Goal: Task Accomplishment & Management: Use online tool/utility

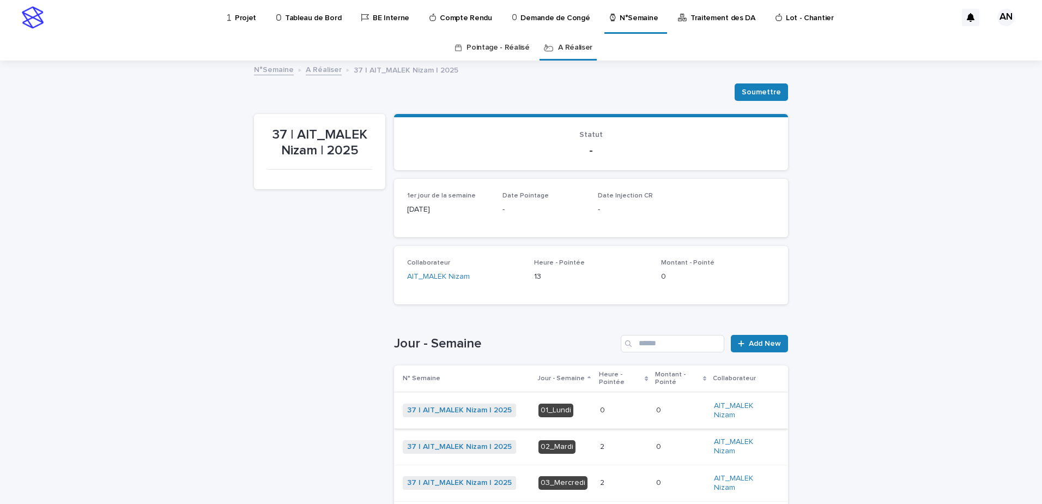
scroll to position [164, 0]
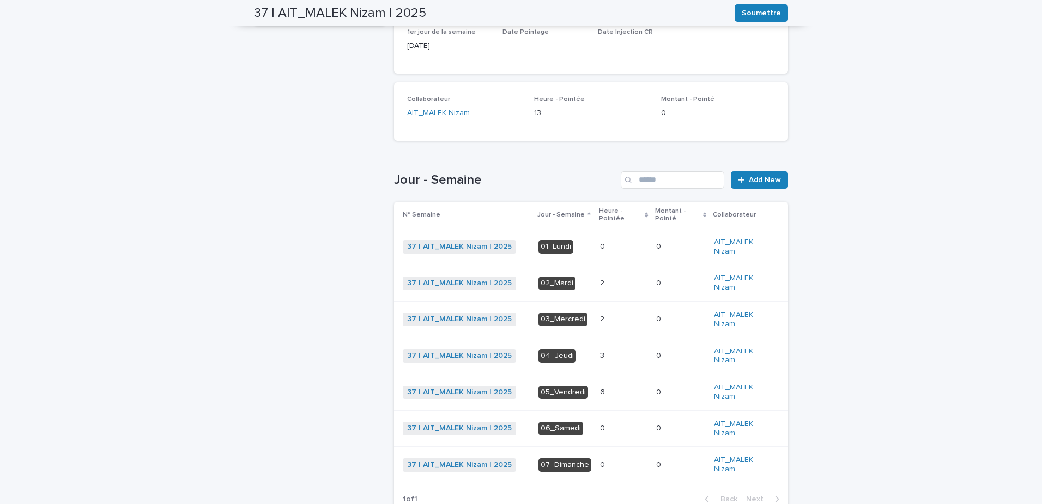
click at [616, 391] on p at bounding box center [623, 392] width 47 height 9
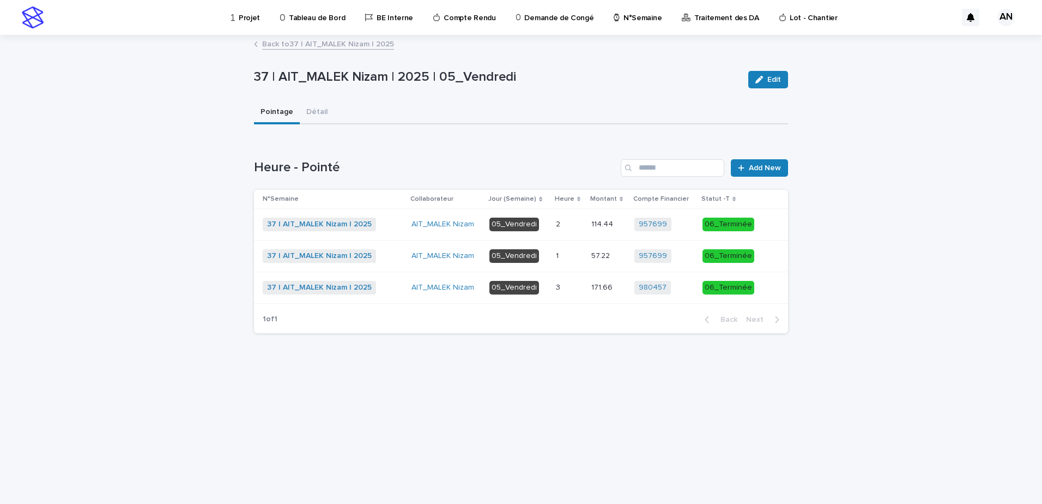
click at [567, 260] on p at bounding box center [569, 255] width 27 height 9
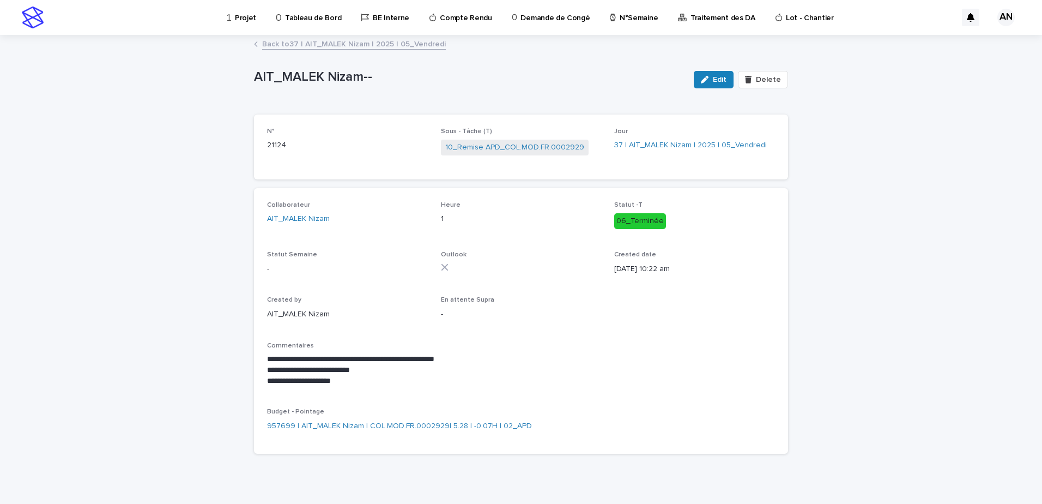
click at [379, 43] on link "Back to 37 | AIT_MALEK Nizam | 2025 | 05_Vendredi" at bounding box center [354, 43] width 184 height 13
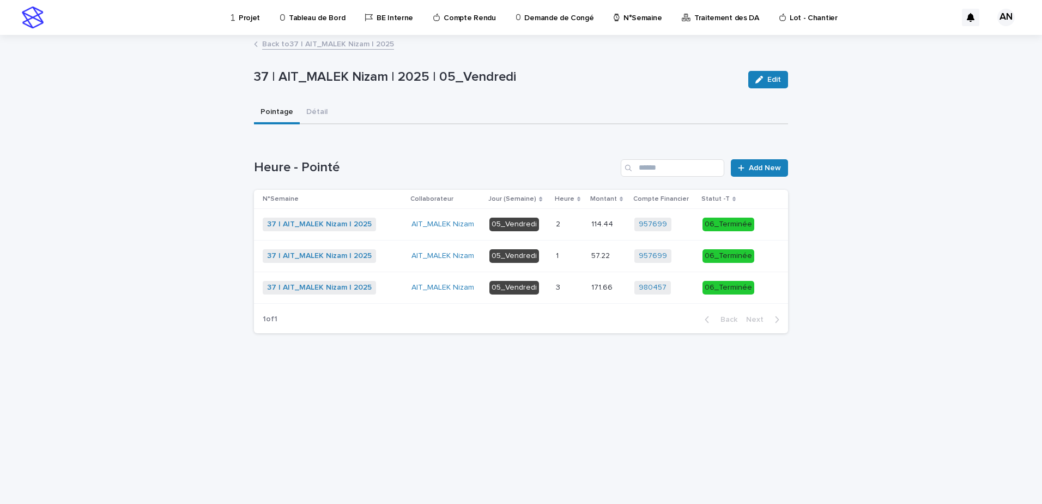
click at [400, 219] on div "37 | AIT_MALEK Nizam | 2025 + 0" at bounding box center [333, 225] width 140 height 14
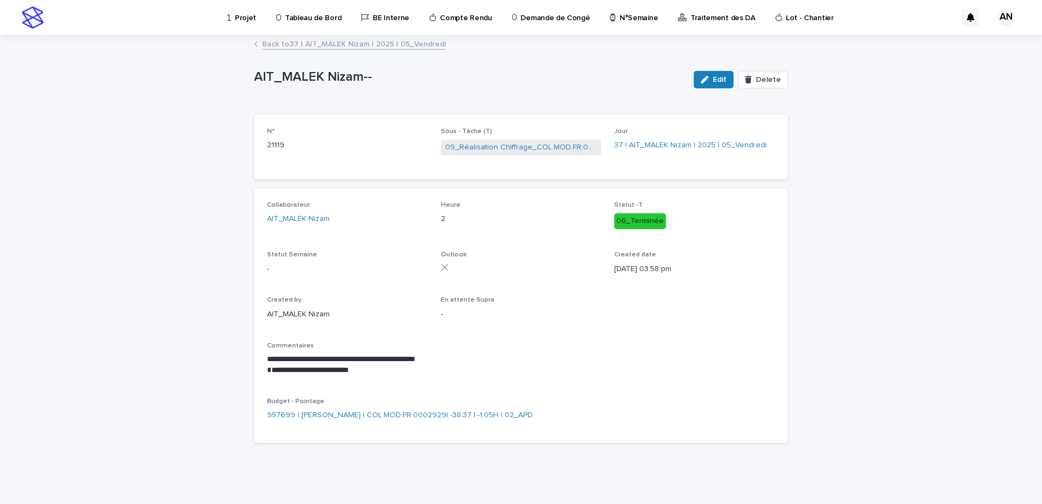
click at [369, 46] on link "Back to 37 | AIT_MALEK Nizam | 2025 | 05_Vendredi" at bounding box center [354, 43] width 184 height 13
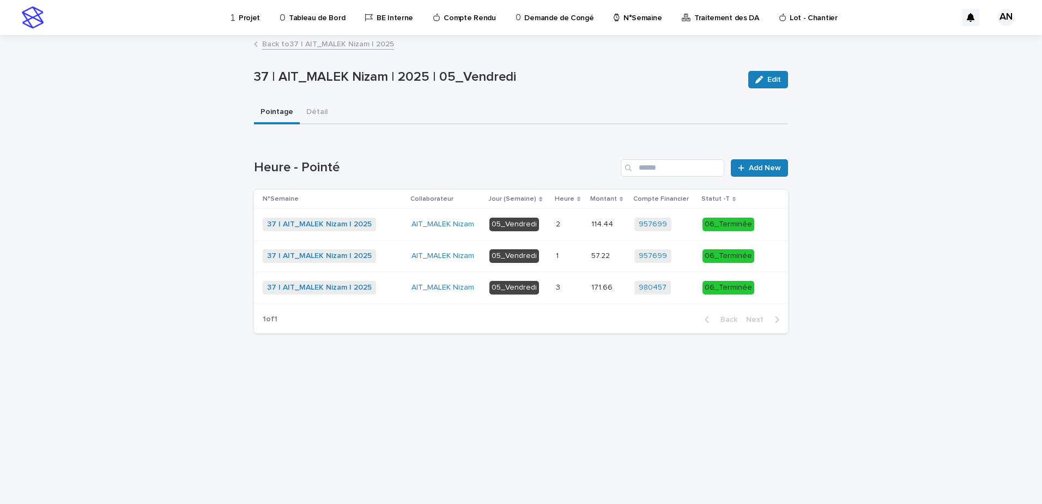
click at [391, 286] on div "37 | AIT_MALEK Nizam | 2025 + 0" at bounding box center [333, 288] width 140 height 14
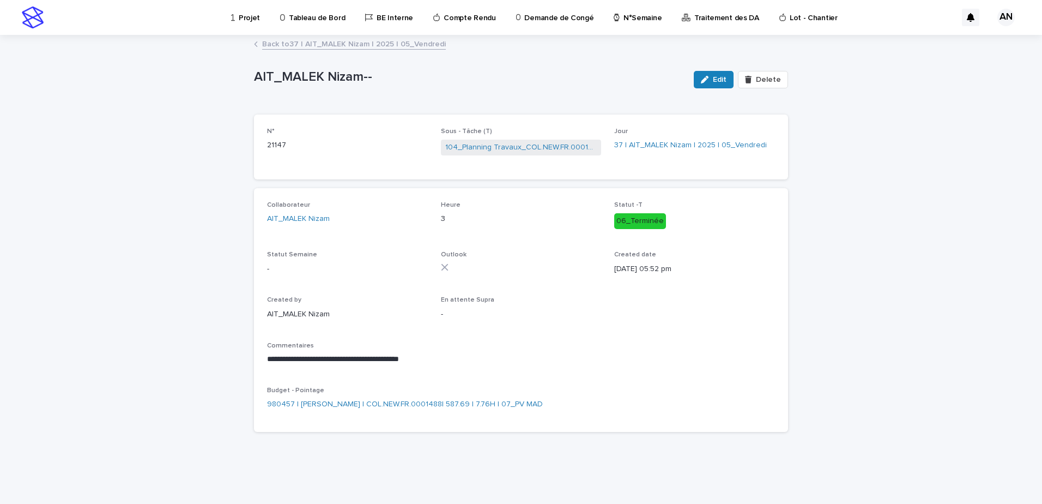
click at [339, 43] on link "Back to 37 | AIT_MALEK Nizam | 2025 | 05_Vendredi" at bounding box center [354, 43] width 184 height 13
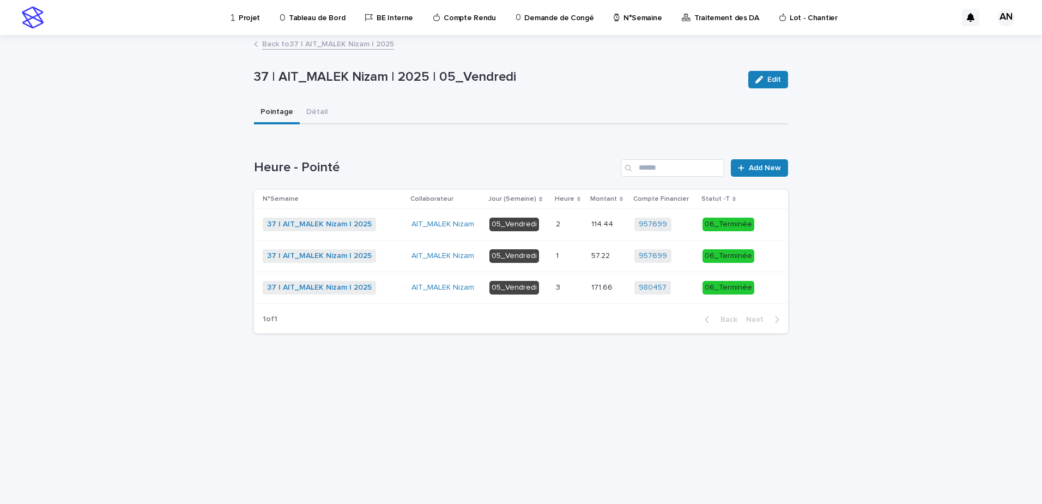
click at [399, 255] on div "37 | AIT_MALEK Nizam | 2025 + 0" at bounding box center [333, 256] width 140 height 14
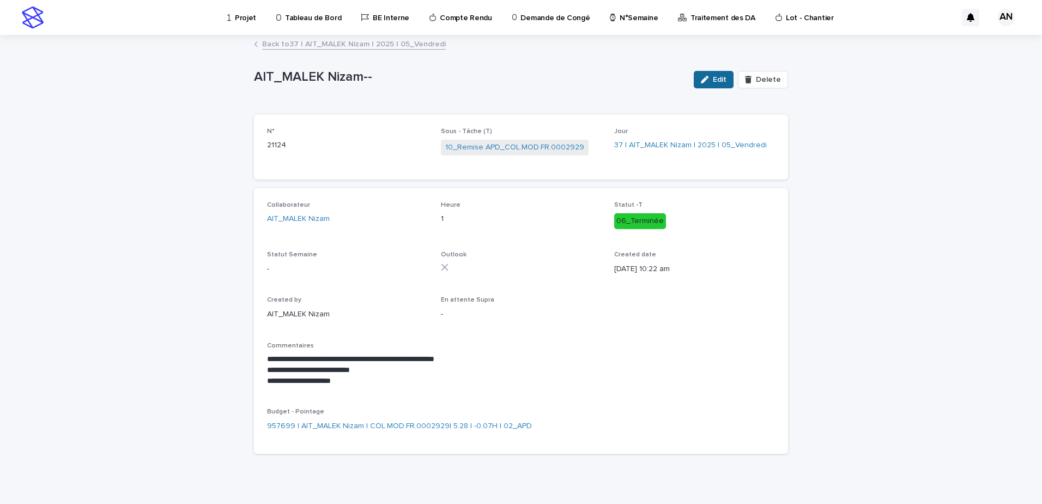
click at [711, 79] on div "button" at bounding box center [707, 80] width 12 height 8
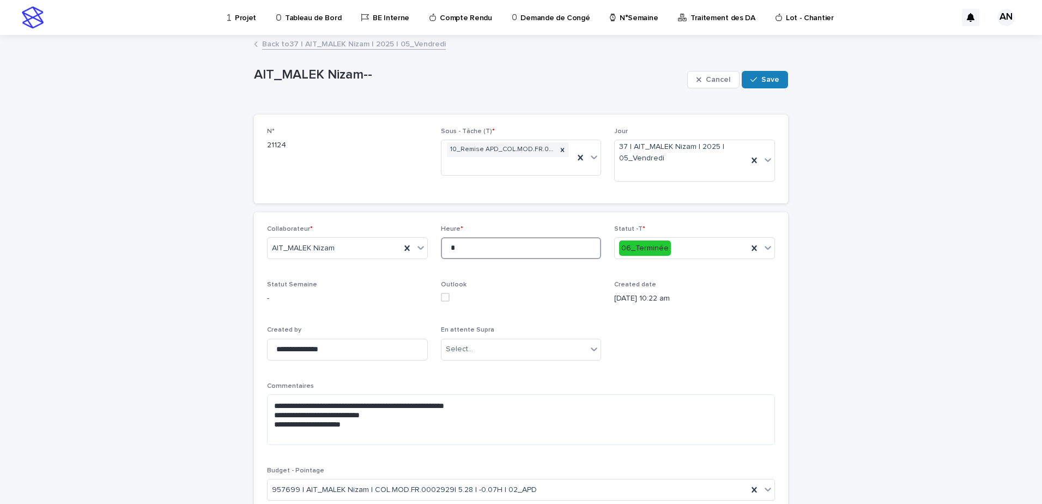
click at [543, 248] on input "*" at bounding box center [521, 248] width 161 height 22
type input "*"
click at [762, 76] on span "Save" at bounding box center [771, 80] width 18 height 8
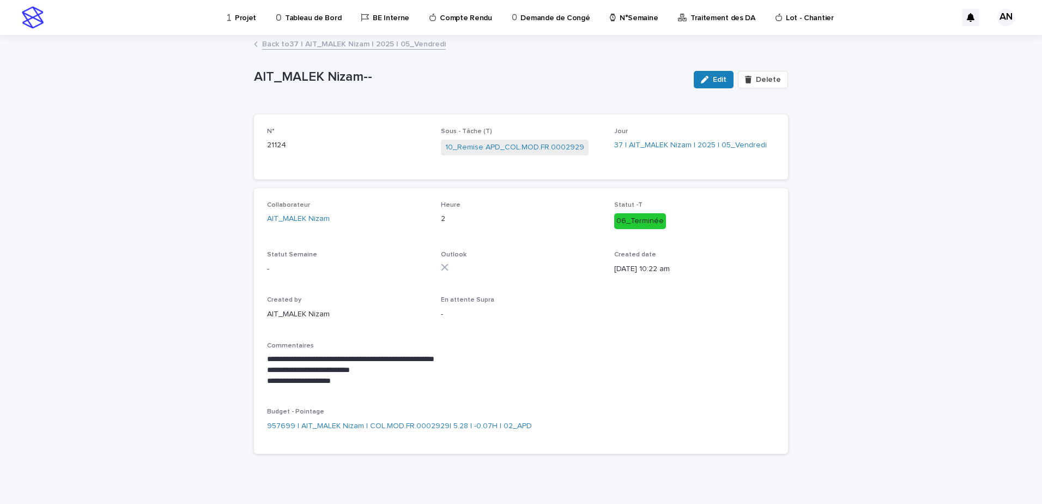
click at [399, 45] on link "Back to 37 | AIT_MALEK Nizam | 2025 | 05_Vendredi" at bounding box center [354, 43] width 184 height 13
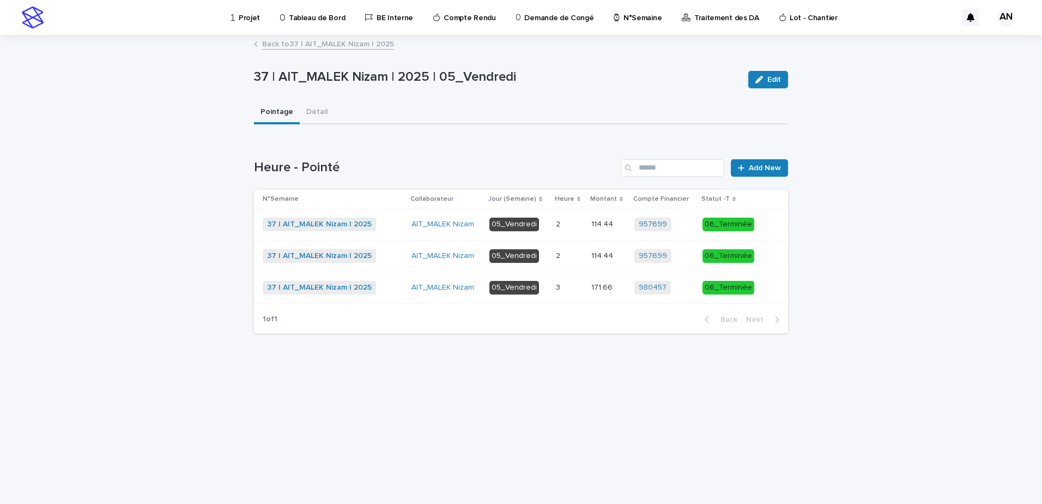
click at [353, 41] on link "Back to 37 | AIT_MALEK Nizam | 2025" at bounding box center [328, 43] width 132 height 13
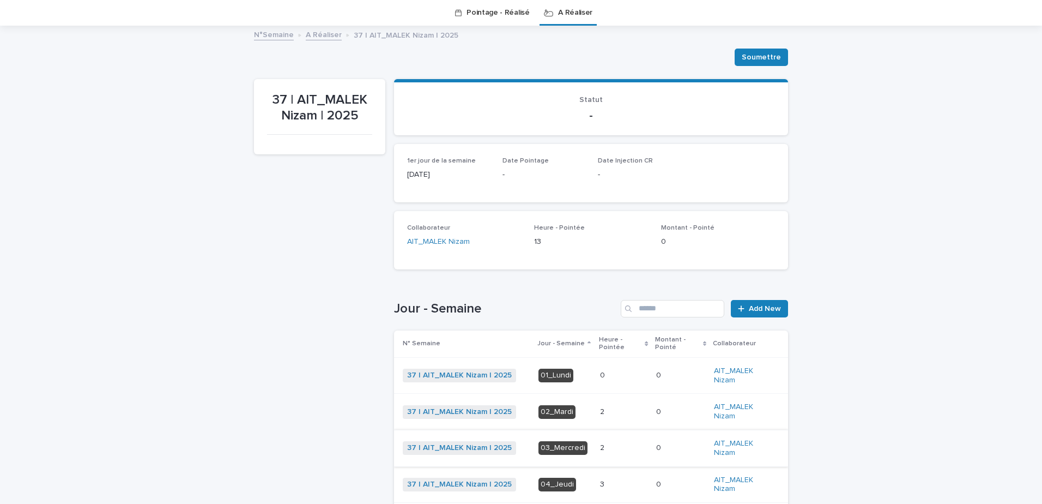
scroll to position [198, 0]
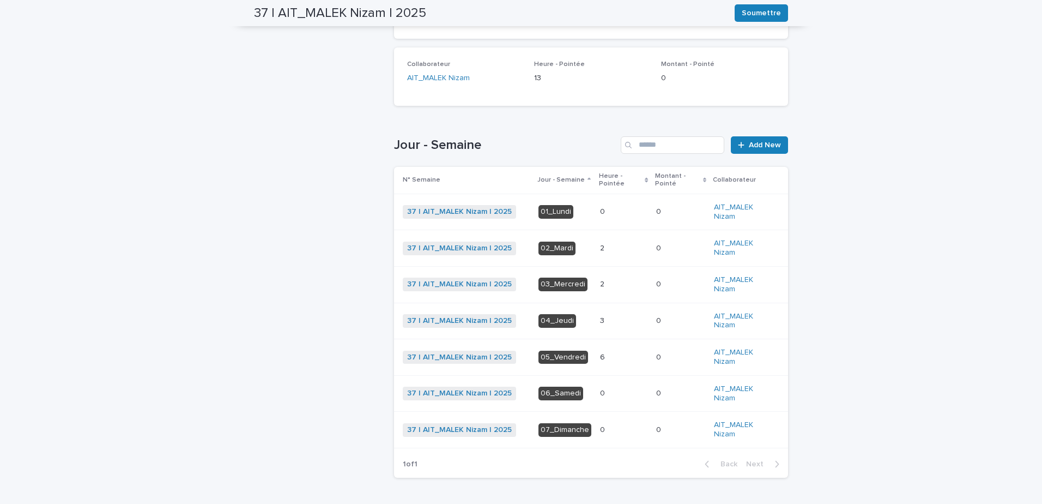
click at [606, 328] on div "3 3" at bounding box center [623, 321] width 47 height 18
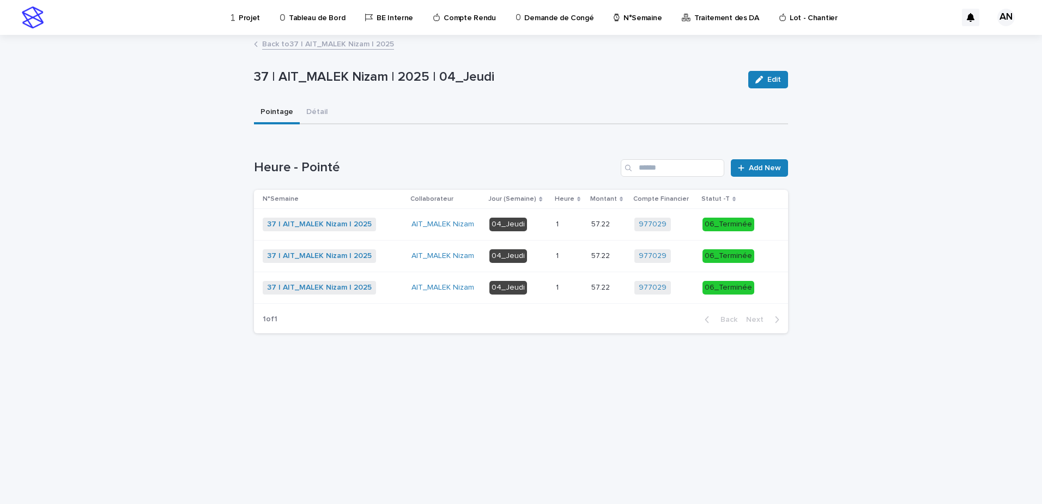
click at [396, 223] on div "37 | AIT_MALEK Nizam | 2025 + 0" at bounding box center [333, 225] width 140 height 14
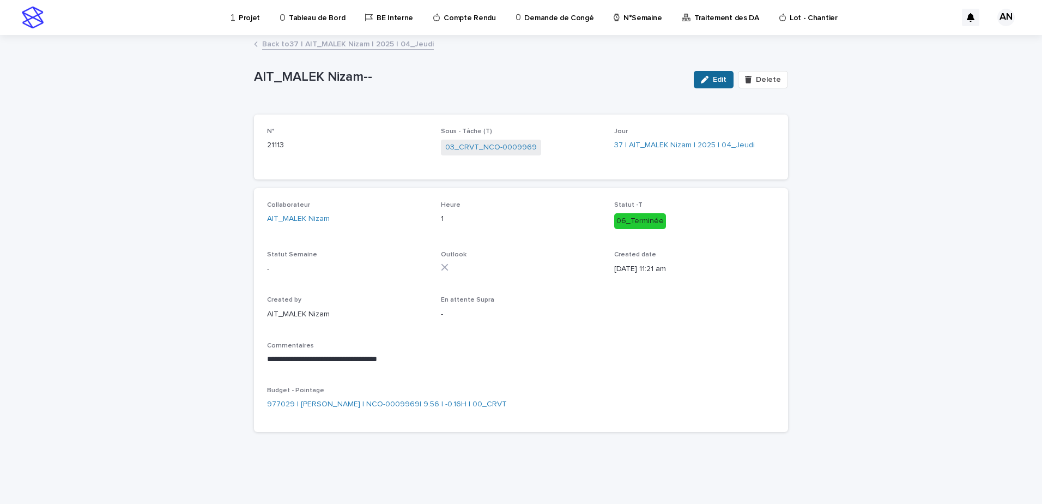
click at [709, 80] on icon "button" at bounding box center [705, 80] width 8 height 8
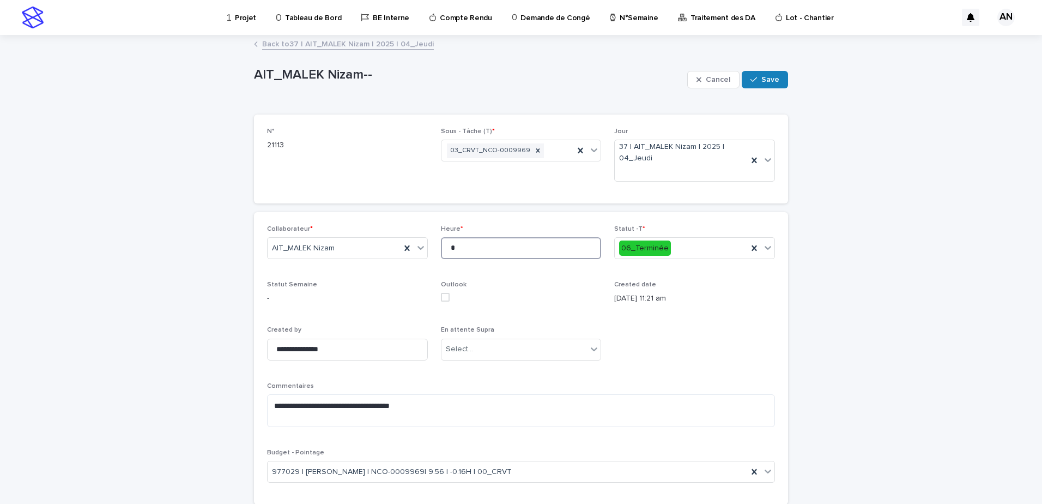
click at [462, 246] on input "*" at bounding box center [521, 248] width 161 height 22
type input "***"
click at [756, 83] on div "button" at bounding box center [756, 80] width 11 height 8
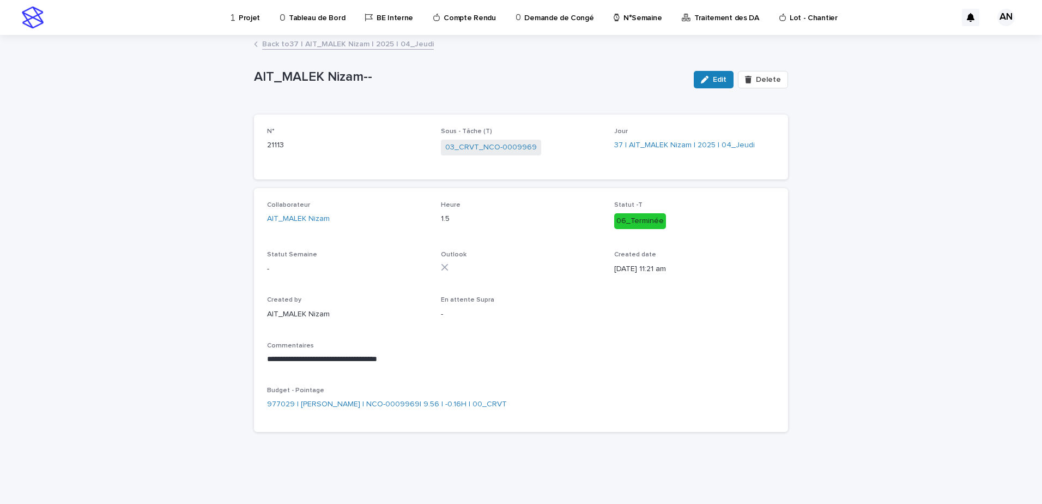
click at [408, 47] on link "Back to 37 | AIT_MALEK Nizam | 2025 | 04_Jeudi" at bounding box center [348, 43] width 172 height 13
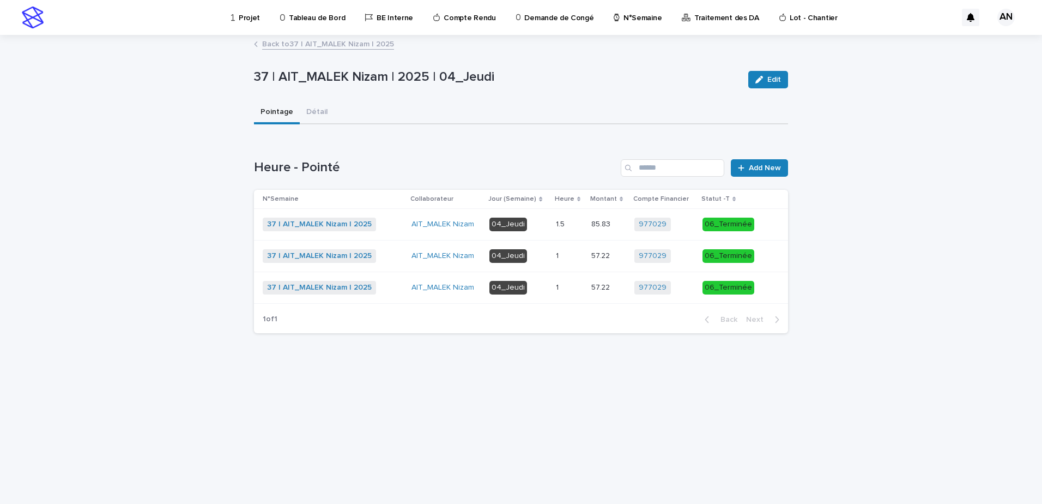
click at [390, 252] on div "37 | AIT_MALEK Nizam | 2025 + 0" at bounding box center [333, 256] width 140 height 14
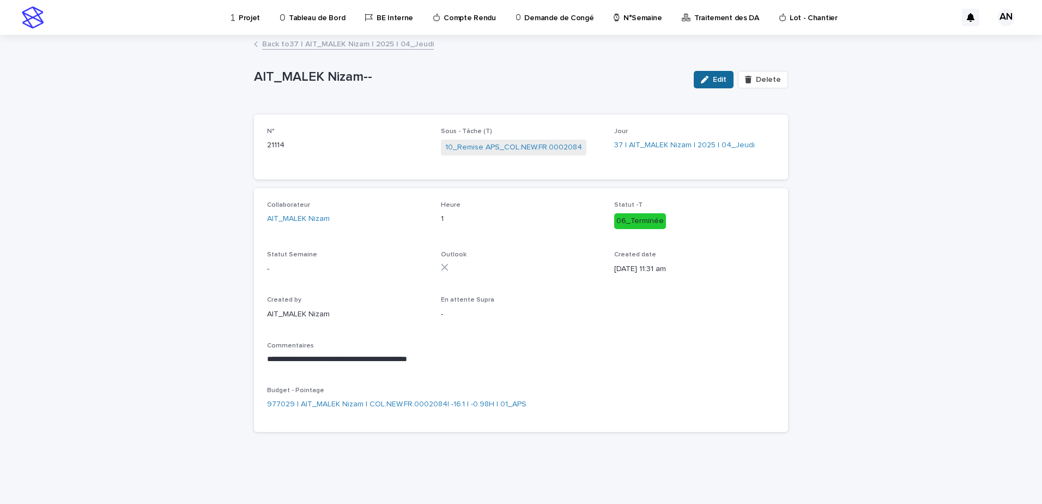
click at [709, 77] on icon "button" at bounding box center [705, 80] width 8 height 8
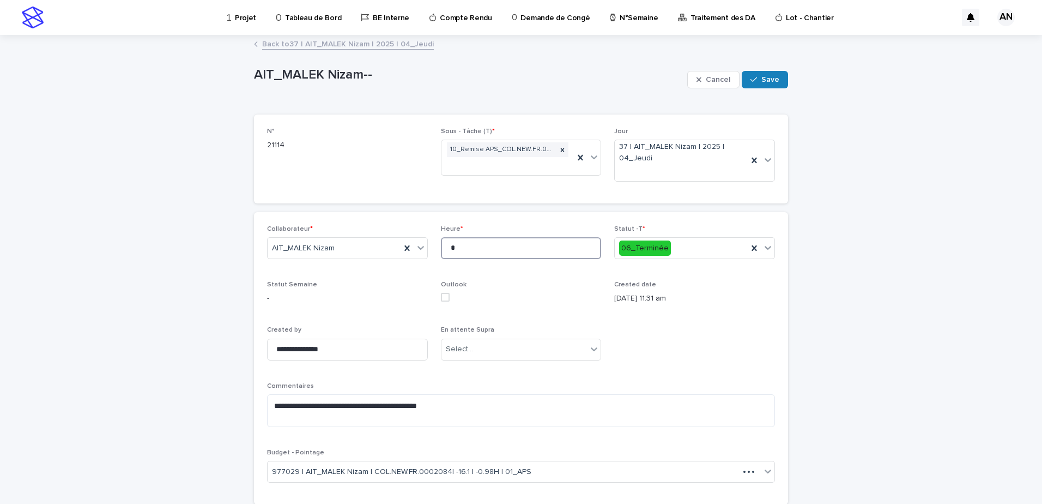
click at [479, 239] on input "*" at bounding box center [521, 248] width 161 height 22
type input "*"
click at [770, 77] on span "Save" at bounding box center [771, 80] width 18 height 8
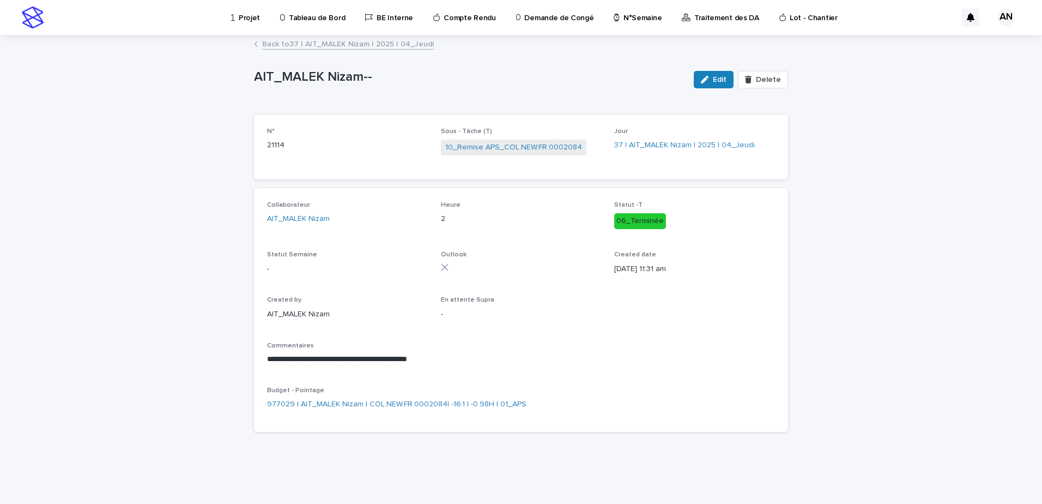
click at [375, 49] on link "Back to 37 | AIT_MALEK Nizam | 2025 | 04_Jeudi" at bounding box center [348, 43] width 172 height 13
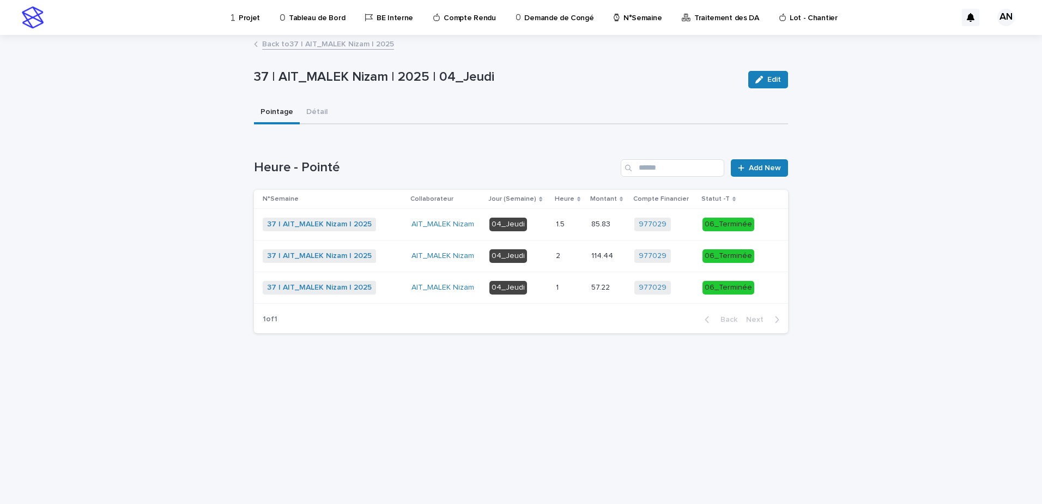
click at [277, 46] on link "Back to 37 | AIT_MALEK Nizam | 2025" at bounding box center [328, 43] width 132 height 13
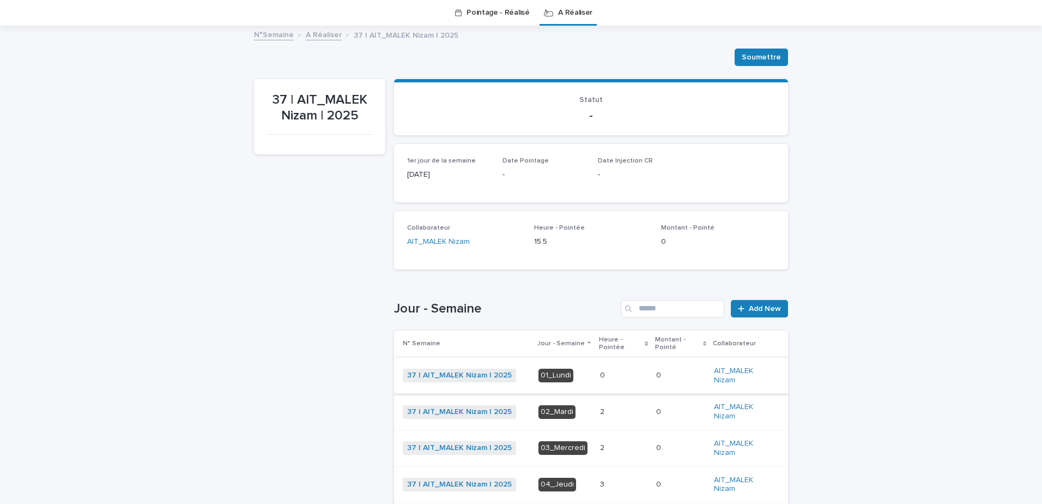
scroll to position [144, 0]
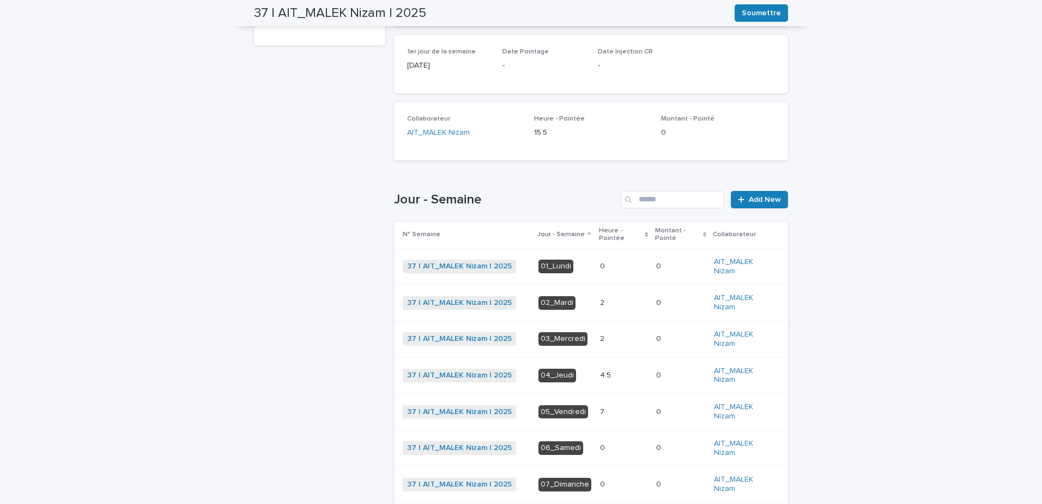
click at [606, 335] on p at bounding box center [623, 338] width 47 height 9
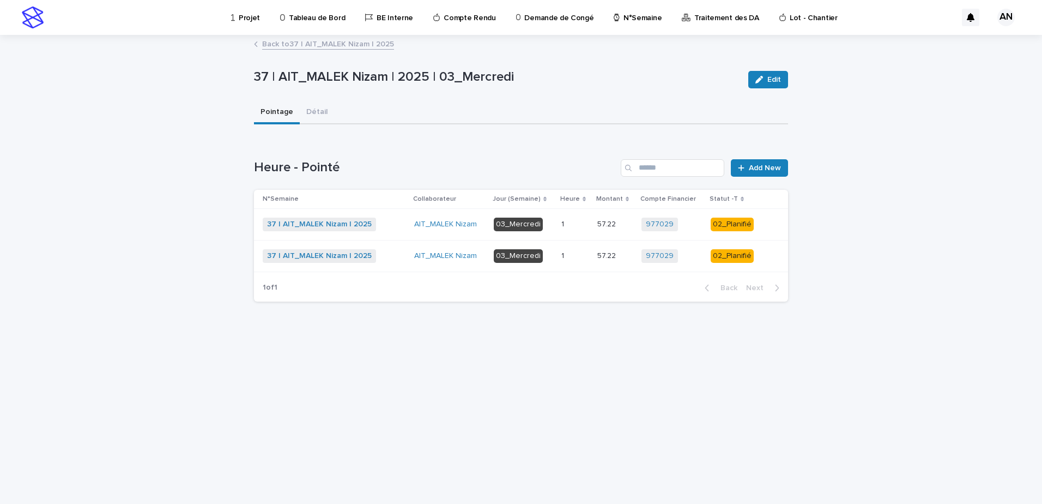
click at [393, 226] on div "37 | AIT_MALEK Nizam | 2025 + 0" at bounding box center [334, 225] width 143 height 14
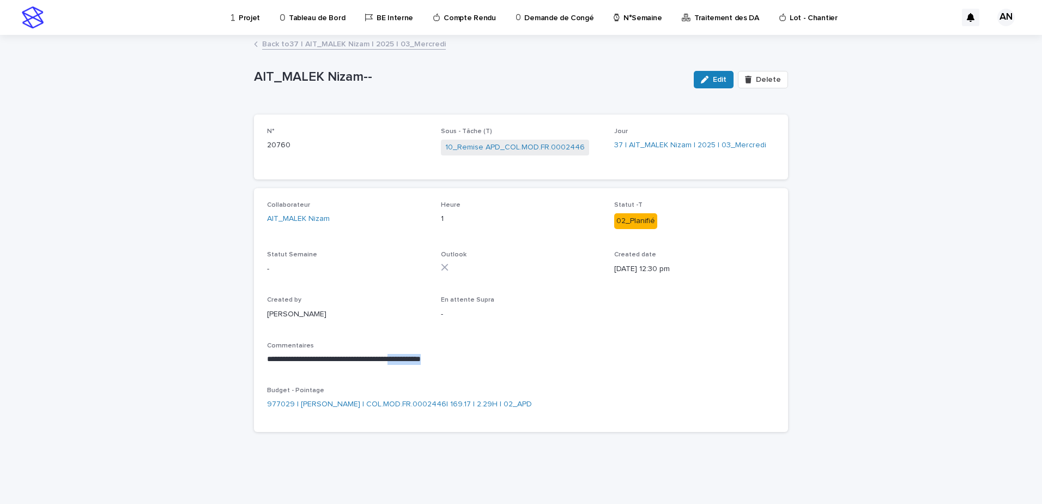
drag, startPoint x: 480, startPoint y: 358, endPoint x: 424, endPoint y: 357, distance: 56.7
click at [424, 357] on p "**********" at bounding box center [521, 359] width 508 height 11
copy p "**********"
click at [524, 346] on p "Commentaires" at bounding box center [521, 346] width 508 height 8
click at [716, 81] on span "Edit" at bounding box center [720, 80] width 14 height 8
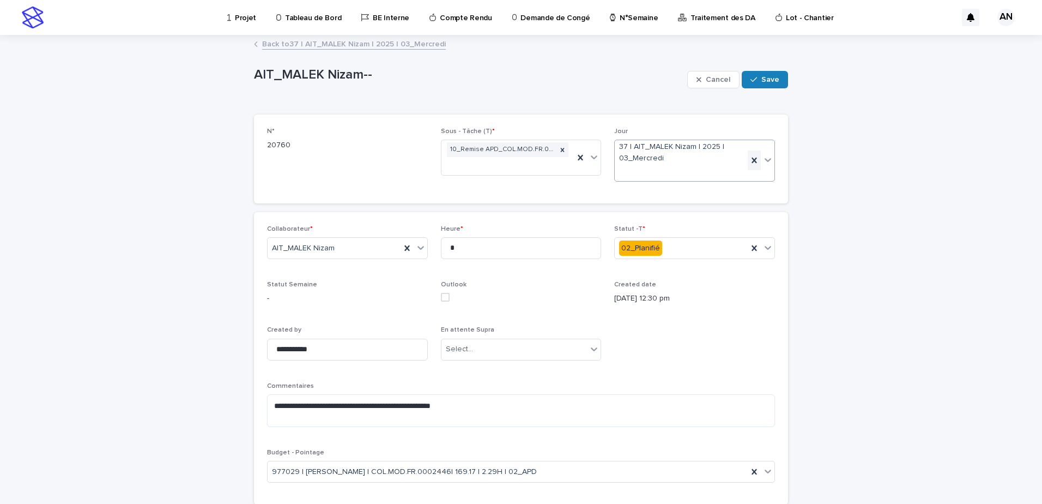
click at [749, 163] on icon at bounding box center [754, 160] width 11 height 11
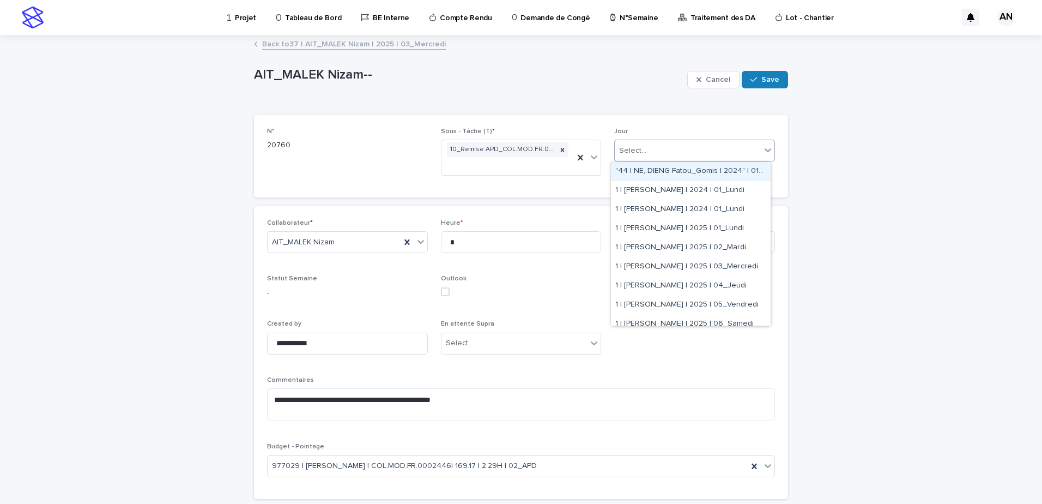
click at [723, 154] on div "Select..." at bounding box center [688, 151] width 146 height 18
type input "****"
click at [659, 304] on div "38 | AIT_MALEK Nizam | 2025 | 01_Lundi" at bounding box center [691, 304] width 160 height 19
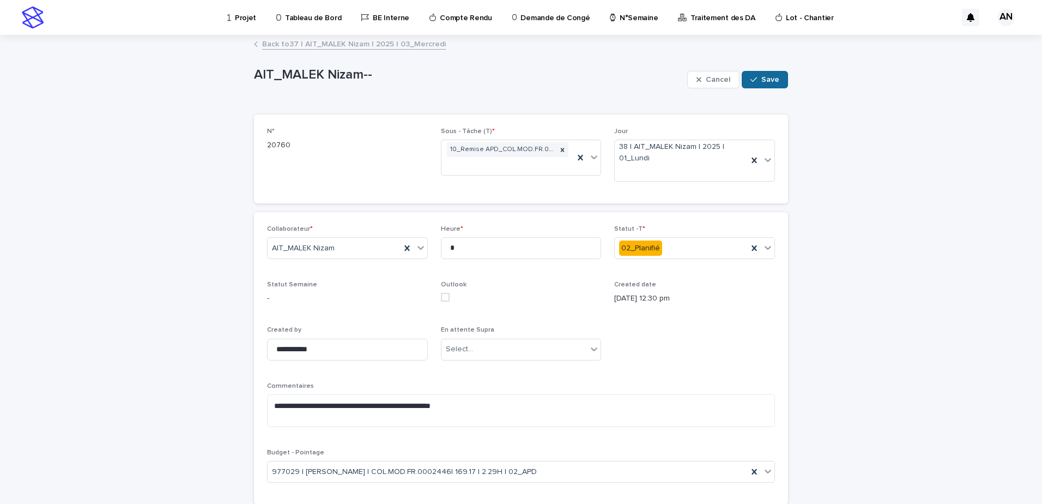
click at [775, 81] on span "Save" at bounding box center [771, 80] width 18 height 8
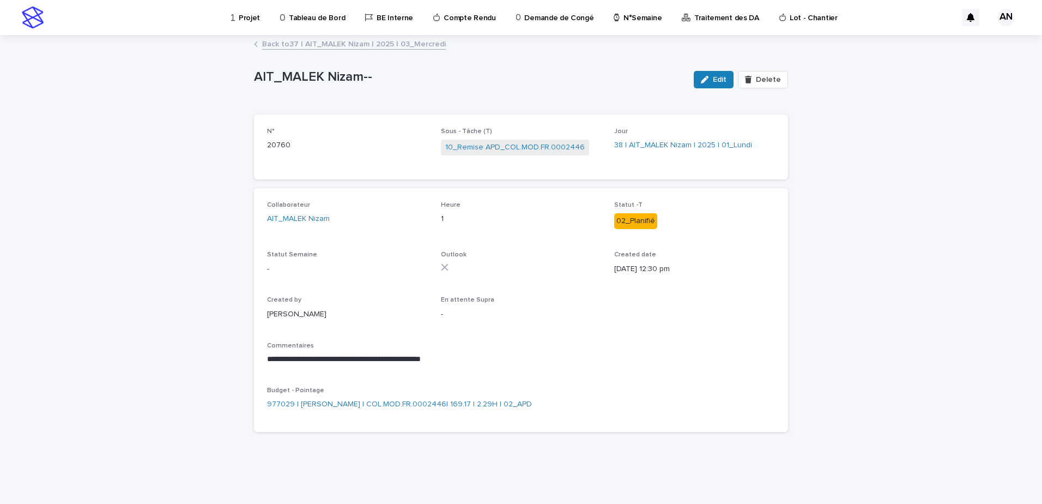
click at [402, 46] on link "Back to 37 | AIT_MALEK Nizam | 2025 | 03_Mercredi" at bounding box center [354, 43] width 184 height 13
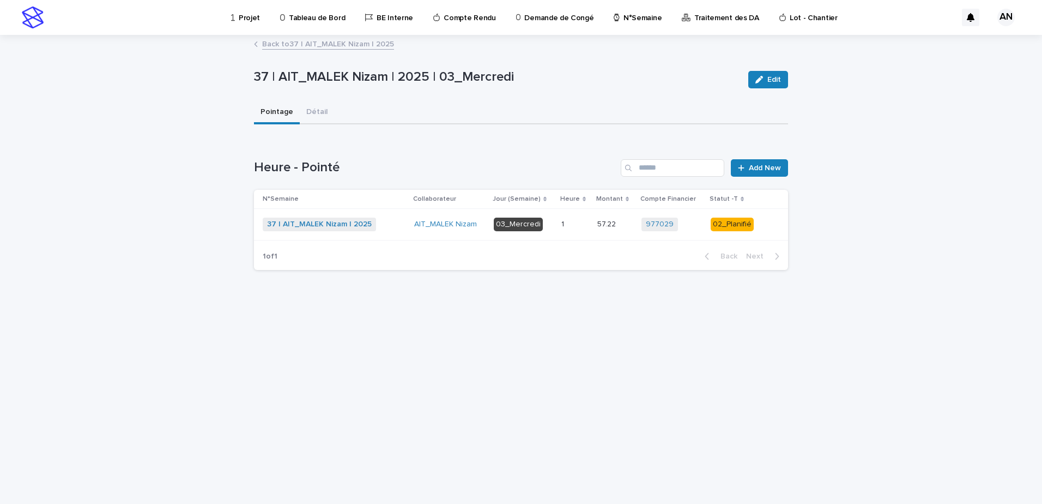
click at [580, 223] on p at bounding box center [575, 224] width 27 height 9
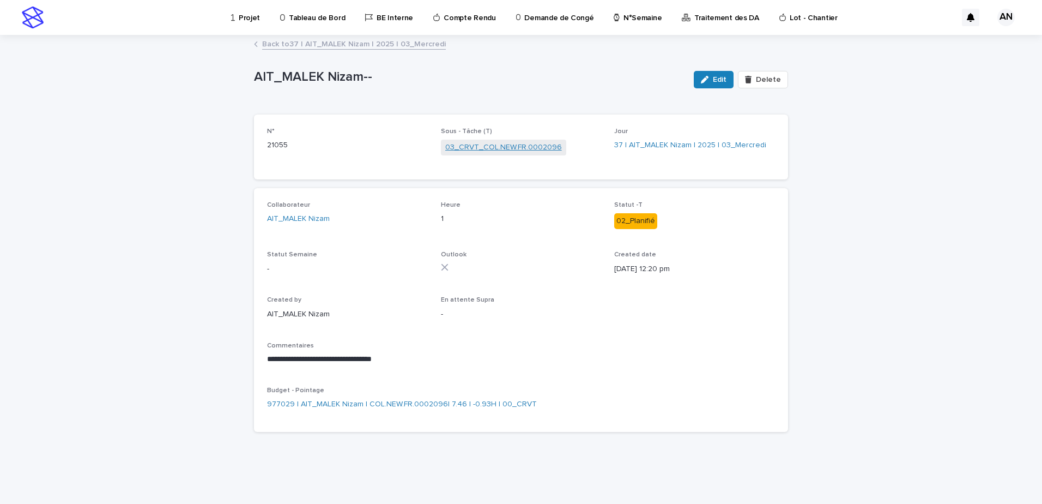
click at [497, 147] on link "03_CRVT_COL.NEW.FR.0002096" at bounding box center [503, 147] width 117 height 11
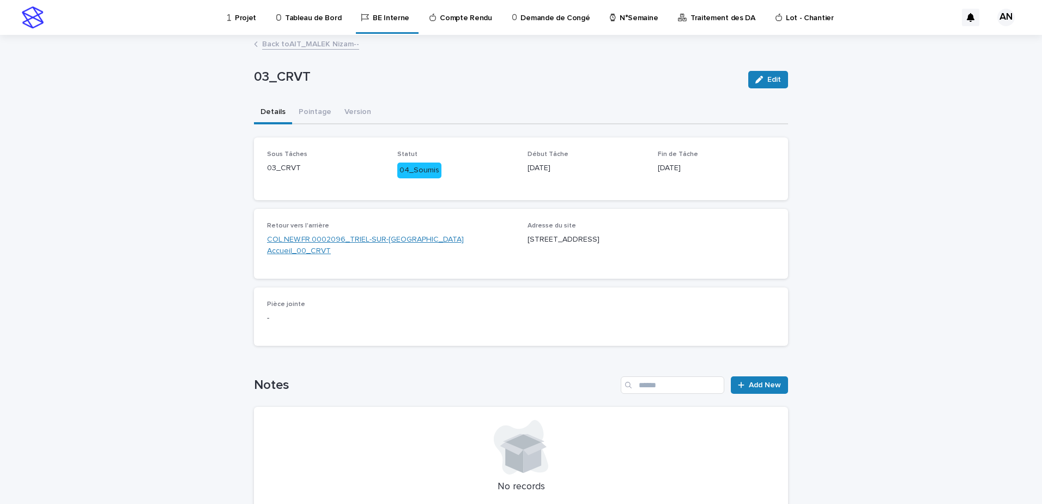
click at [443, 244] on link "COL.NEW.FR.0002096_TRIEL-SUR-SEINE_Triel-sur-Seine_Nouvel Accueil_00_CRVT" at bounding box center [391, 245] width 248 height 23
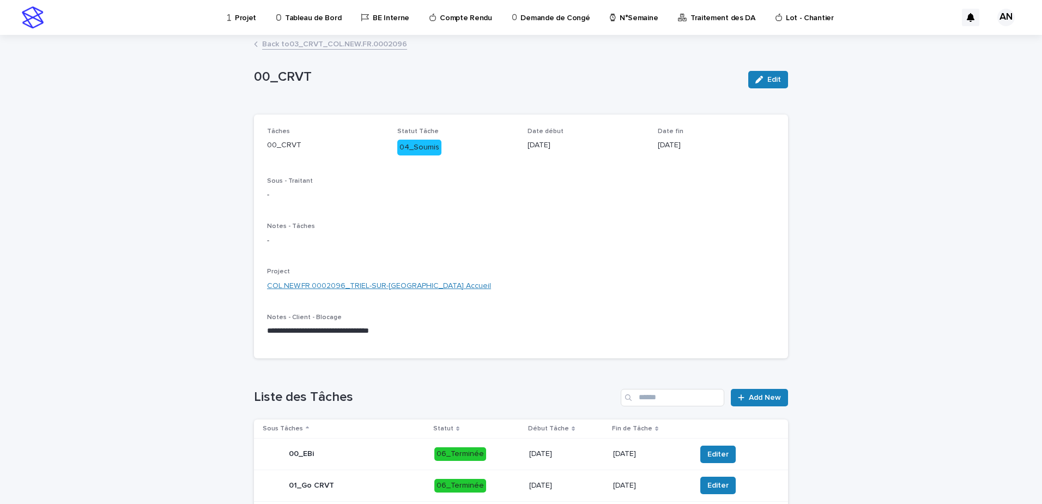
click at [436, 288] on link "COL.NEW.FR.0002096_TRIEL-SUR-SEINE_Triel-sur-Seine_Nouvel Accueil" at bounding box center [379, 285] width 224 height 11
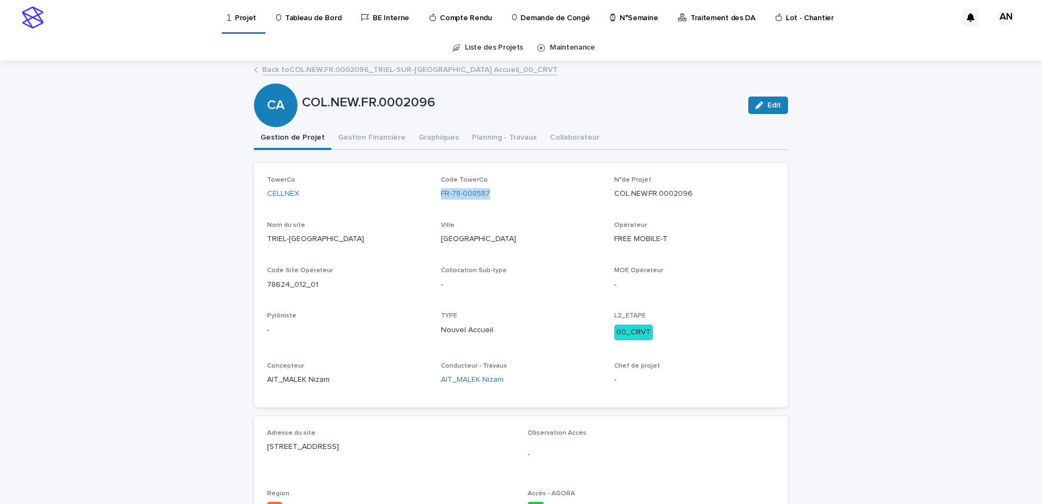
drag, startPoint x: 496, startPoint y: 195, endPoint x: 435, endPoint y: 201, distance: 62.0
click at [435, 201] on div "TowerCo CELLNEX Code TowerCo FR-78-008587 N°de Projet COL.NEW.FR.0002096 Nom du…" at bounding box center [521, 285] width 508 height 218
copy link "FR-78-008587"
click at [417, 70] on link "Back to COL.NEW.FR.0002096_TRIEL-SUR-SEINE_Triel-sur-Seine_Nouvel Accueil_00_CR…" at bounding box center [409, 69] width 295 height 13
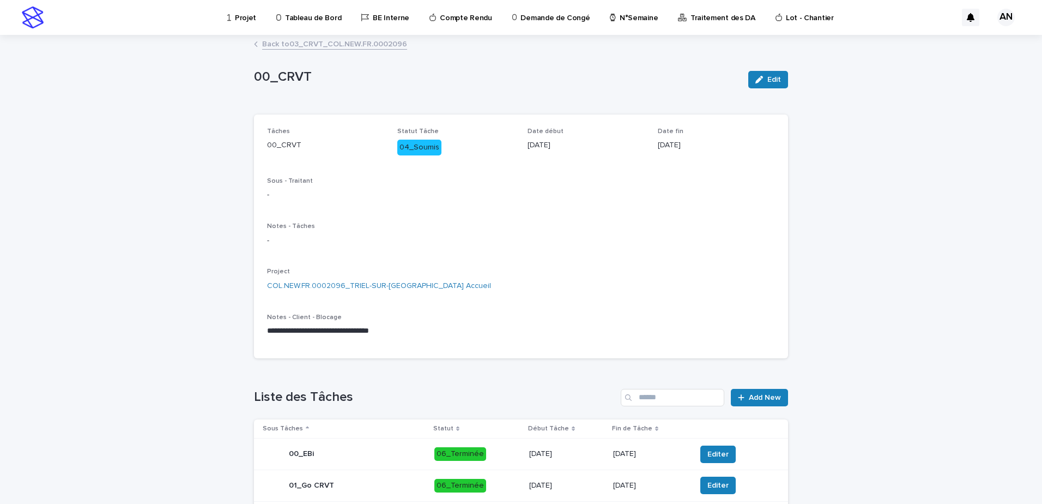
click at [378, 45] on link "Back to 03_CRVT_COL.NEW.FR.0002096" at bounding box center [334, 43] width 145 height 13
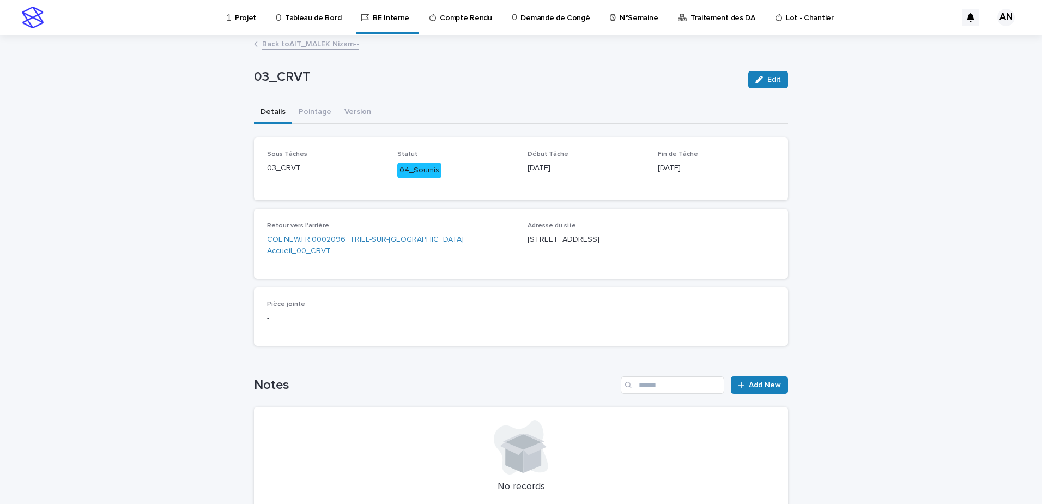
click at [317, 41] on link "Back to AIT_MALEK Nizam--" at bounding box center [310, 43] width 97 height 13
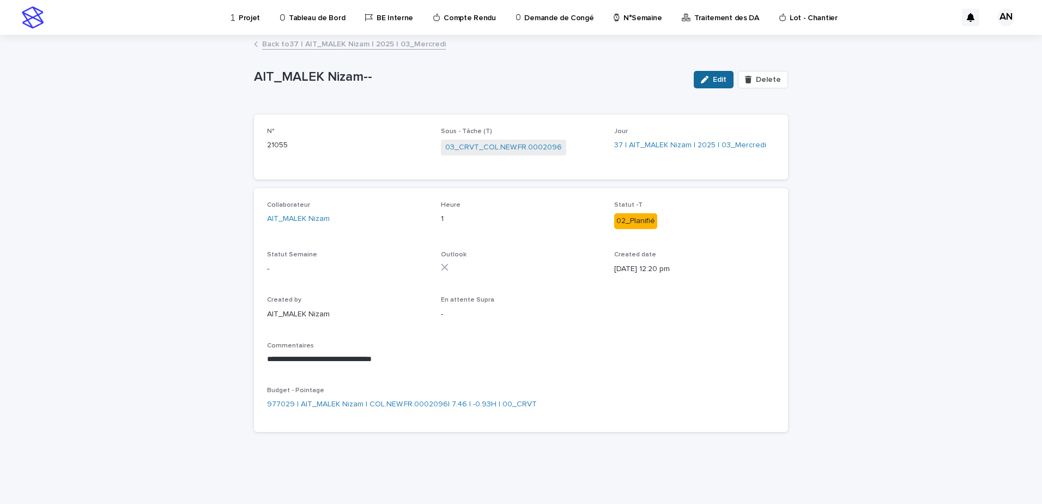
click at [712, 82] on div "button" at bounding box center [707, 80] width 12 height 8
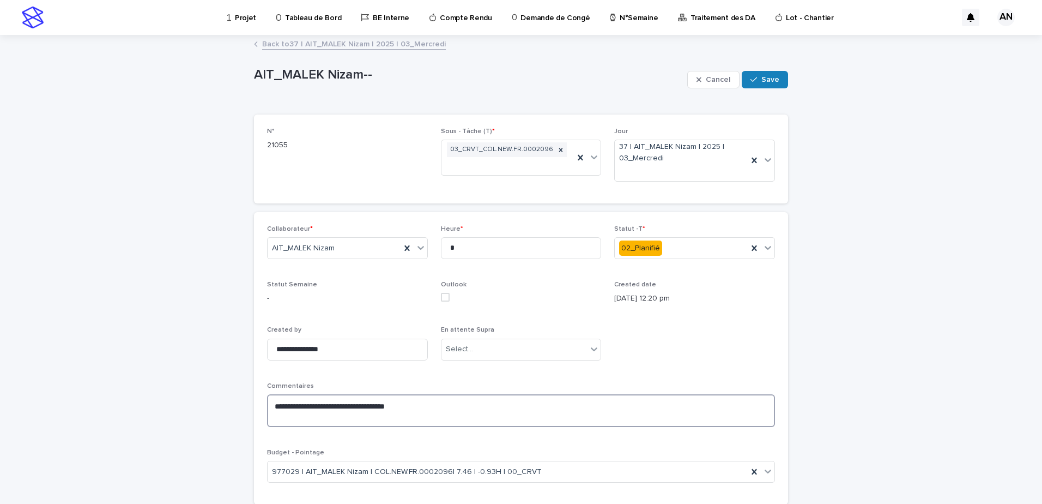
click at [457, 408] on textarea "**********" at bounding box center [521, 410] width 508 height 33
paste textarea "**********"
type textarea "**********"
click at [424, 245] on div "**********" at bounding box center [521, 358] width 508 height 267
type input "*"
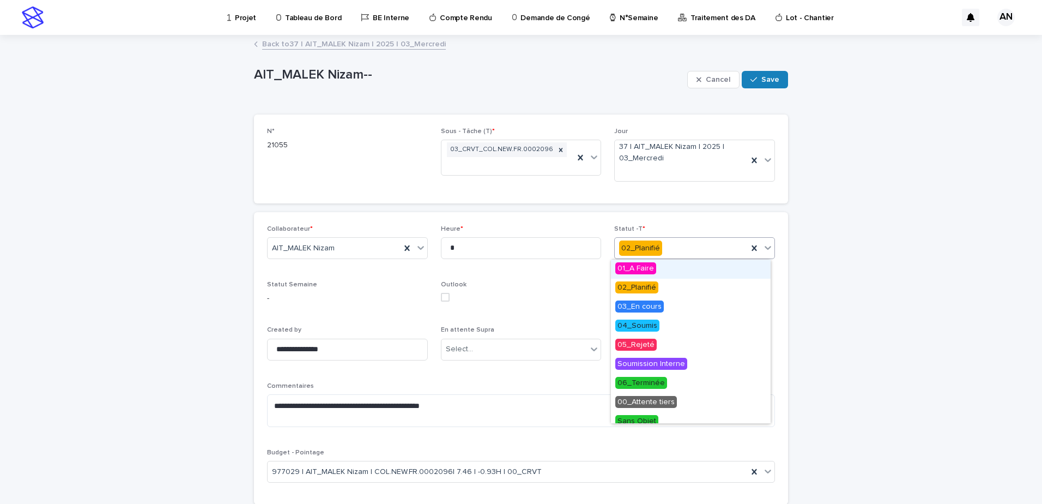
click at [764, 250] on icon at bounding box center [768, 247] width 11 height 11
click at [654, 387] on span "06_Terminée" at bounding box center [642, 383] width 52 height 12
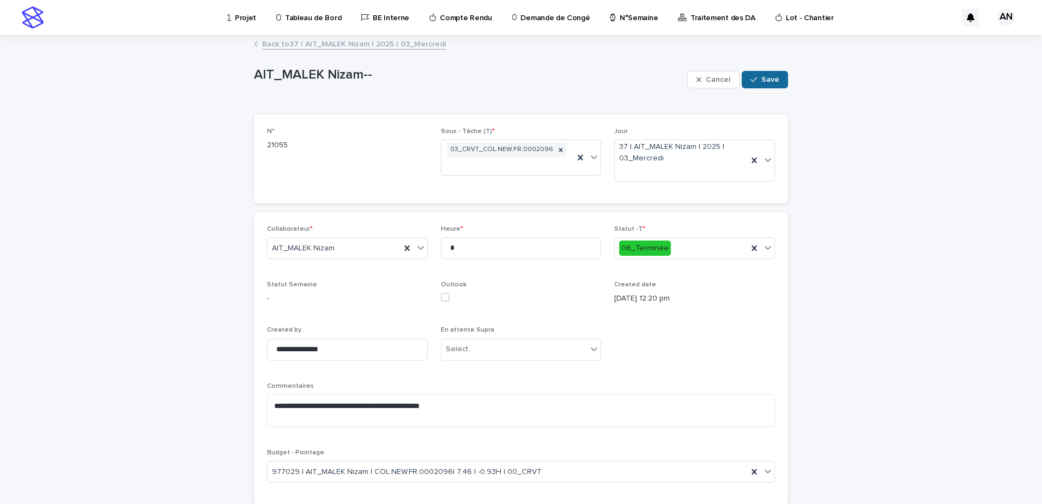
click at [767, 79] on span "Save" at bounding box center [771, 80] width 18 height 8
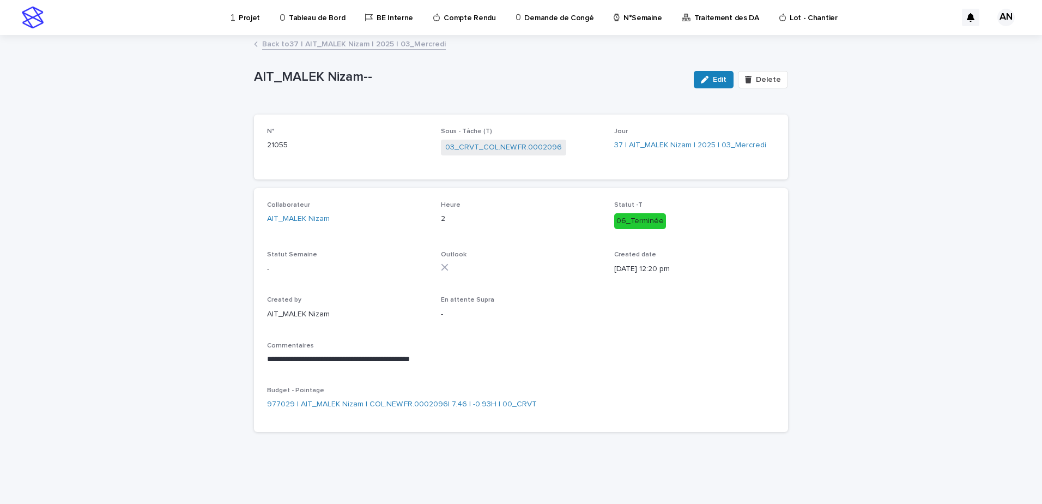
click at [409, 40] on link "Back to 37 | AIT_MALEK Nizam | 2025 | 03_Mercredi" at bounding box center [354, 43] width 184 height 13
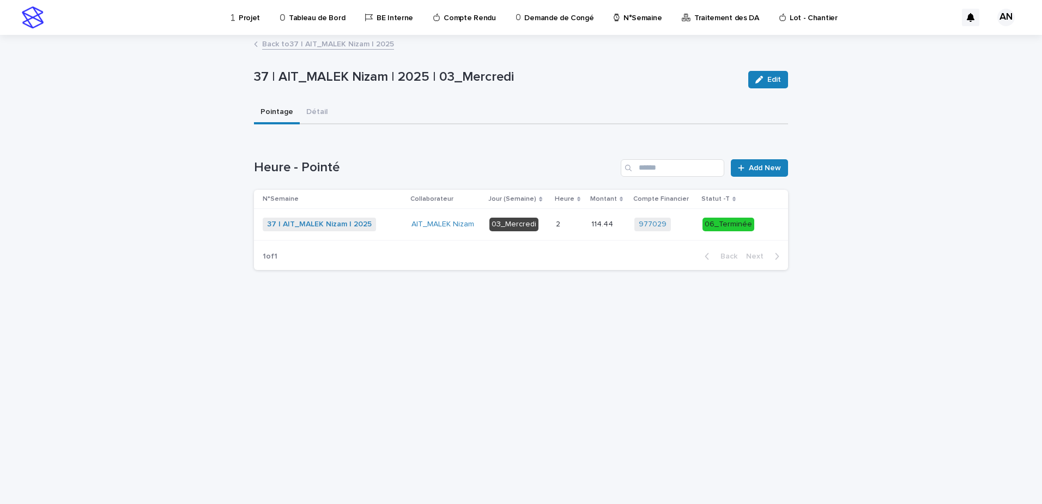
click at [358, 45] on link "Back to 37 | AIT_MALEK Nizam | 2025" at bounding box center [328, 43] width 132 height 13
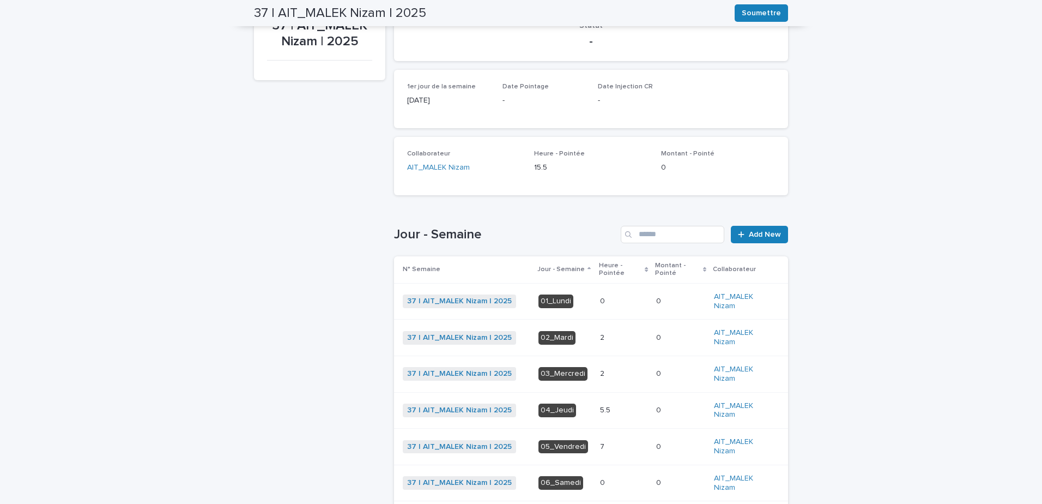
scroll to position [55, 0]
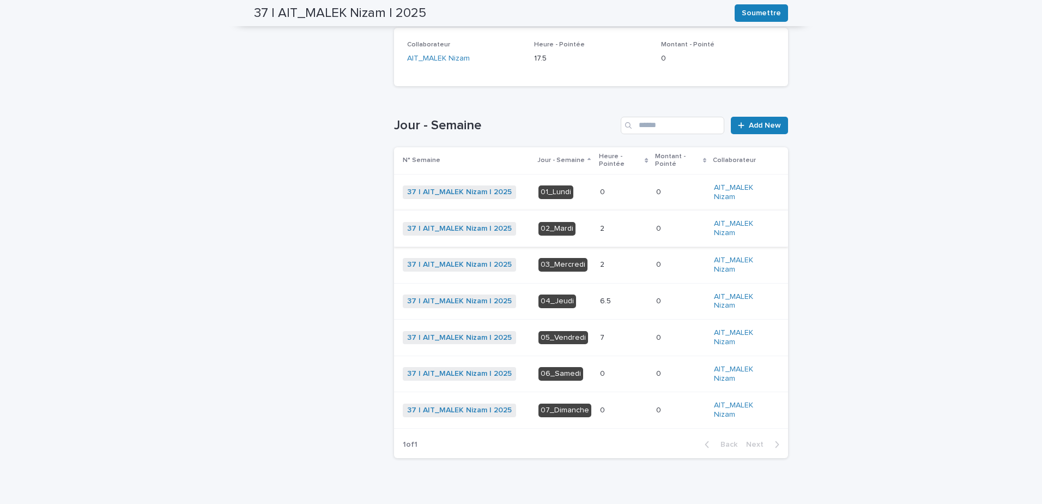
scroll to position [236, 0]
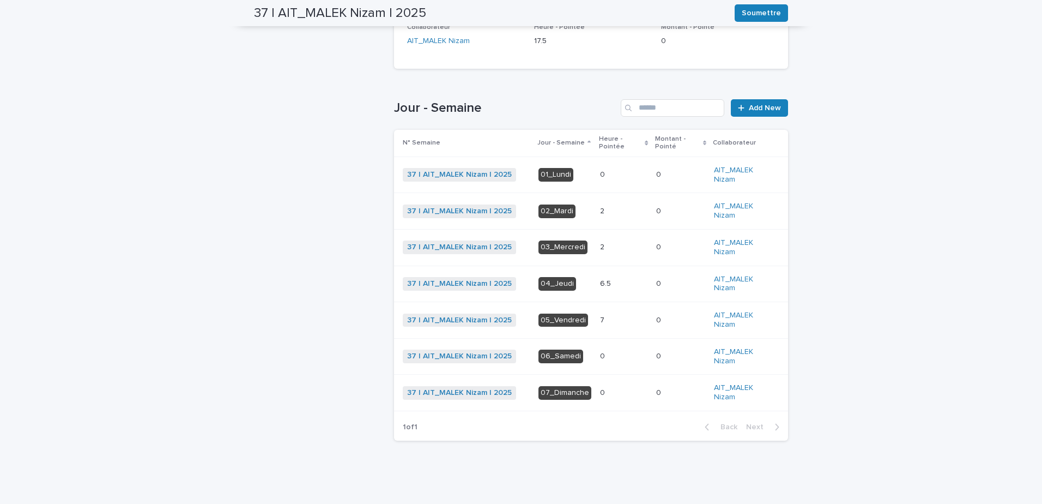
click at [625, 286] on p at bounding box center [623, 283] width 47 height 9
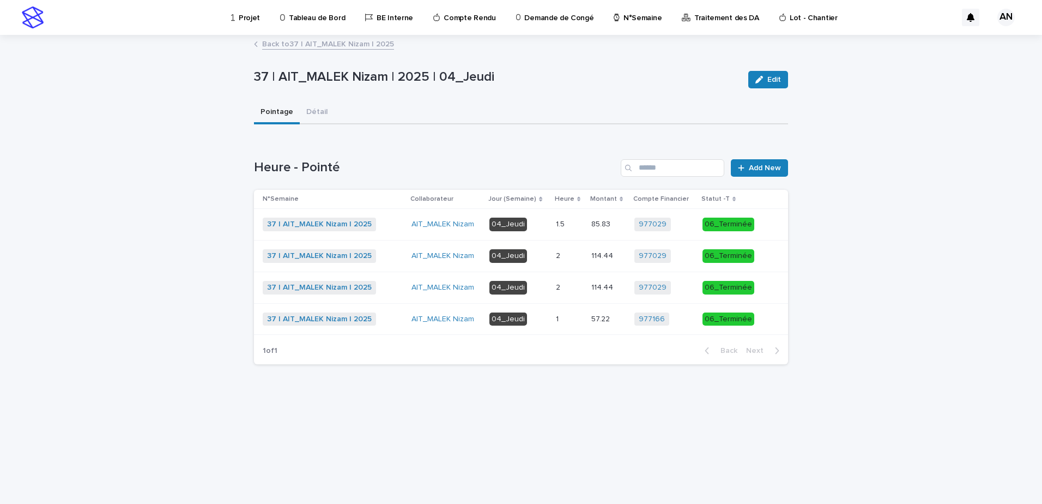
click at [550, 219] on td "04_Jeudi" at bounding box center [518, 225] width 67 height 32
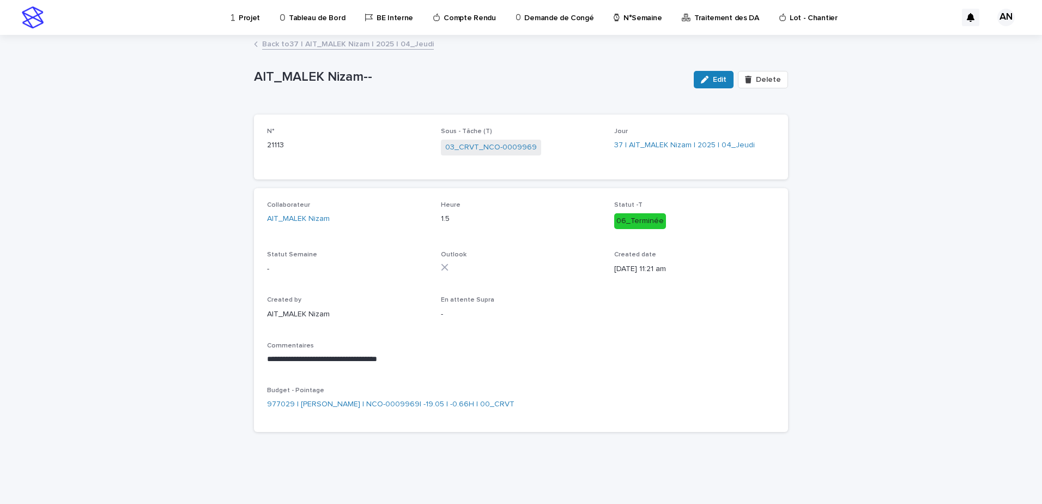
drag, startPoint x: 709, startPoint y: 82, endPoint x: 689, endPoint y: 100, distance: 27.8
click at [709, 82] on icon "button" at bounding box center [705, 80] width 8 height 8
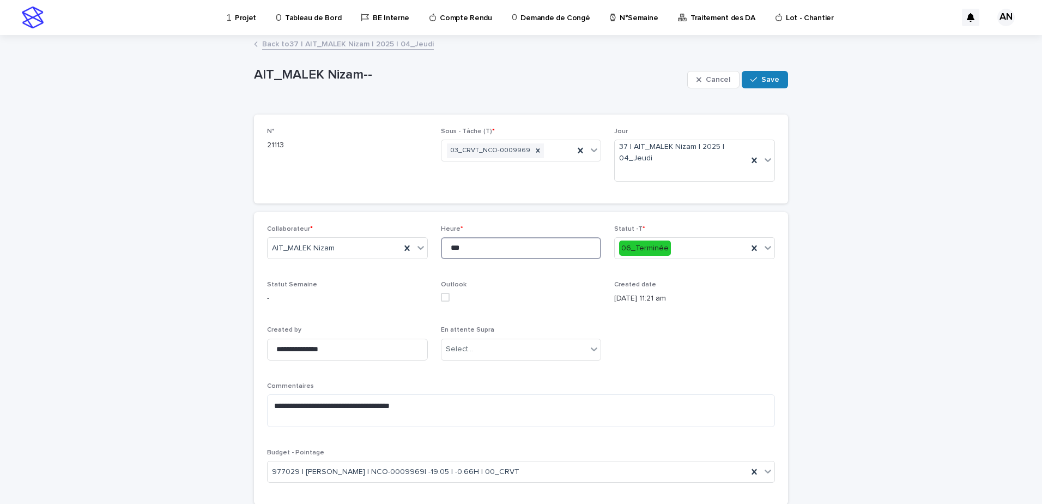
click at [464, 255] on input "***" at bounding box center [521, 248] width 161 height 22
type input "*"
click at [751, 79] on icon "button" at bounding box center [754, 80] width 7 height 8
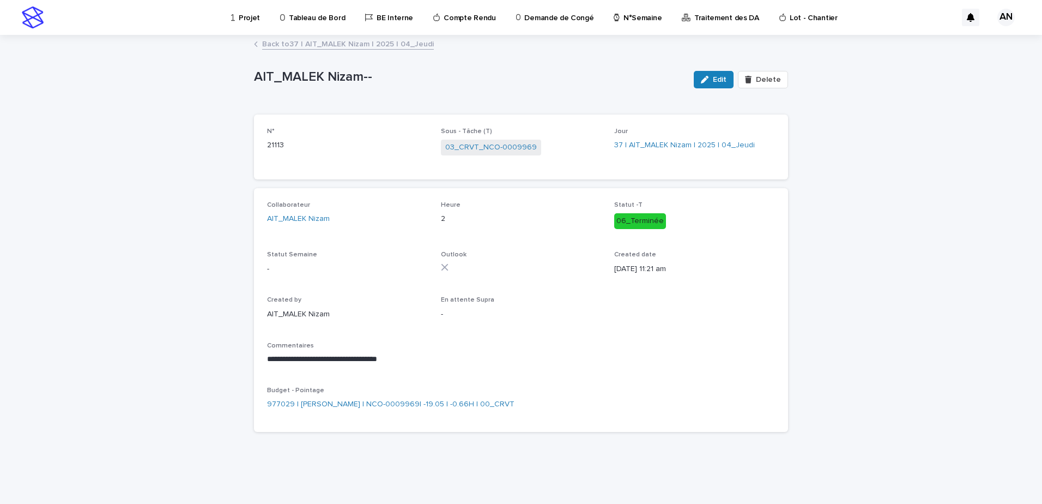
drag, startPoint x: 752, startPoint y: 82, endPoint x: 646, endPoint y: 89, distance: 106.5
click at [647, 89] on div "AIT_MALEK Nizam-- Edit Delete" at bounding box center [521, 80] width 534 height 44
click at [364, 46] on link "Back to 37 | AIT_MALEK Nizam | 2025 | 04_Jeudi" at bounding box center [348, 43] width 172 height 13
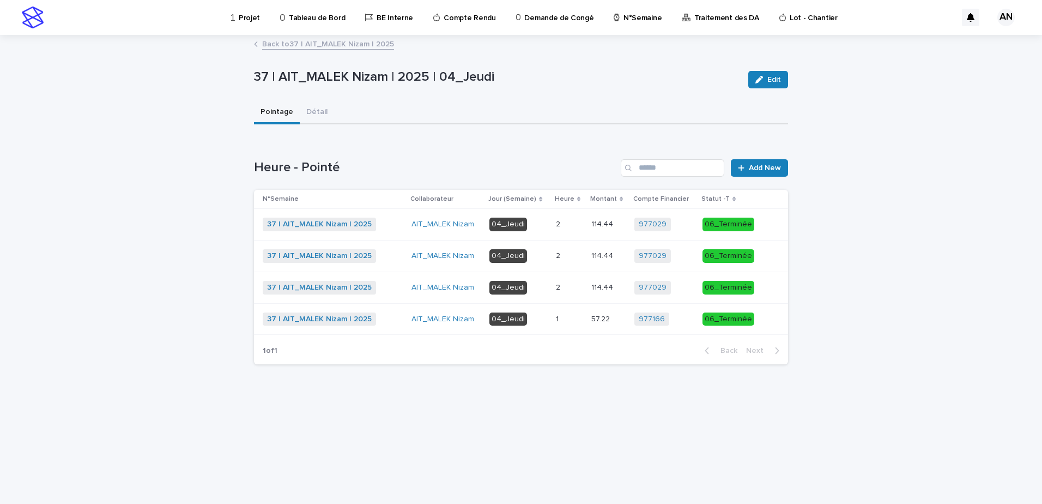
click at [326, 46] on link "Back to 37 | AIT_MALEK Nizam | 2025" at bounding box center [328, 43] width 132 height 13
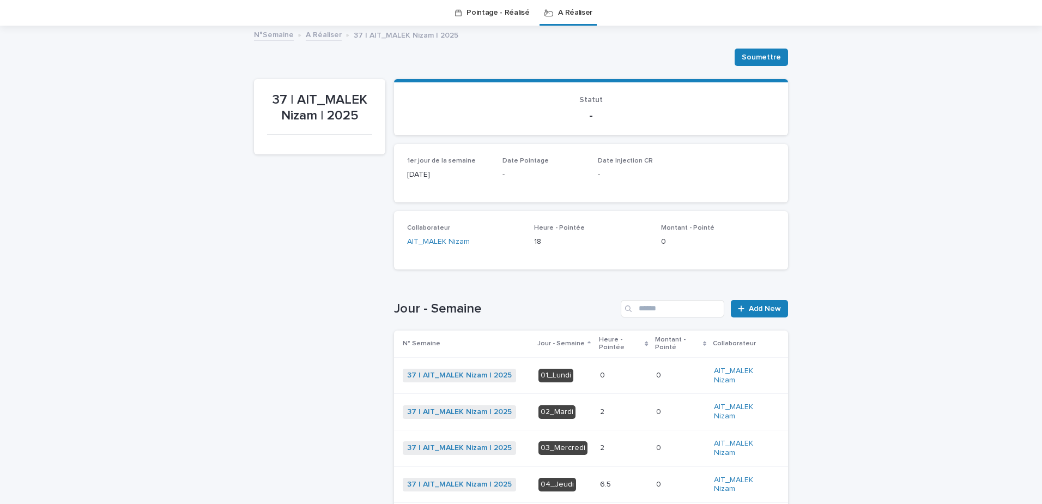
scroll to position [198, 0]
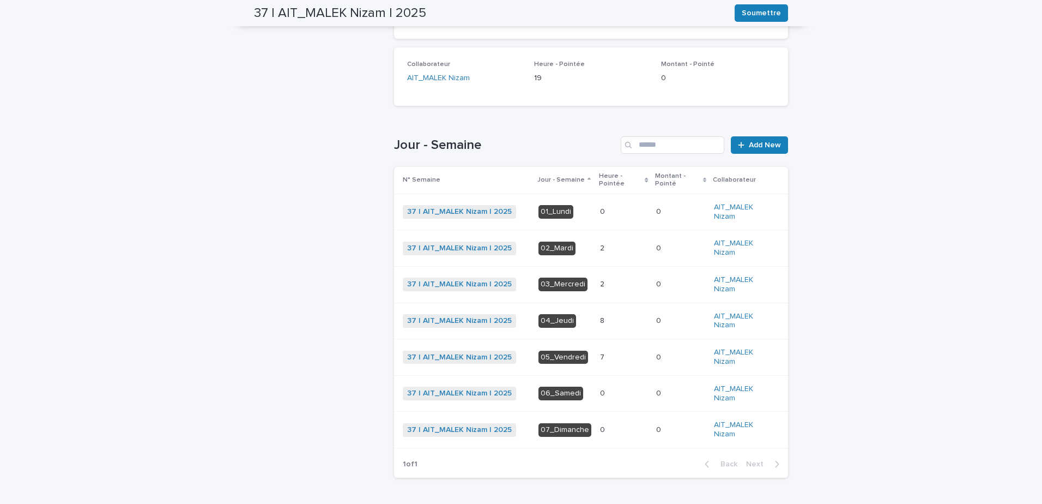
click at [612, 321] on p at bounding box center [623, 320] width 47 height 9
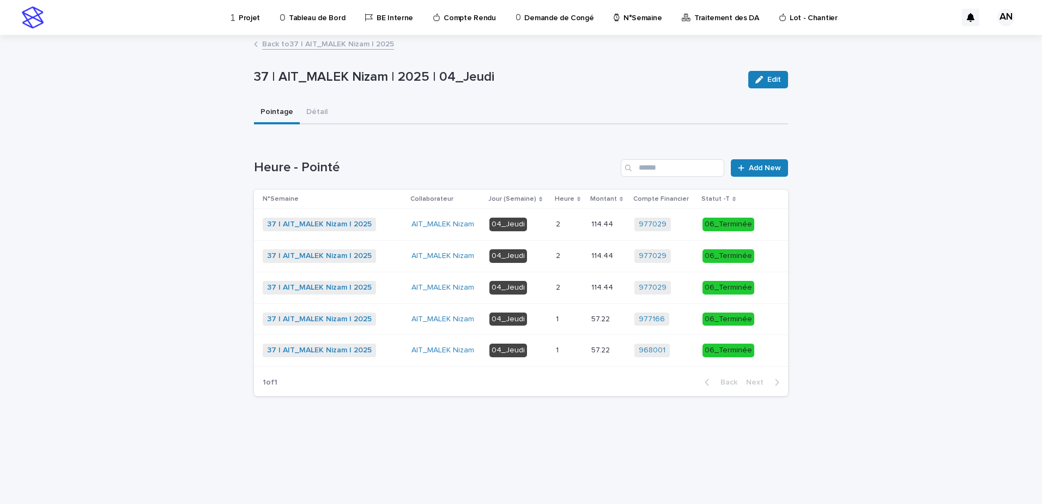
click at [574, 353] on p at bounding box center [569, 350] width 27 height 9
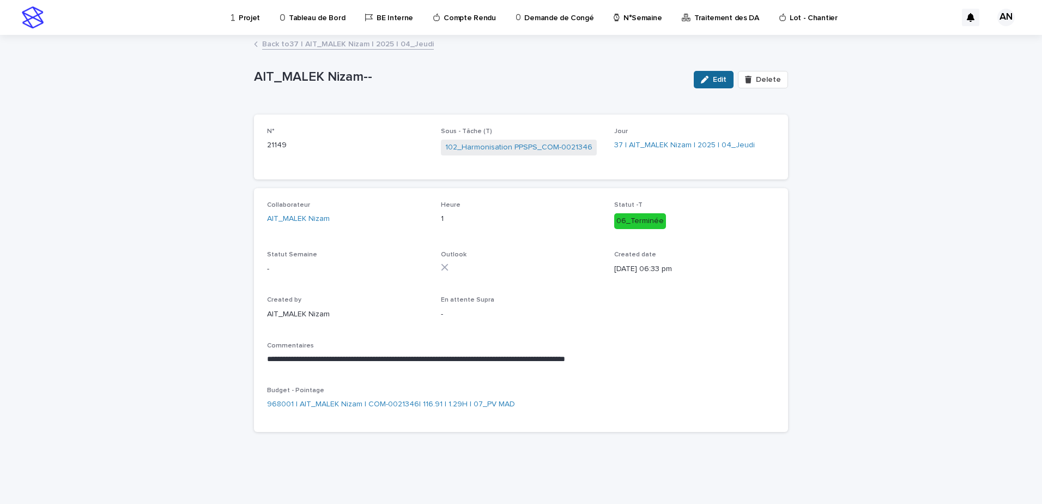
click at [713, 81] on div "button" at bounding box center [707, 80] width 12 height 8
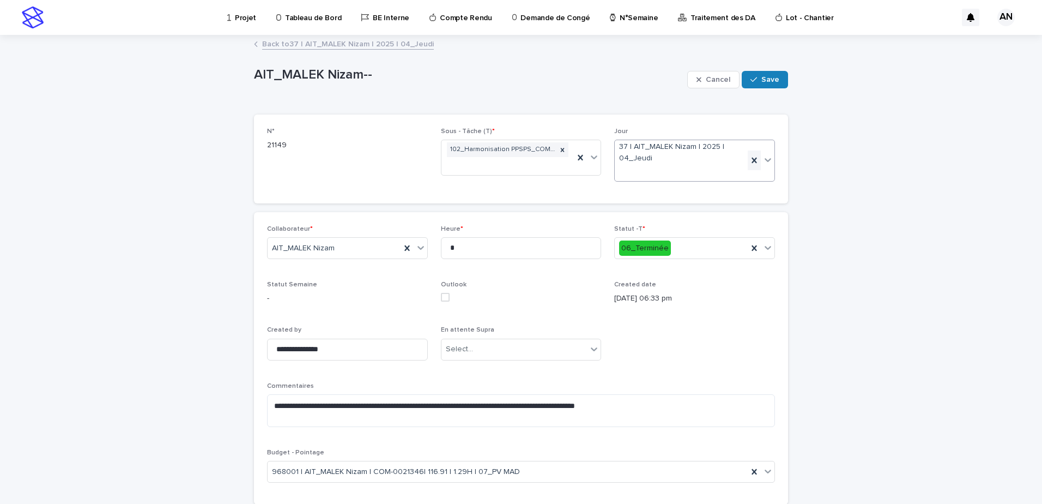
click at [752, 162] on icon at bounding box center [754, 160] width 5 height 5
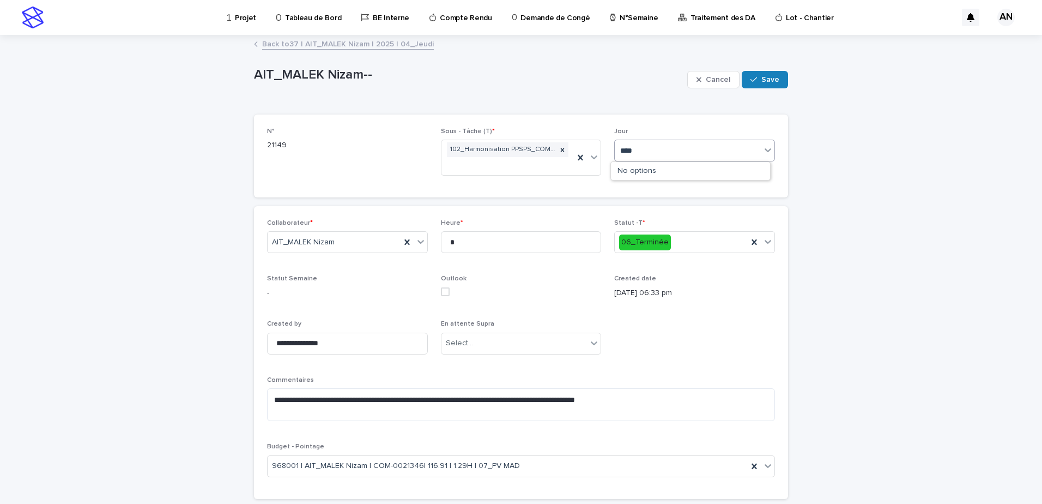
type input "*****"
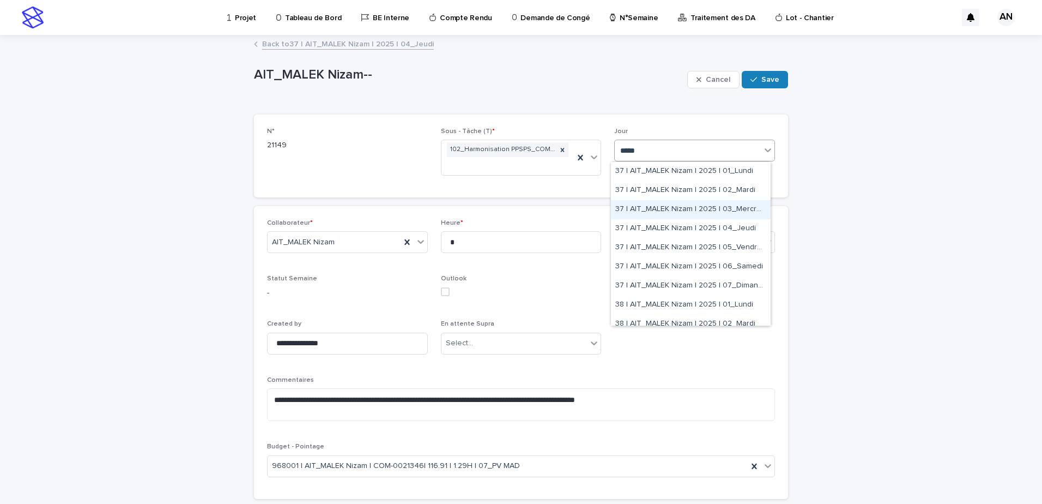
click at [689, 213] on div "37 | AIT_MALEK Nizam | 2025 | 03_Mercredi" at bounding box center [691, 209] width 160 height 19
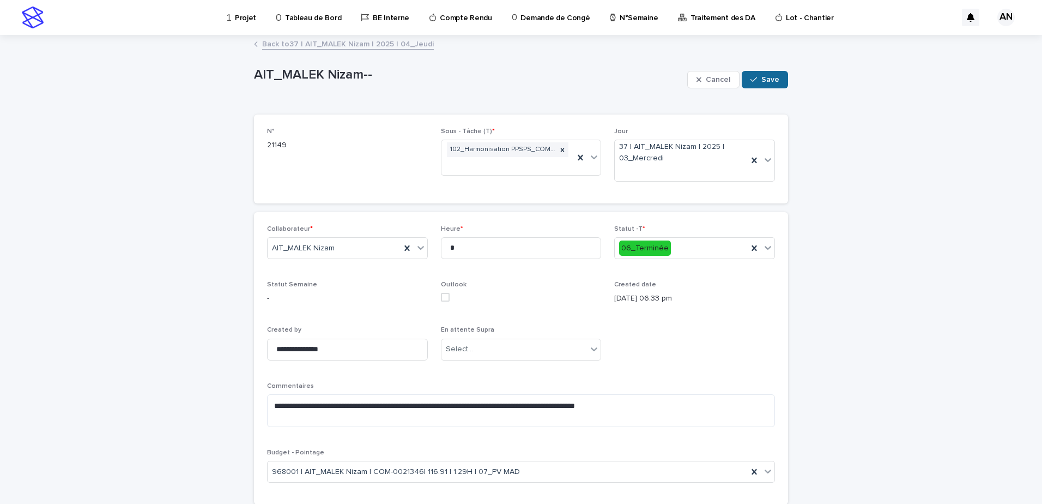
click at [762, 81] on span "Save" at bounding box center [771, 80] width 18 height 8
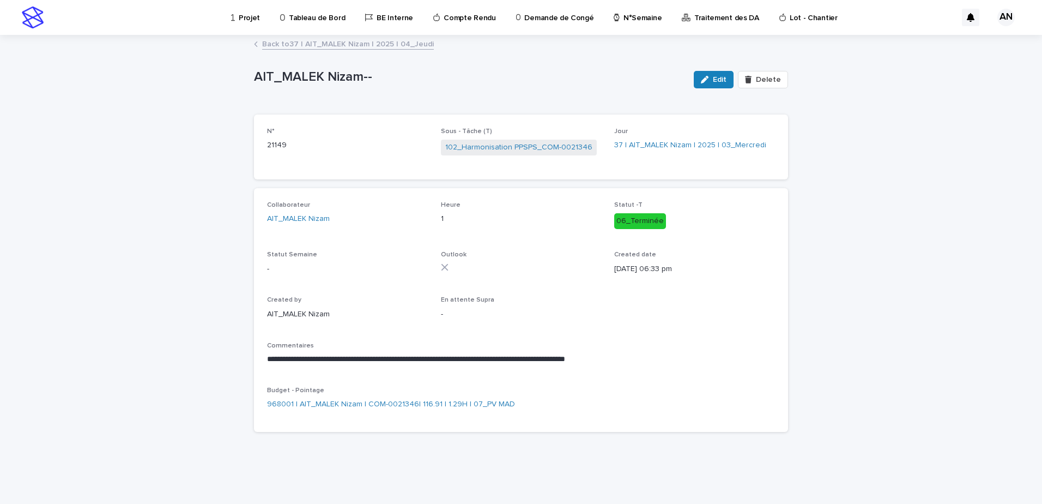
click at [338, 47] on link "Back to 37 | AIT_MALEK Nizam | 2025 | 04_Jeudi" at bounding box center [348, 43] width 172 height 13
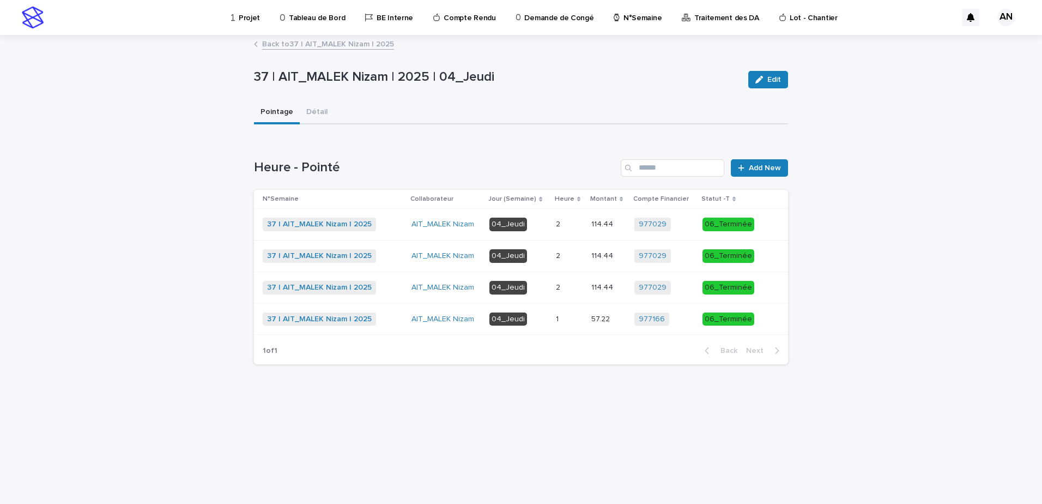
click at [305, 43] on link "Back to 37 | AIT_MALEK Nizam | 2025" at bounding box center [328, 43] width 132 height 13
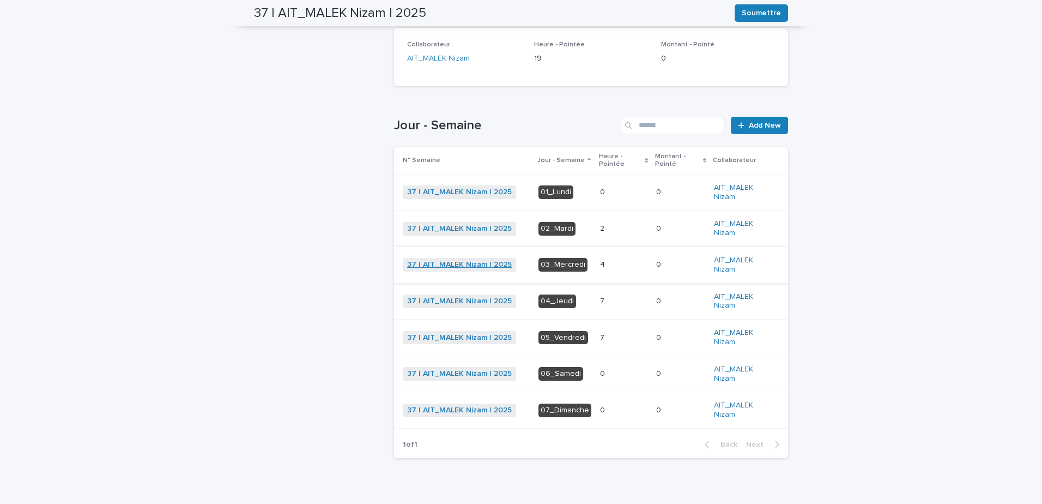
scroll to position [164, 0]
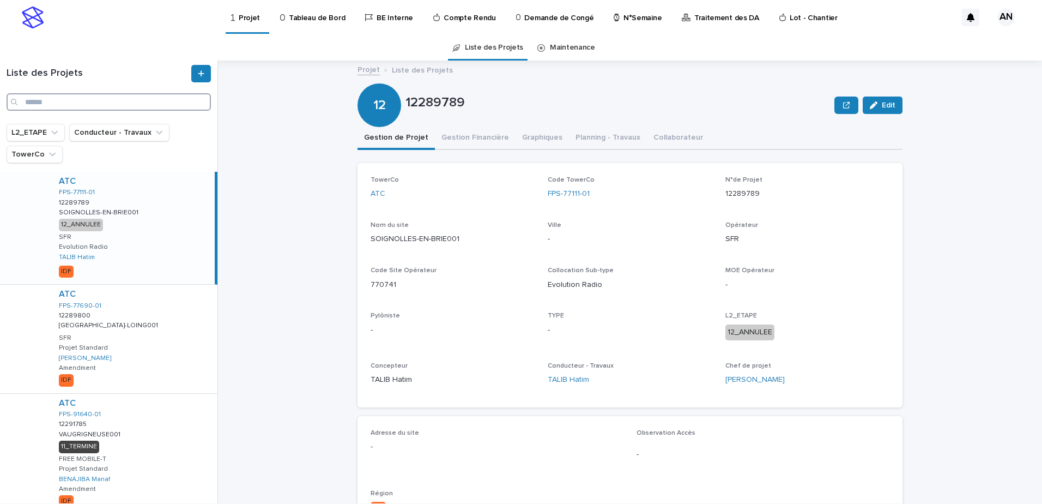
click at [87, 100] on input "Search" at bounding box center [109, 101] width 204 height 17
paste input "**********"
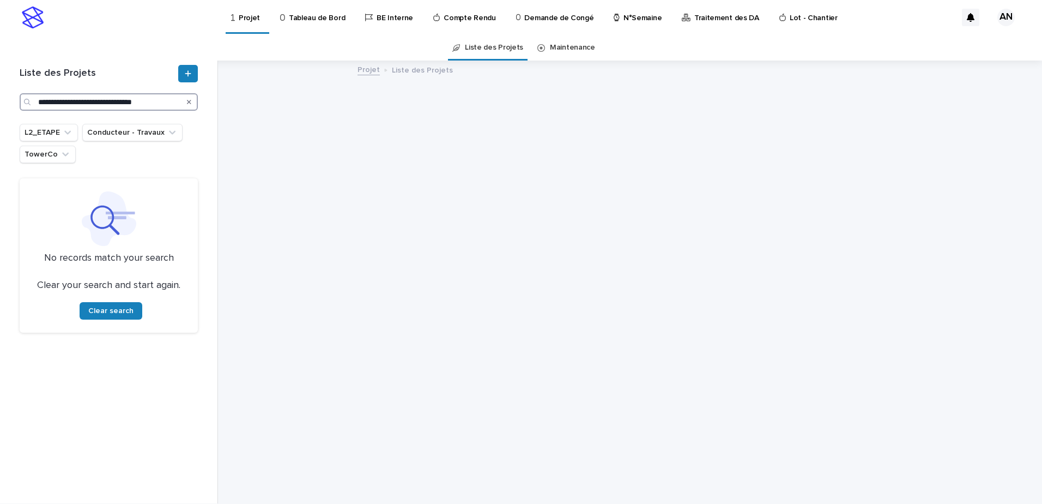
type input "**********"
click at [187, 101] on icon "Search" at bounding box center [189, 102] width 4 height 7
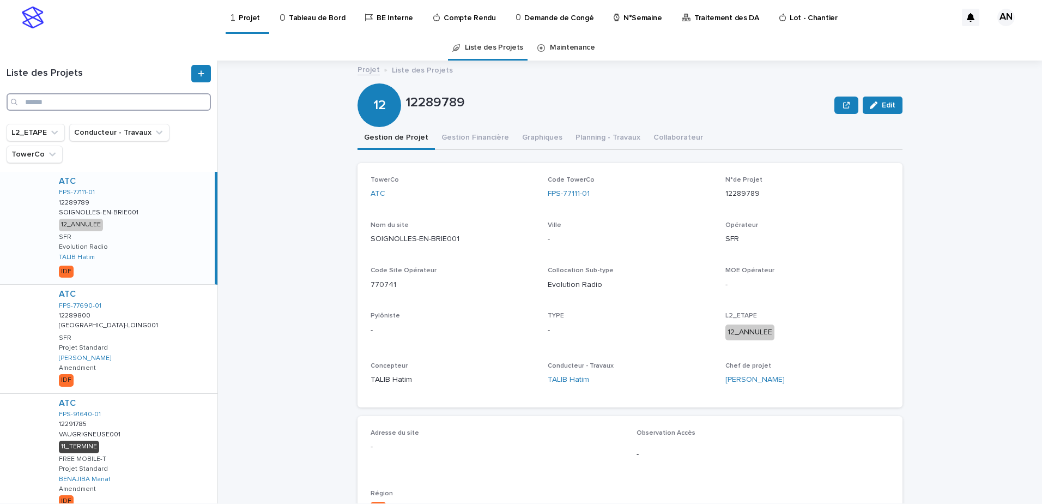
click at [129, 98] on input "Search" at bounding box center [109, 101] width 204 height 17
paste input "**********"
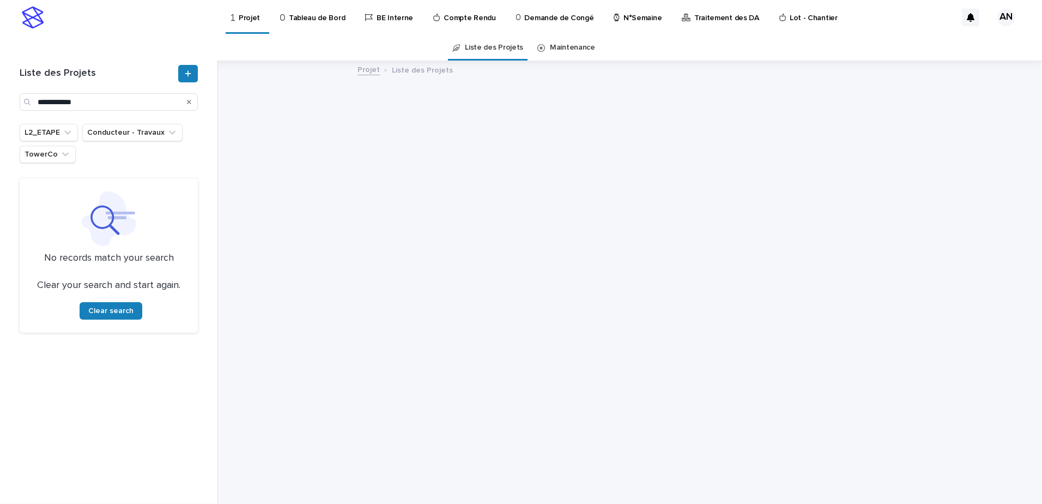
click at [37, 101] on div "Search" at bounding box center [28, 101] width 17 height 17
click at [37, 101] on input "**********" at bounding box center [109, 101] width 178 height 17
click at [40, 102] on input "**********" at bounding box center [109, 101] width 178 height 17
click at [63, 101] on input "**********" at bounding box center [109, 101] width 178 height 17
type input "**********"
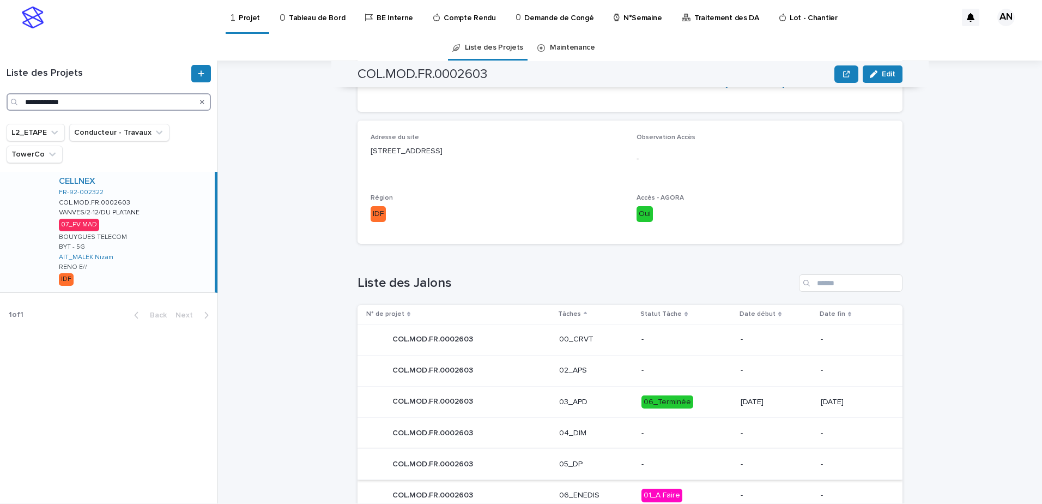
scroll to position [453, 0]
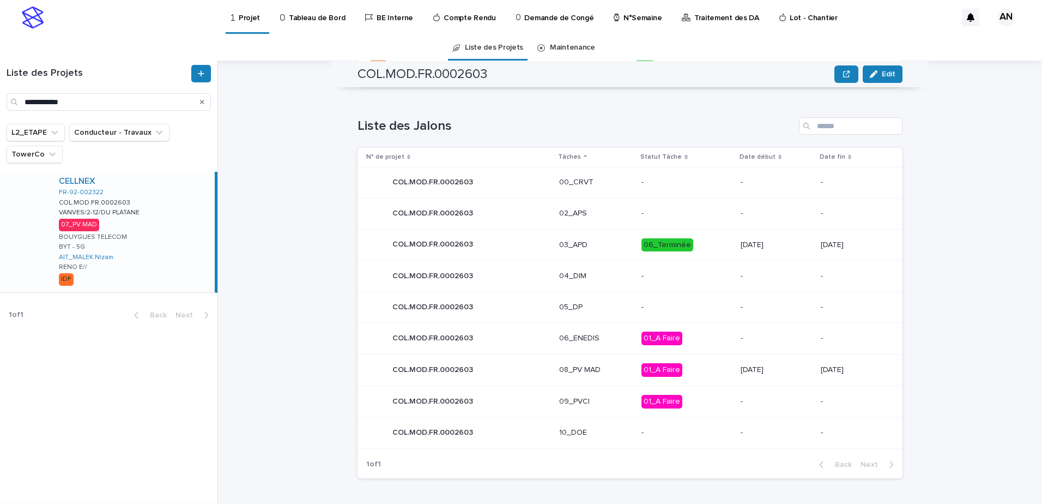
click at [608, 372] on p "08_PV MAD" at bounding box center [596, 369] width 74 height 9
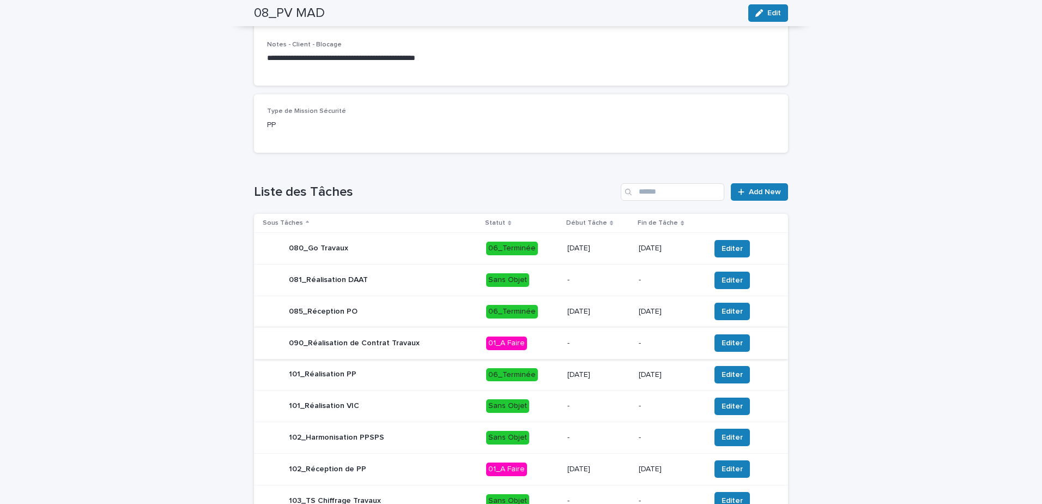
scroll to position [382, 0]
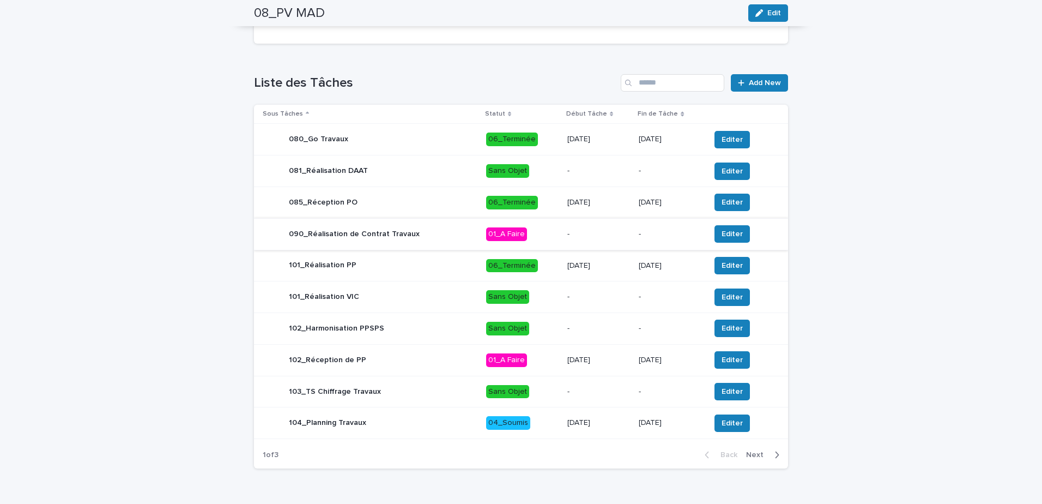
click at [430, 425] on div "104_Planning Travaux" at bounding box center [370, 423] width 215 height 22
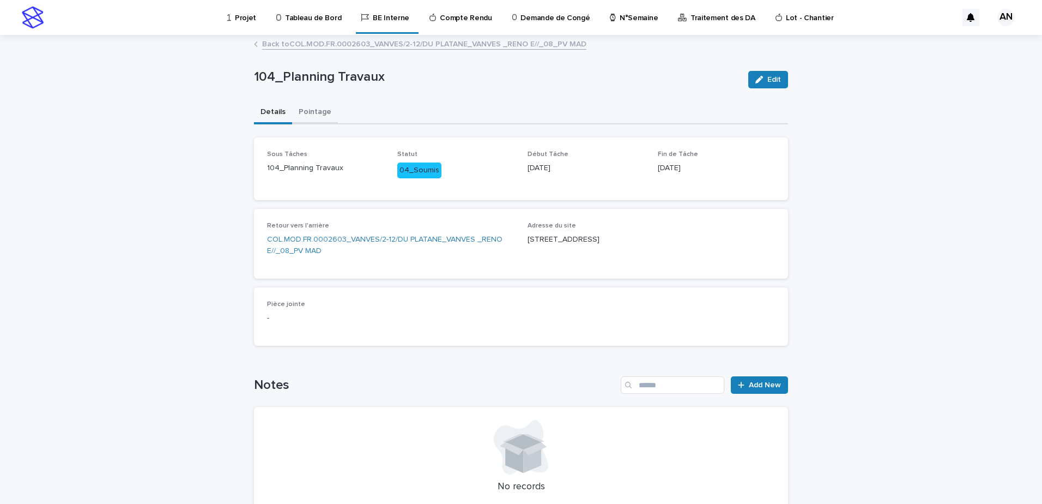
click at [307, 114] on button "Pointage" at bounding box center [315, 112] width 46 height 23
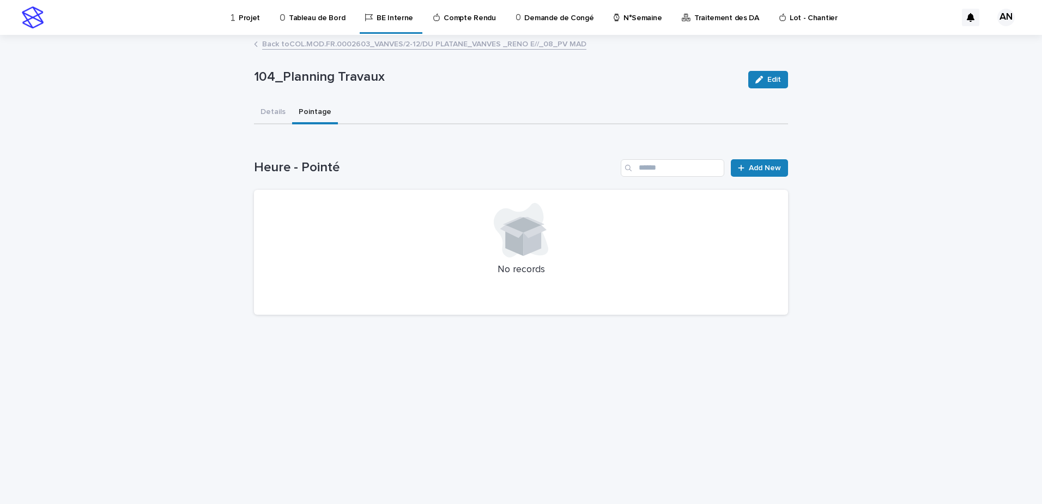
click at [316, 46] on link "Back to COL.MOD.FR.0002603_VANVES/2-12/DU PLATANE_VANVES _RENO E//_08_PV MAD" at bounding box center [424, 43] width 324 height 13
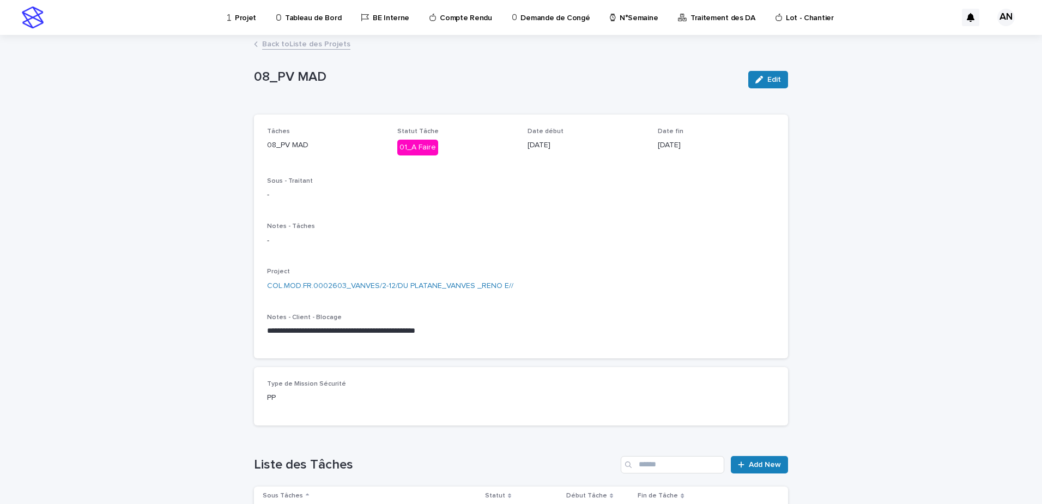
click at [299, 45] on link "Back to Liste des Projets" at bounding box center [306, 43] width 88 height 13
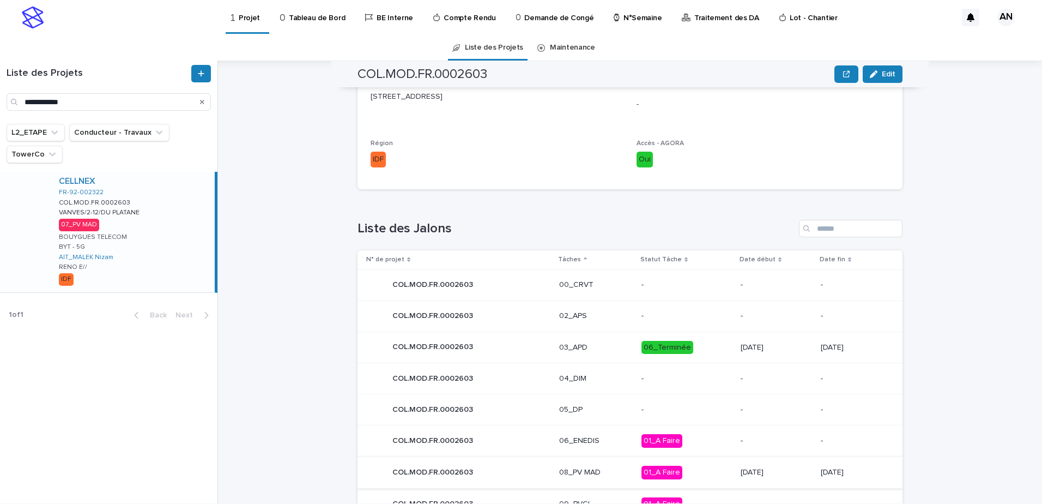
scroll to position [453, 0]
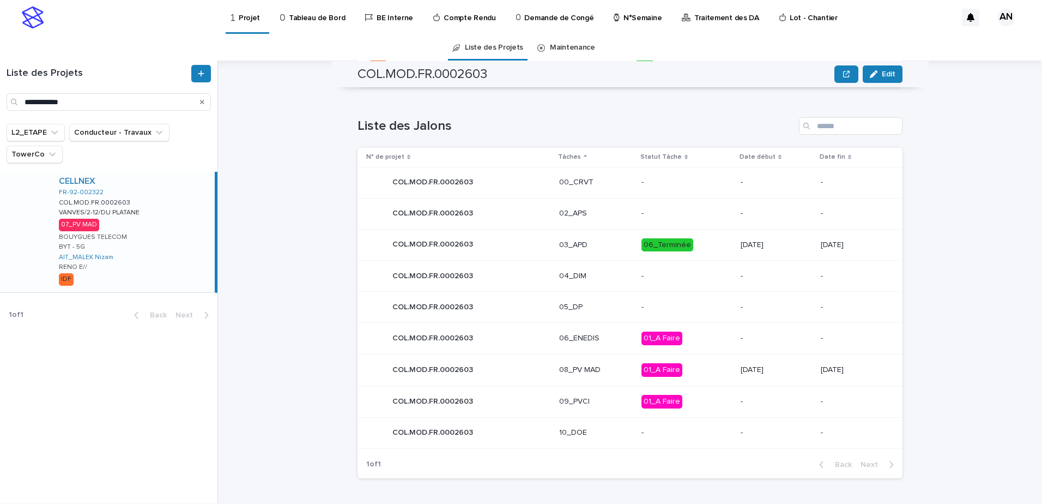
click at [602, 369] on p "08_PV MAD" at bounding box center [596, 369] width 74 height 9
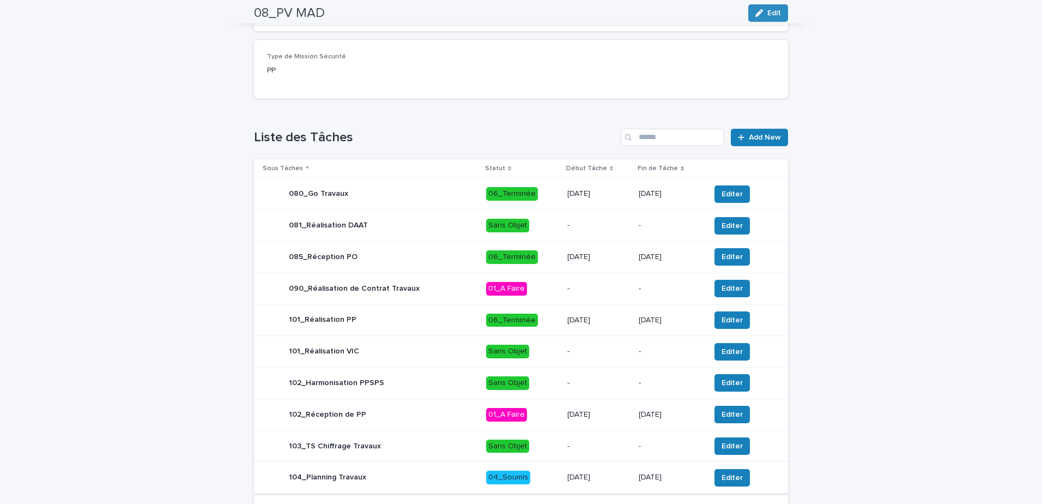
scroll to position [409, 0]
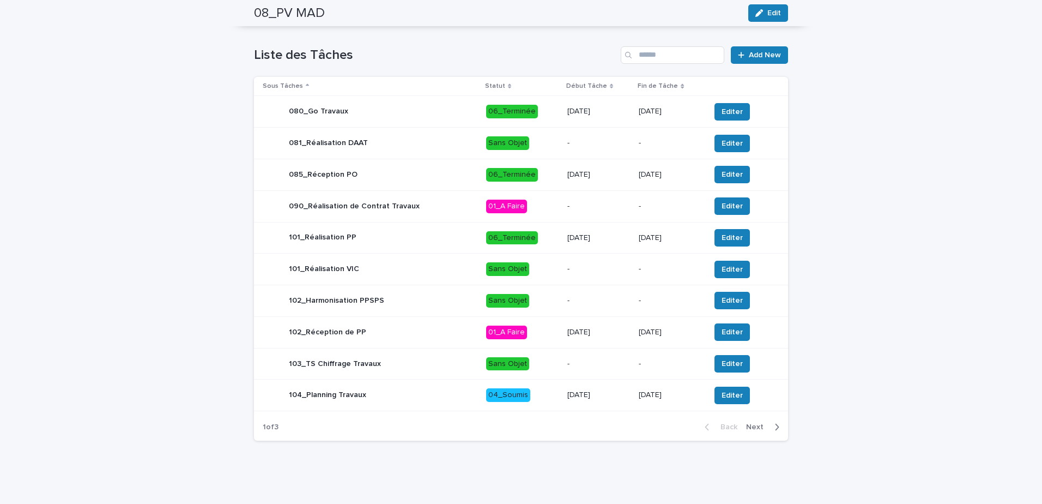
click at [756, 426] on span "Next" at bounding box center [758, 427] width 24 height 8
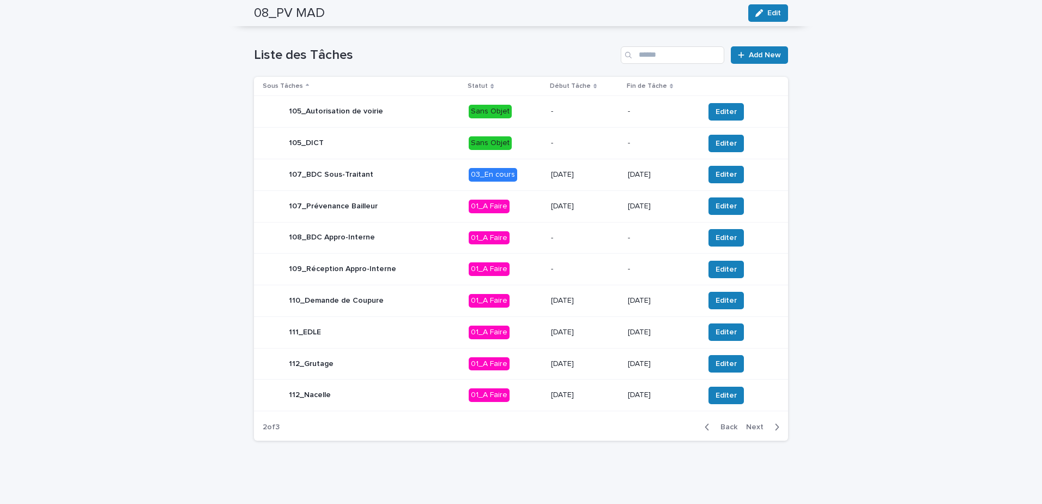
click at [757, 425] on span "Next" at bounding box center [758, 427] width 24 height 8
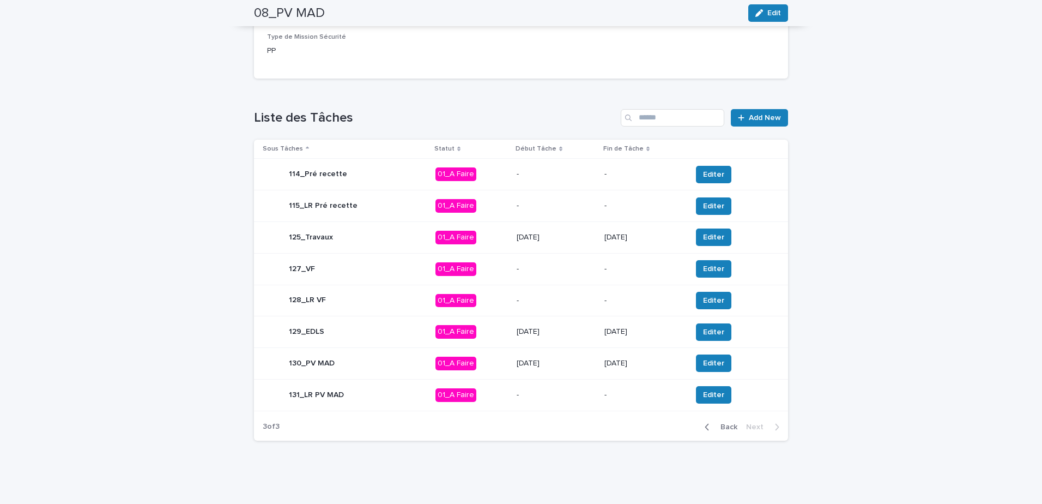
click at [723, 426] on span "Back" at bounding box center [725, 427] width 23 height 8
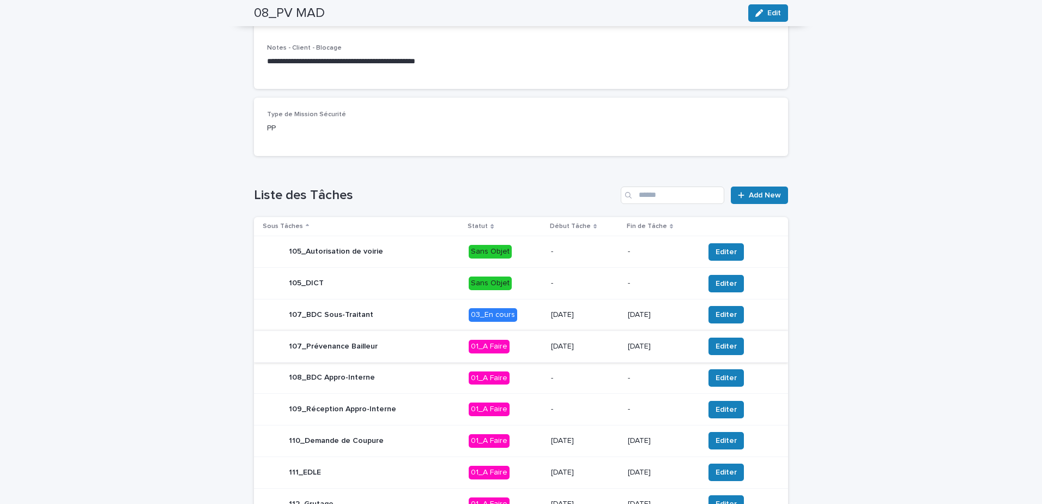
scroll to position [378, 0]
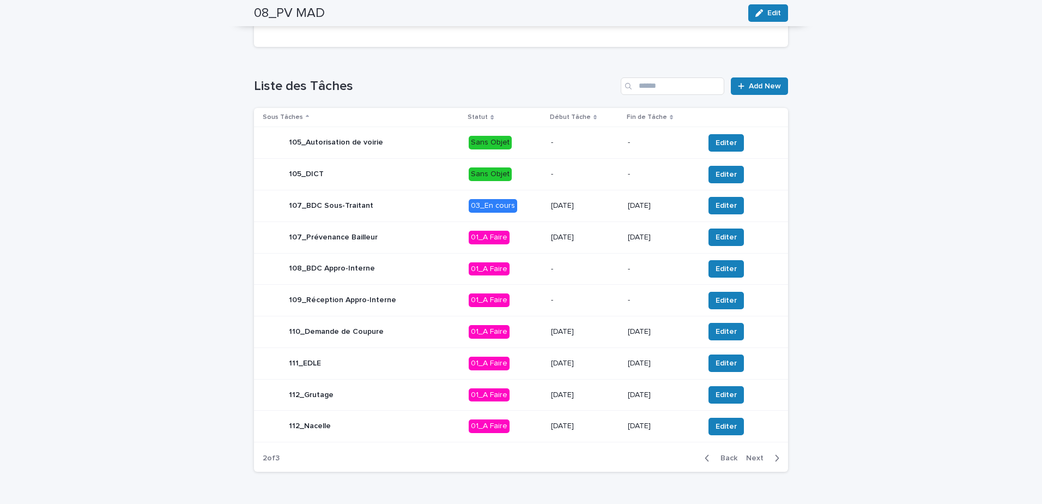
click at [714, 455] on span "Back" at bounding box center [725, 458] width 23 height 8
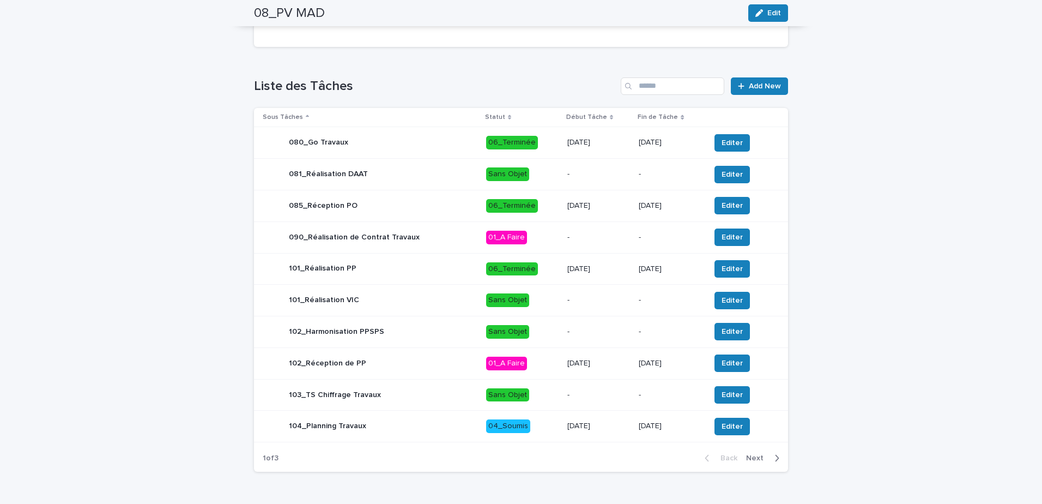
click at [750, 460] on span "Next" at bounding box center [758, 458] width 24 height 8
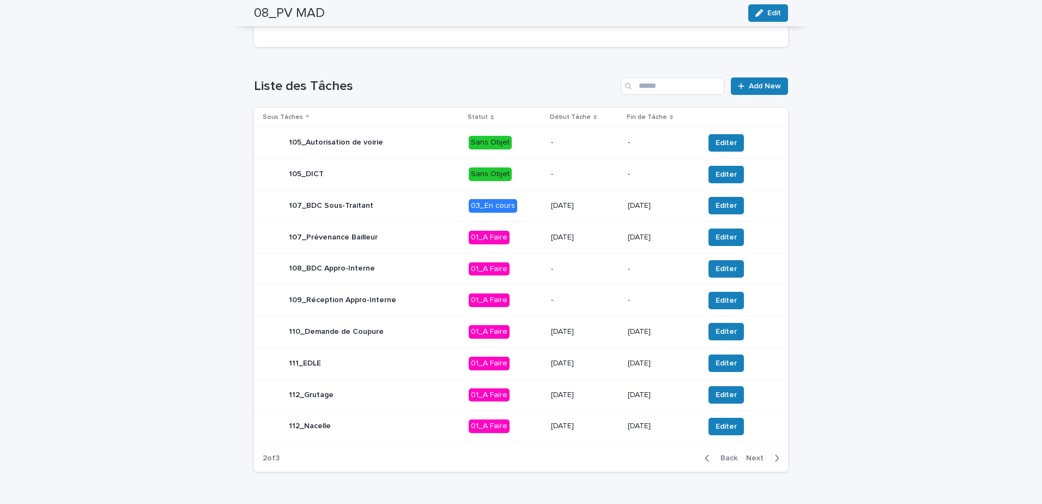
click at [716, 461] on span "Back" at bounding box center [725, 458] width 23 height 8
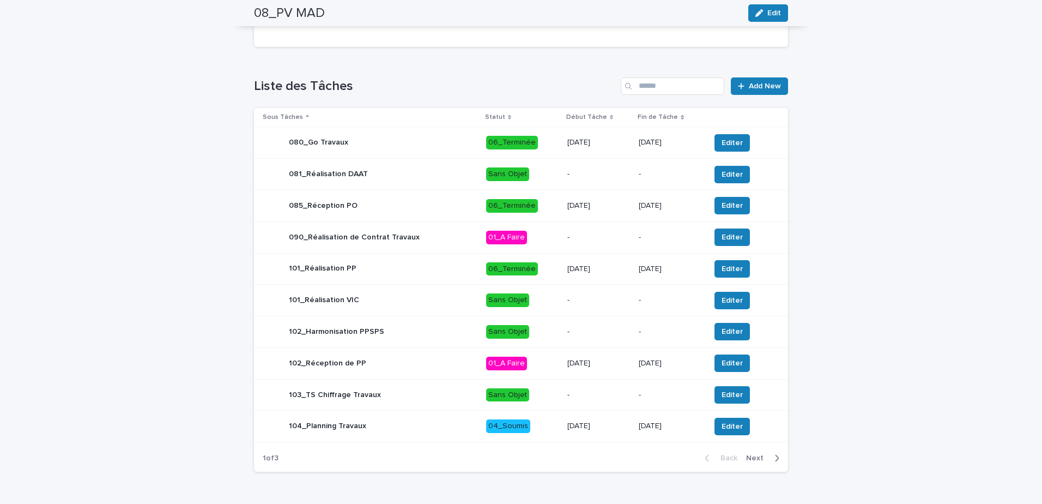
click at [421, 425] on div "104_Planning Travaux" at bounding box center [370, 426] width 215 height 22
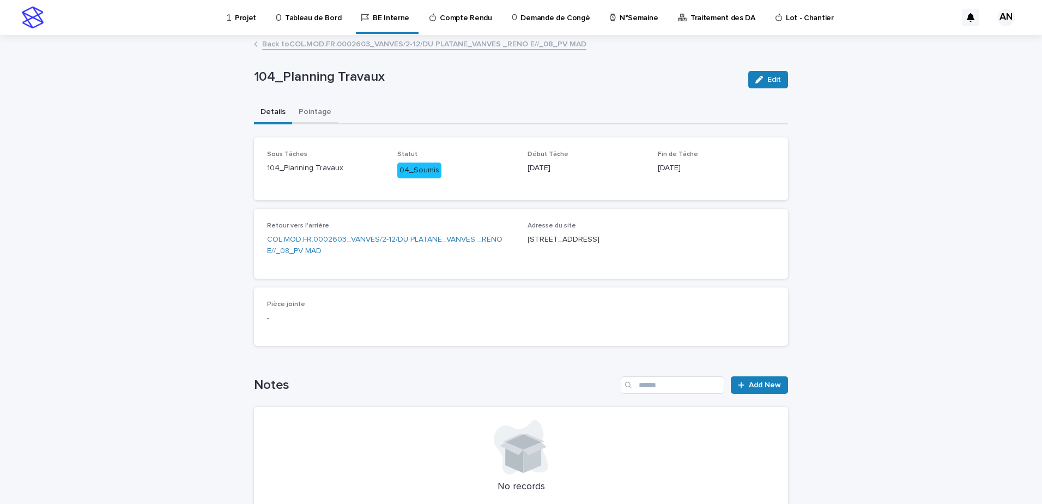
click at [304, 108] on button "Pointage" at bounding box center [315, 112] width 46 height 23
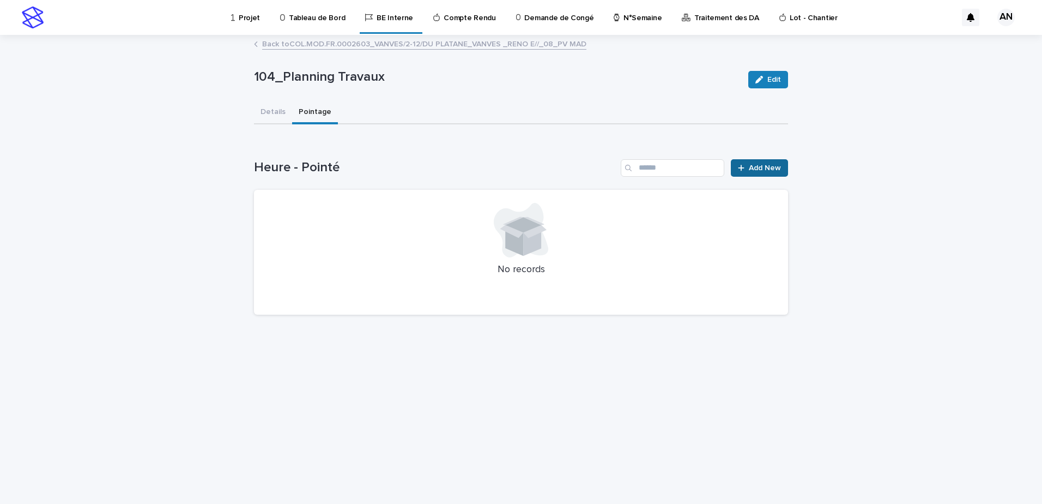
click at [758, 166] on span "Add New" at bounding box center [765, 168] width 32 height 8
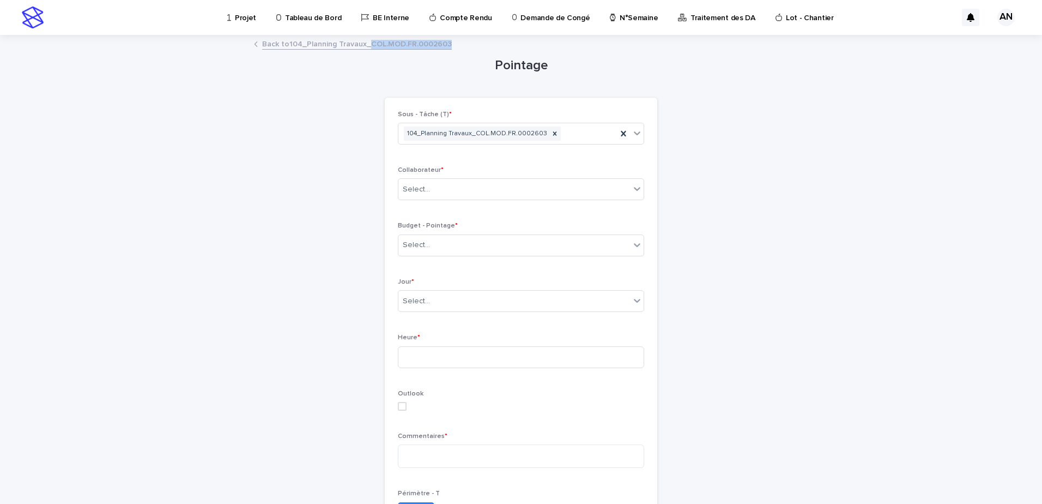
drag, startPoint x: 447, startPoint y: 43, endPoint x: 366, endPoint y: 51, distance: 80.5
click at [366, 51] on div "Back to 104_Planning Travaux_COL.MOD.FR.0002603" at bounding box center [521, 44] width 545 height 15
copy link "COL.MOD.FR.0002603"
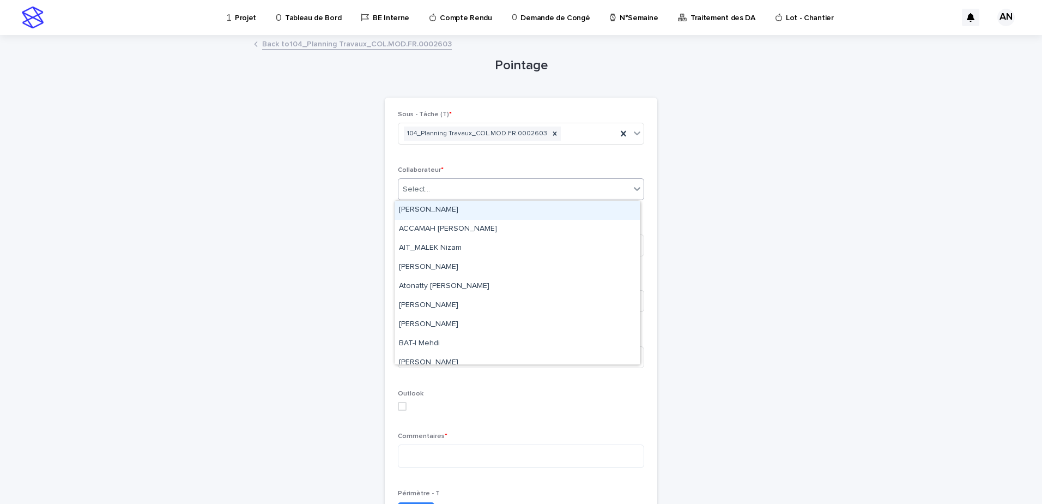
click at [484, 194] on div "Select..." at bounding box center [515, 189] width 232 height 18
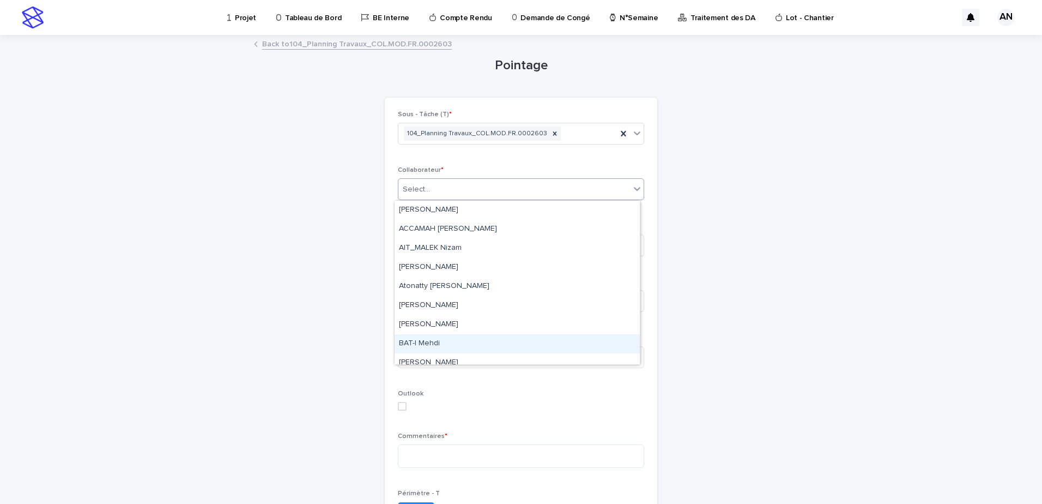
click at [801, 339] on div "Loading... Saving… Loading... Saving… Pointage Loading... Saving… Loading... Sa…" at bounding box center [521, 396] width 1042 height 720
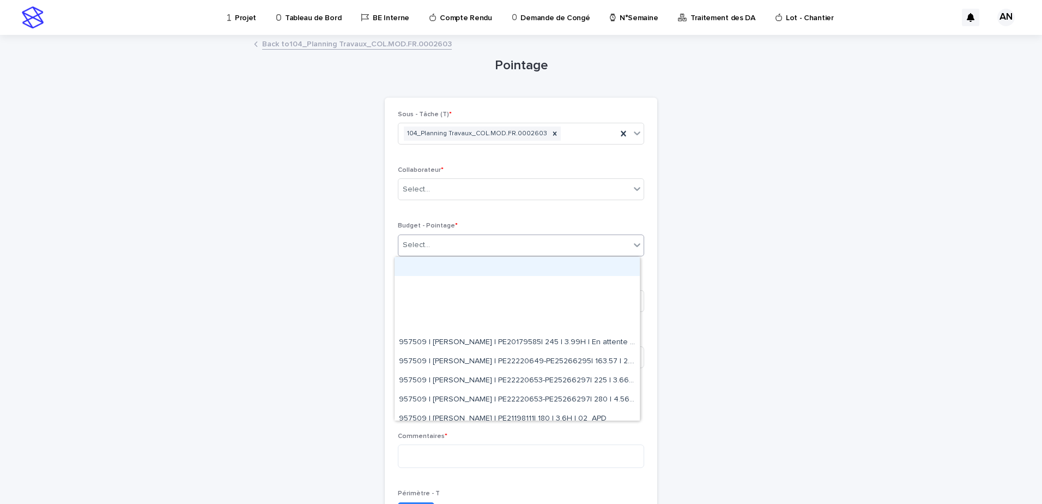
click at [474, 249] on div "Select..." at bounding box center [515, 245] width 232 height 18
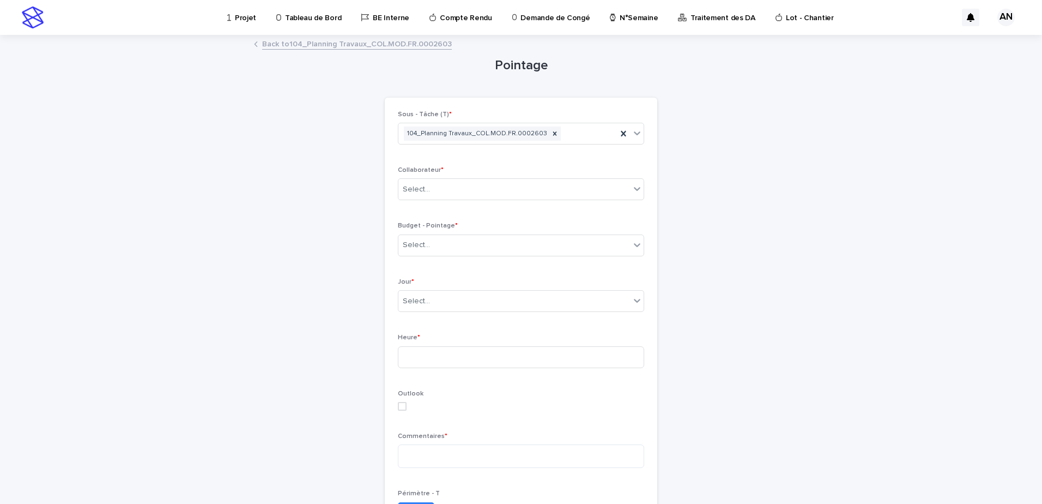
click at [860, 312] on div "Loading... Saving… Loading... Saving… Pointage Loading... Saving… Loading... Sa…" at bounding box center [521, 396] width 1042 height 720
click at [521, 307] on div "Select..." at bounding box center [515, 301] width 232 height 18
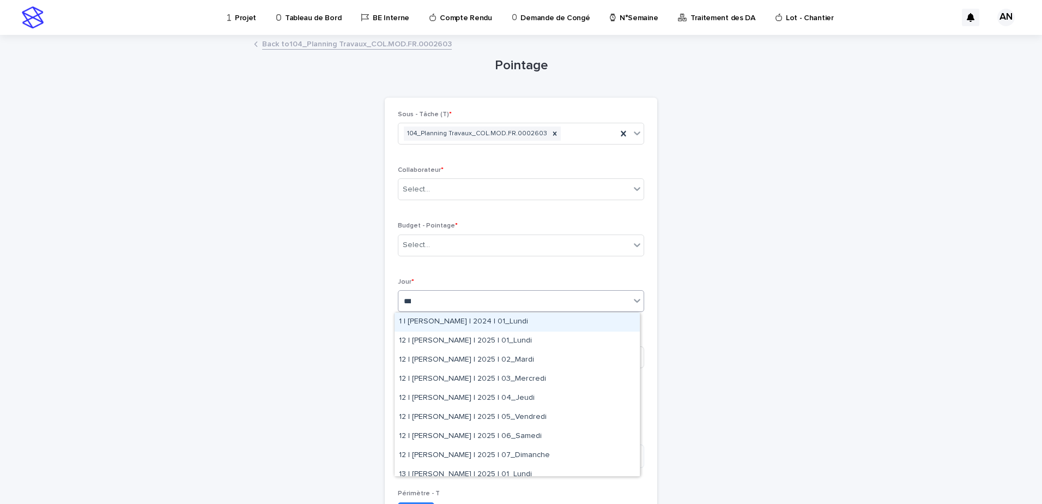
type input "****"
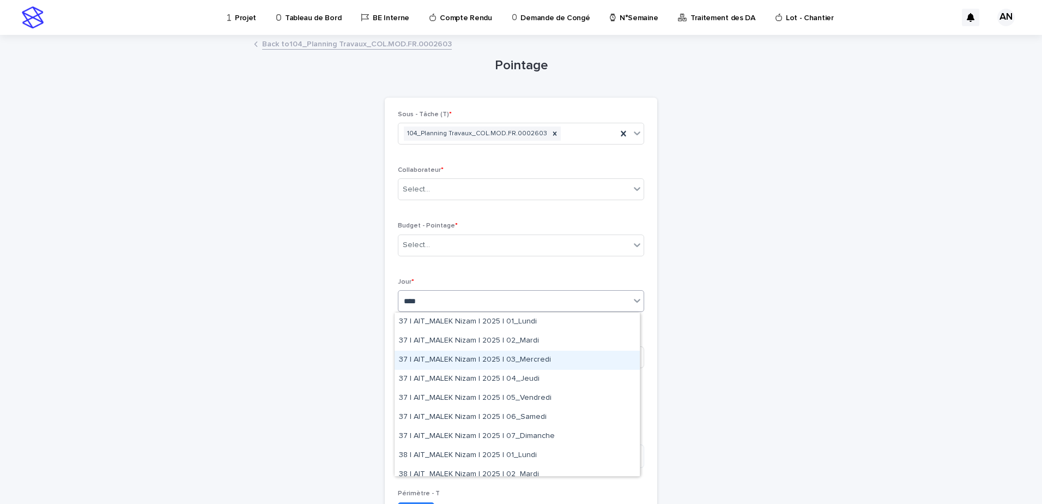
click at [493, 363] on div "37 | AIT_MALEK Nizam | 2025 | 03_Mercredi" at bounding box center [517, 360] width 245 height 19
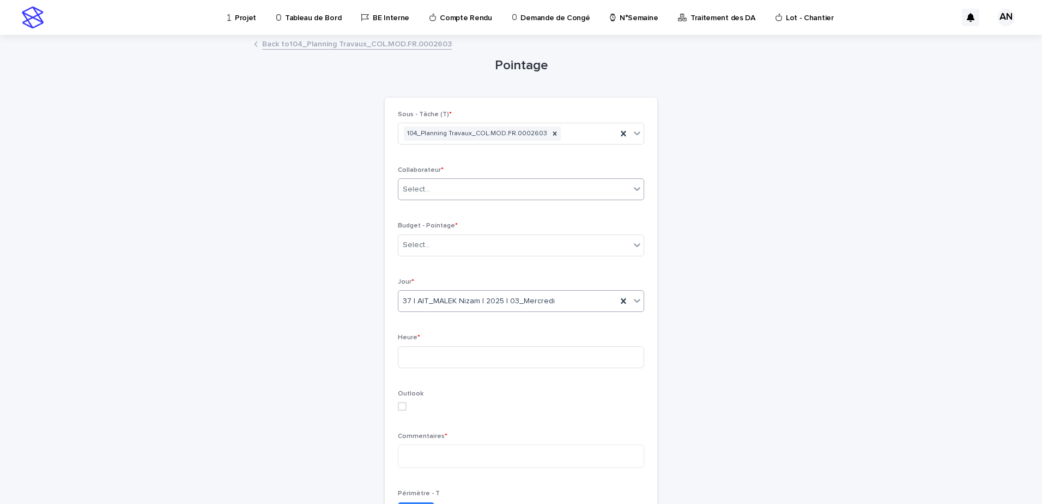
click at [453, 192] on div "Select..." at bounding box center [515, 189] width 232 height 18
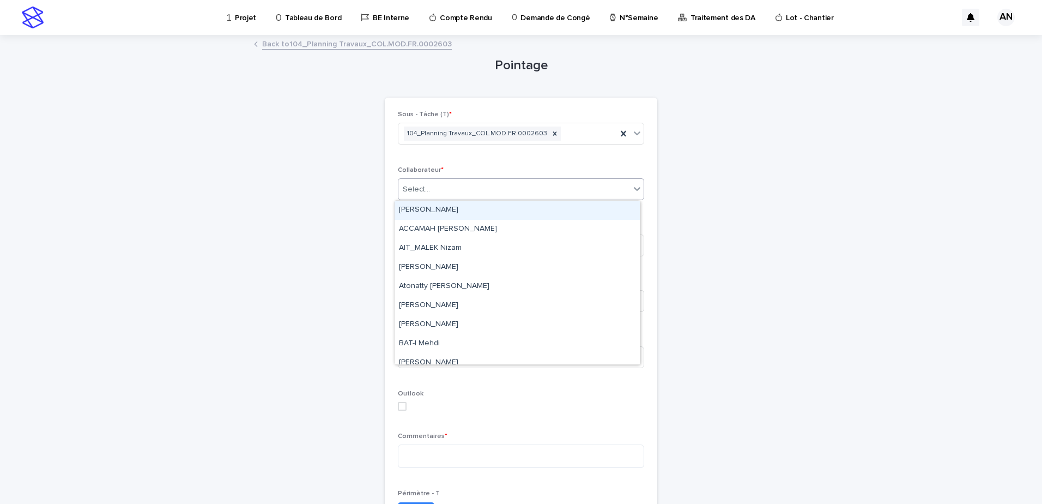
click at [876, 199] on div "Loading... Saving… Loading... Saving… Pointage Loading... Saving… Loading... Sa…" at bounding box center [521, 396] width 1042 height 720
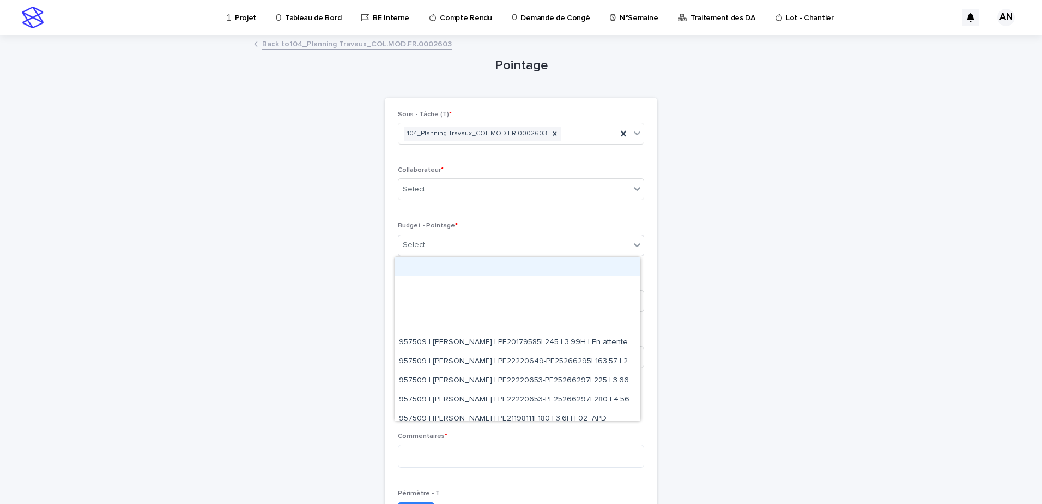
click at [490, 243] on div "Select..." at bounding box center [515, 245] width 232 height 18
paste input "**********"
type input "**********"
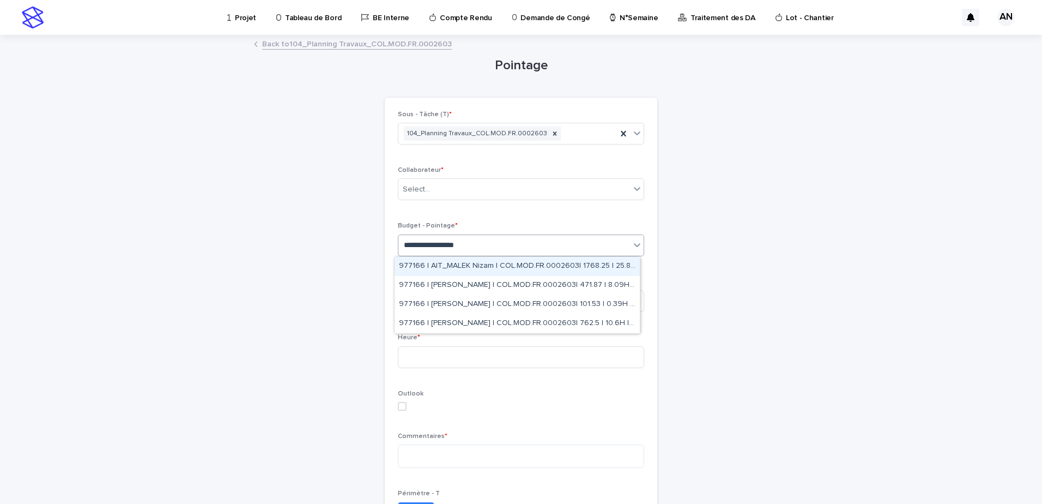
click at [601, 267] on div "977166 | AIT_MALEK Nizam | COL.MOD.FR.0002603| 1768.25 | 25.86H | 07_PV MAD" at bounding box center [517, 266] width 245 height 19
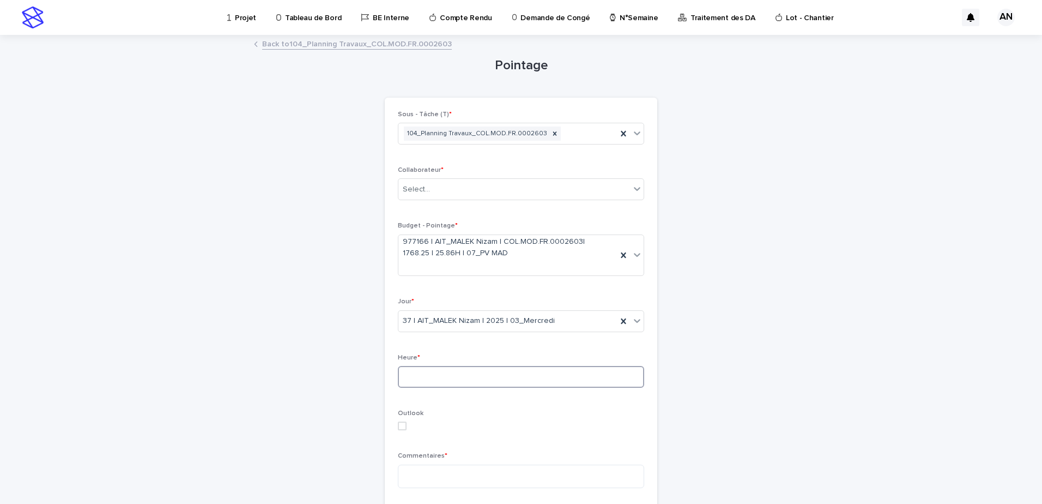
click at [485, 370] on input at bounding box center [521, 377] width 246 height 22
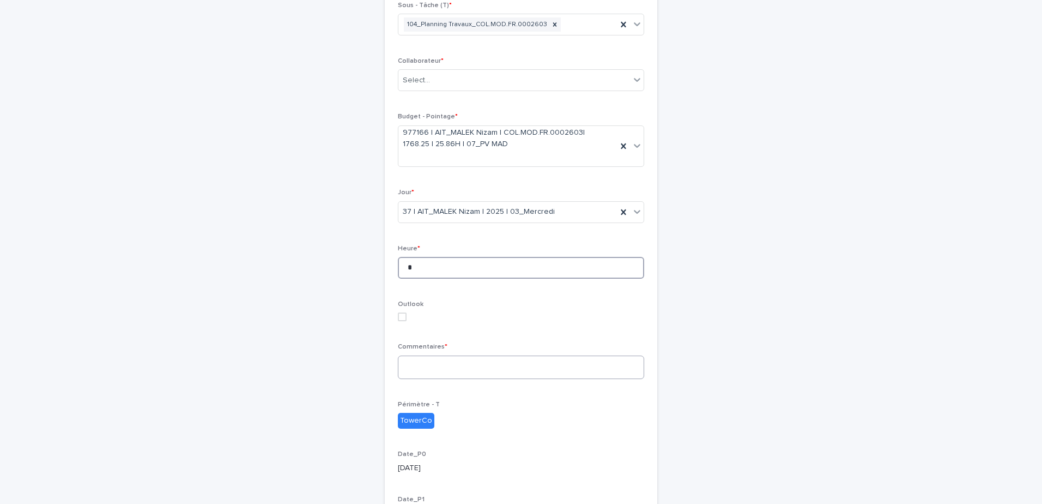
type input "*"
click at [426, 369] on textarea at bounding box center [521, 366] width 246 height 23
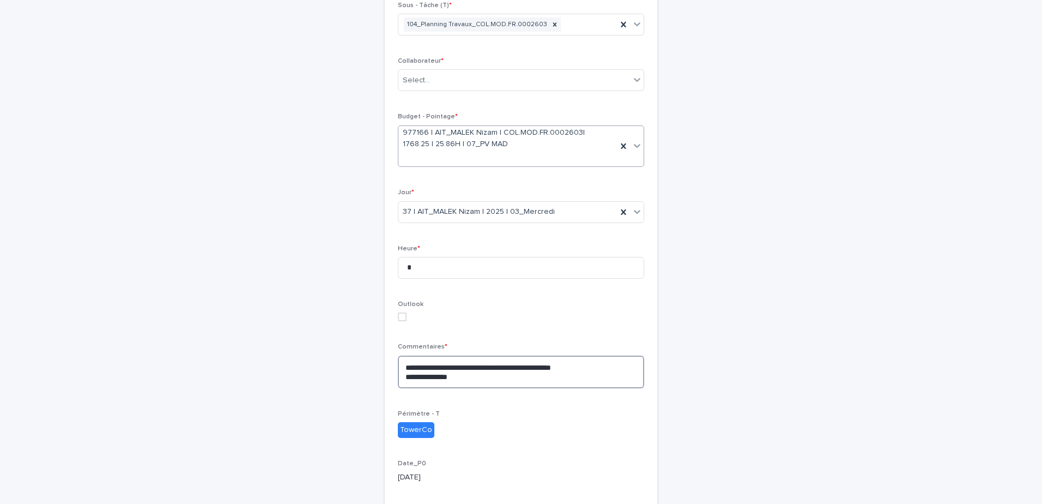
scroll to position [0, 0]
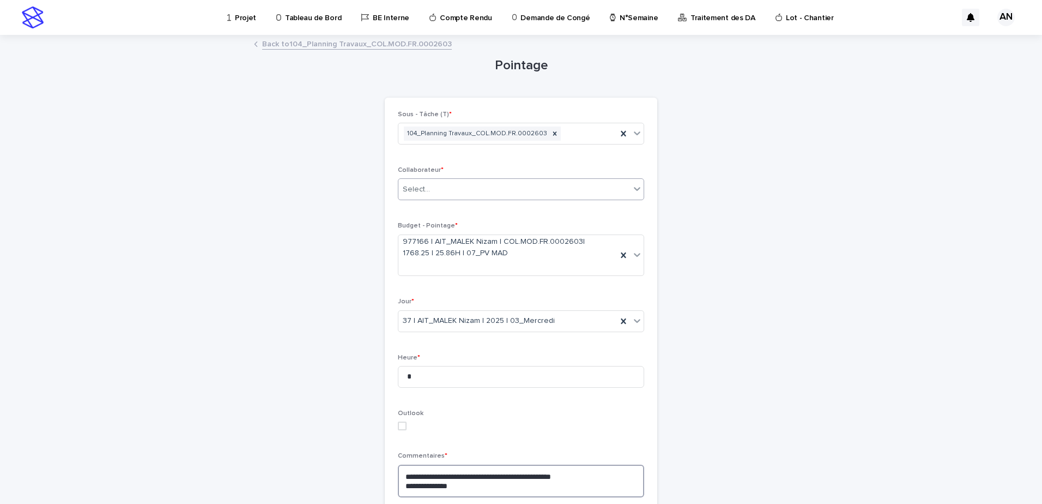
type textarea "**********"
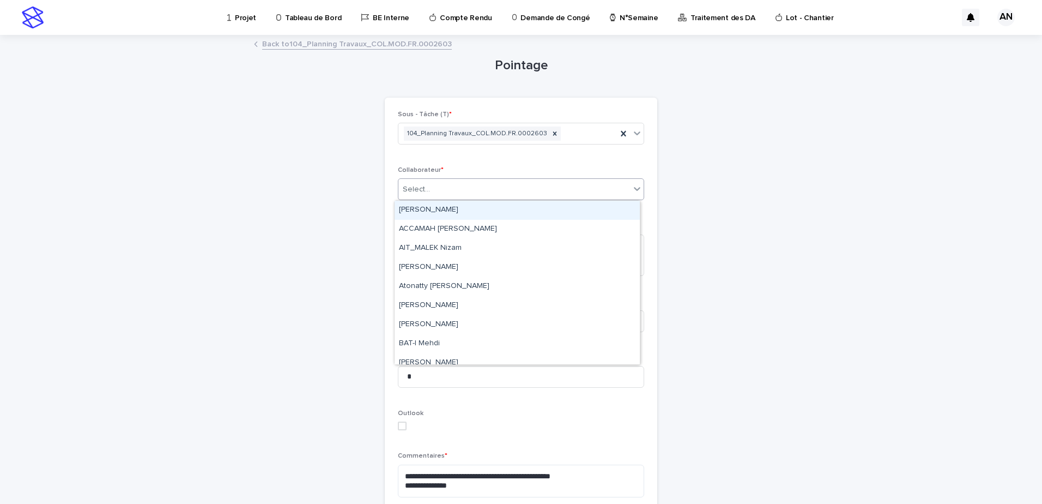
click at [607, 189] on div "Select..." at bounding box center [515, 189] width 232 height 18
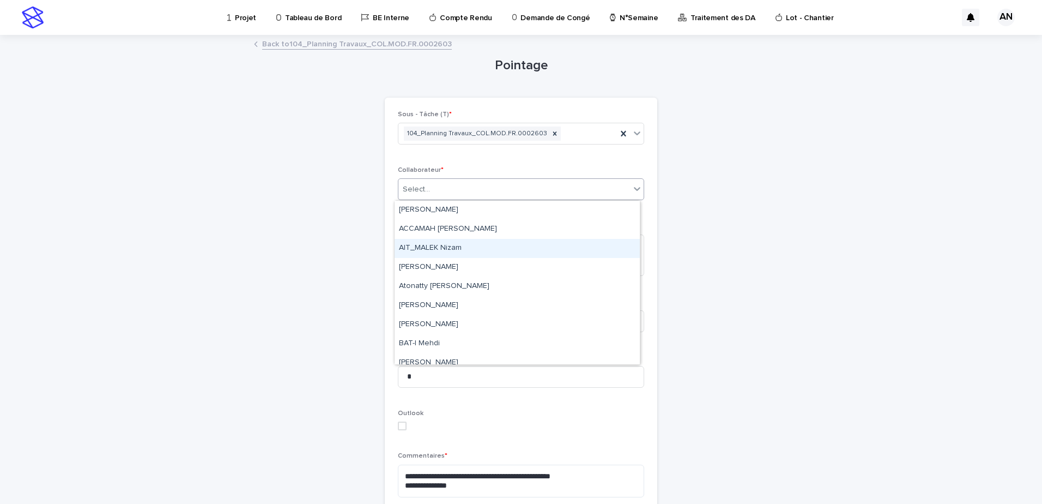
click at [485, 245] on div "AIT_MALEK Nizam" at bounding box center [517, 248] width 245 height 19
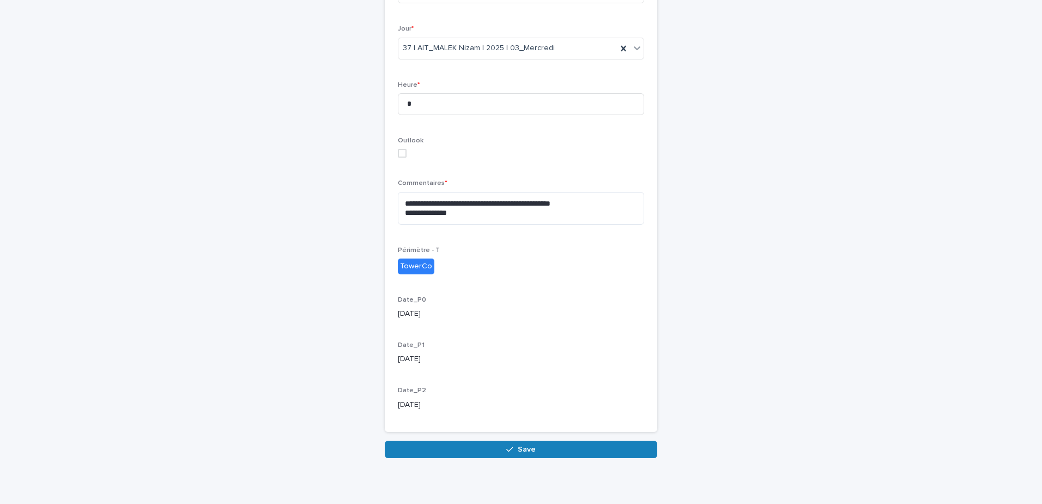
scroll to position [281, 0]
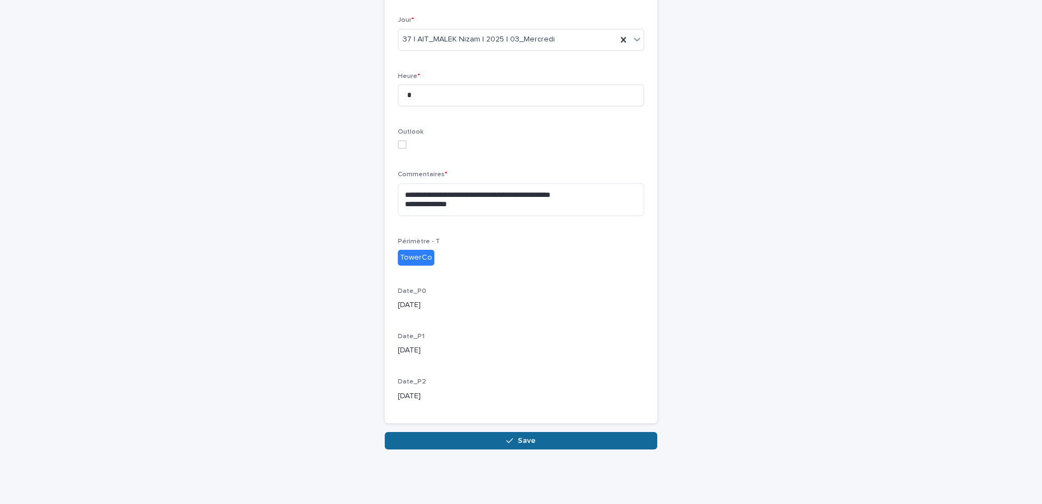
click at [526, 437] on span "Save" at bounding box center [527, 441] width 18 height 8
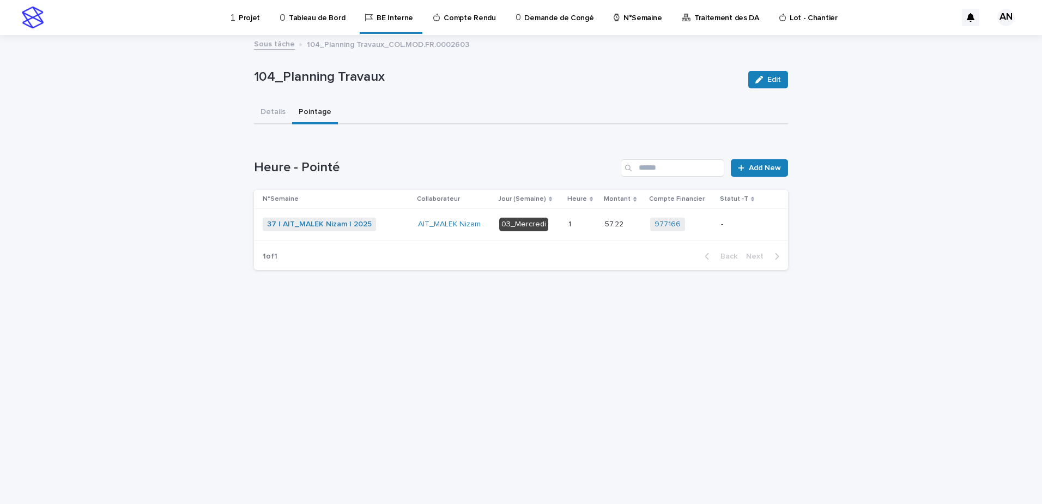
click at [401, 221] on div "37 | AIT_MALEK Nizam | 2025 + 0" at bounding box center [336, 225] width 147 height 14
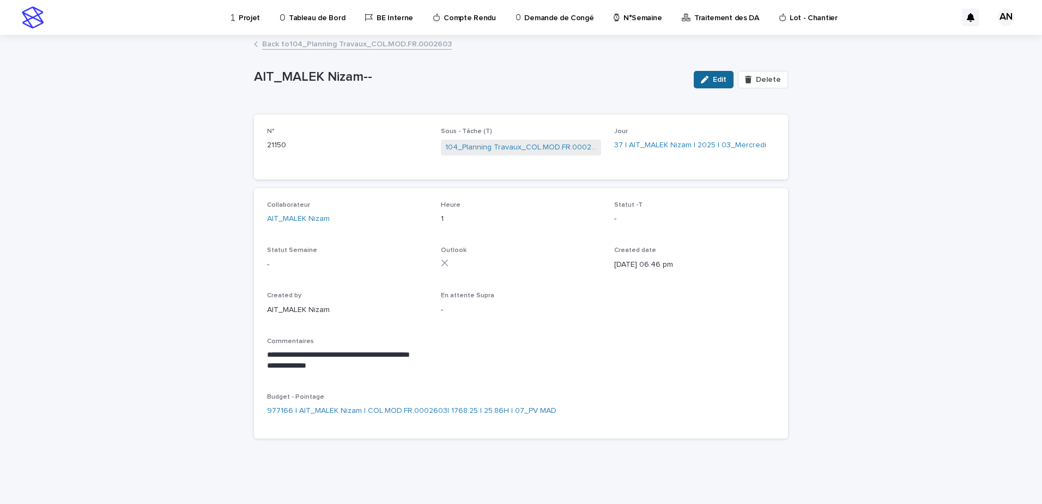
click at [709, 80] on icon "button" at bounding box center [705, 80] width 8 height 8
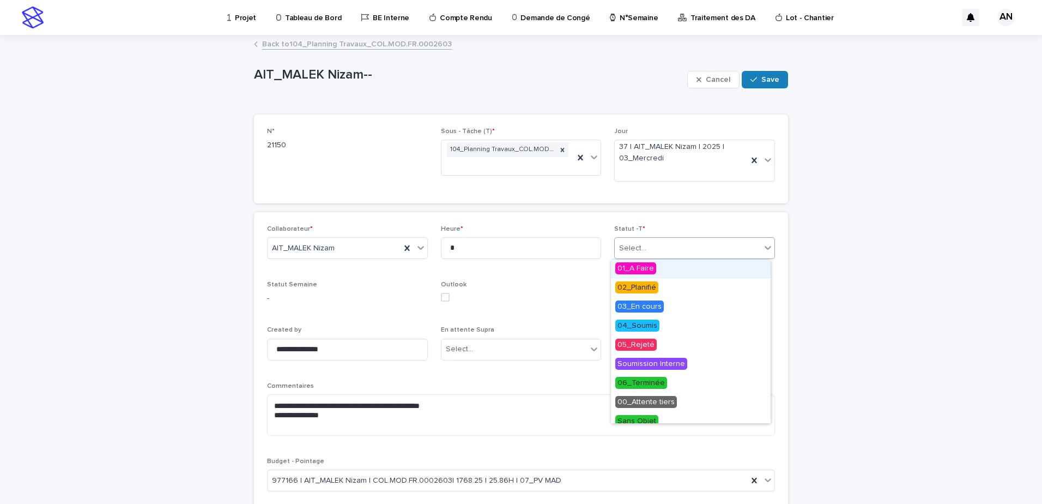
click at [707, 249] on div "Select..." at bounding box center [688, 248] width 146 height 18
click at [643, 385] on span "06_Terminée" at bounding box center [642, 383] width 52 height 12
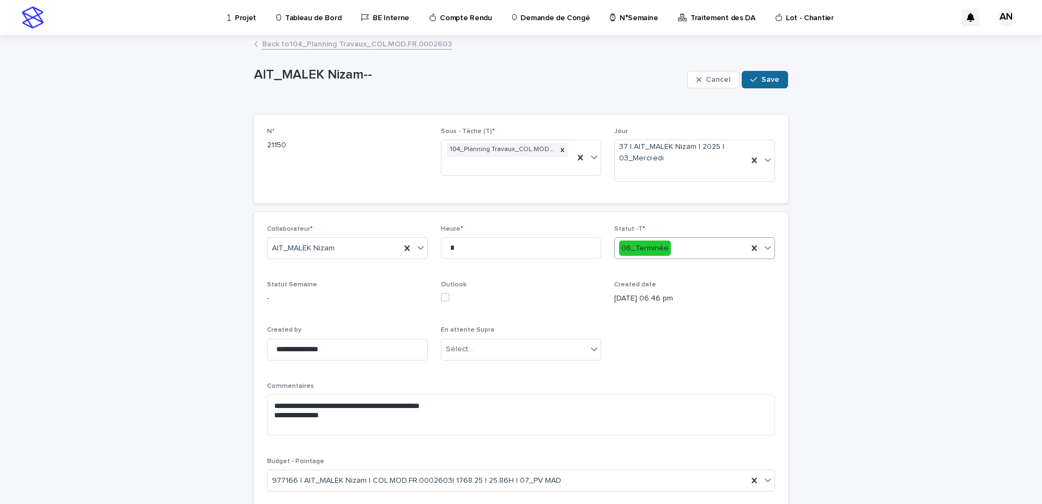
click at [767, 72] on button "Save" at bounding box center [765, 79] width 46 height 17
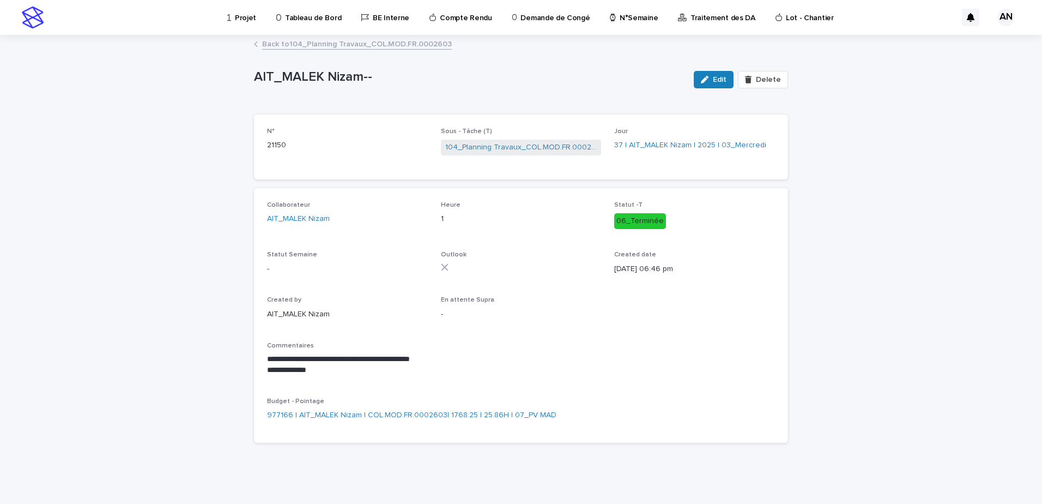
click at [351, 45] on link "Back to 104_Planning Travaux_COL.MOD.FR.0002603" at bounding box center [357, 43] width 190 height 13
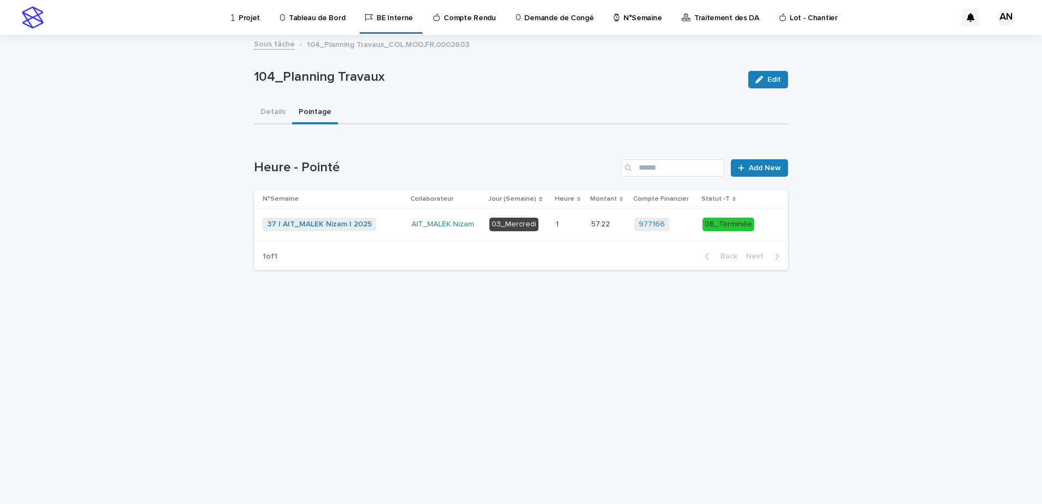
click at [237, 20] on div "Projet" at bounding box center [247, 11] width 35 height 23
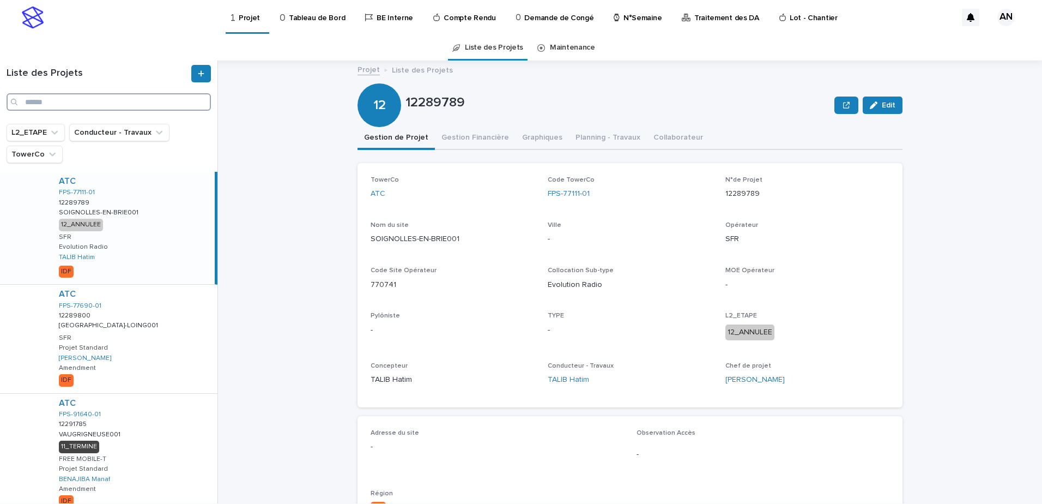
click at [61, 99] on input "Search" at bounding box center [109, 101] width 204 height 17
paste input "**********"
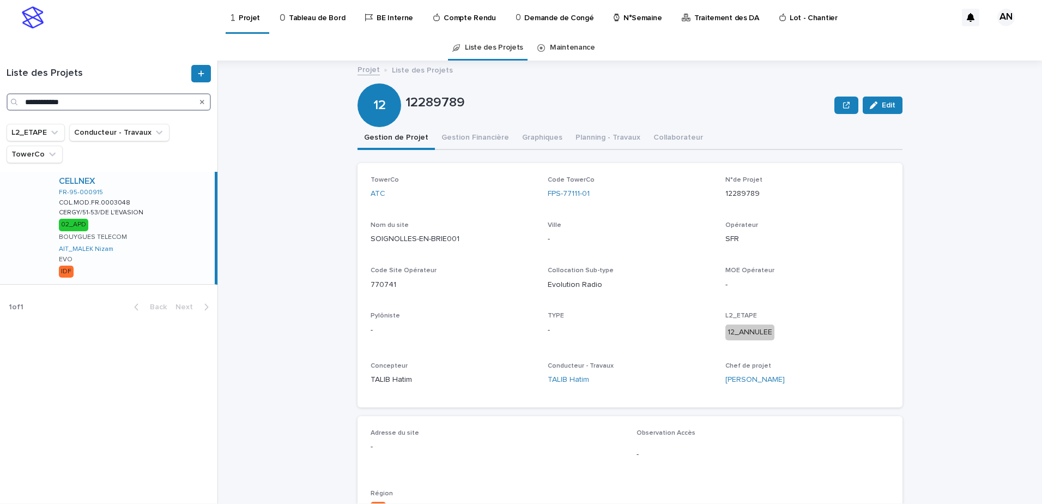
type input "**********"
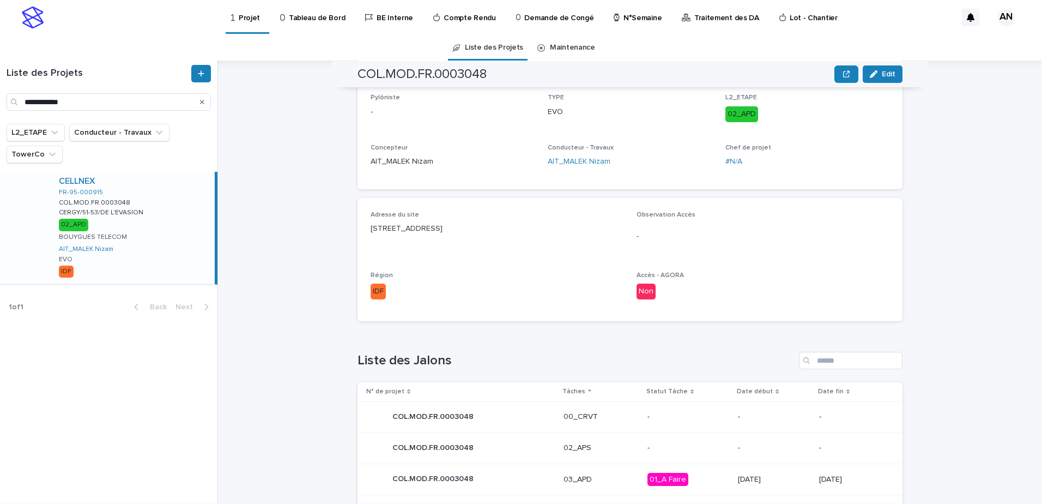
scroll to position [436, 0]
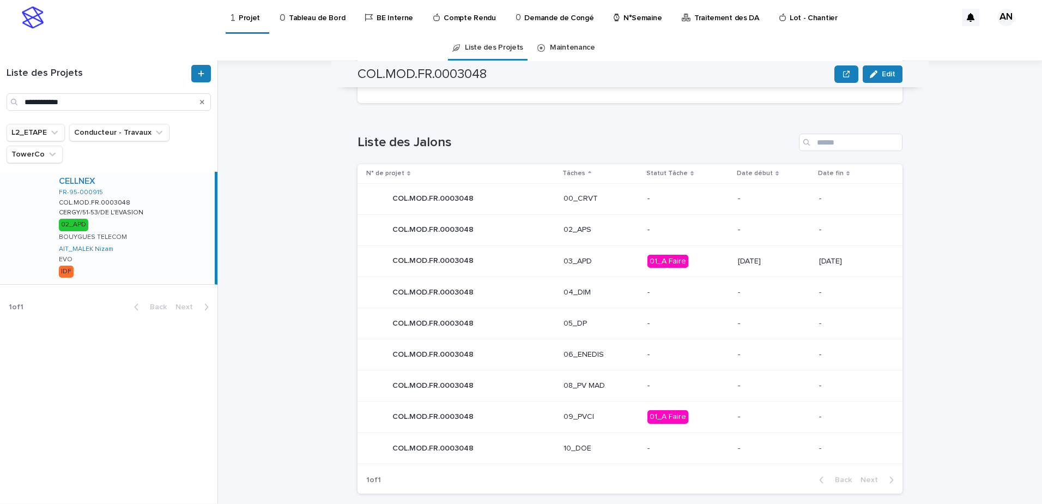
click at [603, 255] on div "03_APD" at bounding box center [601, 260] width 75 height 11
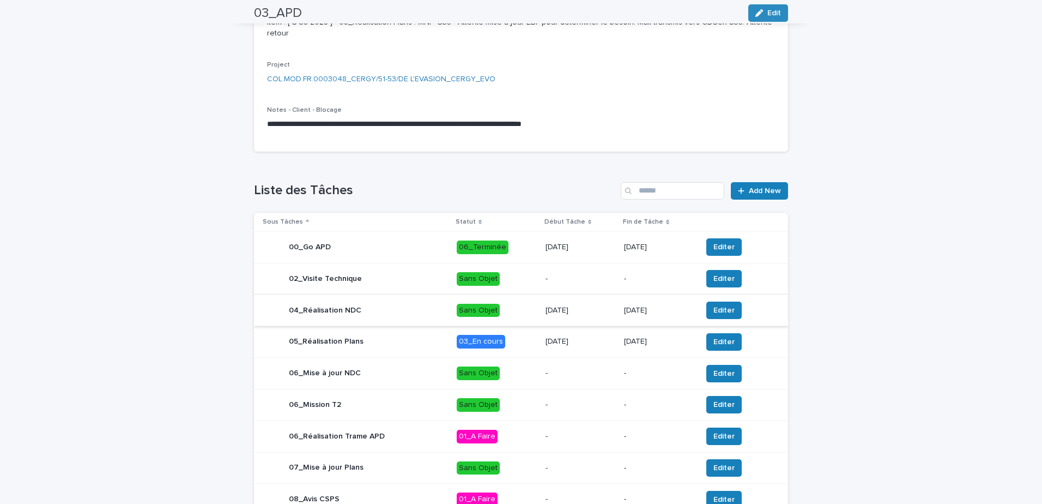
scroll to position [273, 0]
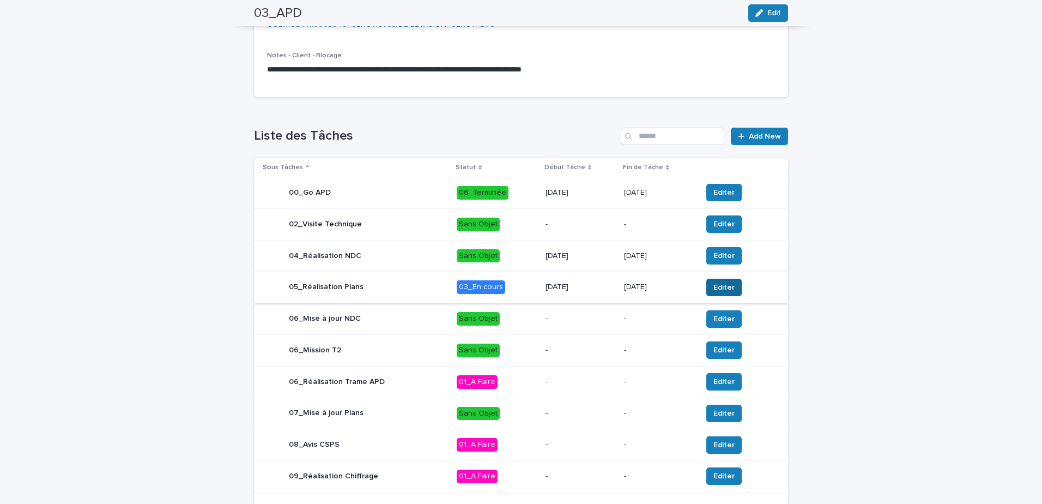
click at [724, 288] on span "Editer" at bounding box center [724, 287] width 21 height 11
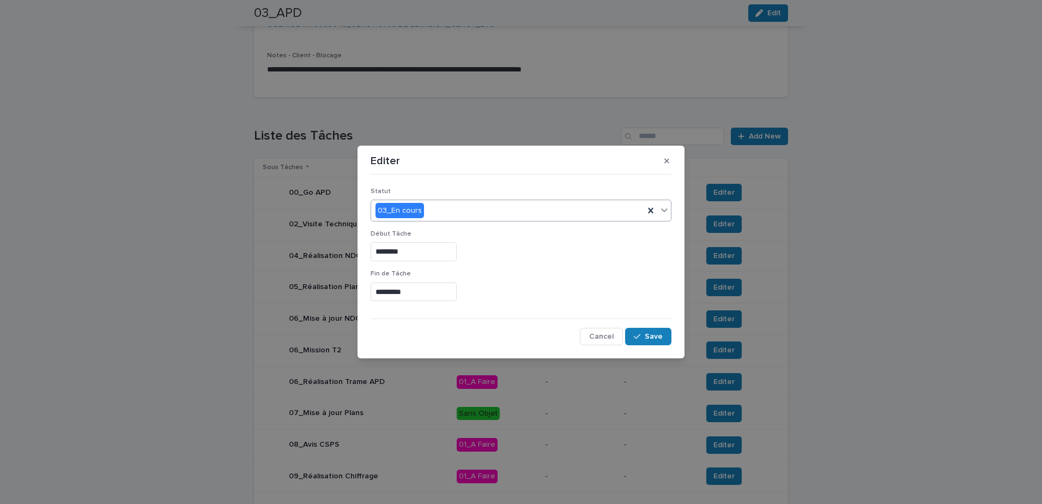
click at [668, 212] on icon at bounding box center [664, 209] width 11 height 11
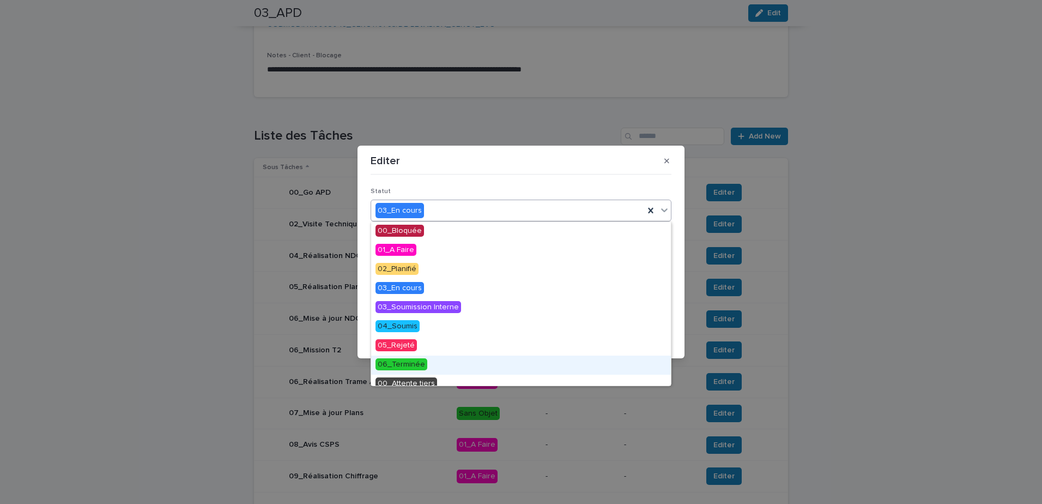
click at [422, 360] on span "06_Terminée" at bounding box center [402, 364] width 52 height 12
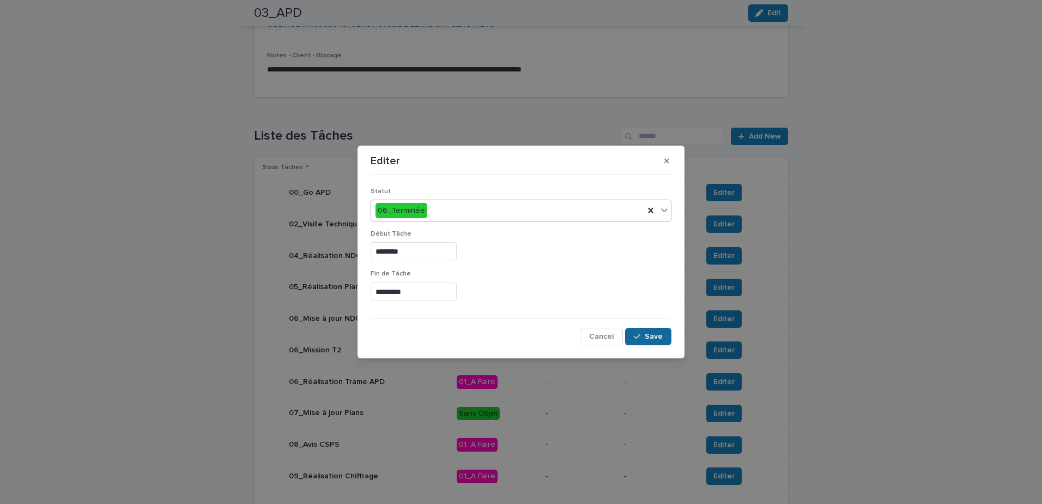
click at [661, 337] on span "Save" at bounding box center [654, 337] width 18 height 8
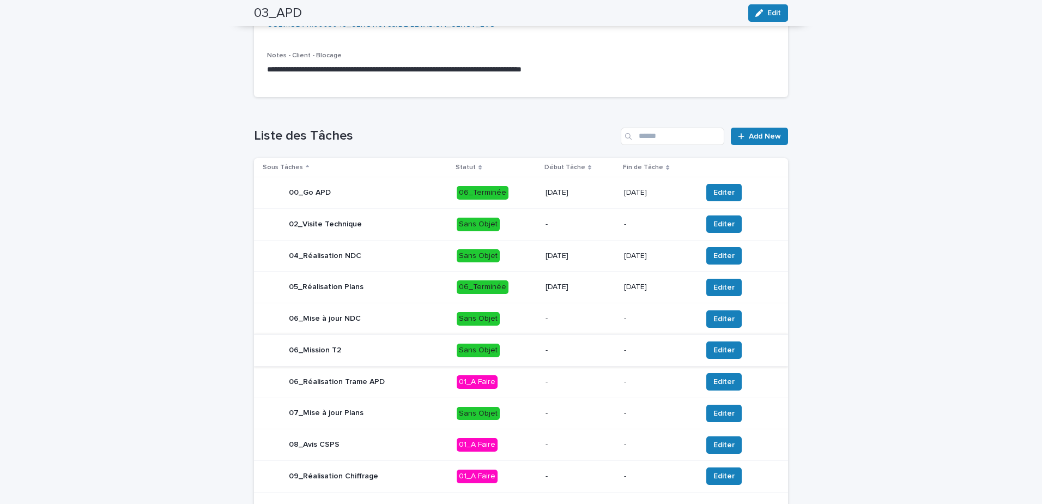
scroll to position [354, 0]
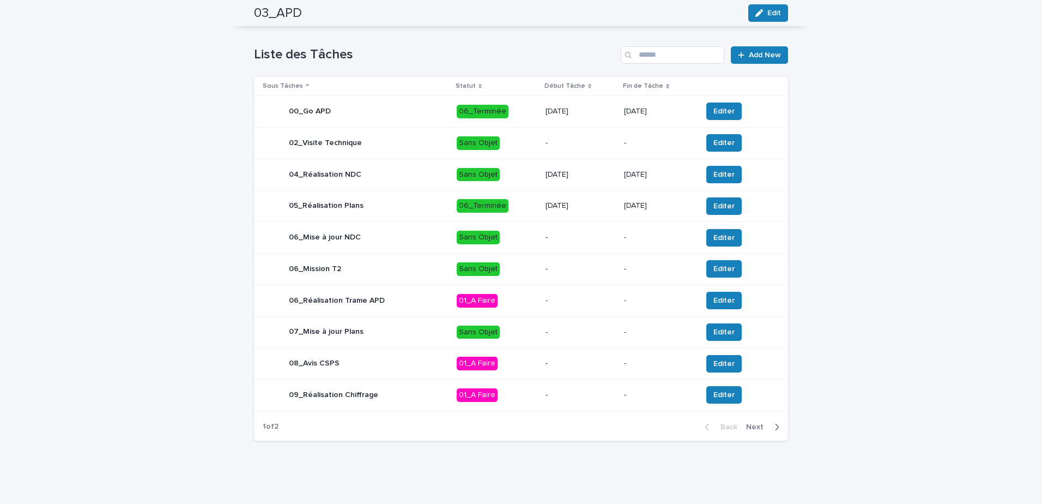
click at [371, 208] on div "05_Réalisation Plans" at bounding box center [355, 206] width 185 height 22
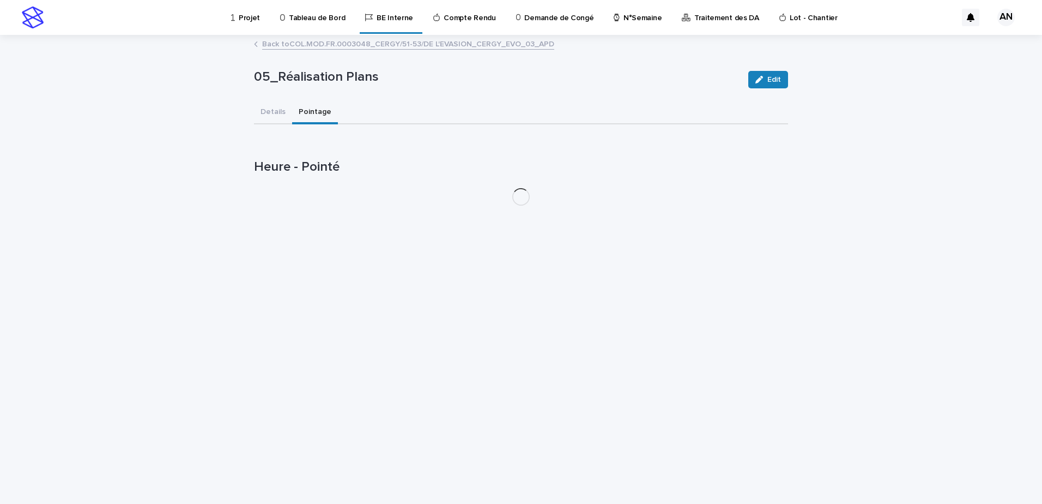
click at [306, 116] on button "Pointage" at bounding box center [315, 112] width 46 height 23
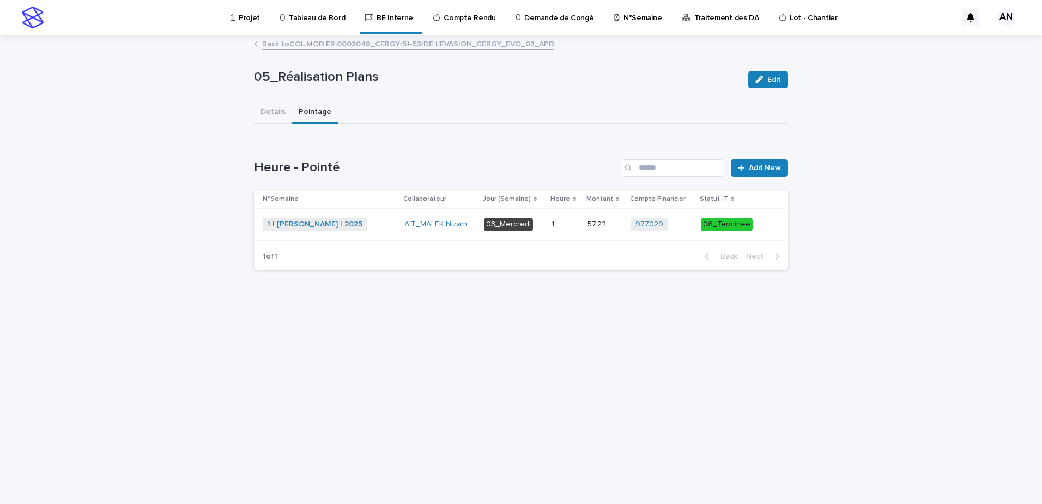
click at [387, 222] on div "1 | CHAABANE Moez | 2025 + 0" at bounding box center [329, 225] width 133 height 14
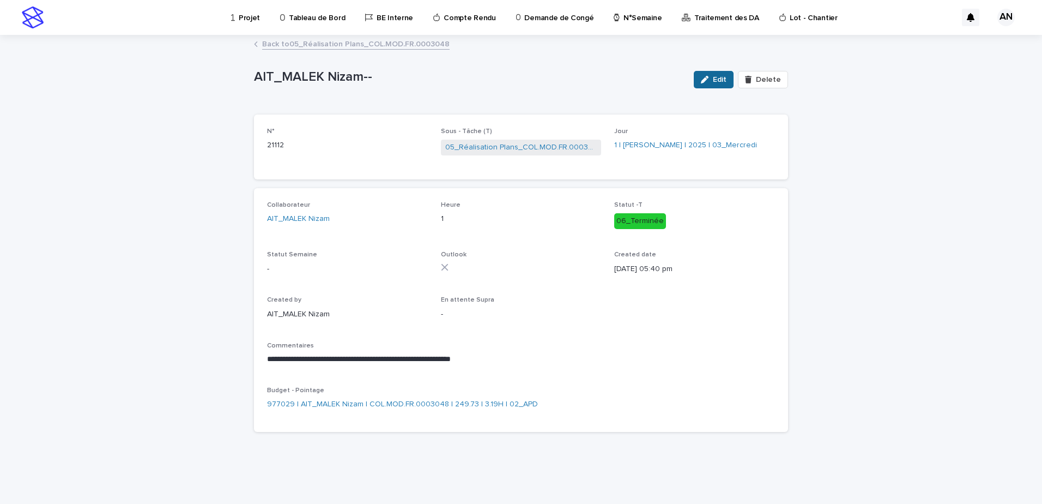
click at [721, 81] on span "Edit" at bounding box center [720, 80] width 14 height 8
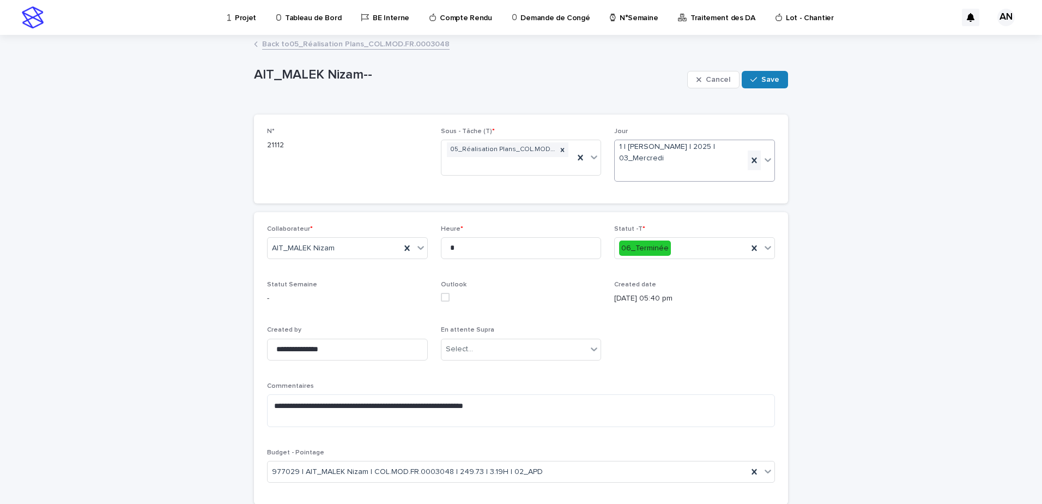
click at [749, 160] on icon at bounding box center [754, 160] width 11 height 11
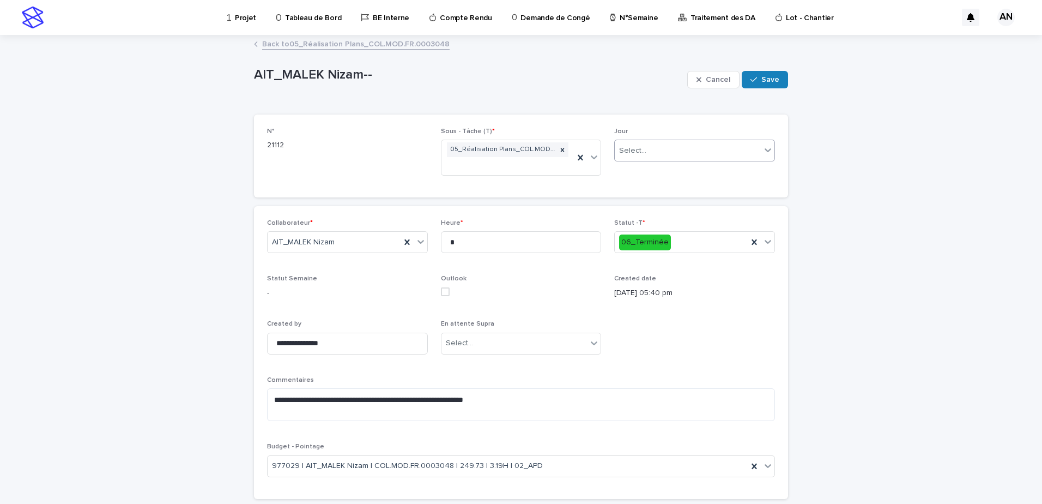
click at [740, 153] on div "Select..." at bounding box center [688, 151] width 146 height 18
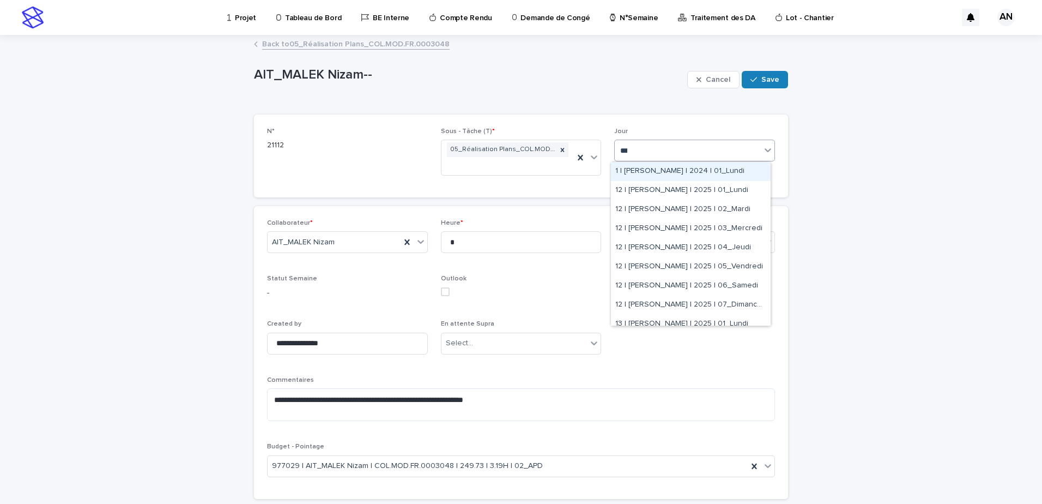
type input "****"
click at [702, 210] on div "37 | AIT_MALEK Nizam | 2025 | 03_Mercredi" at bounding box center [691, 209] width 160 height 19
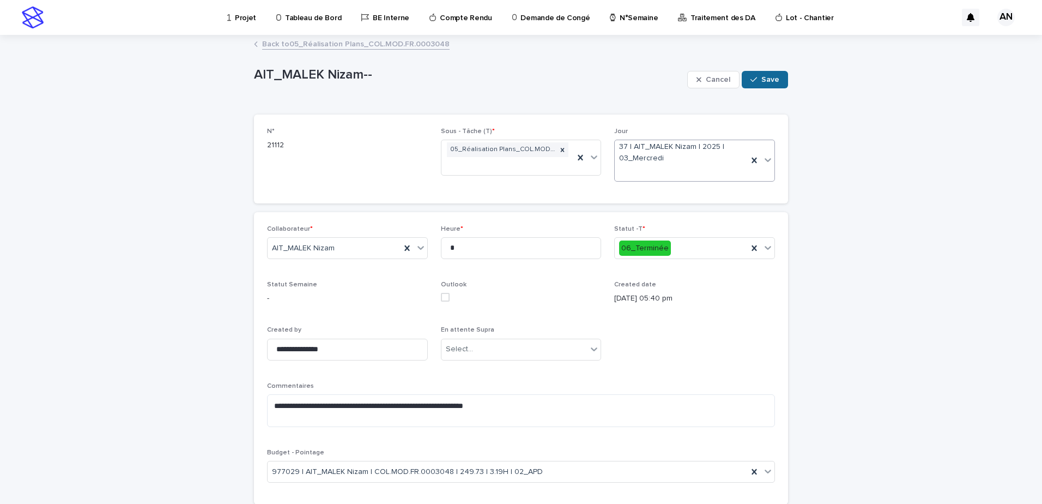
click at [766, 80] on span "Save" at bounding box center [771, 80] width 18 height 8
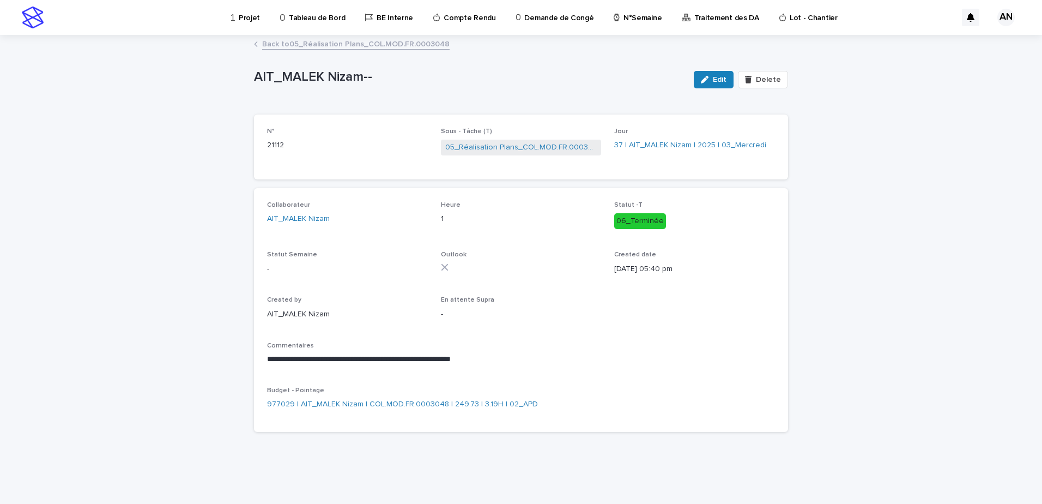
click at [391, 41] on link "Back to 05_Réalisation Plans_COL.MOD.FR.0003048" at bounding box center [356, 43] width 188 height 13
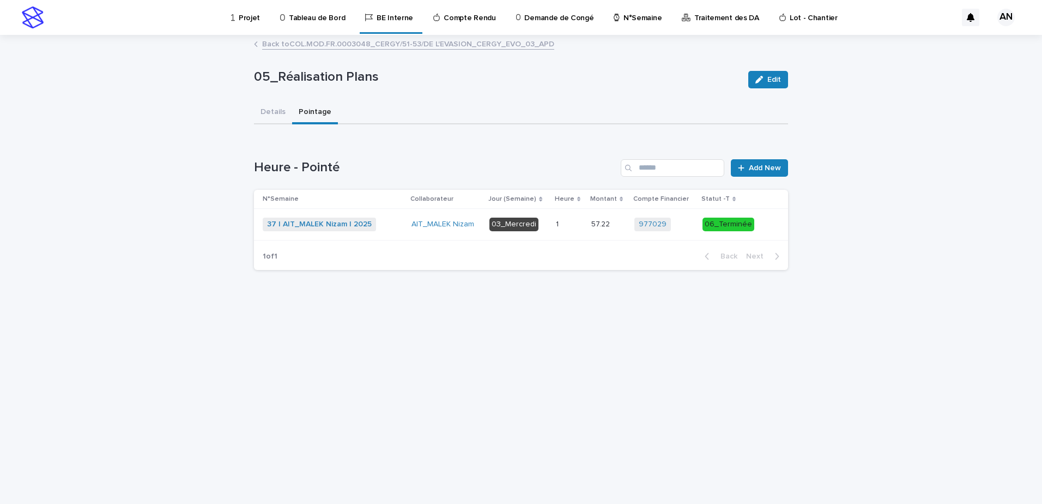
click at [243, 21] on p "Projet" at bounding box center [249, 11] width 21 height 23
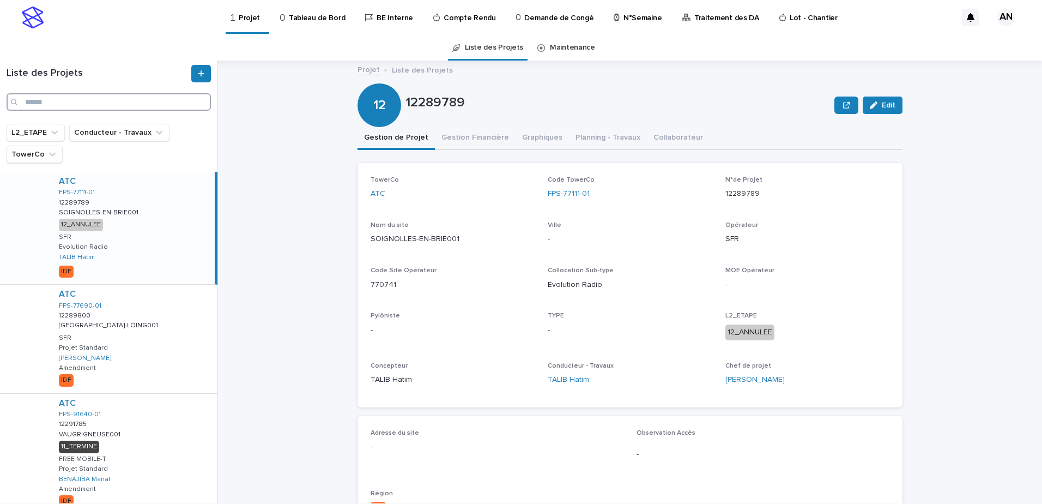
click at [115, 100] on input "Search" at bounding box center [109, 101] width 204 height 17
paste input "**********"
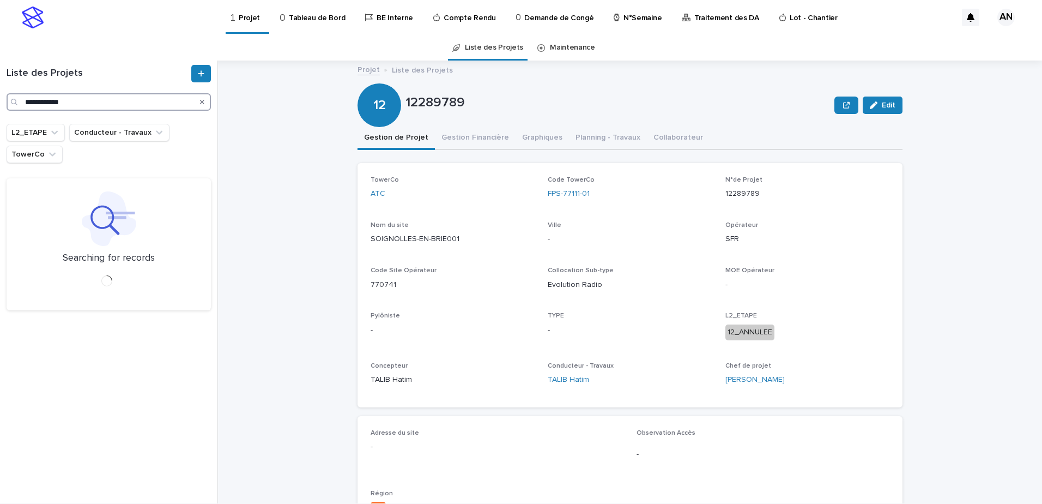
type input "**********"
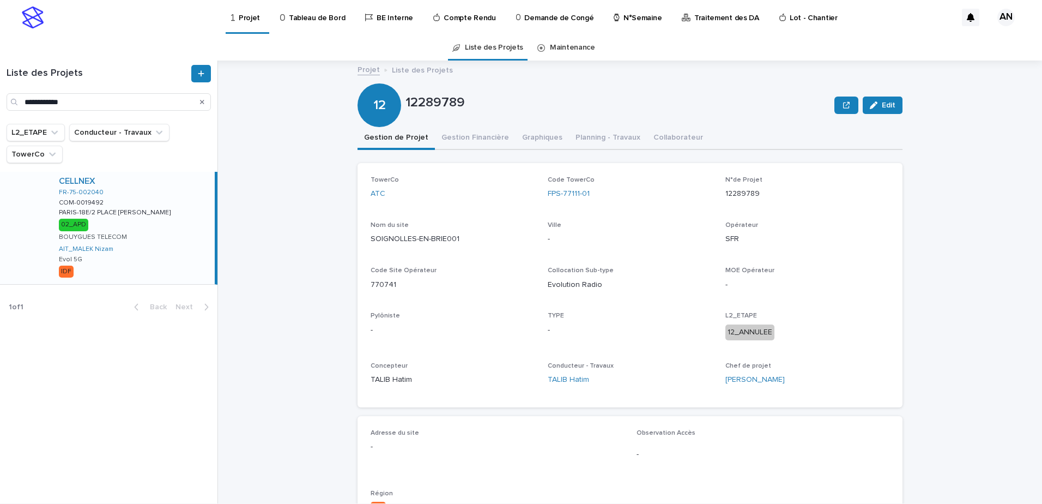
click at [168, 191] on div "CELLNEX FR-75-002040 COM-0019492 COM-0019492 PARIS-18E/2 PLACE MARCEL AYMÉ PARI…" at bounding box center [132, 228] width 165 height 112
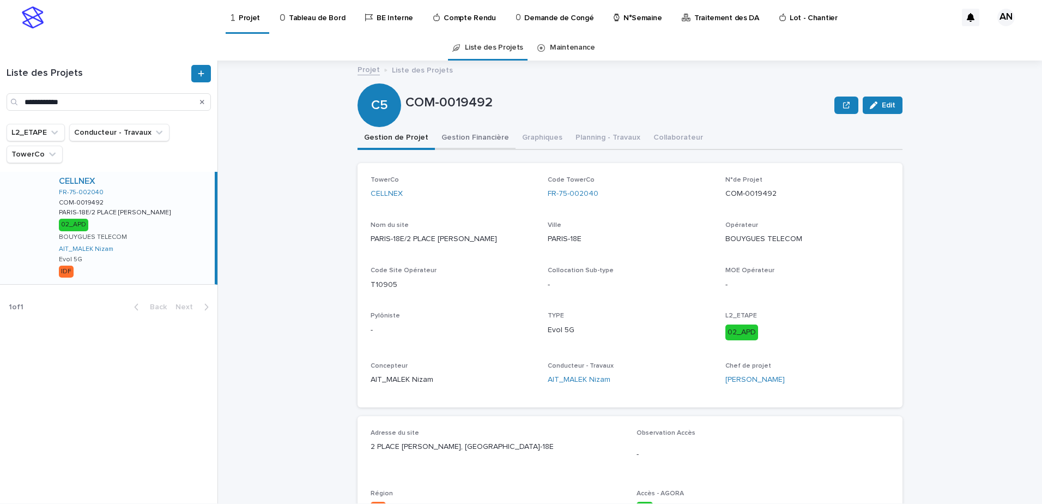
click at [475, 143] on button "Gestion Financière" at bounding box center [475, 138] width 81 height 23
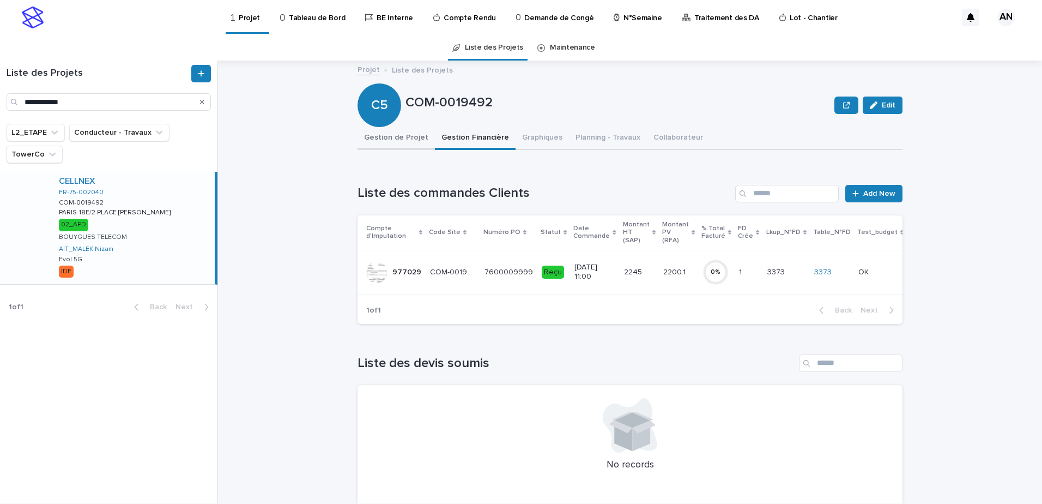
click at [404, 141] on button "Gestion de Projet" at bounding box center [396, 138] width 77 height 23
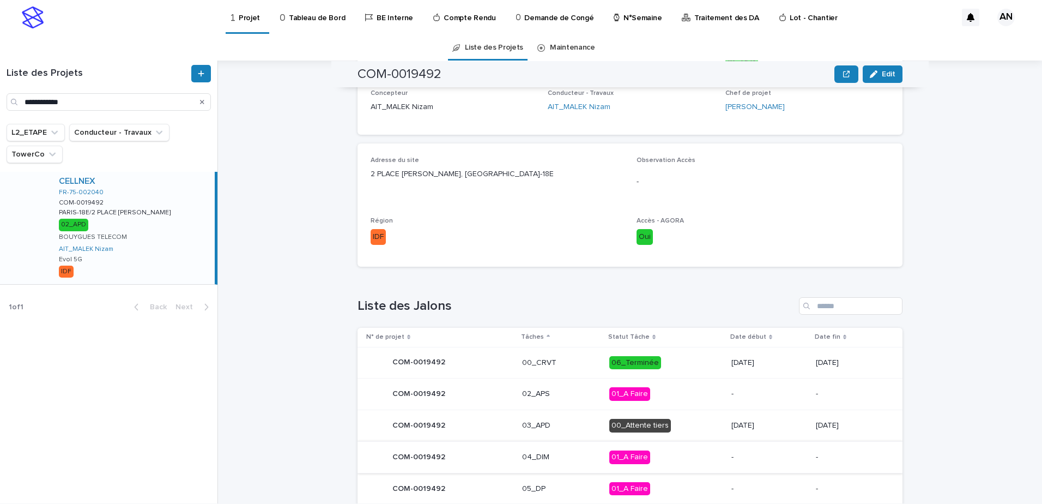
scroll to position [436, 0]
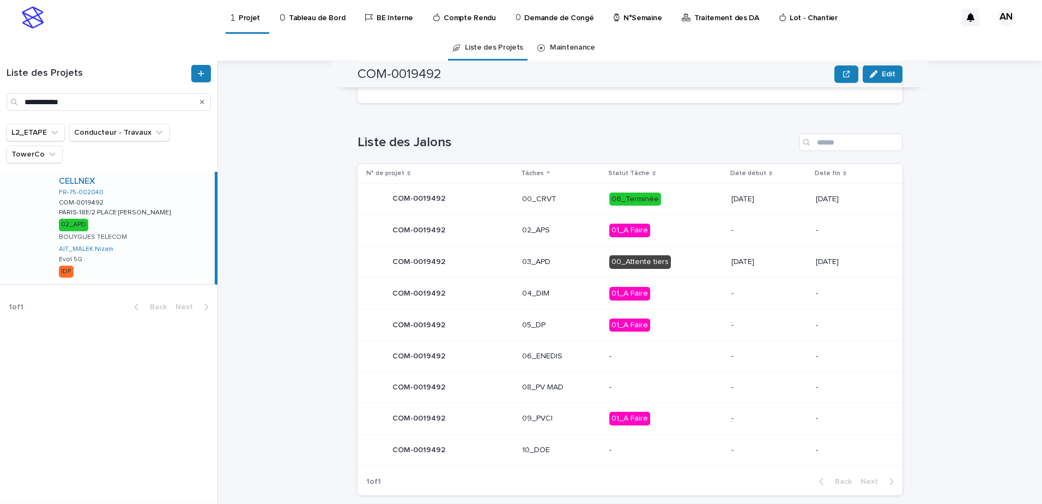
click at [563, 261] on p "03_APD" at bounding box center [561, 261] width 79 height 9
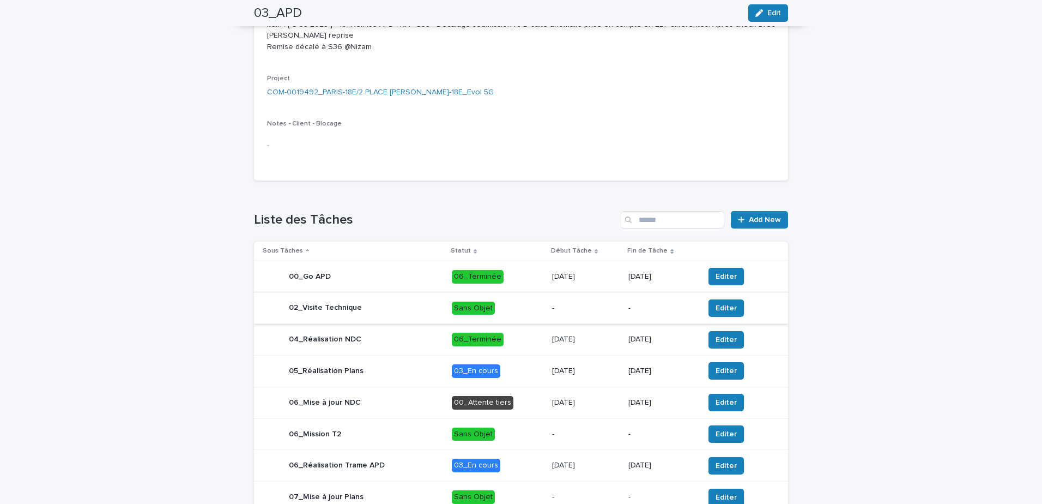
scroll to position [382, 0]
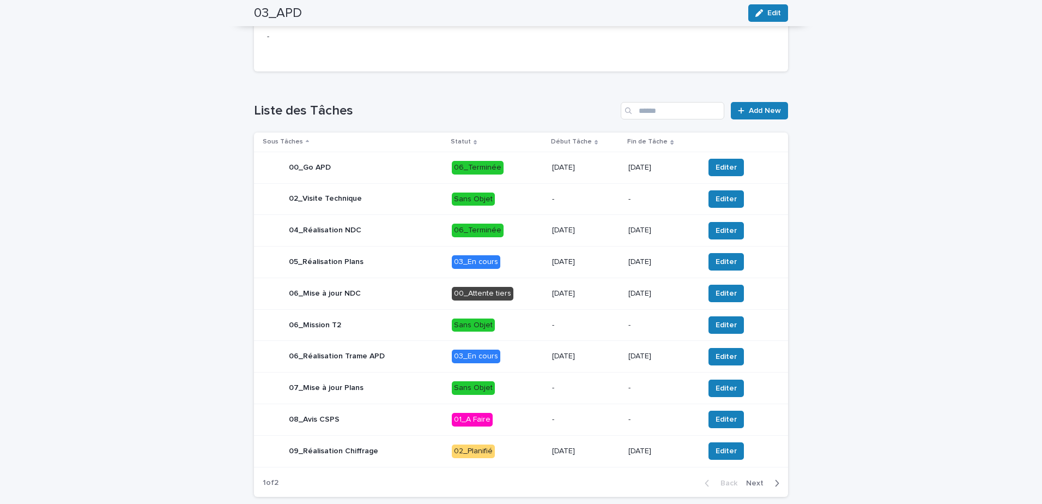
click at [390, 299] on div "06_Mise à jour NDC" at bounding box center [353, 293] width 180 height 22
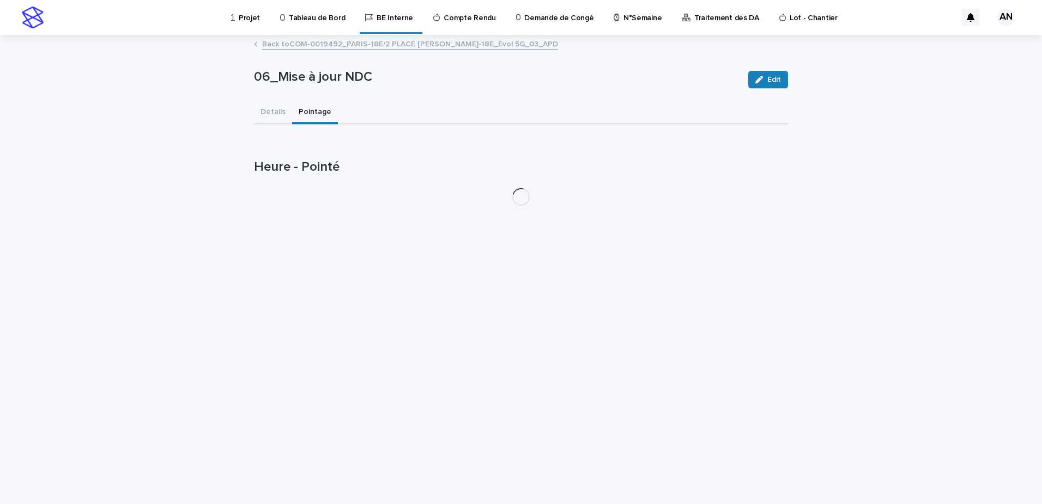
click at [310, 110] on button "Pointage" at bounding box center [315, 112] width 46 height 23
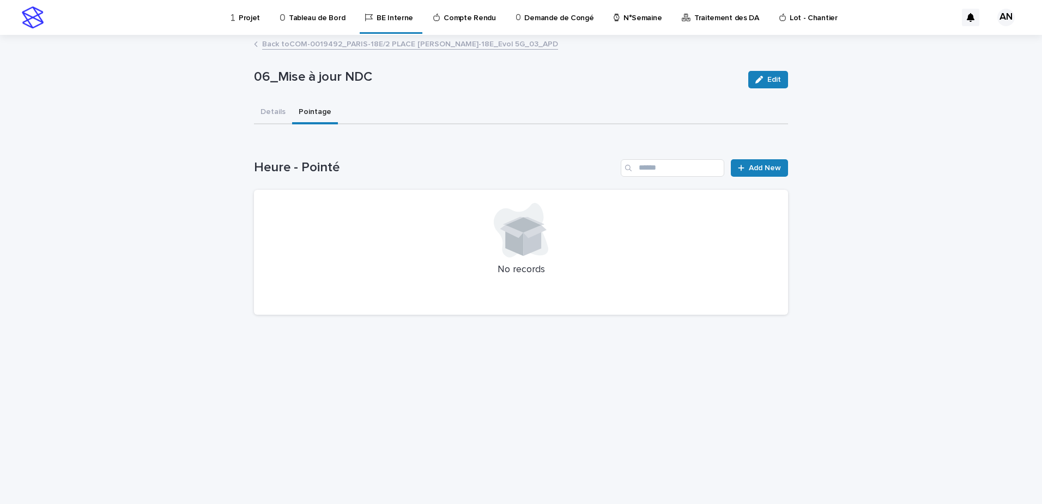
click at [297, 46] on link "Back to COM-0019492_PARIS-18E/2 PLACE MARCEL AYMÉ_PARIS-18E_Evol 5G_03_APD" at bounding box center [410, 43] width 296 height 13
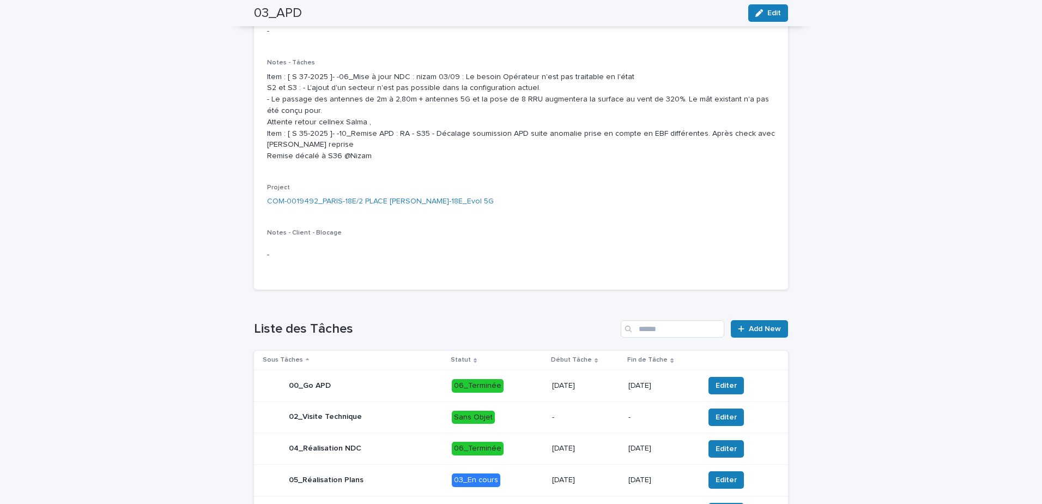
scroll to position [382, 0]
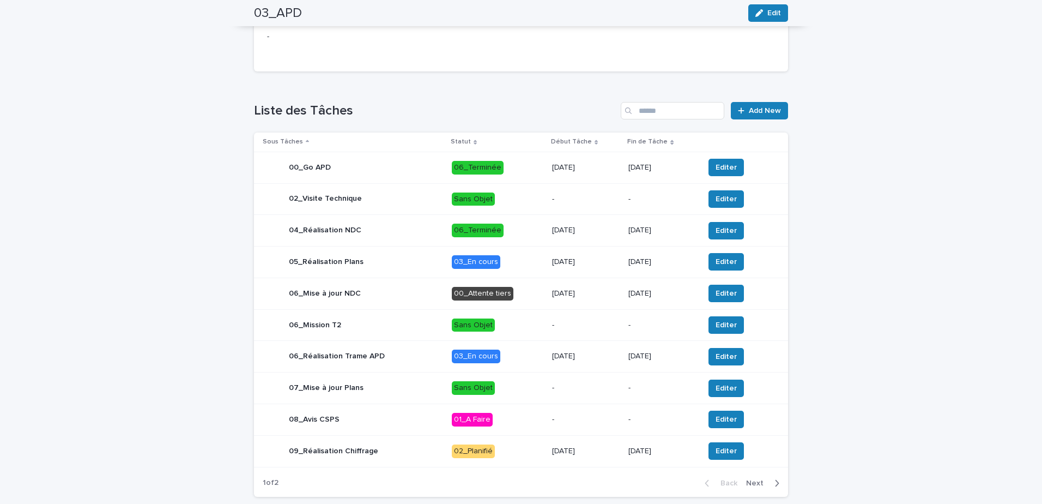
click at [394, 238] on div "04_Réalisation NDC" at bounding box center [353, 231] width 180 height 22
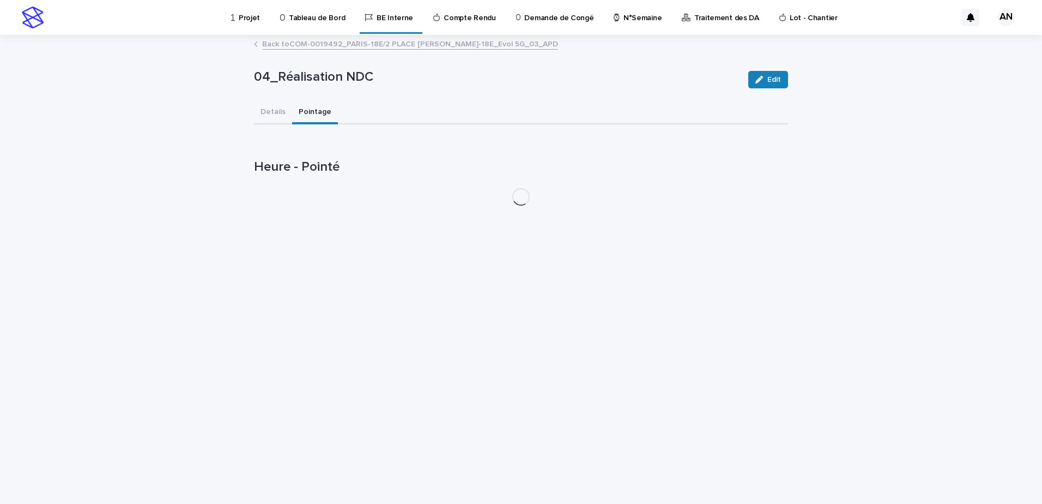
click at [306, 113] on button "Pointage" at bounding box center [315, 112] width 46 height 23
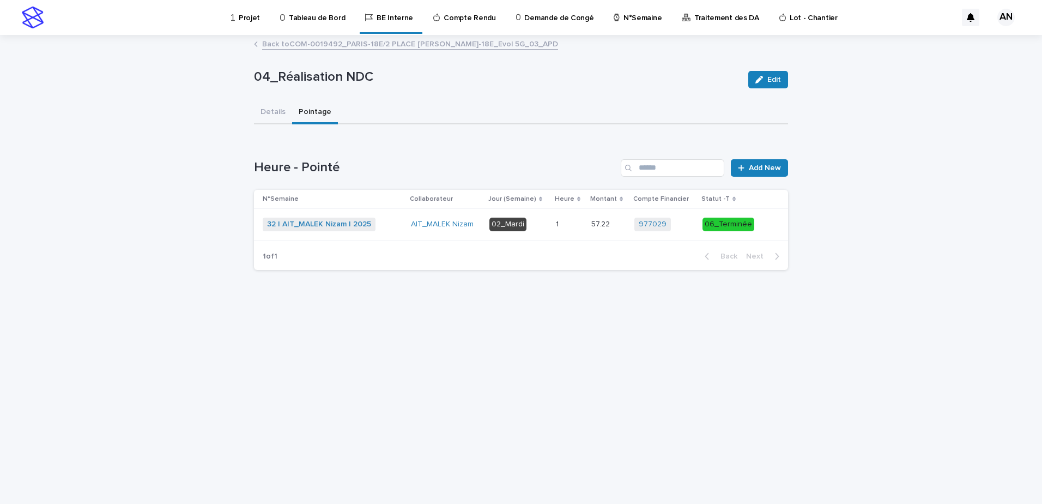
click at [394, 218] on div "32 | AIT_MALEK Nizam | 2025 + 0" at bounding box center [333, 225] width 140 height 14
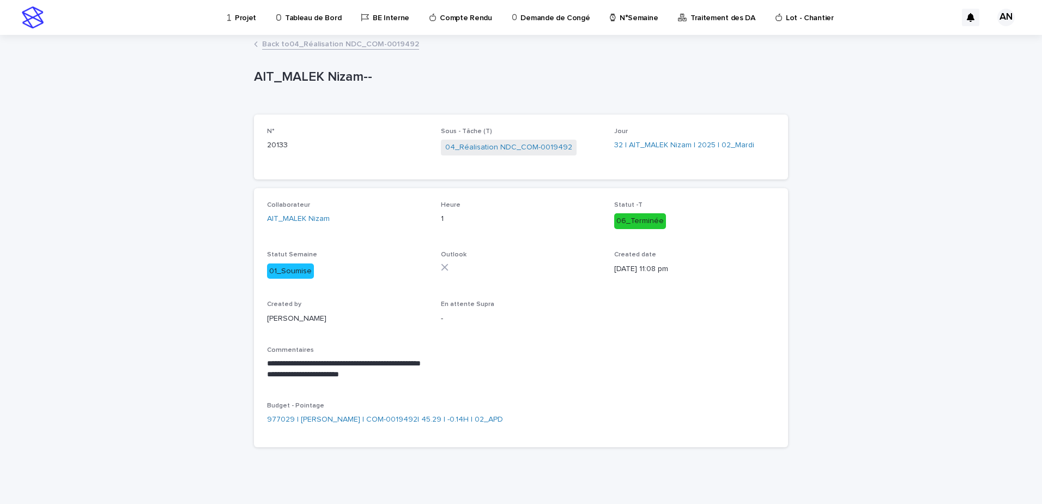
click at [353, 43] on link "Back to 04_Réalisation NDC_COM-0019492" at bounding box center [340, 43] width 157 height 13
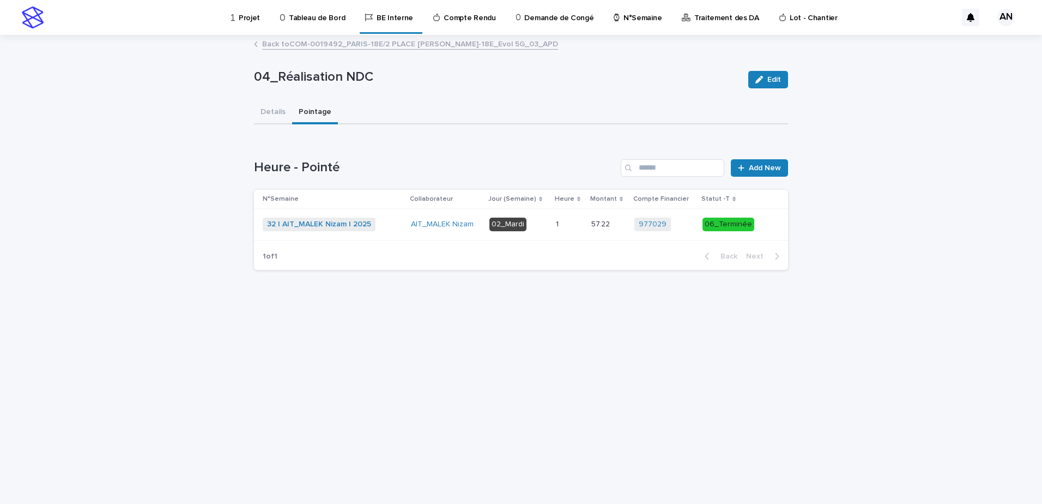
click at [311, 45] on link "Back to COM-0019492_PARIS-18E/2 PLACE MARCEL AYMÉ_PARIS-18E_Evol 5G_03_APD" at bounding box center [410, 43] width 296 height 13
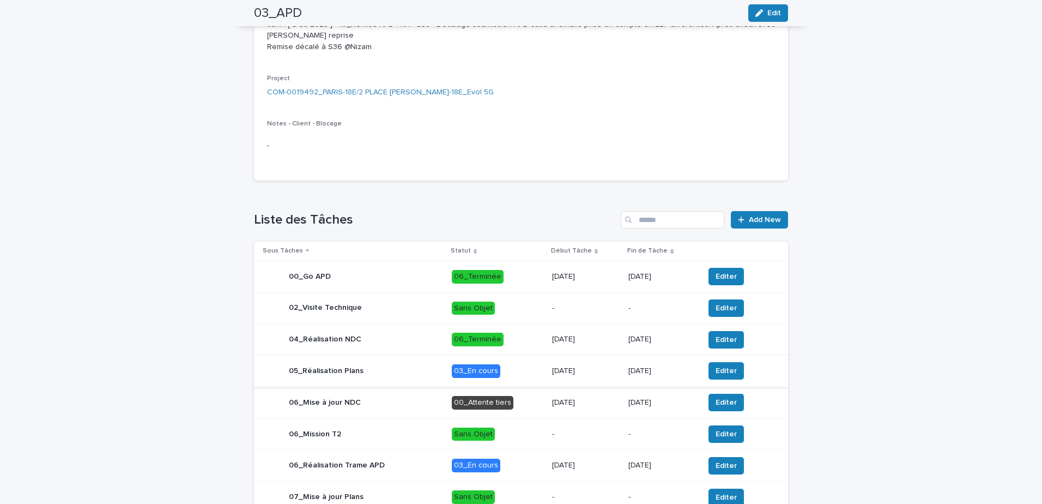
scroll to position [382, 0]
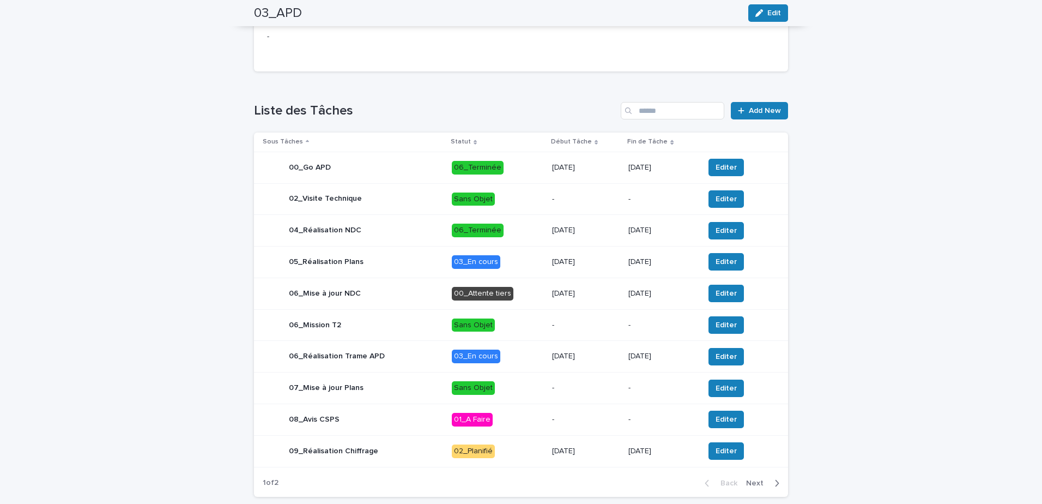
click at [411, 304] on div "06_Mise à jour NDC" at bounding box center [353, 293] width 180 height 22
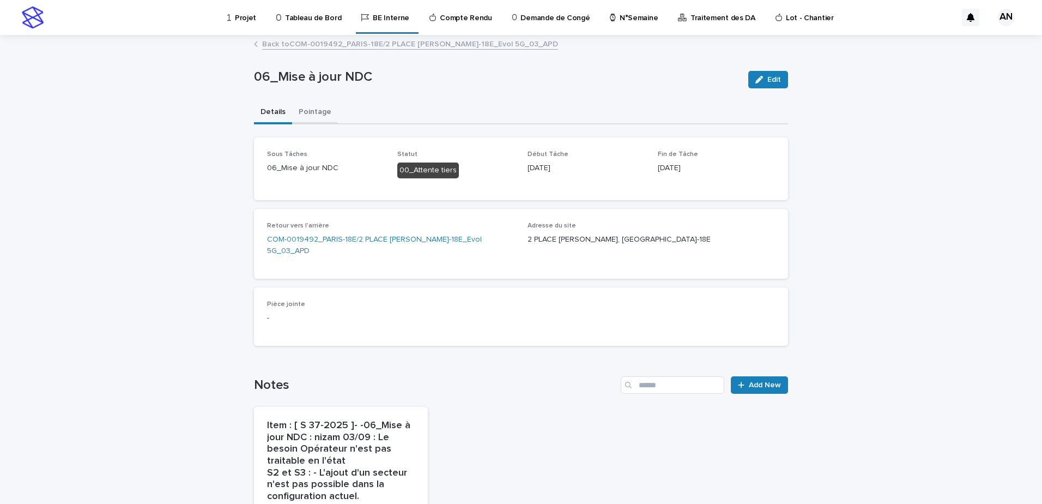
click at [317, 115] on button "Pointage" at bounding box center [315, 112] width 46 height 23
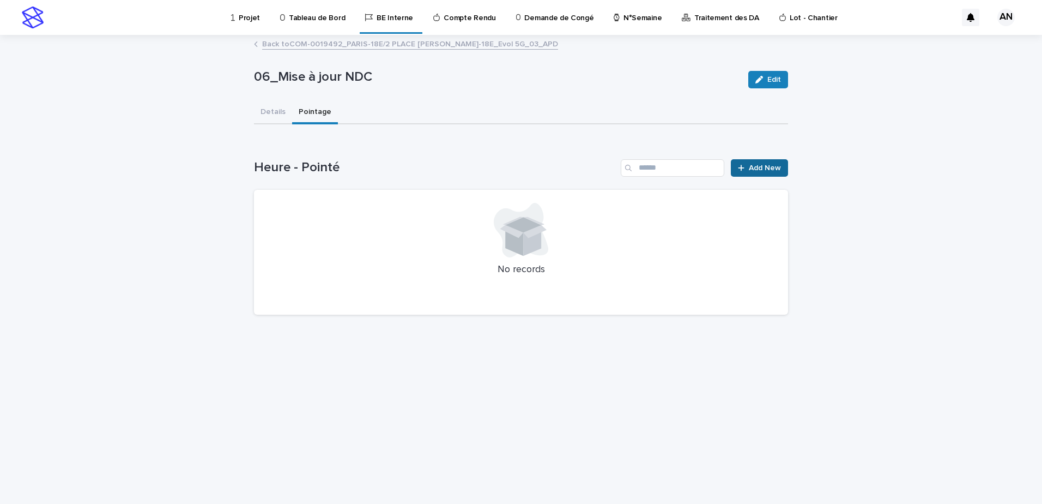
click at [769, 166] on span "Add New" at bounding box center [765, 168] width 32 height 8
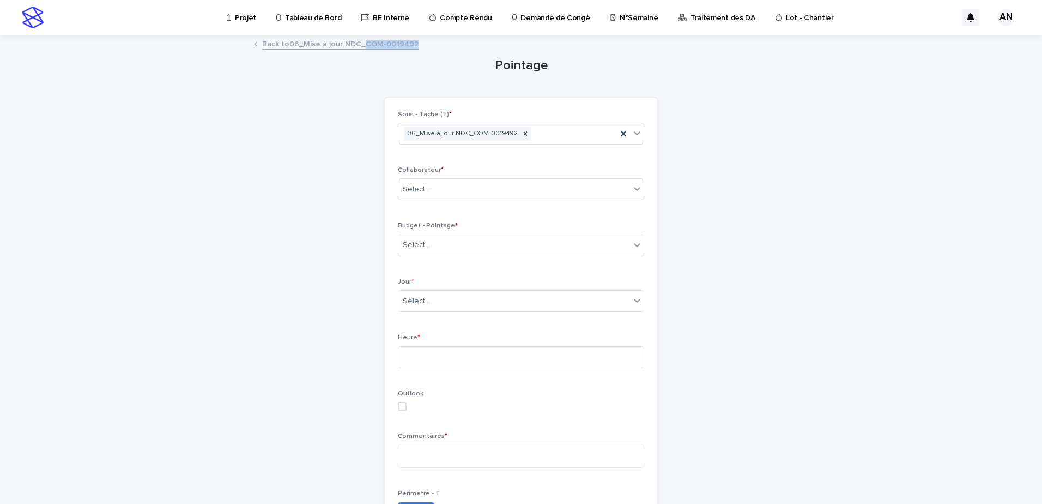
drag, startPoint x: 414, startPoint y: 42, endPoint x: 360, endPoint y: 47, distance: 53.7
click at [360, 47] on div "Back to 06_Mise à jour NDC_COM-0019492" at bounding box center [521, 44] width 545 height 15
copy link "COM-0019492"
click at [521, 248] on div "Select..." at bounding box center [515, 245] width 232 height 18
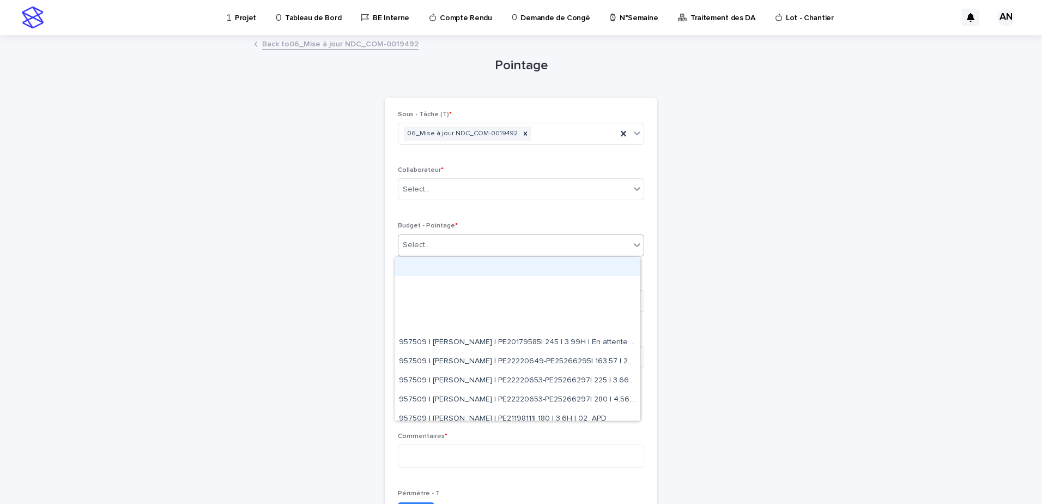
paste input "**********"
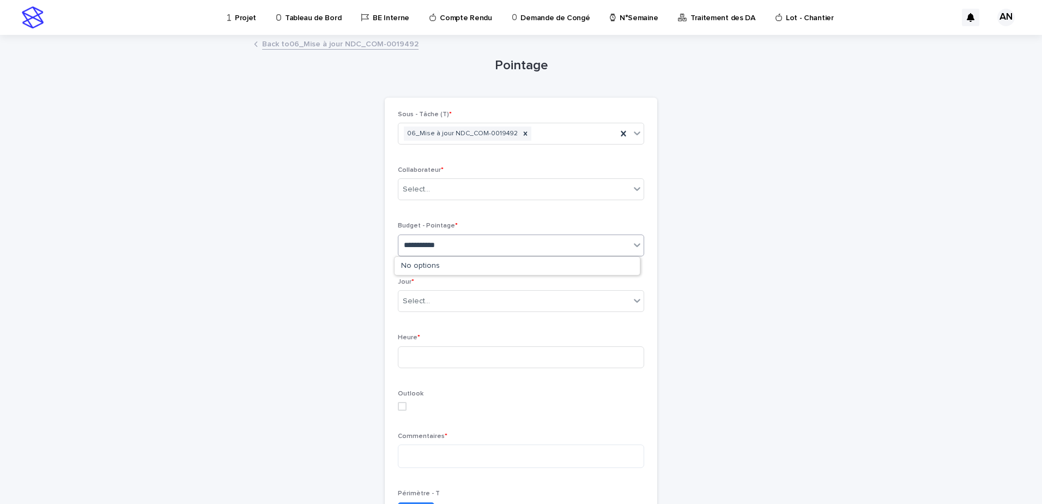
type input "**********"
click at [388, 47] on link "Back to 06_Mise à jour NDC_COM-0019492" at bounding box center [340, 43] width 156 height 13
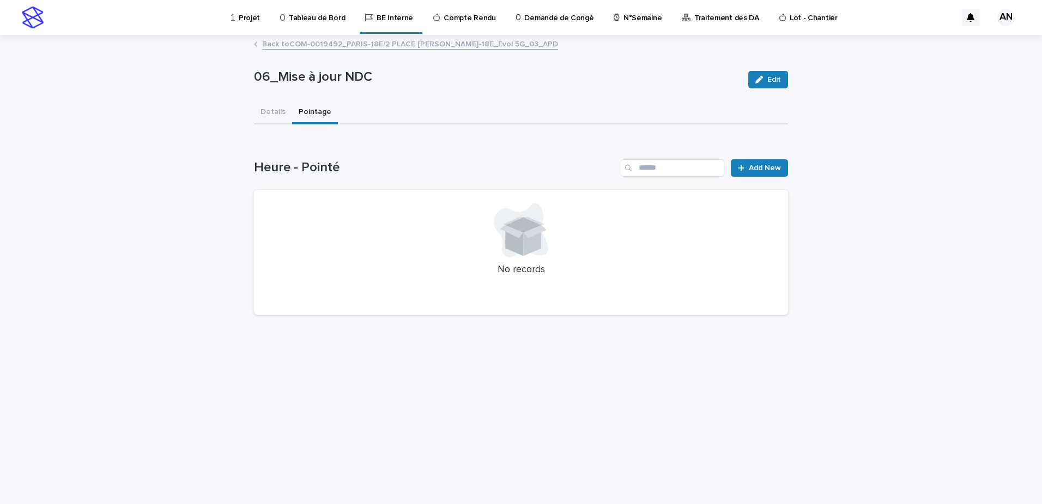
click at [334, 46] on link "Back to COM-0019492_PARIS-18E/2 PLACE MARCEL AYMÉ_PARIS-18E_Evol 5G_03_APD" at bounding box center [410, 43] width 296 height 13
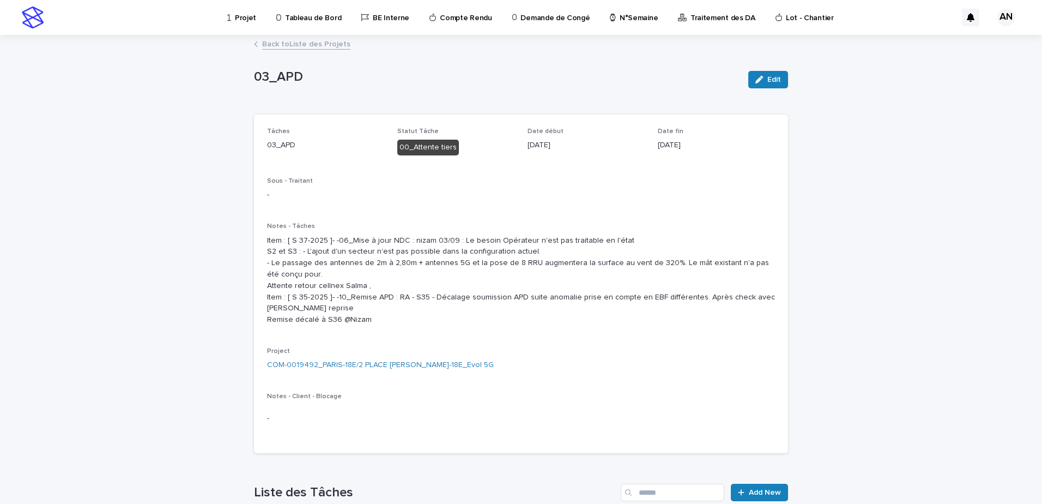
click at [290, 40] on link "Back to Liste des Projets" at bounding box center [306, 43] width 88 height 13
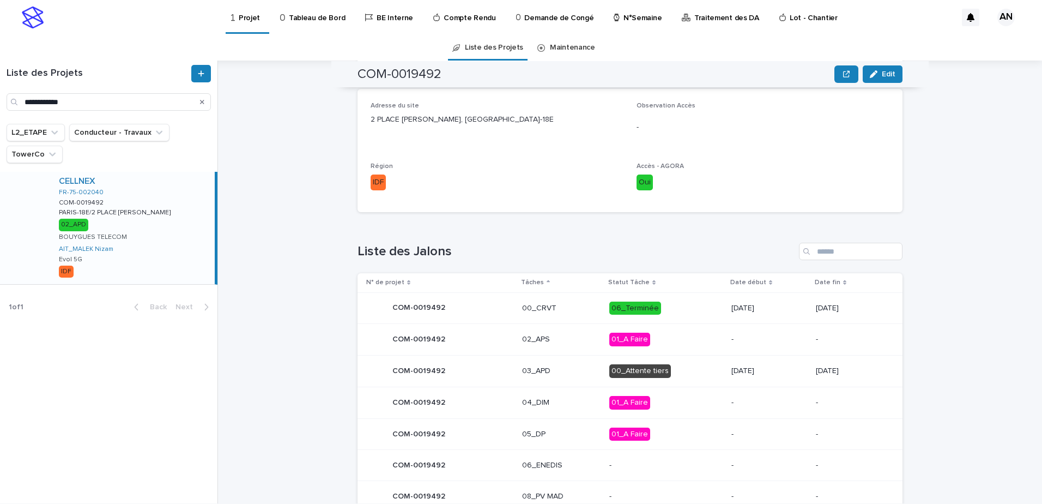
scroll to position [453, 0]
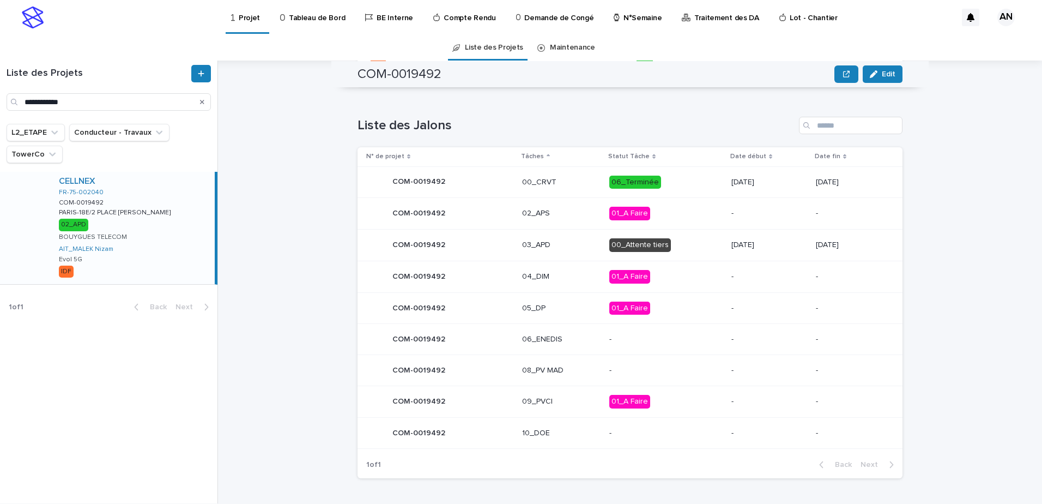
click at [202, 100] on icon "Search" at bounding box center [202, 102] width 4 height 7
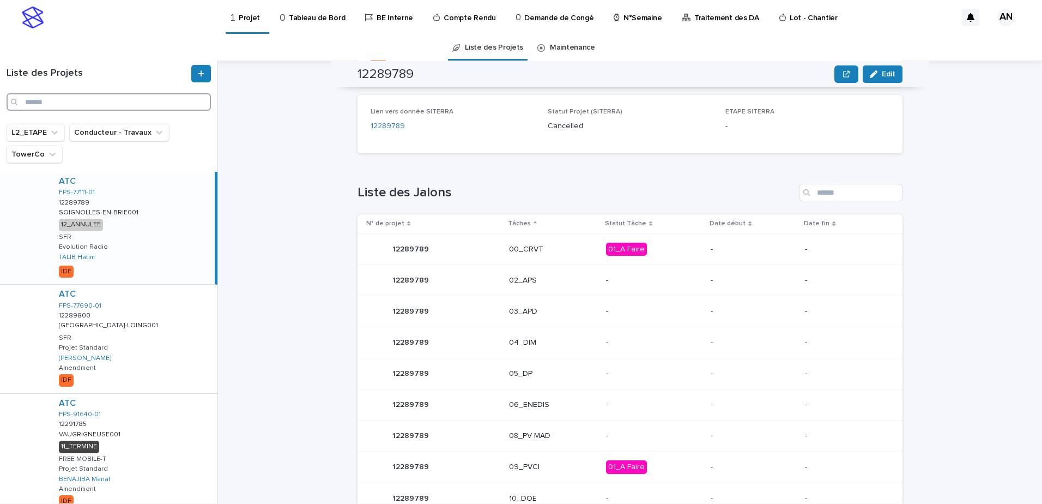
click at [70, 100] on input "Search" at bounding box center [109, 101] width 204 height 17
paste input "**********"
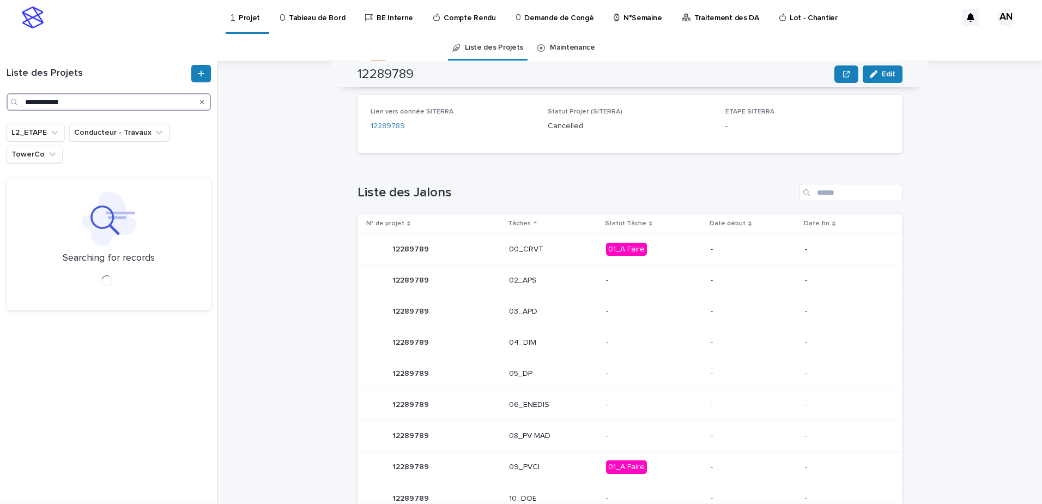
type input "**********"
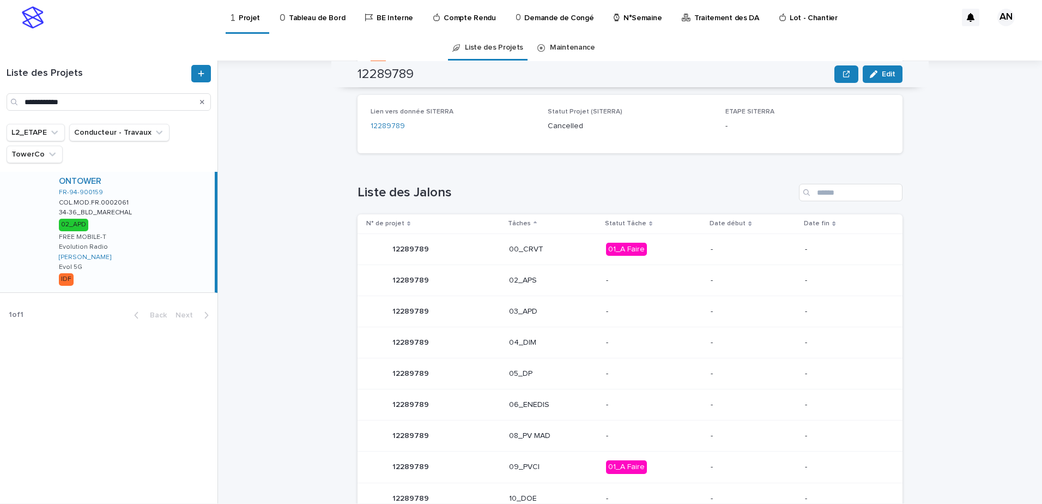
click at [165, 215] on div "ONTOWER FR-94-900159 COL.MOD.FR.0002061 COL.MOD.FR.0002061 34-36_BLD_MARECHAL 3…" at bounding box center [132, 232] width 165 height 120
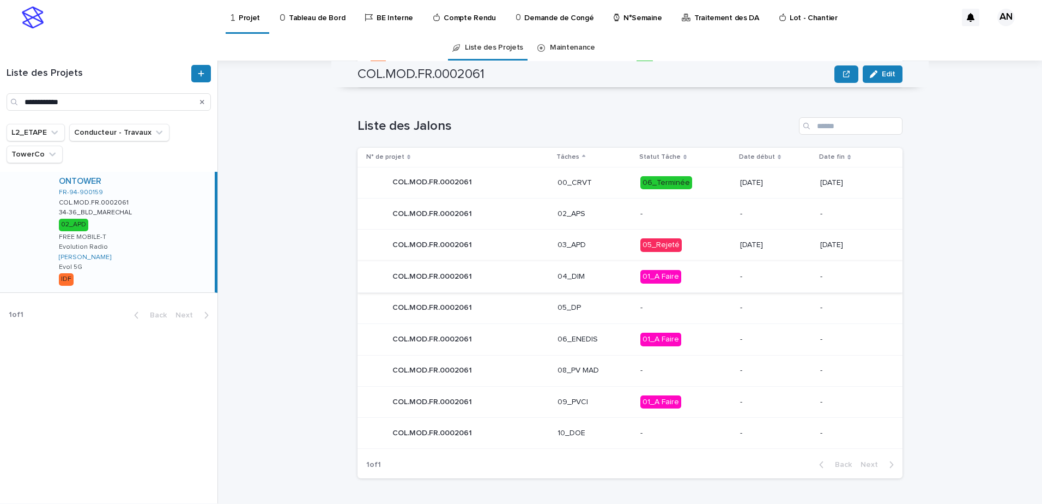
scroll to position [383, 0]
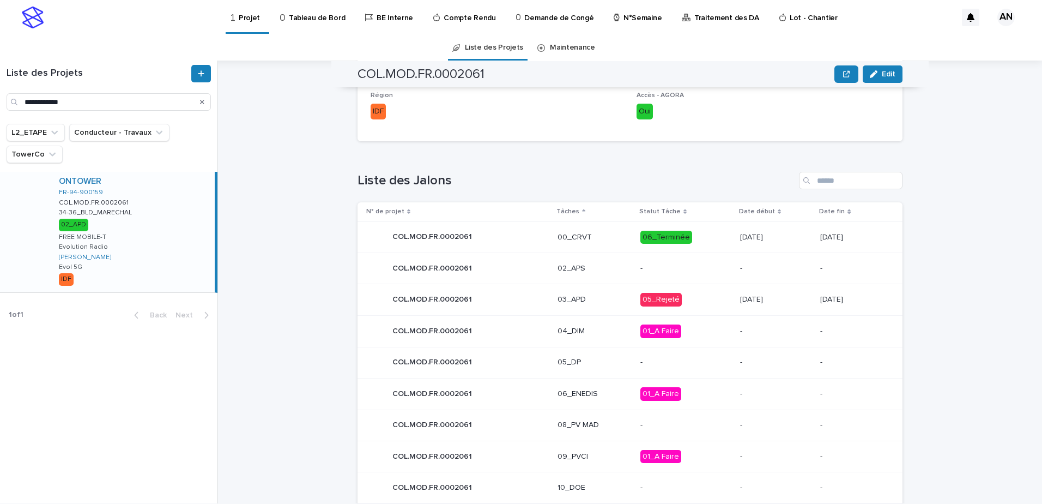
click at [602, 293] on div "03_APD" at bounding box center [595, 298] width 74 height 11
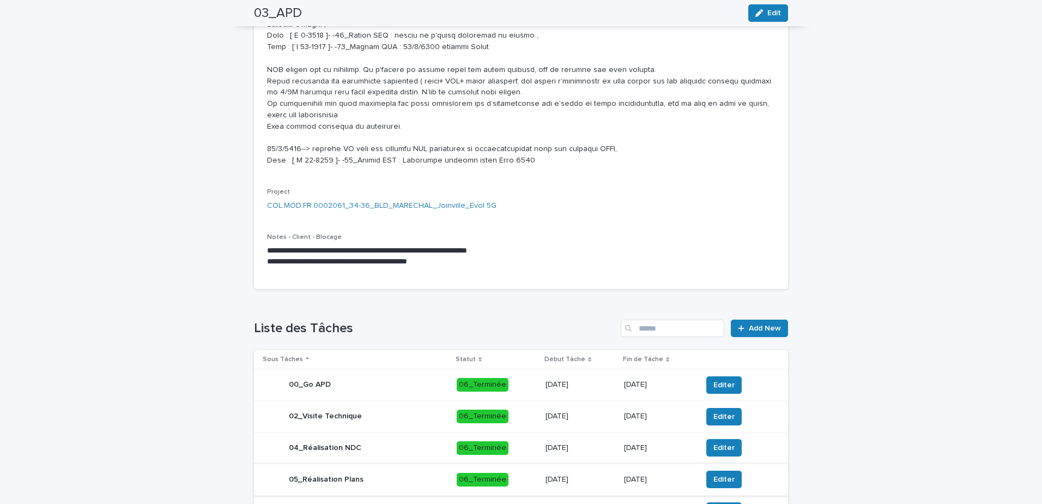
scroll to position [545, 0]
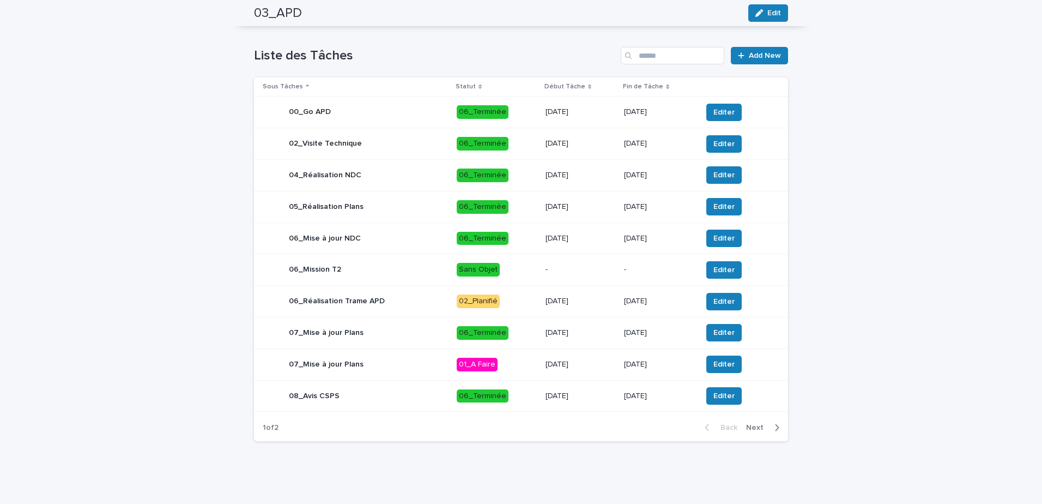
click at [425, 303] on div "06_Réalisation Trame APD" at bounding box center [355, 302] width 185 height 22
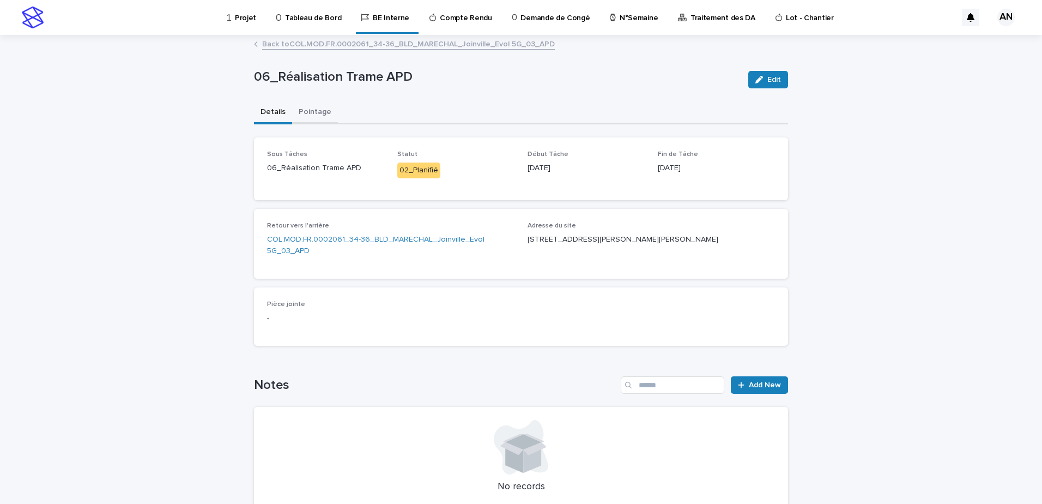
click at [313, 116] on button "Pointage" at bounding box center [315, 112] width 46 height 23
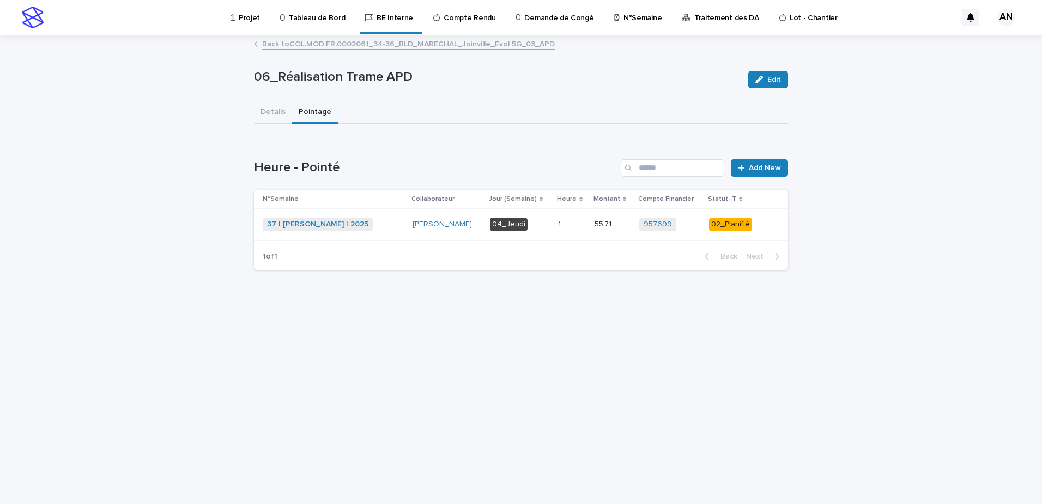
click at [378, 226] on div "37 | BOUFARES Afif | 2025 + 0" at bounding box center [333, 225] width 141 height 14
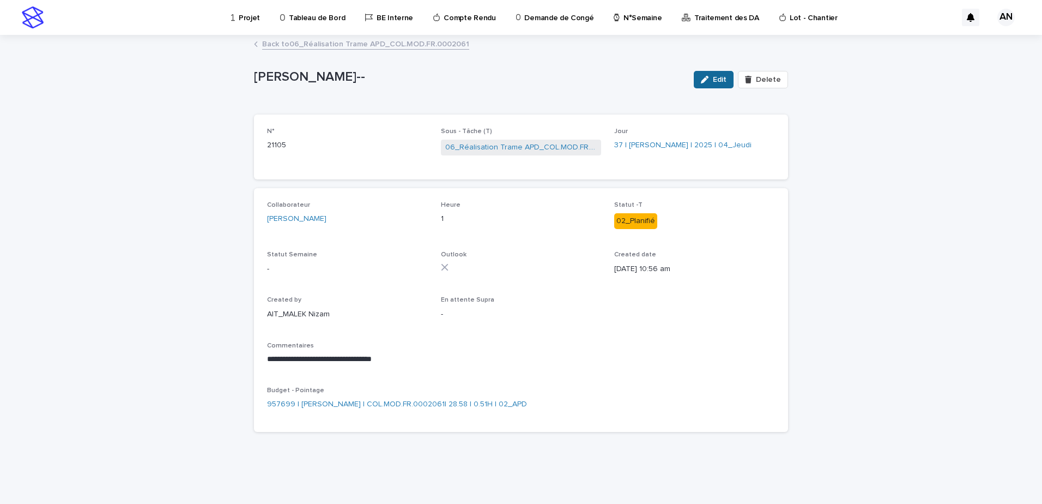
click at [720, 83] on span "Edit" at bounding box center [720, 80] width 14 height 8
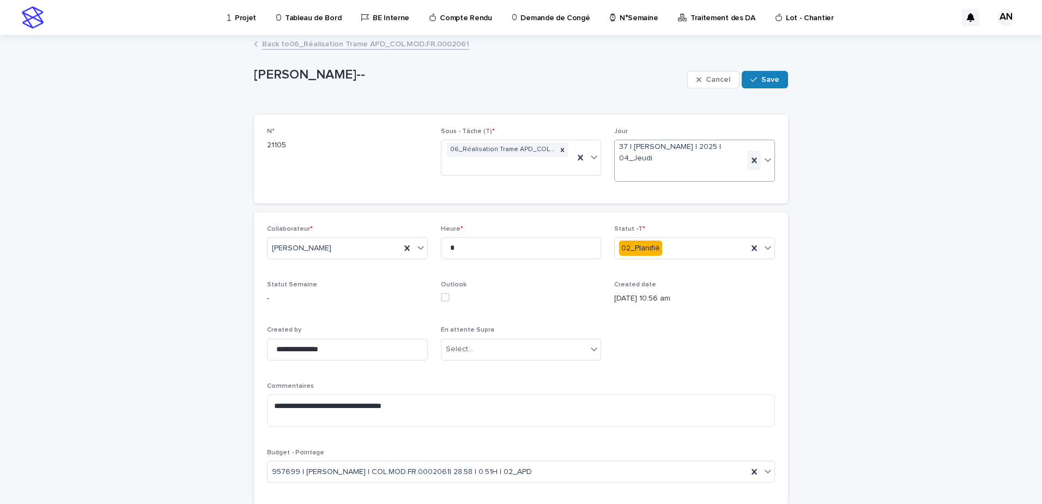
click at [752, 163] on icon at bounding box center [754, 160] width 5 height 5
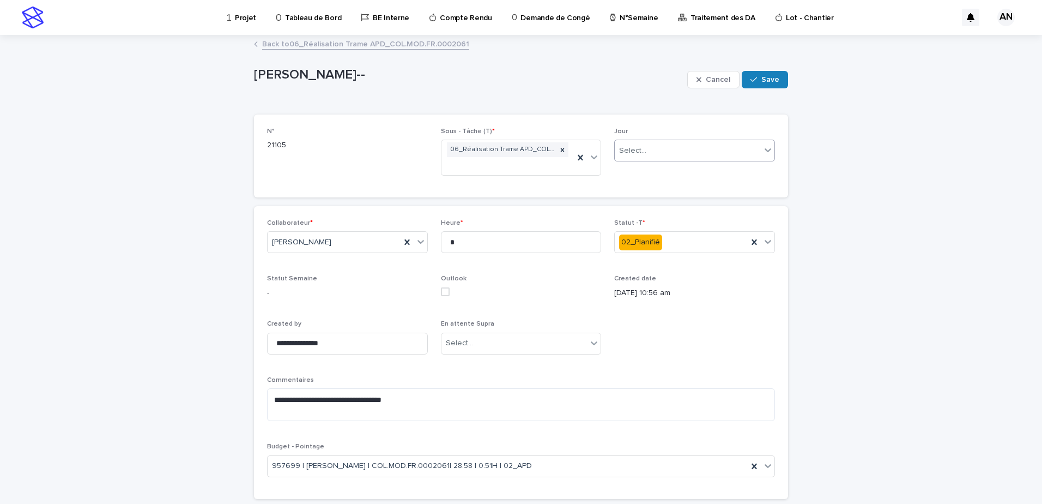
click at [750, 153] on div "Select..." at bounding box center [688, 151] width 146 height 18
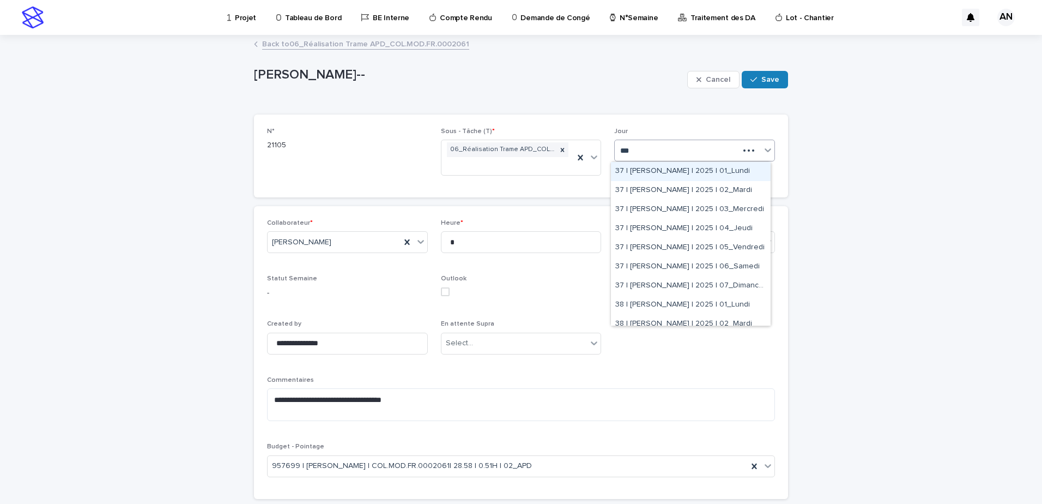
type input "****"
click at [683, 306] on div "38 | BOUFARES Afif | 2025 | 01_Lundi" at bounding box center [691, 304] width 160 height 19
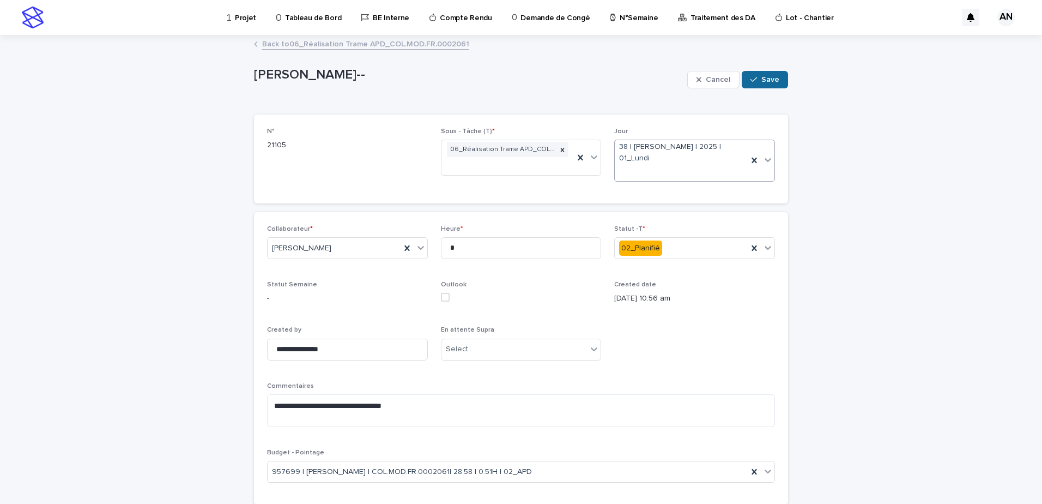
click at [756, 81] on div "button" at bounding box center [756, 80] width 11 height 8
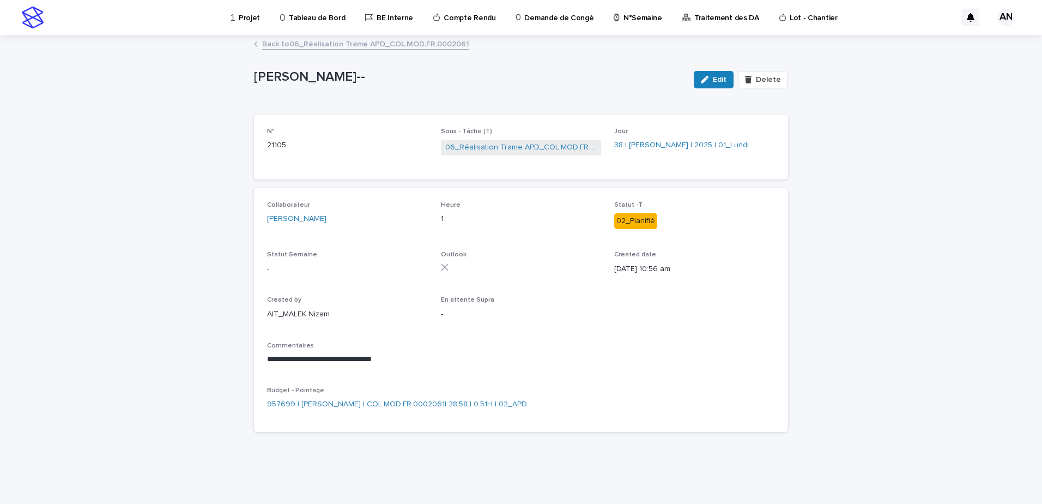
click at [379, 46] on link "Back to 06_Réalisation Trame APD_COL.MOD.FR.0002061" at bounding box center [365, 43] width 207 height 13
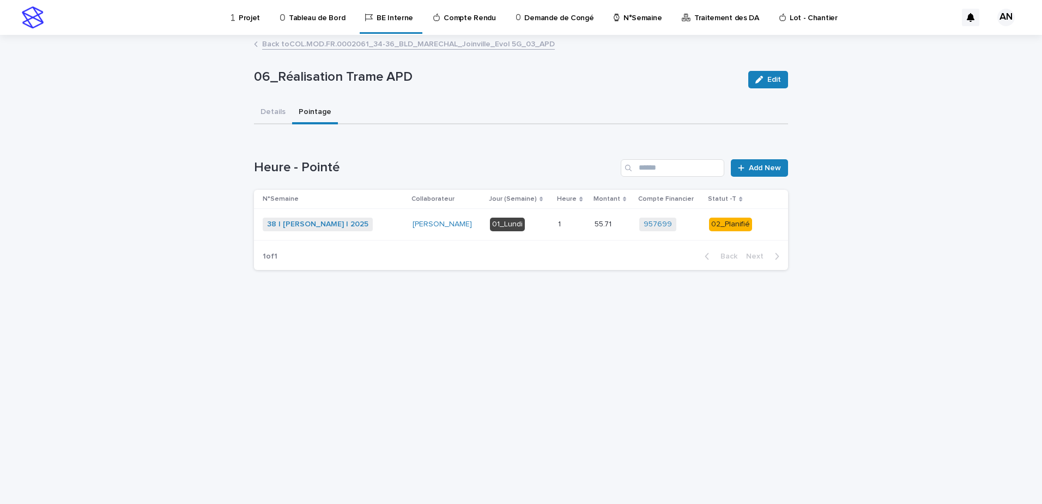
click at [378, 46] on link "Back to COL.MOD.FR.0002061_34-36_BLD_MARECHAL_Joinville_Evol 5G_03_APD" at bounding box center [408, 43] width 293 height 13
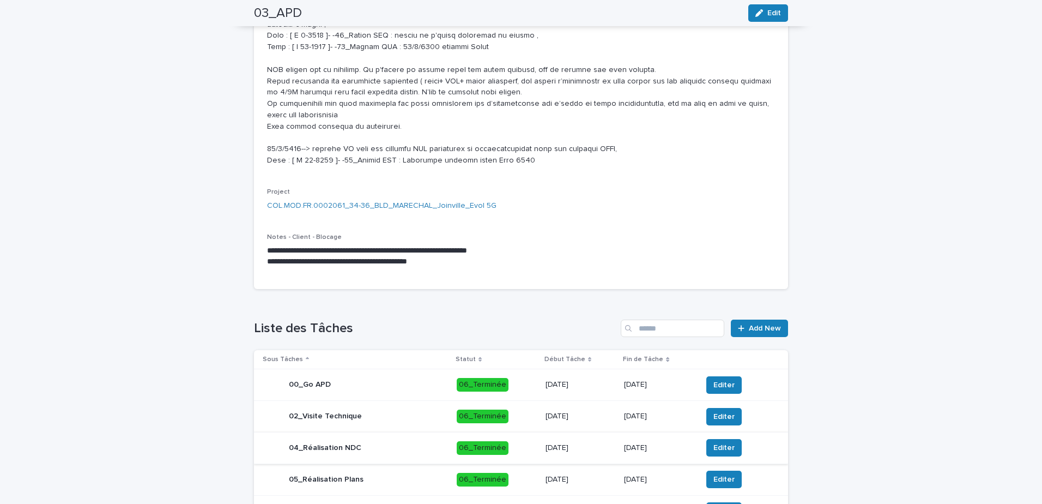
scroll to position [491, 0]
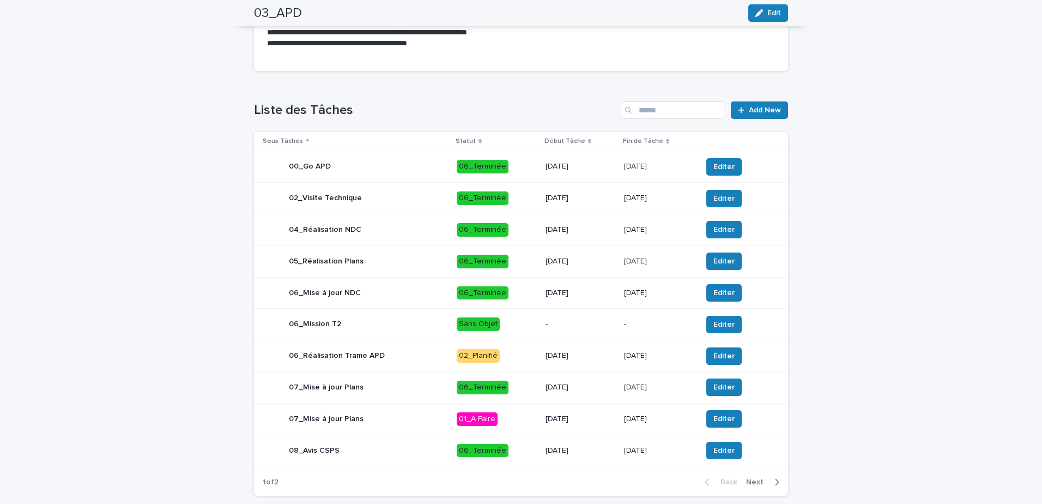
click at [757, 482] on span "Next" at bounding box center [758, 482] width 24 height 8
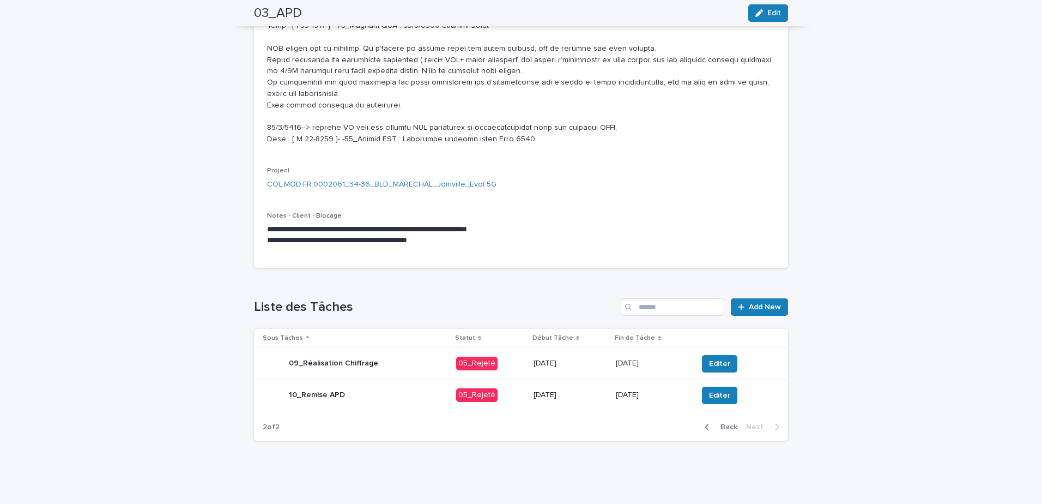
click at [717, 429] on span "Back" at bounding box center [725, 427] width 23 height 8
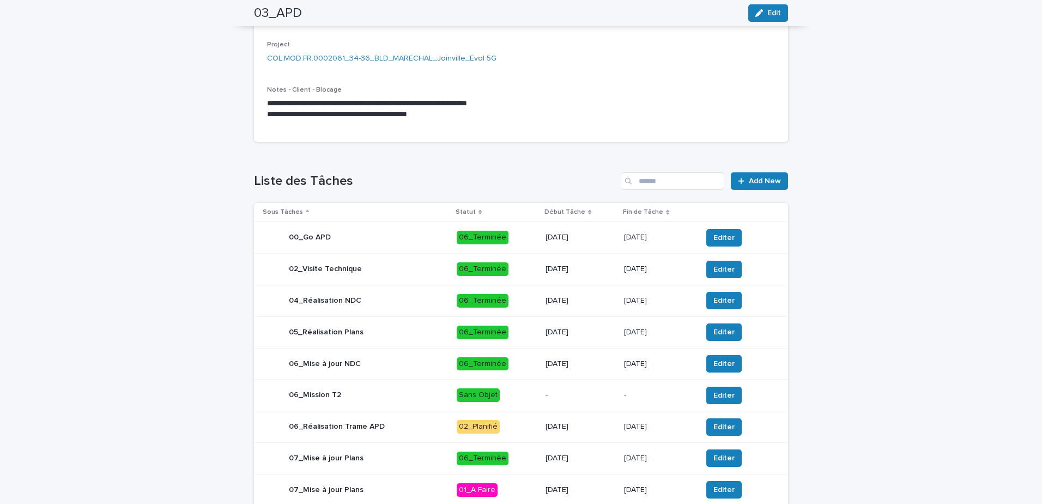
click at [402, 368] on div "06_Mise à jour NDC" at bounding box center [355, 364] width 185 height 22
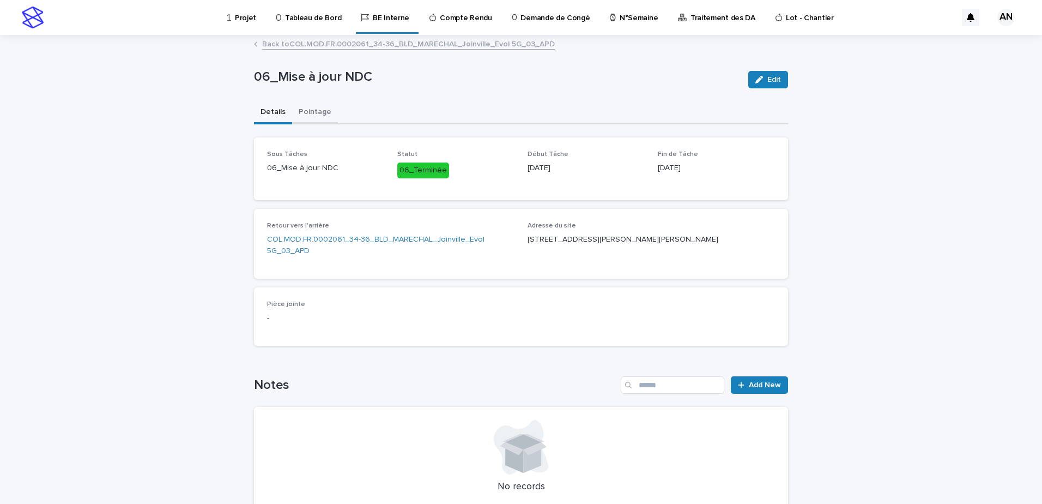
click at [308, 114] on button "Pointage" at bounding box center [315, 112] width 46 height 23
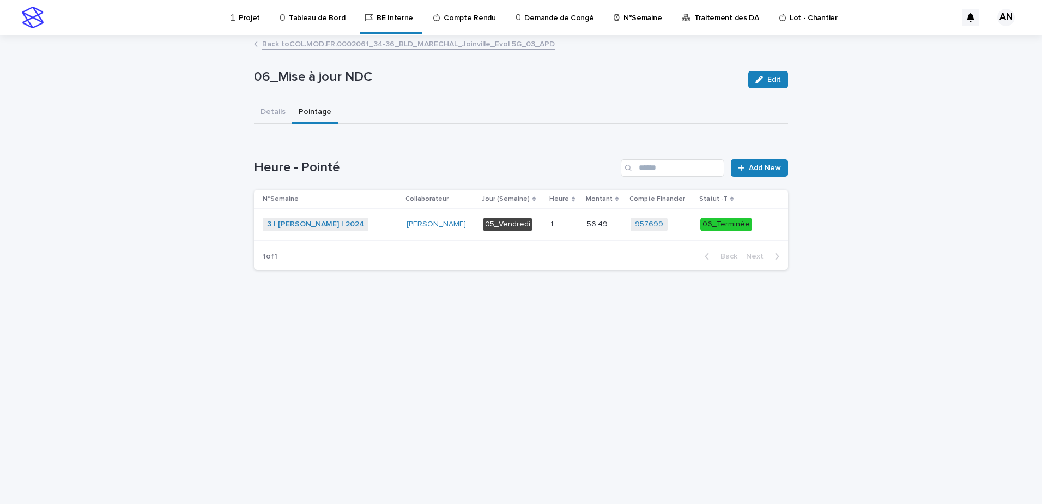
click at [380, 227] on div "3 | NIARE MORIBA | 2024 + 0" at bounding box center [330, 225] width 135 height 14
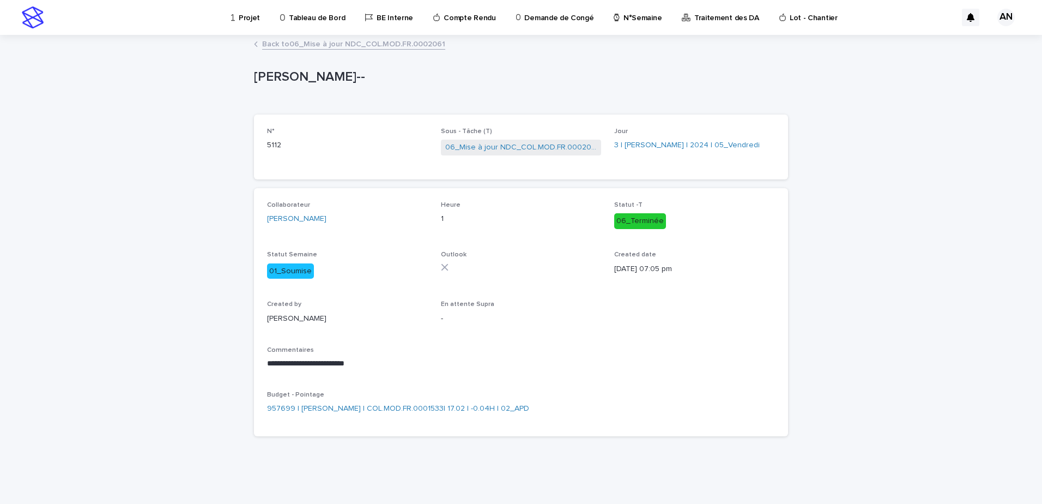
click at [347, 42] on link "Back to 06_Mise à jour NDC_COL.MOD.FR.0002061" at bounding box center [353, 43] width 183 height 13
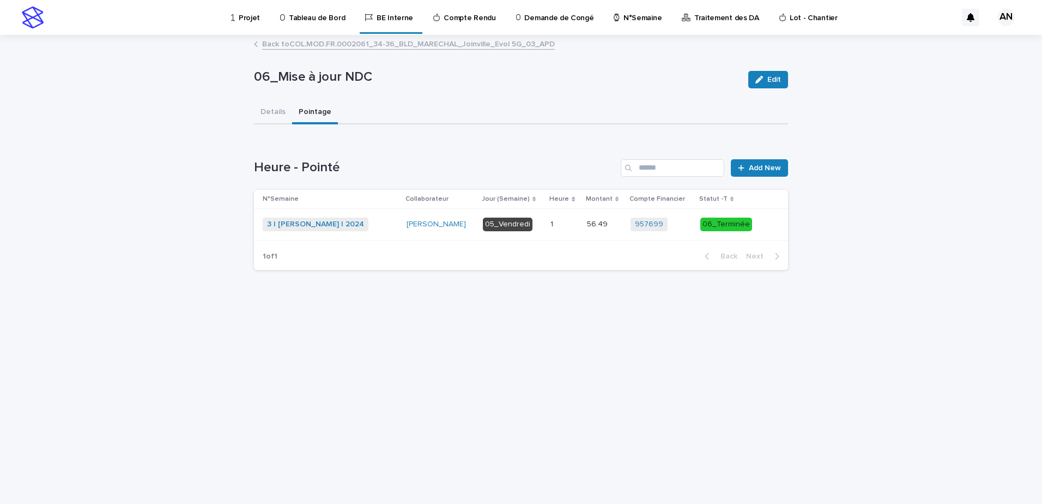
click at [347, 42] on link "Back to COL.MOD.FR.0002061_34-36_BLD_MARECHAL_Joinville_Evol 5G_03_APD" at bounding box center [408, 43] width 293 height 13
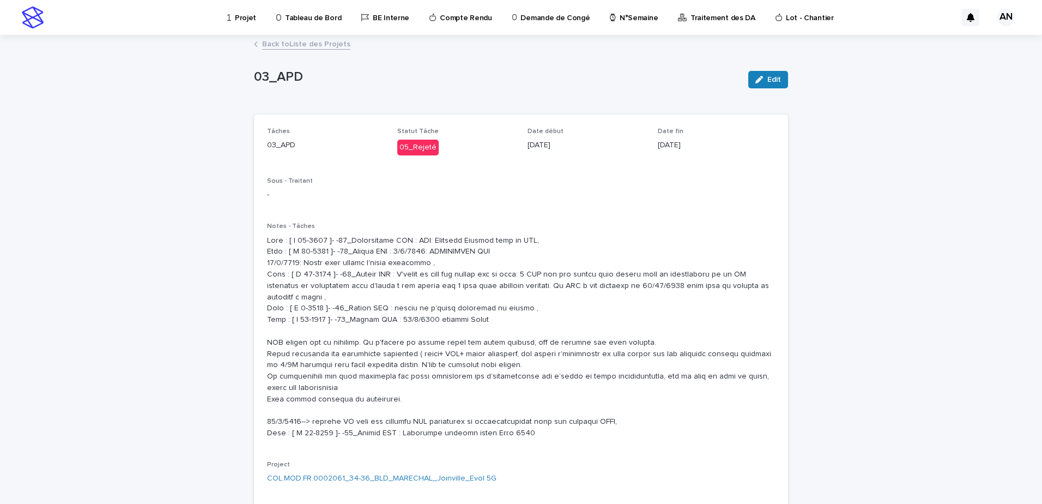
click at [313, 44] on link "Back to Liste des Projets" at bounding box center [306, 43] width 88 height 13
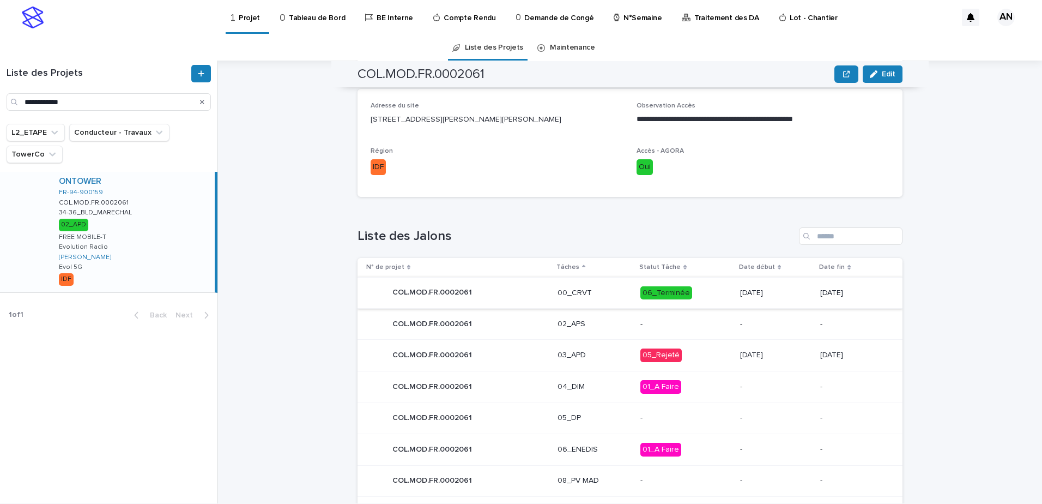
scroll to position [382, 0]
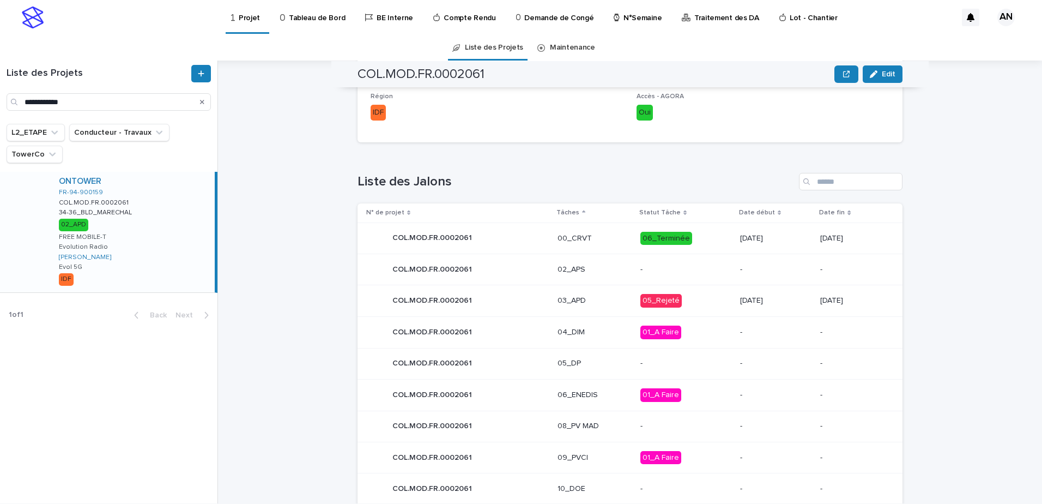
click at [595, 301] on p "03_APD" at bounding box center [595, 300] width 74 height 9
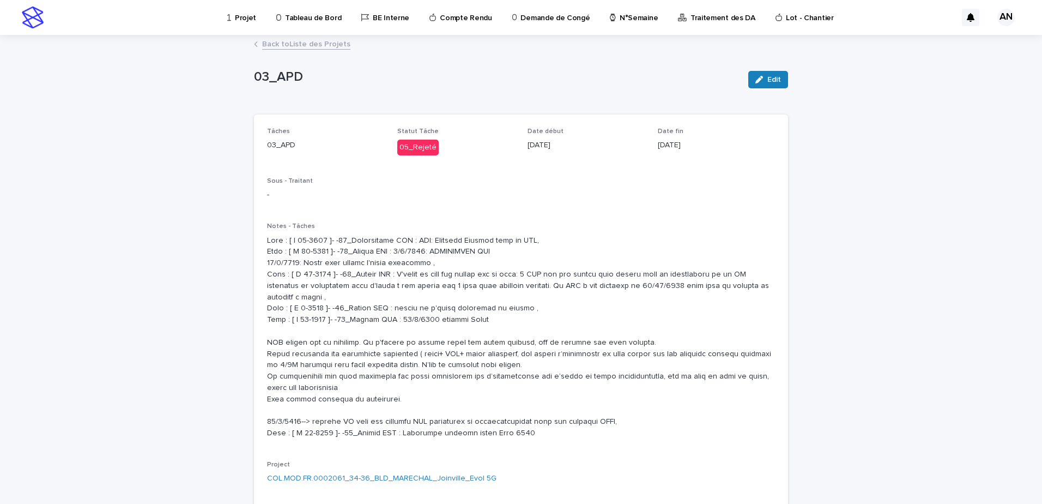
click at [237, 20] on p "Projet" at bounding box center [245, 11] width 21 height 23
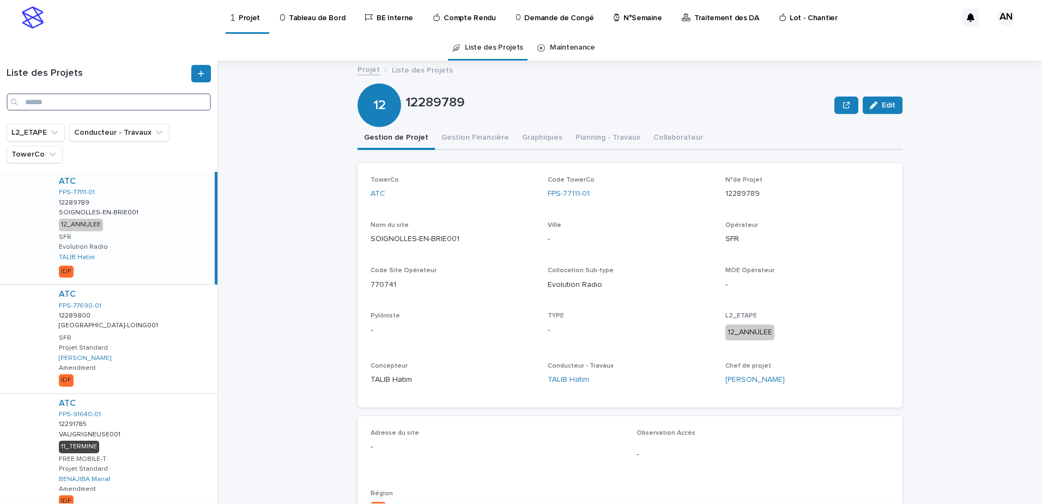
click at [105, 103] on input "Search" at bounding box center [109, 101] width 204 height 17
paste input "**********"
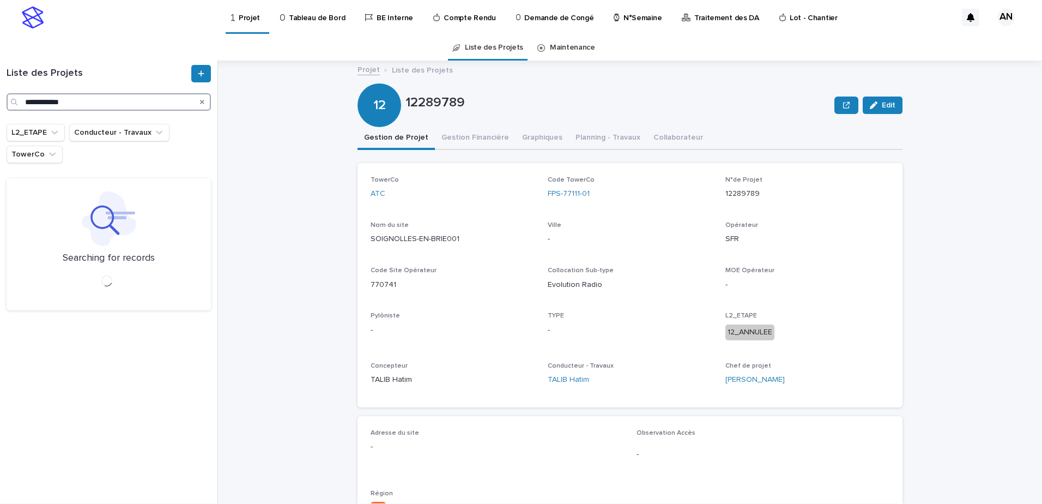
type input "**********"
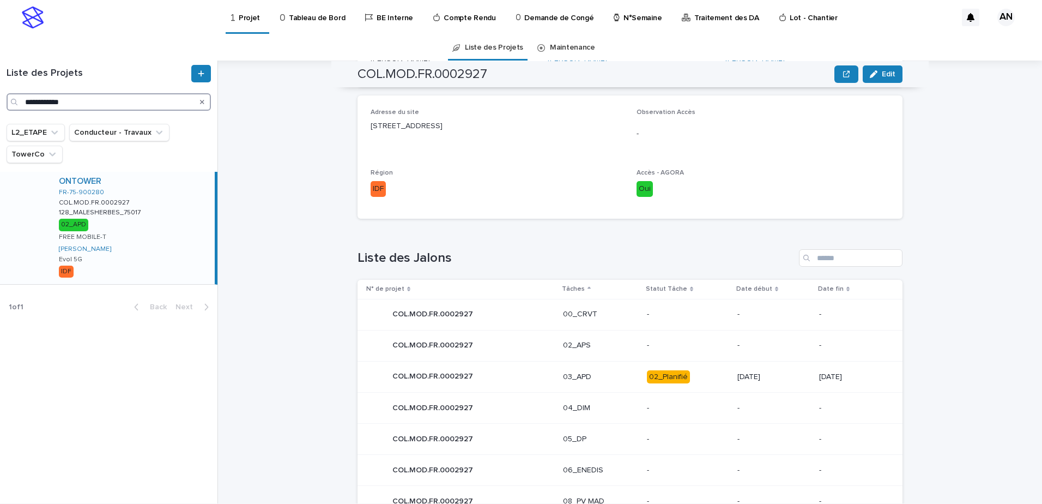
scroll to position [375, 0]
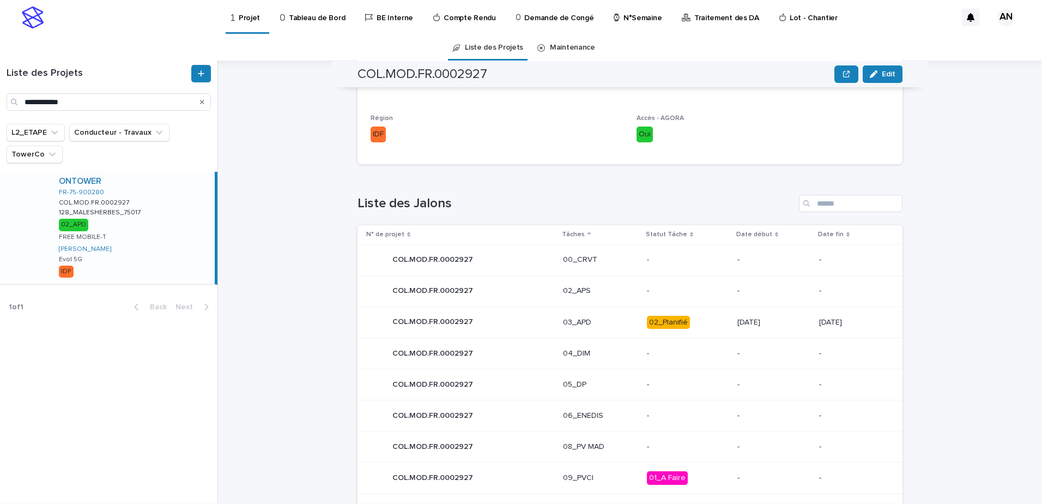
click at [607, 318] on p "03_APD" at bounding box center [600, 322] width 75 height 9
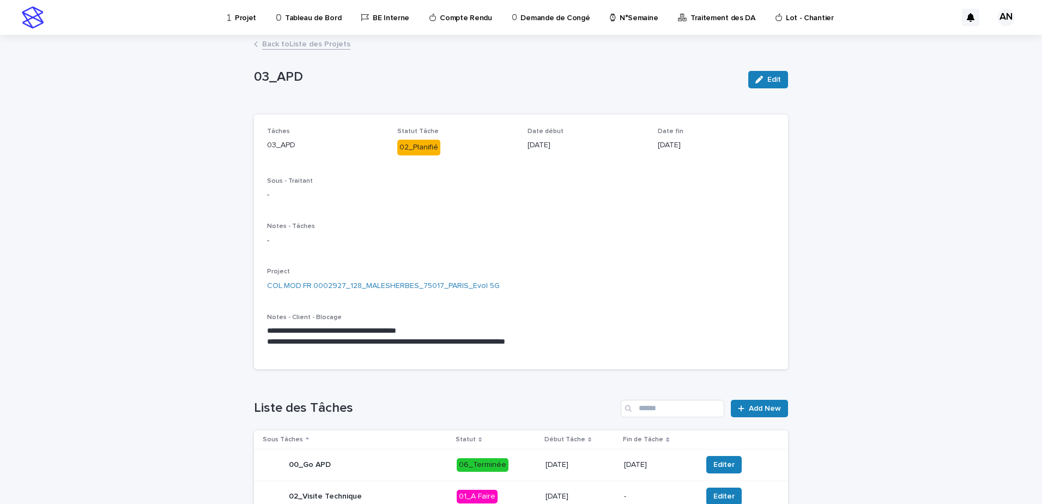
scroll to position [218, 0]
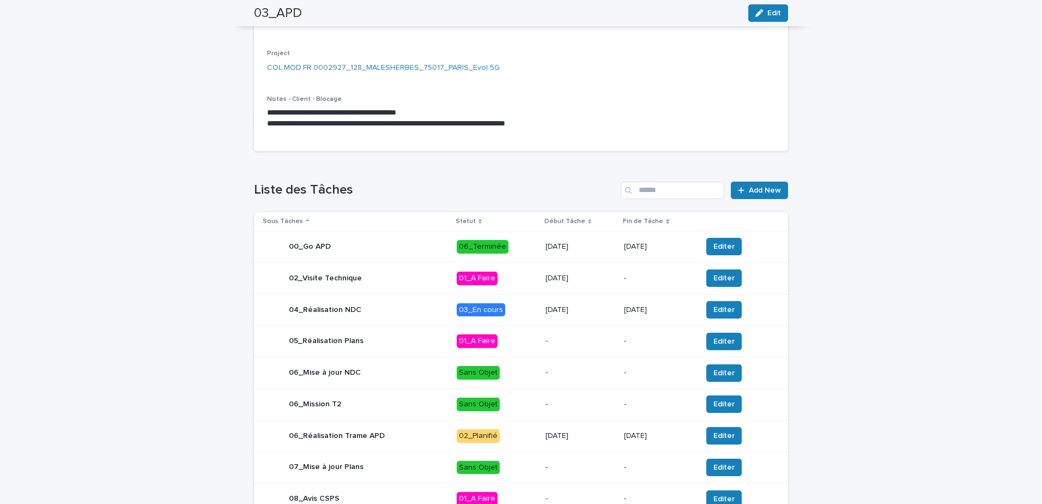
click at [515, 308] on p "03_En cours" at bounding box center [497, 310] width 80 height 14
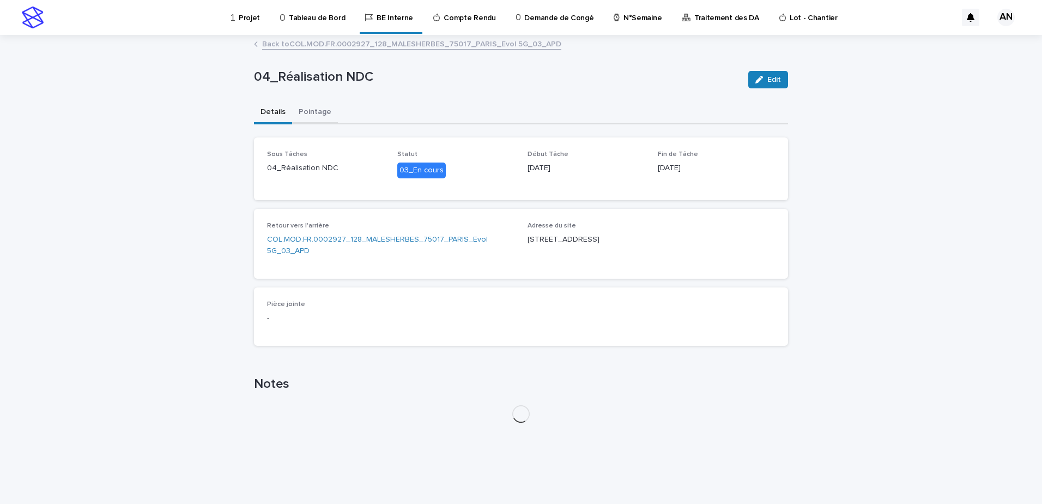
click at [310, 110] on button "Pointage" at bounding box center [315, 112] width 46 height 23
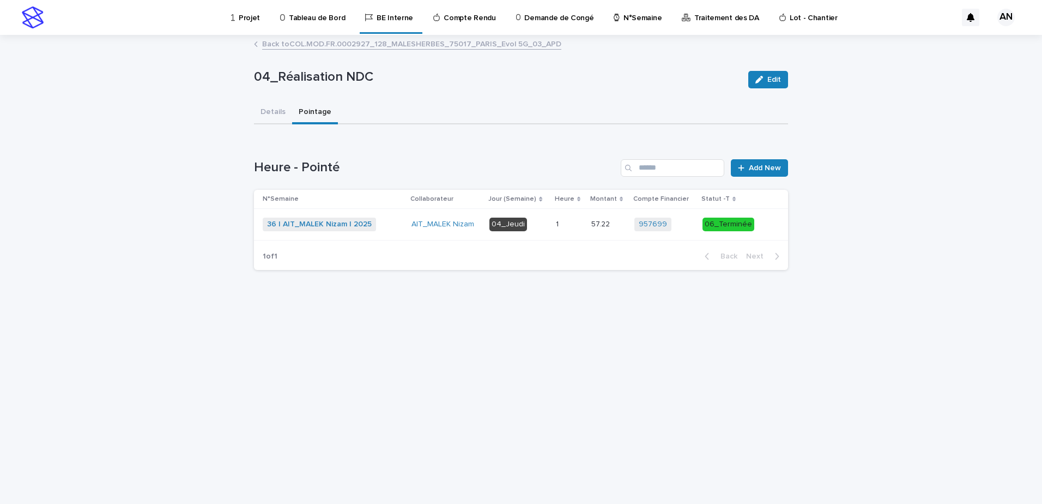
click at [385, 225] on div "36 | AIT_MALEK Nizam | 2025 + 0" at bounding box center [333, 225] width 140 height 14
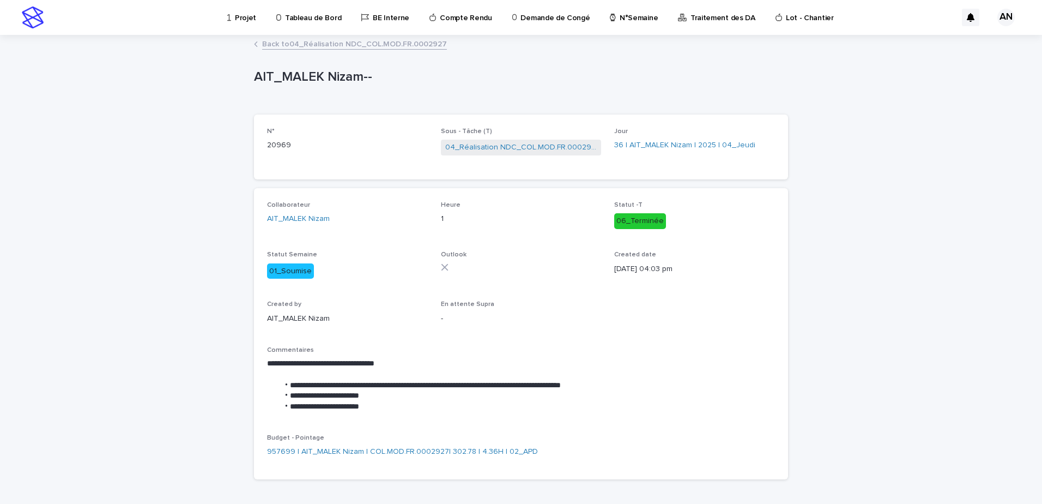
click at [367, 44] on link "Back to 04_Réalisation NDC_COL.MOD.FR.0002927" at bounding box center [354, 43] width 185 height 13
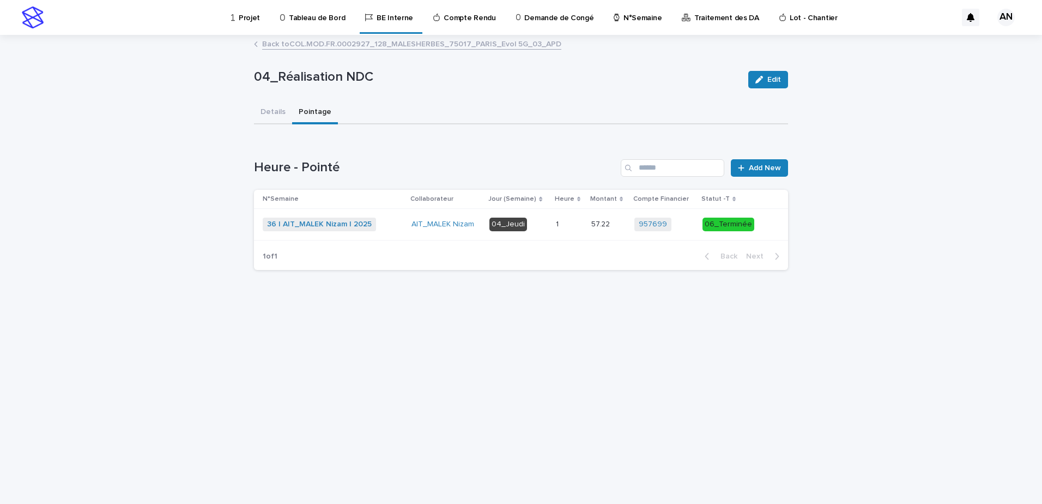
click at [346, 45] on link "Back to COL.MOD.FR.0002927_128_MALESHERBES_75017_PARIS_Evol 5G_03_APD" at bounding box center [411, 43] width 299 height 13
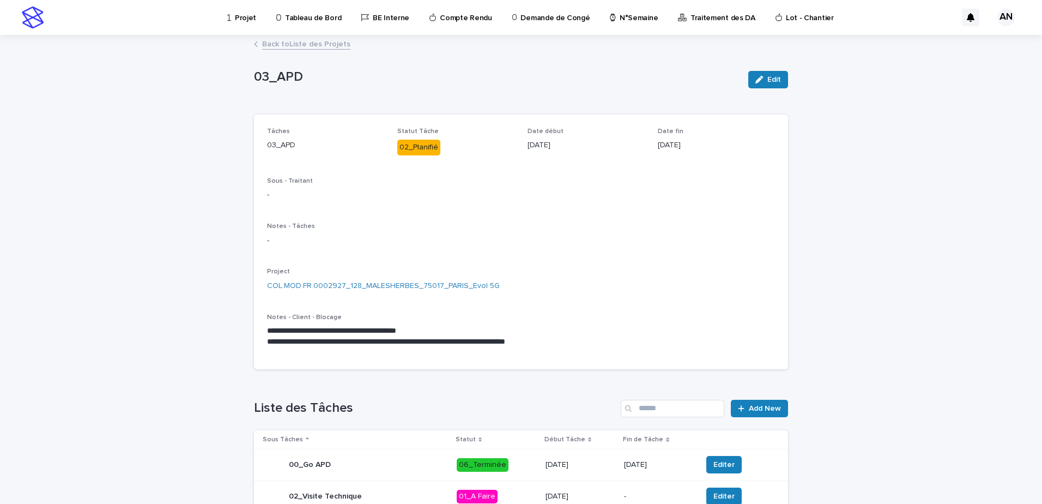
scroll to position [218, 0]
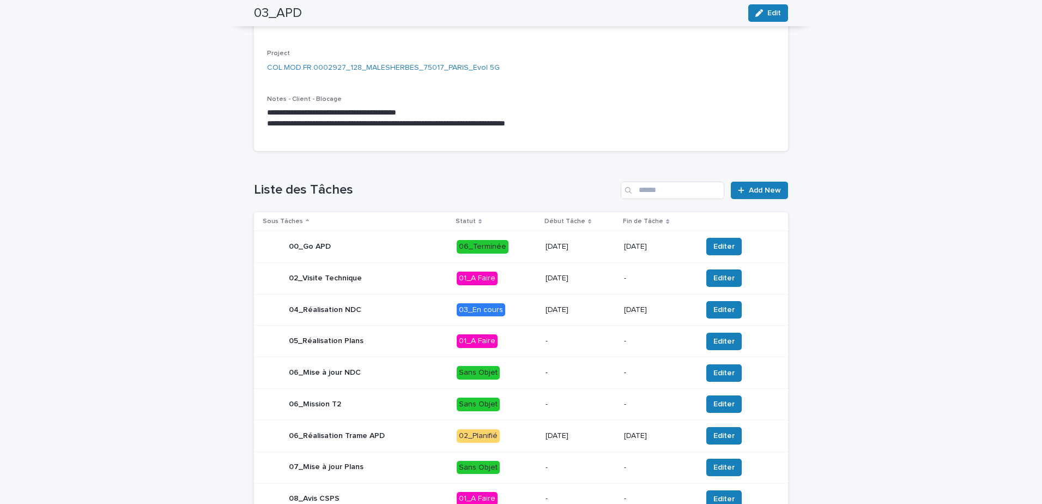
click at [435, 437] on div "06_Réalisation Trame APD" at bounding box center [355, 436] width 185 height 22
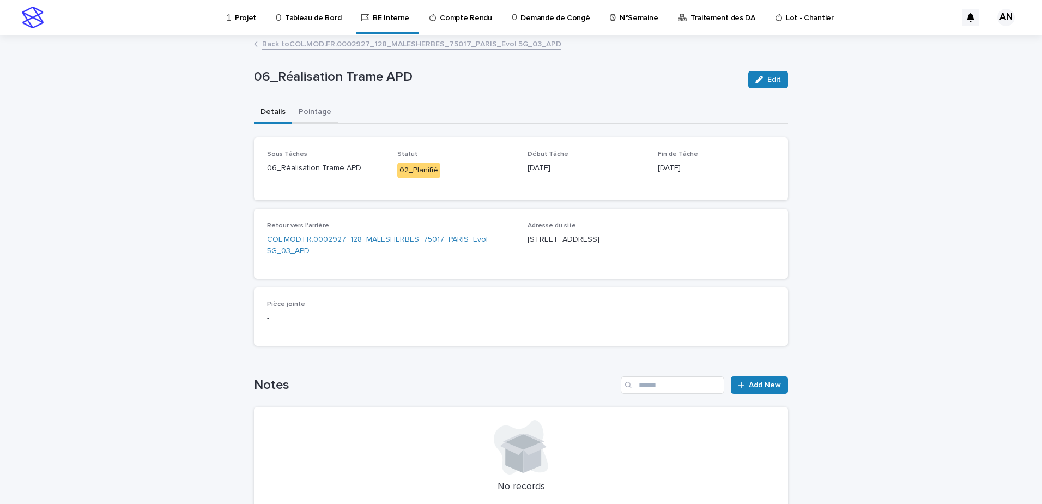
click at [313, 112] on button "Pointage" at bounding box center [315, 112] width 46 height 23
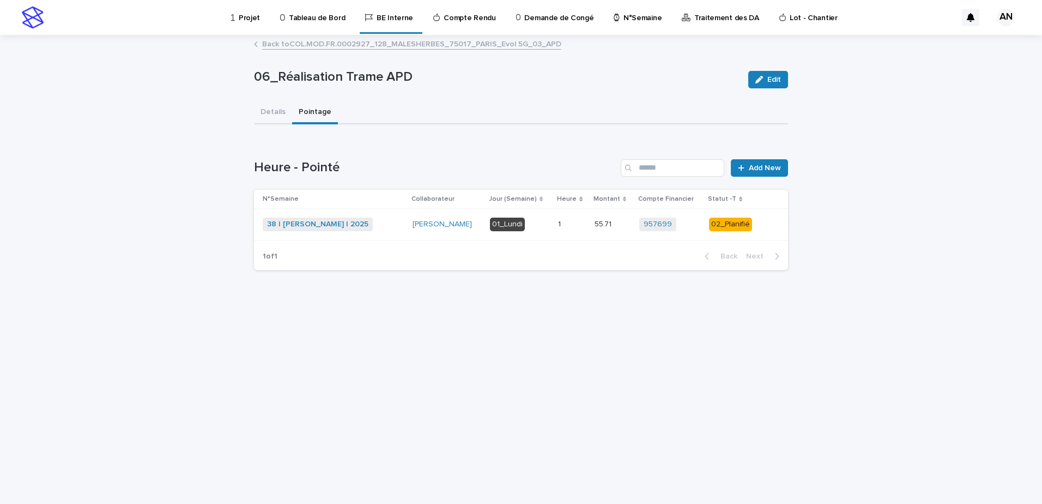
click at [395, 226] on div "38 | BOUFARES Afif | 2025 + 0" at bounding box center [333, 225] width 141 height 14
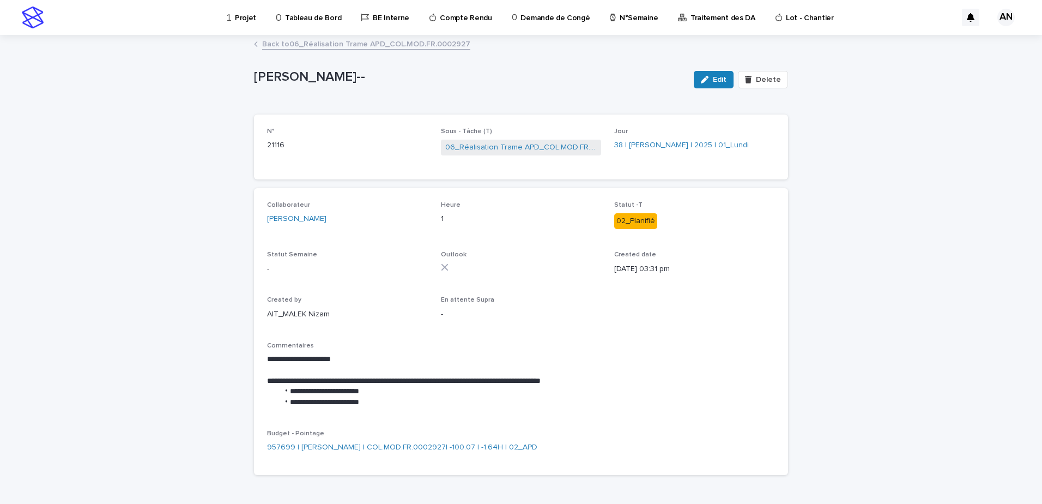
click at [335, 41] on link "Back to 06_Réalisation Trame APD_COL.MOD.FR.0002927" at bounding box center [366, 43] width 208 height 13
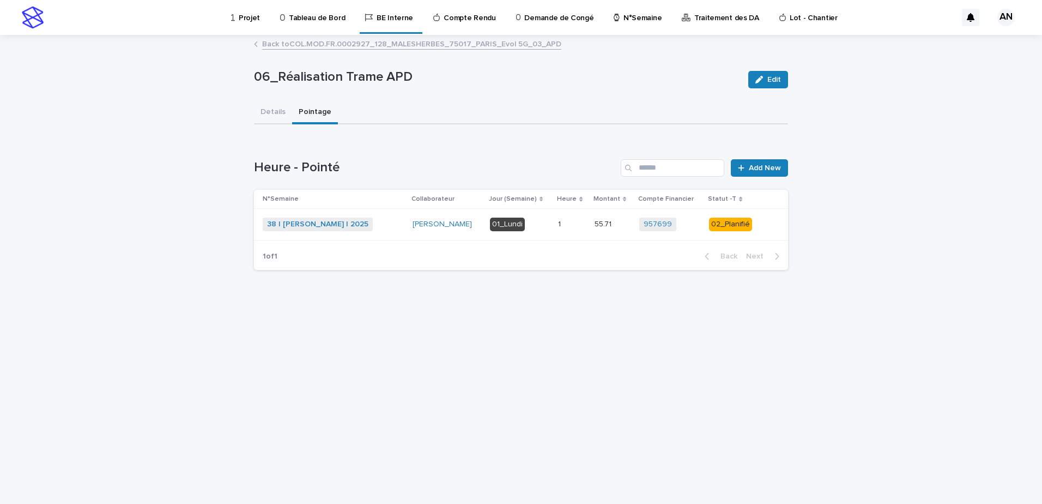
click at [329, 46] on link "Back to COL.MOD.FR.0002927_128_MALESHERBES_75017_PARIS_Evol 5G_03_APD" at bounding box center [411, 43] width 299 height 13
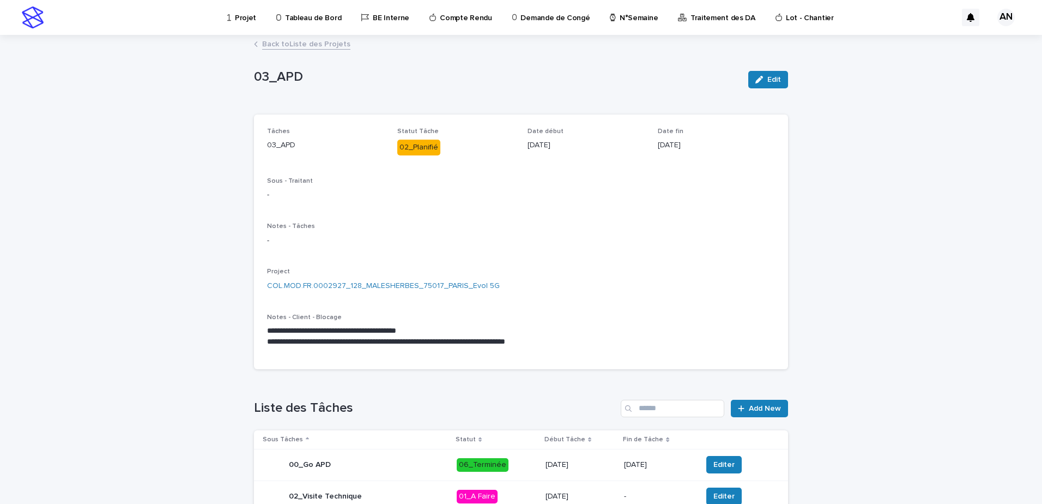
click at [245, 20] on p "Projet" at bounding box center [245, 11] width 21 height 23
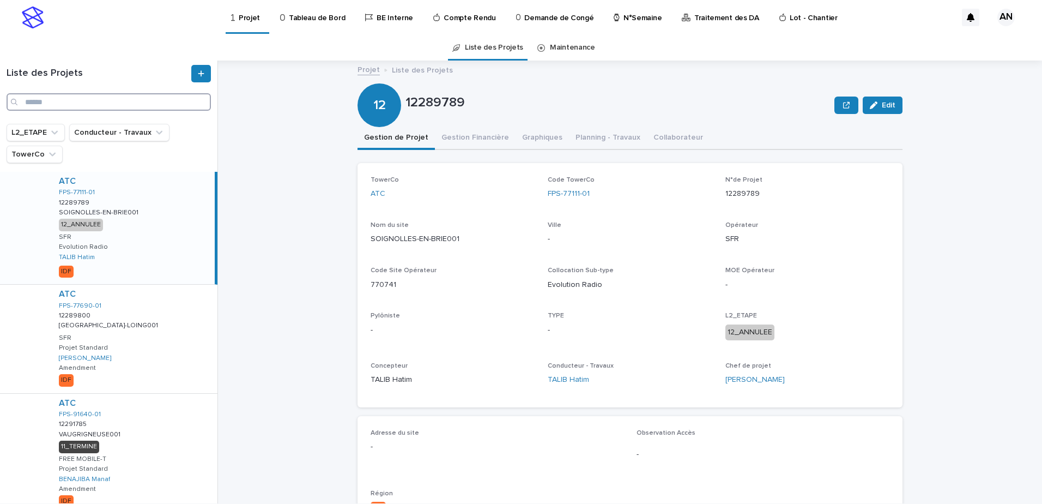
click at [161, 107] on input "Search" at bounding box center [109, 101] width 204 height 17
paste input "**********"
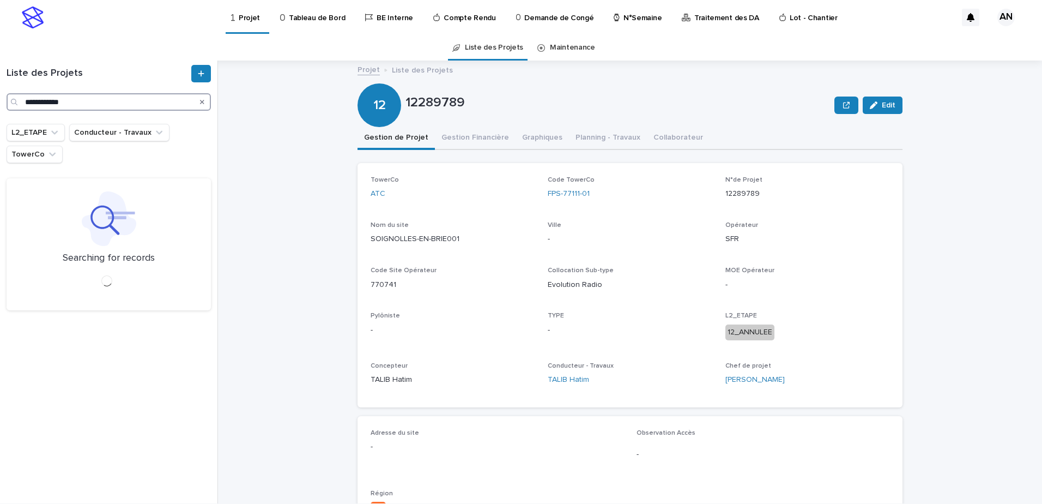
type input "**********"
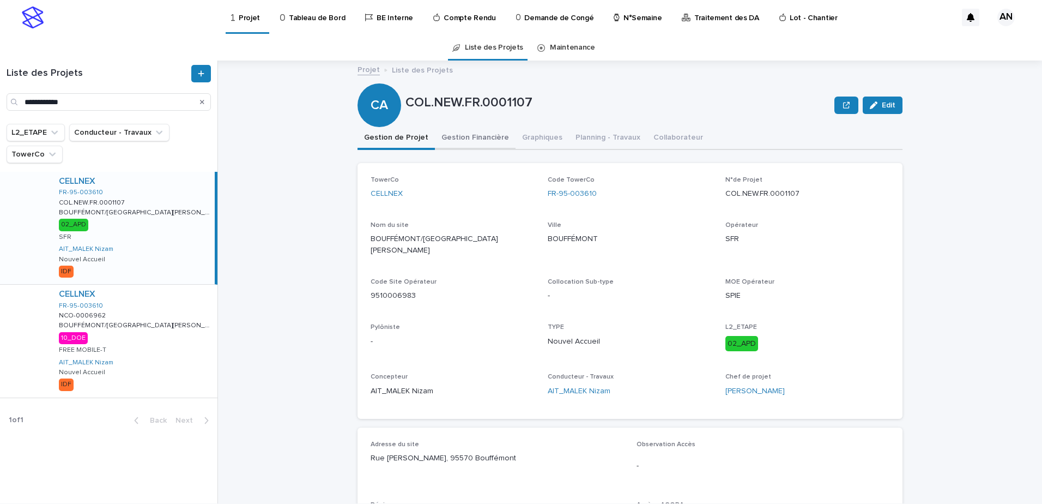
click at [450, 131] on button "Gestion Financière" at bounding box center [475, 138] width 81 height 23
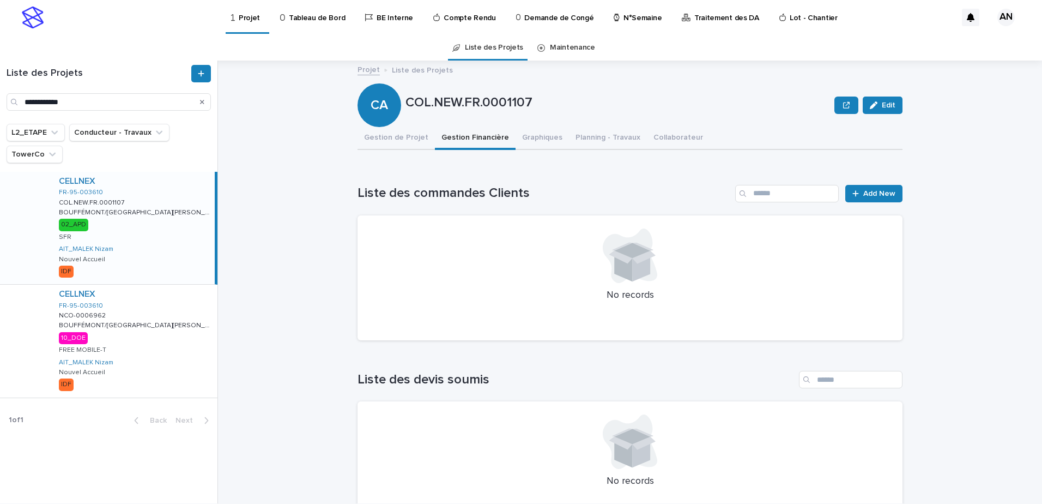
scroll to position [49, 0]
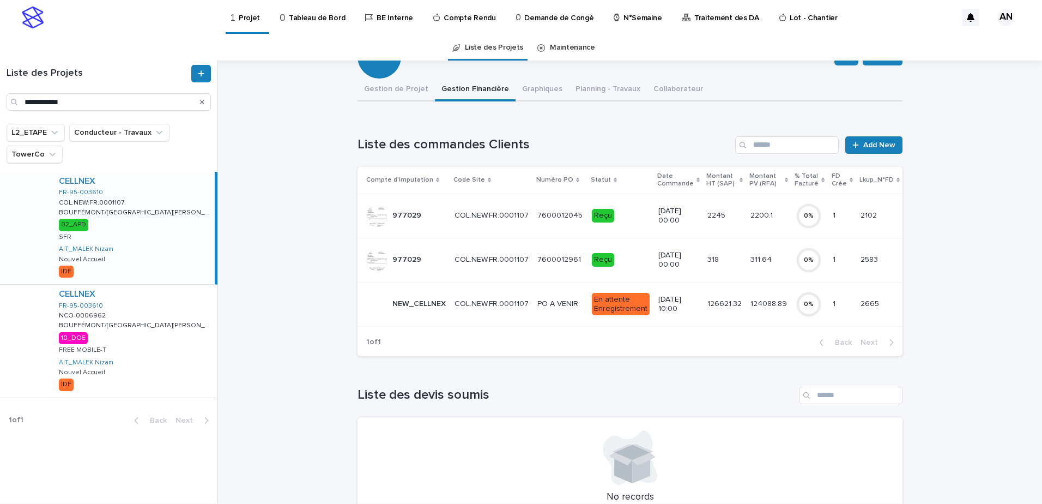
click at [442, 261] on div "977029 977029" at bounding box center [406, 260] width 80 height 22
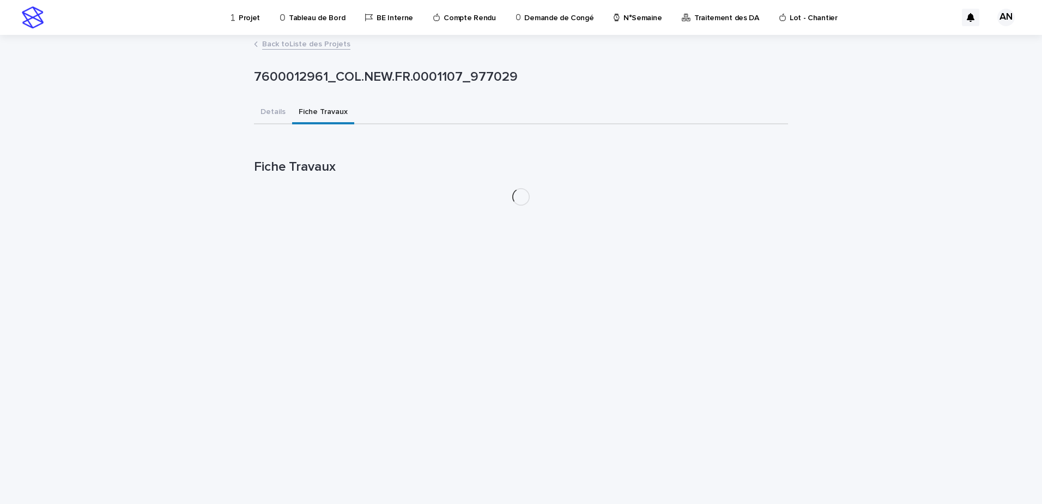
click at [311, 114] on button "Fiche Travaux" at bounding box center [323, 112] width 62 height 23
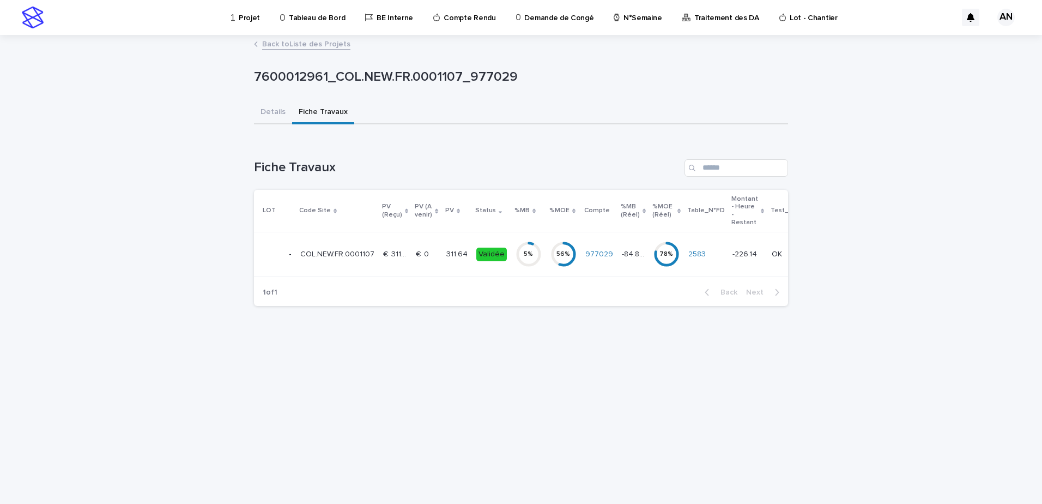
click at [424, 259] on div "€  0 €  0" at bounding box center [426, 254] width 21 height 18
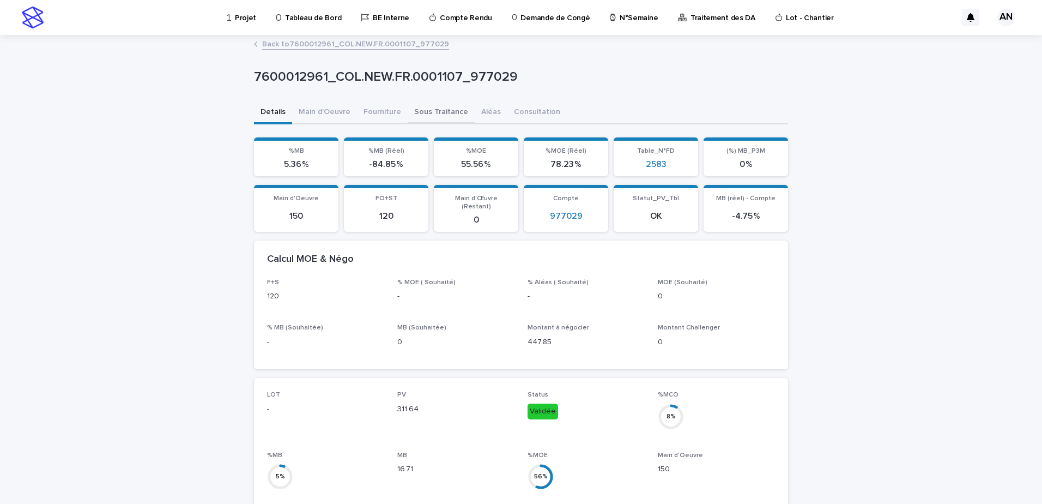
click at [427, 110] on button "Sous Traitance" at bounding box center [441, 112] width 67 height 23
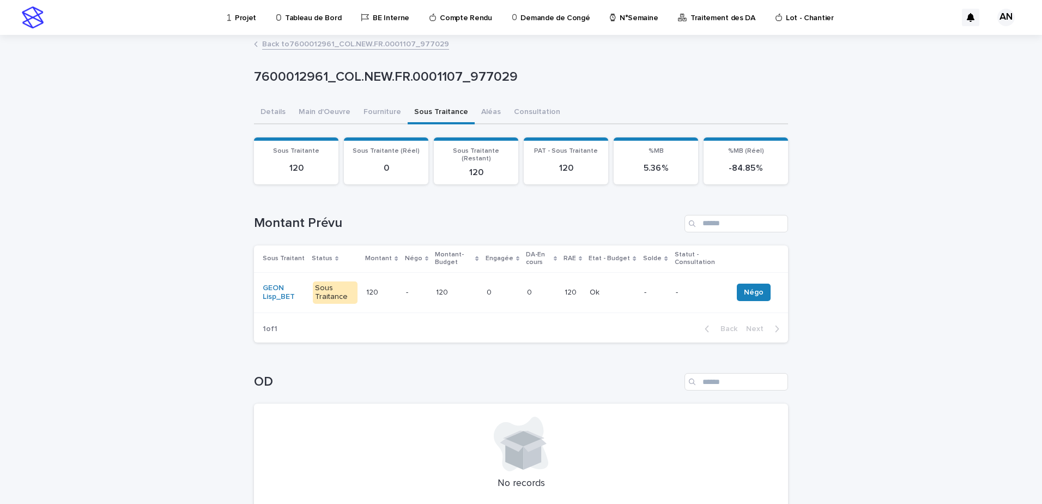
click at [530, 292] on div "0 0" at bounding box center [541, 292] width 29 height 18
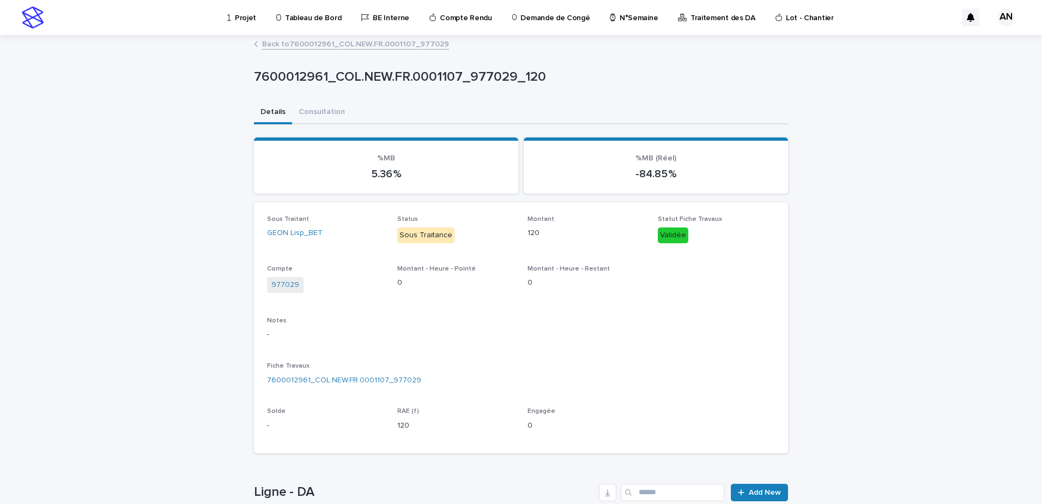
click at [356, 39] on link "Back to 7600012961_COL.NEW.FR.0001107_977029" at bounding box center [355, 43] width 187 height 13
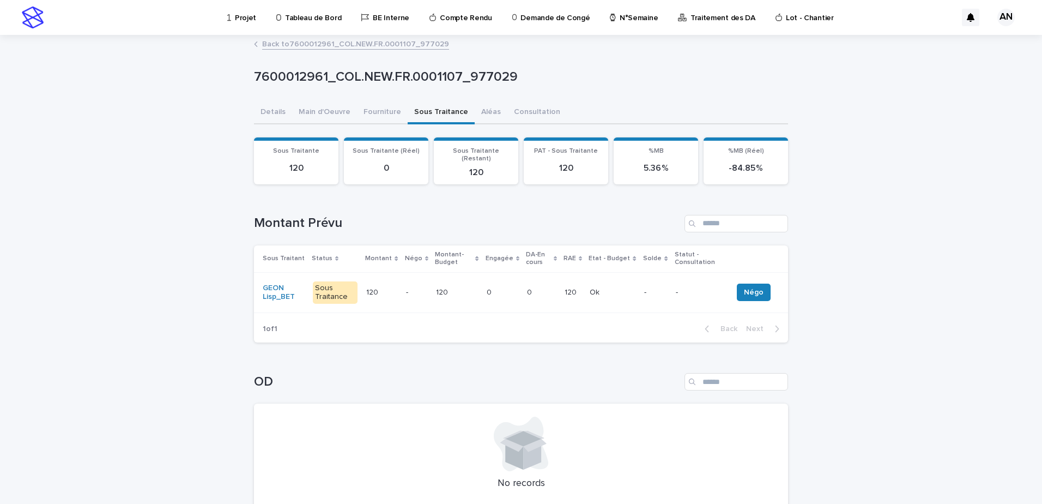
click at [389, 46] on link "Back to 7600012961_COL.NEW.FR.0001107_977029" at bounding box center [355, 43] width 187 height 13
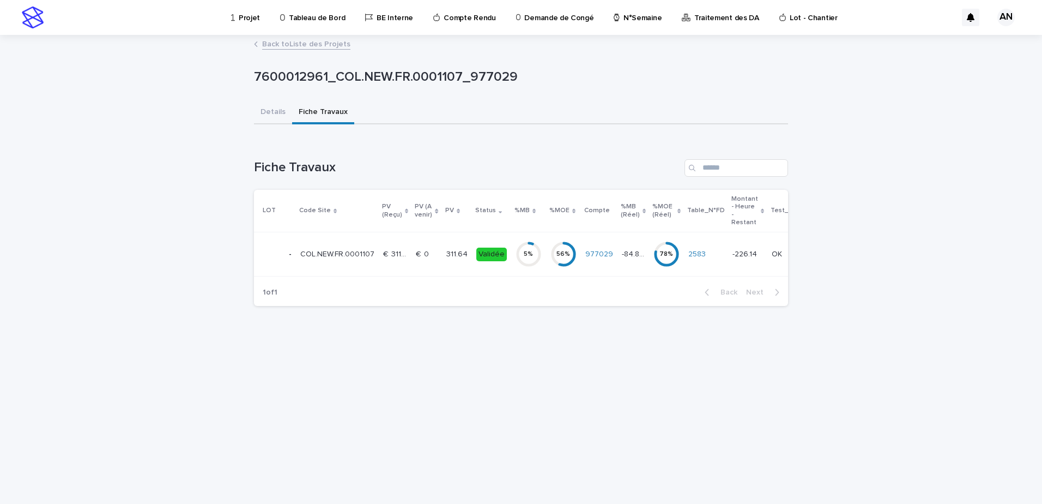
click at [288, 256] on div "-" at bounding box center [277, 254] width 29 height 22
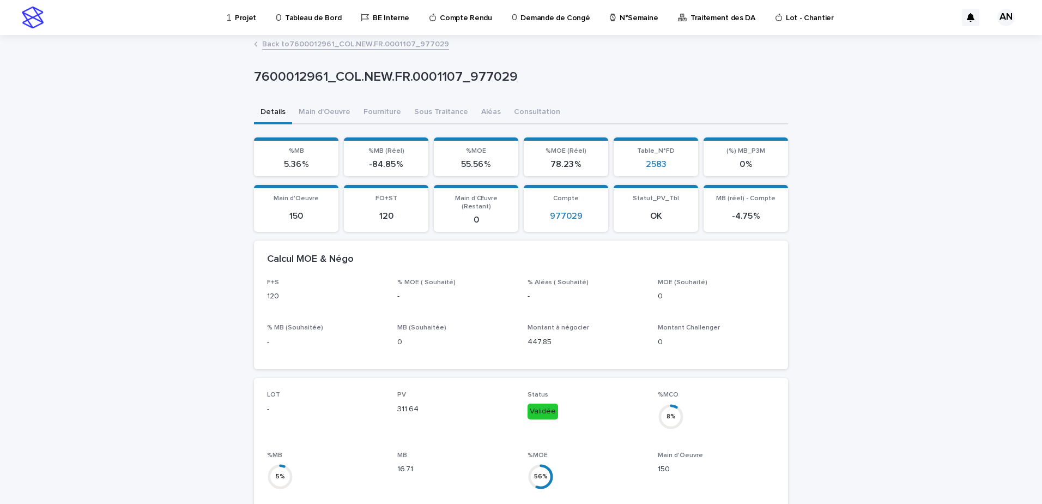
click at [361, 42] on link "Back to 7600012961_COL.NEW.FR.0001107_977029" at bounding box center [355, 43] width 187 height 13
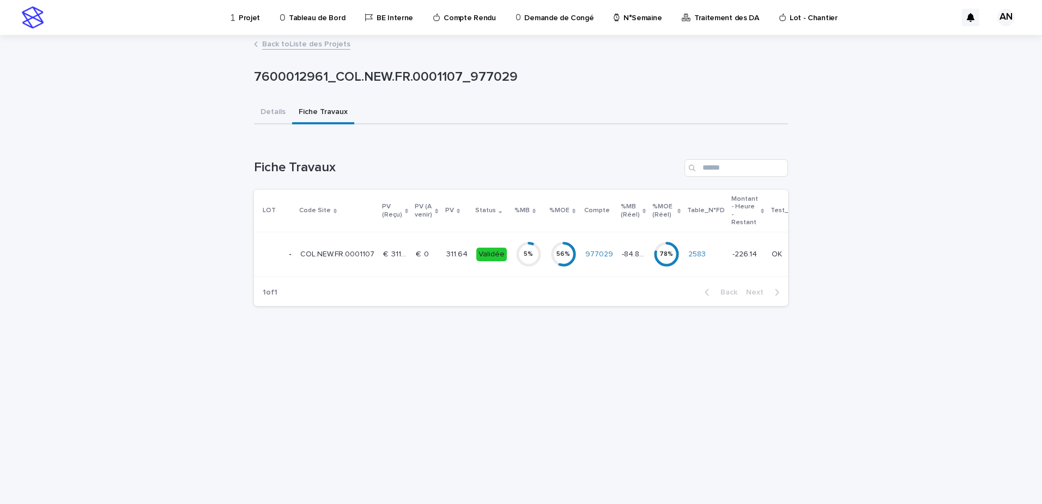
click at [324, 47] on link "Back to Liste des Projets" at bounding box center [306, 43] width 88 height 13
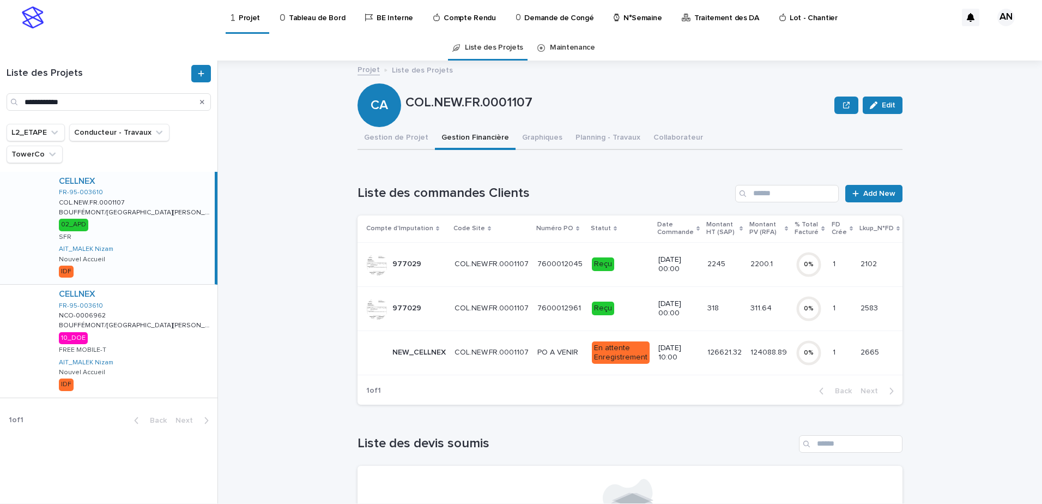
click at [554, 317] on div "7600012961 7600012961" at bounding box center [561, 308] width 46 height 18
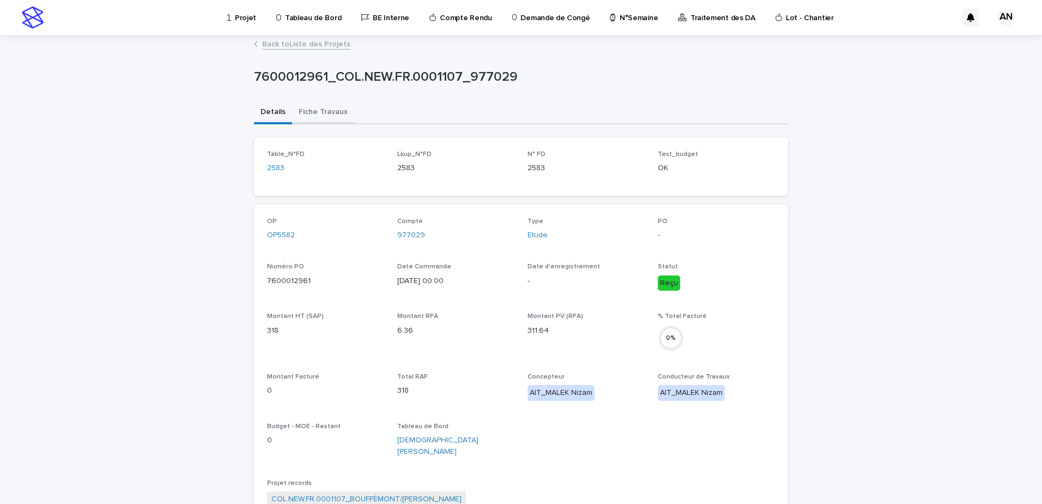
click at [312, 113] on button "Fiche Travaux" at bounding box center [323, 112] width 62 height 23
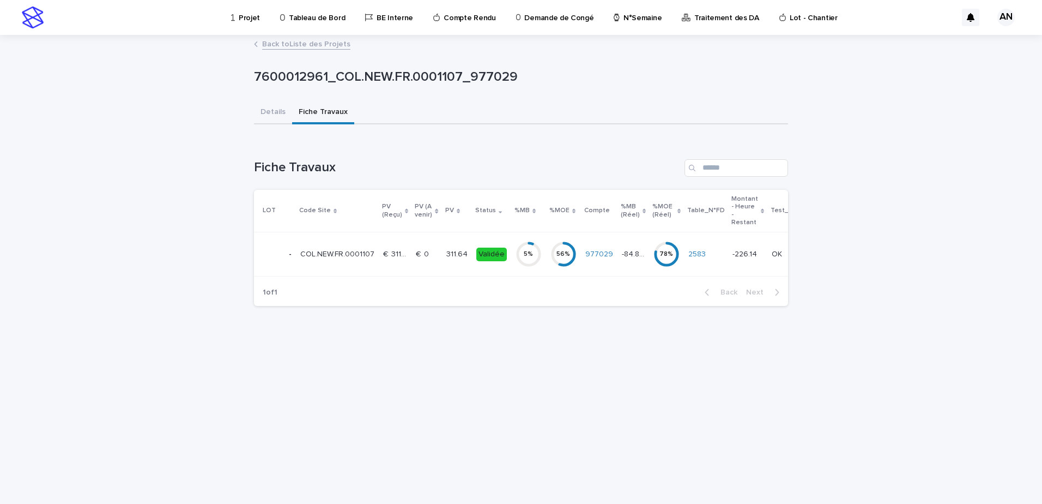
click at [379, 250] on td "€  311.64 €  311.64" at bounding box center [395, 254] width 33 height 44
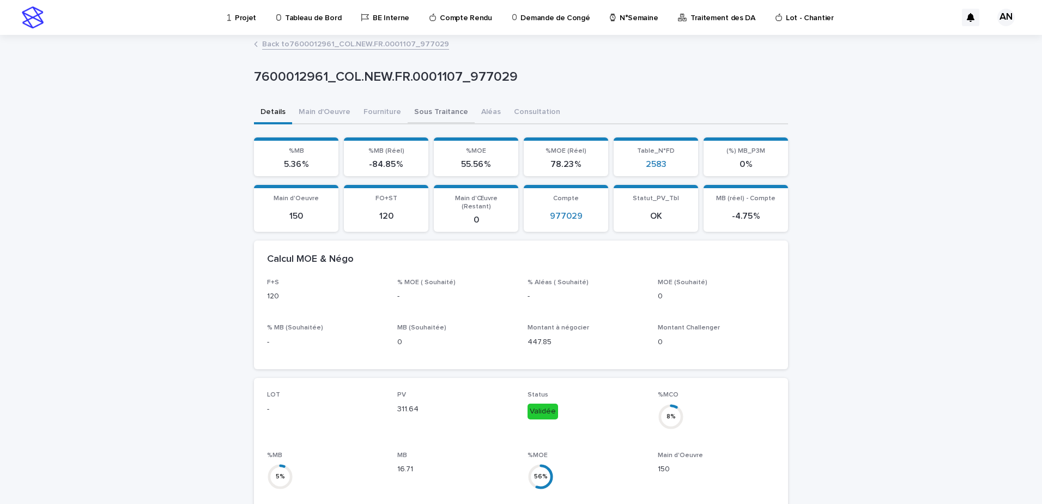
click at [429, 114] on button "Sous Traitance" at bounding box center [441, 112] width 67 height 23
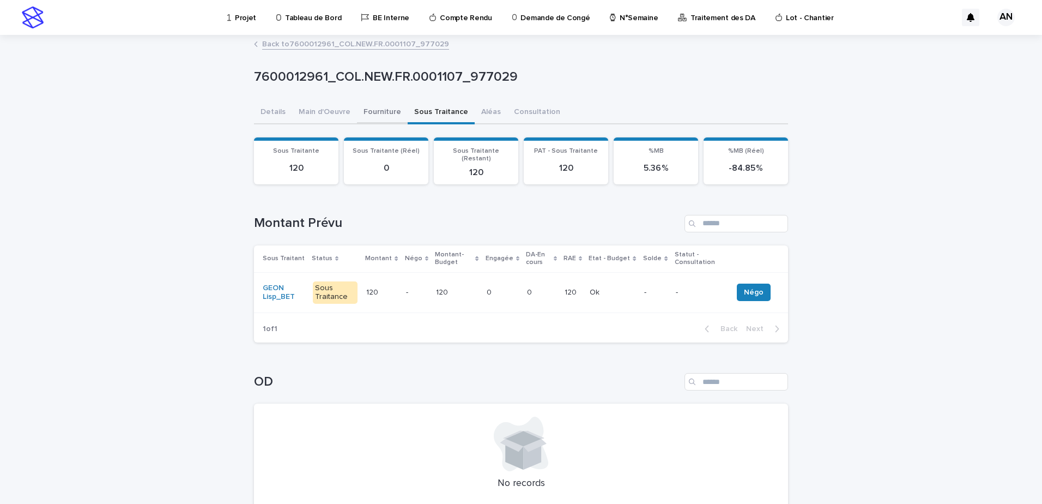
click at [378, 113] on button "Fourniture" at bounding box center [382, 112] width 51 height 23
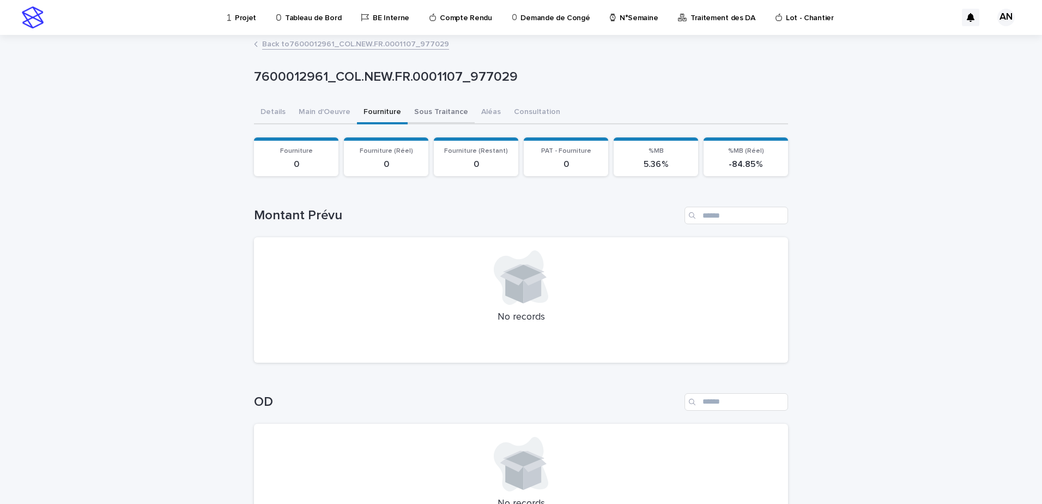
click at [427, 113] on button "Sous Traitance" at bounding box center [441, 112] width 67 height 23
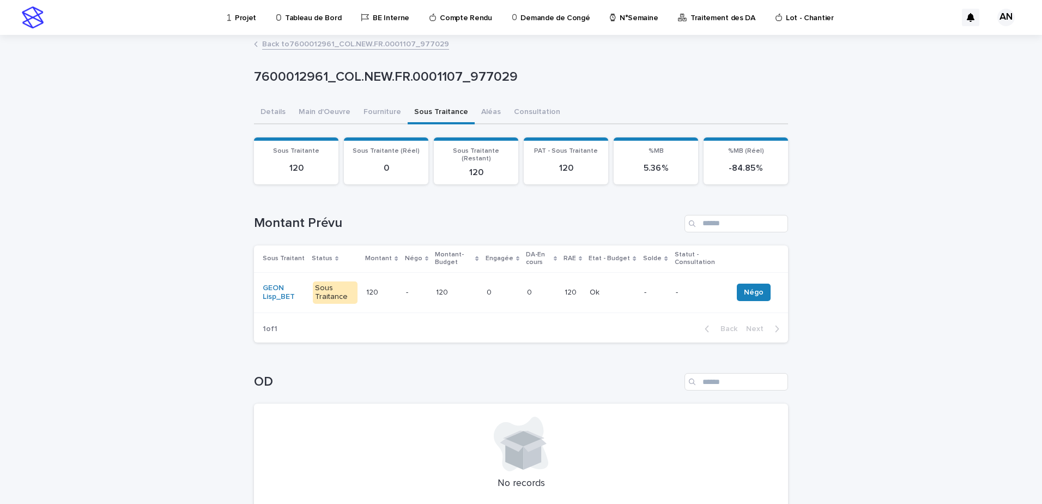
click at [368, 46] on link "Back to 7600012961_COL.NEW.FR.0001107_977029" at bounding box center [355, 43] width 187 height 13
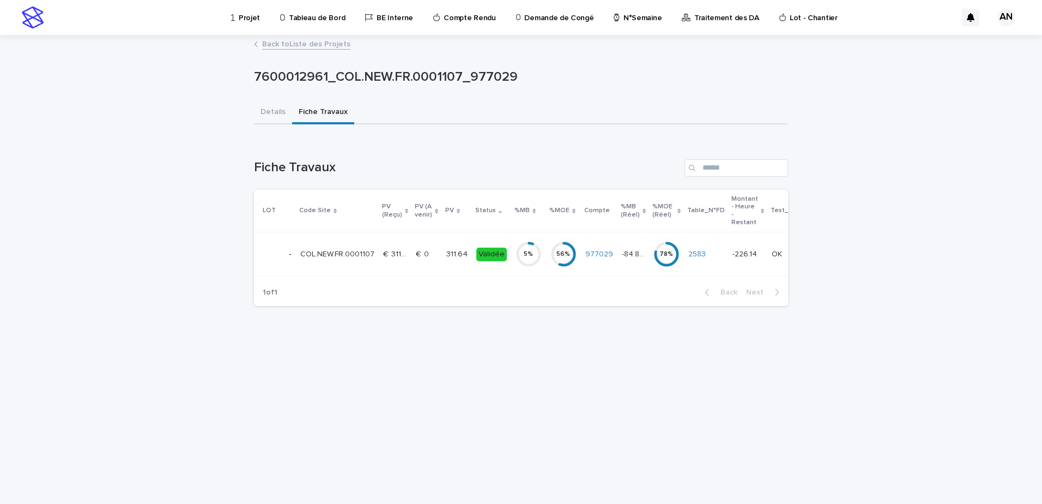
click at [311, 47] on link "Back to Liste des Projets" at bounding box center [306, 43] width 88 height 13
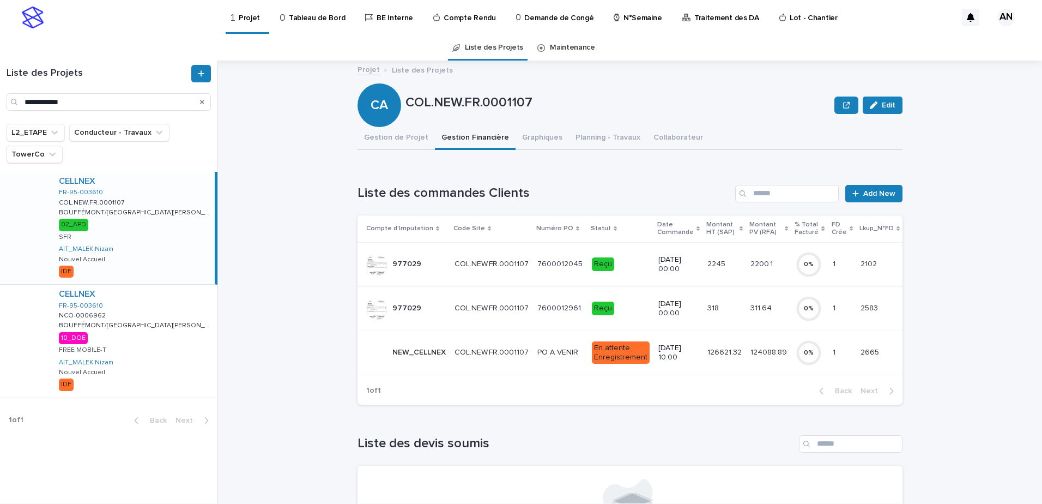
click at [533, 358] on td "PO A VENIR PO A VENIR" at bounding box center [560, 352] width 55 height 44
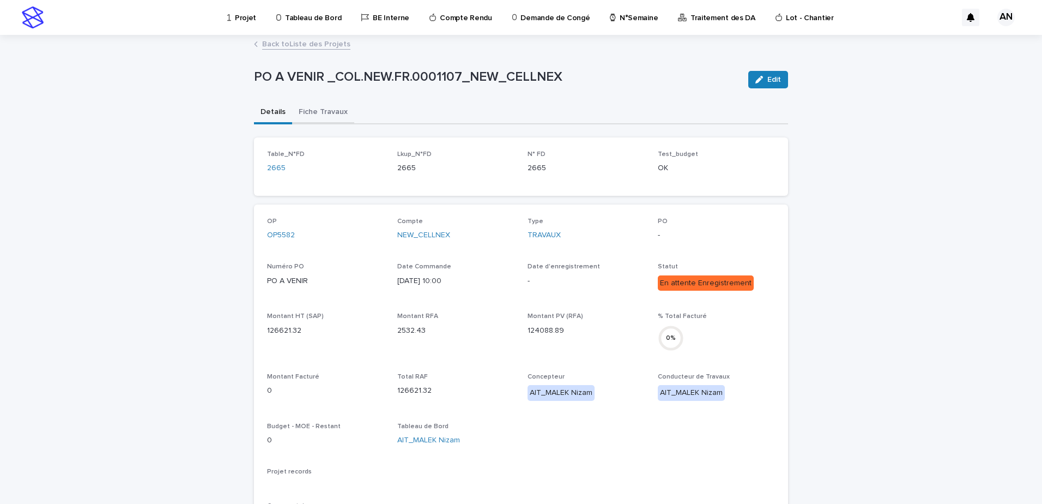
click at [313, 108] on button "Fiche Travaux" at bounding box center [323, 112] width 62 height 23
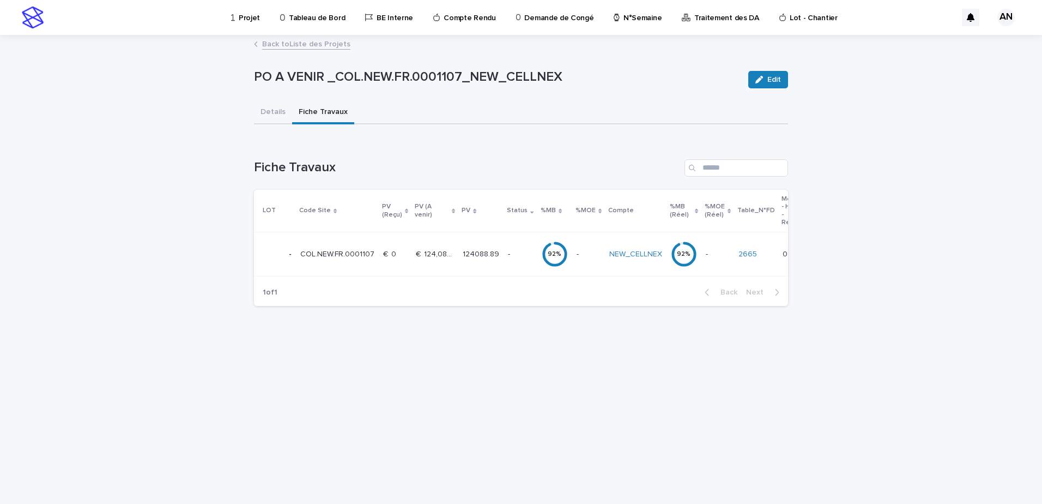
click at [373, 260] on td "COL.NEW.FR.0001107 COL.NEW.FR.0001107" at bounding box center [337, 254] width 83 height 44
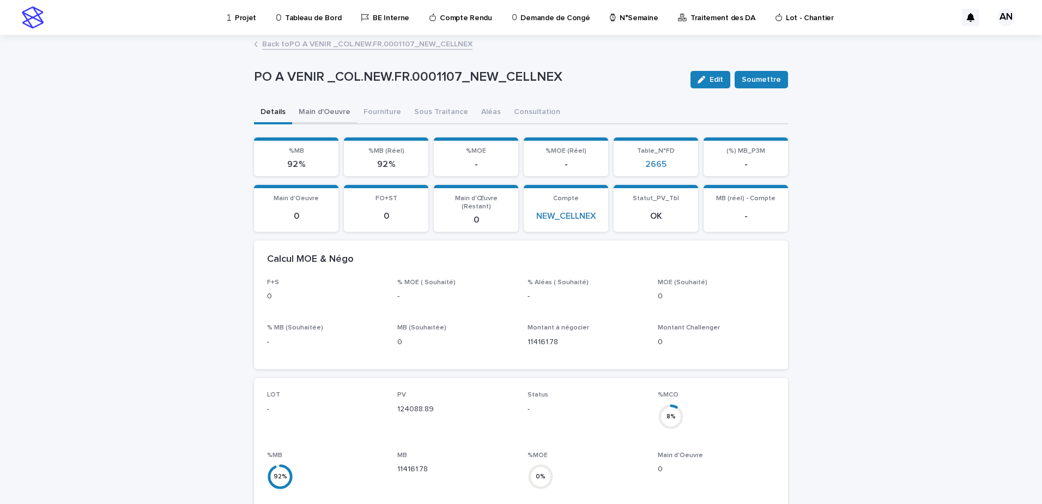
click at [312, 112] on button "Main d'Oeuvre" at bounding box center [324, 112] width 65 height 23
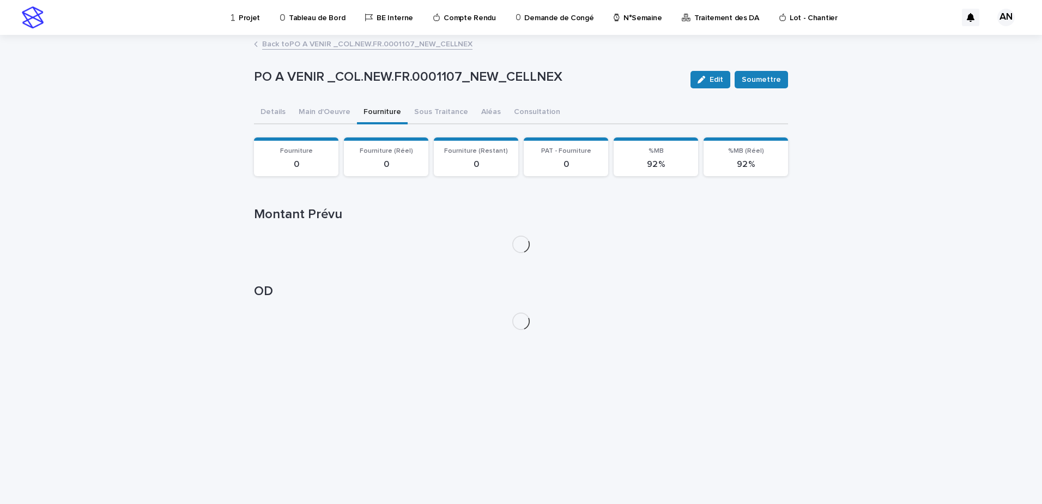
click at [374, 116] on button "Fourniture" at bounding box center [382, 112] width 51 height 23
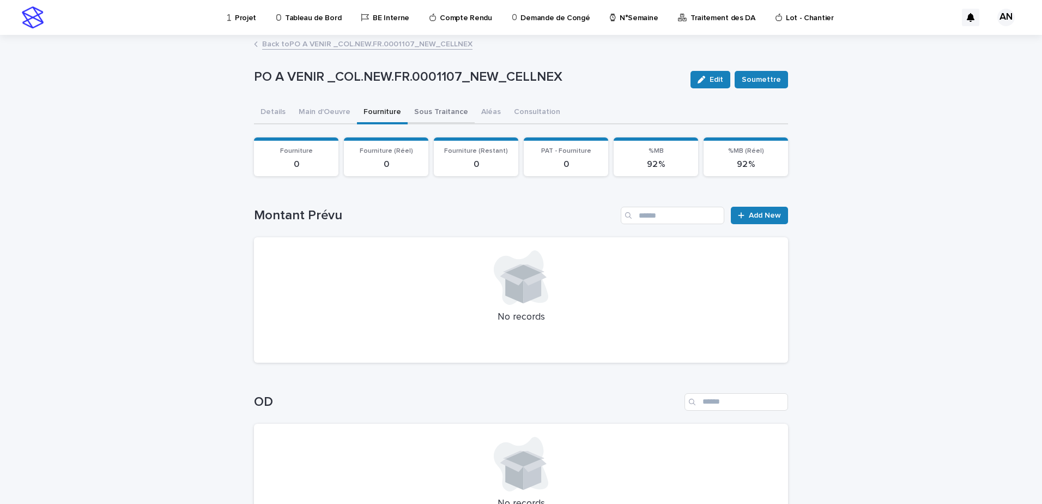
click at [444, 116] on button "Sous Traitance" at bounding box center [441, 112] width 67 height 23
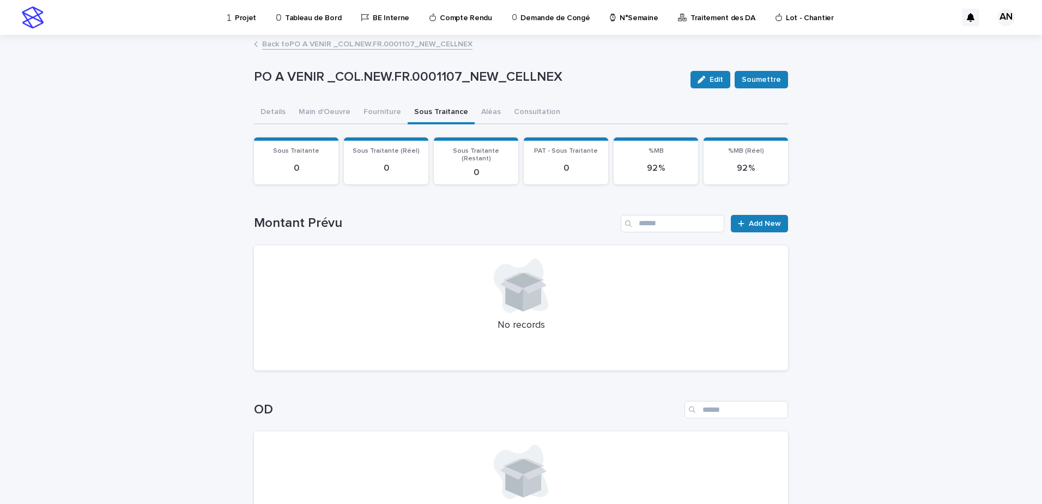
click at [348, 42] on link "Back to PO A VENIR _COL.NEW.FR.0001107_NEW_CELLNEX" at bounding box center [367, 43] width 210 height 13
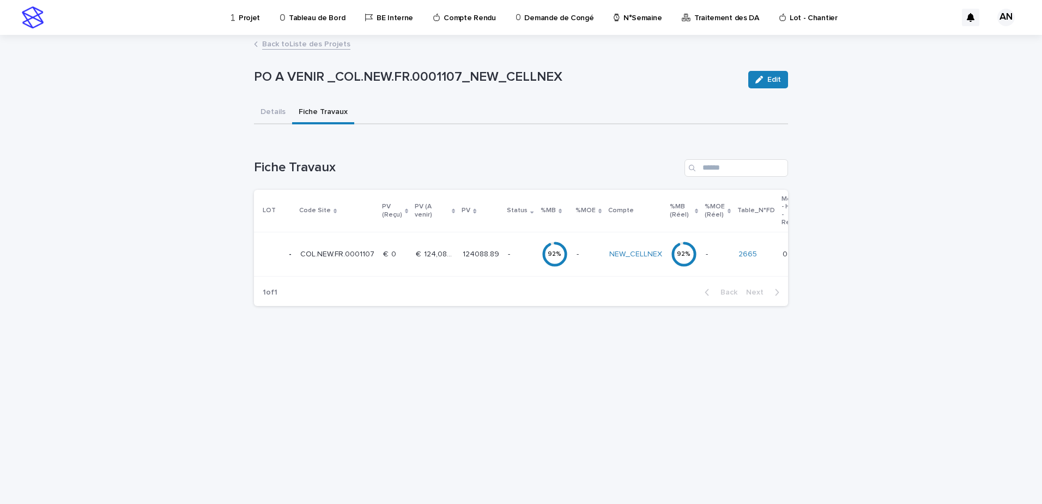
click at [310, 46] on link "Back to Liste des Projets" at bounding box center [306, 43] width 88 height 13
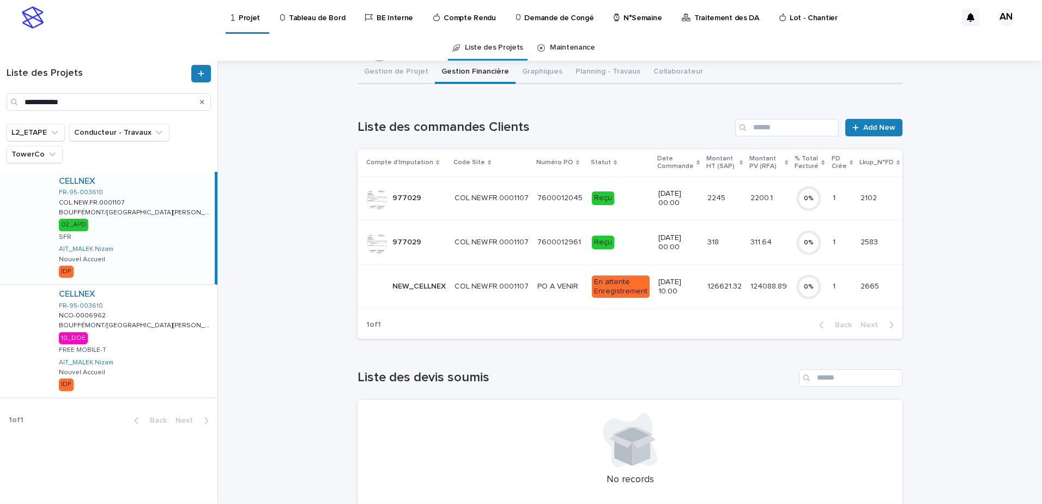
click at [379, 280] on div at bounding box center [377, 287] width 22 height 22
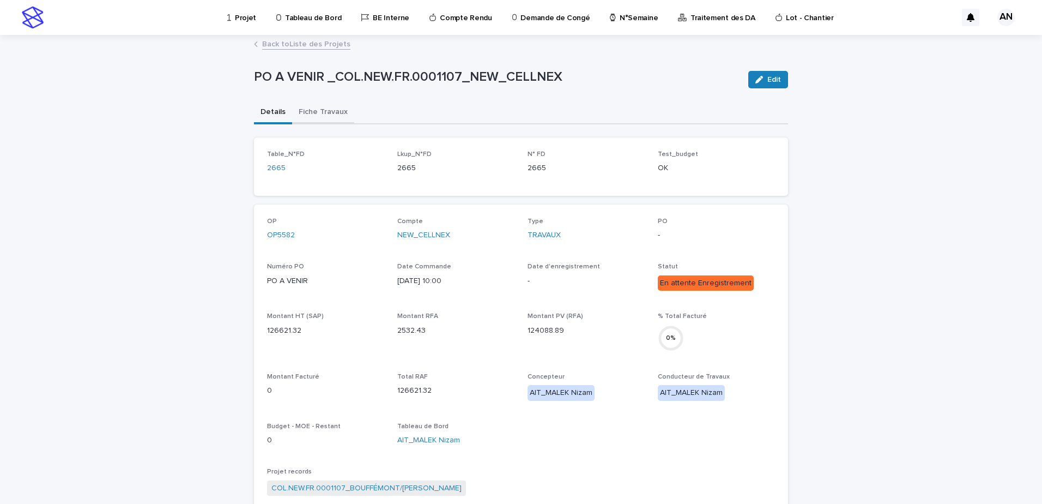
click at [328, 108] on button "Fiche Travaux" at bounding box center [323, 112] width 62 height 23
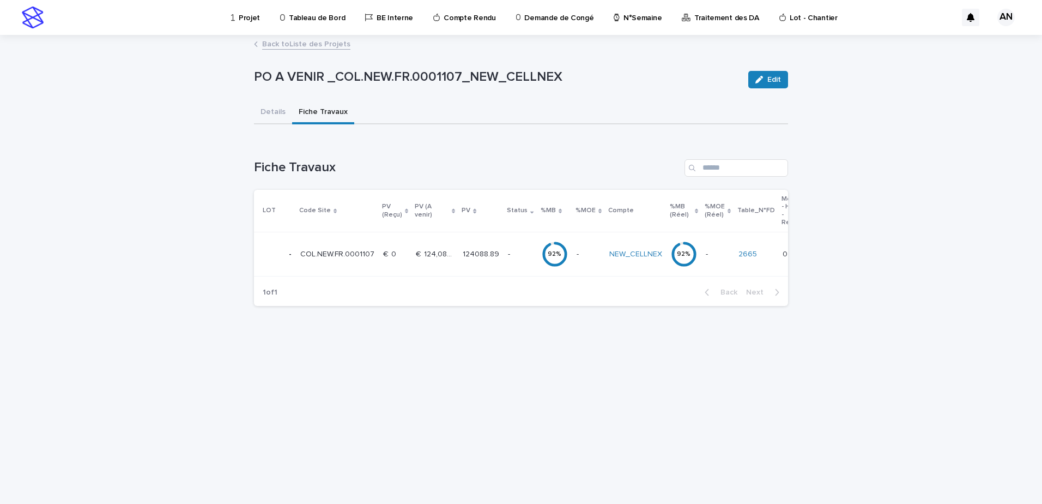
click at [312, 49] on link "Back to Liste des Projets" at bounding box center [306, 43] width 88 height 13
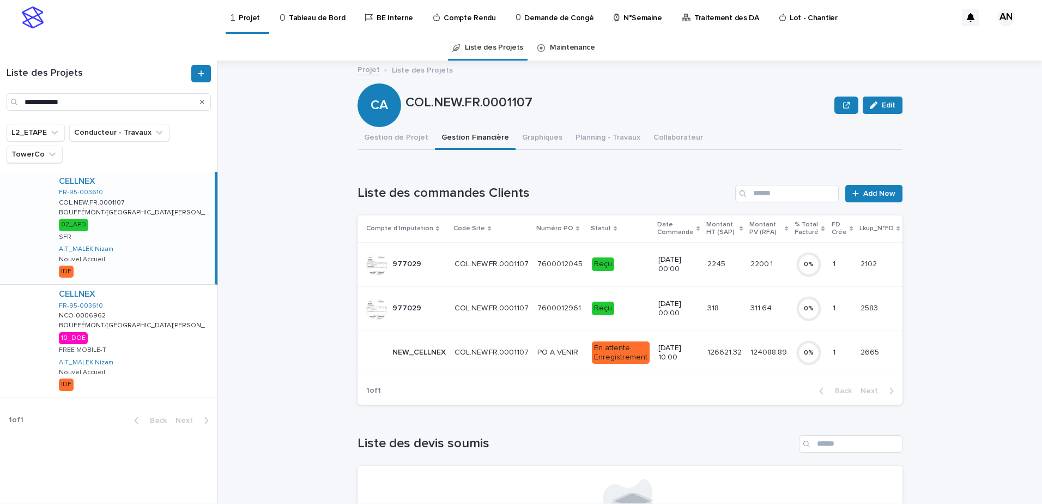
click at [563, 266] on p "7600012045" at bounding box center [561, 262] width 47 height 11
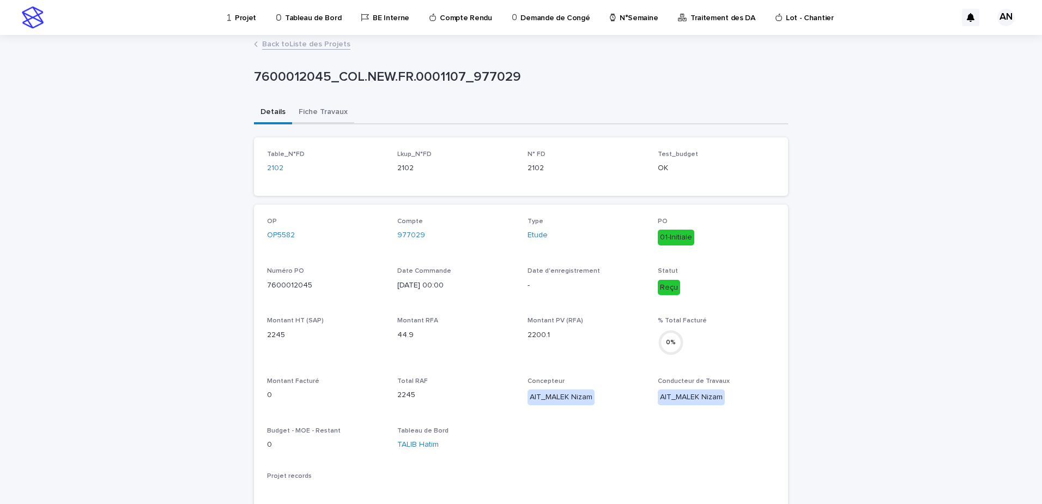
click at [305, 114] on button "Fiche Travaux" at bounding box center [323, 112] width 62 height 23
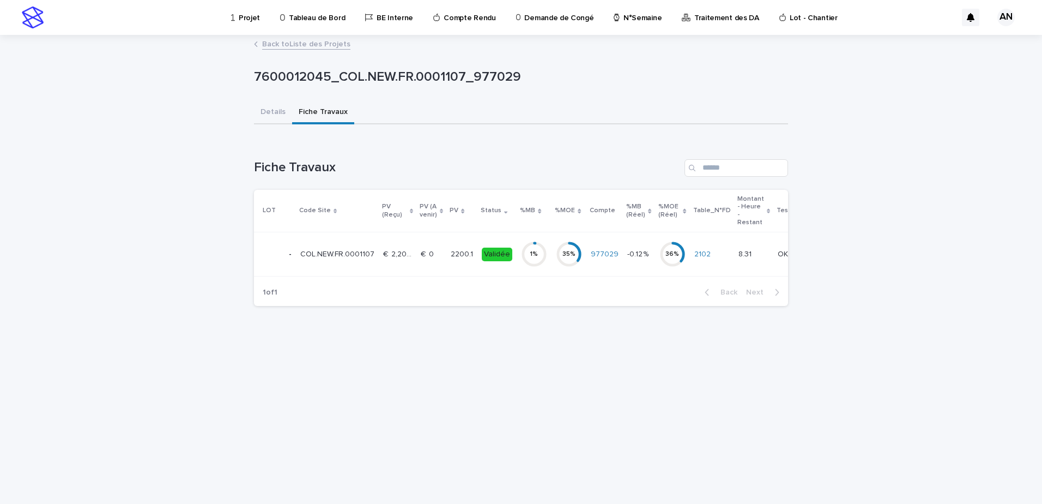
click at [424, 254] on p "€  0" at bounding box center [428, 253] width 15 height 11
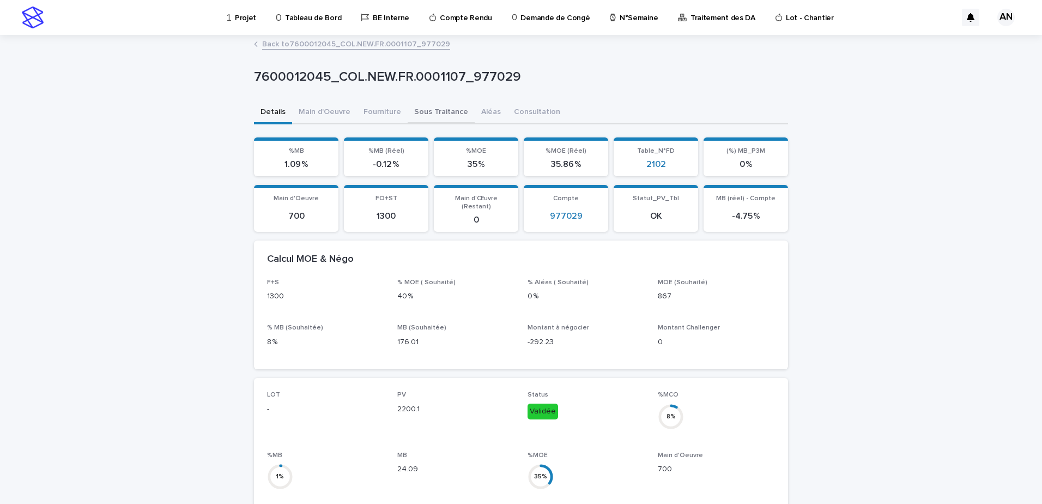
click at [424, 112] on button "Sous Traitance" at bounding box center [441, 112] width 67 height 23
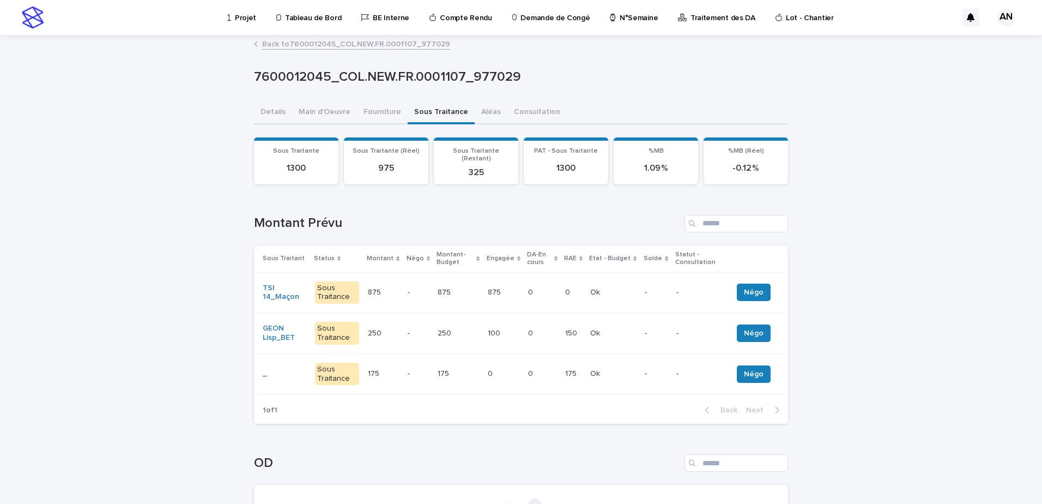
click at [499, 286] on p "875" at bounding box center [495, 291] width 15 height 11
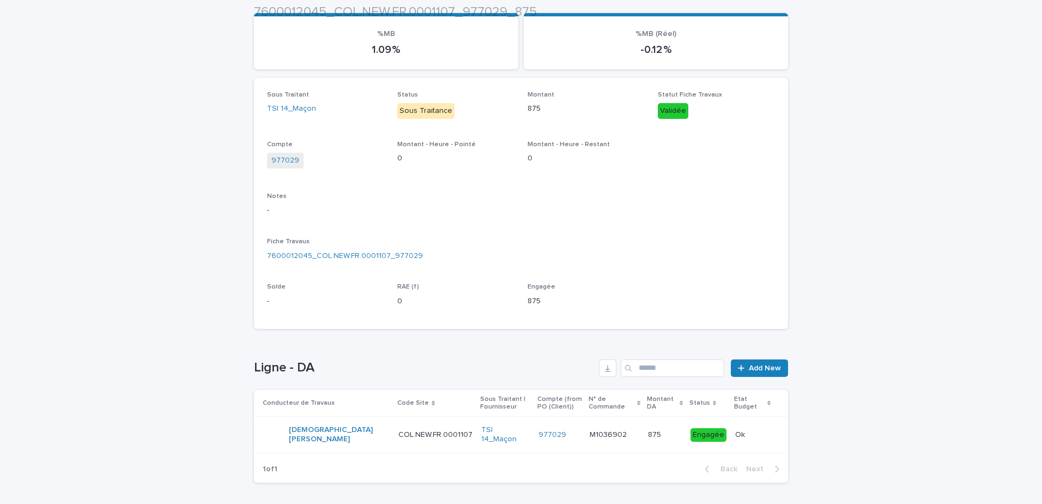
scroll to position [166, 0]
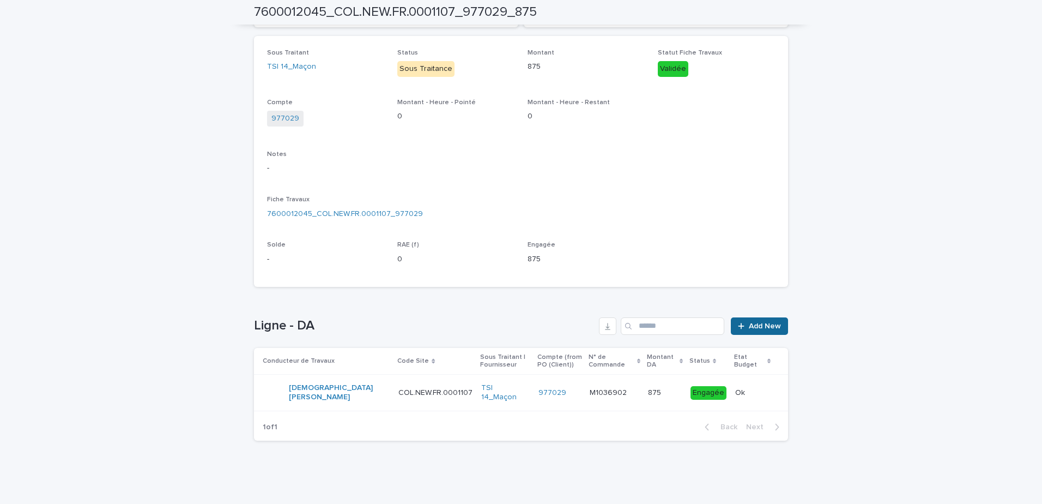
click at [752, 324] on span "Add New" at bounding box center [765, 326] width 32 height 8
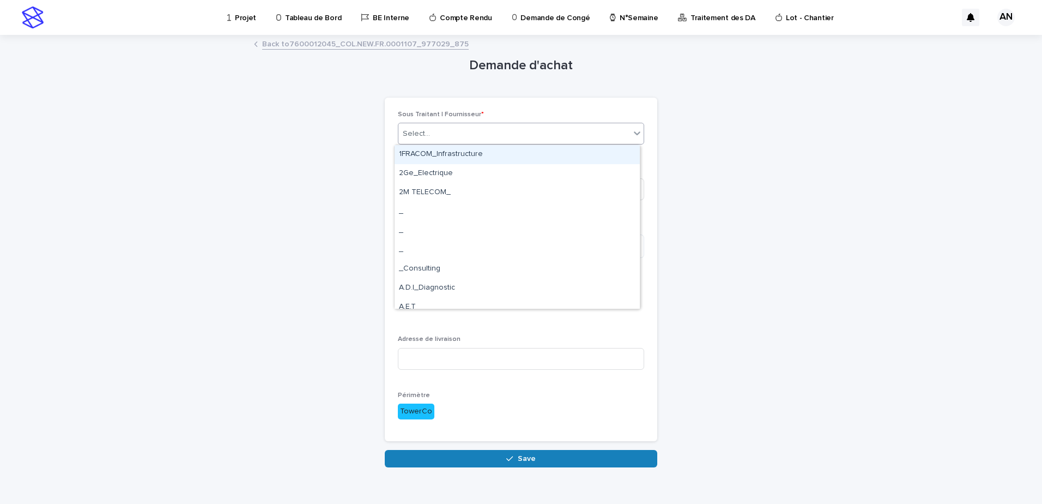
drag, startPoint x: 449, startPoint y: 130, endPoint x: 466, endPoint y: 131, distance: 16.9
click at [448, 132] on div "Select..." at bounding box center [515, 134] width 232 height 18
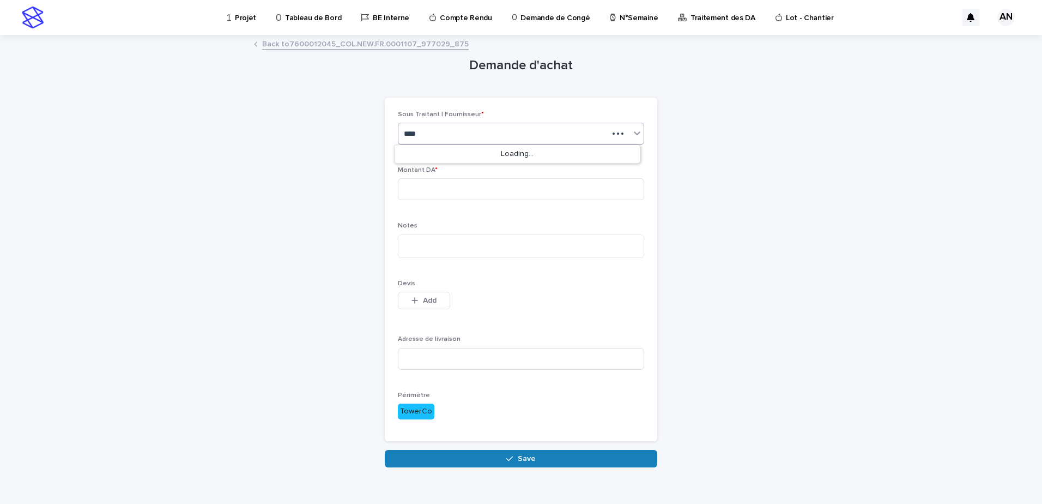
type input "***"
click at [490, 156] on div "TSI 14_Maçon" at bounding box center [517, 154] width 245 height 19
click at [427, 194] on input at bounding box center [521, 189] width 246 height 22
type input "***"
click at [781, 287] on div "Demande d'achat Loading... Saving… Loading... Saving… Loading... Saving… Sous T…" at bounding box center [521, 251] width 534 height 431
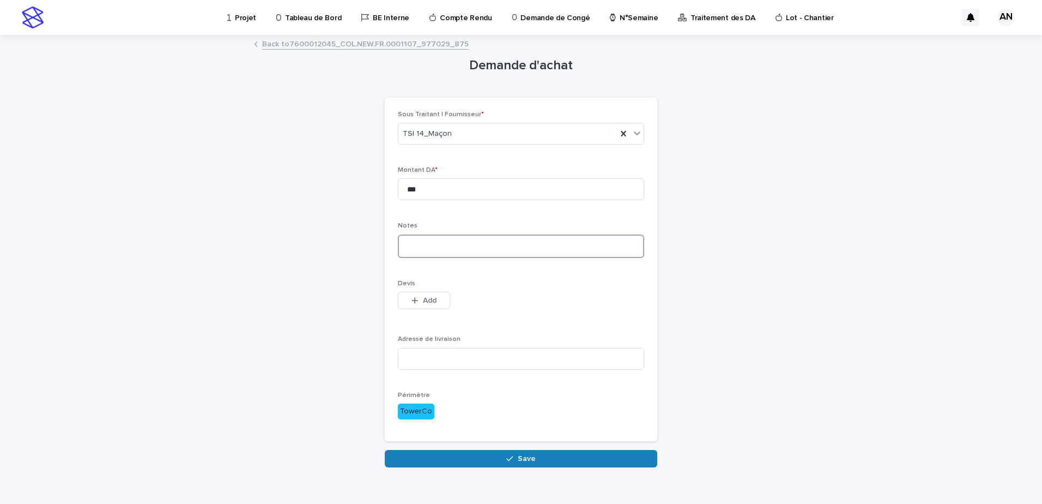
click at [493, 242] on textarea at bounding box center [521, 245] width 246 height 23
click at [406, 358] on input at bounding box center [521, 359] width 246 height 22
click at [412, 237] on textarea at bounding box center [521, 245] width 246 height 23
paste textarea "*******"
type textarea "**********"
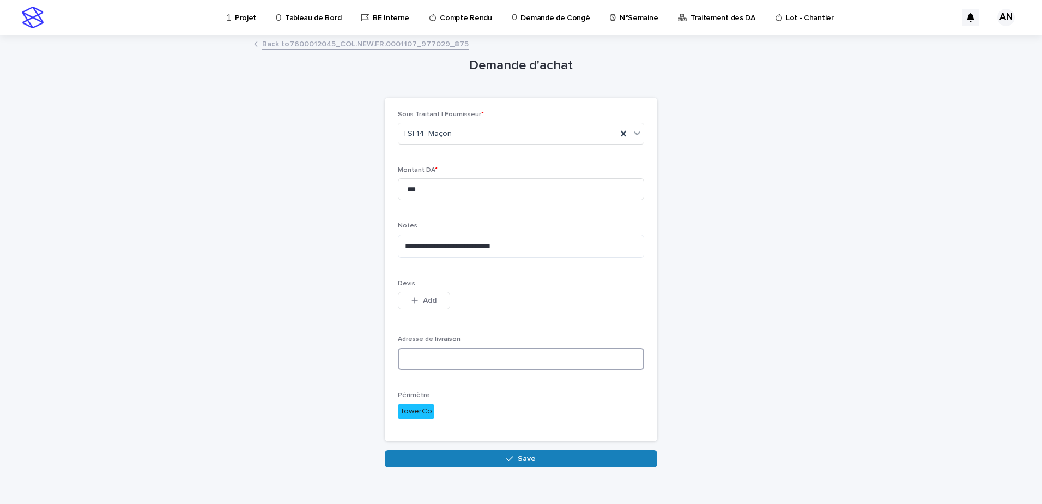
click at [504, 354] on input at bounding box center [521, 359] width 246 height 22
paste input "**********"
type input "**********"
click at [437, 308] on button "Add" at bounding box center [424, 300] width 52 height 17
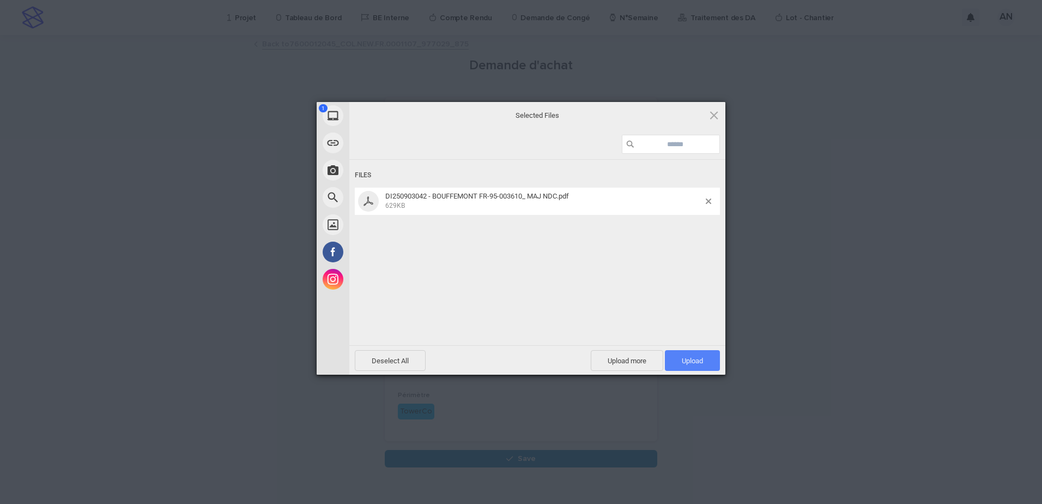
click at [689, 359] on span "Upload 1" at bounding box center [692, 361] width 21 height 8
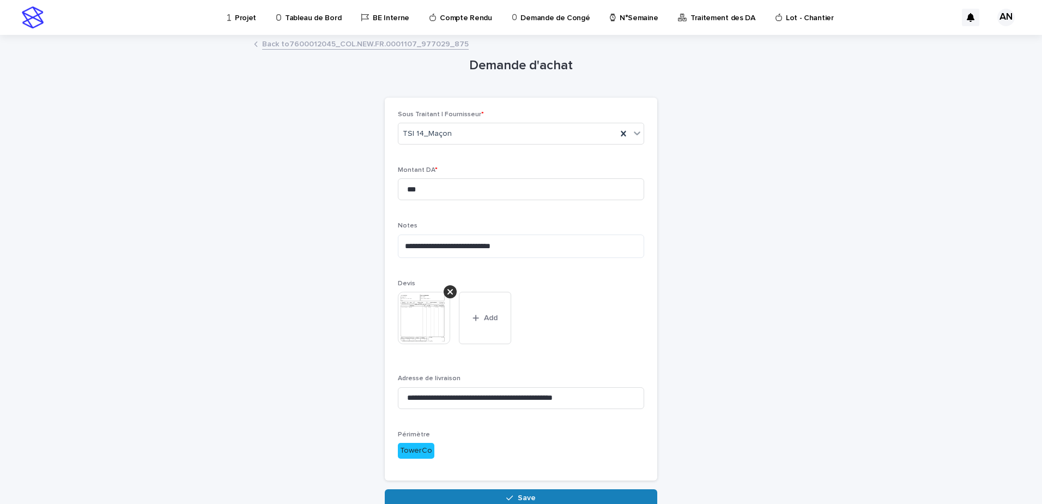
scroll to position [57, 0]
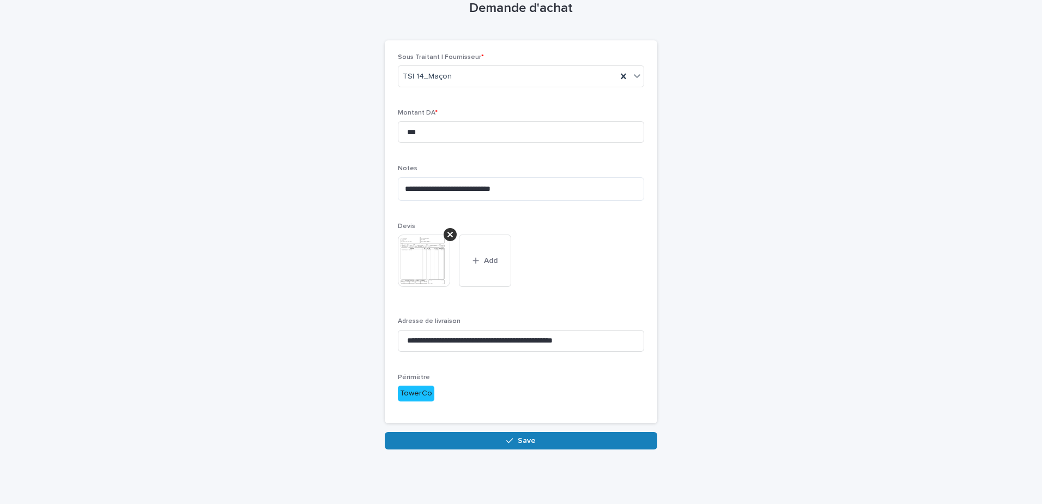
click at [540, 443] on button "Save" at bounding box center [521, 440] width 273 height 17
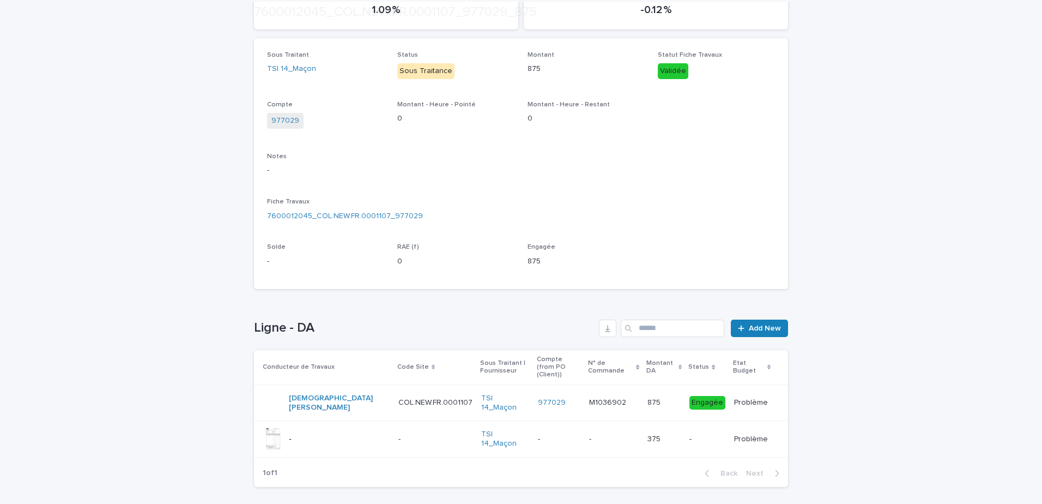
scroll to position [197, 0]
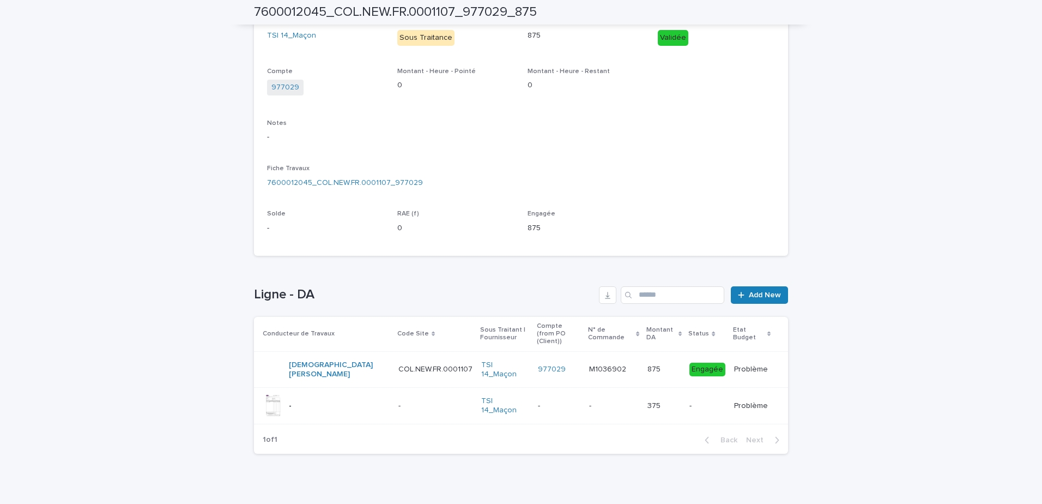
click at [538, 401] on p "-" at bounding box center [559, 405] width 43 height 9
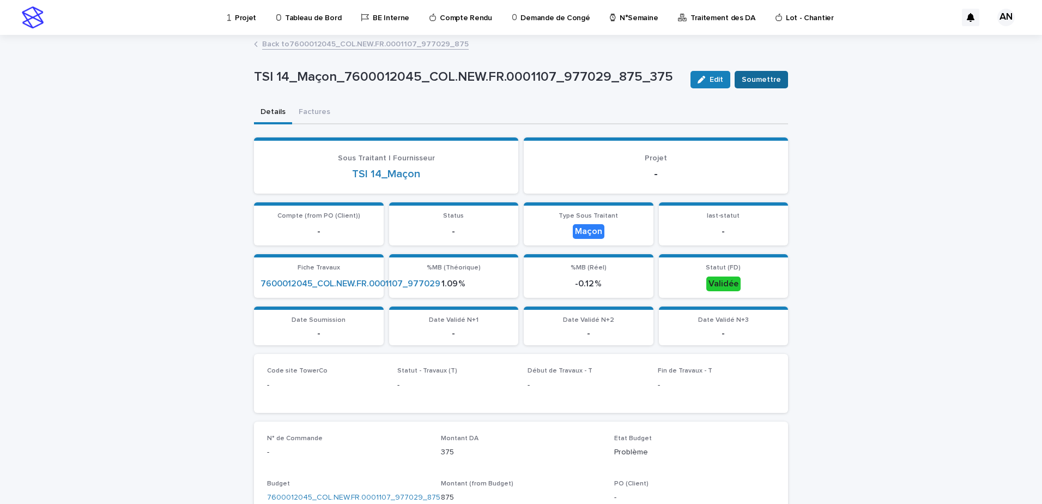
click at [767, 81] on span "Soumettre" at bounding box center [761, 79] width 39 height 11
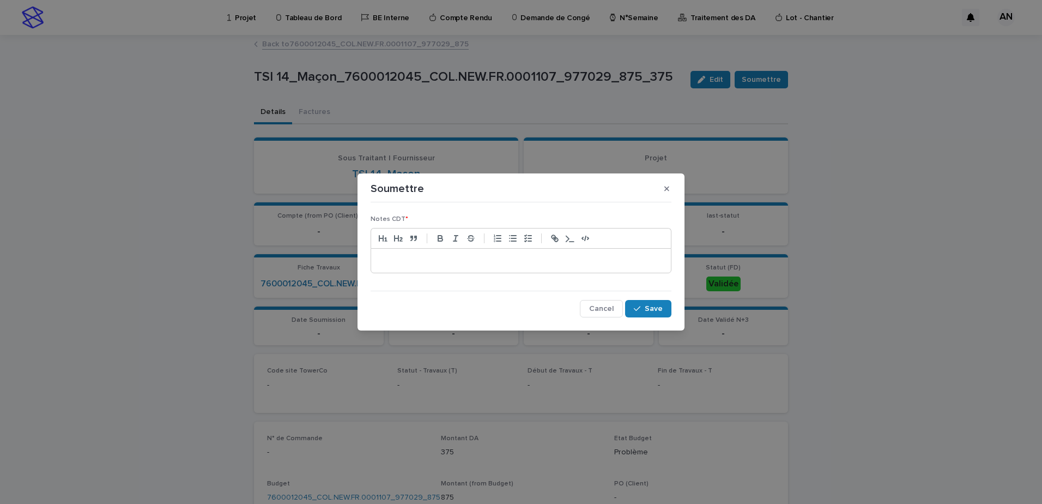
click at [526, 262] on p at bounding box center [520, 260] width 283 height 11
click at [533, 264] on p "**********" at bounding box center [520, 260] width 283 height 11
click at [556, 263] on p "**********" at bounding box center [520, 260] width 283 height 11
click at [655, 305] on span "Save" at bounding box center [654, 309] width 18 height 8
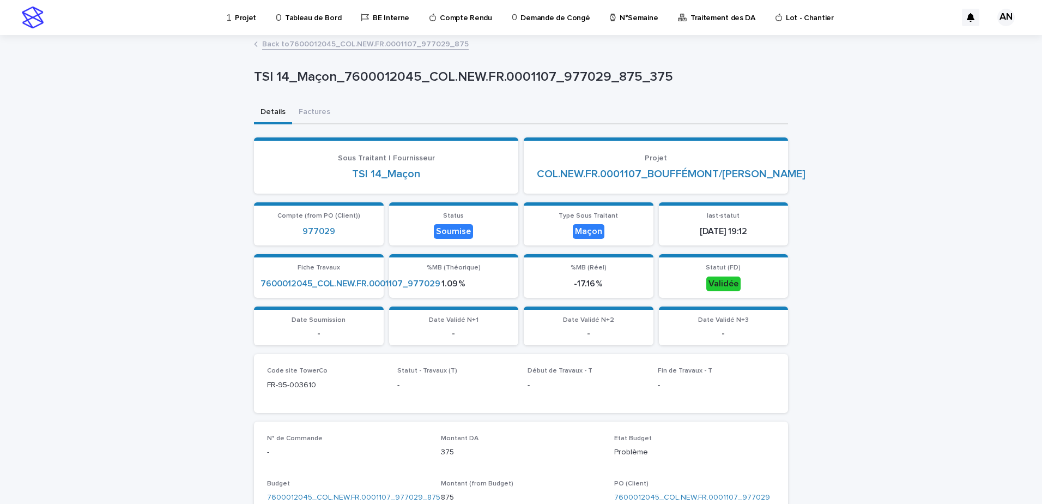
click at [292, 42] on link "Back to 7600012045_COL.NEW.FR.0001107_977029_875" at bounding box center [365, 43] width 207 height 13
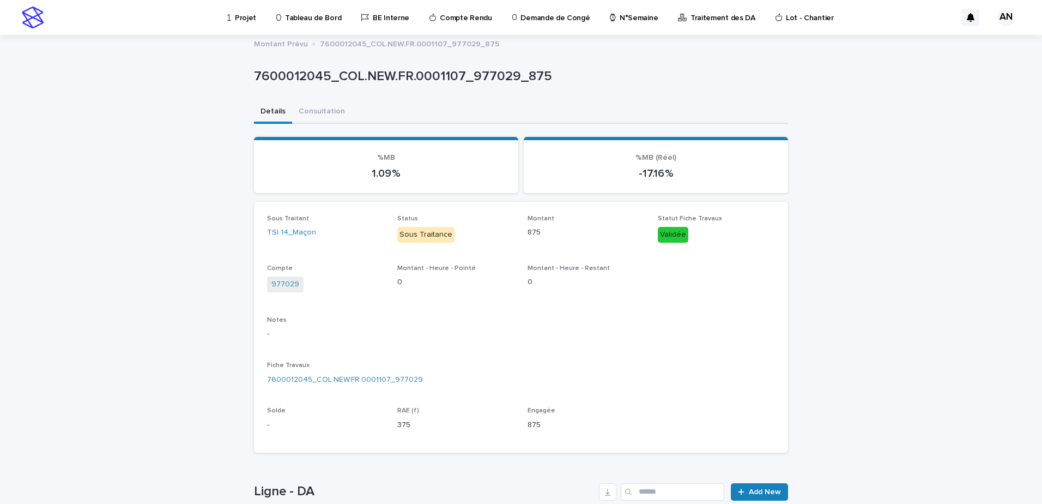
click at [242, 14] on p "Projet" at bounding box center [245, 11] width 21 height 23
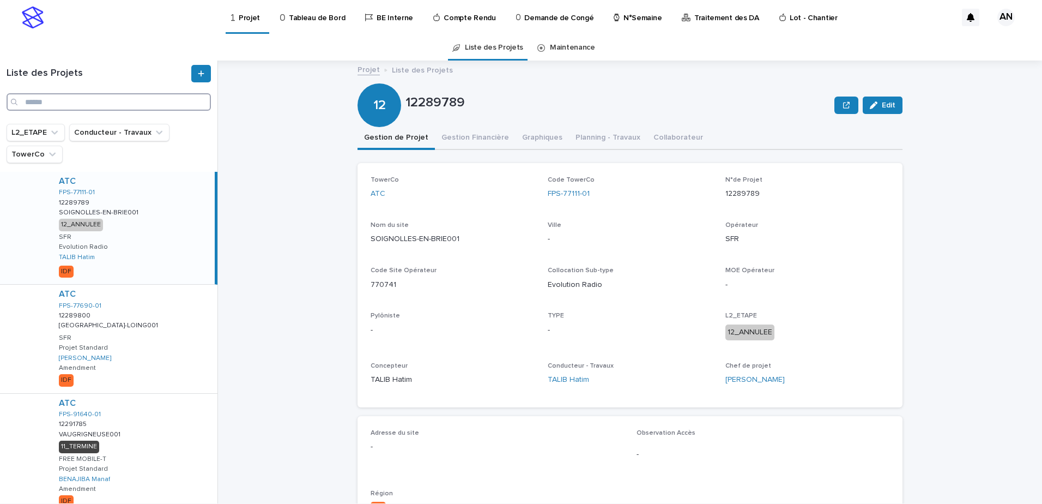
click at [127, 104] on input "Search" at bounding box center [109, 101] width 204 height 17
click at [106, 101] on input "Search" at bounding box center [109, 101] width 204 height 17
paste input "**********"
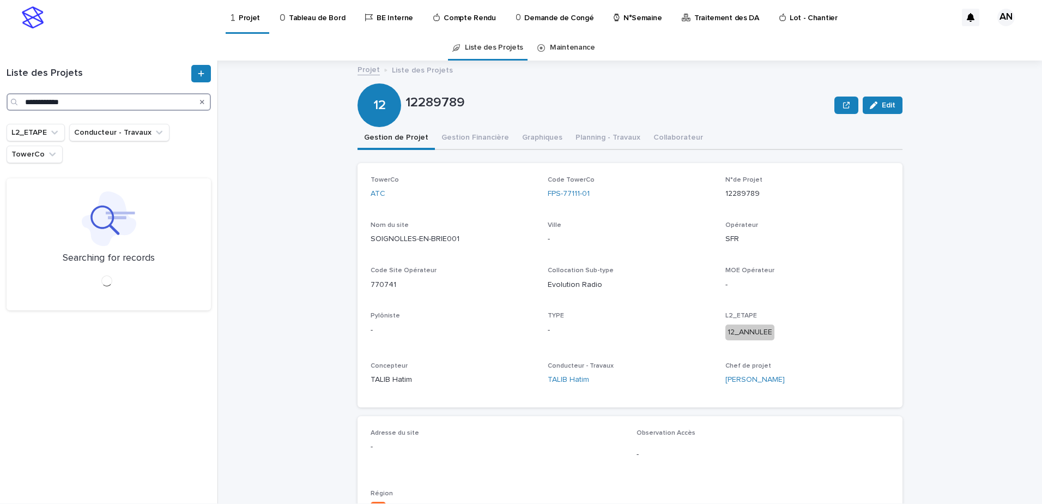
type input "**********"
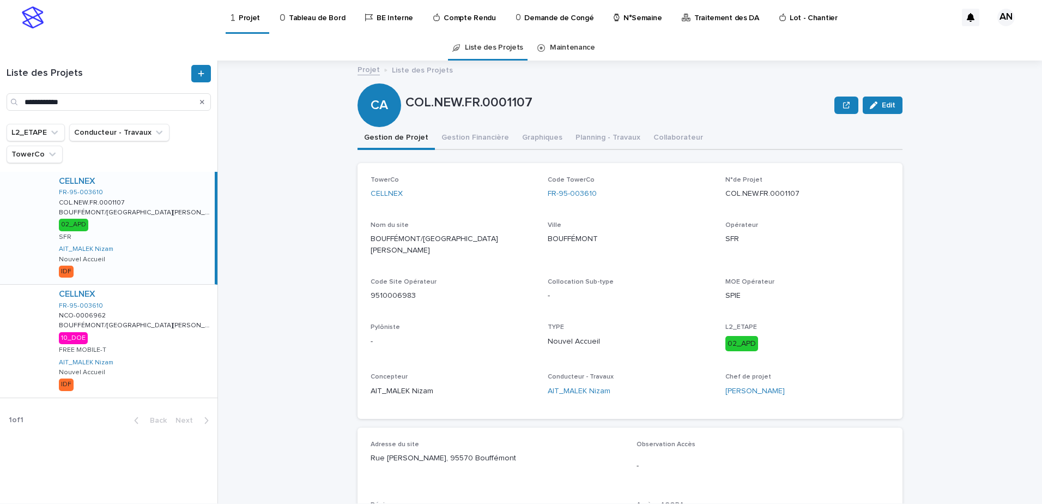
click at [165, 238] on div "CELLNEX FR-95-003610 COL.NEW.FR.0001107 COL.NEW.FR.0001107 BOUFFÉMONT/RUE LOUIS…" at bounding box center [132, 228] width 165 height 112
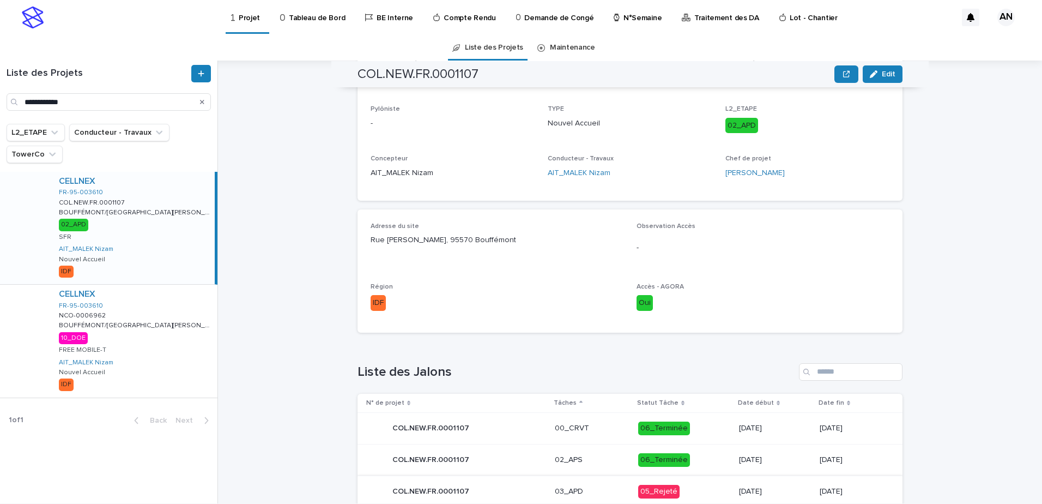
scroll to position [436, 0]
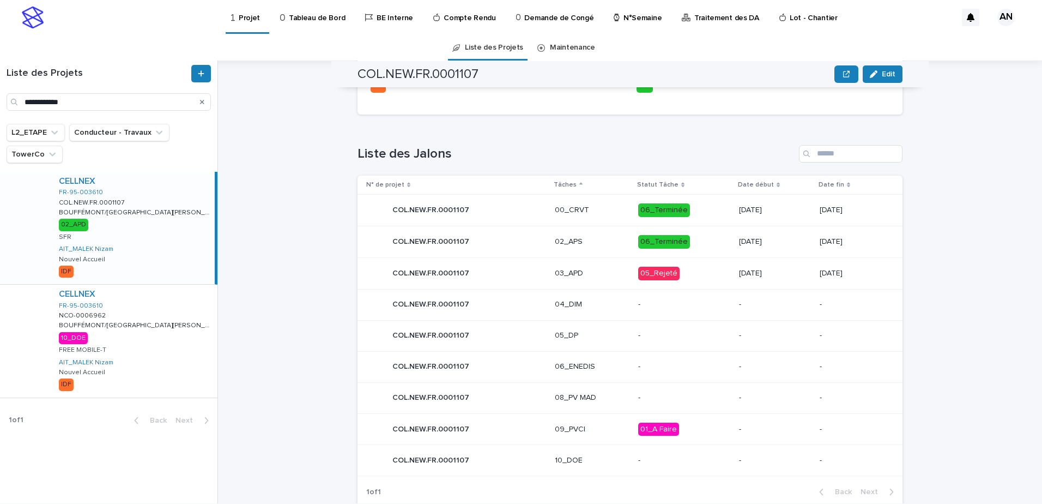
click at [602, 268] on div "03_APD" at bounding box center [592, 273] width 75 height 18
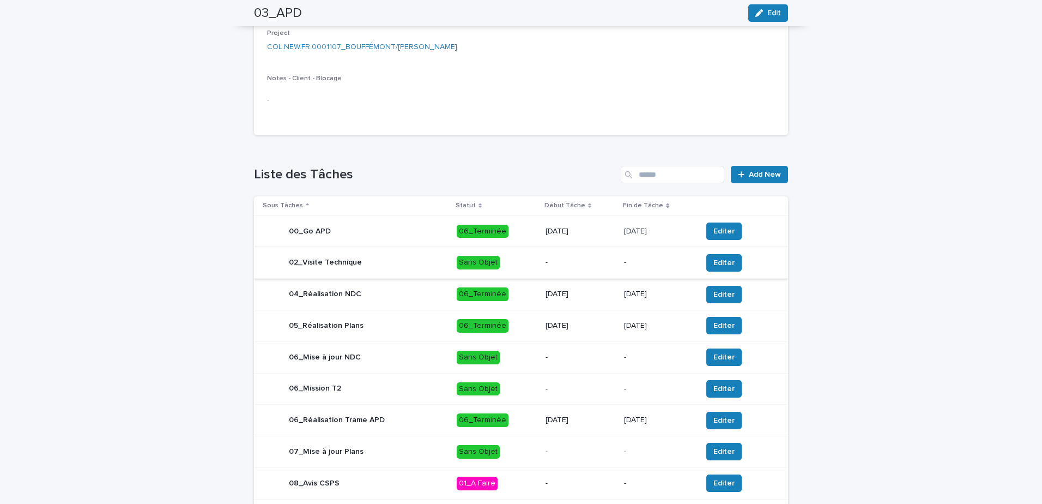
scroll to position [327, 0]
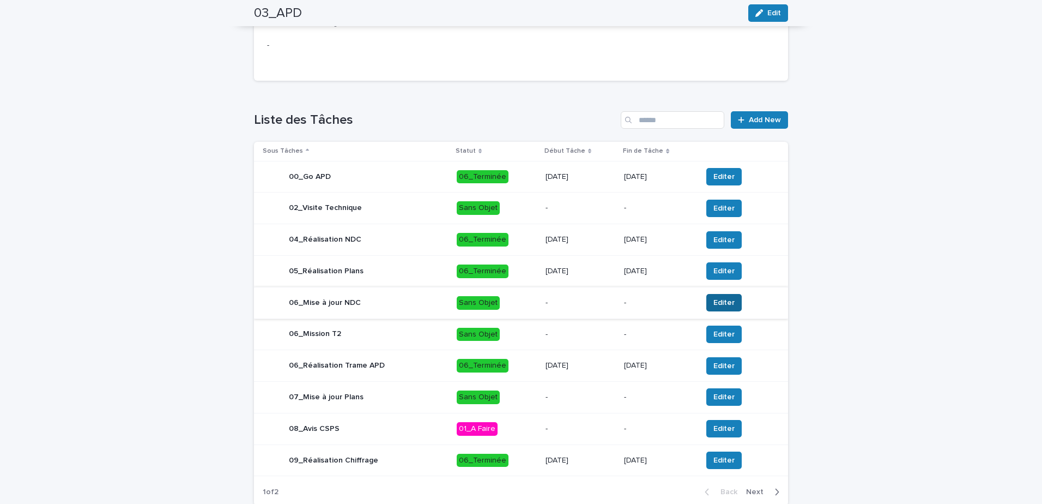
click at [720, 308] on span "Editer" at bounding box center [724, 302] width 21 height 11
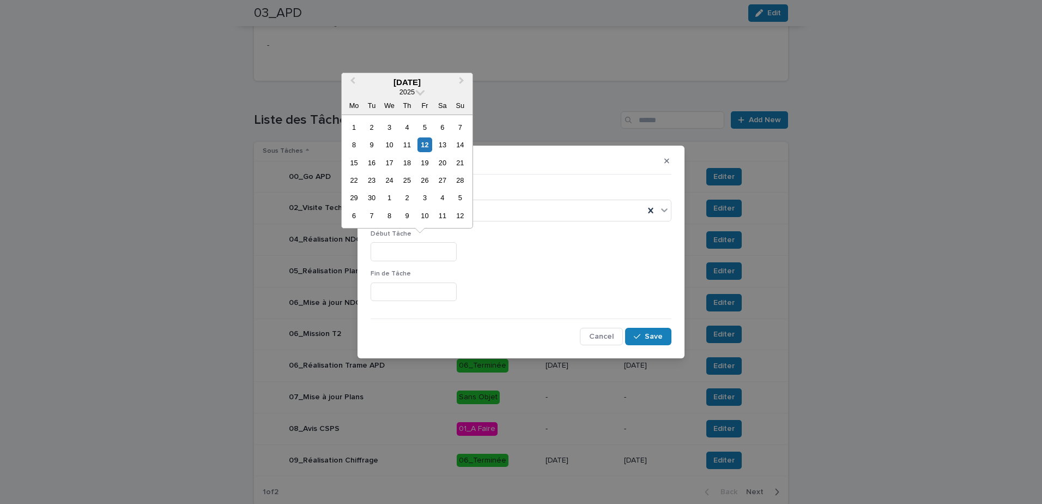
click at [426, 250] on input "text" at bounding box center [414, 251] width 86 height 19
click at [424, 145] on div "12" at bounding box center [425, 144] width 15 height 15
type input "*********"
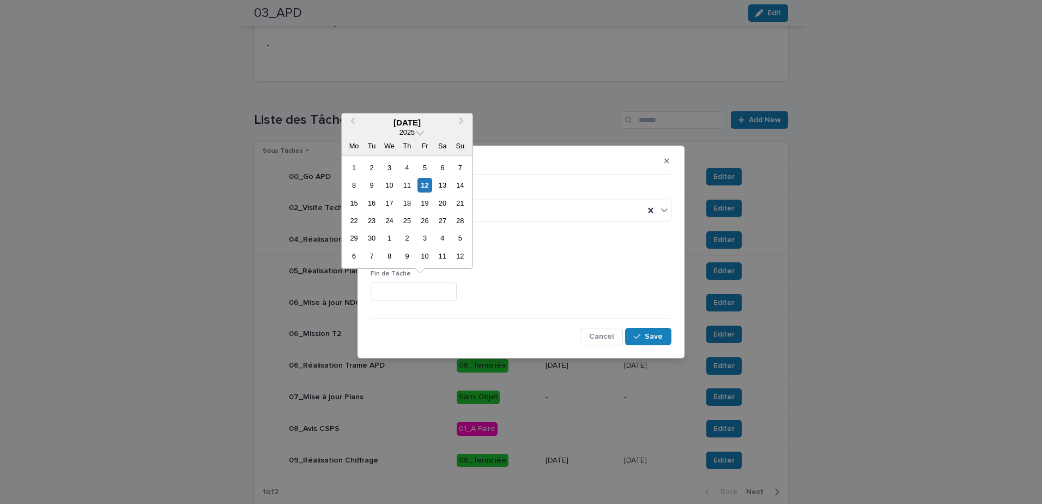
click at [417, 289] on input "text" at bounding box center [414, 291] width 86 height 19
click at [425, 203] on div "19" at bounding box center [425, 203] width 15 height 15
type input "*********"
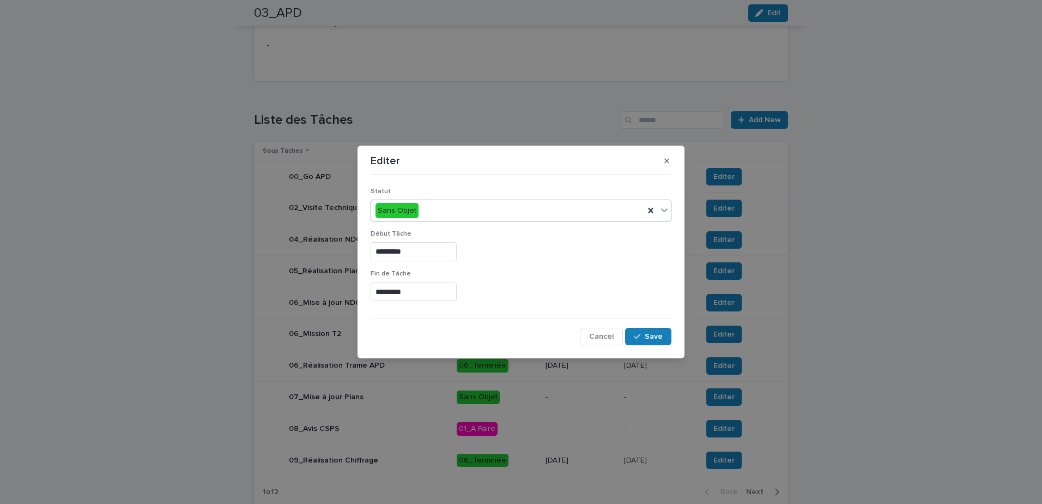
click at [666, 210] on icon at bounding box center [664, 210] width 7 height 4
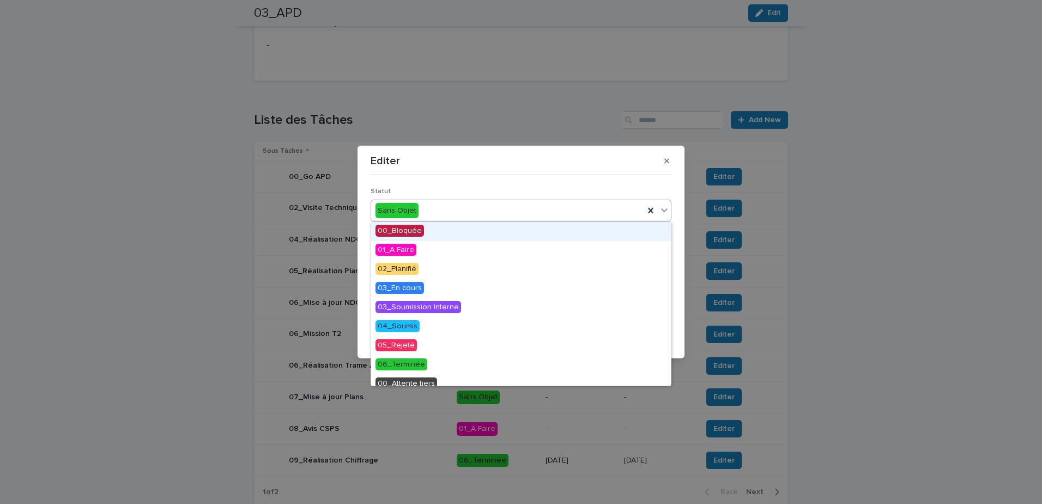
scroll to position [46, 0]
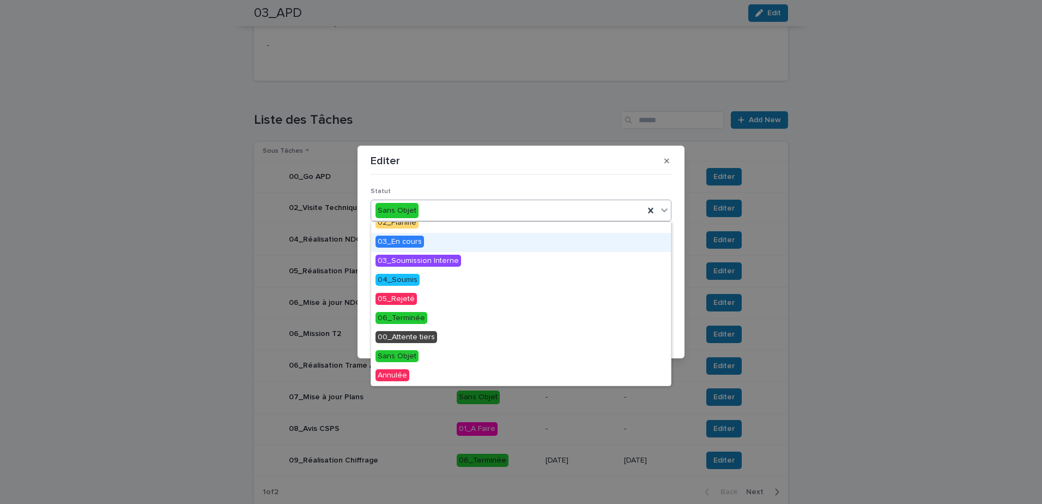
click at [417, 244] on span "03_En cours" at bounding box center [400, 242] width 49 height 12
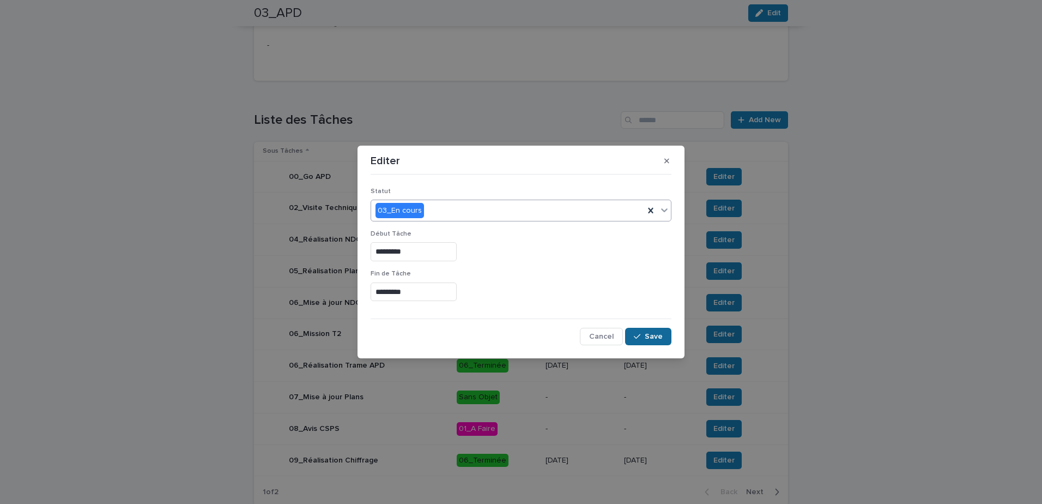
click at [659, 332] on button "Save" at bounding box center [648, 336] width 46 height 17
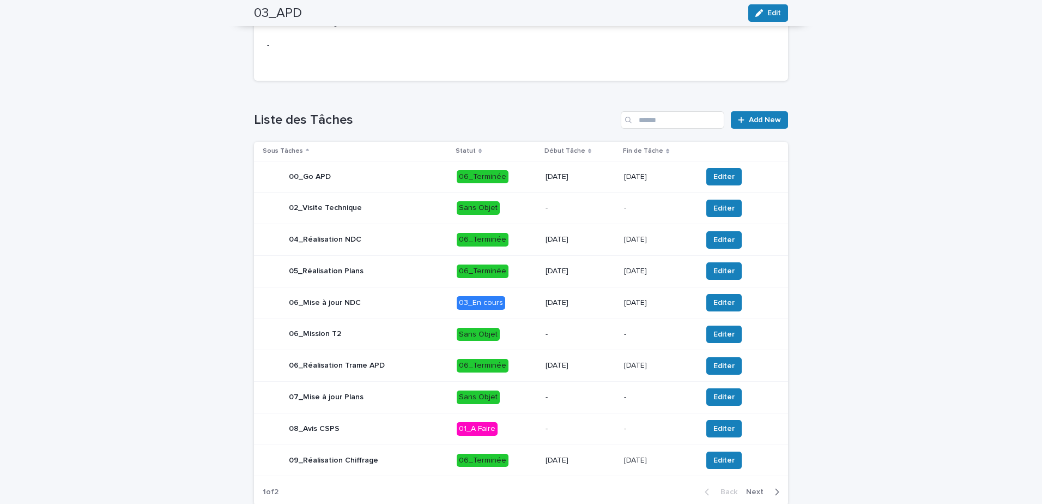
click at [381, 310] on div "06_Mise à jour NDC" at bounding box center [355, 303] width 185 height 22
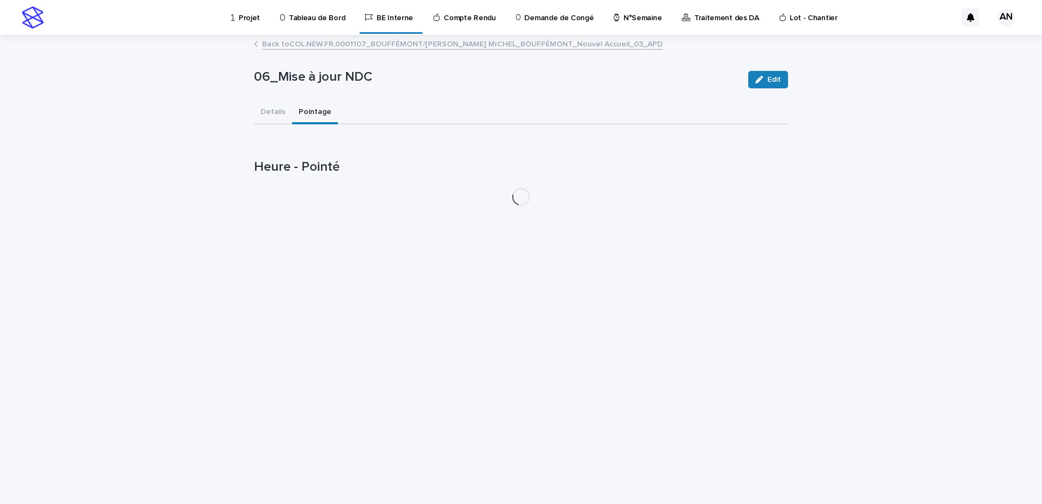
click at [303, 110] on button "Pointage" at bounding box center [315, 112] width 46 height 23
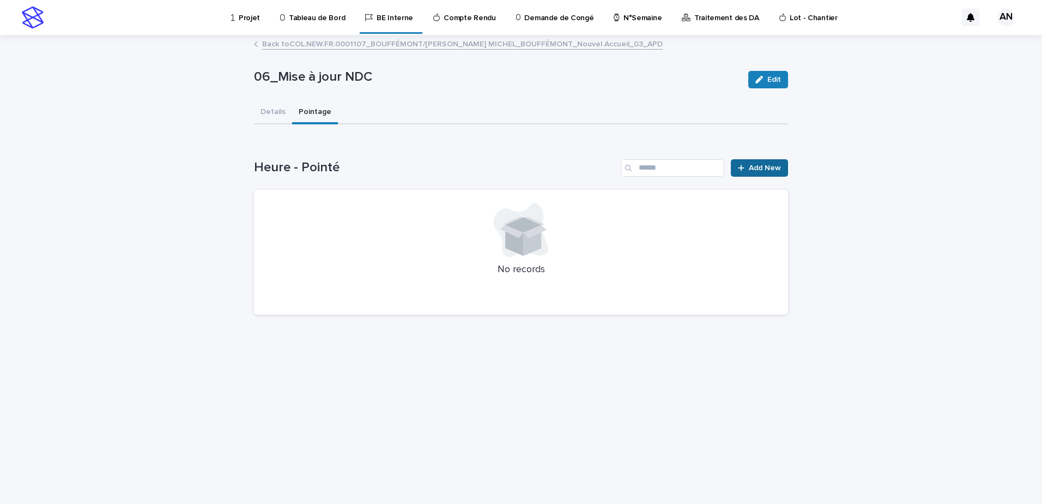
click at [760, 171] on span "Add New" at bounding box center [765, 168] width 32 height 8
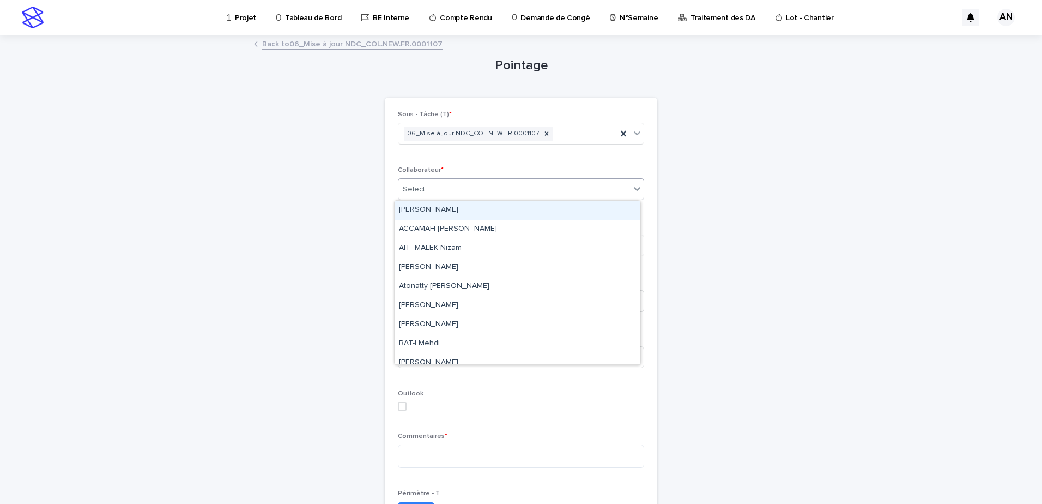
click at [515, 185] on div "Select..." at bounding box center [515, 189] width 232 height 18
type input "****"
click at [467, 203] on div "AIT_MALEK Nizam" at bounding box center [517, 210] width 245 height 19
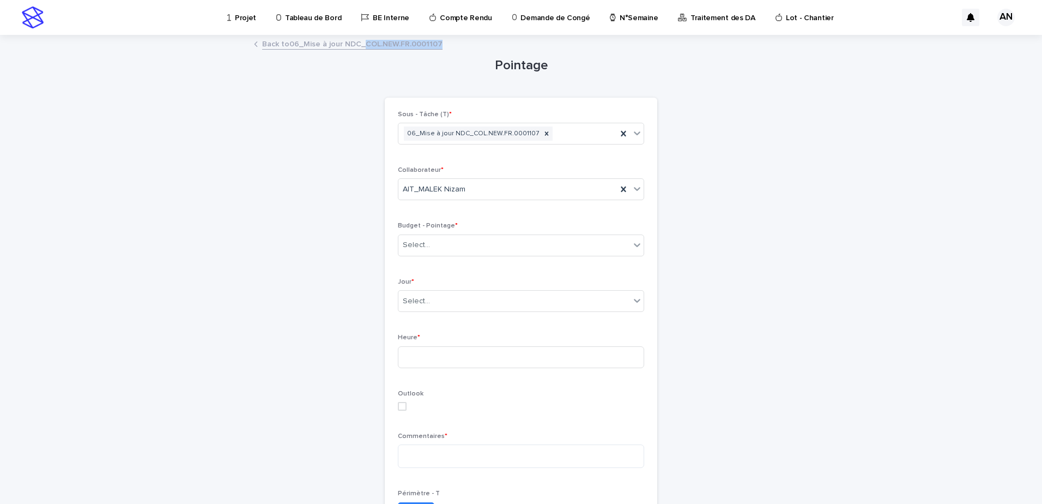
drag, startPoint x: 439, startPoint y: 42, endPoint x: 359, endPoint y: 44, distance: 79.6
click at [359, 44] on div "Back to 06_Mise à jour NDC_COL.NEW.FR.0001107" at bounding box center [521, 44] width 545 height 15
copy link "COL.NEW.FR.0001107"
click at [445, 244] on div "Select..." at bounding box center [515, 245] width 232 height 18
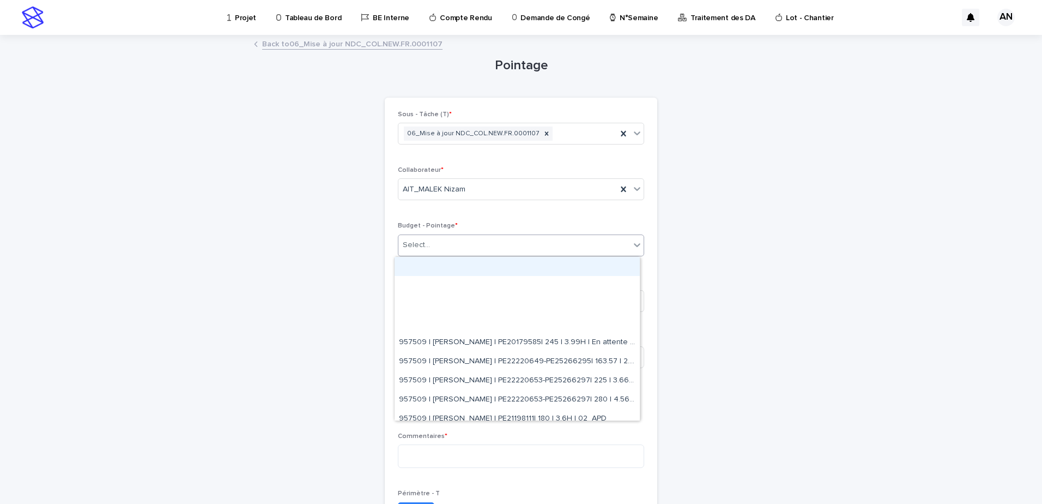
paste input "**********"
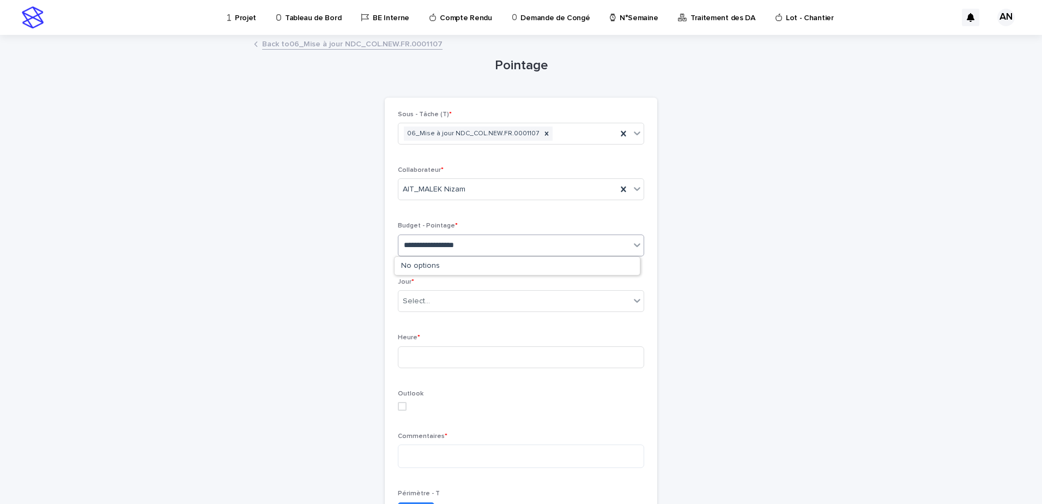
type input "**********"
click at [742, 335] on div "Pointage Loading... Saving… Loading... Saving… Loading... Saving… Sous - Tâche …" at bounding box center [521, 369] width 534 height 666
click at [543, 133] on icon at bounding box center [547, 134] width 8 height 8
click at [364, 47] on link "Back to 06_Mise à jour NDC_COL.NEW.FR.0001107" at bounding box center [352, 43] width 180 height 13
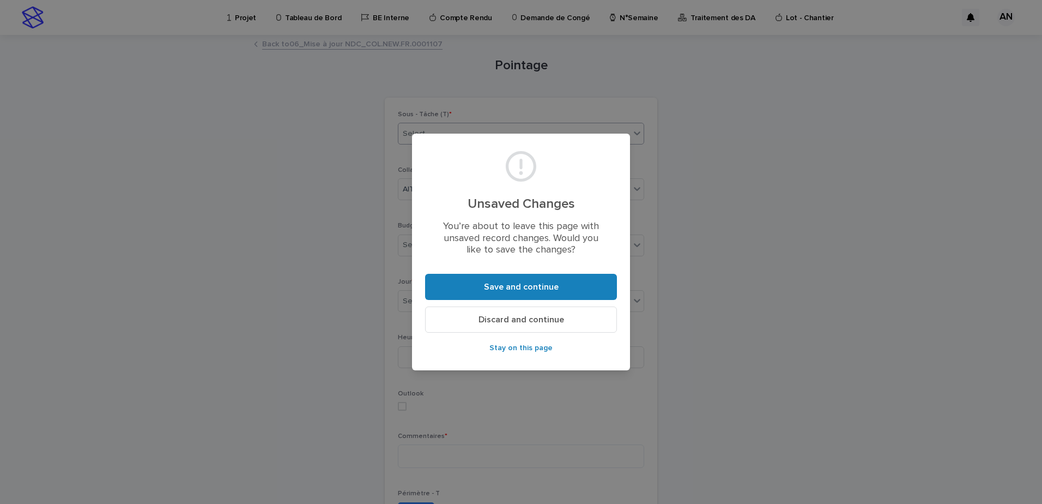
click at [526, 312] on button "Discard and continue" at bounding box center [521, 319] width 192 height 26
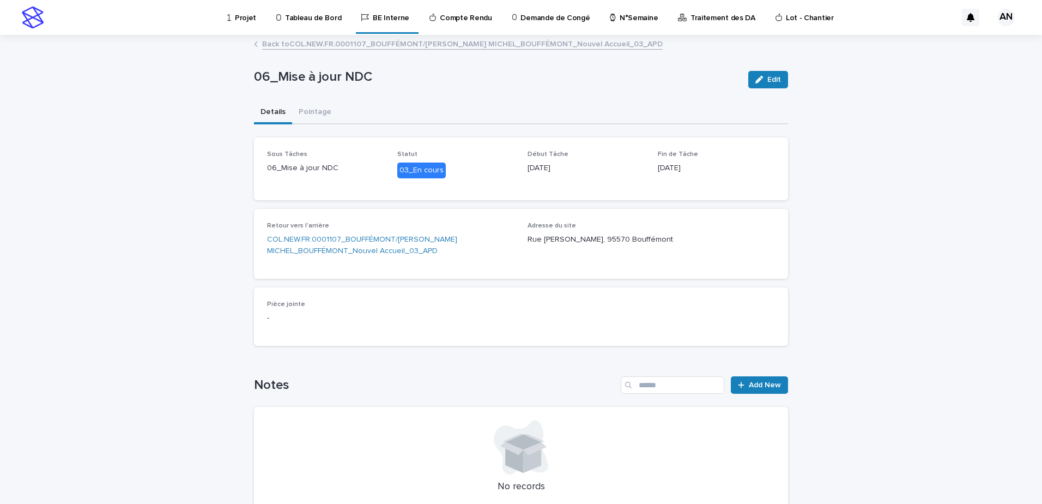
click at [269, 119] on button "Details" at bounding box center [273, 112] width 38 height 23
click at [335, 45] on link "Back to COL.NEW.FR.0001107_BOUFFÉMONT/RUE LOUISE MICHEL_BOUFFÉMONT_Nouvel Accue…" at bounding box center [462, 43] width 401 height 13
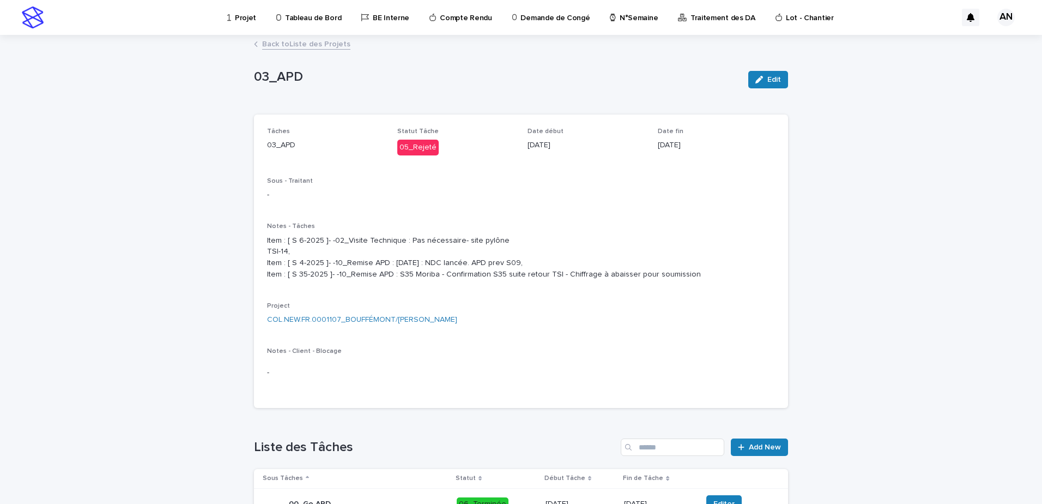
click at [297, 43] on link "Back to Liste des Projets" at bounding box center [306, 43] width 88 height 13
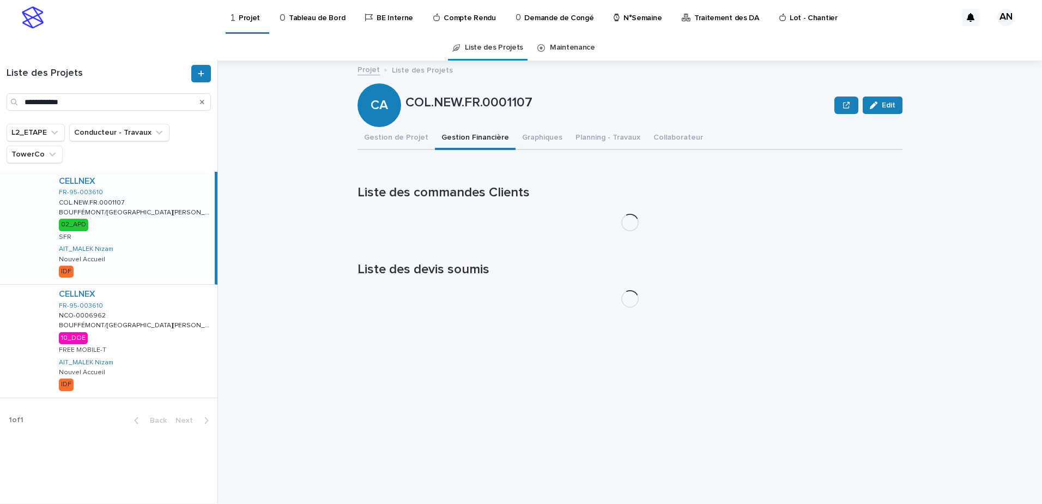
click at [465, 142] on button "Gestion Financière" at bounding box center [475, 138] width 81 height 23
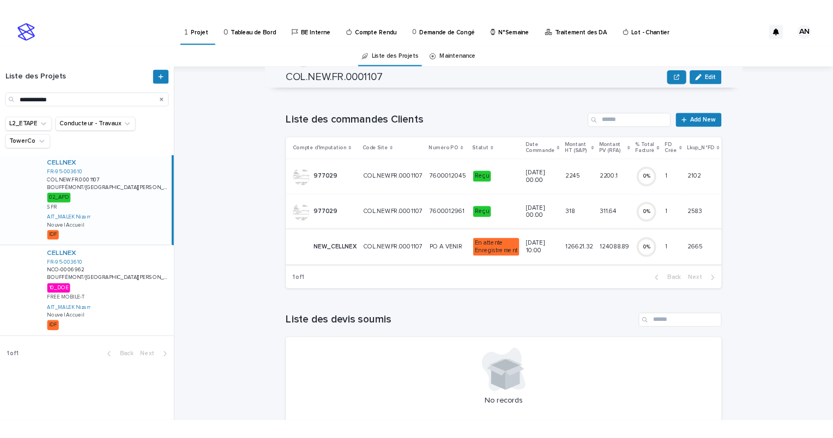
scroll to position [11, 0]
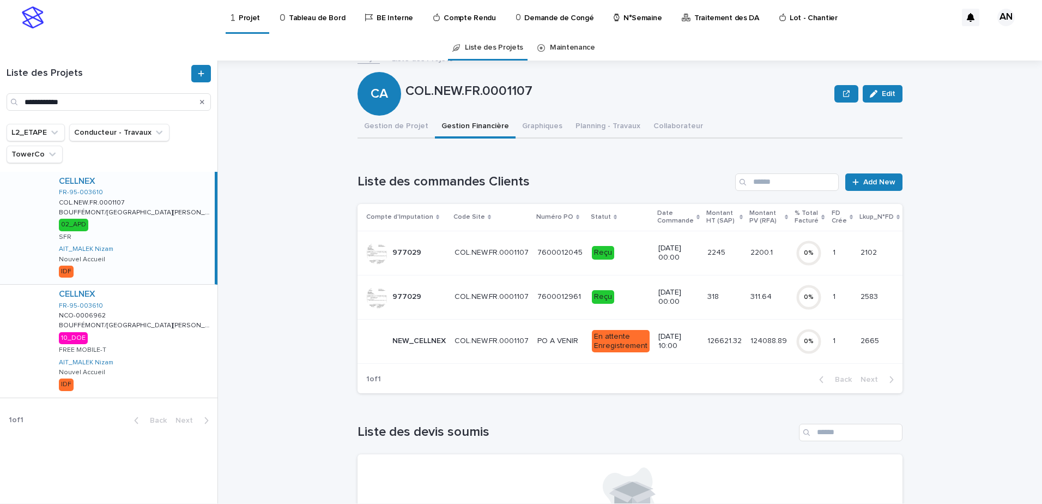
click at [538, 342] on p "PO A VENIR" at bounding box center [559, 339] width 43 height 11
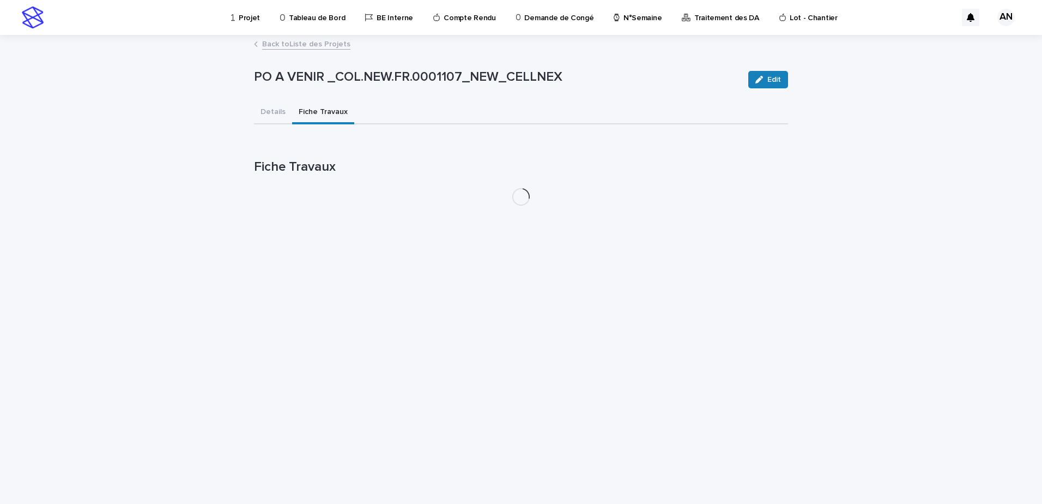
click at [312, 111] on button "Fiche Travaux" at bounding box center [323, 112] width 62 height 23
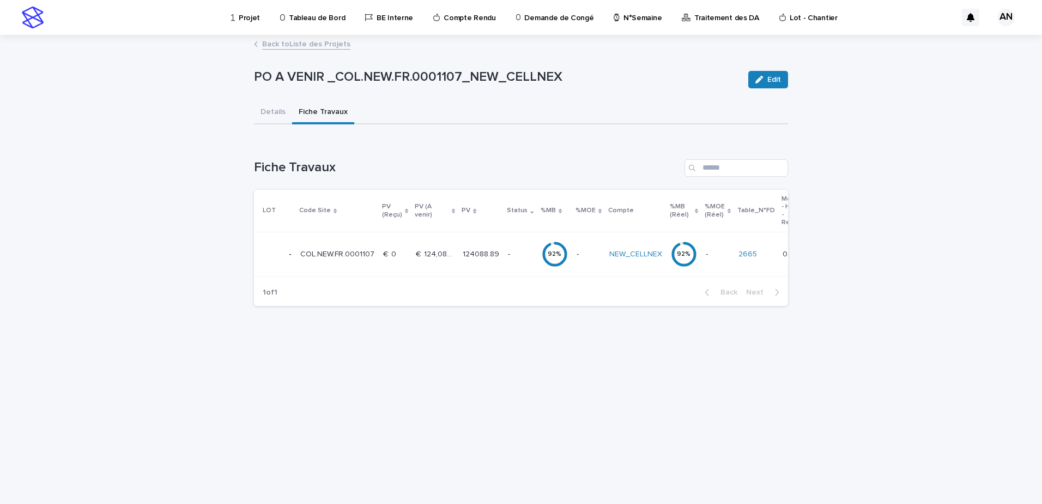
click at [508, 253] on p "-" at bounding box center [520, 254] width 25 height 9
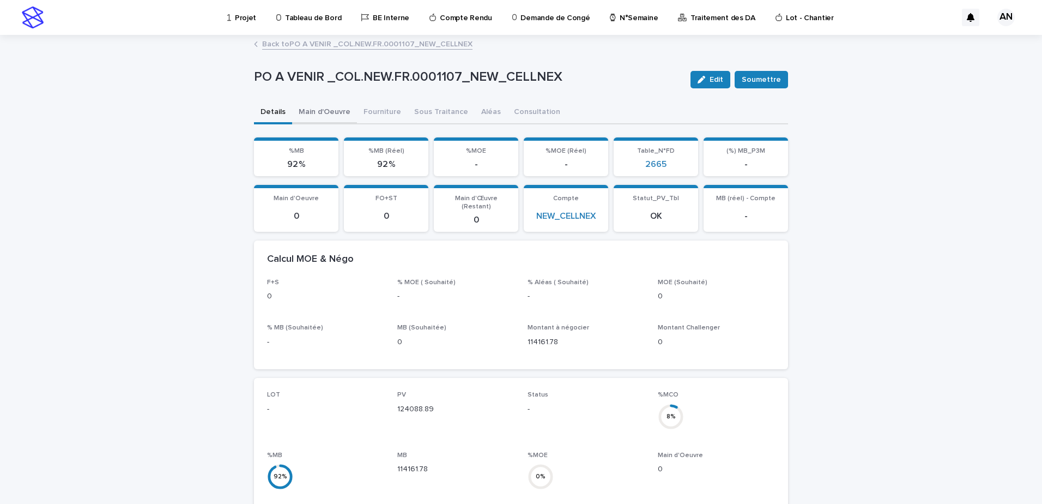
click at [315, 116] on button "Main d'Oeuvre" at bounding box center [324, 112] width 65 height 23
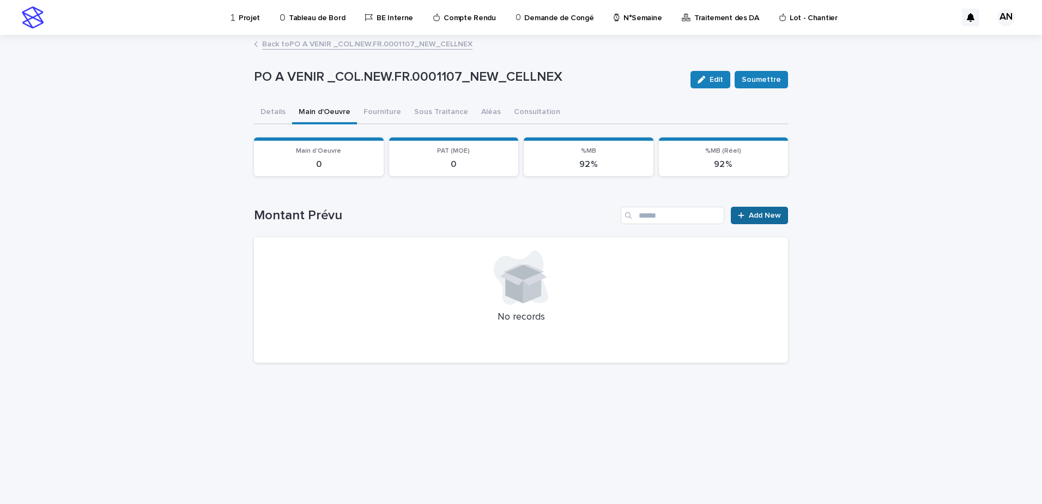
click at [769, 214] on span "Add New" at bounding box center [765, 216] width 32 height 8
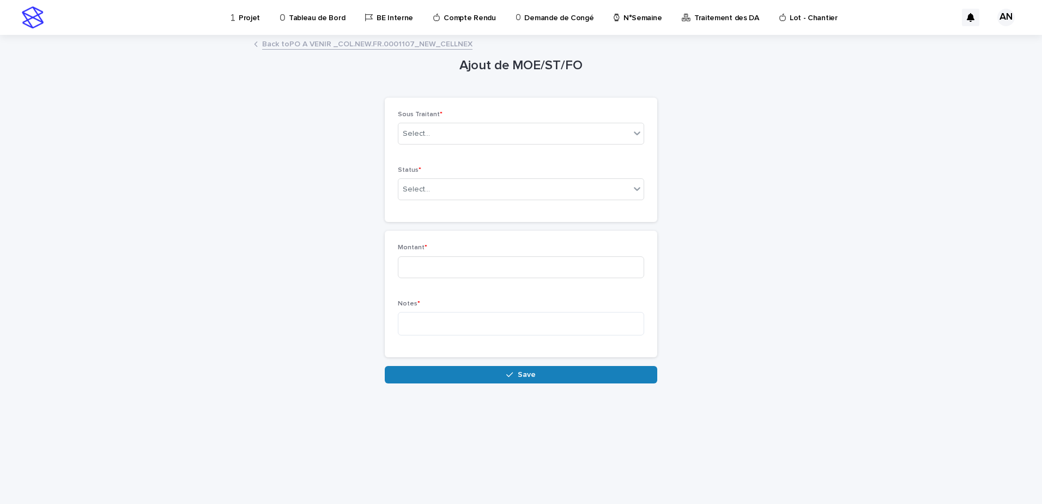
click at [316, 46] on link "Back to PO A VENIR _COL.NEW.FR.0001107_NEW_CELLNEX" at bounding box center [367, 43] width 210 height 13
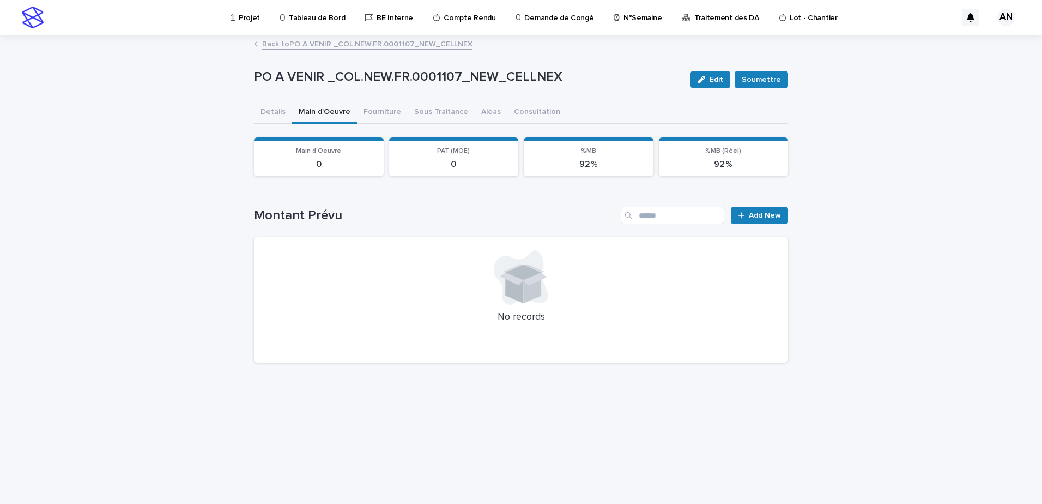
click at [312, 46] on link "Back to PO A VENIR _COL.NEW.FR.0001107_NEW_CELLNEX" at bounding box center [367, 43] width 210 height 13
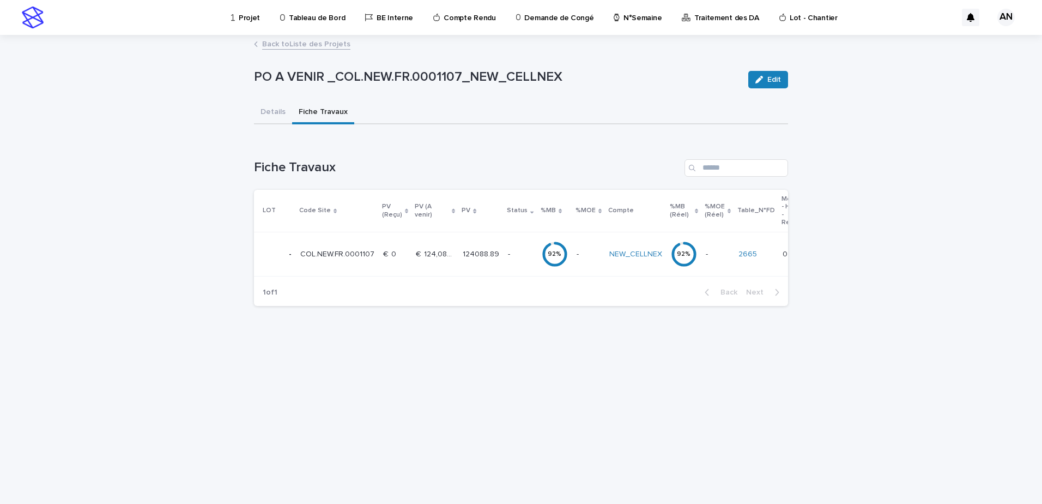
click at [310, 48] on link "Back to Liste des Projets" at bounding box center [306, 43] width 88 height 13
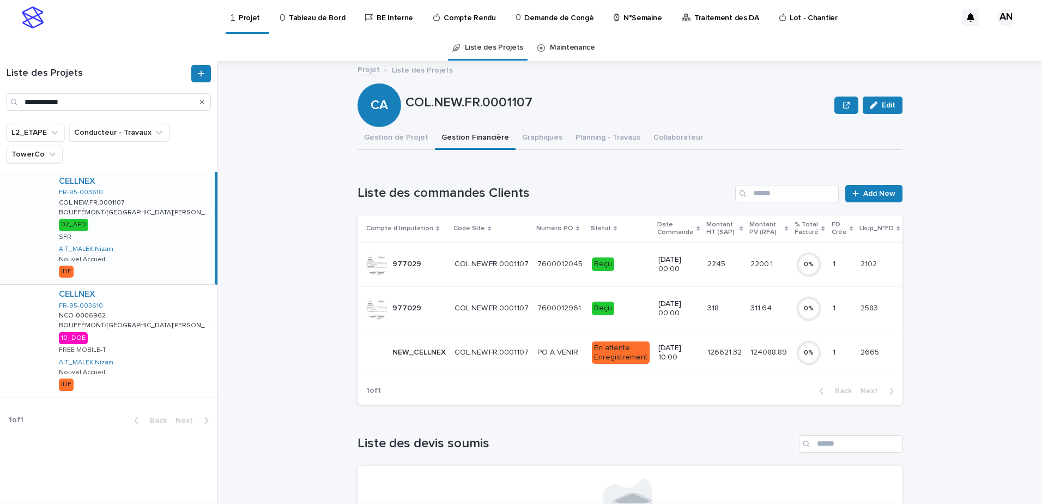
click at [156, 233] on div "CELLNEX FR-95-003610 COL.NEW.FR.0001107 COL.NEW.FR.0001107 BOUFFÉMONT/RUE LOUIS…" at bounding box center [132, 228] width 165 height 112
click at [371, 132] on button "Gestion de Projet" at bounding box center [396, 138] width 77 height 23
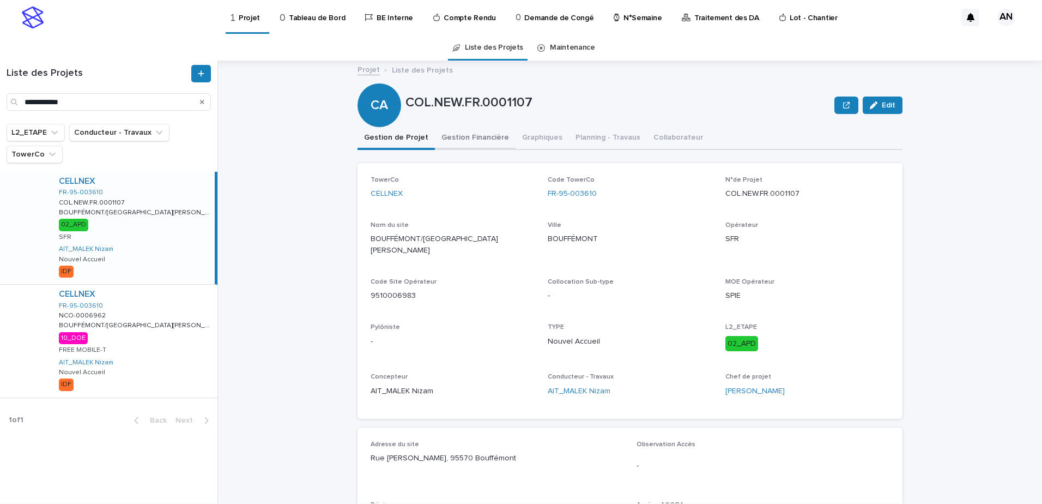
drag, startPoint x: 474, startPoint y: 142, endPoint x: 468, endPoint y: 148, distance: 8.1
click at [474, 143] on button "Gestion Financière" at bounding box center [475, 138] width 81 height 23
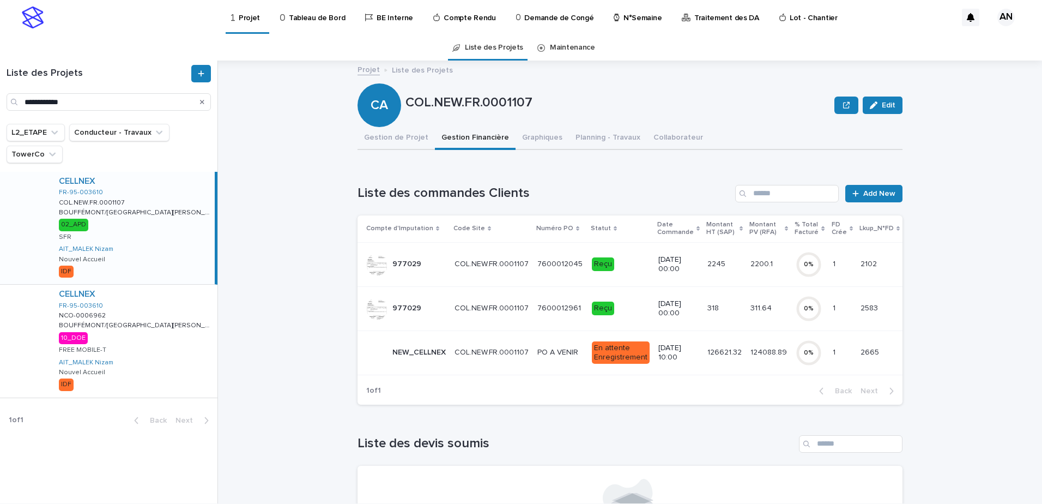
click at [561, 359] on div "PO A VENIR PO A VENIR" at bounding box center [561, 352] width 46 height 18
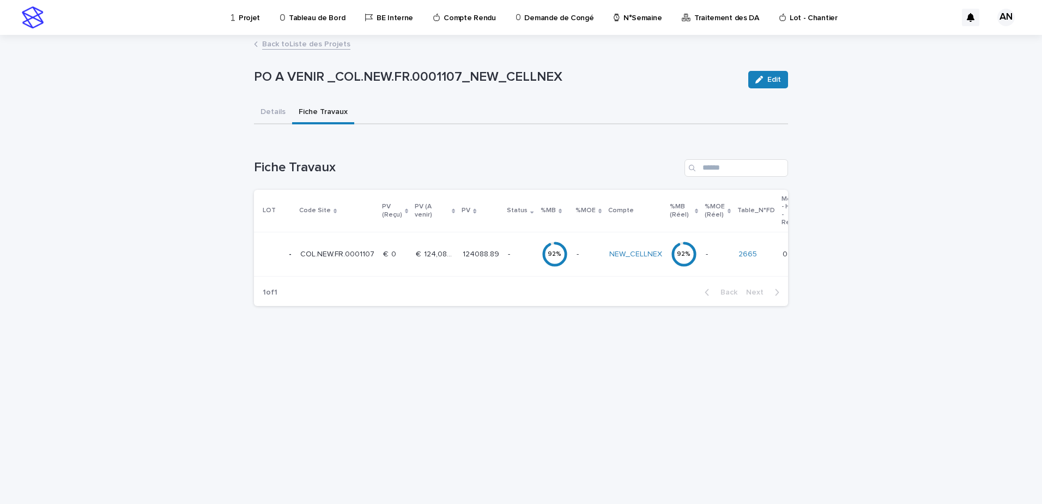
click at [324, 119] on button "Fiche Travaux" at bounding box center [323, 112] width 62 height 23
click at [508, 262] on div "-" at bounding box center [520, 254] width 25 height 18
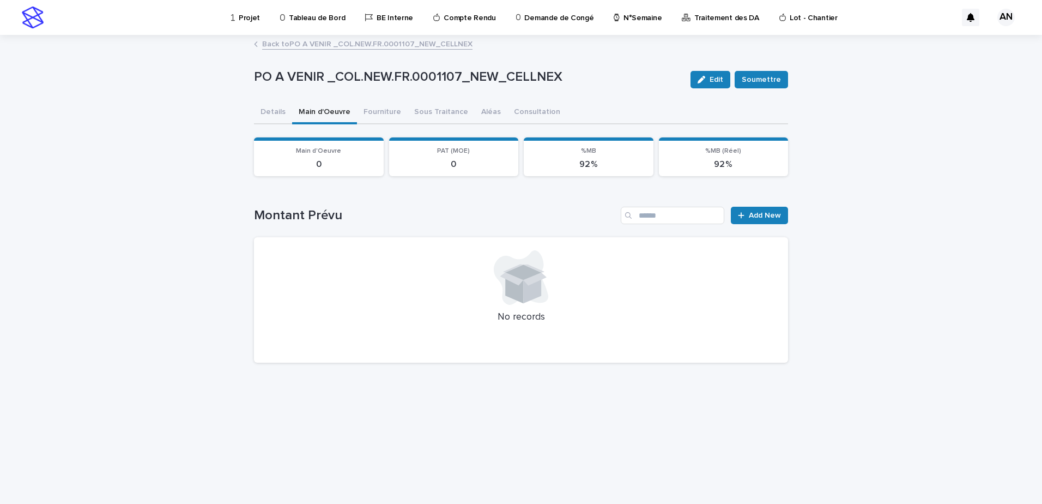
click at [332, 117] on button "Main d'Oeuvre" at bounding box center [324, 112] width 65 height 23
click at [748, 215] on div at bounding box center [743, 216] width 11 height 8
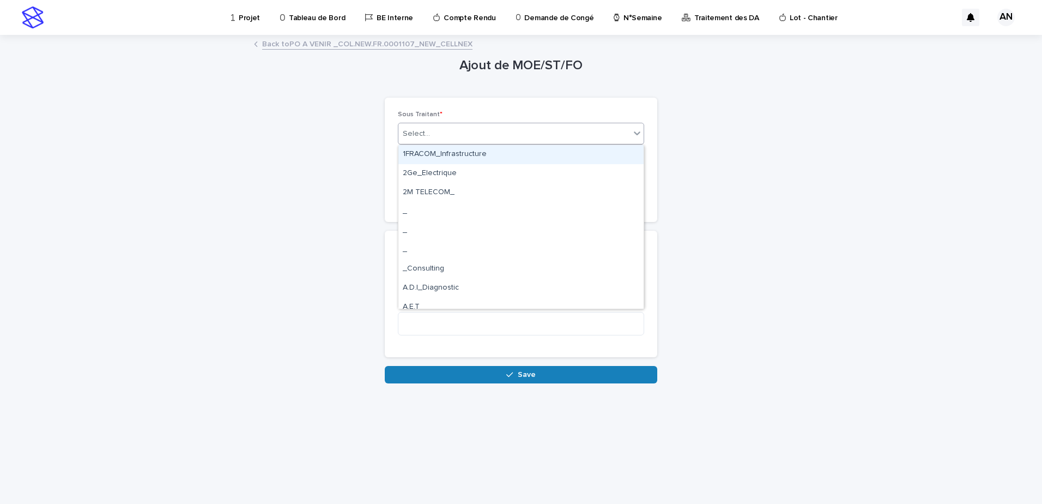
click at [480, 137] on div "Select..." at bounding box center [515, 134] width 232 height 18
type input "****"
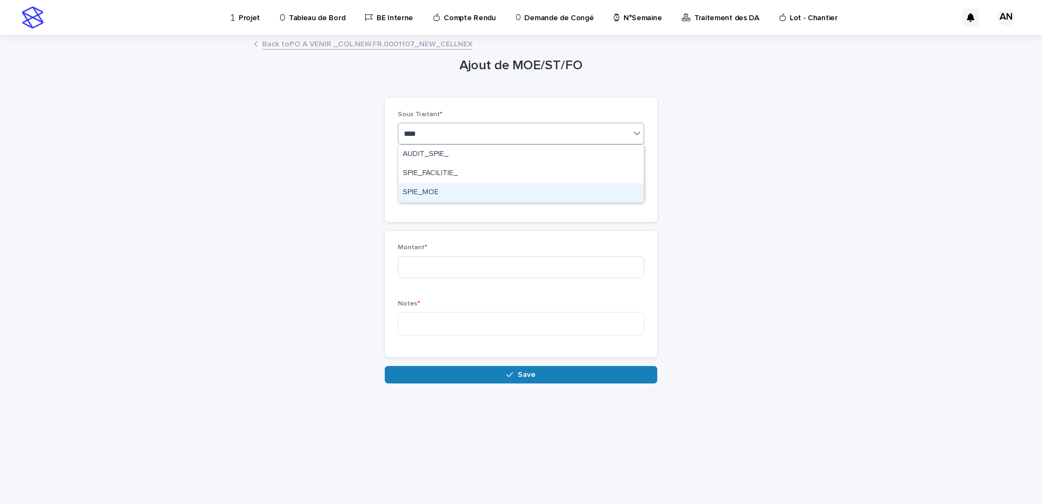
click at [457, 189] on div "SPIE_MOE" at bounding box center [521, 192] width 245 height 19
click at [460, 190] on div "Select..." at bounding box center [515, 189] width 232 height 18
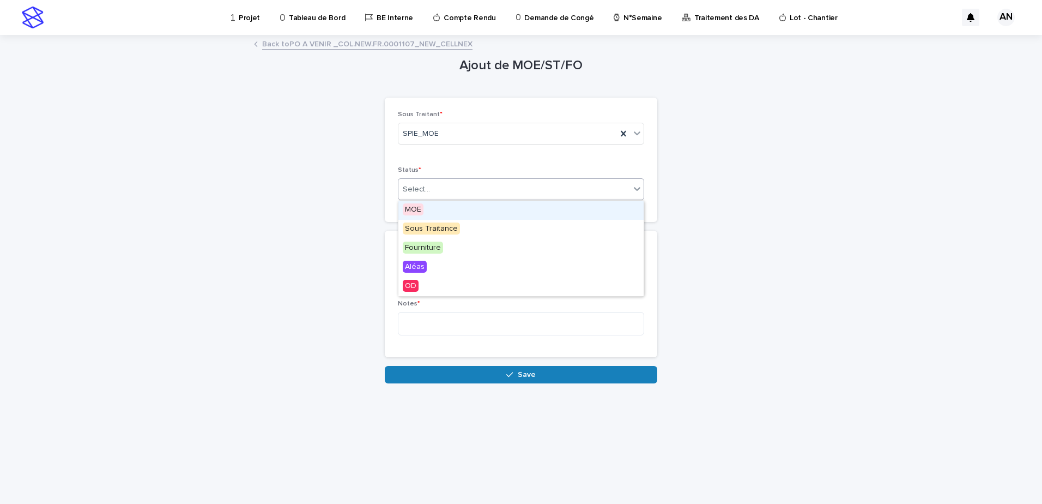
click at [443, 211] on div "MOE" at bounding box center [521, 210] width 245 height 19
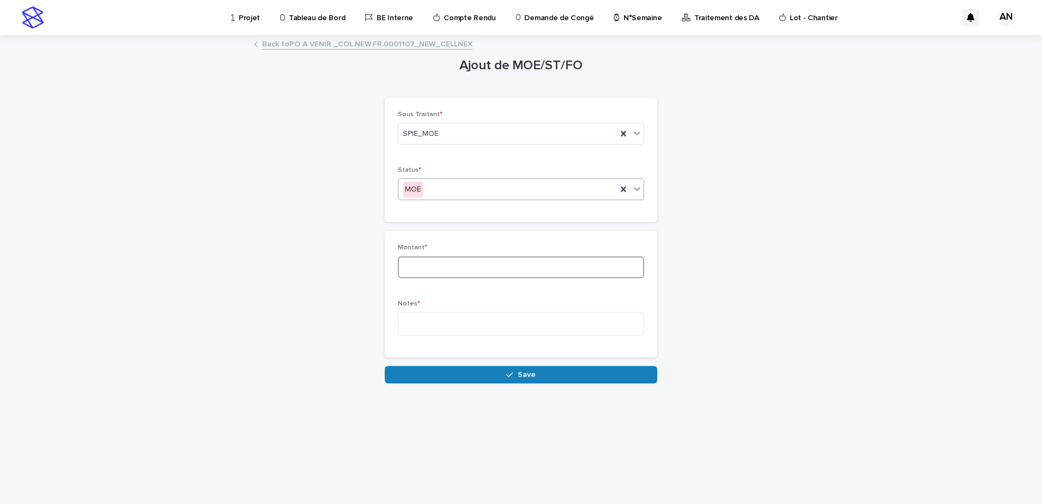
click at [463, 264] on input at bounding box center [521, 267] width 246 height 22
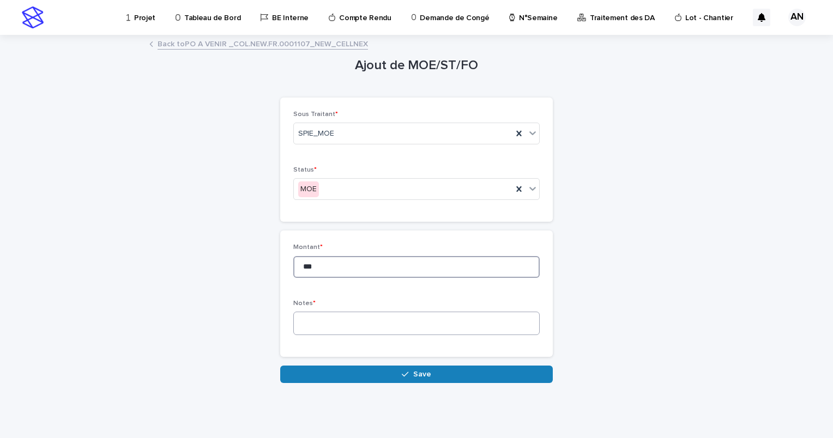
type input "***"
click at [331, 327] on textarea at bounding box center [416, 323] width 246 height 23
type textarea "*"
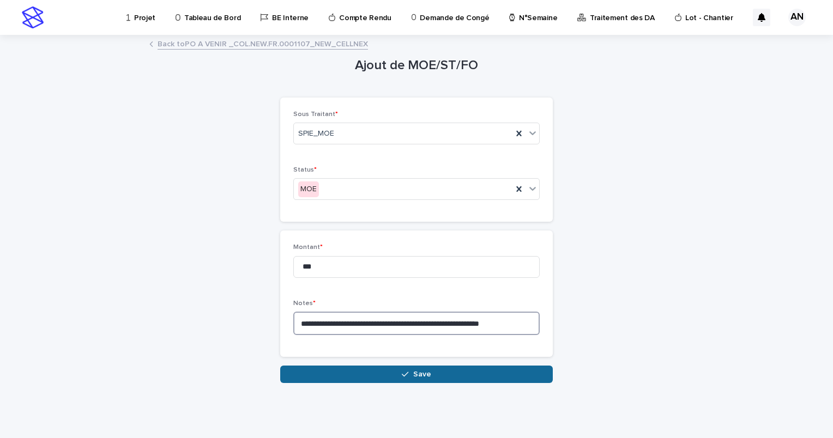
type textarea "**********"
click at [447, 372] on button "Save" at bounding box center [416, 374] width 273 height 17
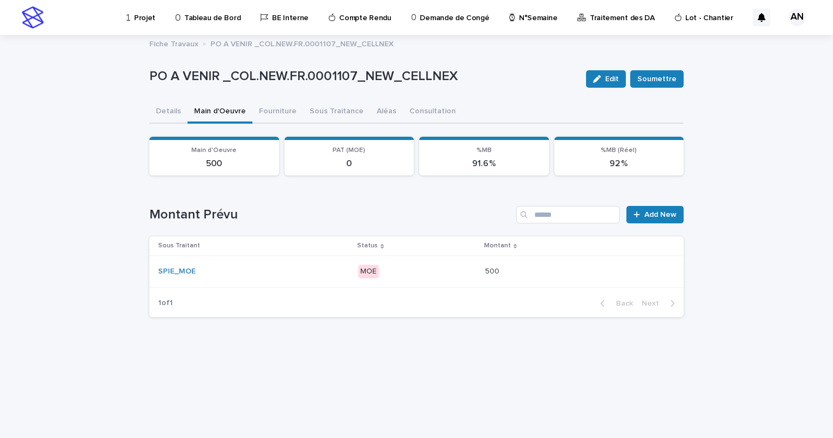
click at [303, 269] on div "SPIE_MOE" at bounding box center [253, 271] width 191 height 9
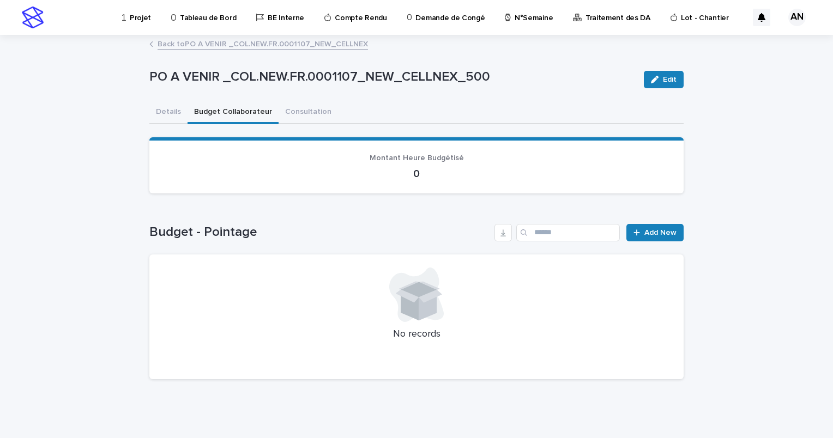
click at [230, 111] on button "Budget Collaborateur" at bounding box center [233, 112] width 91 height 23
click at [643, 227] on link "Add New" at bounding box center [654, 232] width 57 height 17
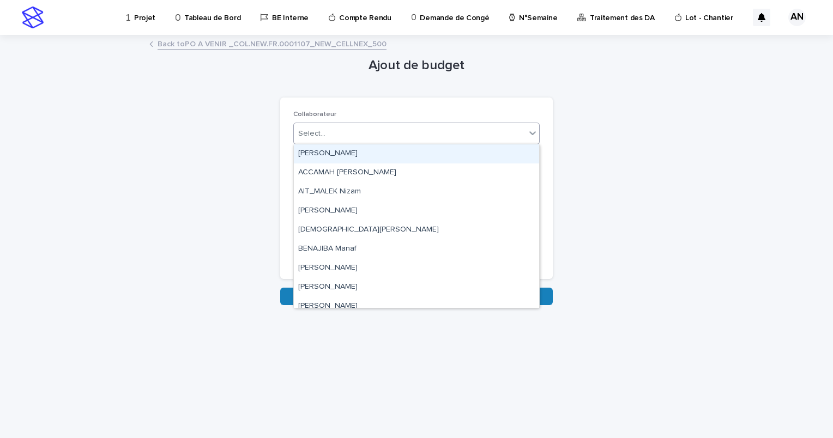
click at [397, 136] on div "Select..." at bounding box center [410, 134] width 232 height 18
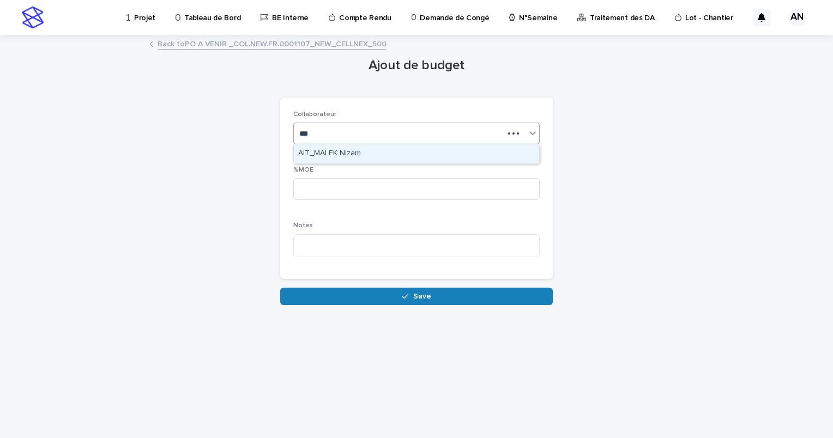
type input "****"
click at [375, 155] on div "AIT_MALEK Nizam" at bounding box center [416, 153] width 245 height 19
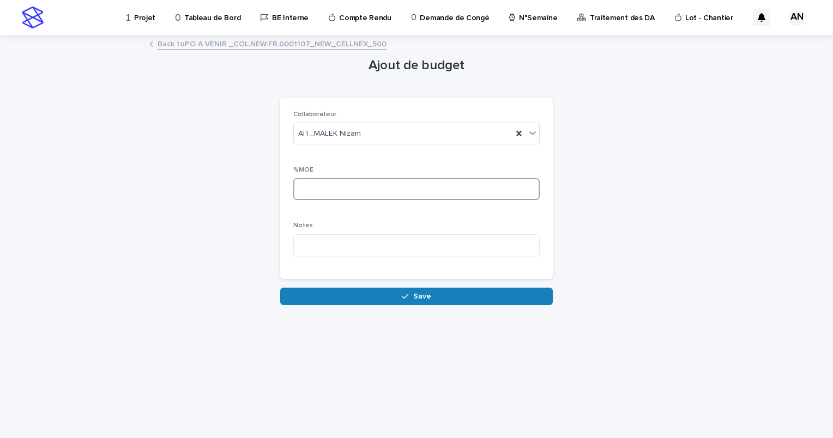
click at [345, 189] on input at bounding box center [416, 189] width 246 height 22
type input "*"
type input "***"
click at [351, 212] on div "Collaborateur AIT_MALEK Nizam %MOE *** Notes" at bounding box center [416, 189] width 246 height 156
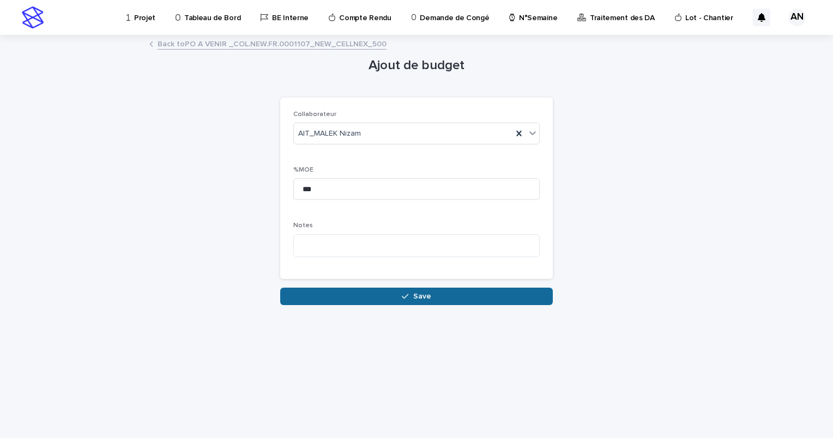
click at [412, 299] on button "Save" at bounding box center [416, 296] width 273 height 17
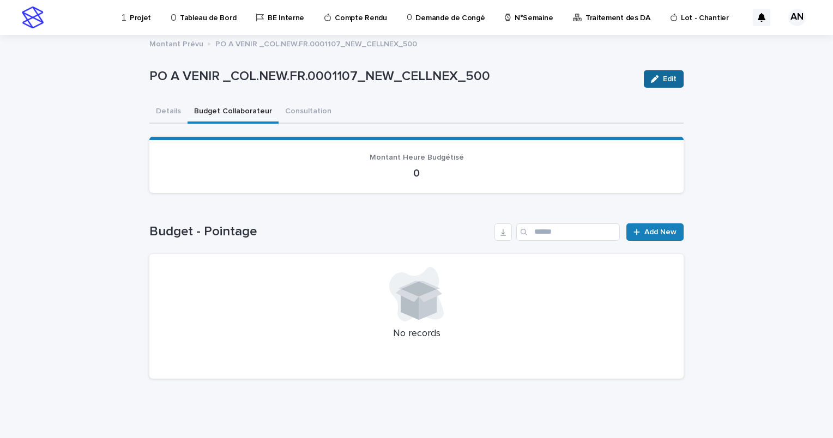
click at [657, 71] on button "Edit" at bounding box center [664, 78] width 40 height 17
click at [611, 83] on button "Cancel" at bounding box center [609, 78] width 52 height 17
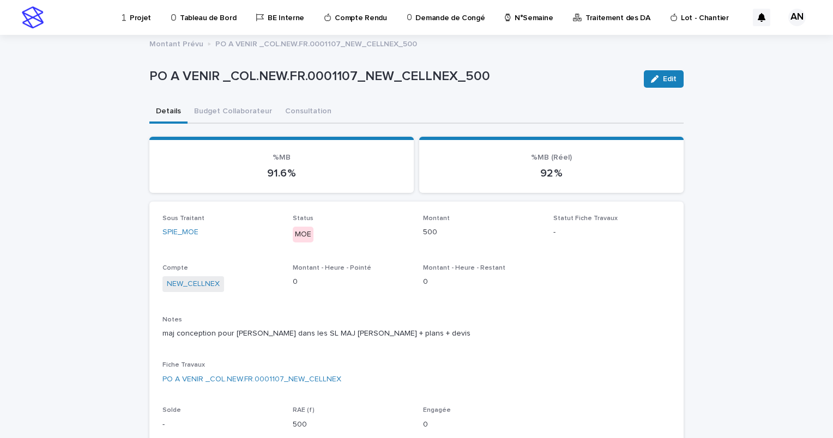
click at [159, 112] on button "Details" at bounding box center [168, 112] width 38 height 23
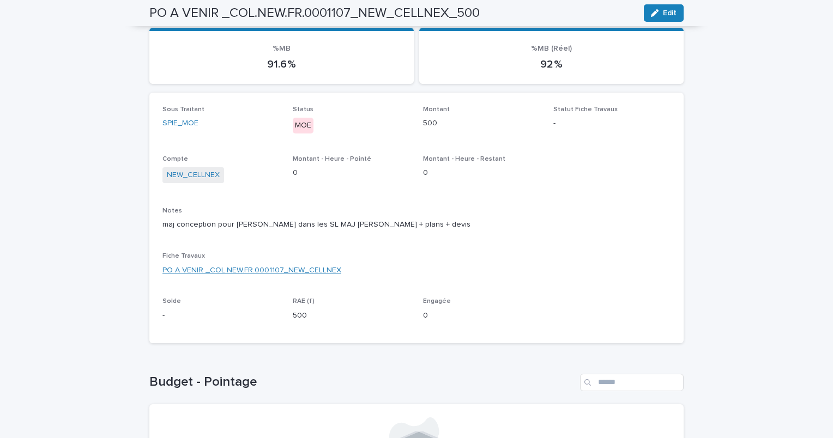
click at [255, 273] on link "PO A VENIR _COL.NEW.FR.0001107_NEW_CELLNEX" at bounding box center [251, 270] width 179 height 11
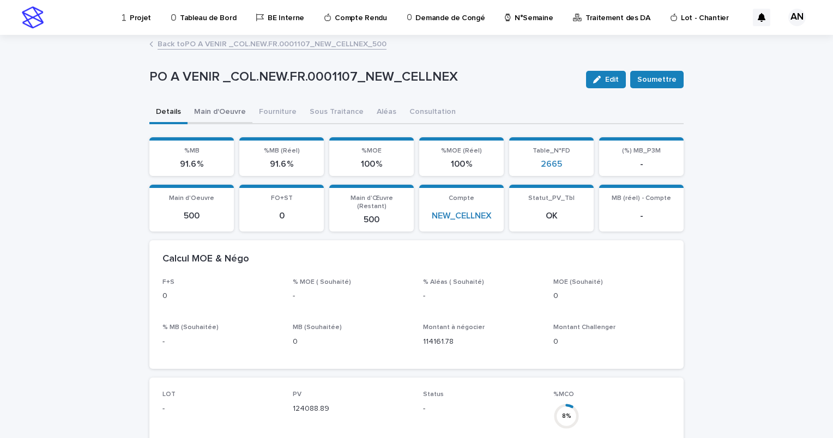
click at [218, 118] on button "Main d'Oeuvre" at bounding box center [220, 112] width 65 height 23
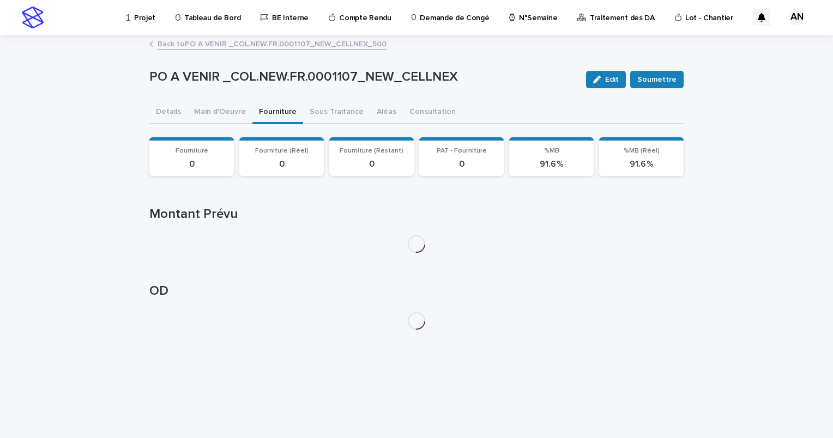
click at [263, 112] on button "Fourniture" at bounding box center [277, 112] width 51 height 23
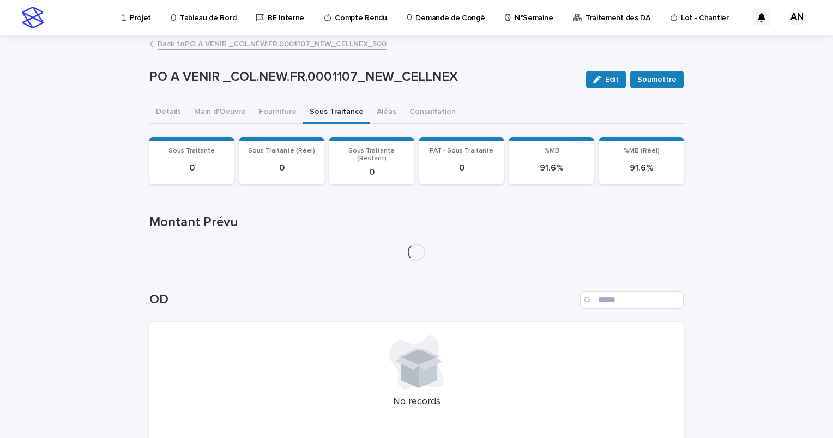
click at [316, 112] on button "Sous Traitance" at bounding box center [336, 112] width 67 height 23
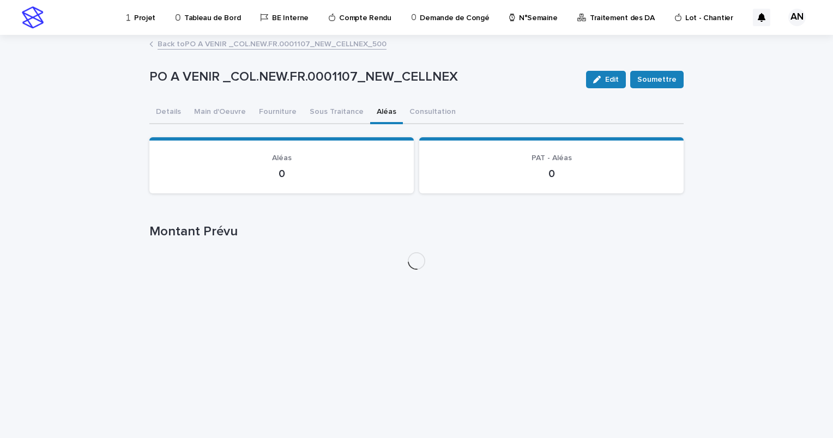
click at [370, 112] on button "Aléas" at bounding box center [386, 112] width 33 height 23
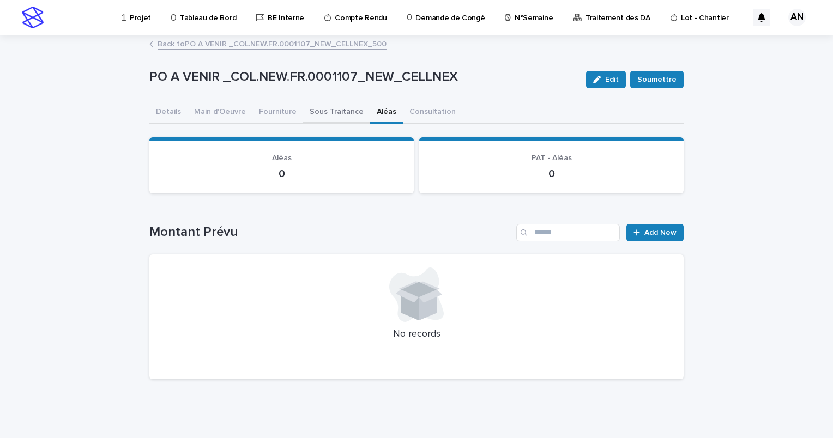
click at [347, 113] on button "Sous Traitance" at bounding box center [336, 112] width 67 height 23
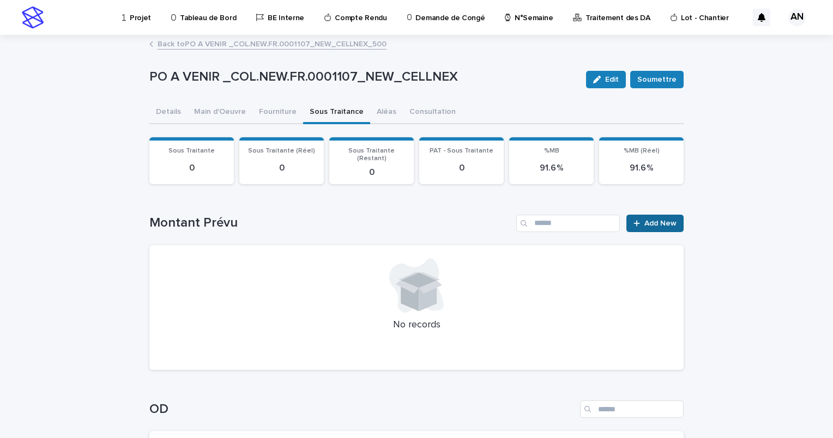
click at [650, 220] on span "Add New" at bounding box center [660, 224] width 32 height 8
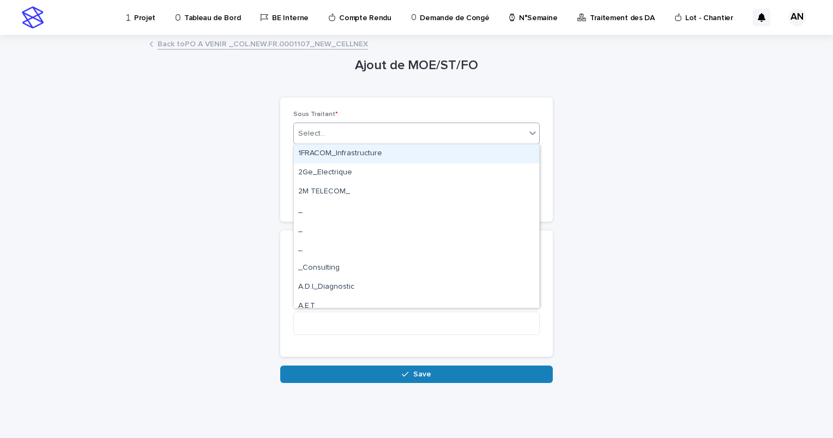
click at [418, 136] on div "Select..." at bounding box center [410, 134] width 232 height 18
type input "****"
click at [343, 154] on div "GEON Lisp_BET" at bounding box center [416, 153] width 245 height 19
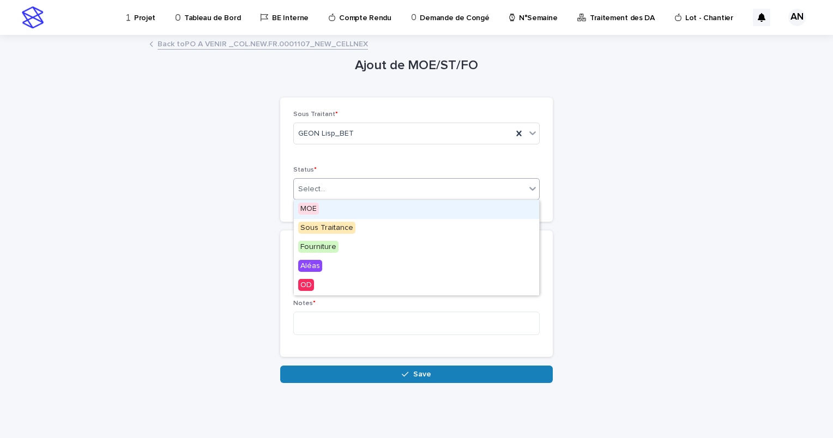
click at [388, 185] on div "Select..." at bounding box center [410, 189] width 232 height 18
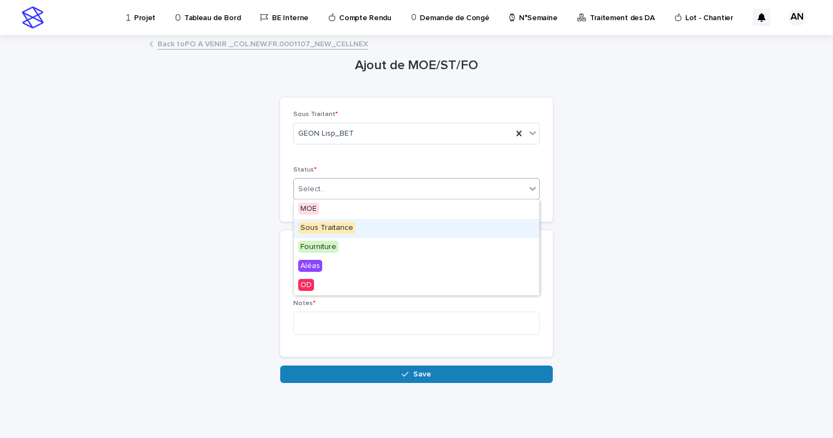
click at [357, 227] on div "Sous Traitance" at bounding box center [416, 228] width 245 height 19
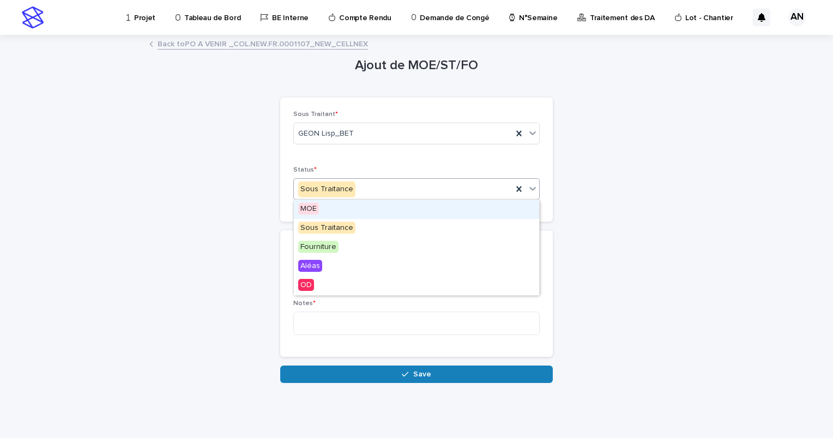
click at [457, 186] on div "Sous Traitance" at bounding box center [403, 189] width 219 height 18
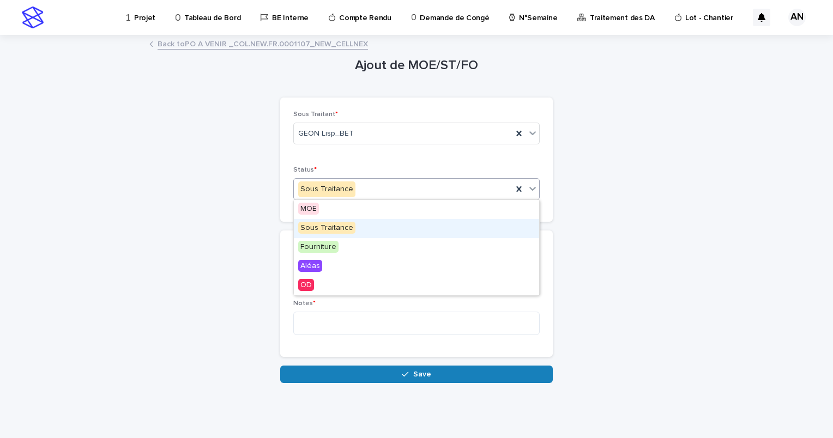
click at [353, 227] on div "Sous Traitance" at bounding box center [416, 228] width 245 height 19
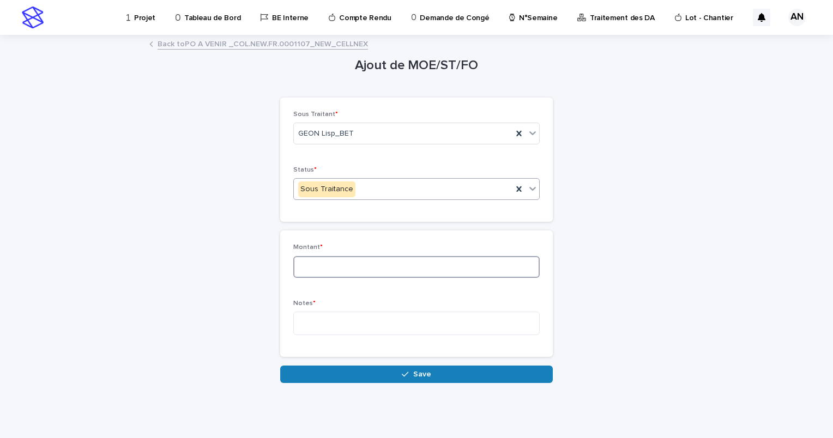
click at [327, 266] on input at bounding box center [416, 267] width 246 height 22
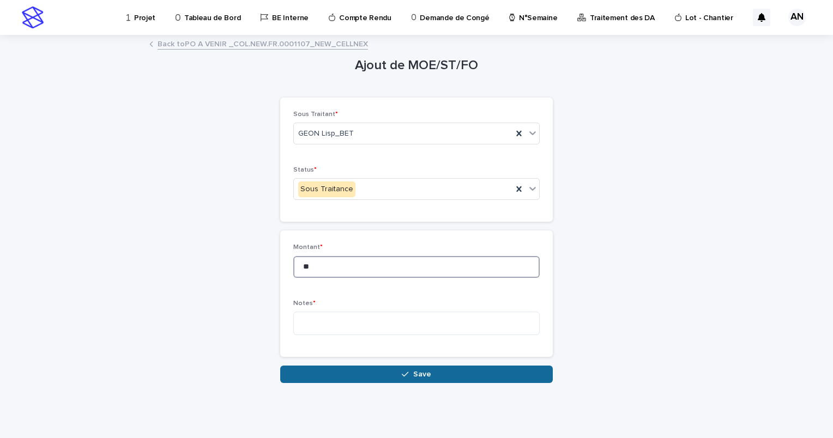
type input "**"
click at [414, 376] on span "Save" at bounding box center [422, 375] width 18 height 8
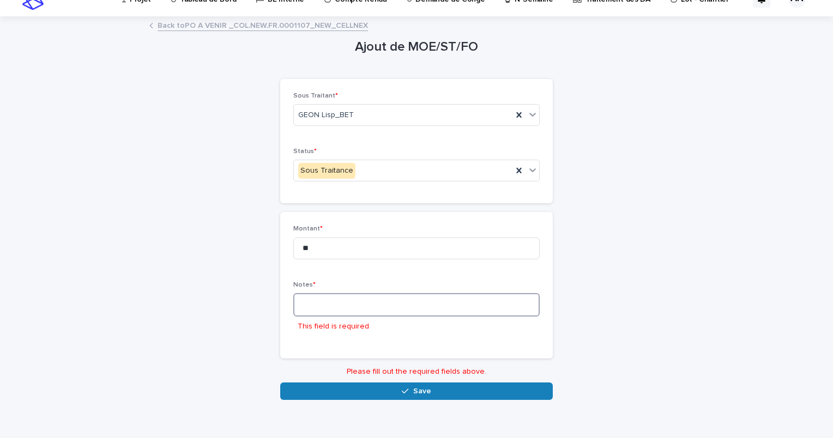
click at [331, 308] on textarea at bounding box center [416, 304] width 246 height 23
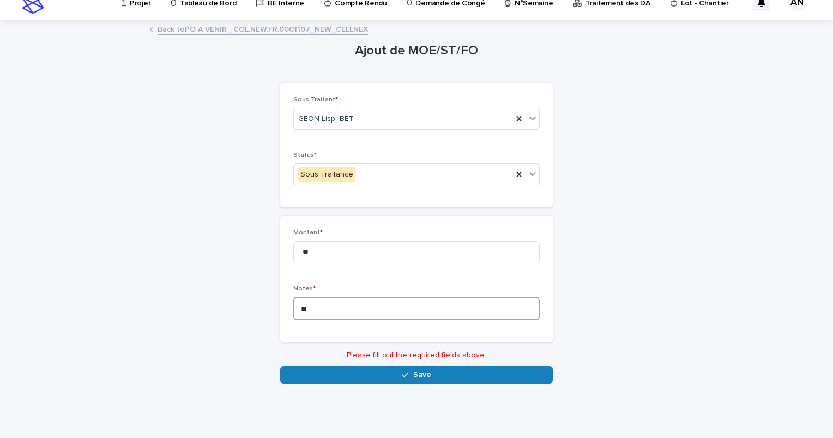
scroll to position [0, 0]
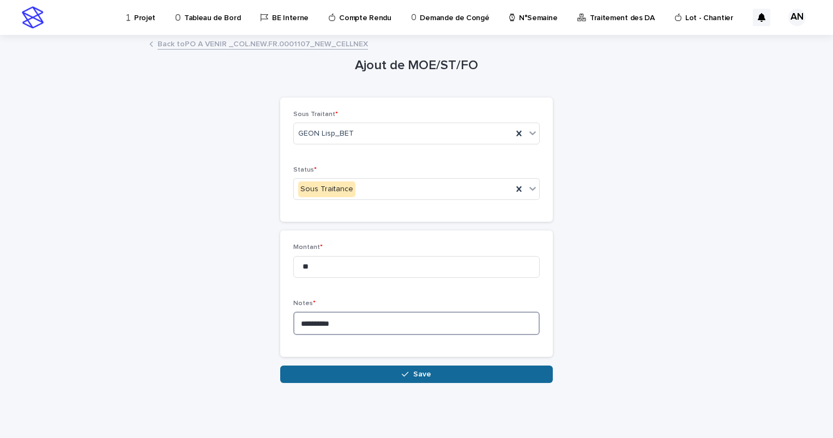
type textarea "*********"
click at [447, 378] on button "Save" at bounding box center [416, 374] width 273 height 17
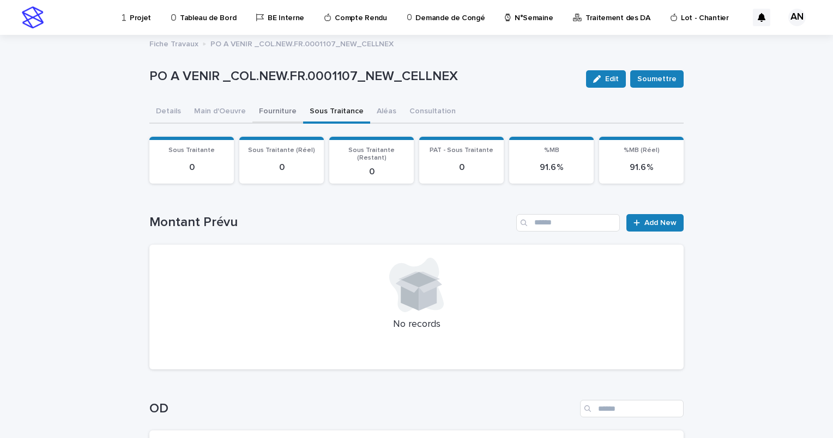
click at [270, 115] on button "Fourniture" at bounding box center [277, 112] width 51 height 23
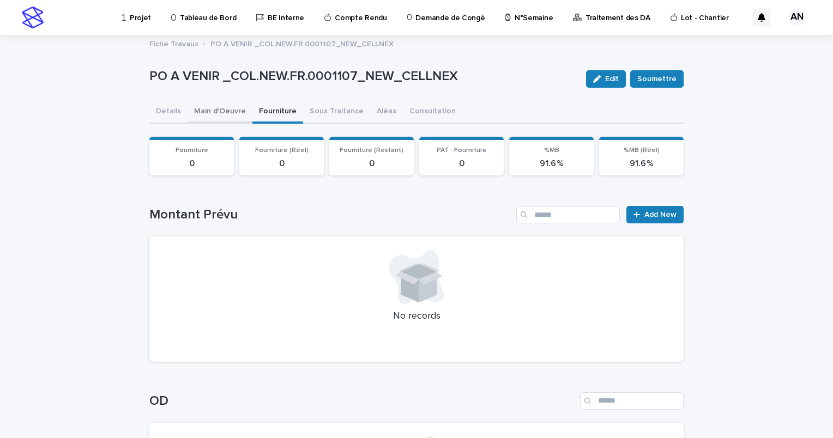
click at [204, 114] on button "Main d'Oeuvre" at bounding box center [220, 112] width 65 height 23
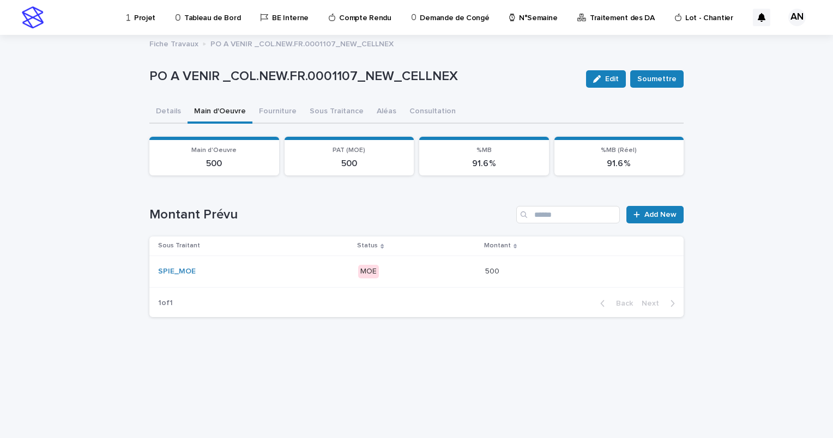
click at [258, 278] on div "SPIE_MOE" at bounding box center [253, 272] width 191 height 18
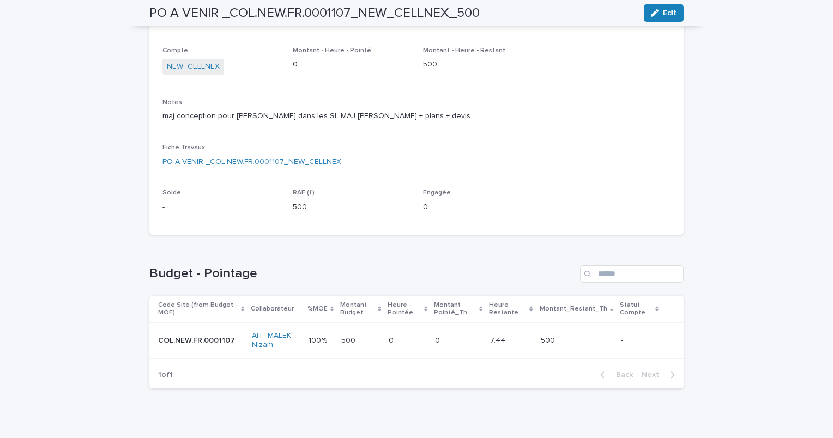
scroll to position [231, 0]
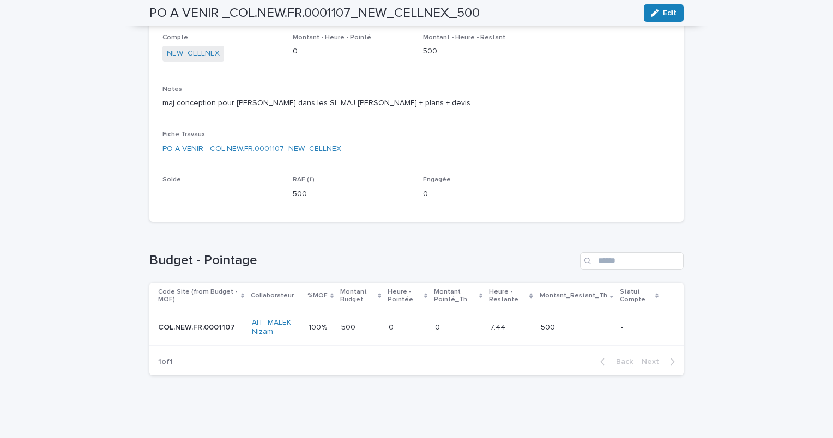
click at [408, 323] on p at bounding box center [408, 327] width 38 height 9
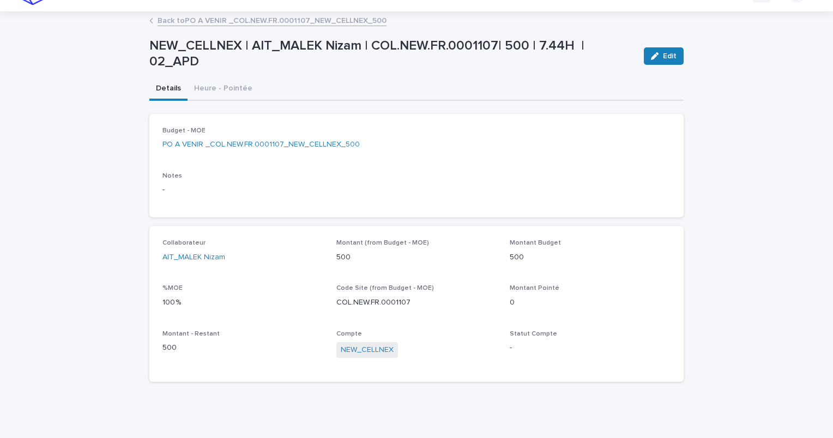
scroll to position [30, 0]
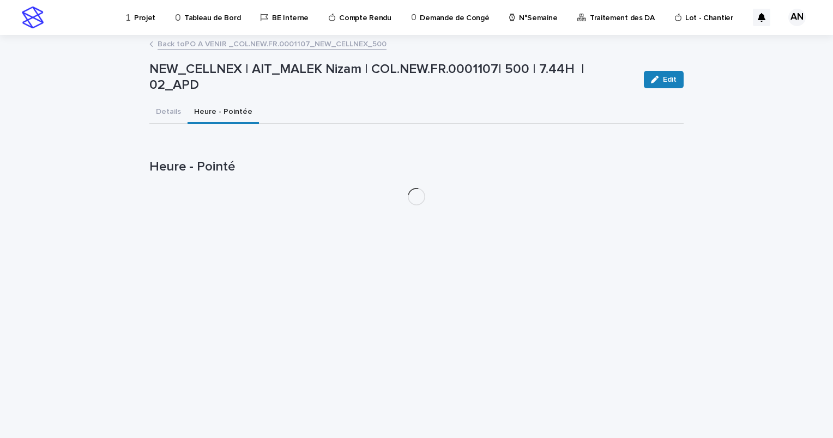
click at [233, 85] on div "NEW_CELLNEX | AIT_MALEK Nizam | COL.NEW.FR.0001107| 500 | 7.44H | 02_APD Edit N…" at bounding box center [416, 125] width 534 height 178
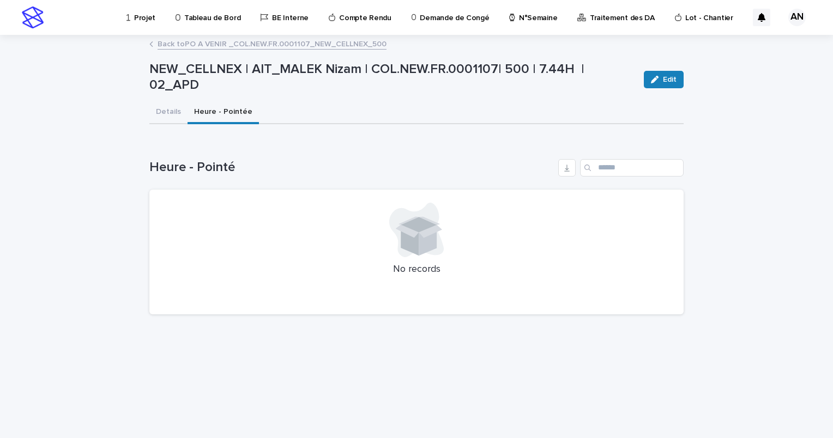
click at [249, 260] on div "No records" at bounding box center [416, 252] width 534 height 125
click at [669, 81] on span "Edit" at bounding box center [670, 80] width 14 height 8
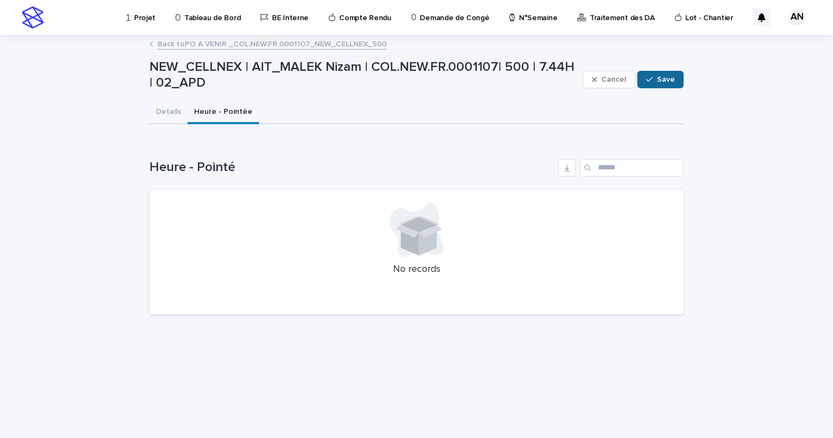
click at [654, 73] on button "Save" at bounding box center [660, 79] width 46 height 17
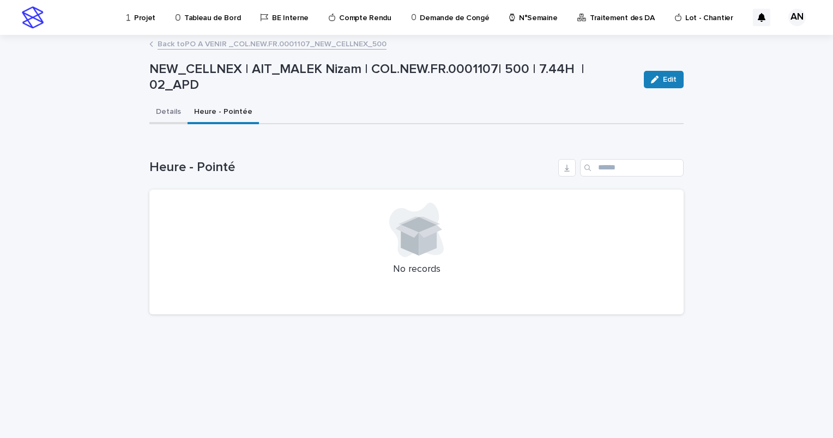
click at [161, 114] on button "Details" at bounding box center [168, 112] width 38 height 23
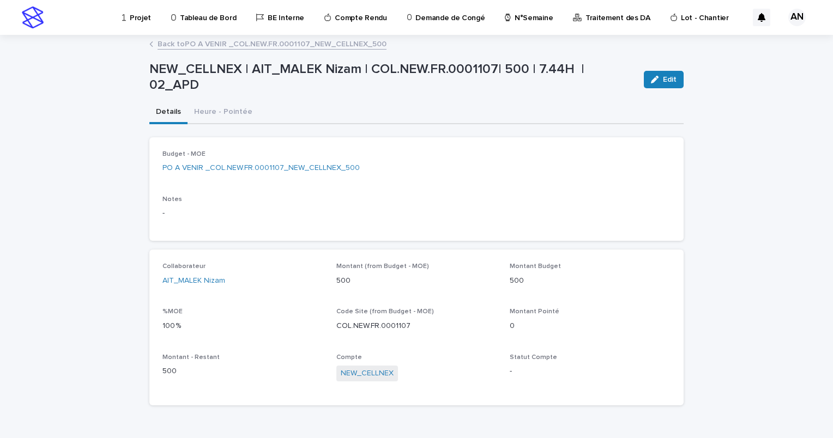
click at [251, 44] on link "Back to PO A VENIR _COL.NEW.FR.0001107_NEW_CELLNEX_500" at bounding box center [272, 43] width 229 height 13
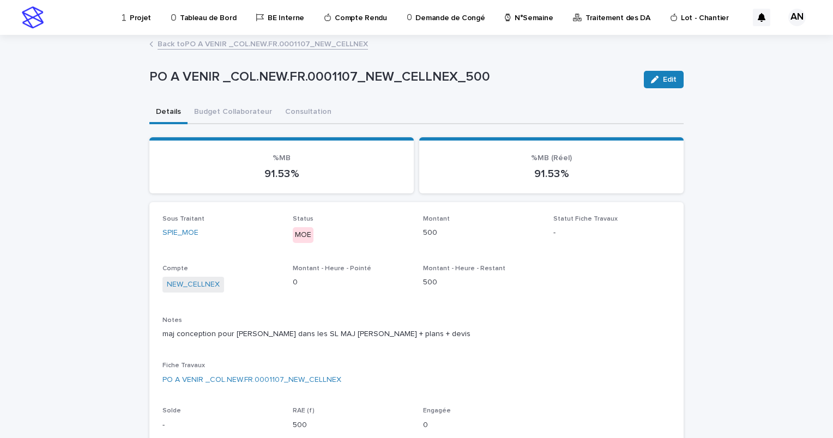
click at [263, 41] on link "Back to PO A VENIR _COL.NEW.FR.0001107_NEW_CELLNEX" at bounding box center [263, 43] width 210 height 13
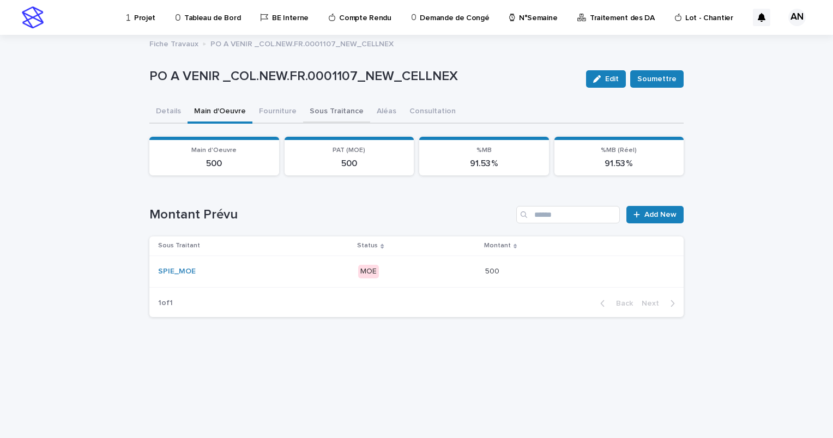
click at [338, 113] on button "Sous Traitance" at bounding box center [336, 112] width 67 height 23
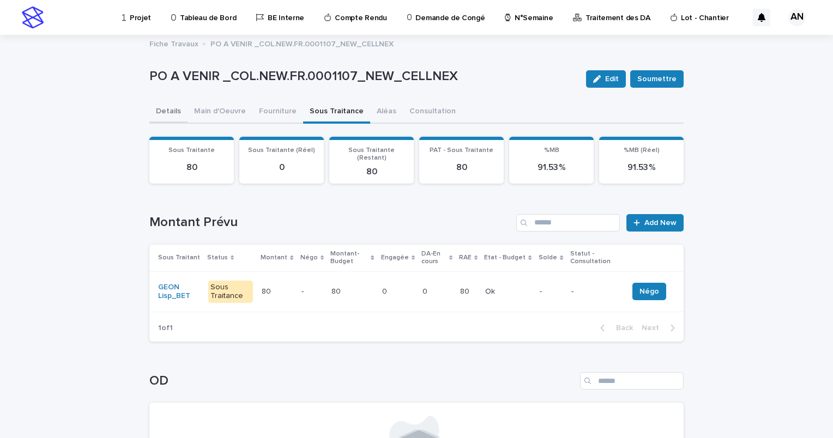
click at [172, 113] on button "Details" at bounding box center [168, 112] width 38 height 23
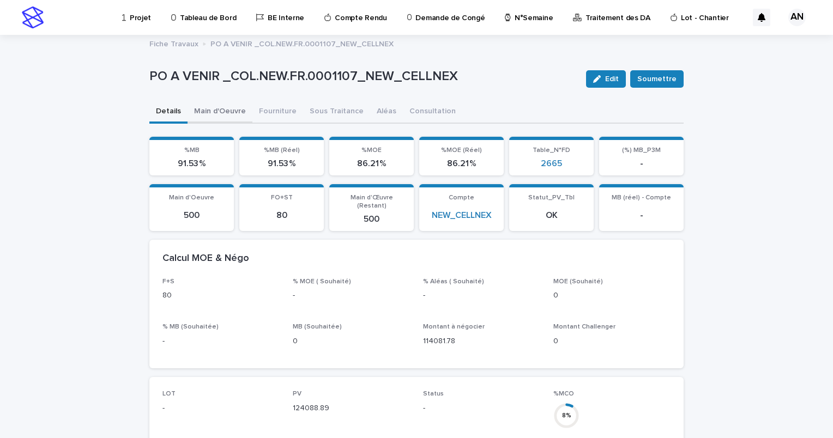
click at [200, 113] on button "Main d'Oeuvre" at bounding box center [220, 112] width 65 height 23
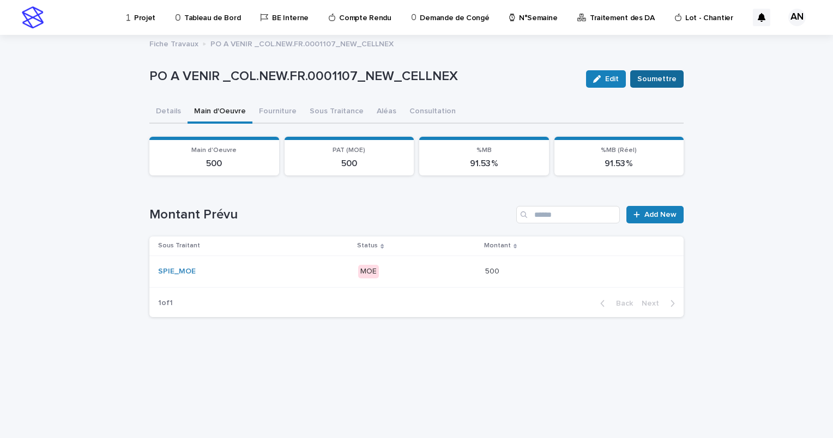
click at [647, 80] on span "Soumettre" at bounding box center [656, 79] width 39 height 11
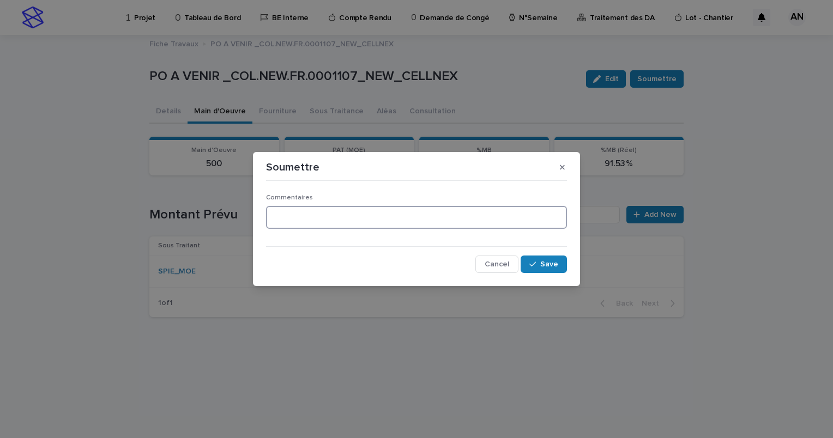
click at [321, 222] on textarea at bounding box center [416, 217] width 301 height 23
click at [430, 225] on textarea "**********" at bounding box center [416, 217] width 301 height 23
click at [342, 218] on textarea "**********" at bounding box center [416, 217] width 301 height 23
click at [421, 220] on textarea "**********" at bounding box center [416, 217] width 301 height 23
type textarea "**********"
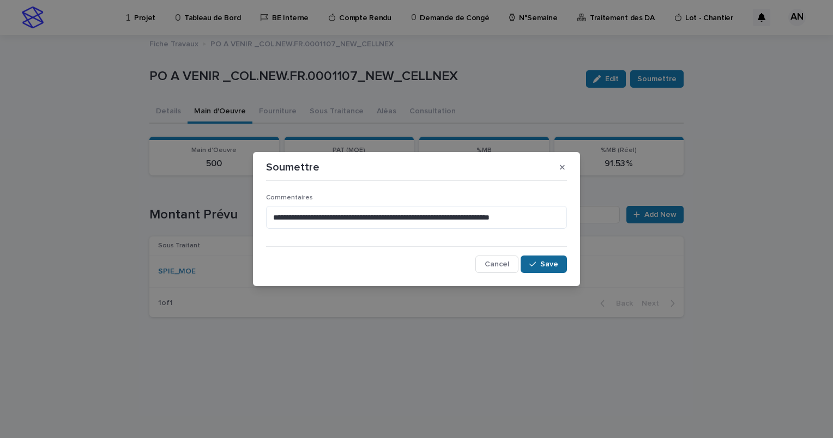
click at [550, 271] on button "Save" at bounding box center [544, 264] width 46 height 17
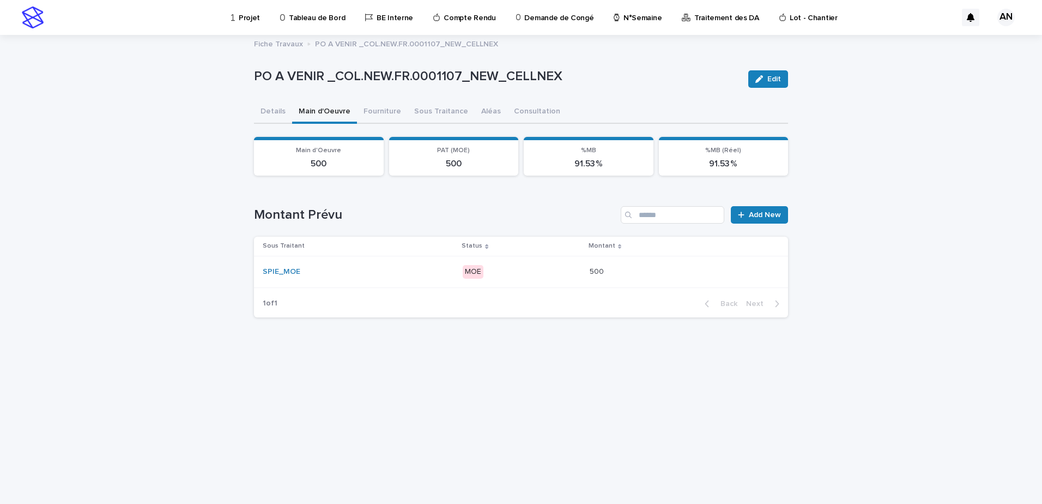
click at [426, 278] on div "SPIE_MOE" at bounding box center [358, 272] width 191 height 18
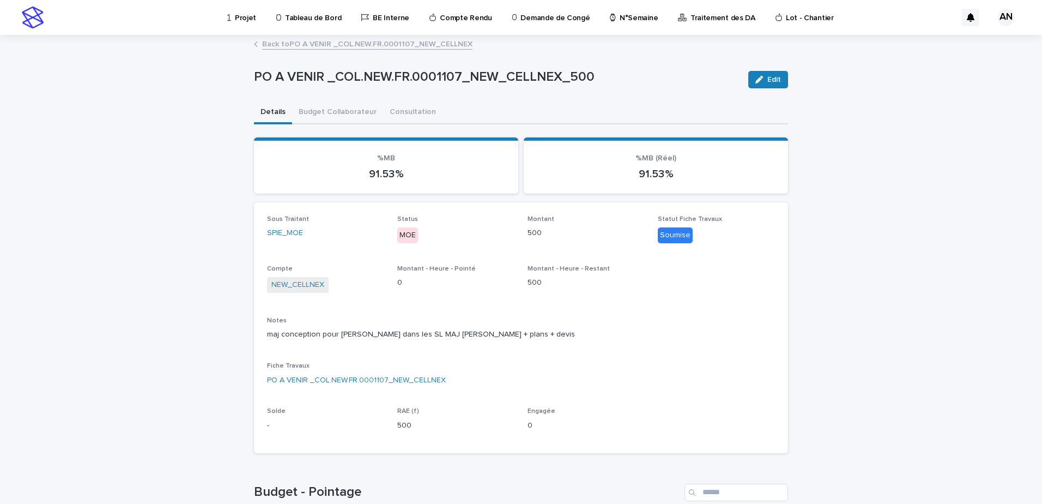
click at [234, 21] on div "Projet" at bounding box center [243, 11] width 35 height 23
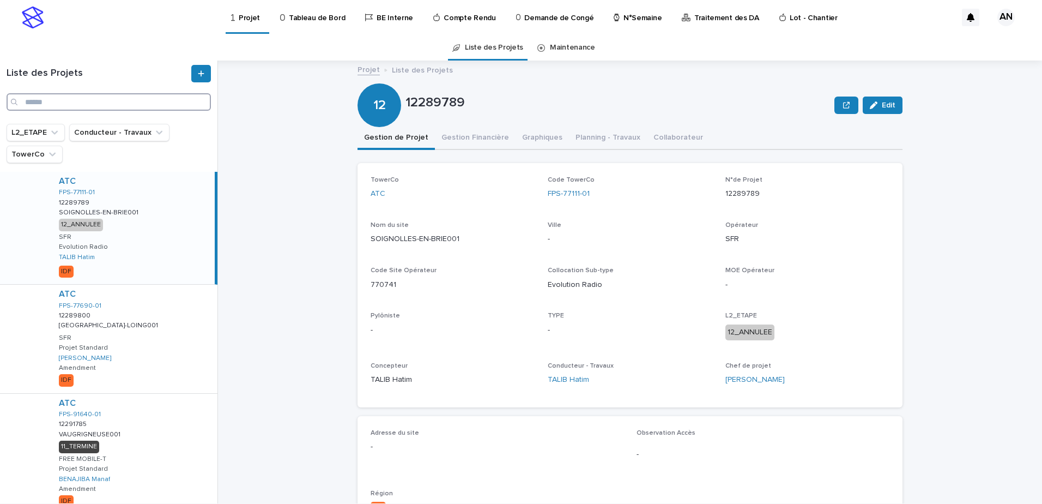
click at [79, 97] on input "Search" at bounding box center [109, 101] width 204 height 17
paste input "**********"
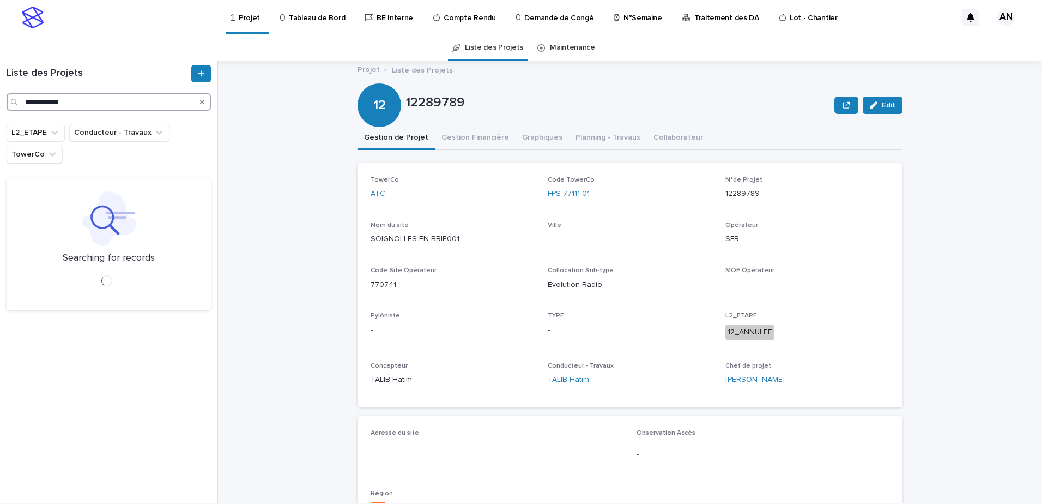
type input "**********"
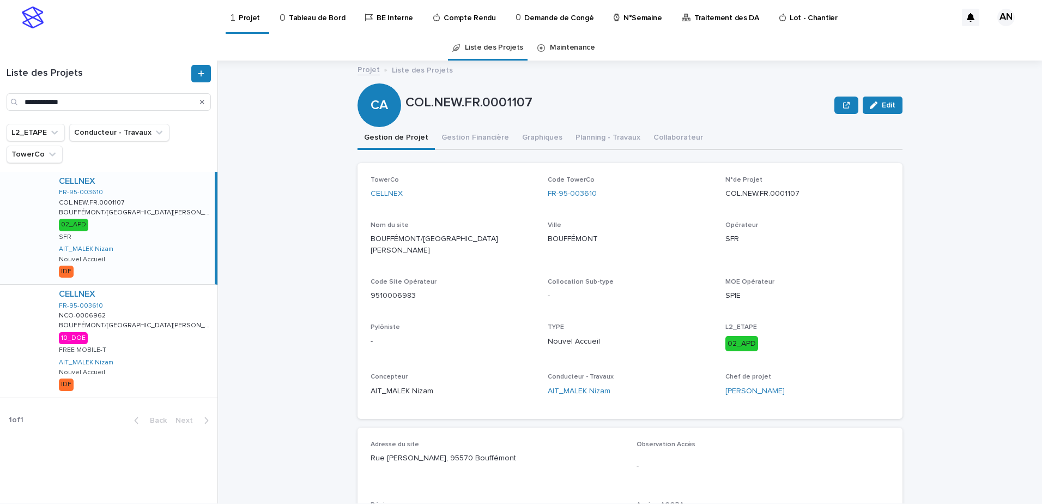
click at [179, 224] on div "CELLNEX FR-95-003610 COL.NEW.FR.0001107 COL.NEW.FR.0001107 BOUFFÉMONT/RUE LOUIS…" at bounding box center [132, 228] width 165 height 112
drag, startPoint x: 599, startPoint y: 194, endPoint x: 545, endPoint y: 199, distance: 54.2
click at [548, 199] on div "FR-95-003610" at bounding box center [630, 193] width 164 height 11
drag, startPoint x: 545, startPoint y: 199, endPoint x: 483, endPoint y: 188, distance: 63.1
click at [483, 188] on div "CELLNEX" at bounding box center [453, 193] width 164 height 11
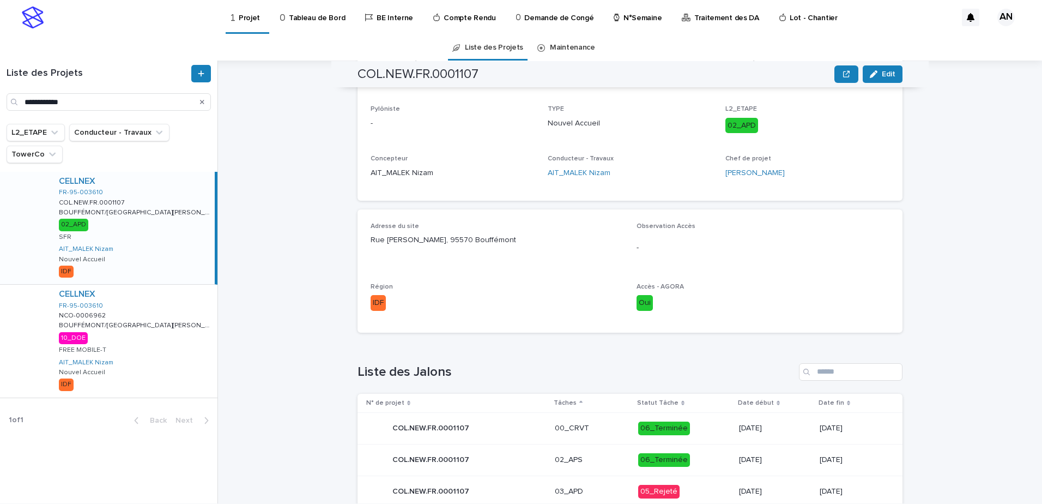
scroll to position [436, 0]
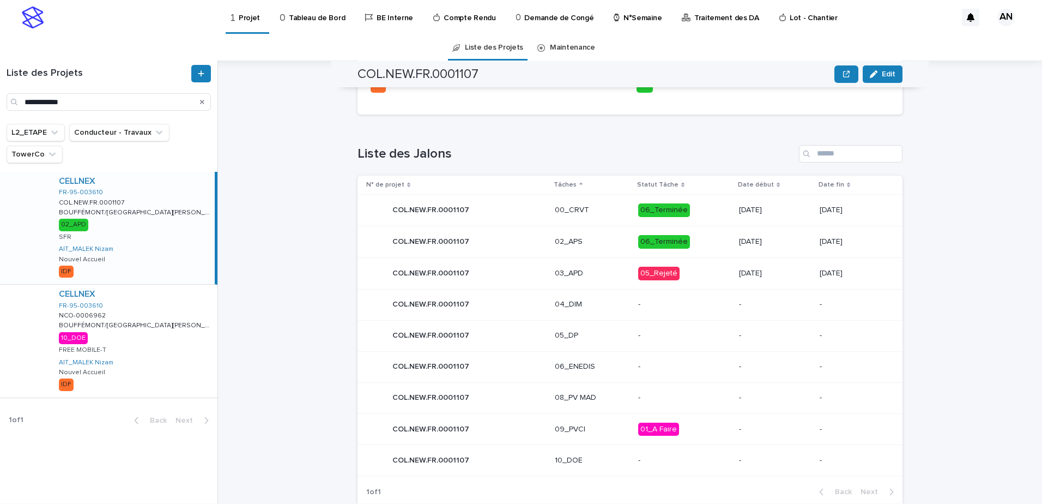
click at [598, 269] on p "03_APD" at bounding box center [592, 273] width 75 height 9
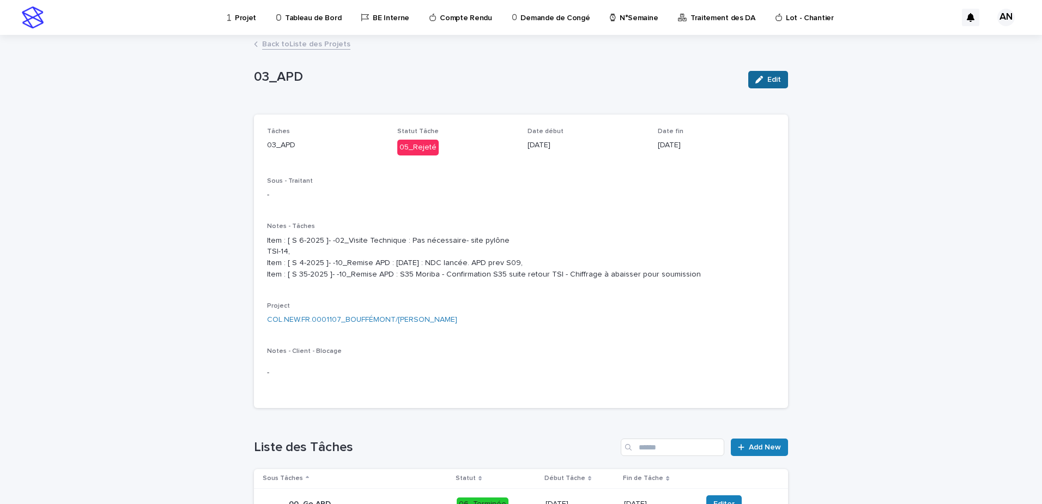
click at [768, 80] on span "Edit" at bounding box center [775, 80] width 14 height 8
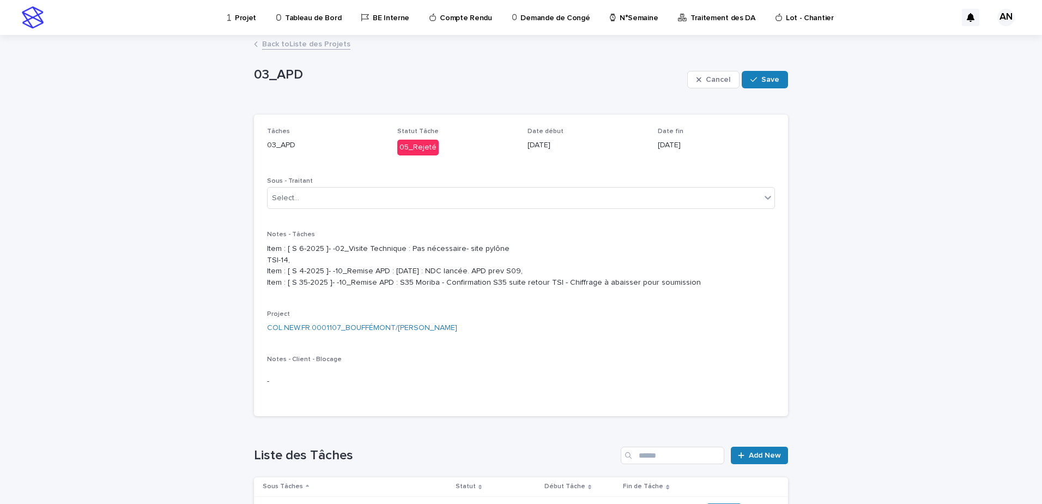
click at [943, 140] on div "Loading... Saving… Loading... Saving… 03_APD Cancel Save 03_APD Cancel Save Sor…" at bounding box center [521, 470] width 1042 height 868
click at [303, 44] on link "Back to Liste des Projets" at bounding box center [306, 43] width 88 height 13
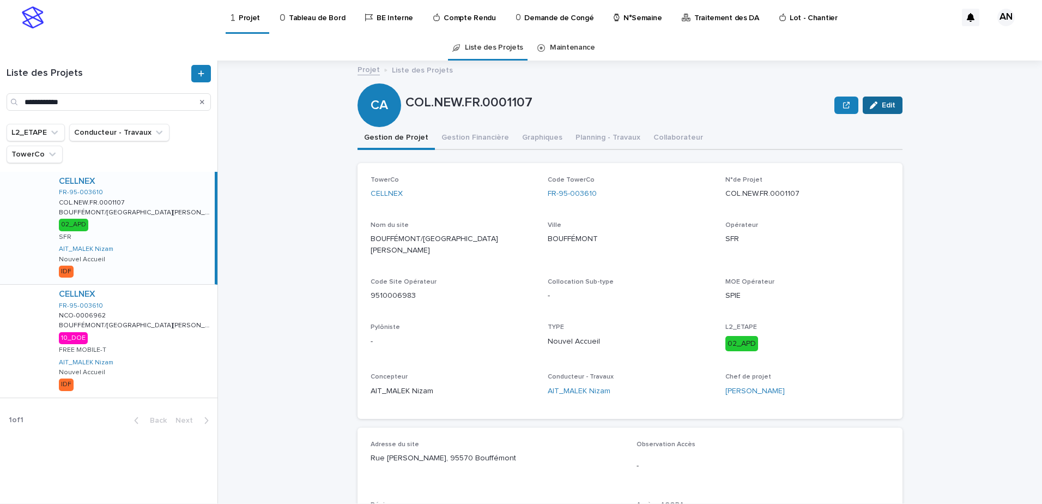
click at [882, 106] on span "Edit" at bounding box center [889, 105] width 14 height 8
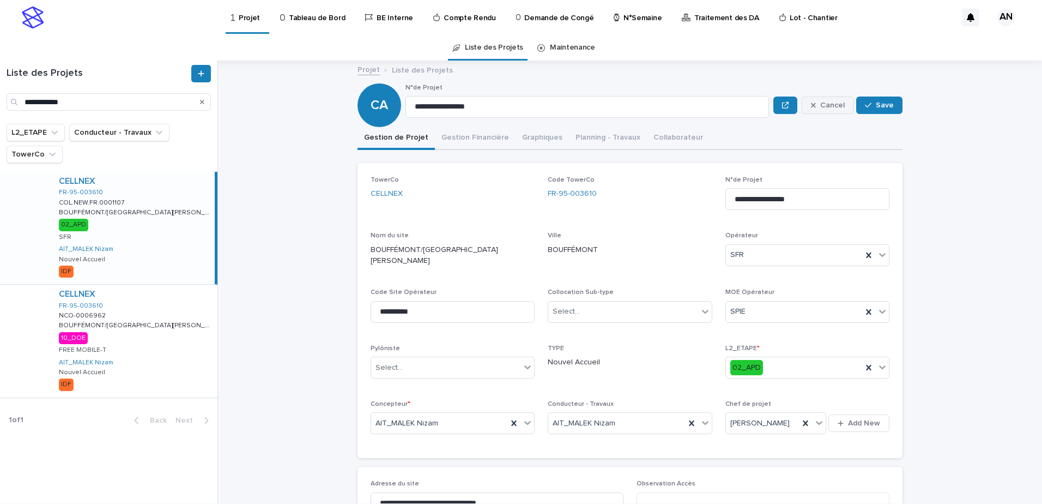
click at [830, 106] on span "Cancel" at bounding box center [833, 105] width 25 height 8
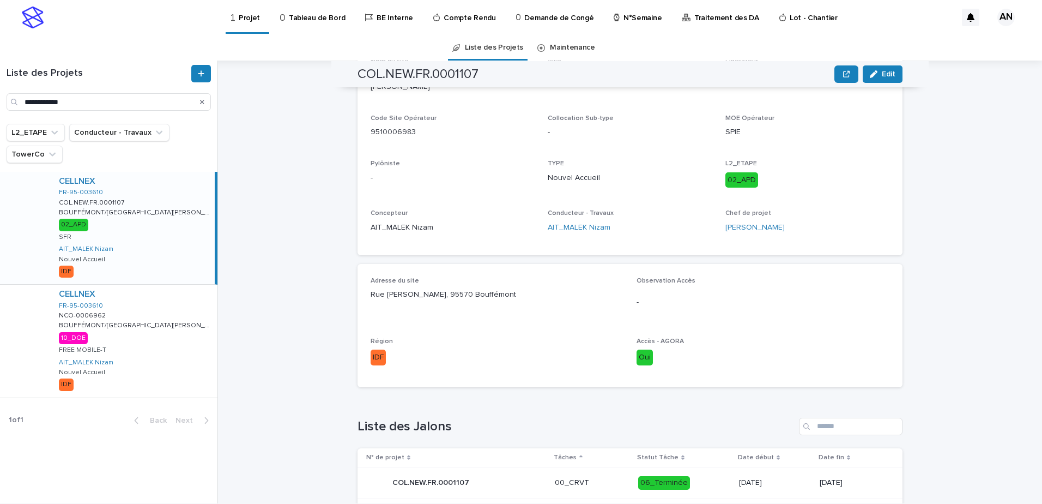
scroll to position [327, 0]
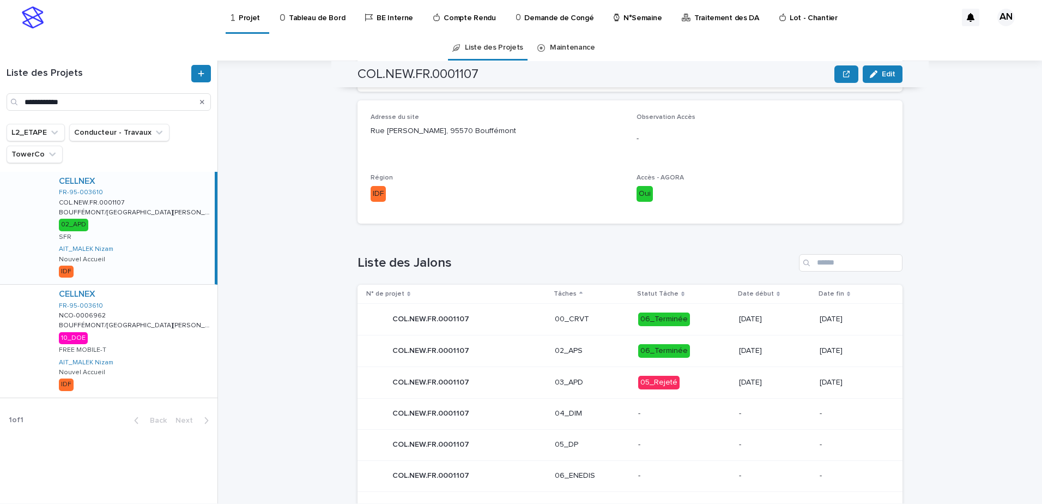
click at [487, 371] on div "COL.NEW.FR.0001107 COL.NEW.FR.0001107" at bounding box center [456, 382] width 180 height 22
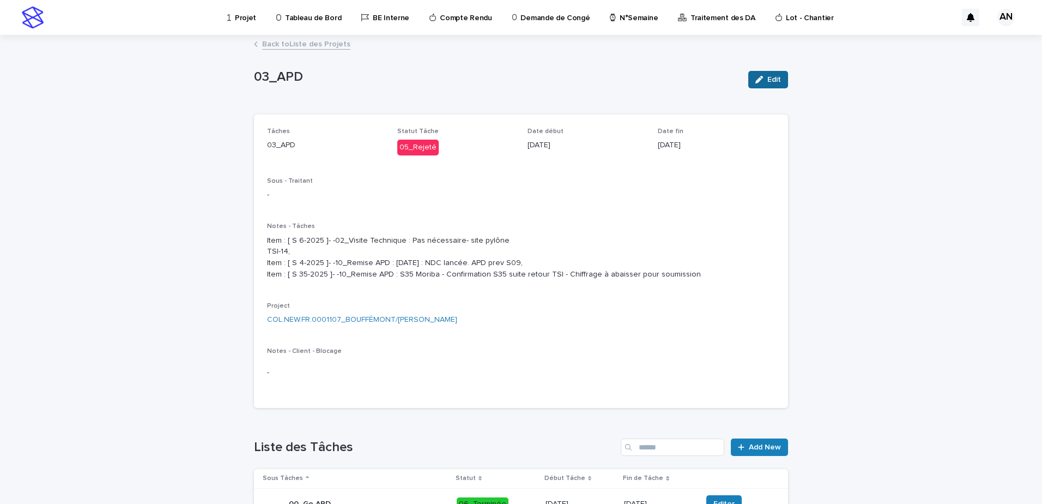
click at [775, 79] on span "Edit" at bounding box center [775, 80] width 14 height 8
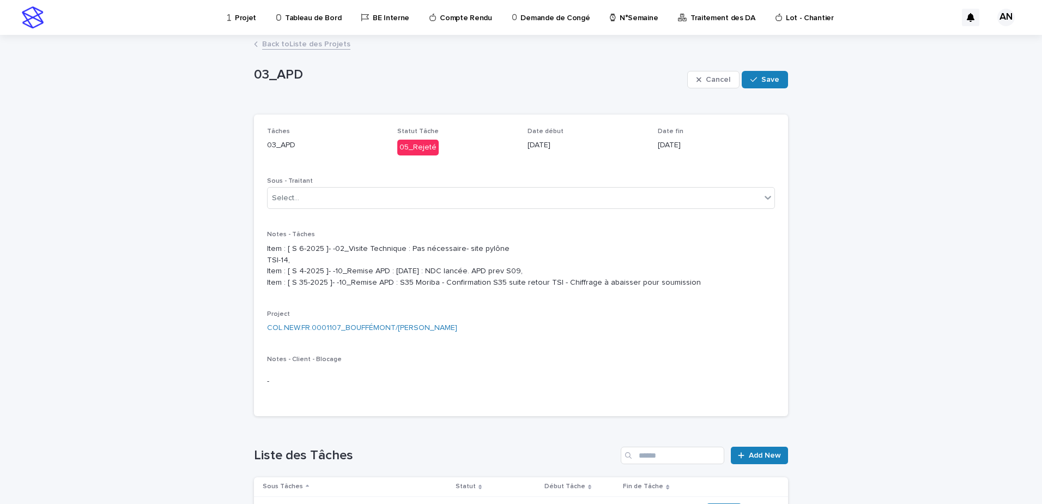
click at [326, 244] on p "Item : [ S 6-2025 ]- -02_Visite Technique : Pas nécessaire- site pylône TSI-14,…" at bounding box center [521, 265] width 508 height 45
click at [442, 363] on p "Notes - Client - Blocage" at bounding box center [521, 359] width 508 height 8
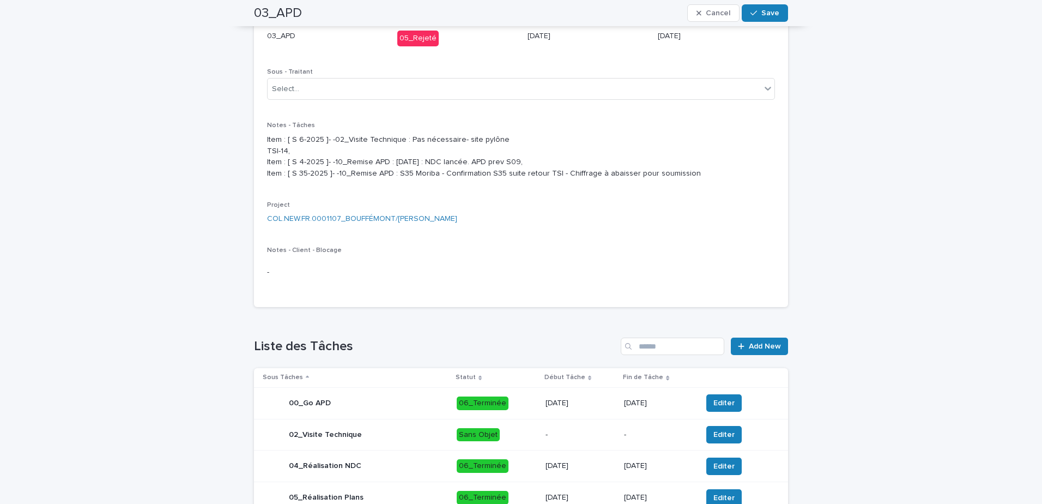
scroll to position [55, 0]
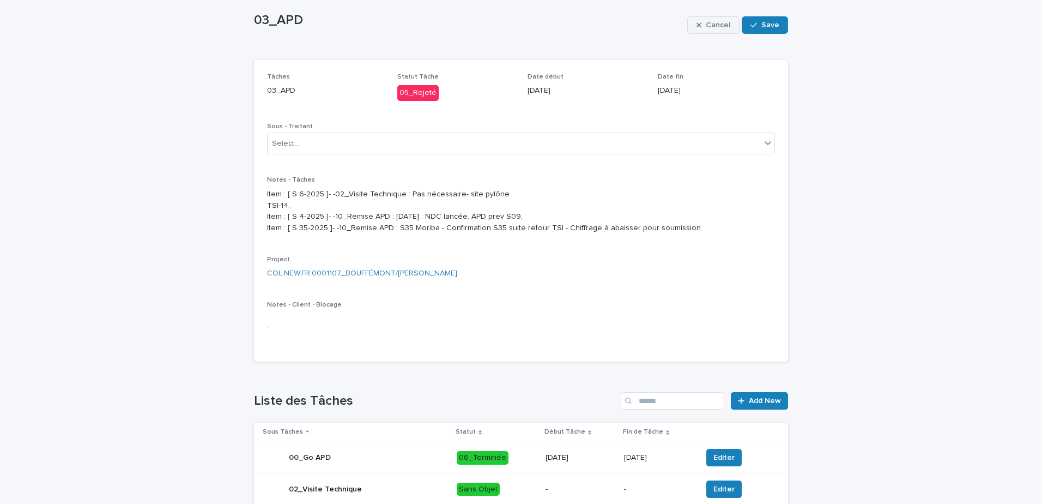
click at [713, 25] on span "Cancel" at bounding box center [718, 25] width 25 height 8
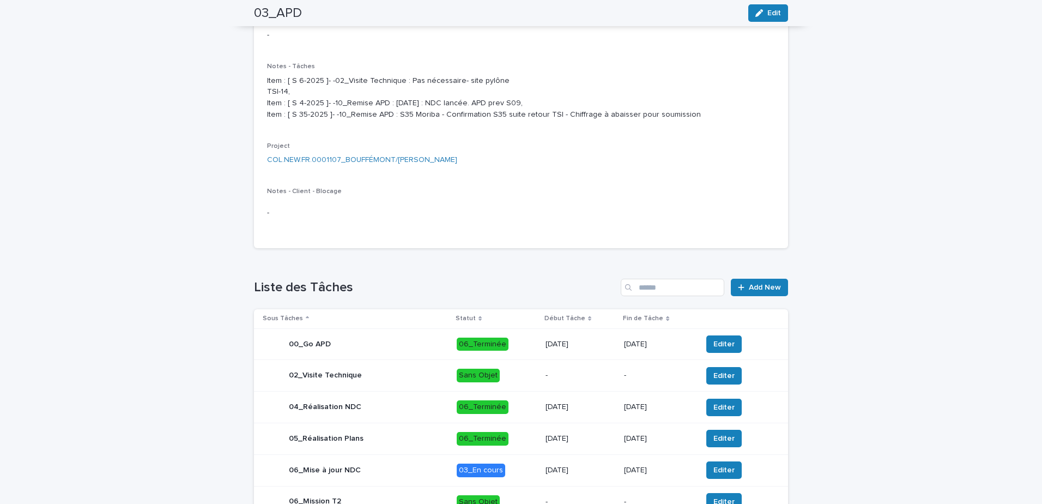
scroll to position [51, 0]
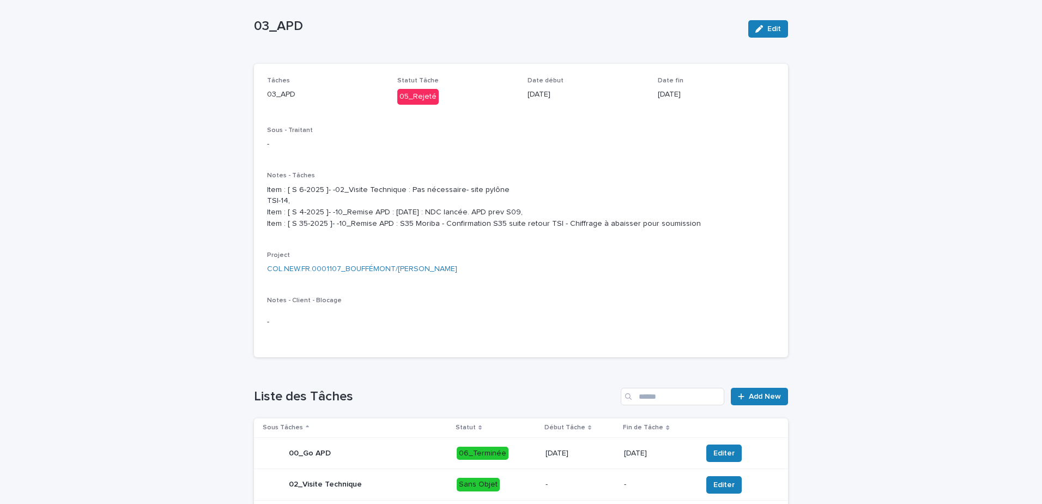
click at [462, 326] on div "-" at bounding box center [521, 322] width 508 height 27
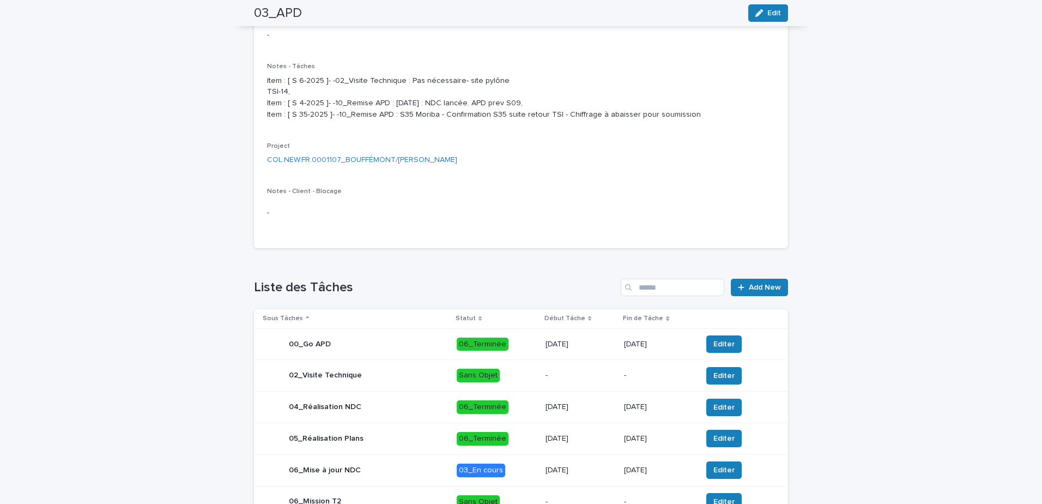
scroll to position [269, 0]
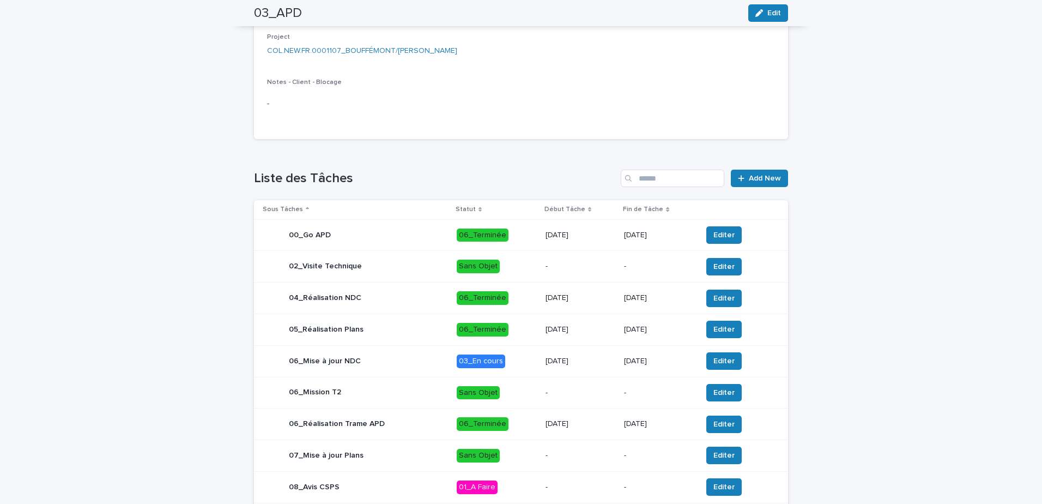
click at [409, 372] on div "06_Mise à jour NDC" at bounding box center [355, 361] width 185 height 22
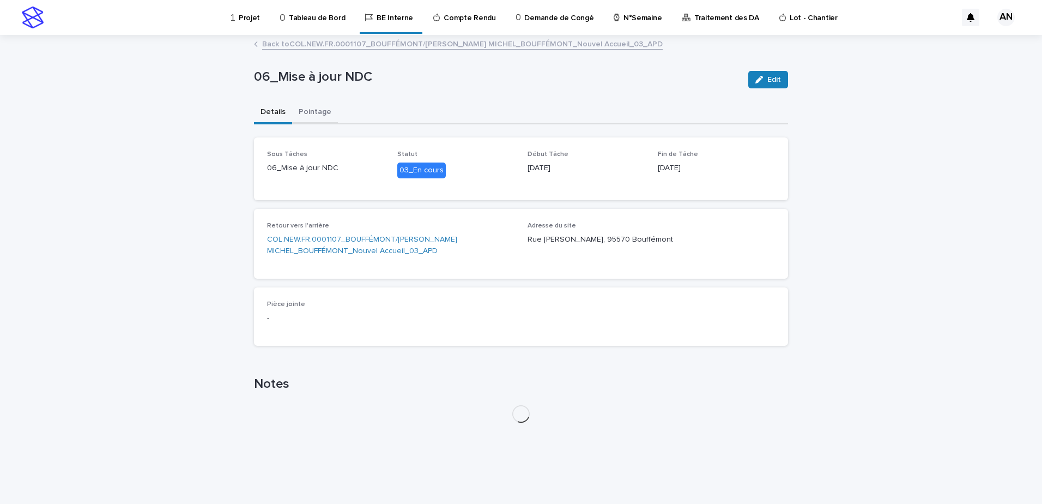
click at [313, 108] on button "Pointage" at bounding box center [315, 112] width 46 height 23
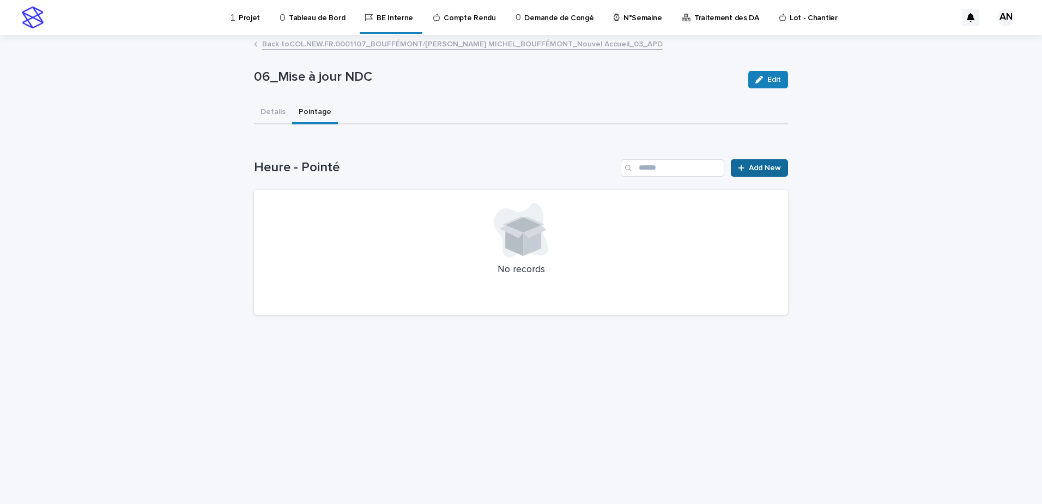
click at [771, 166] on span "Add New" at bounding box center [765, 168] width 32 height 8
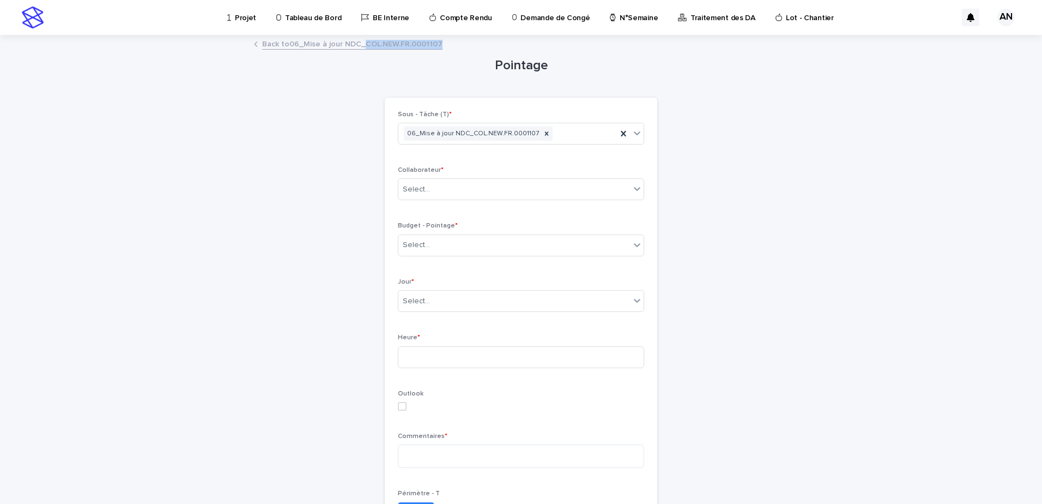
drag, startPoint x: 435, startPoint y: 46, endPoint x: 361, endPoint y: 51, distance: 74.3
click at [361, 51] on div "Back to 06_Mise à jour NDC_COL.NEW.FR.0001107" at bounding box center [521, 44] width 545 height 15
copy link "COL.NEW.FR.0001107"
click at [472, 183] on div "Select..." at bounding box center [515, 189] width 232 height 18
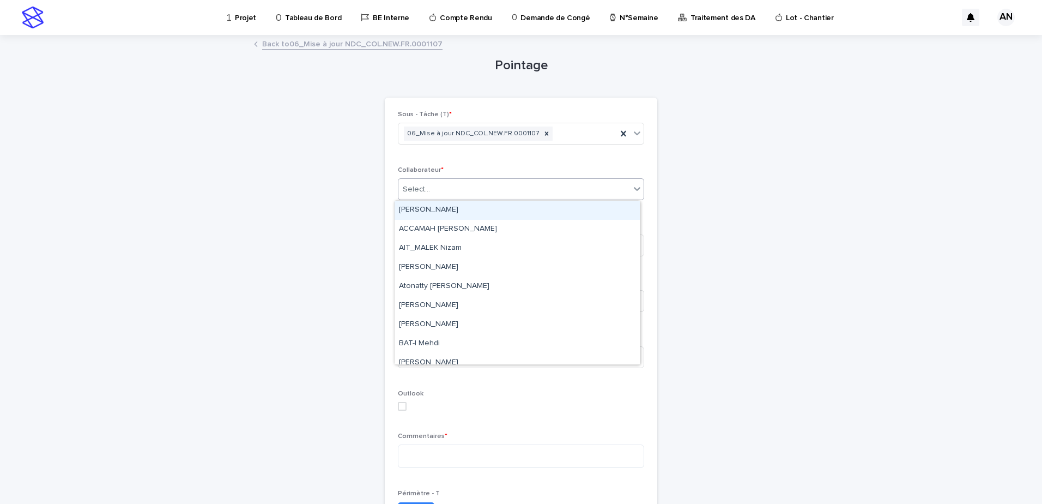
click at [733, 194] on div "Pointage Loading... Saving… Loading... Saving… Loading... Saving… Sous - Tâche …" at bounding box center [521, 369] width 534 height 666
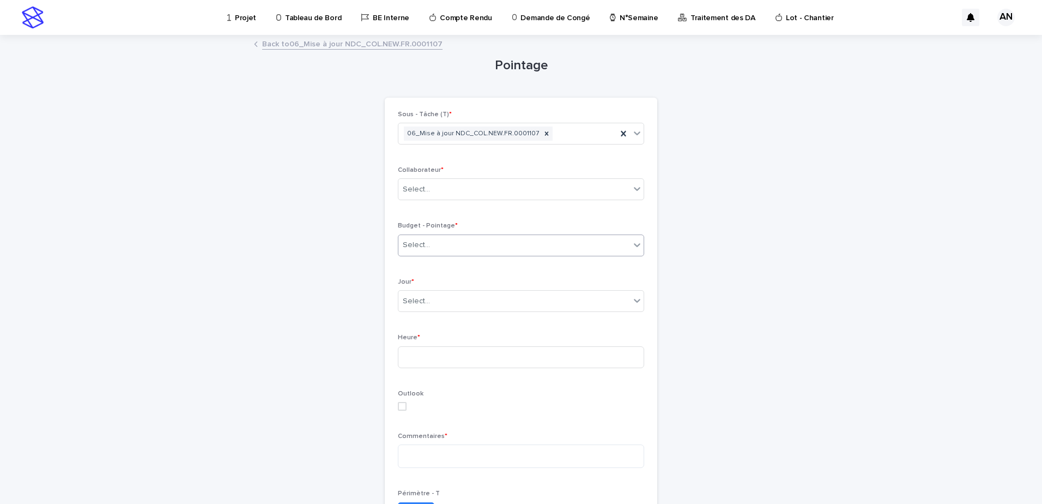
click at [459, 238] on div "Select..." at bounding box center [515, 245] width 232 height 18
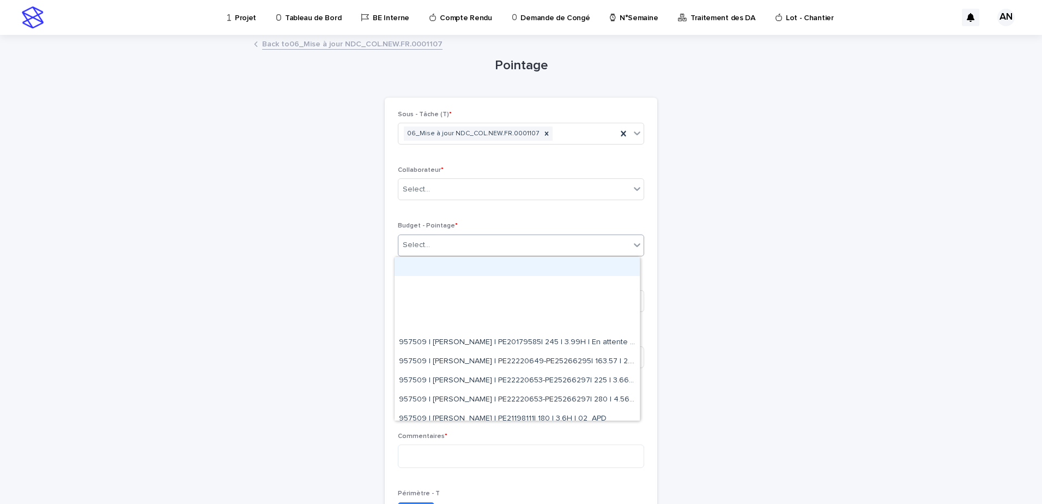
paste input "**********"
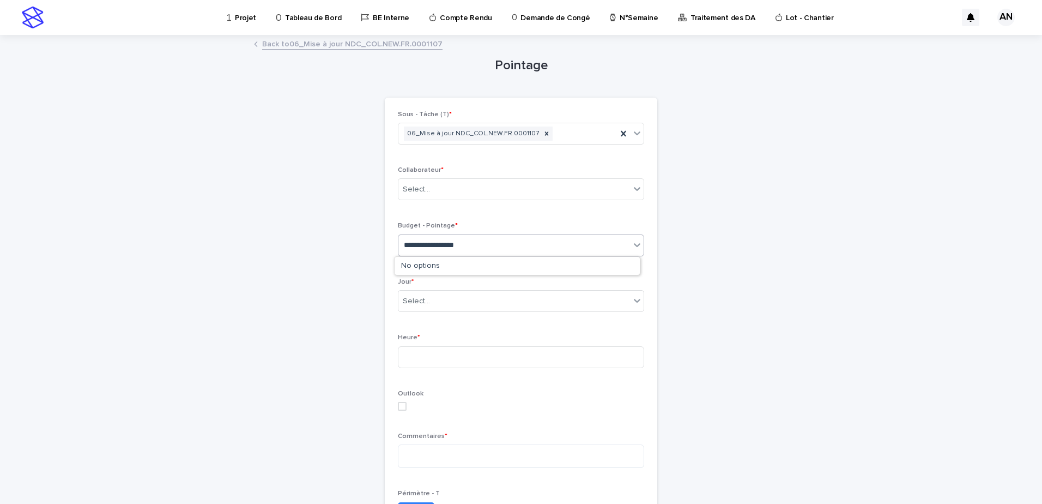
type input "**********"
click at [292, 46] on link "Back to 06_Mise à jour NDC_COL.NEW.FR.0001107" at bounding box center [352, 43] width 180 height 13
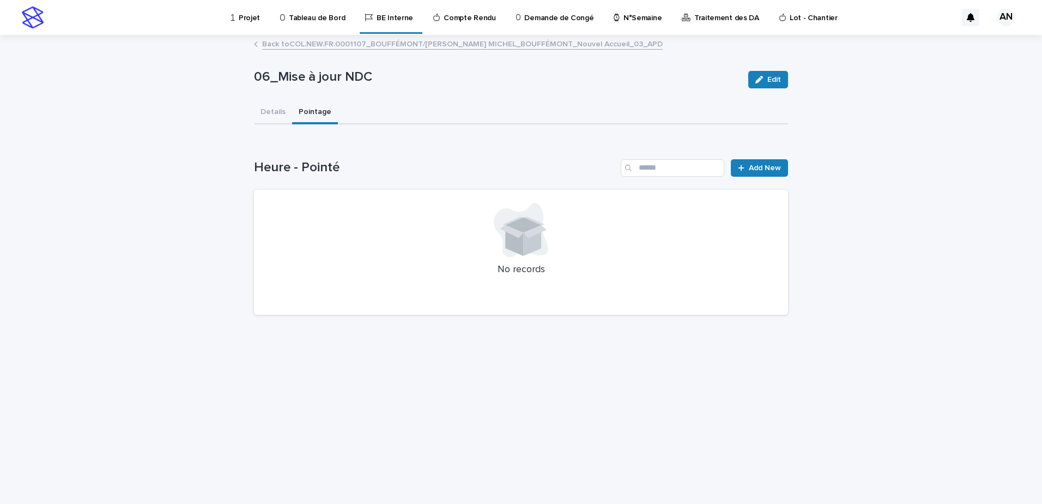
click at [243, 22] on p "Projet" at bounding box center [249, 11] width 21 height 23
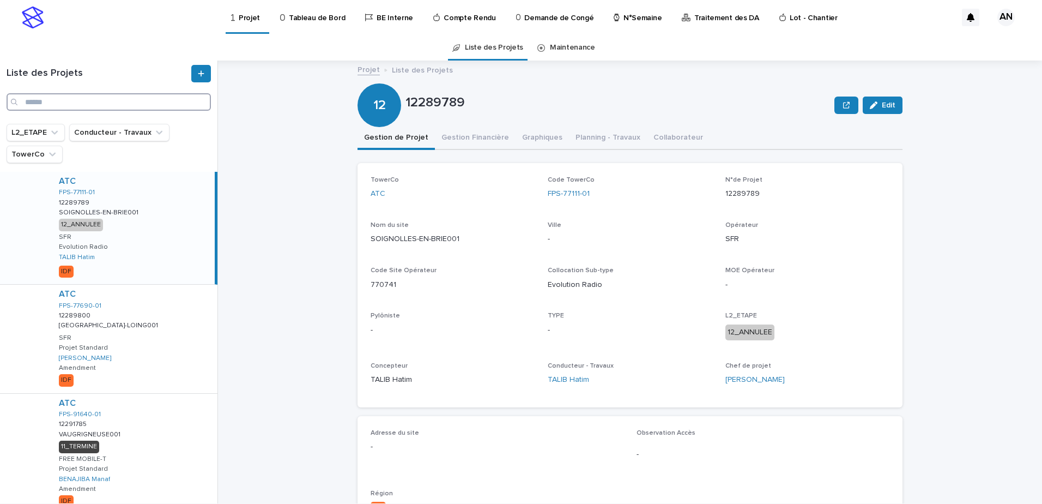
click at [106, 104] on input "Search" at bounding box center [109, 101] width 204 height 17
paste input "**********"
type input "**********"
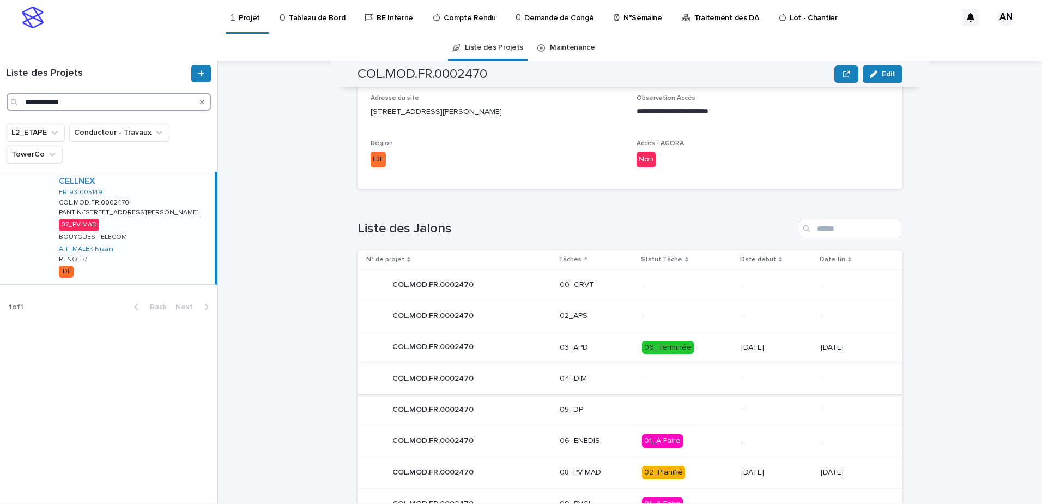
scroll to position [437, 0]
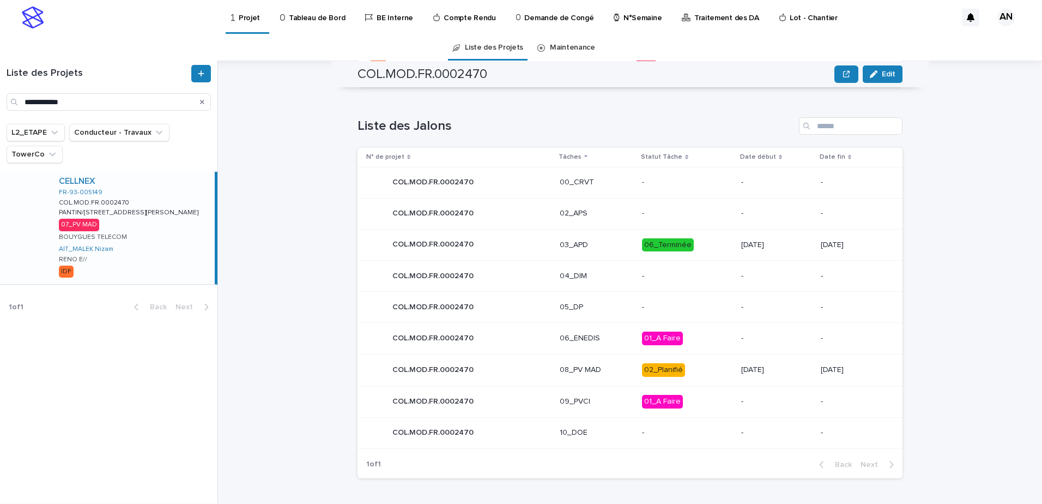
click at [503, 369] on div "COL.MOD.FR.0002470 COL.MOD.FR.0002470" at bounding box center [458, 370] width 185 height 22
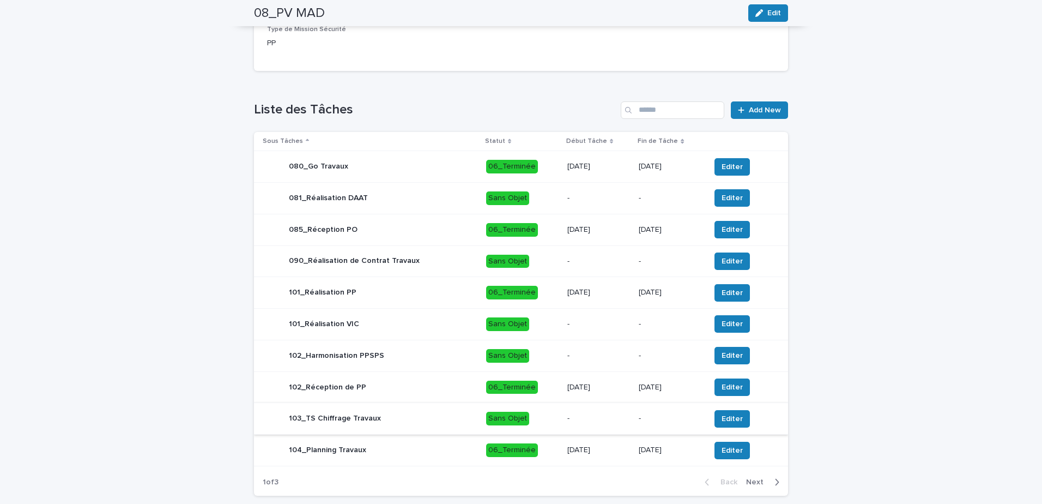
scroll to position [448, 0]
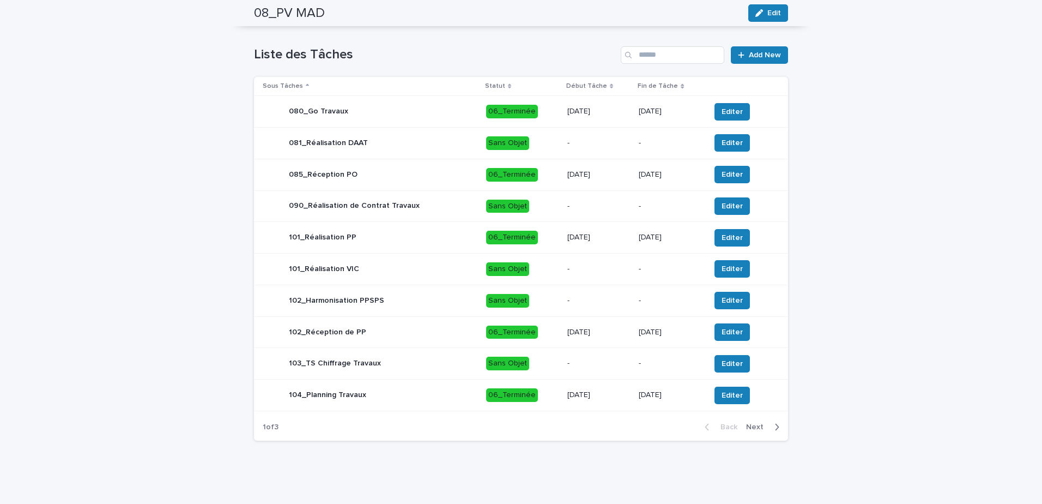
click at [759, 423] on span "Next" at bounding box center [758, 427] width 24 height 8
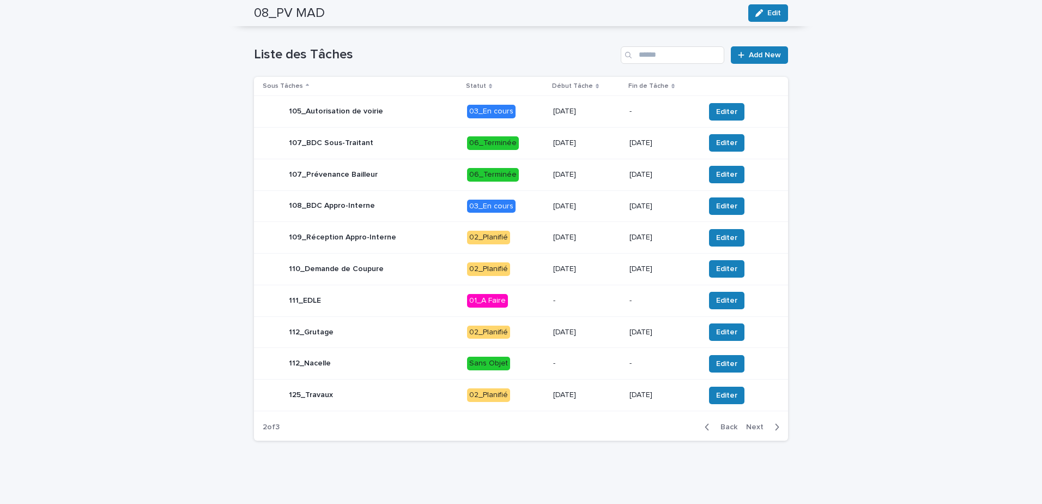
click at [427, 112] on div "105_Autorisation de voirie" at bounding box center [361, 112] width 196 height 22
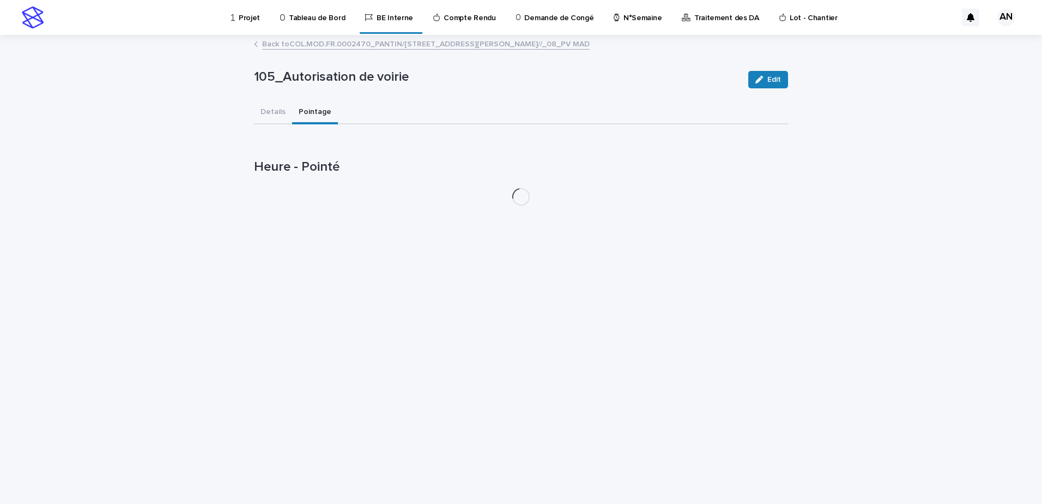
click at [316, 112] on button "Pointage" at bounding box center [315, 112] width 46 height 23
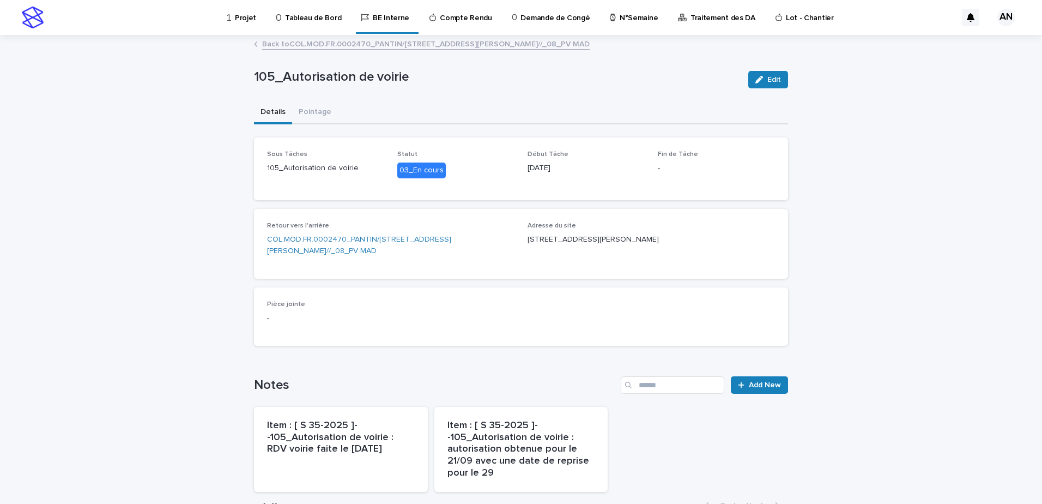
click at [281, 114] on button "Details" at bounding box center [273, 112] width 38 height 23
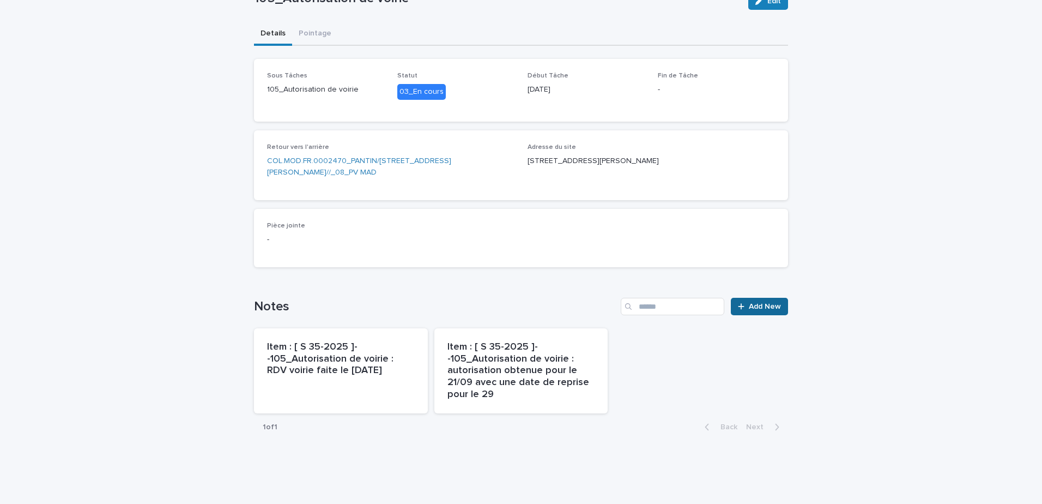
click at [758, 309] on span "Add New" at bounding box center [765, 307] width 32 height 8
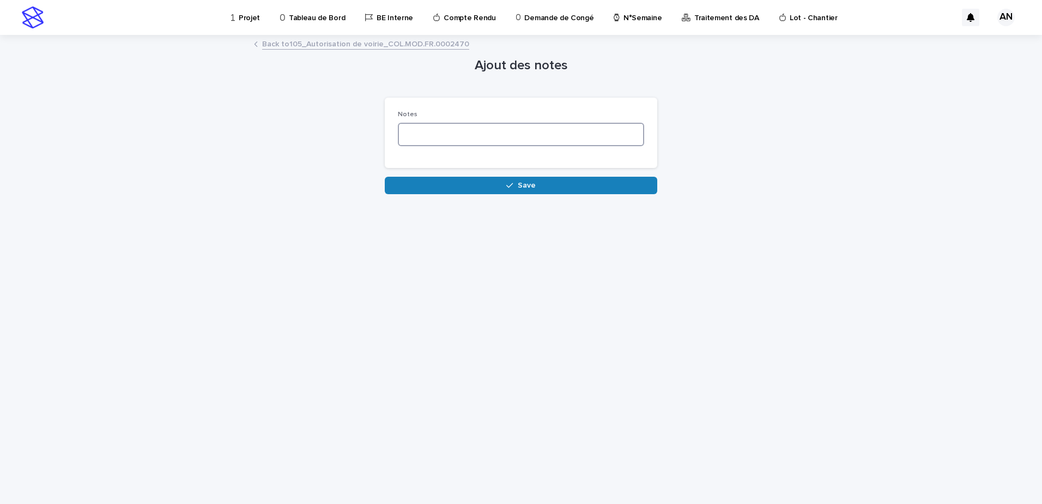
click at [446, 140] on textarea at bounding box center [521, 134] width 246 height 23
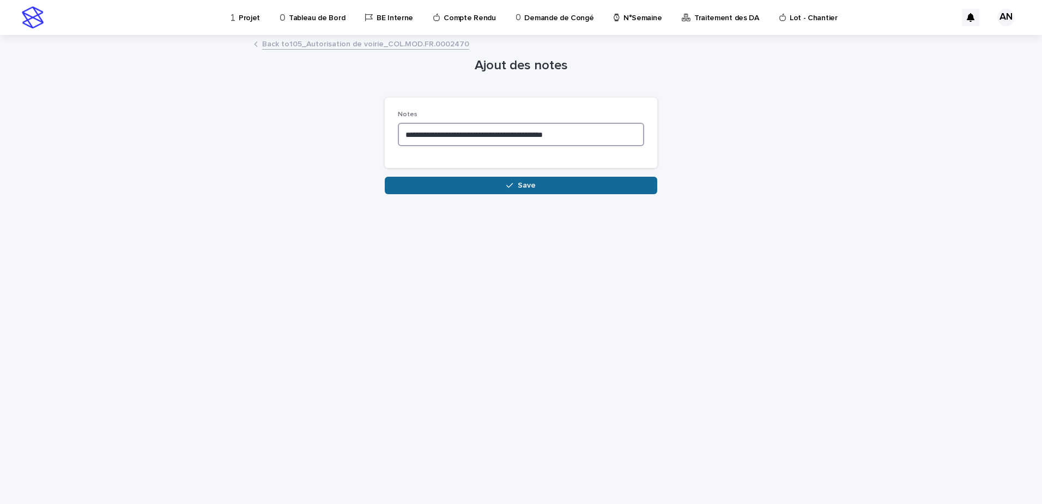
type textarea "**********"
click at [538, 184] on button "Save" at bounding box center [521, 185] width 273 height 17
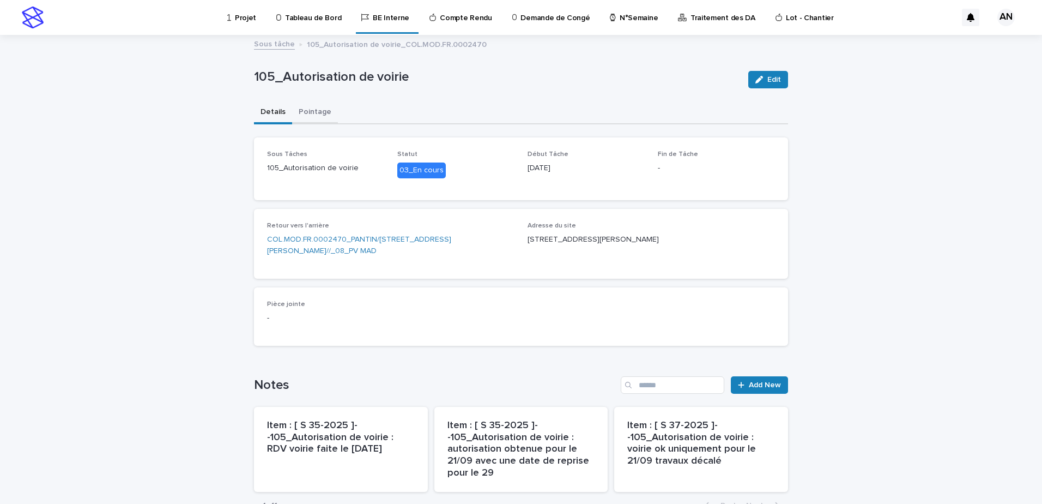
click at [306, 107] on button "Pointage" at bounding box center [315, 112] width 46 height 23
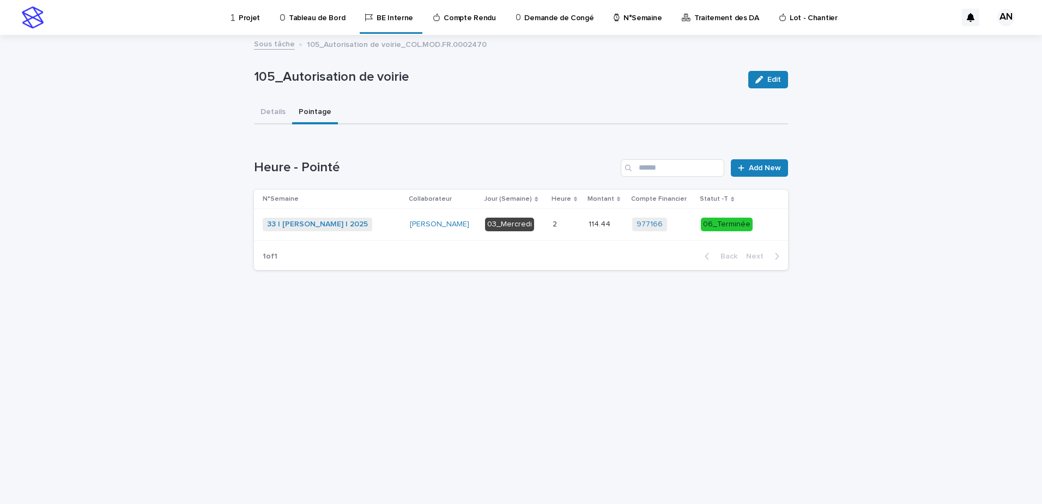
click at [400, 227] on div "33 | NIARE MORIBA | 2025 + 0" at bounding box center [332, 225] width 138 height 14
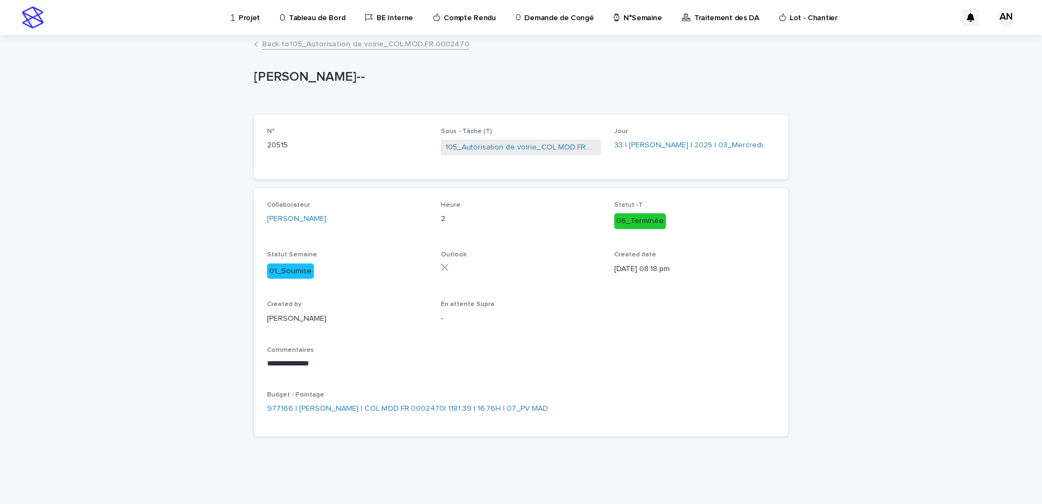
click at [365, 44] on link "Back to 105_Autorisation de voirie_COL.MOD.FR.0002470" at bounding box center [365, 43] width 207 height 13
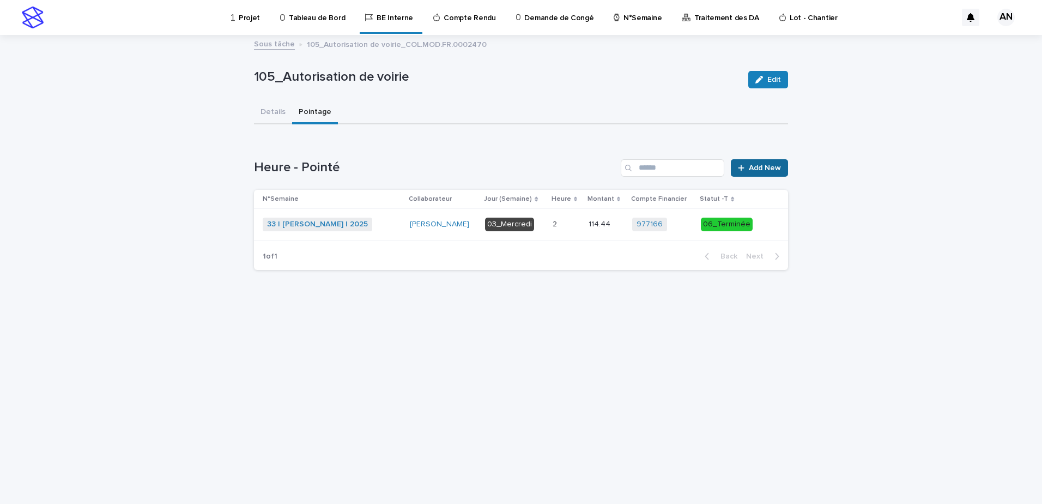
click at [752, 167] on span "Add New" at bounding box center [765, 168] width 32 height 8
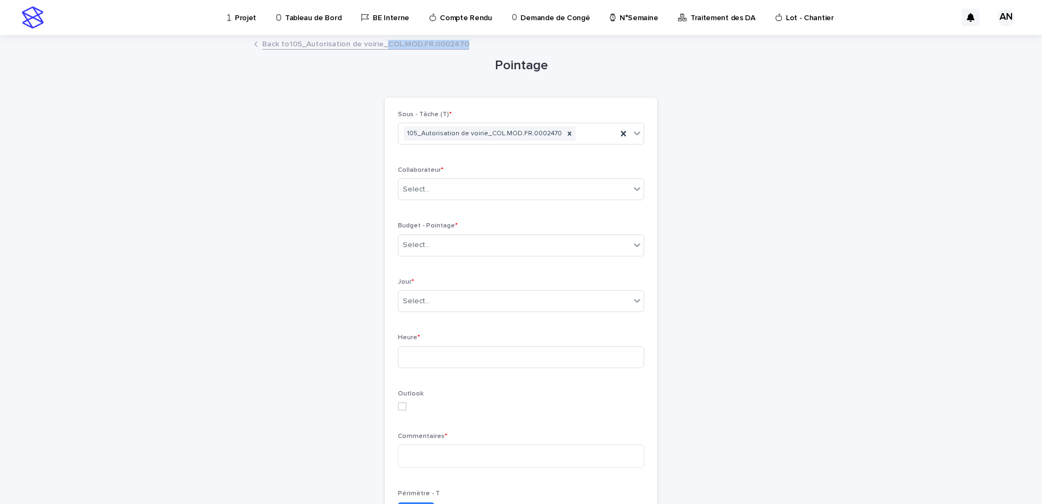
drag, startPoint x: 451, startPoint y: 45, endPoint x: 378, endPoint y: 50, distance: 73.2
click at [378, 50] on div "Back to 105_Autorisation de voirie_COL.MOD.FR.0002470" at bounding box center [521, 44] width 545 height 15
copy link "COL.MOD.FR.0002470"
click at [506, 190] on div "Select..." at bounding box center [515, 189] width 232 height 18
click at [758, 220] on div "Pointage Loading... Saving… Loading... Saving… Loading... Saving… Sous - Tâche …" at bounding box center [521, 369] width 534 height 666
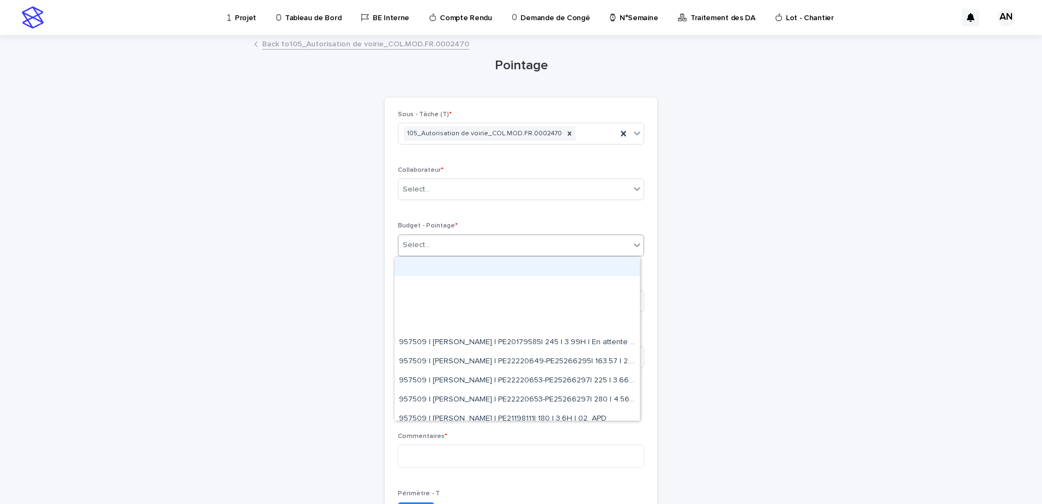
click at [488, 242] on div "Select..." at bounding box center [515, 245] width 232 height 18
paste input "**********"
type input "**********"
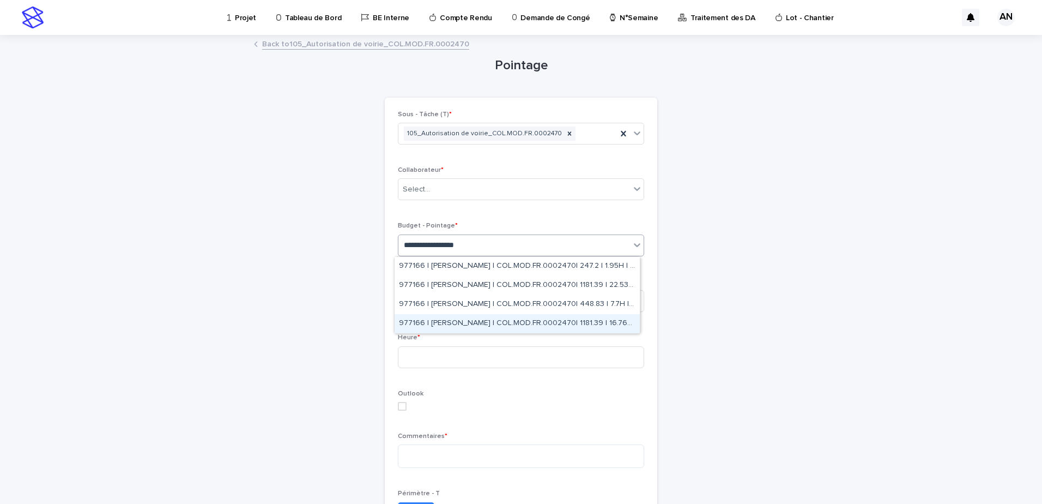
click at [539, 319] on div "977166 | NIARE MORIBA | COL.MOD.FR.0002470| 1181.39 | 16.76H | 07_PV MAD" at bounding box center [517, 323] width 245 height 19
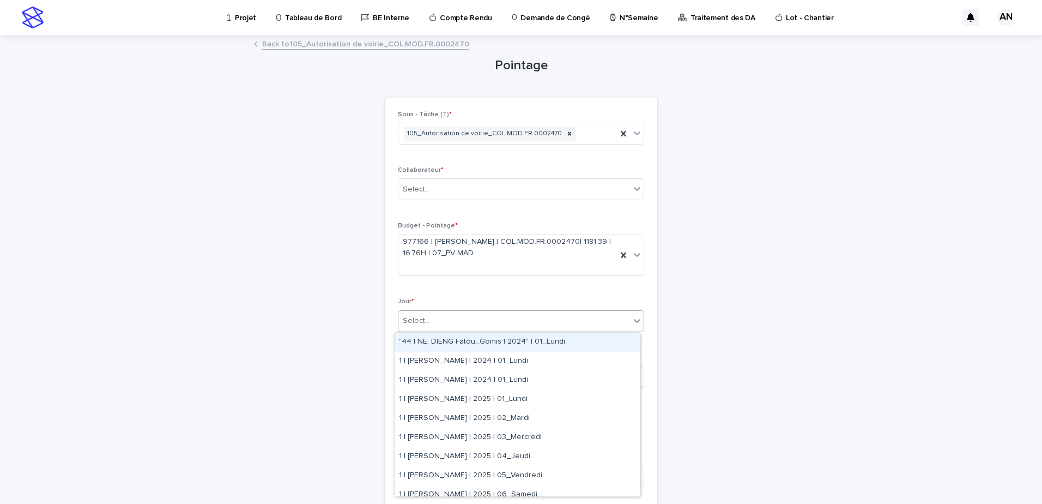
click at [508, 322] on div "Select..." at bounding box center [515, 321] width 232 height 18
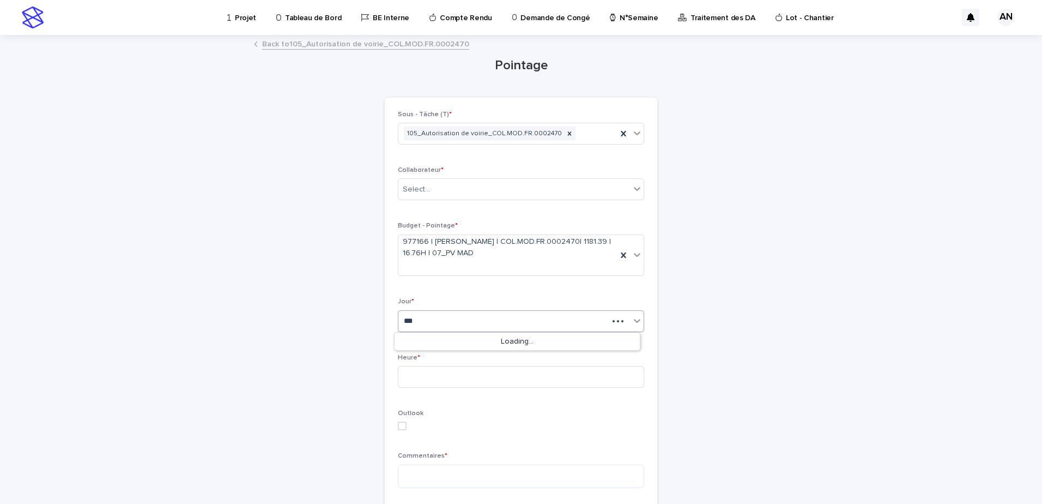
type input "****"
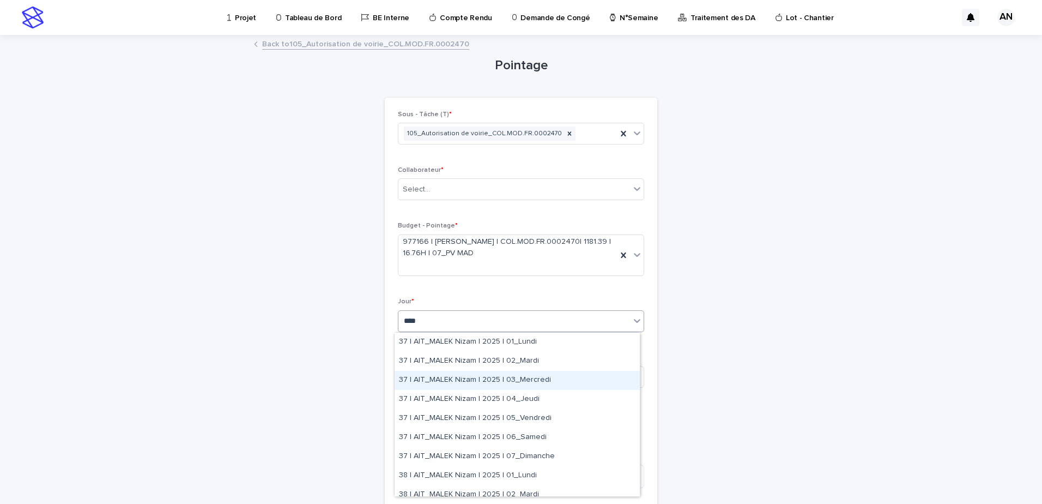
click at [546, 387] on div "37 | AIT_MALEK Nizam | 2025 | 03_Mercredi" at bounding box center [517, 380] width 245 height 19
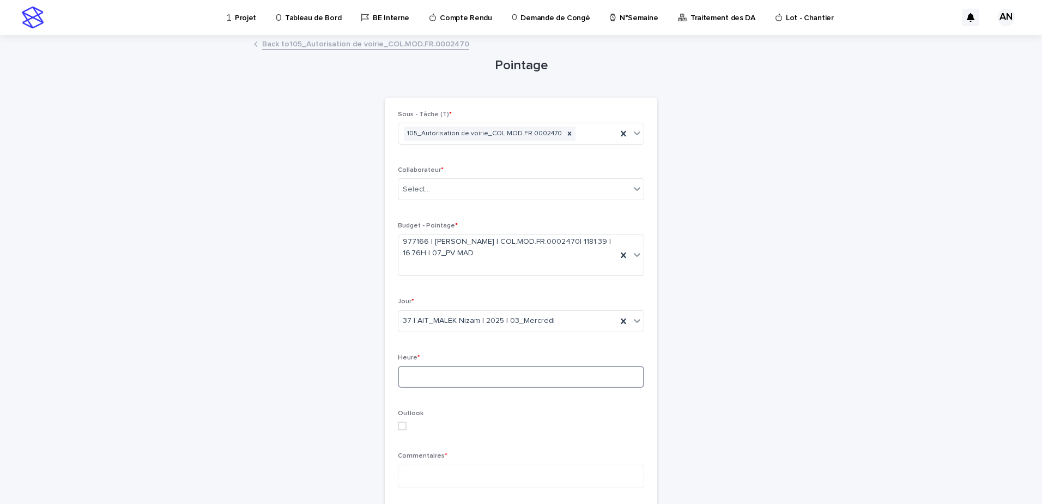
click at [482, 373] on input at bounding box center [521, 377] width 246 height 22
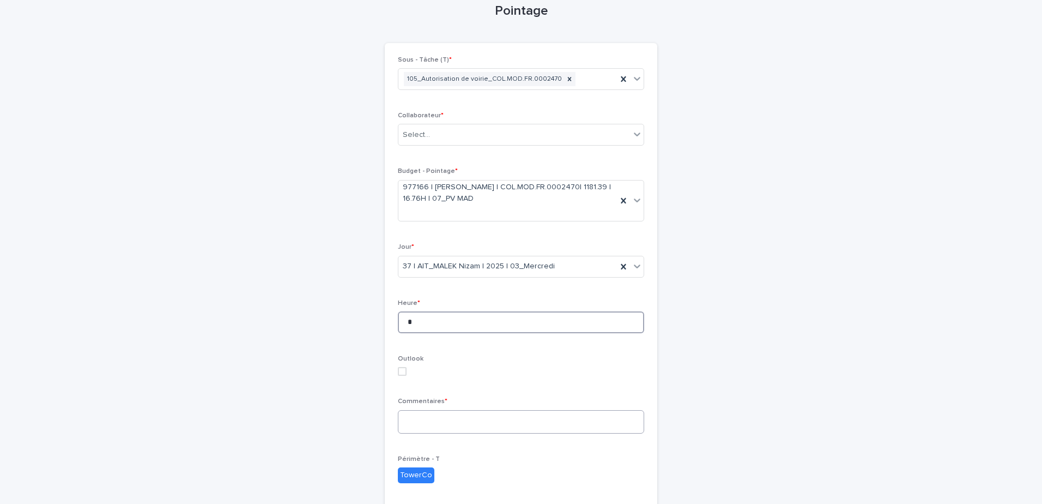
type input "*"
click at [500, 420] on textarea at bounding box center [521, 421] width 246 height 23
type textarea "*"
type textarea "**********"
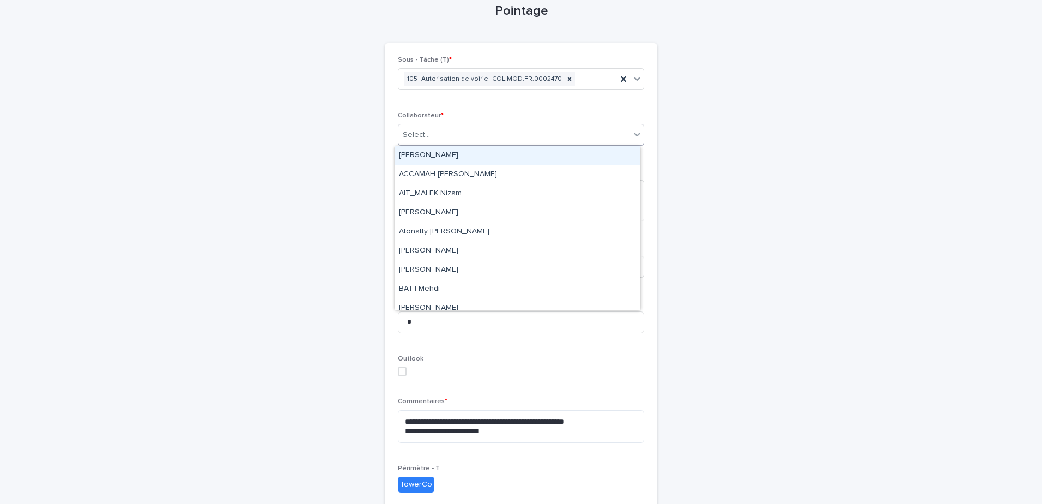
click at [566, 138] on div "Select..." at bounding box center [515, 135] width 232 height 18
type input "**"
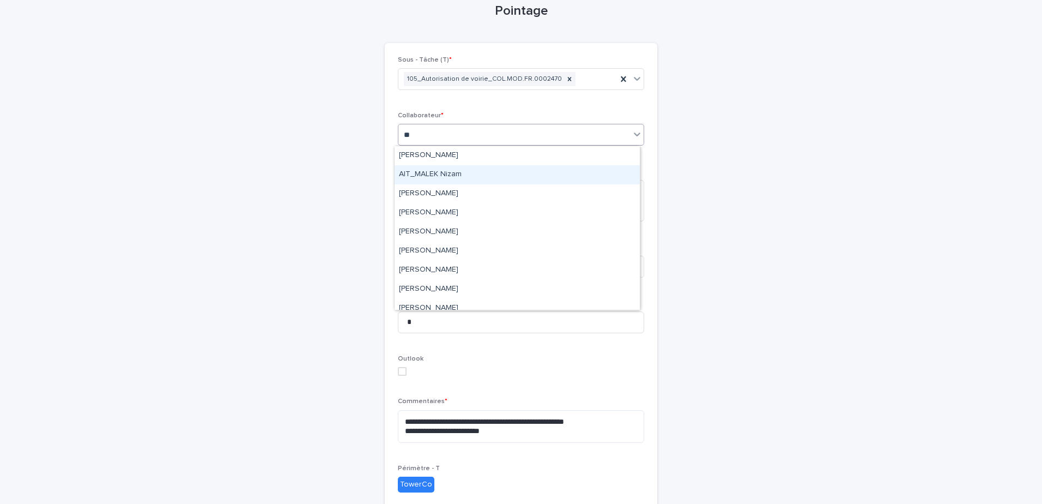
click at [493, 173] on div "AIT_MALEK Nizam" at bounding box center [517, 174] width 245 height 19
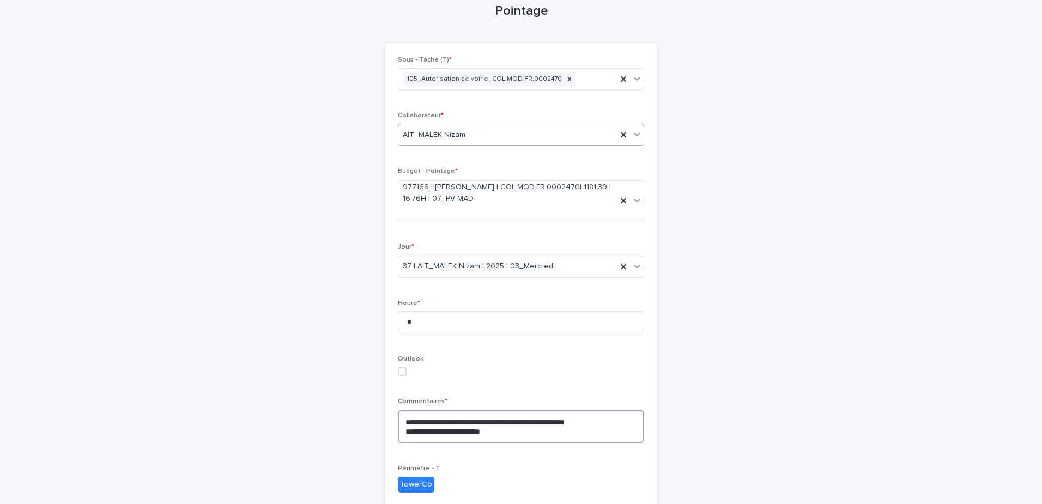
click at [596, 424] on textarea "**********" at bounding box center [521, 426] width 246 height 33
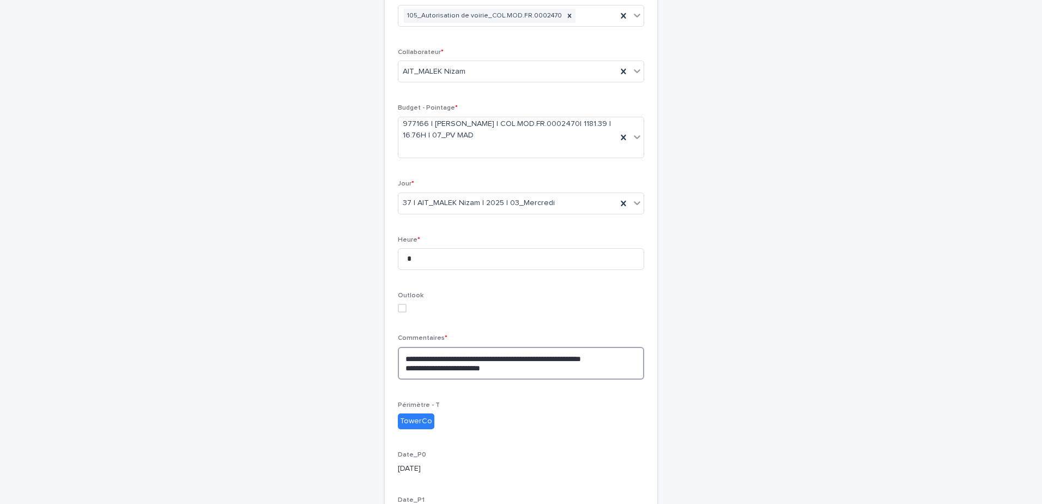
scroll to position [281, 0]
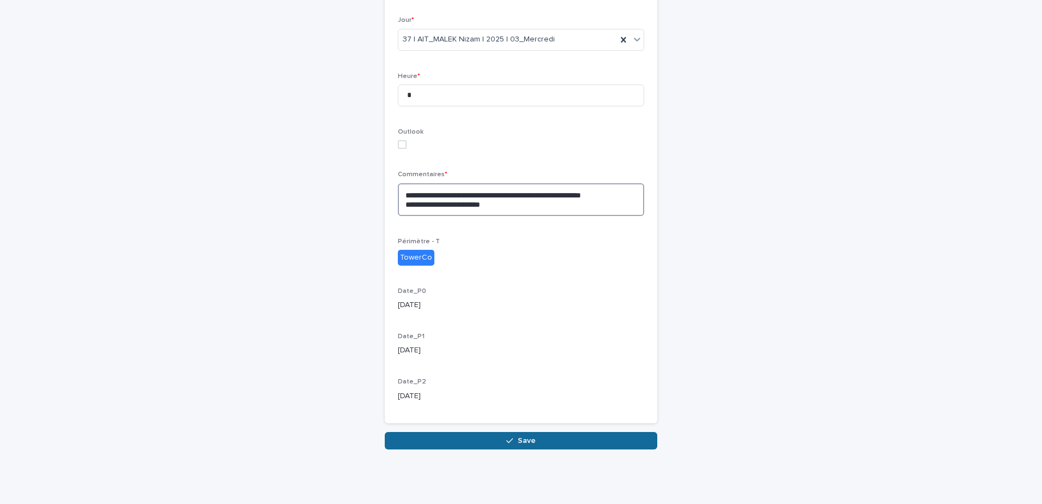
type textarea "**********"
click at [570, 439] on button "Save" at bounding box center [521, 440] width 273 height 17
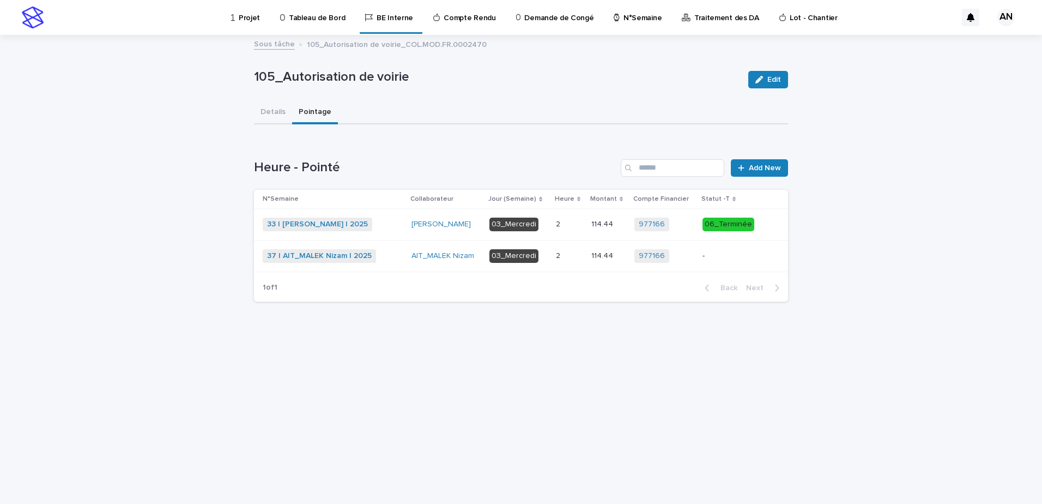
click at [396, 257] on div "37 | AIT_MALEK Nizam | 2025 + 0" at bounding box center [333, 256] width 140 height 14
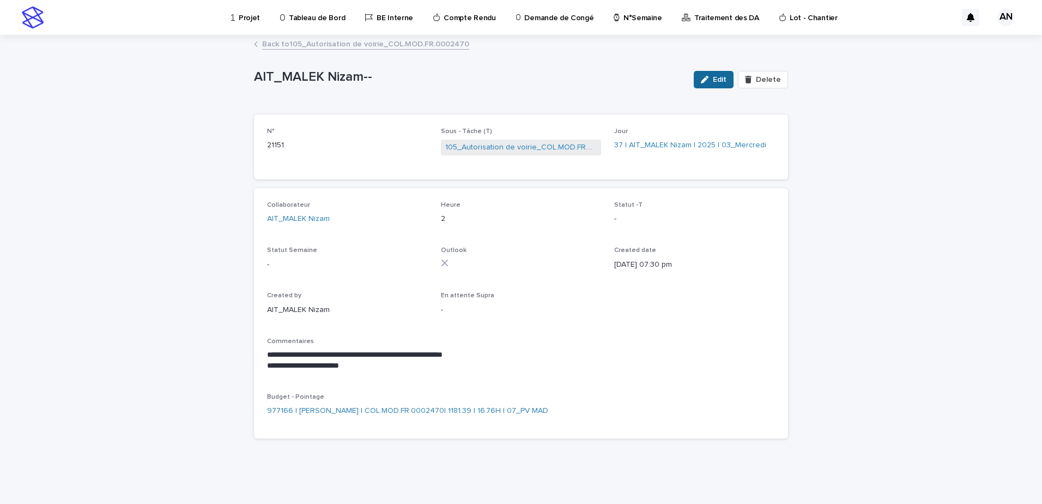
click at [715, 75] on button "Edit" at bounding box center [714, 79] width 40 height 17
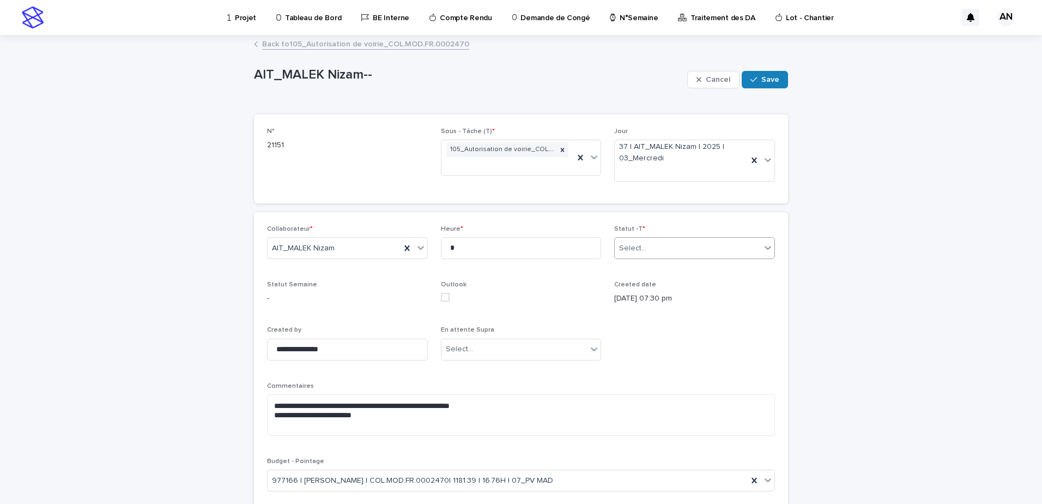
click at [734, 243] on div "Select..." at bounding box center [688, 248] width 146 height 18
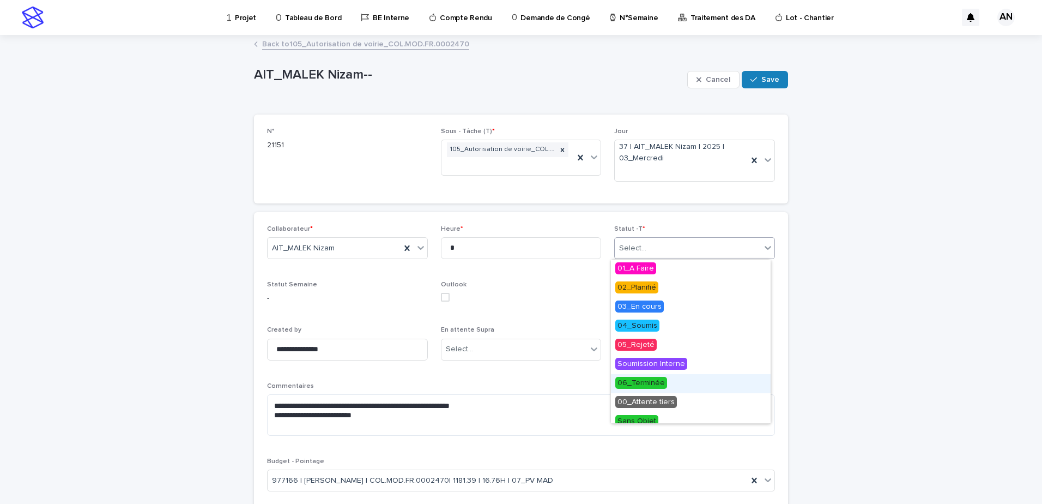
click at [649, 381] on span "06_Terminée" at bounding box center [642, 383] width 52 height 12
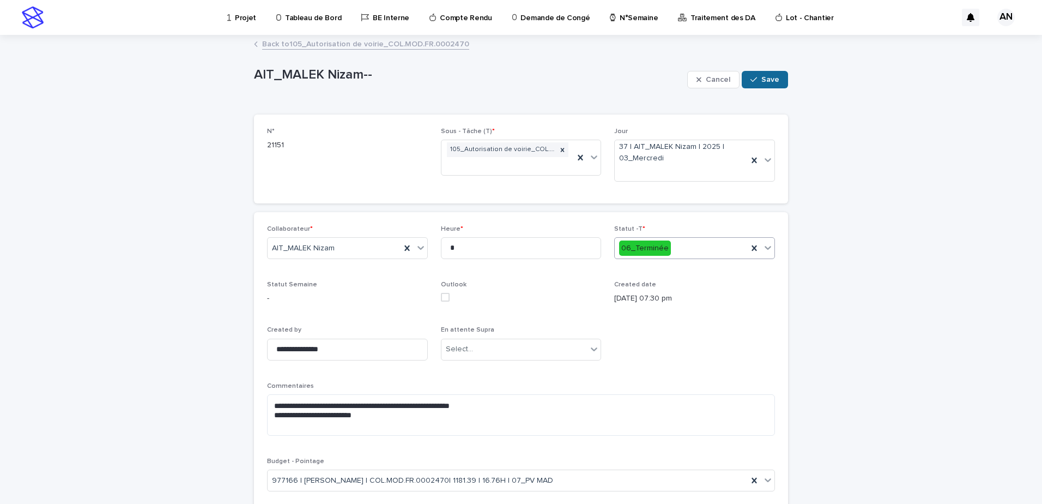
click at [764, 79] on span "Save" at bounding box center [771, 80] width 18 height 8
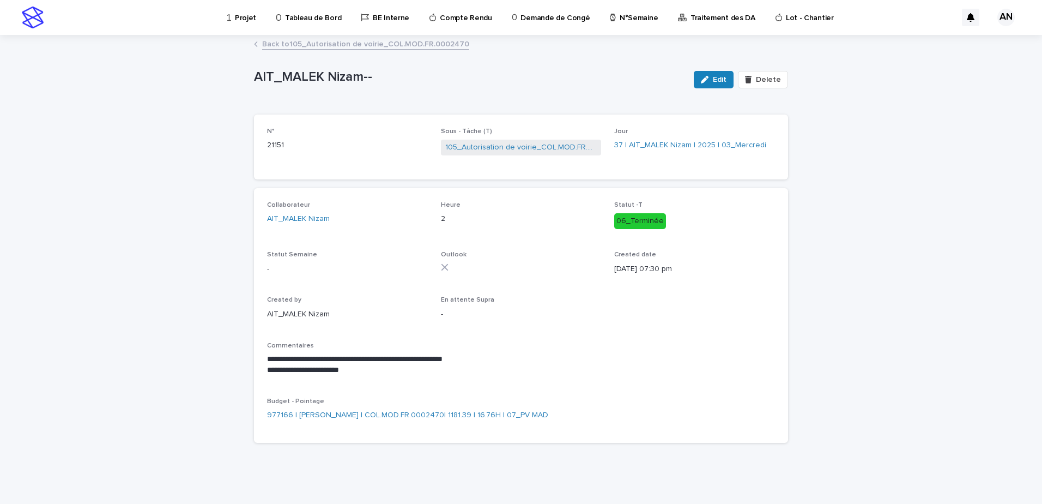
click at [370, 41] on link "Back to 105_Autorisation de voirie_COL.MOD.FR.0002470" at bounding box center [365, 43] width 207 height 13
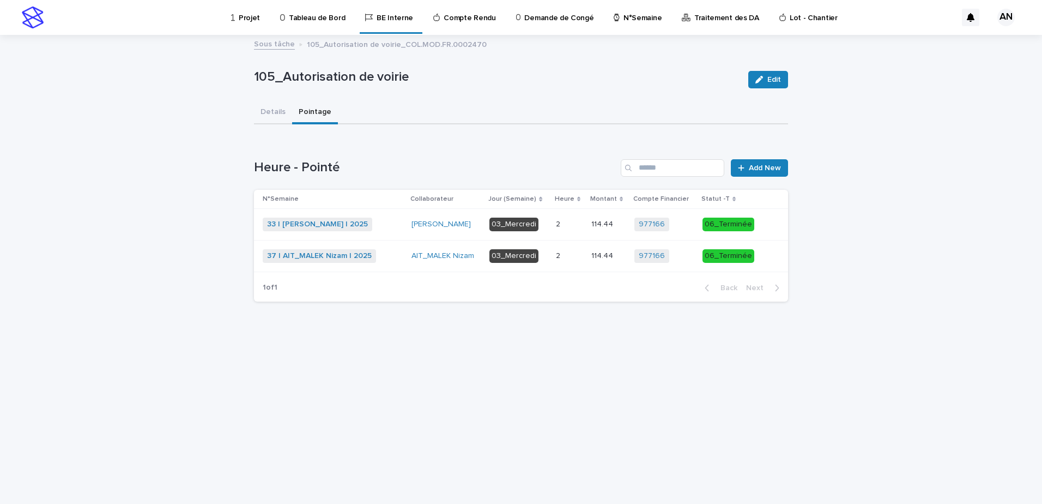
click at [253, 19] on p "Projet" at bounding box center [249, 11] width 21 height 23
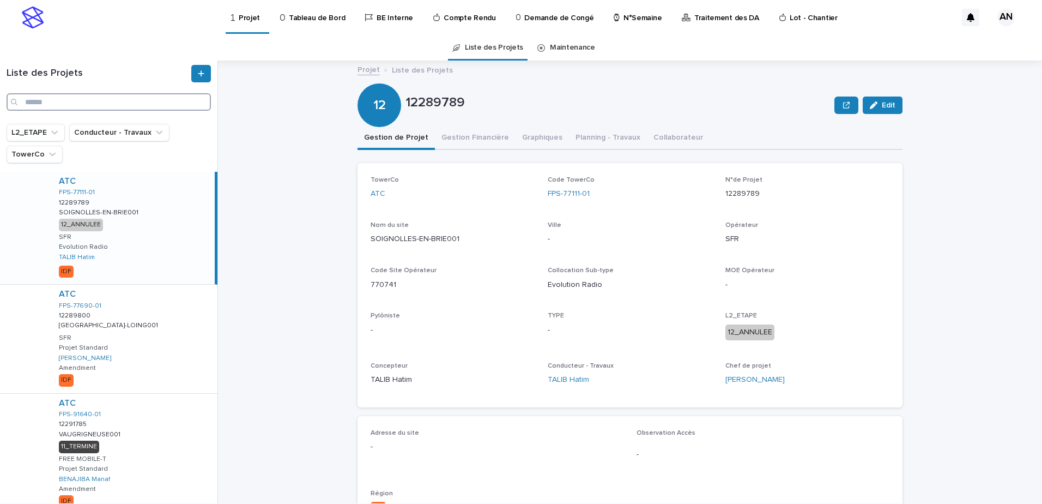
click at [70, 103] on input "Search" at bounding box center [109, 101] width 204 height 17
paste input "**********"
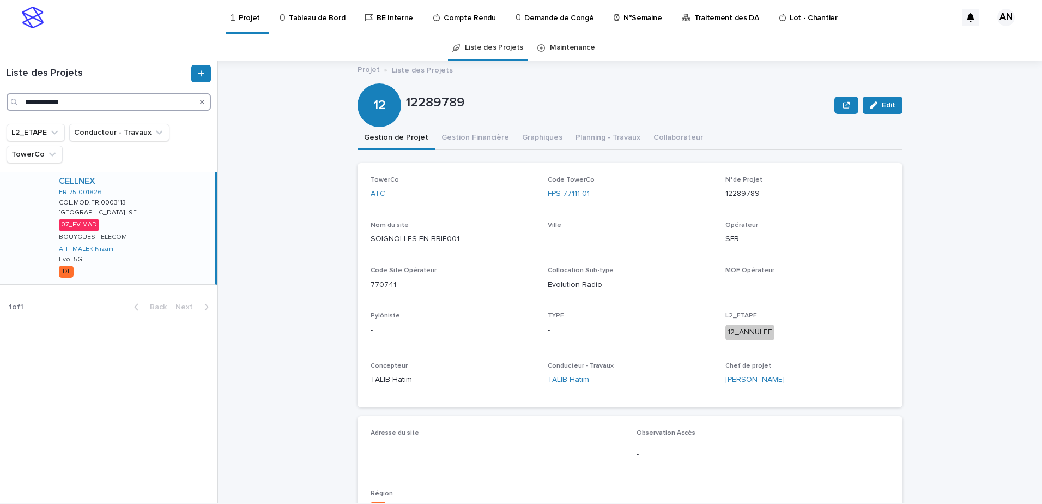
type input "**********"
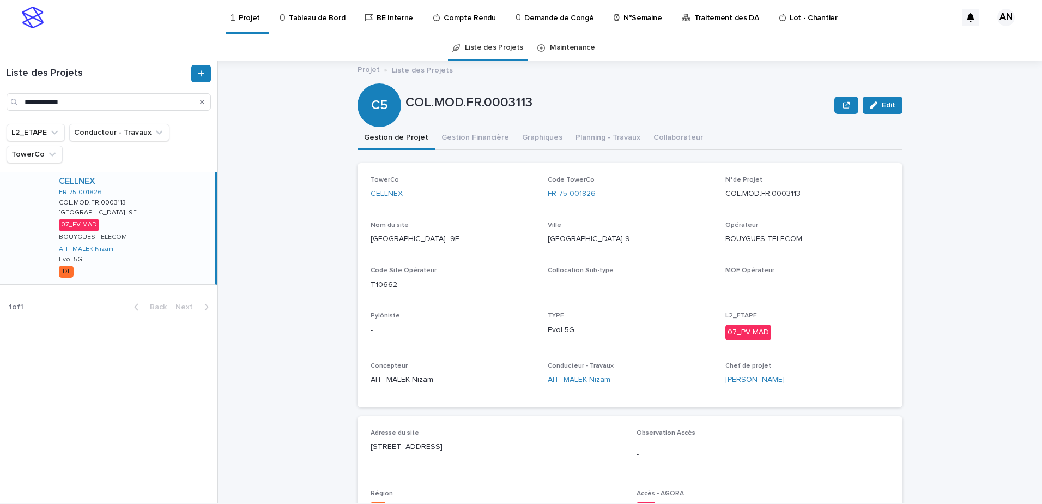
click at [152, 227] on div "CELLNEX FR-75-001826 COL.MOD.FR.0003113 COL.MOD.FR.0003113 PARIS- 9E PARIS- 9E …" at bounding box center [132, 228] width 165 height 112
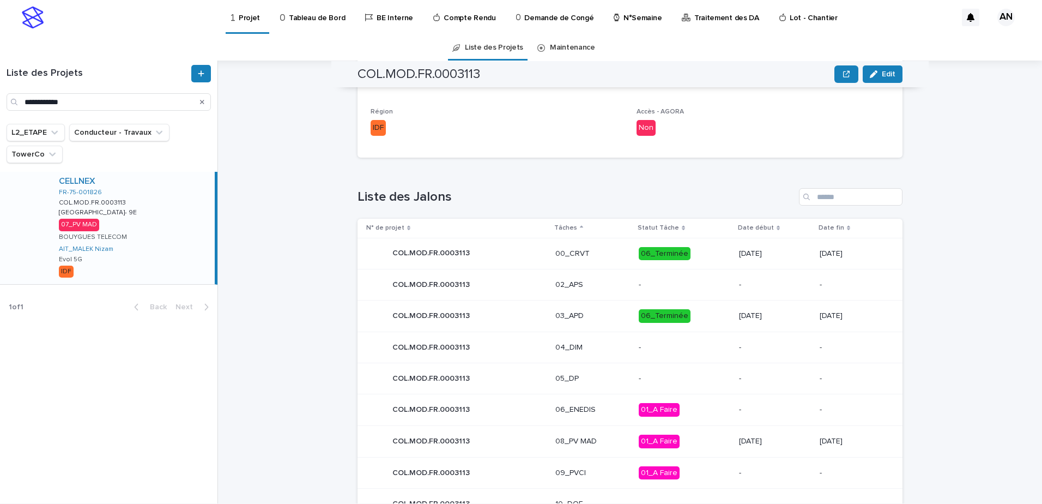
scroll to position [436, 0]
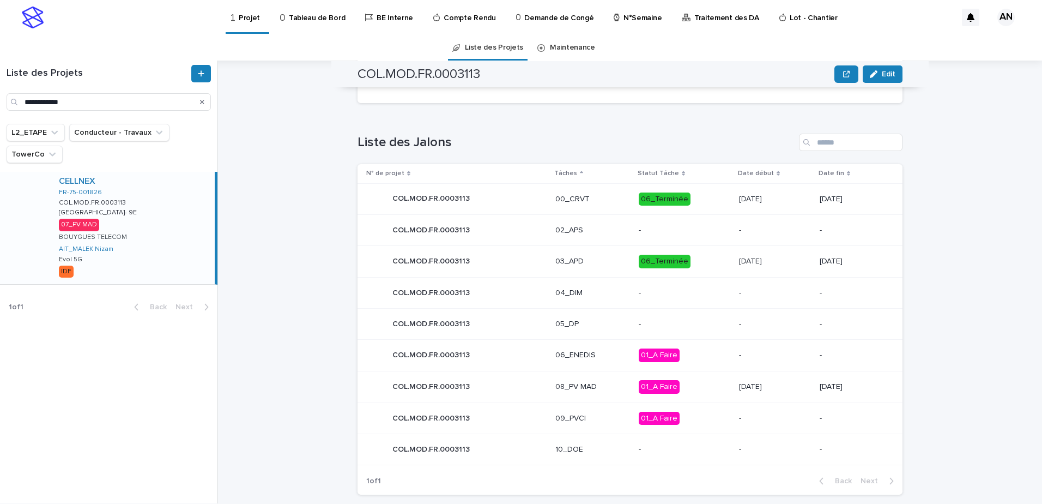
click at [595, 391] on p "08_PV MAD" at bounding box center [593, 386] width 75 height 9
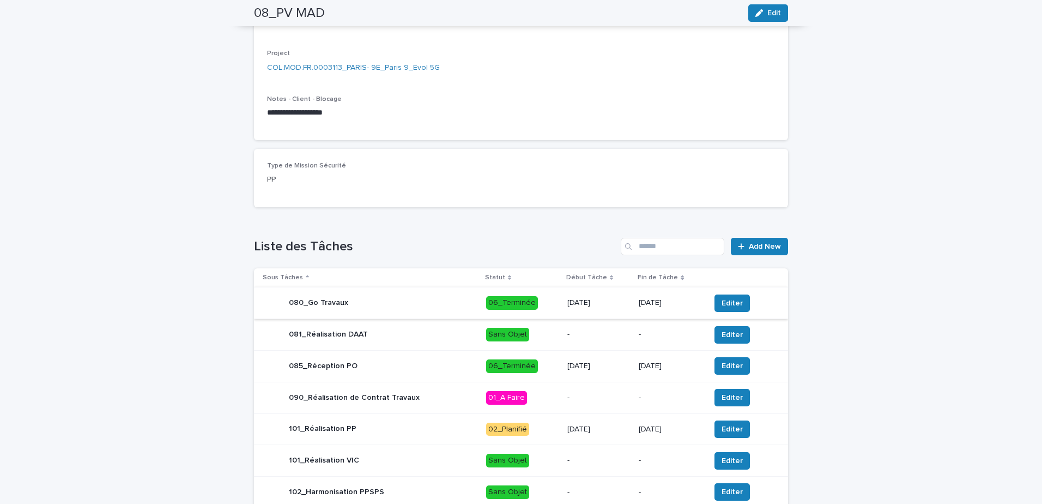
scroll to position [273, 0]
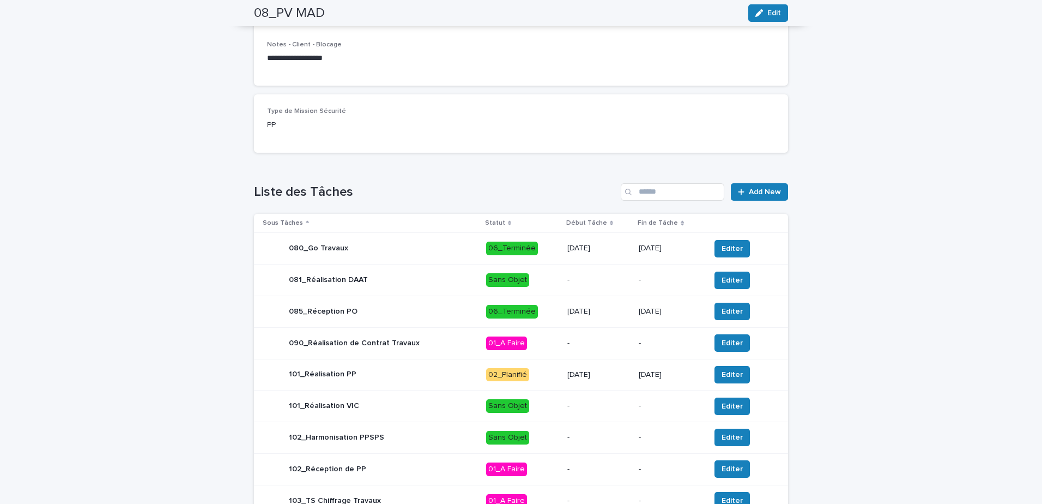
click at [434, 373] on div "101_Réalisation PP" at bounding box center [370, 375] width 215 height 22
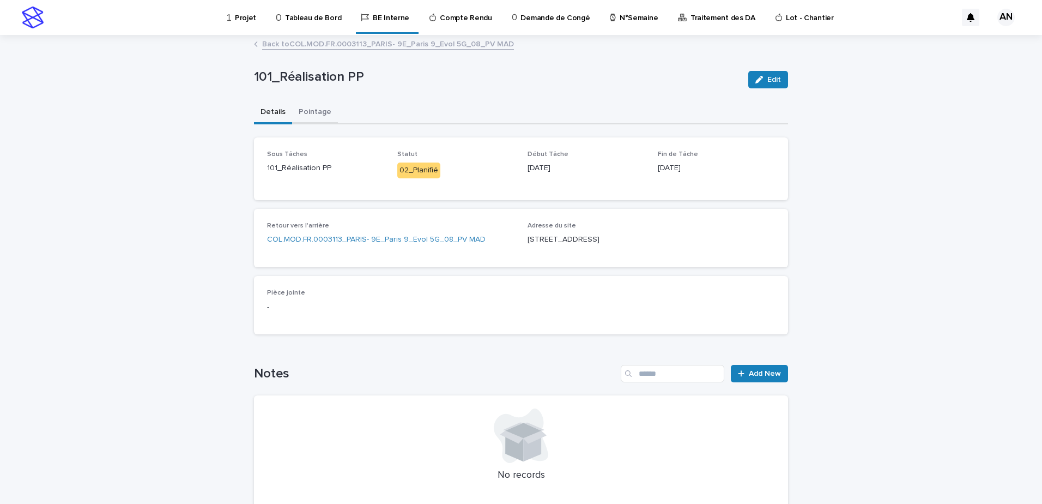
click at [306, 115] on button "Pointage" at bounding box center [315, 112] width 46 height 23
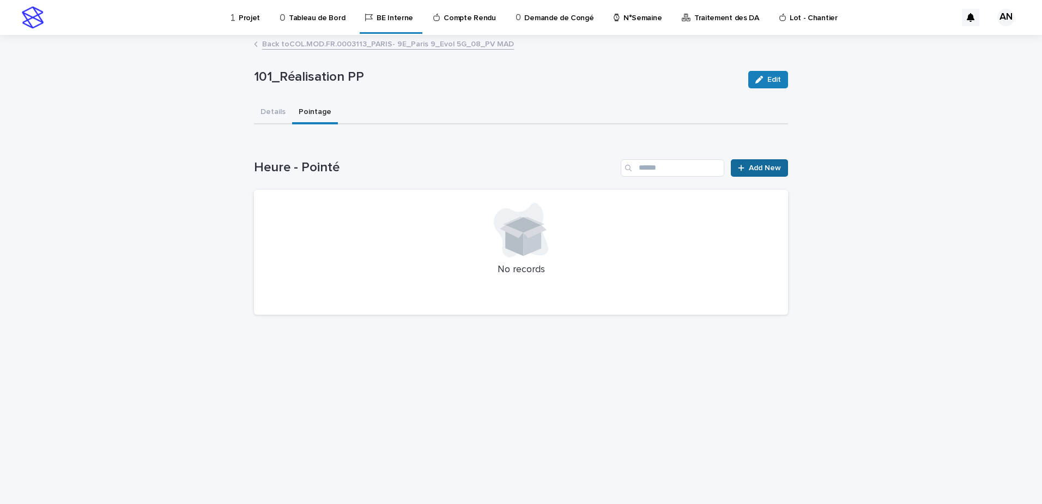
click at [745, 171] on icon at bounding box center [741, 168] width 7 height 8
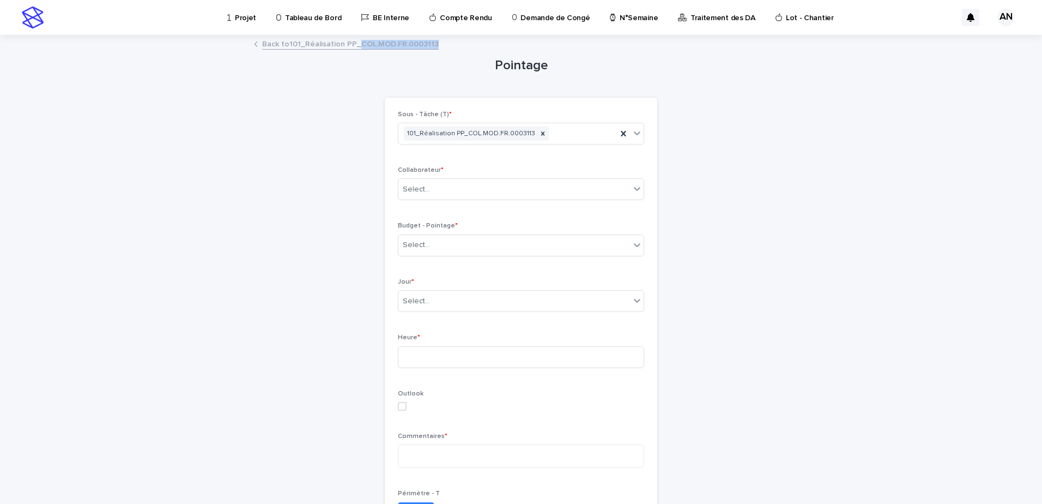
drag, startPoint x: 435, startPoint y: 43, endPoint x: 354, endPoint y: 47, distance: 80.8
click at [354, 47] on div "Back to 101_Réalisation PP_COL.MOD.FR.0003113" at bounding box center [521, 44] width 545 height 15
copy link "COL.MOD.FR.0003113"
click at [484, 186] on div "Select..." at bounding box center [515, 189] width 232 height 18
click at [766, 201] on div "Pointage Loading... Saving… Loading... Saving… Loading... Saving… Sous - Tâche …" at bounding box center [521, 369] width 534 height 666
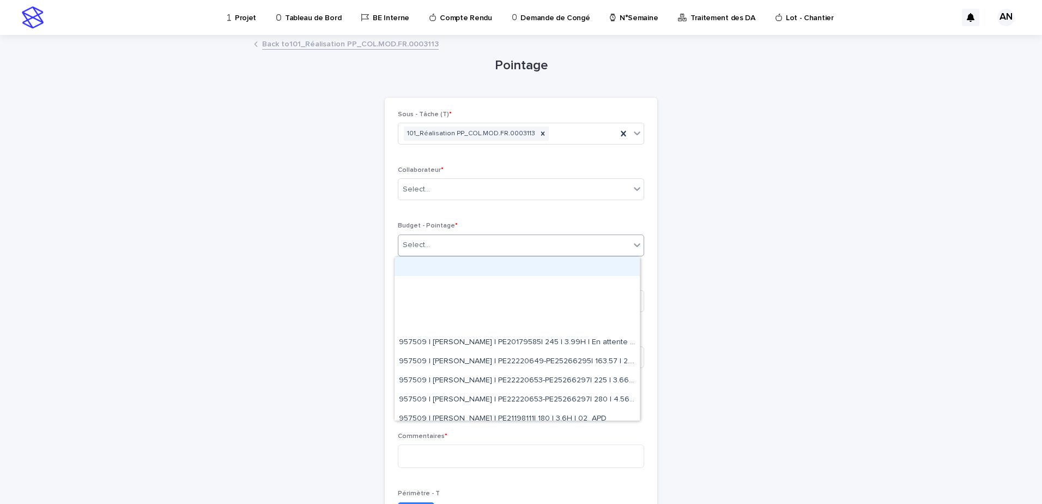
click at [472, 236] on div "Select..." at bounding box center [521, 245] width 246 height 22
paste input "**********"
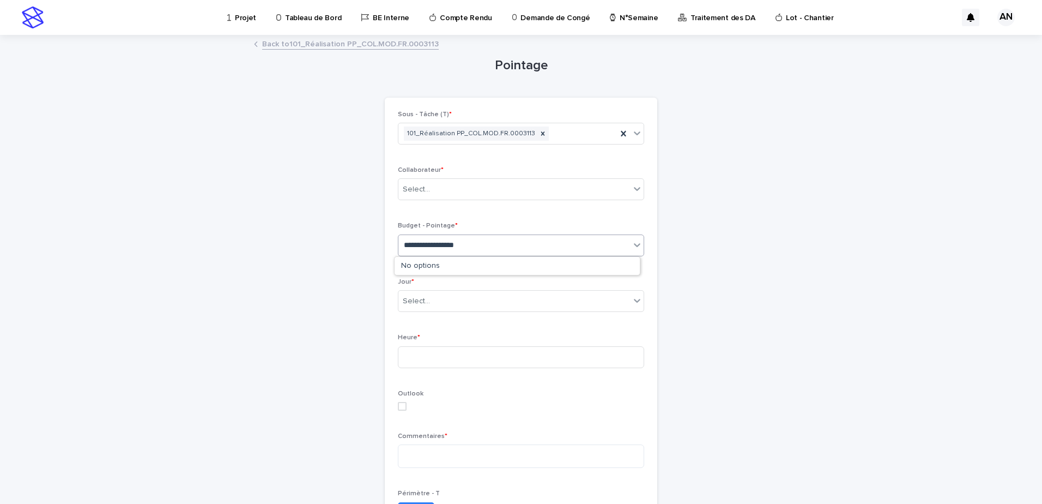
type input "**********"
click at [724, 141] on div "Pointage Loading... Saving… Loading... Saving… Loading... Saving… Sous - Tâche …" at bounding box center [521, 369] width 534 height 666
click at [409, 44] on link "Back to 101_Réalisation PP_COL.MOD.FR.0003113" at bounding box center [350, 43] width 177 height 13
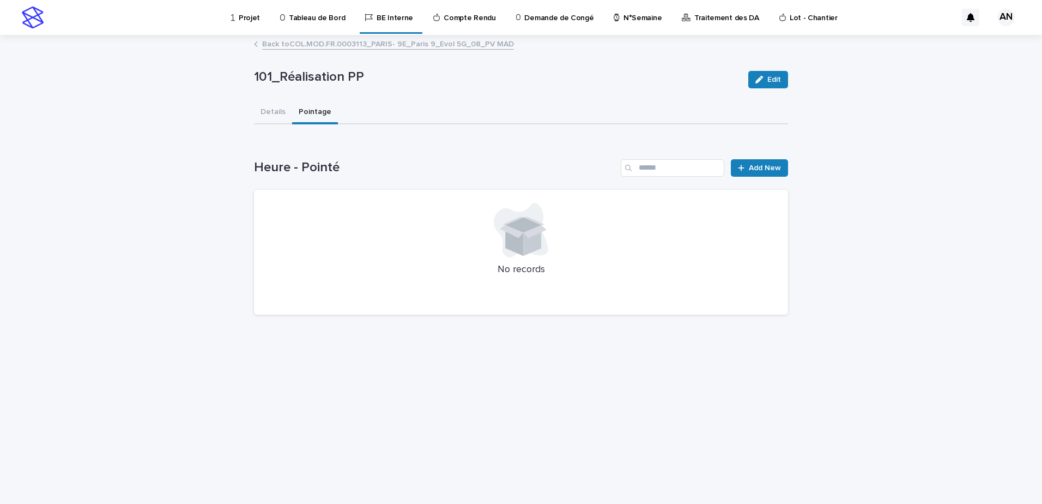
click at [299, 43] on link "Back to COL.MOD.FR.0003113_PARIS- 9E_Paris 9_Evol 5G_08_PV MAD" at bounding box center [388, 43] width 252 height 13
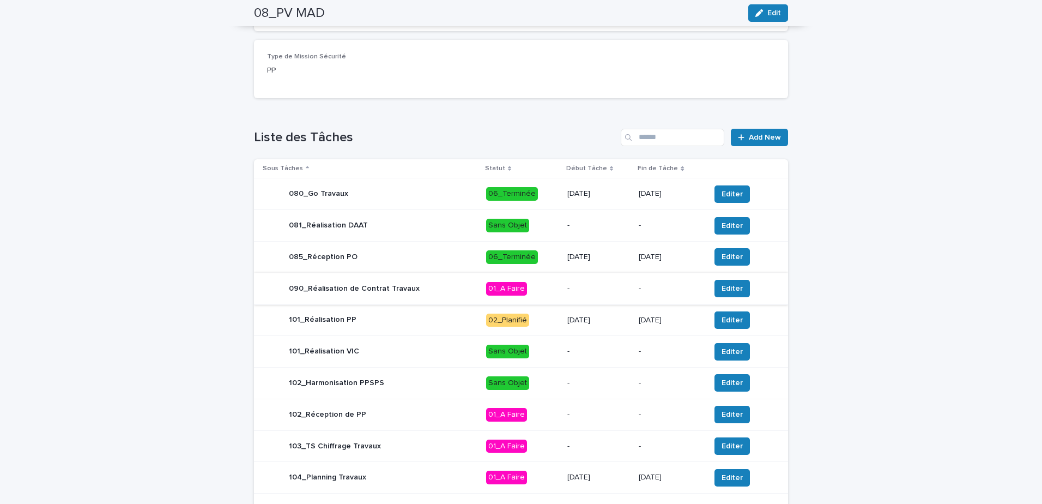
scroll to position [382, 0]
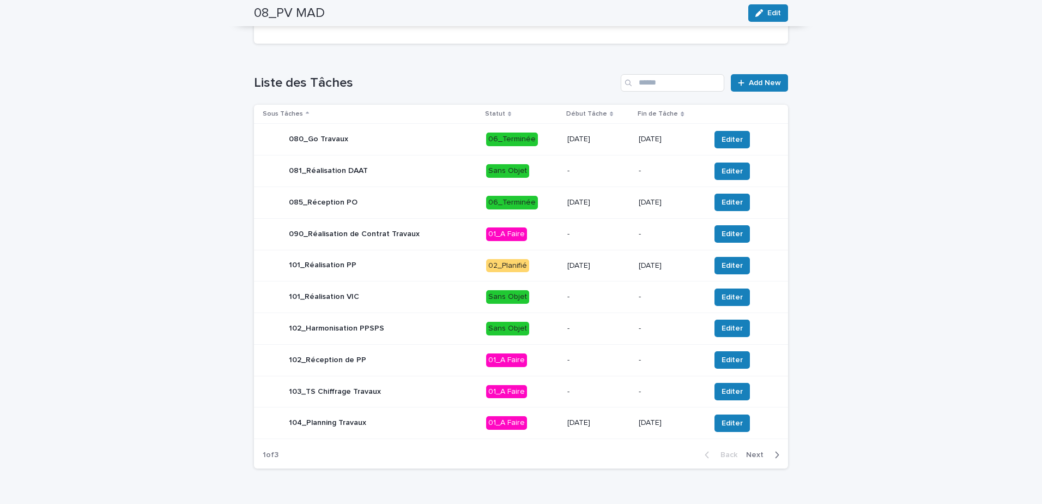
click at [759, 455] on span "Next" at bounding box center [758, 455] width 24 height 8
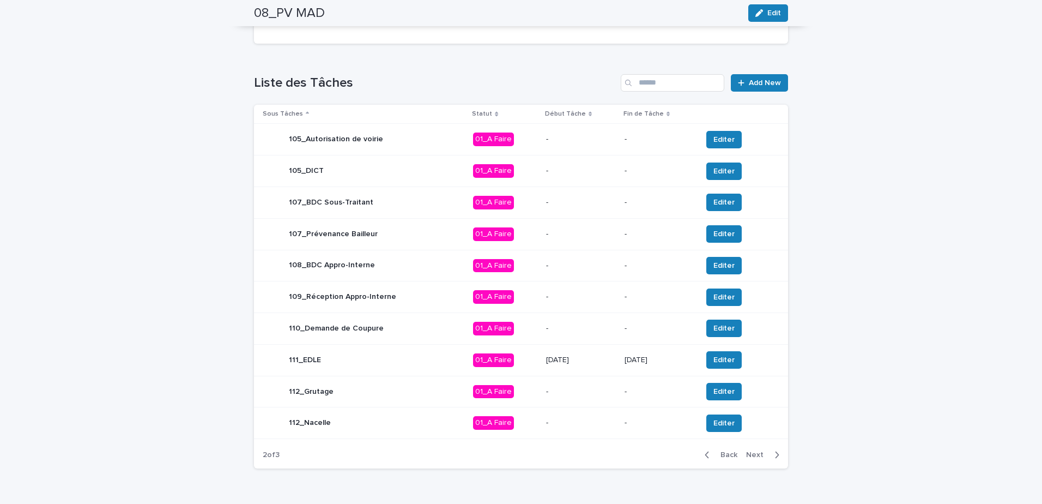
click at [763, 455] on span "Next" at bounding box center [758, 455] width 24 height 8
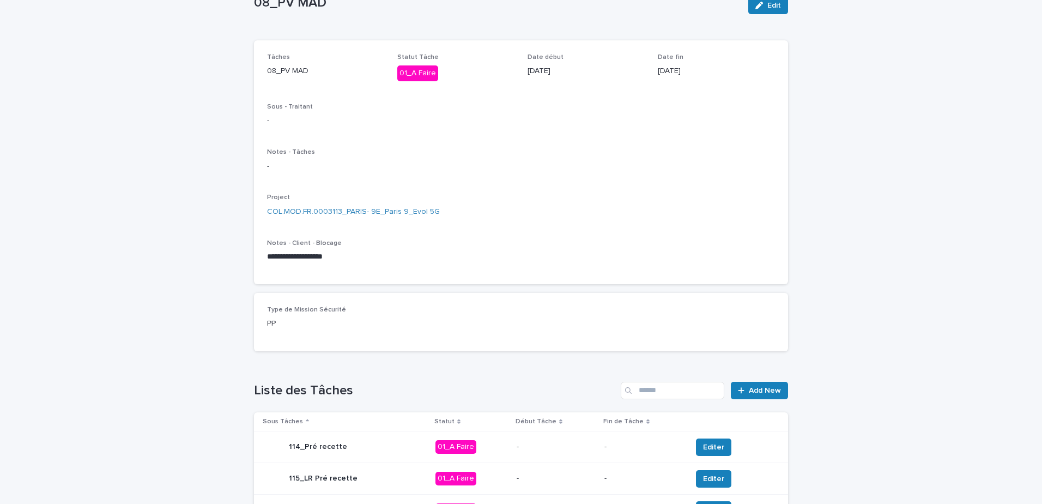
scroll to position [0, 0]
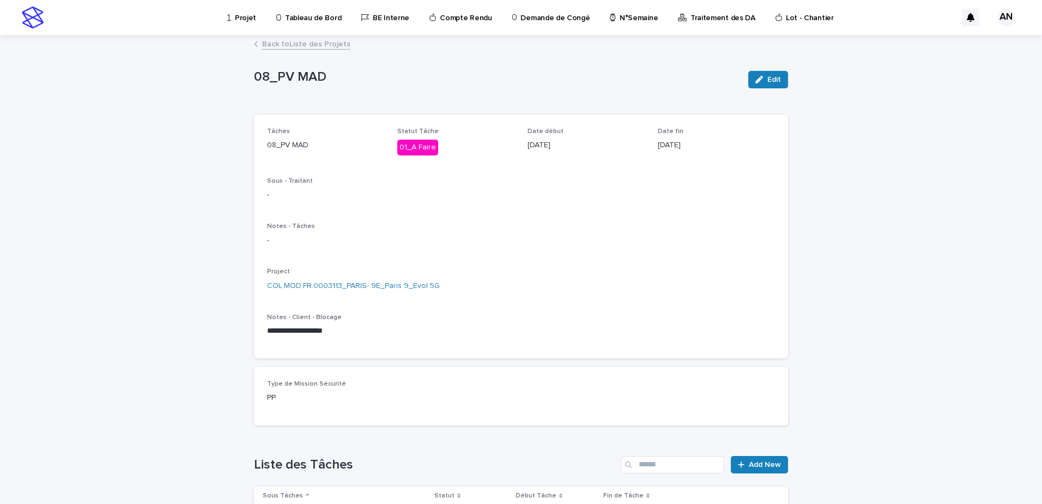
click at [308, 41] on link "Back to Liste des Projets" at bounding box center [306, 43] width 88 height 13
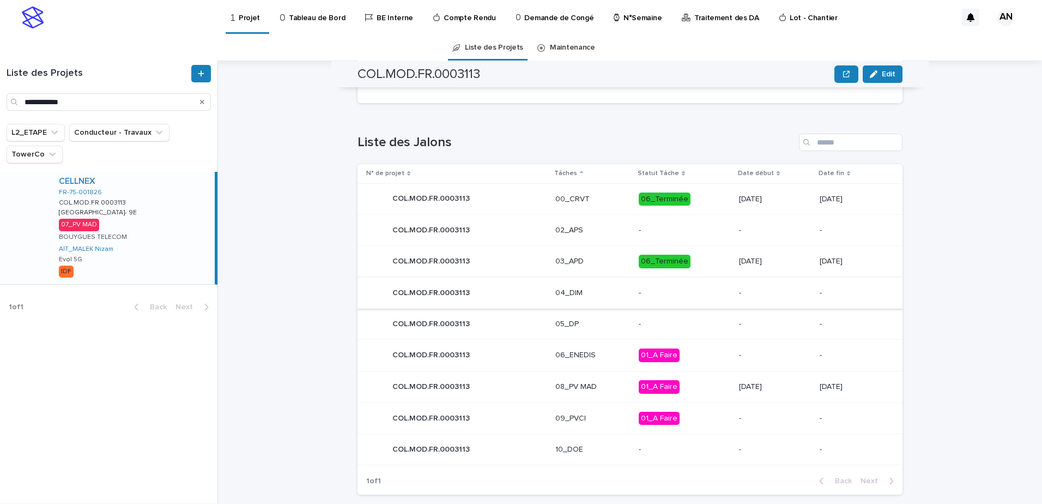
scroll to position [453, 0]
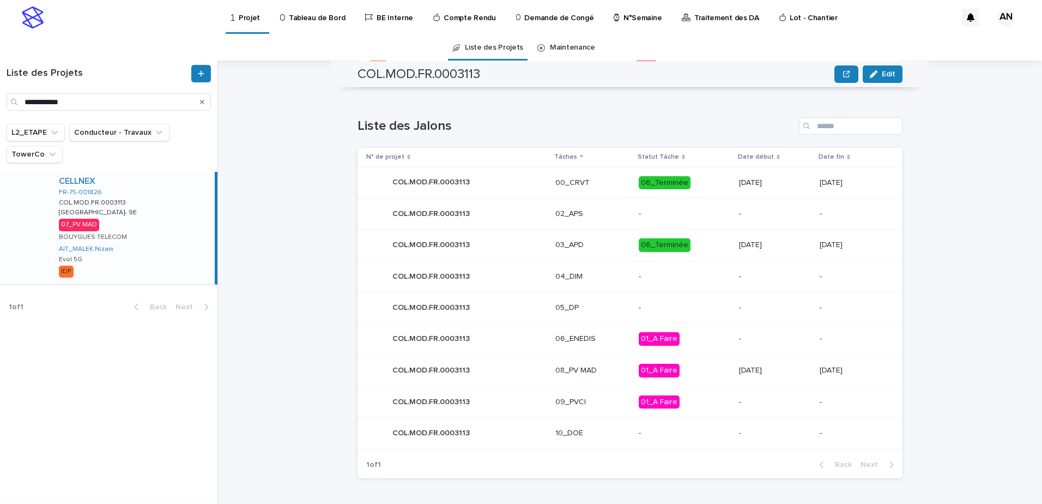
click at [605, 246] on p "03_APD" at bounding box center [593, 244] width 75 height 9
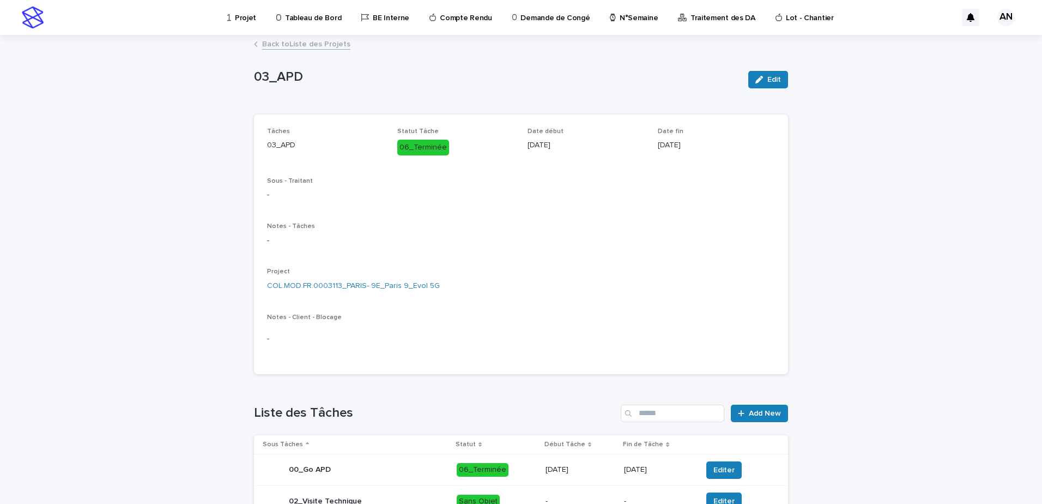
click at [286, 40] on link "Back to Liste des Projets" at bounding box center [306, 43] width 88 height 13
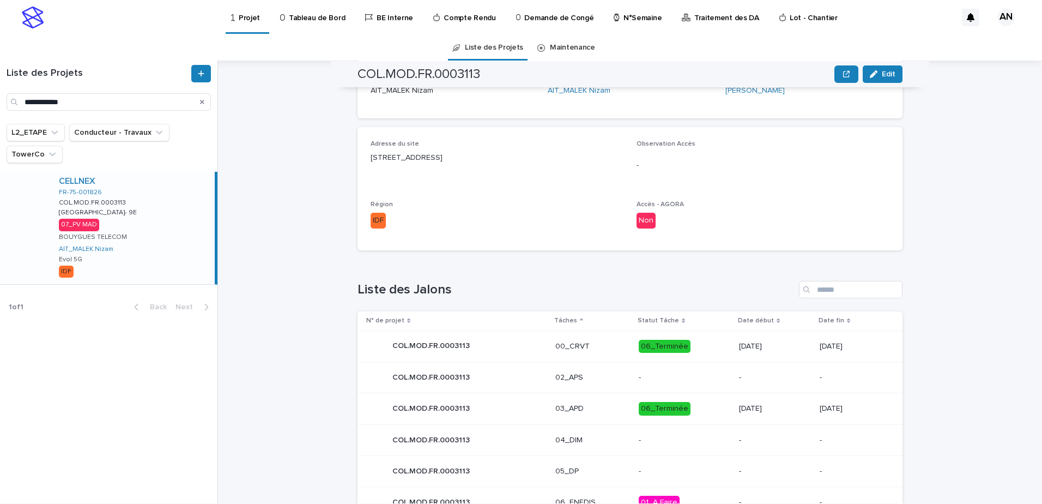
scroll to position [453, 0]
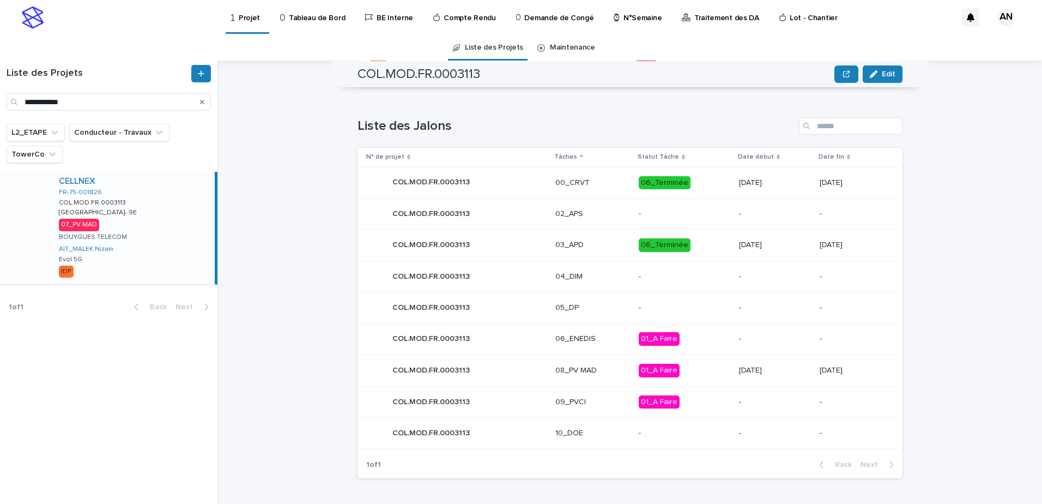
click at [598, 179] on p "00_CRVT" at bounding box center [593, 182] width 75 height 9
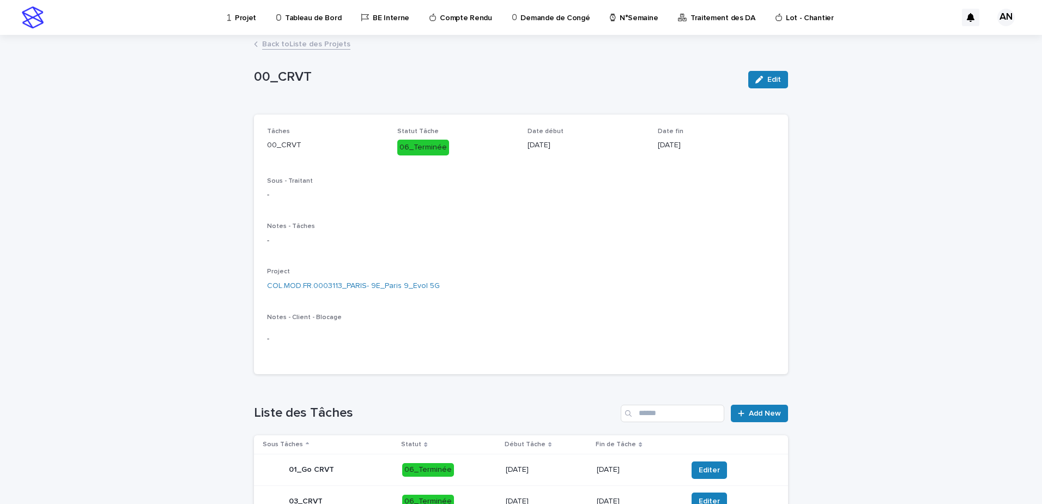
scroll to position [106, 0]
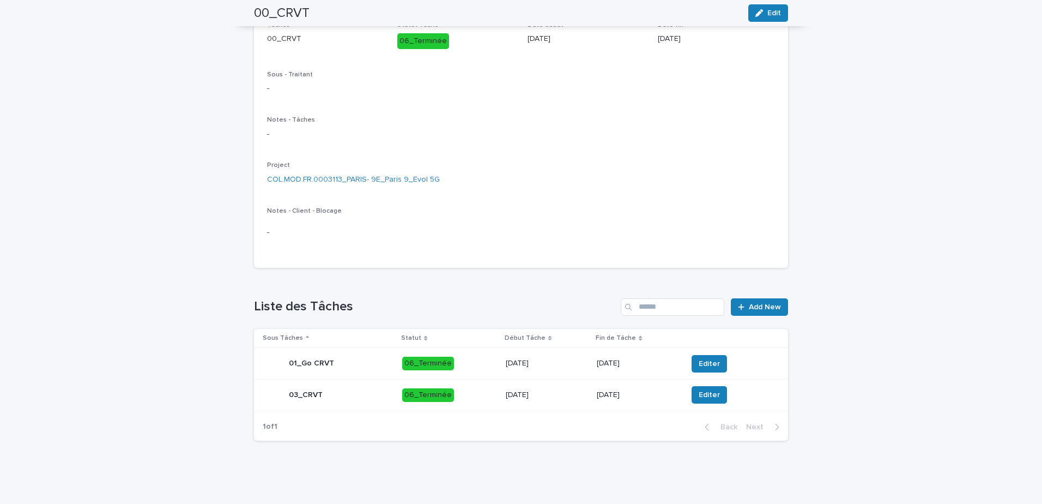
click at [463, 396] on p "06_Terminée" at bounding box center [449, 395] width 94 height 14
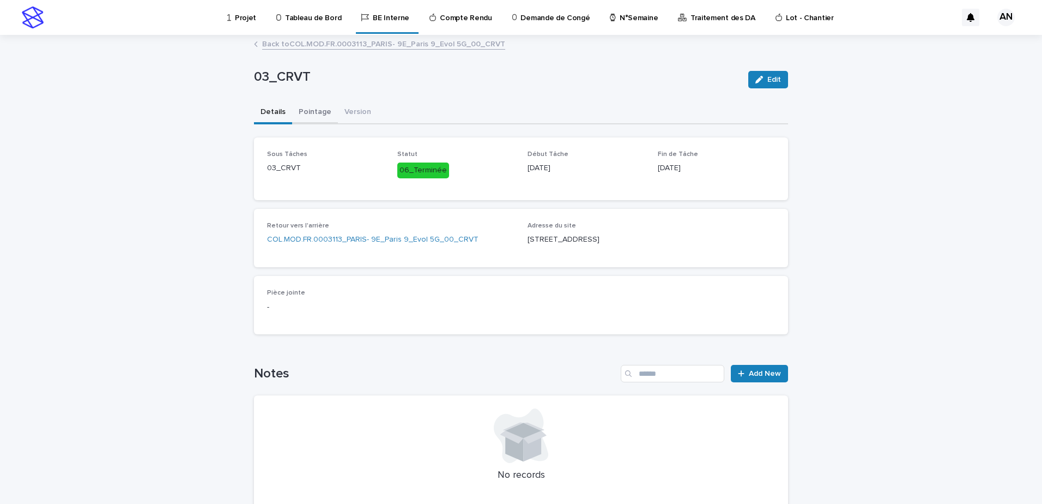
click at [306, 111] on button "Pointage" at bounding box center [315, 112] width 46 height 23
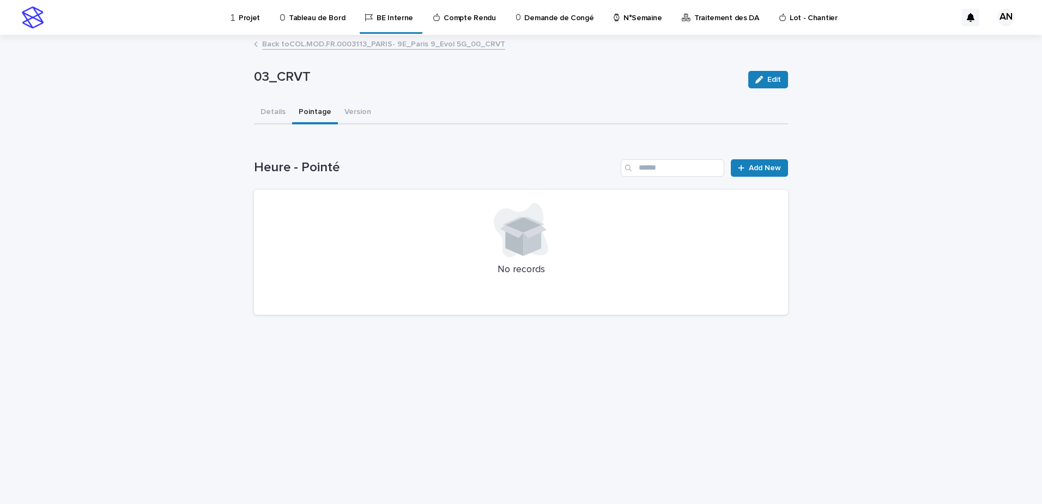
click at [298, 44] on link "Back to COL.MOD.FR.0003113_PARIS- 9E_Paris 9_Evol 5G_00_CRVT" at bounding box center [383, 43] width 243 height 13
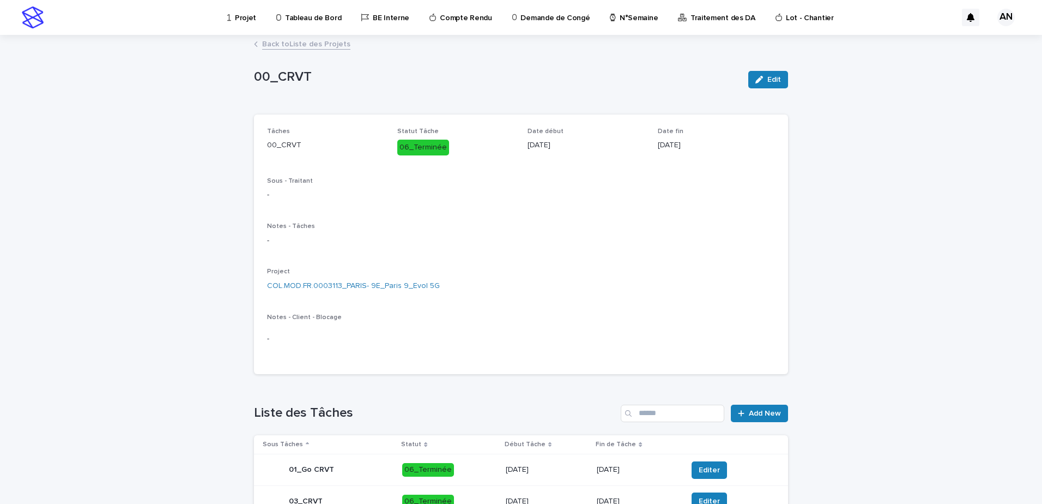
click at [296, 41] on link "Back to Liste des Projets" at bounding box center [306, 43] width 88 height 13
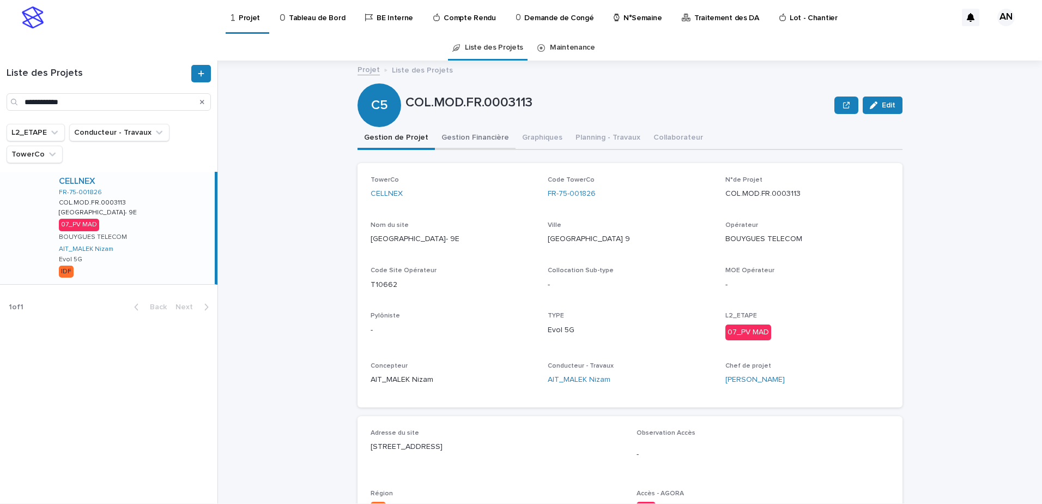
click at [467, 132] on button "Gestion Financière" at bounding box center [475, 138] width 81 height 23
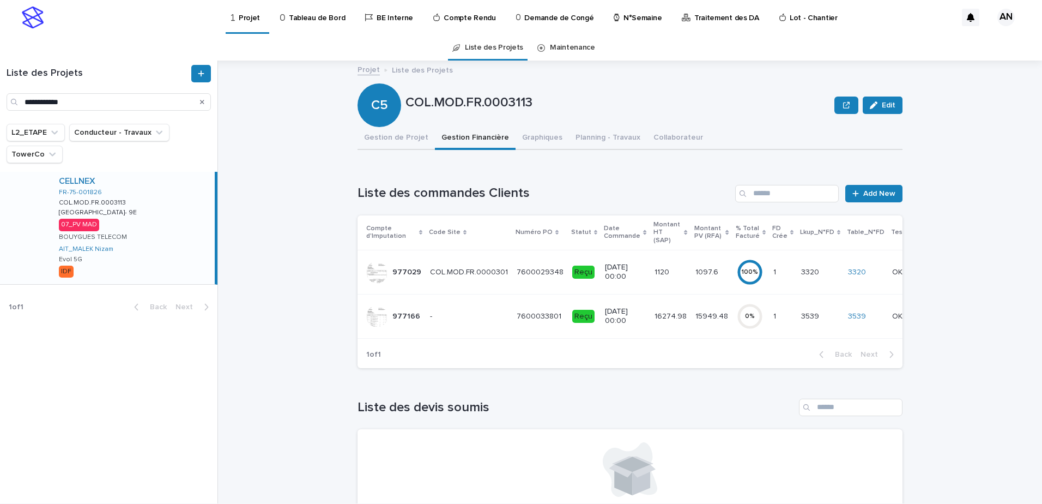
click at [482, 312] on p at bounding box center [469, 316] width 78 height 9
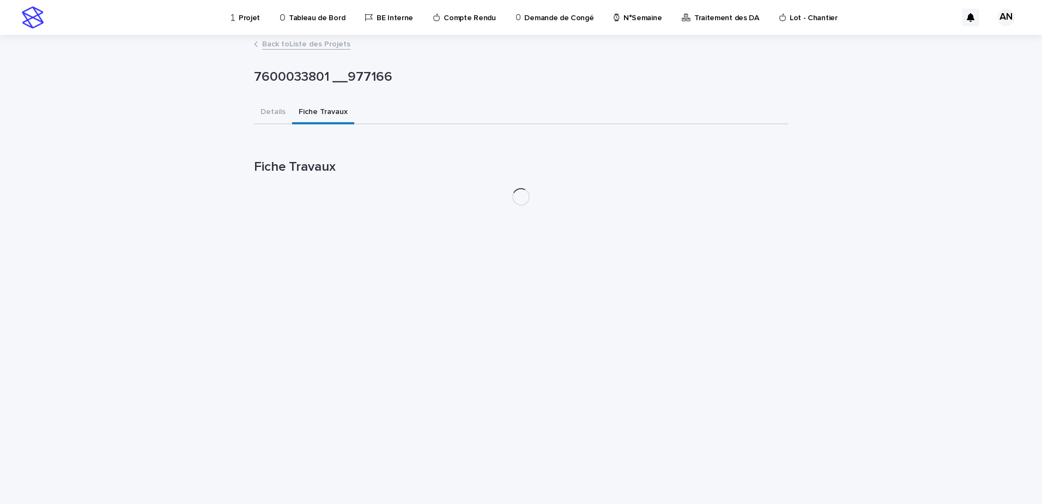
click at [315, 108] on button "Fiche Travaux" at bounding box center [323, 112] width 62 height 23
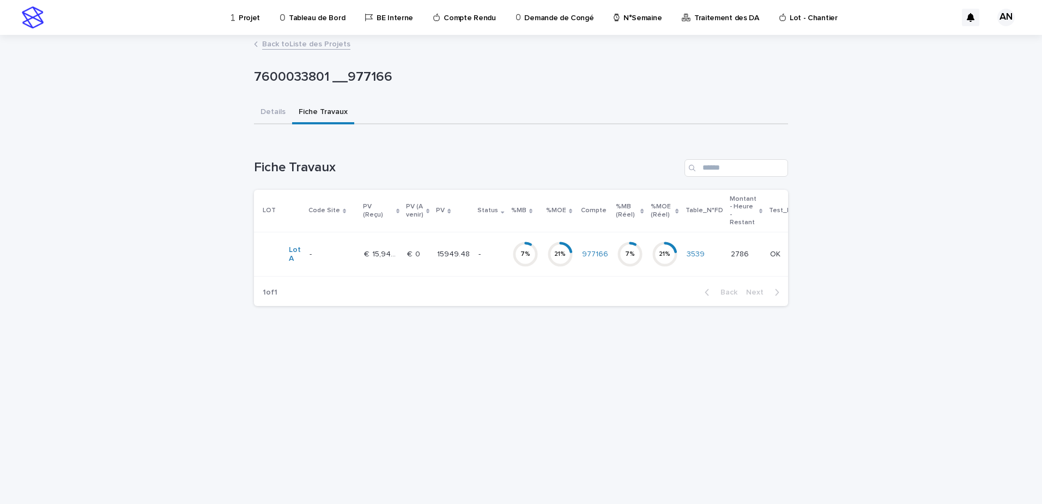
click at [339, 251] on p at bounding box center [333, 254] width 46 height 9
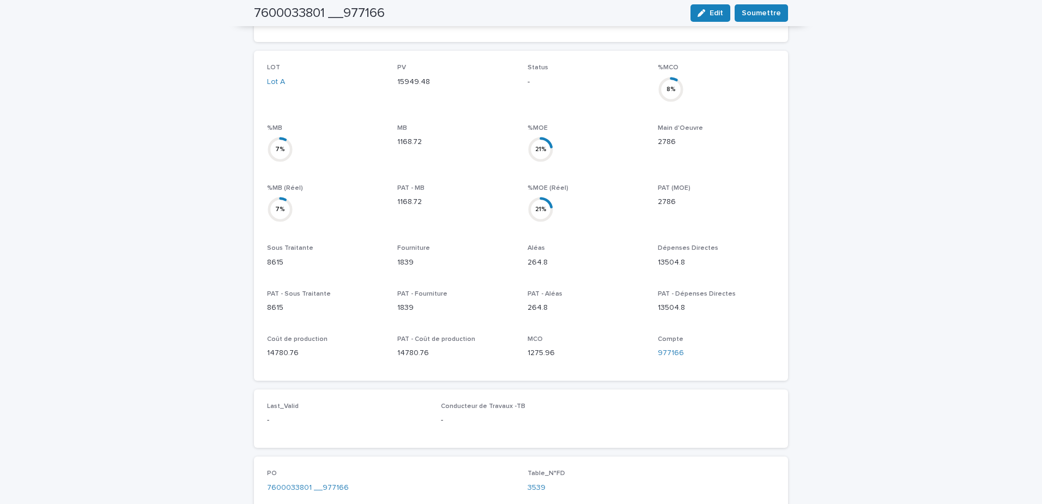
scroll to position [55, 0]
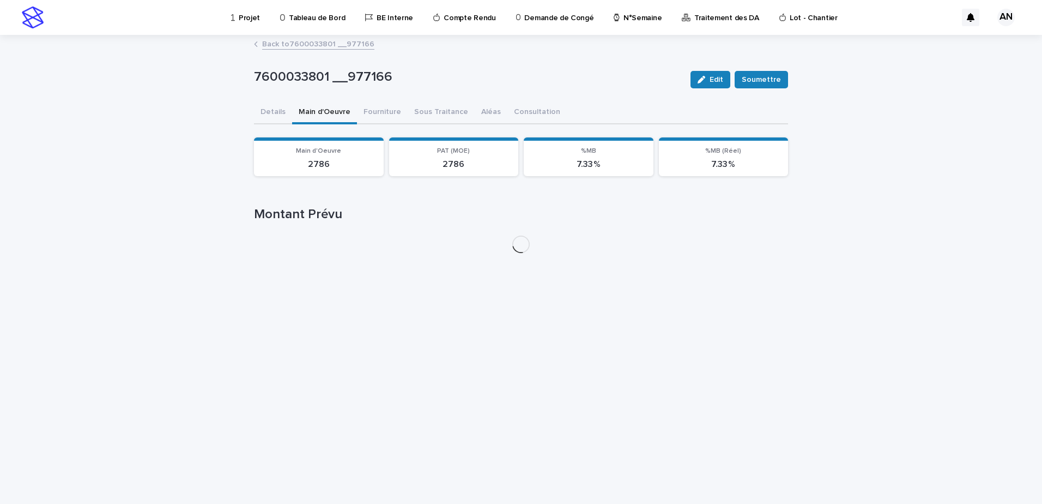
click at [322, 56] on div "7600033801 __977166 Edit Soumettre 7600033801 __977166 Edit Soumettre Sorry, th…" at bounding box center [521, 149] width 534 height 226
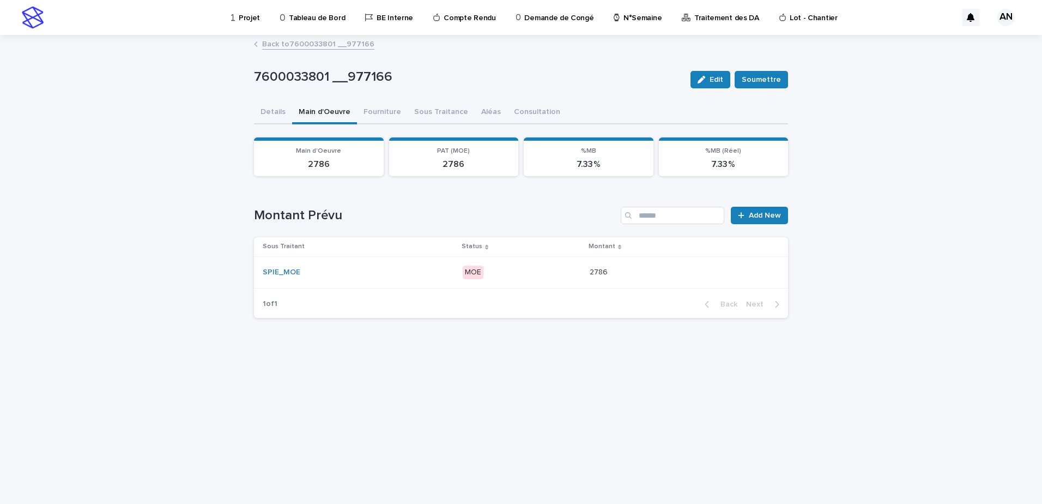
click at [397, 268] on div "SPIE_MOE" at bounding box center [358, 272] width 191 height 9
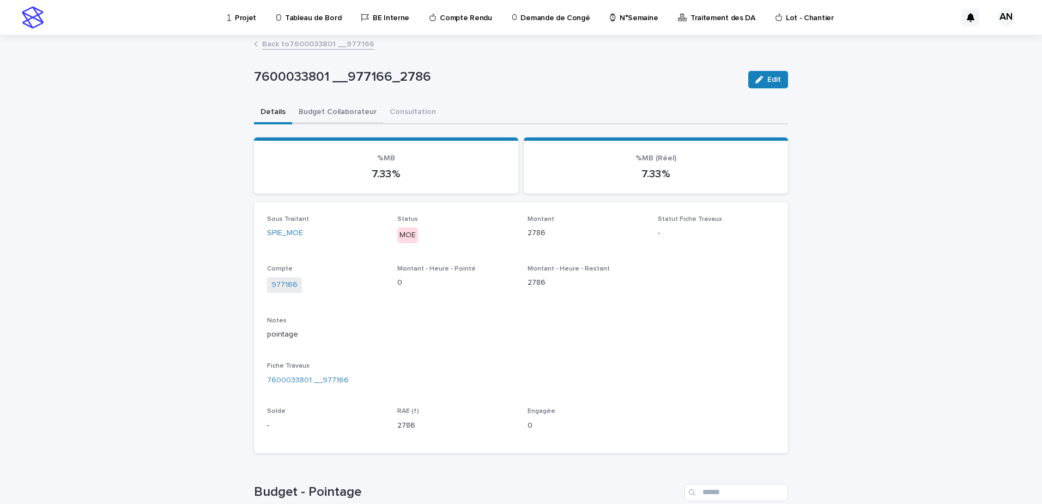
click at [349, 120] on button "Budget Collaborateur" at bounding box center [337, 112] width 91 height 23
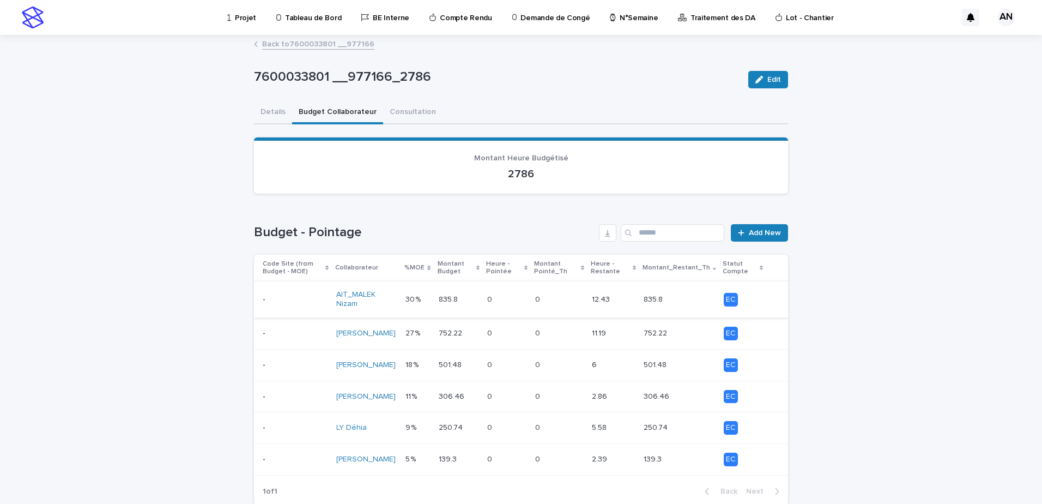
scroll to position [64, 0]
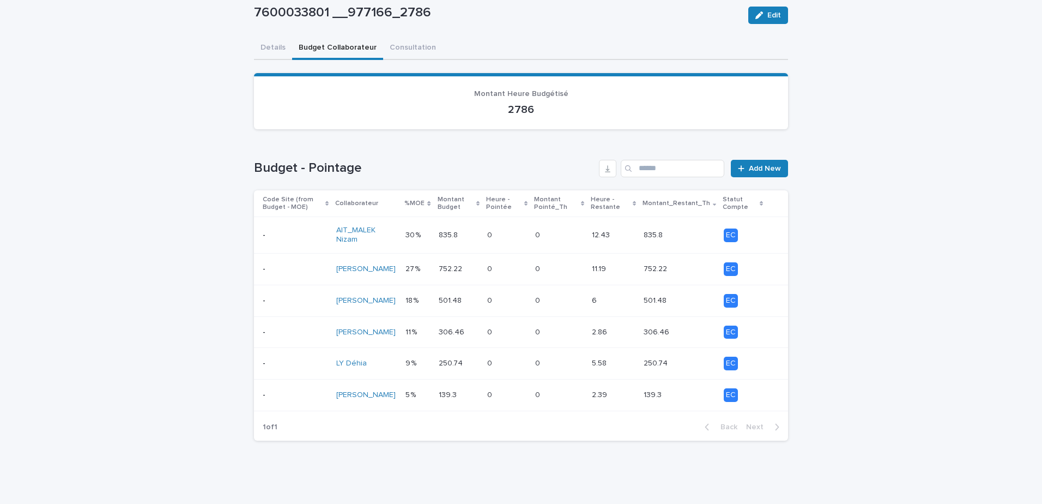
click at [411, 366] on p "9 %" at bounding box center [412, 362] width 13 height 11
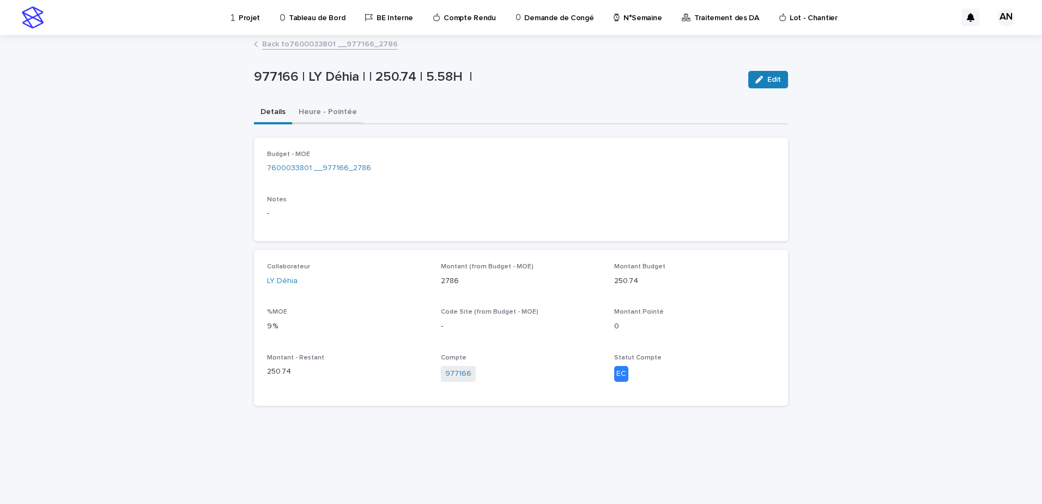
click at [336, 114] on button "Heure - Pointée" at bounding box center [327, 112] width 71 height 23
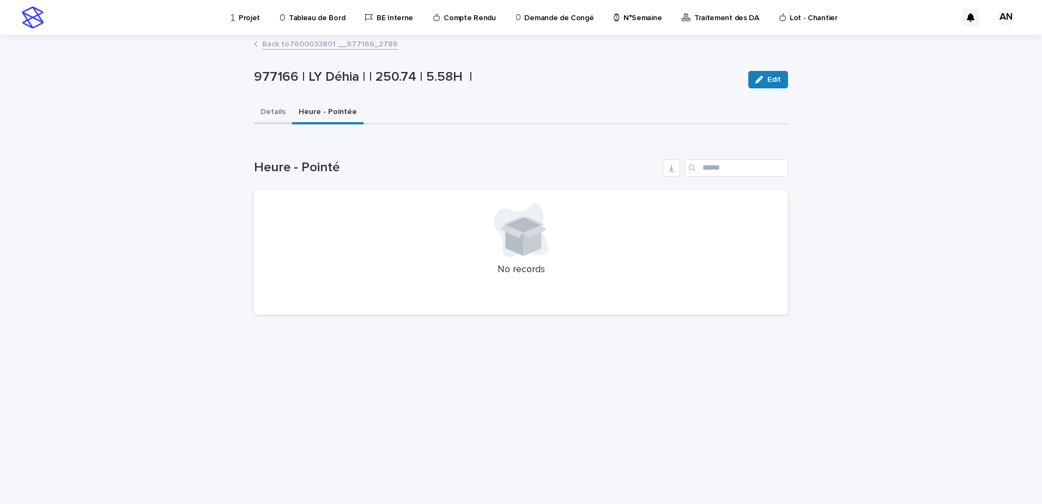
click at [270, 118] on button "Details" at bounding box center [273, 112] width 38 height 23
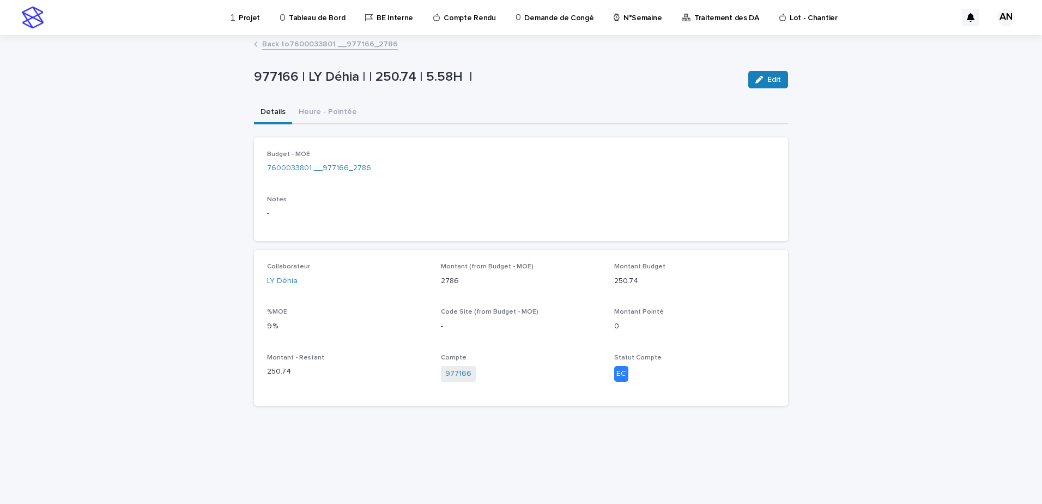
click at [297, 40] on link "Back to 7600033801 __977166_2786" at bounding box center [330, 43] width 136 height 13
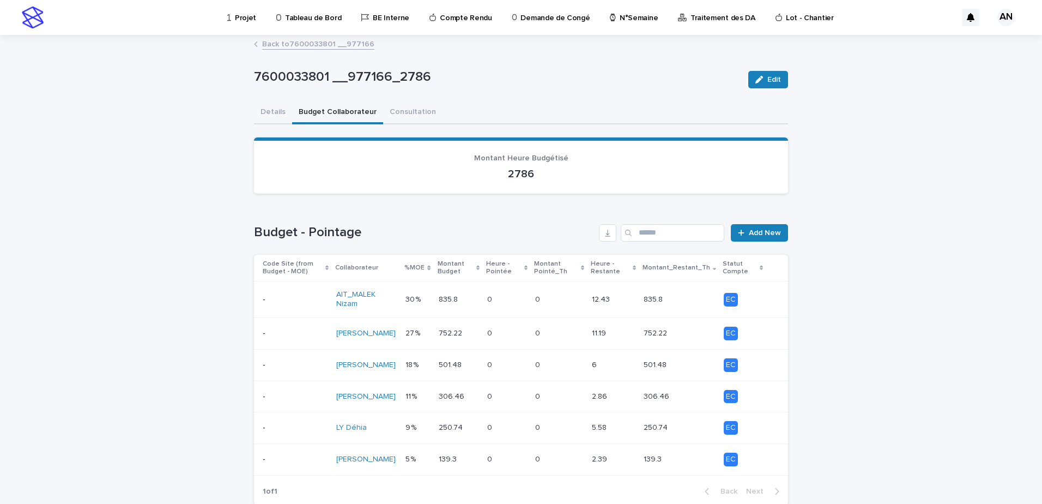
click at [452, 300] on p "835.8" at bounding box center [449, 298] width 21 height 11
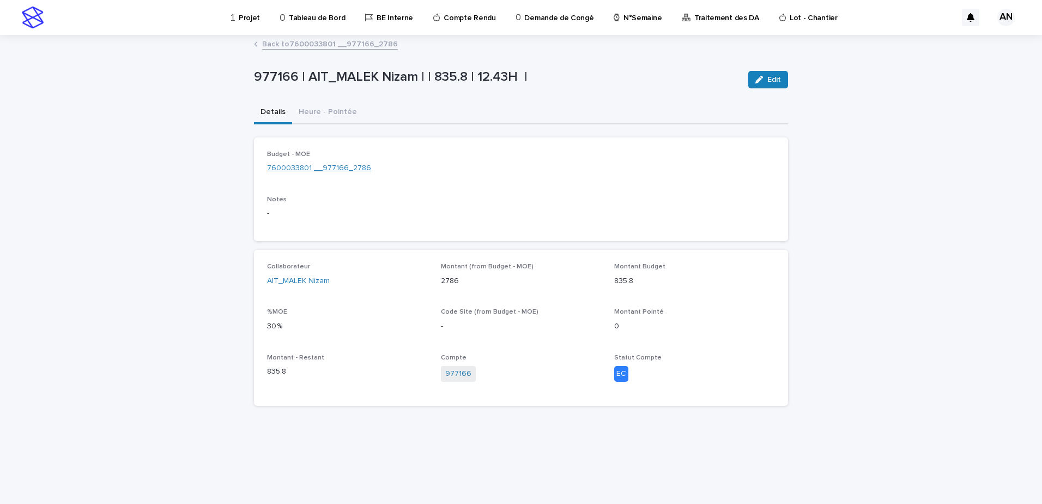
click at [336, 170] on link "7600033801 __977166_2786" at bounding box center [319, 167] width 104 height 11
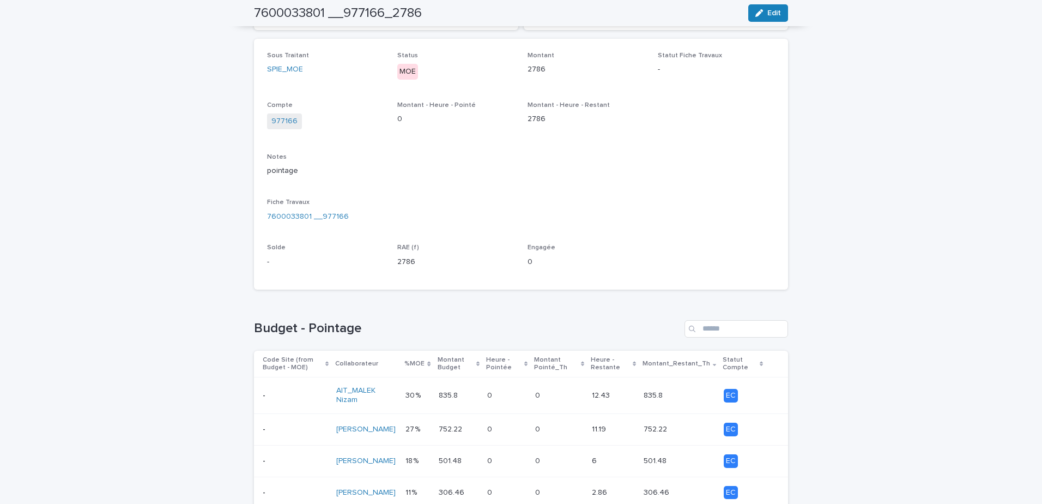
scroll to position [324, 0]
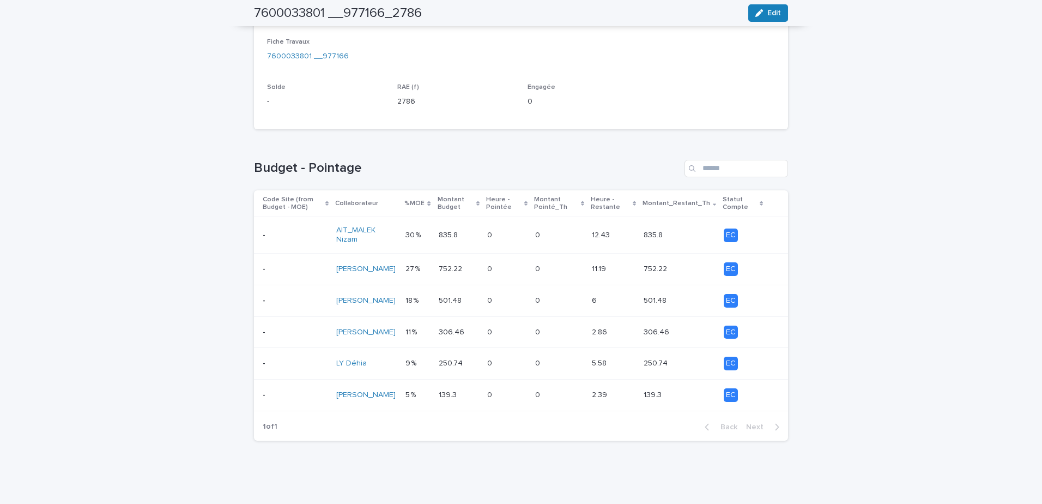
click at [439, 238] on p "835.8" at bounding box center [449, 233] width 21 height 11
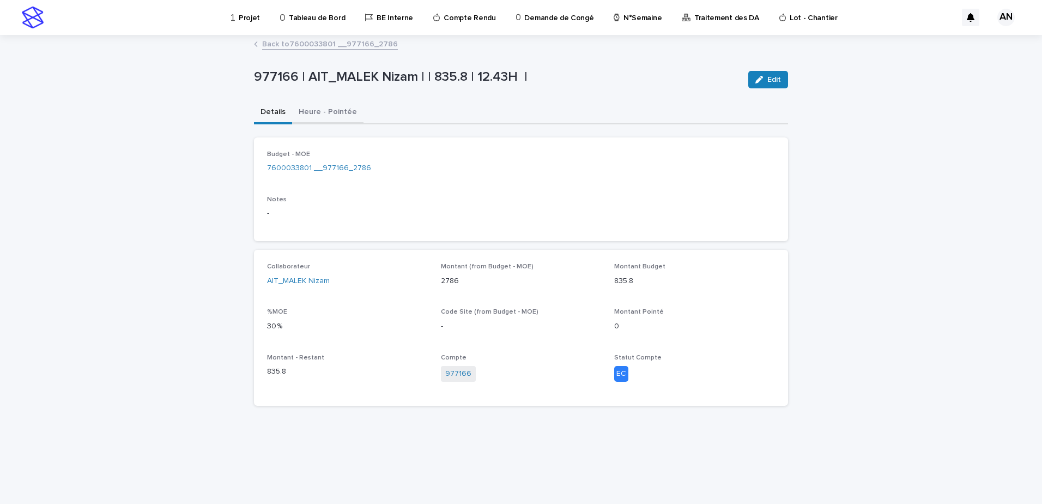
click at [337, 113] on button "Heure - Pointée" at bounding box center [327, 112] width 71 height 23
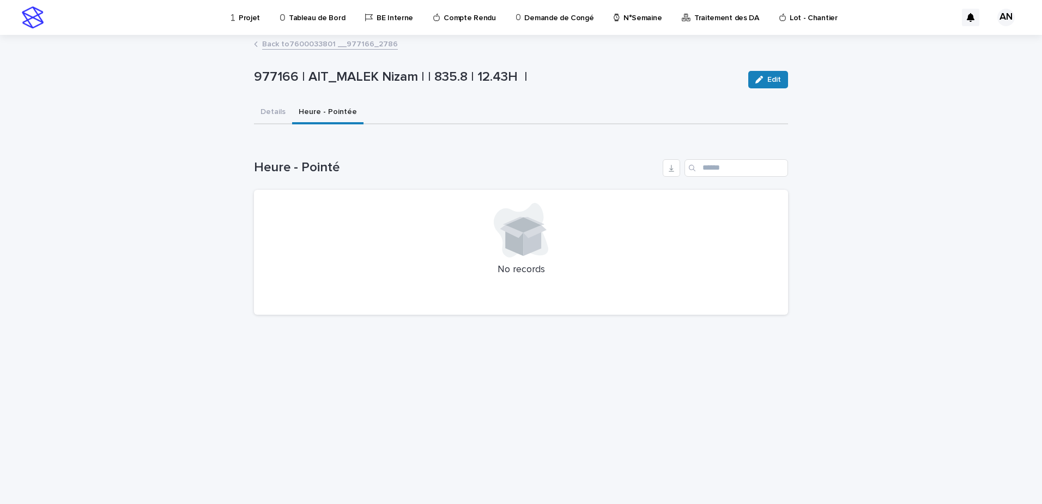
click at [318, 41] on link "Back to 7600033801 __977166_2786" at bounding box center [330, 43] width 136 height 13
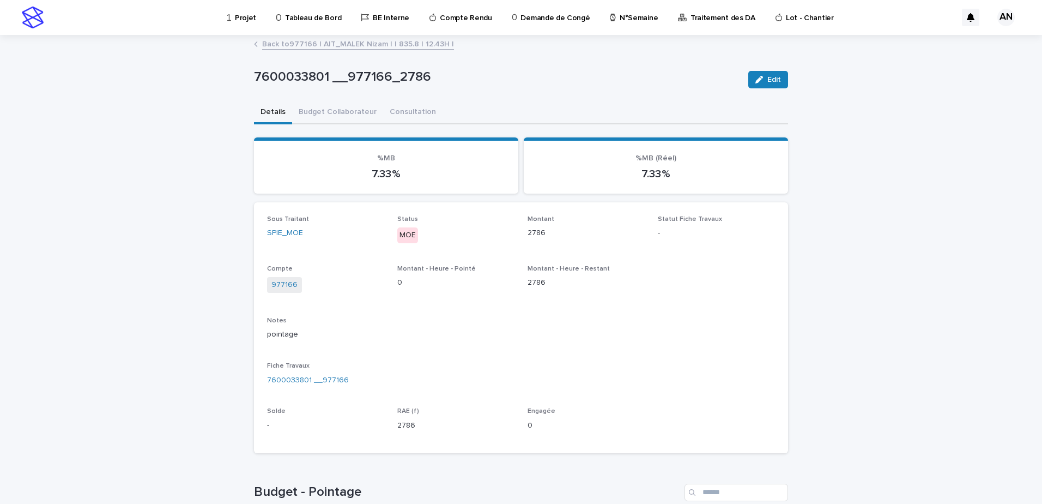
click at [310, 45] on link "Back to 977166 | AIT_MALEK Nizam | | 835.8 | 12.43H |" at bounding box center [358, 43] width 192 height 13
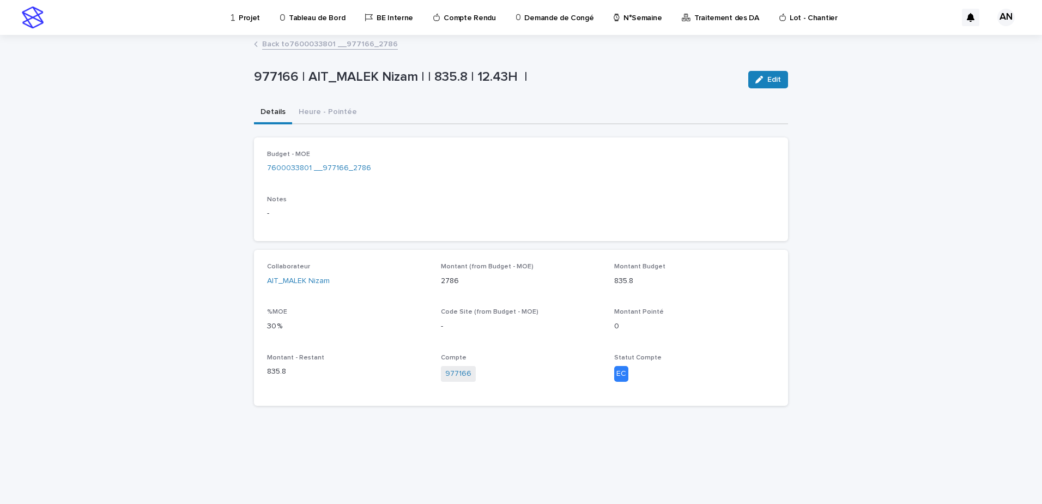
click at [310, 45] on link "Back to 7600033801 __977166_2786" at bounding box center [330, 43] width 136 height 13
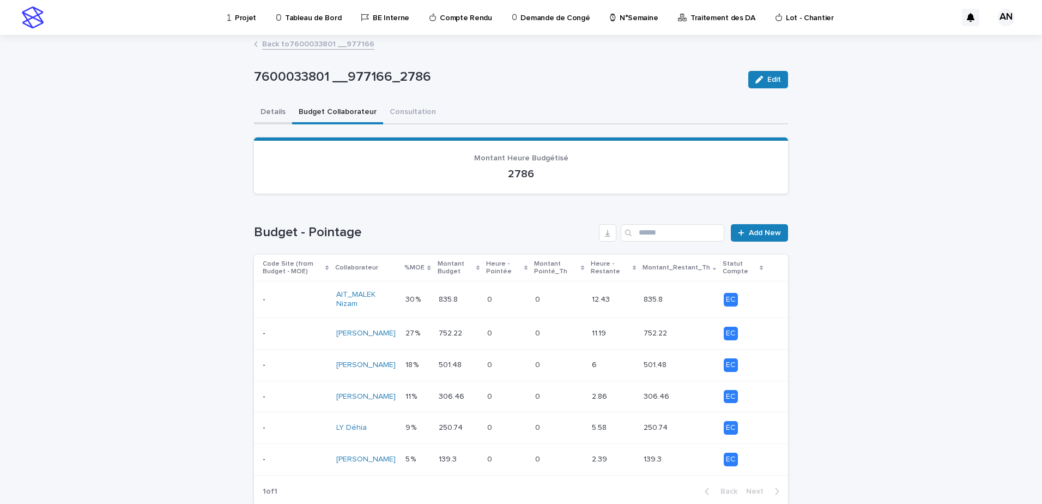
click at [269, 108] on button "Details" at bounding box center [273, 112] width 38 height 23
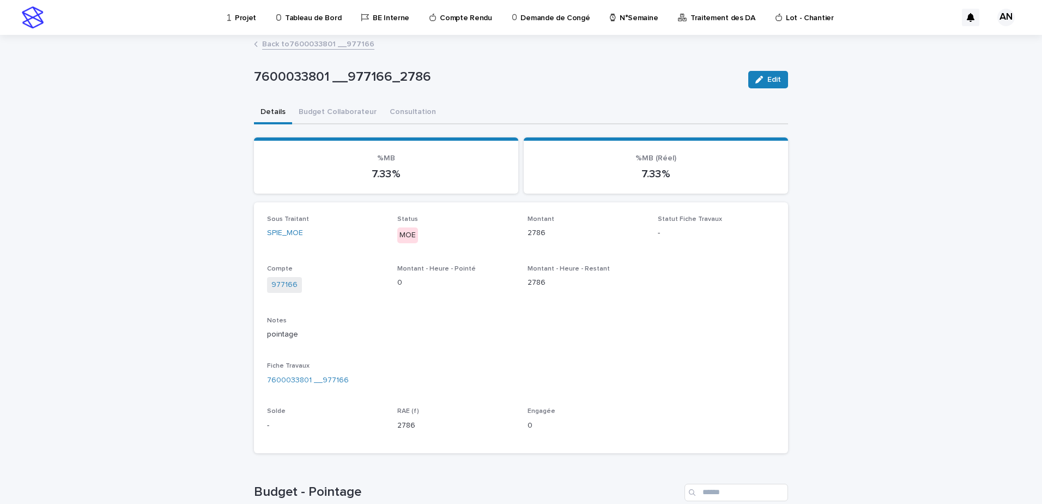
click at [283, 40] on link "Back to 7600033801 __977166" at bounding box center [318, 43] width 112 height 13
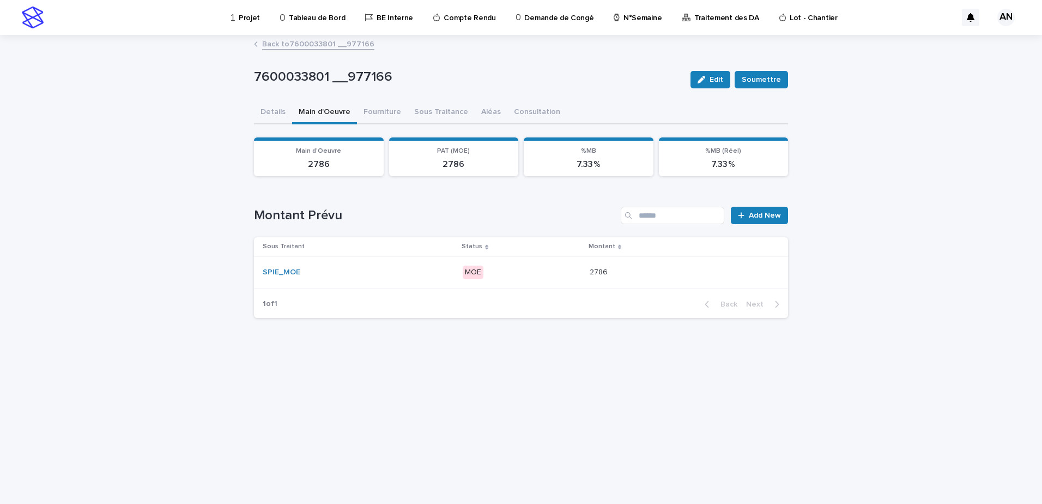
click at [355, 273] on div "SPIE_MOE" at bounding box center [358, 272] width 191 height 9
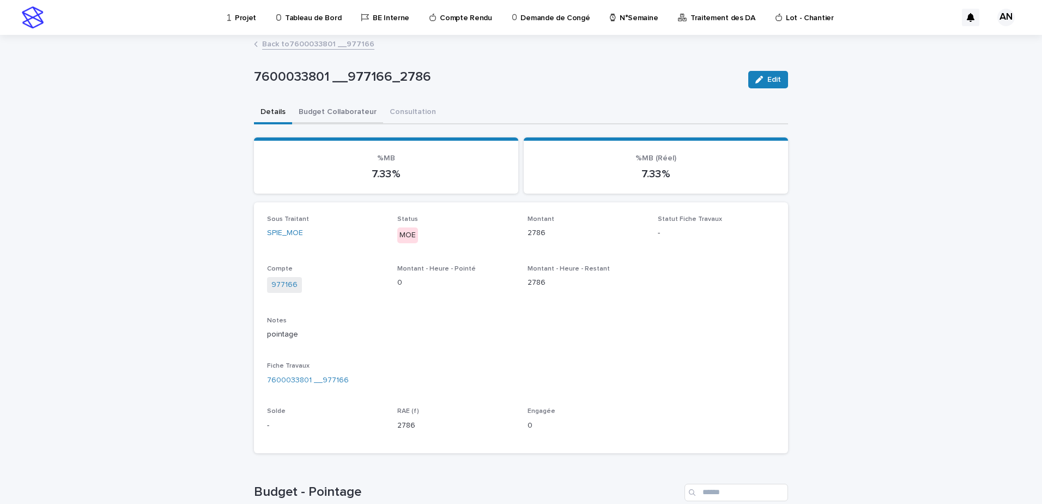
click at [315, 114] on button "Budget Collaborateur" at bounding box center [337, 112] width 91 height 23
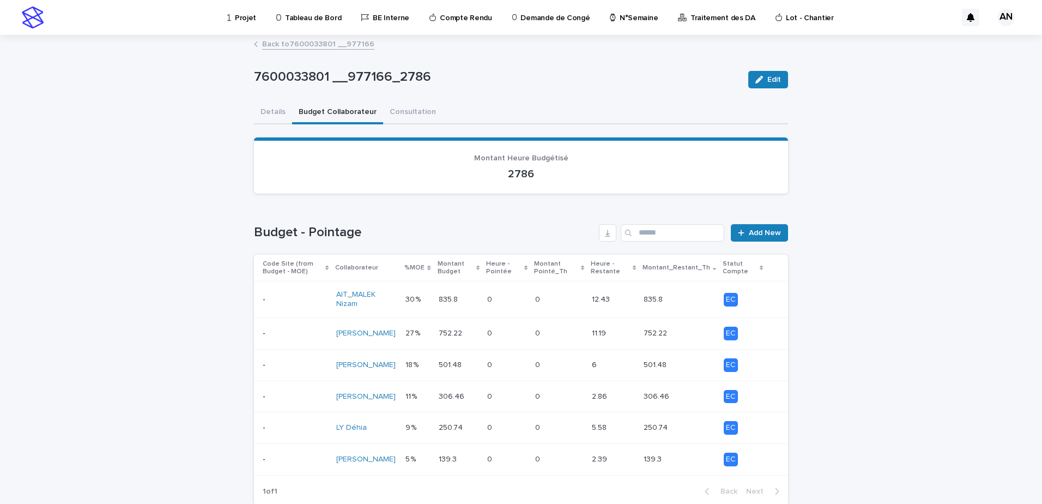
click at [304, 45] on link "Back to 7600033801 __977166" at bounding box center [318, 43] width 112 height 13
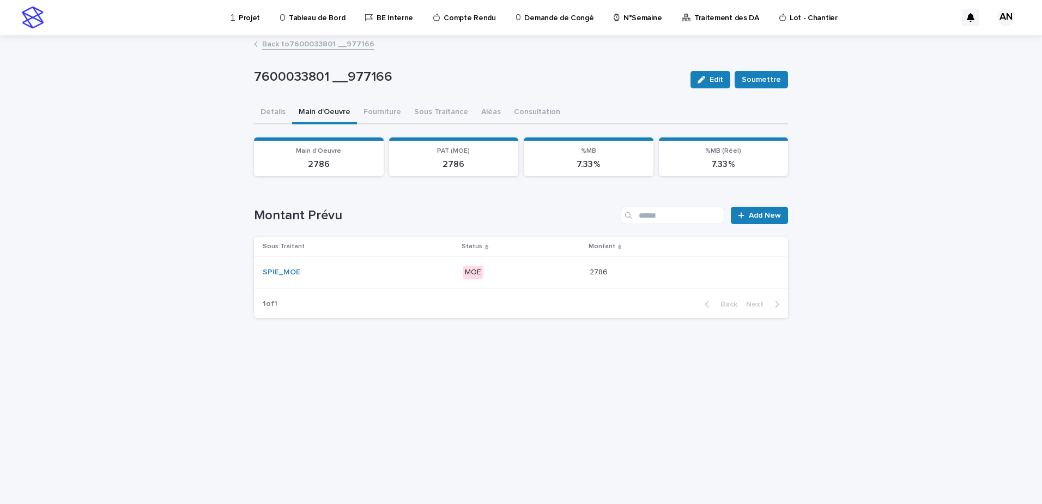
click at [300, 43] on link "Back to 7600033801 __977166" at bounding box center [318, 43] width 112 height 13
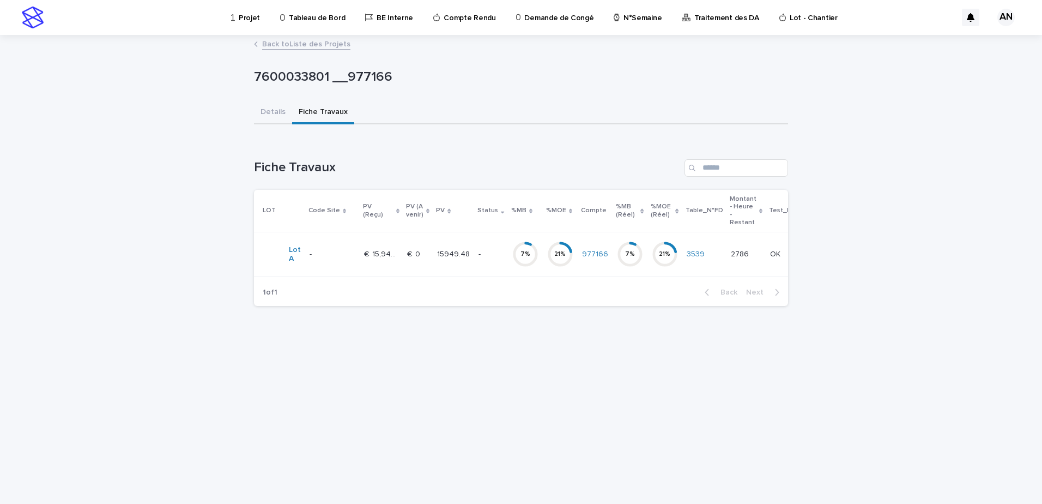
click at [485, 256] on p "-" at bounding box center [491, 254] width 25 height 9
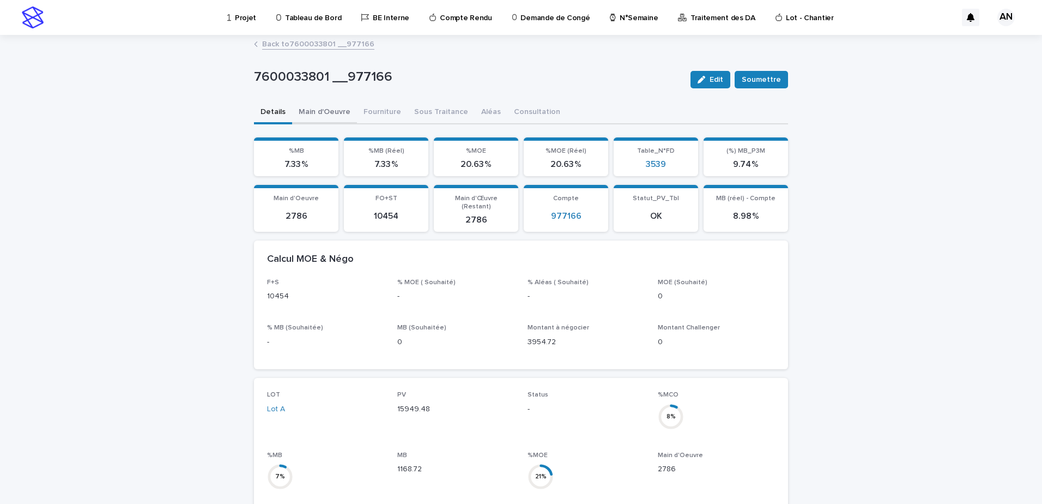
click at [325, 114] on button "Main d'Oeuvre" at bounding box center [324, 112] width 65 height 23
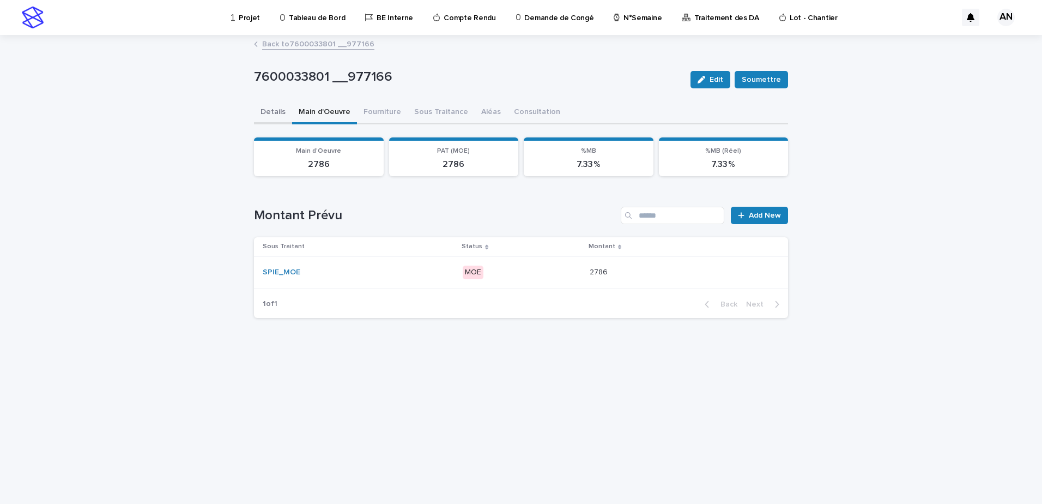
click at [282, 109] on button "Details" at bounding box center [273, 112] width 38 height 23
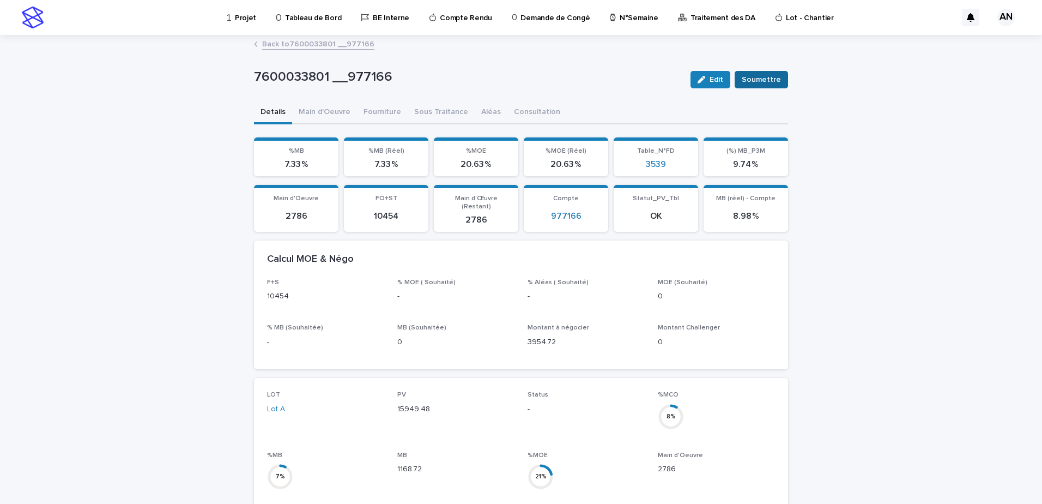
click at [754, 79] on span "Soumettre" at bounding box center [761, 79] width 39 height 11
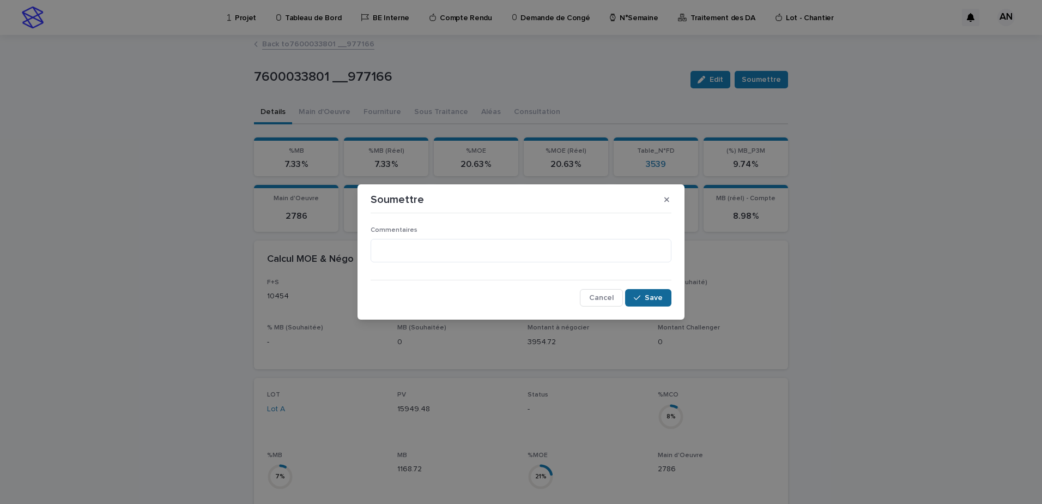
click at [657, 301] on span "Save" at bounding box center [654, 298] width 18 height 8
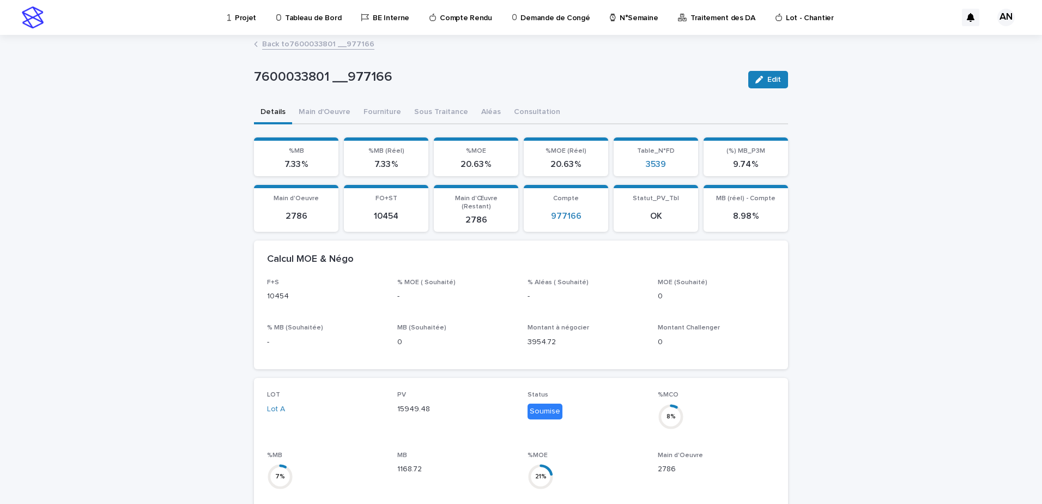
click at [281, 42] on link "Back to 7600033801 __977166" at bounding box center [318, 43] width 112 height 13
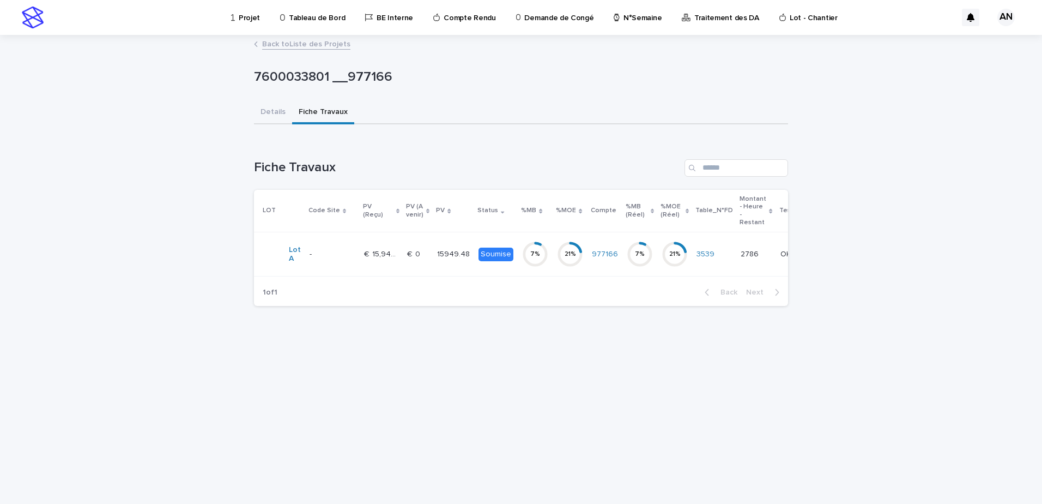
click at [339, 248] on div "- -" at bounding box center [333, 254] width 46 height 18
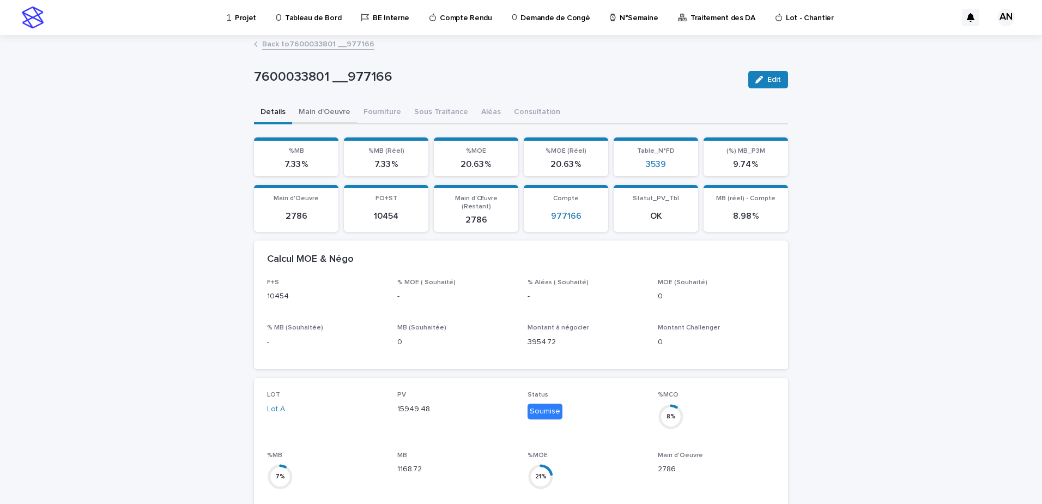
click at [316, 107] on button "Main d'Oeuvre" at bounding box center [324, 112] width 65 height 23
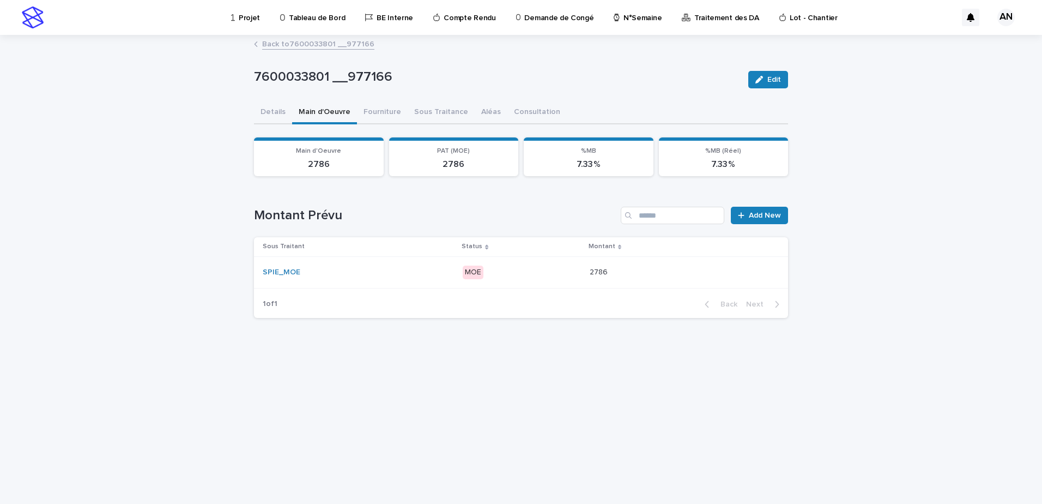
click at [393, 272] on div "SPIE_MOE" at bounding box center [358, 272] width 191 height 9
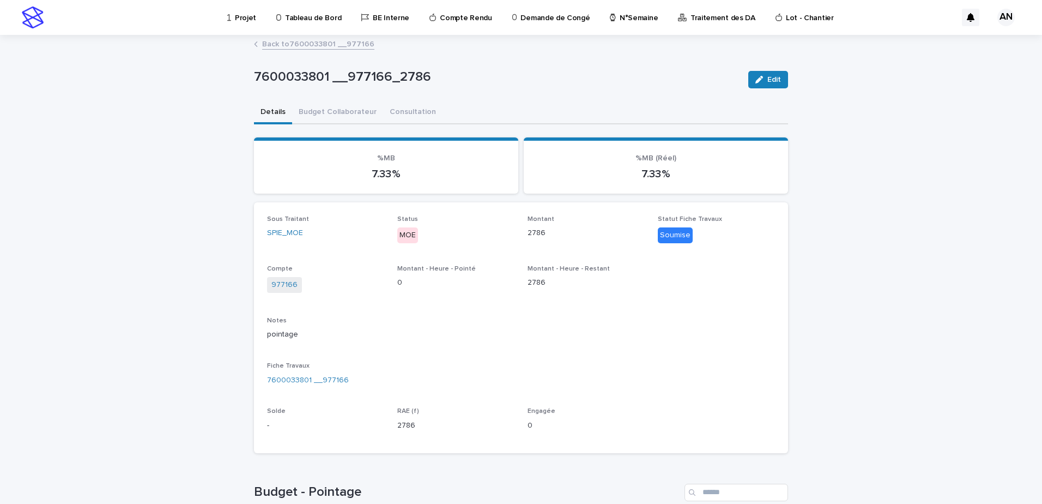
scroll to position [273, 0]
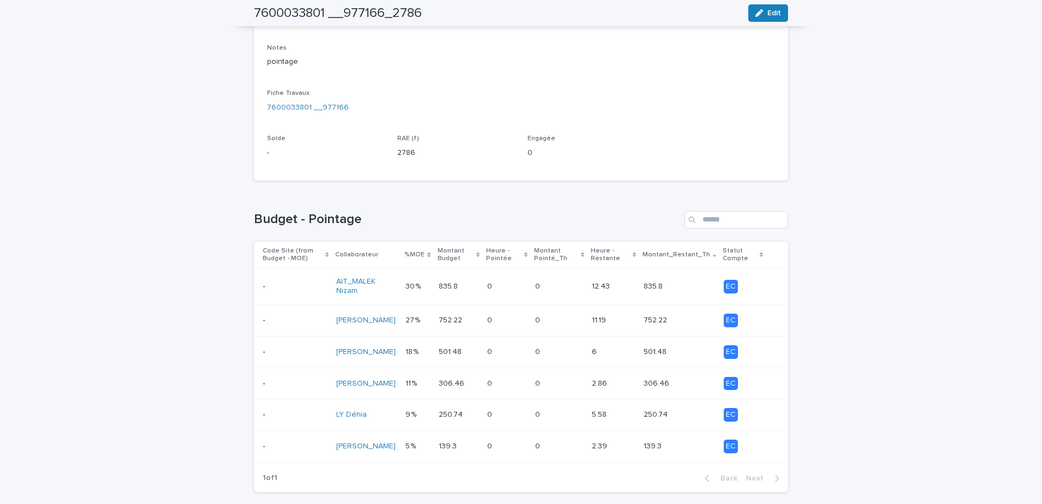
click at [415, 289] on p "30 %" at bounding box center [414, 285] width 17 height 11
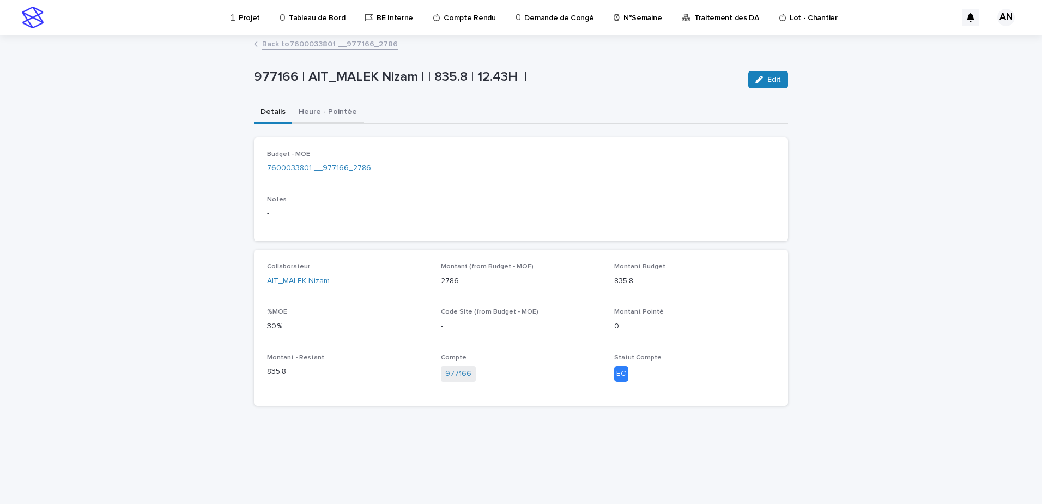
click at [335, 119] on button "Heure - Pointée" at bounding box center [327, 112] width 71 height 23
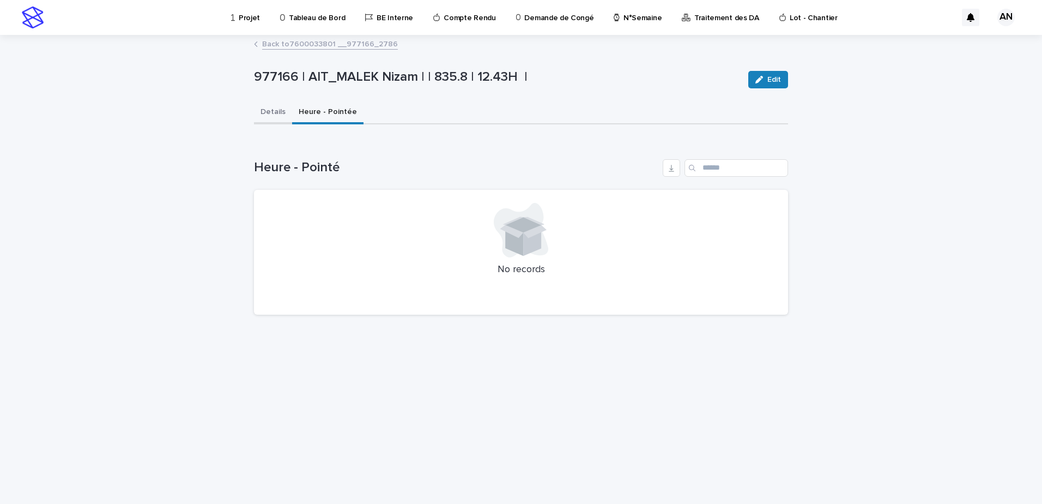
click at [280, 116] on button "Details" at bounding box center [273, 112] width 38 height 23
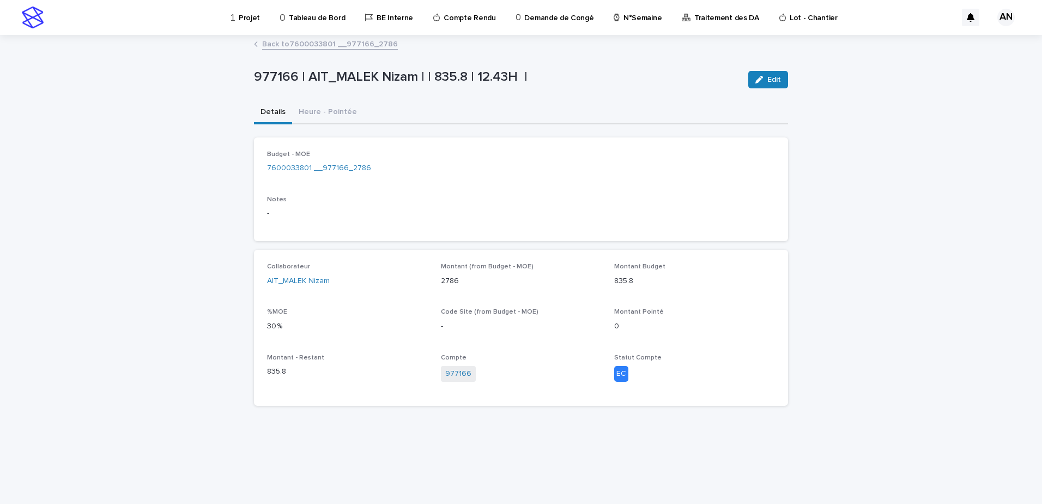
click at [299, 49] on link "Back to 7600033801 __977166_2786" at bounding box center [330, 43] width 136 height 13
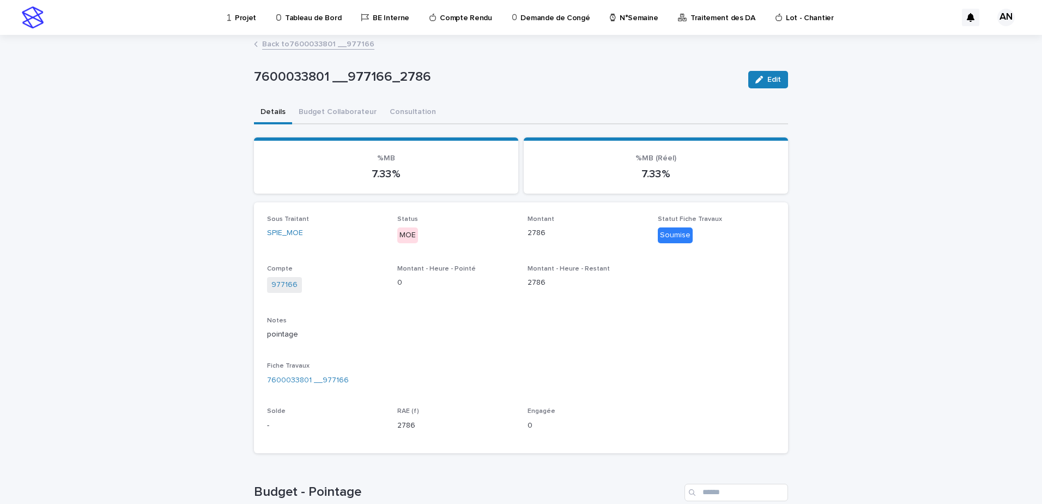
click at [299, 49] on link "Back to 7600033801 __977166" at bounding box center [318, 43] width 112 height 13
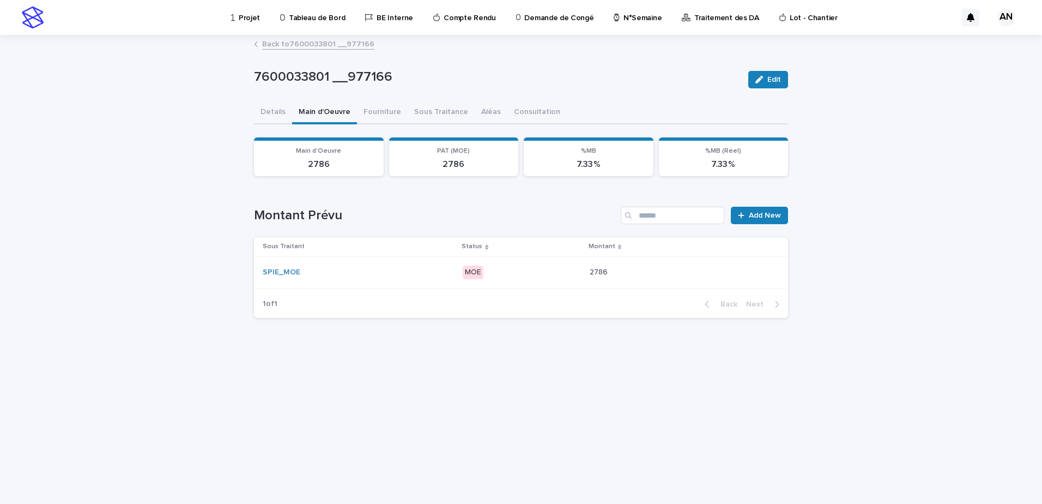
click at [263, 49] on link "Back to 7600033801 __977166" at bounding box center [318, 43] width 112 height 13
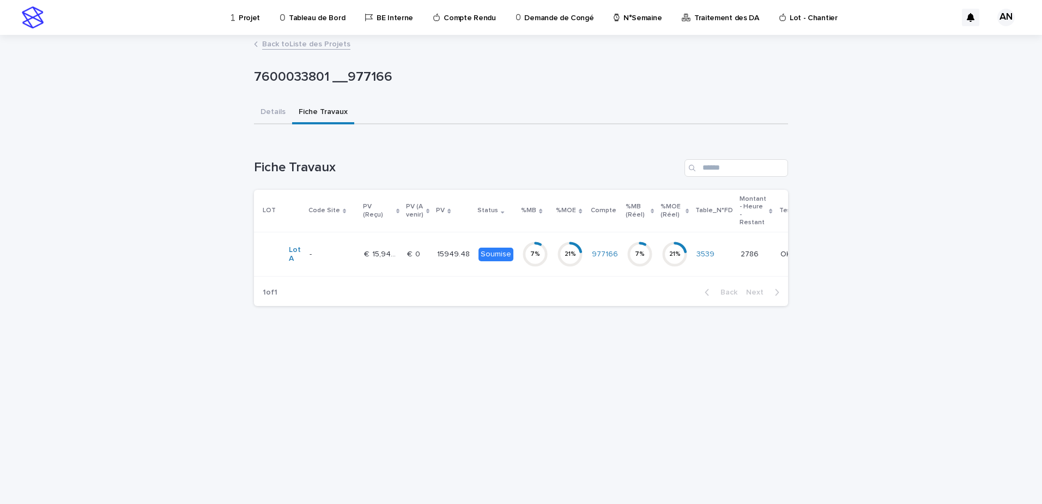
click at [263, 49] on link "Back to Liste des Projets" at bounding box center [306, 43] width 88 height 13
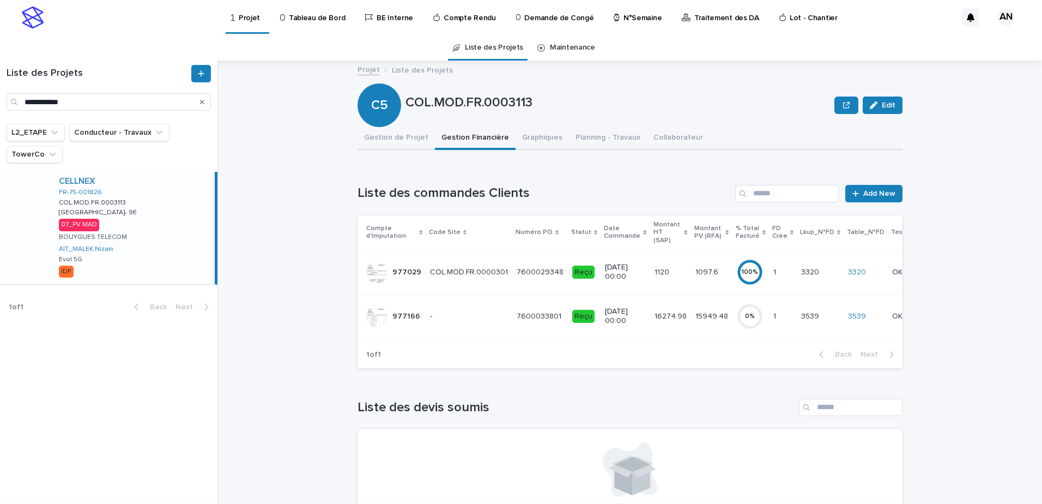
click at [462, 295] on td "- -" at bounding box center [469, 316] width 87 height 44
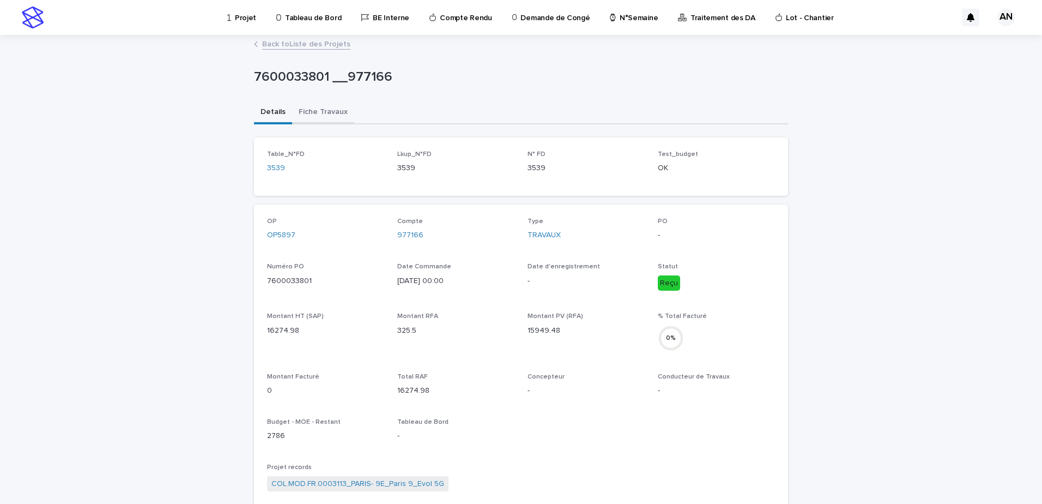
click at [312, 116] on button "Fiche Travaux" at bounding box center [323, 112] width 62 height 23
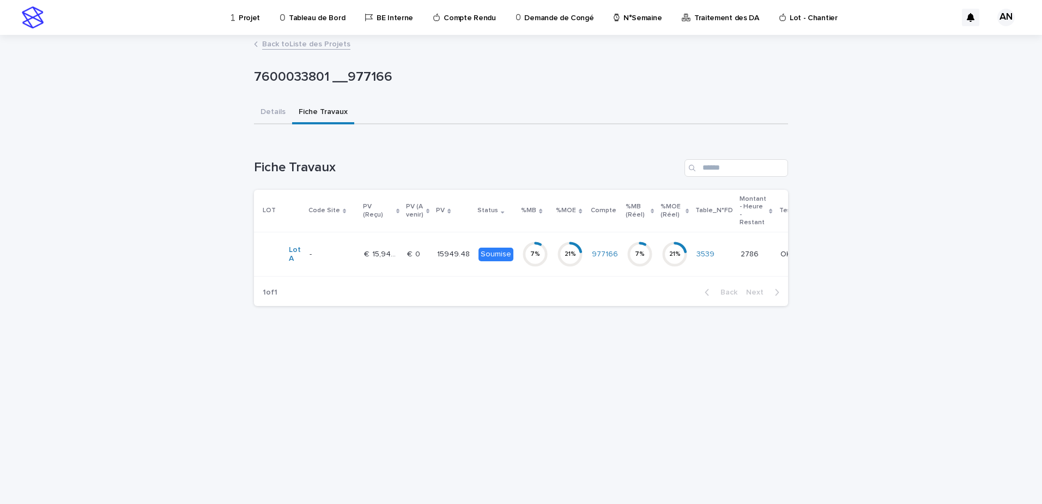
click at [361, 253] on td "€  15,949.48 €  15,949.48" at bounding box center [381, 254] width 43 height 44
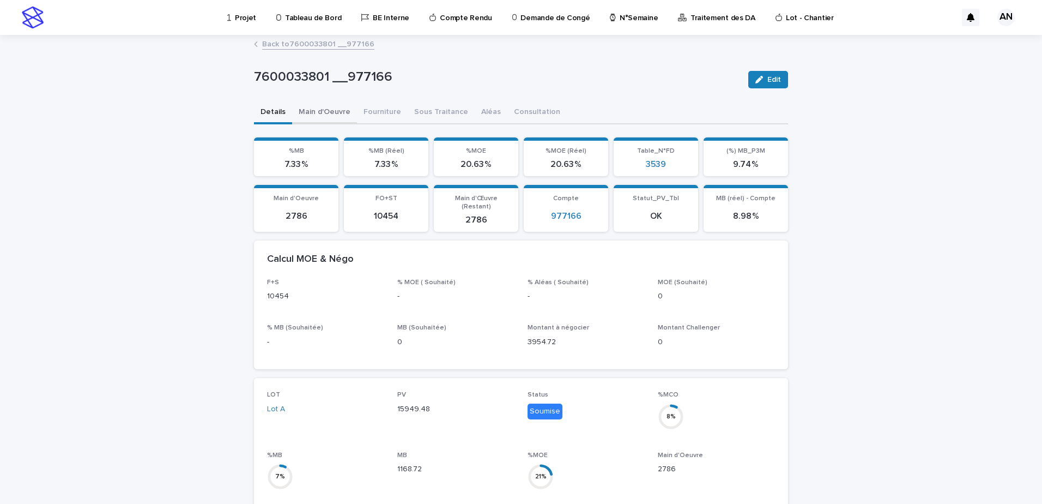
click at [315, 115] on button "Main d'Oeuvre" at bounding box center [324, 112] width 65 height 23
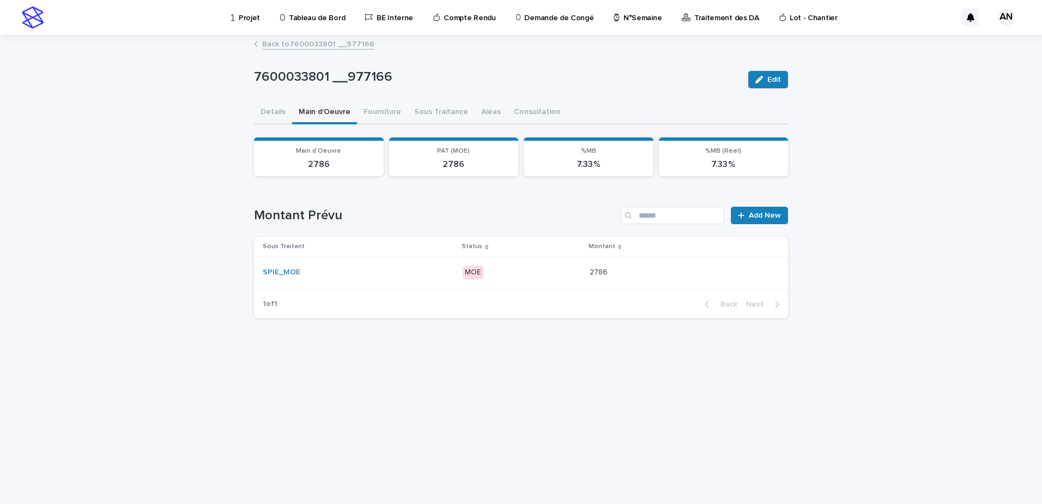
click at [390, 251] on div "Sous Traitant" at bounding box center [359, 246] width 192 height 12
click at [393, 267] on div "SPIE_MOE" at bounding box center [358, 272] width 191 height 18
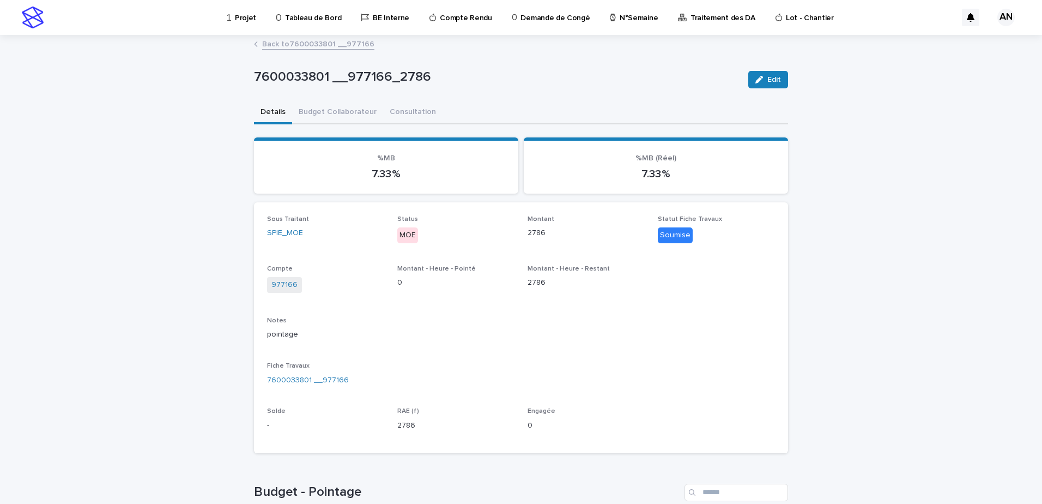
click at [297, 49] on link "Back to 7600033801 __977166" at bounding box center [318, 43] width 112 height 13
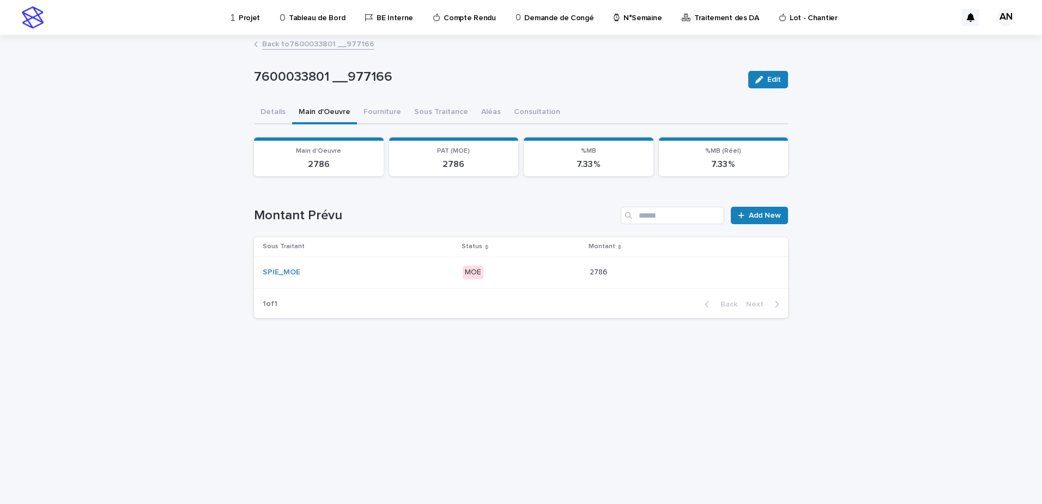
click at [292, 49] on link "Back to 7600033801 __977166" at bounding box center [318, 43] width 112 height 13
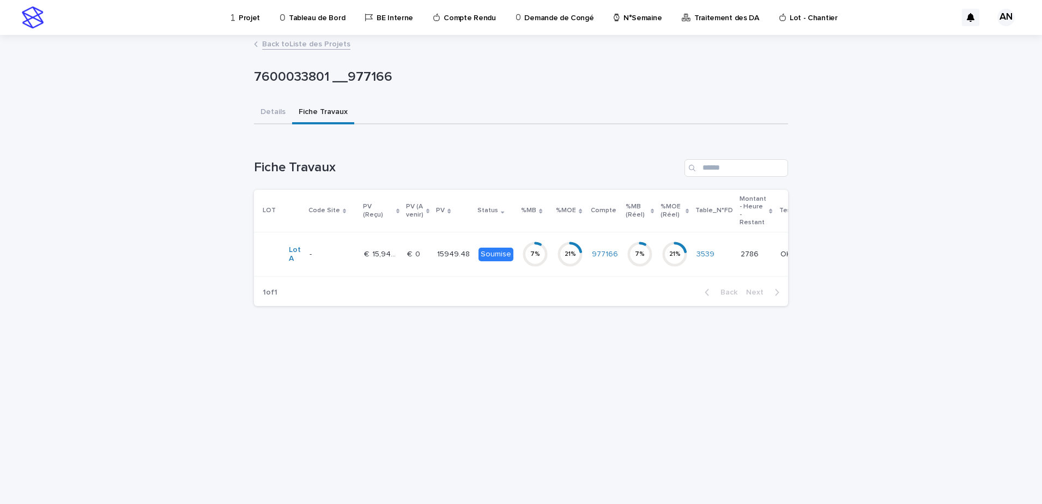
click at [295, 41] on link "Back to Liste des Projets" at bounding box center [306, 43] width 88 height 13
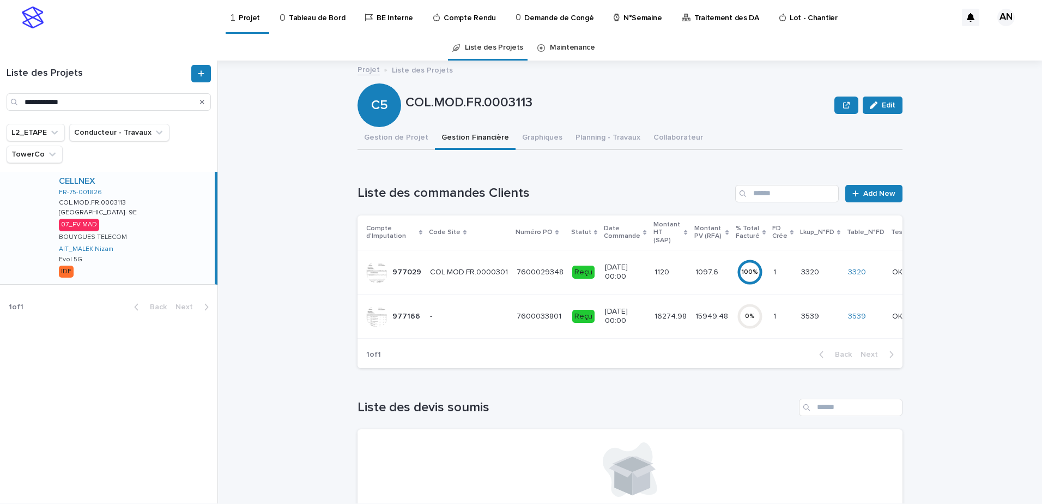
click at [498, 277] on td "COL.MOD.FR.0000301 COL.MOD.FR.0000301" at bounding box center [469, 272] width 87 height 44
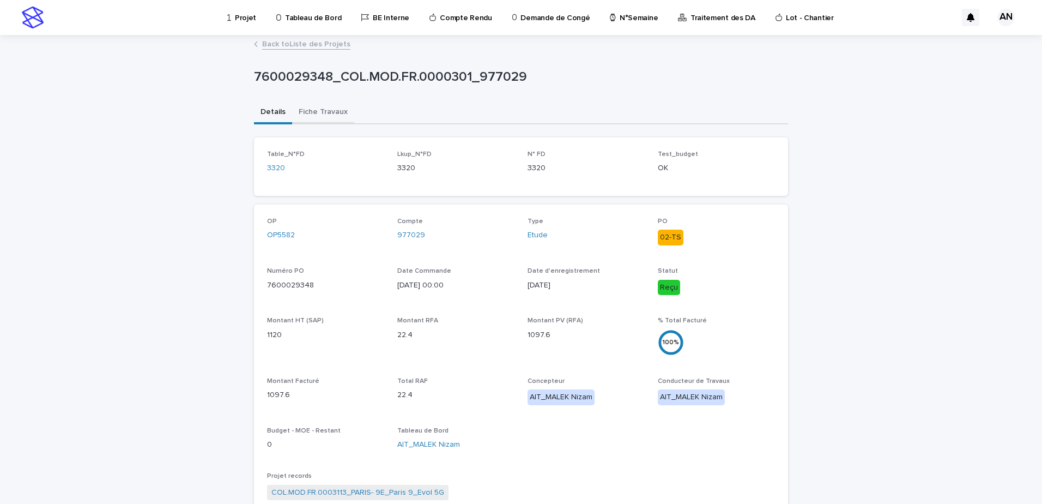
click at [324, 108] on button "Fiche Travaux" at bounding box center [323, 112] width 62 height 23
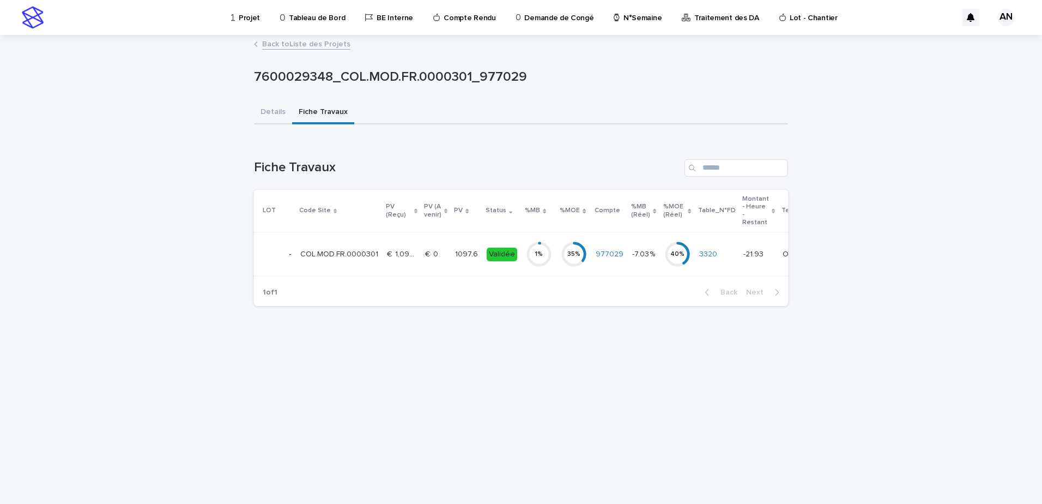
click at [391, 263] on td "€  1,097.60 €  1,097.60" at bounding box center [402, 254] width 38 height 44
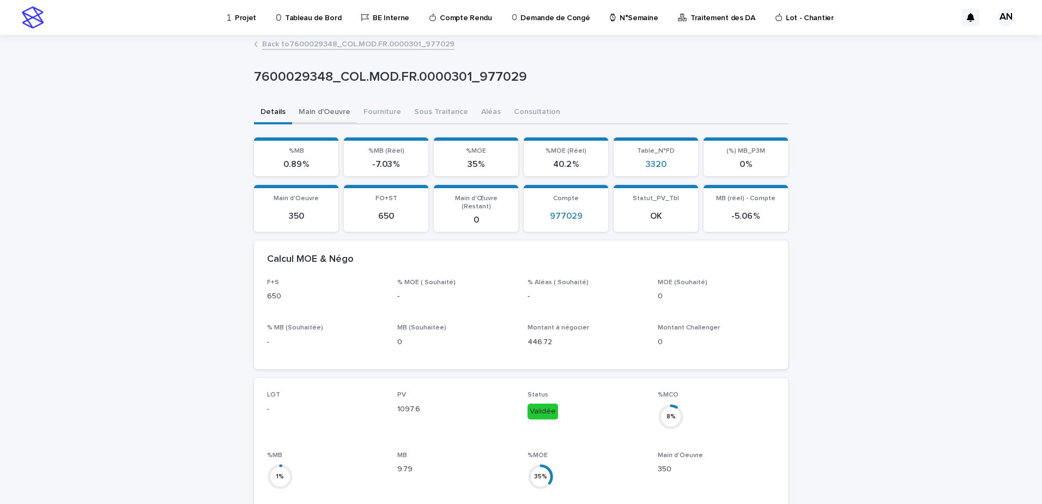
click at [325, 112] on button "Main d'Oeuvre" at bounding box center [324, 112] width 65 height 23
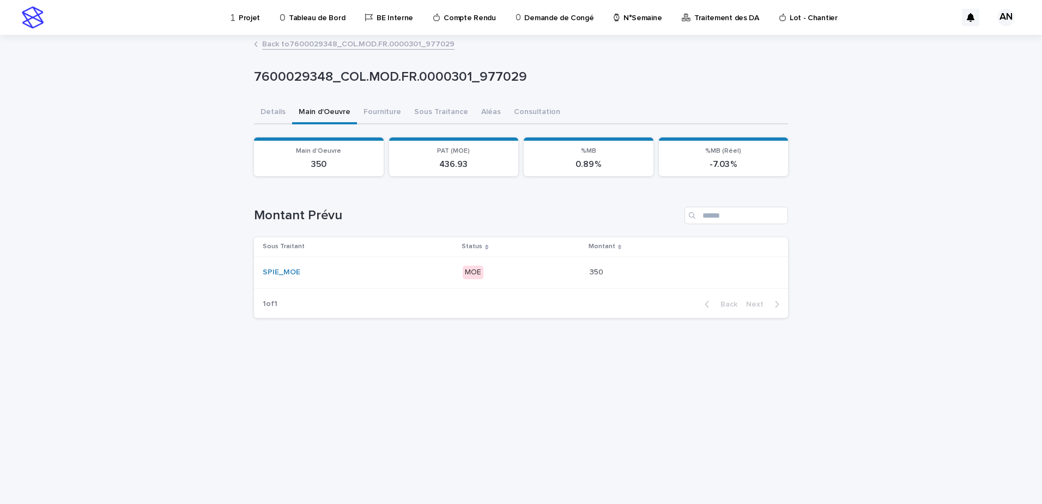
click at [385, 265] on div "SPIE_MOE" at bounding box center [358, 272] width 191 height 18
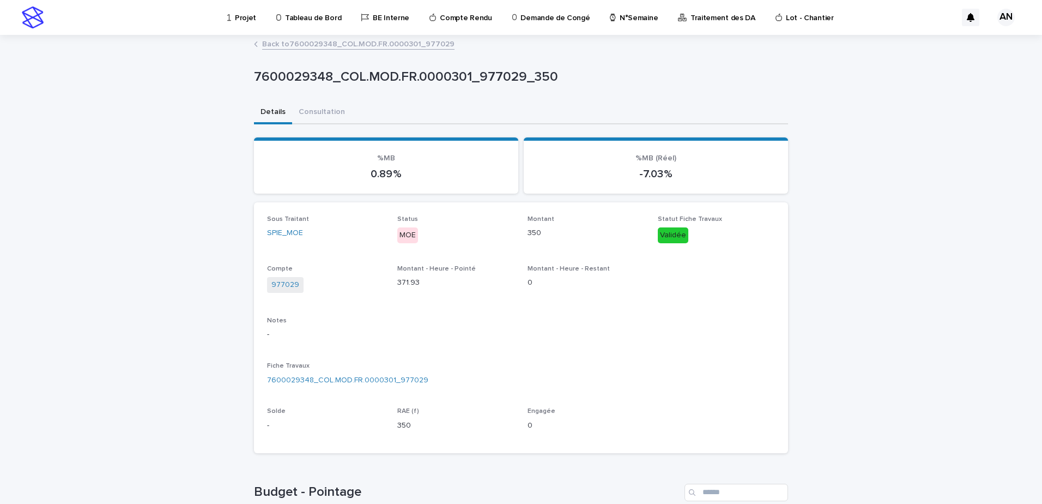
scroll to position [166, 0]
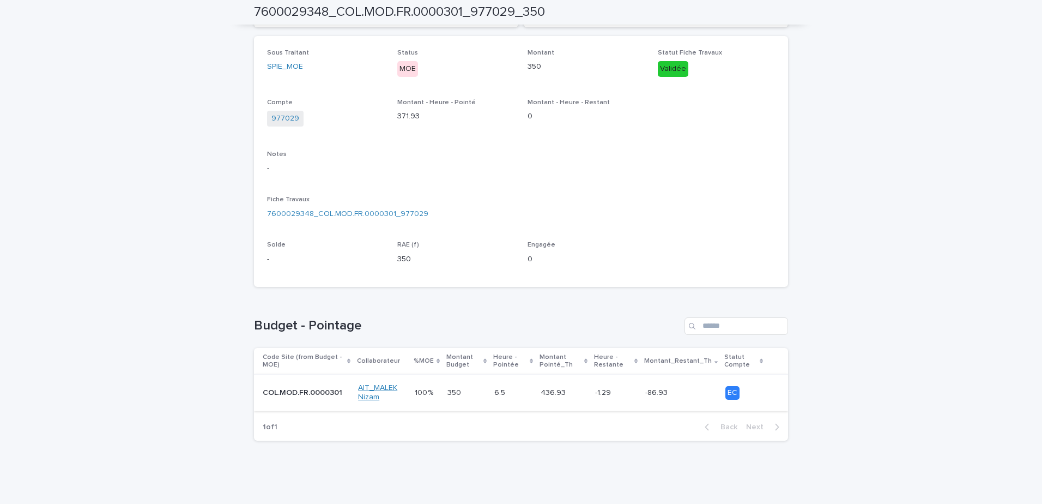
click at [400, 396] on link "AIT_MALEK Nizam" at bounding box center [381, 392] width 47 height 19
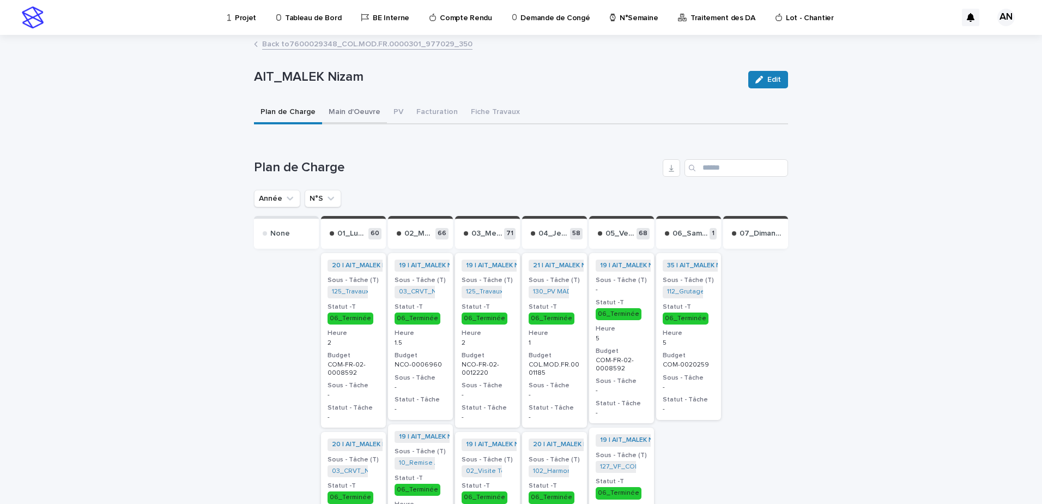
click at [376, 122] on button "Main d'Oeuvre" at bounding box center [354, 112] width 65 height 23
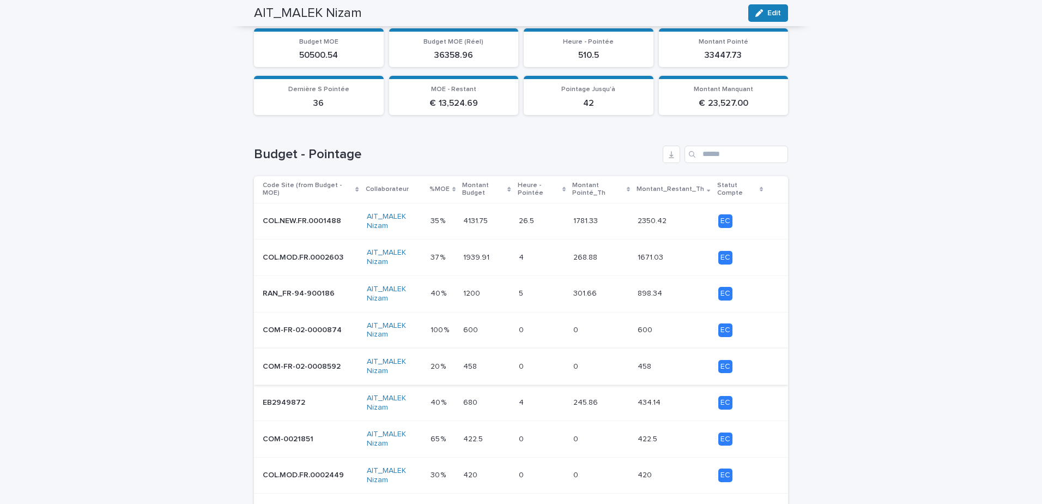
scroll to position [218, 0]
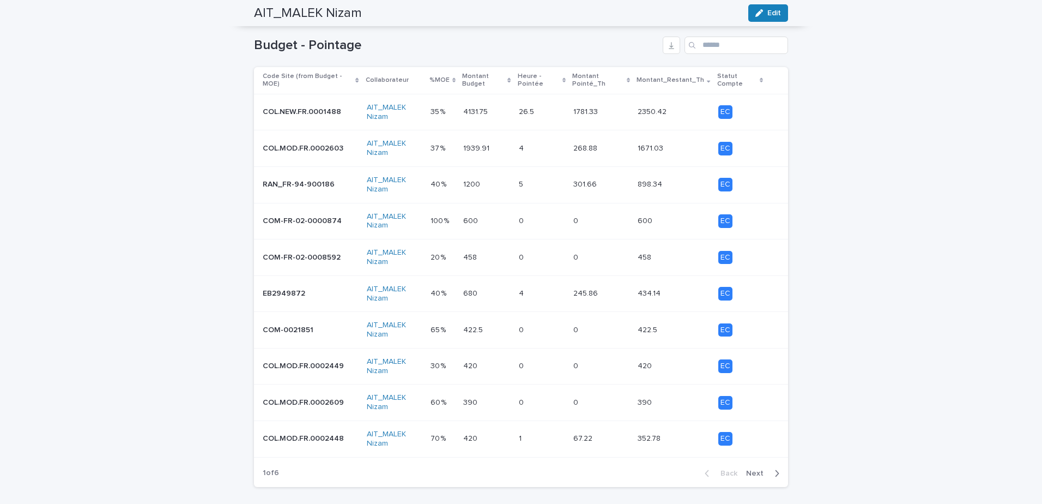
click at [770, 475] on div "button" at bounding box center [774, 473] width 9 height 10
click at [775, 474] on icon "button" at bounding box center [777, 473] width 5 height 10
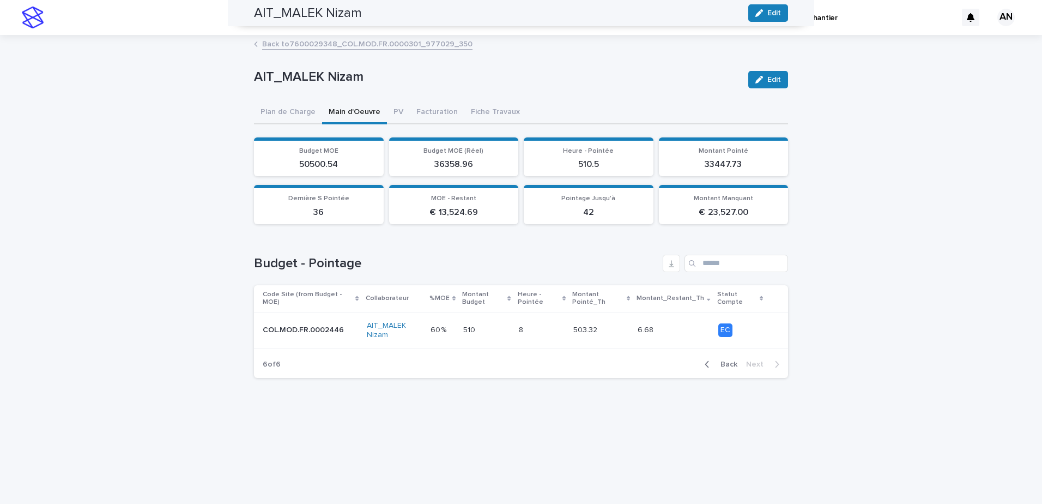
scroll to position [0, 0]
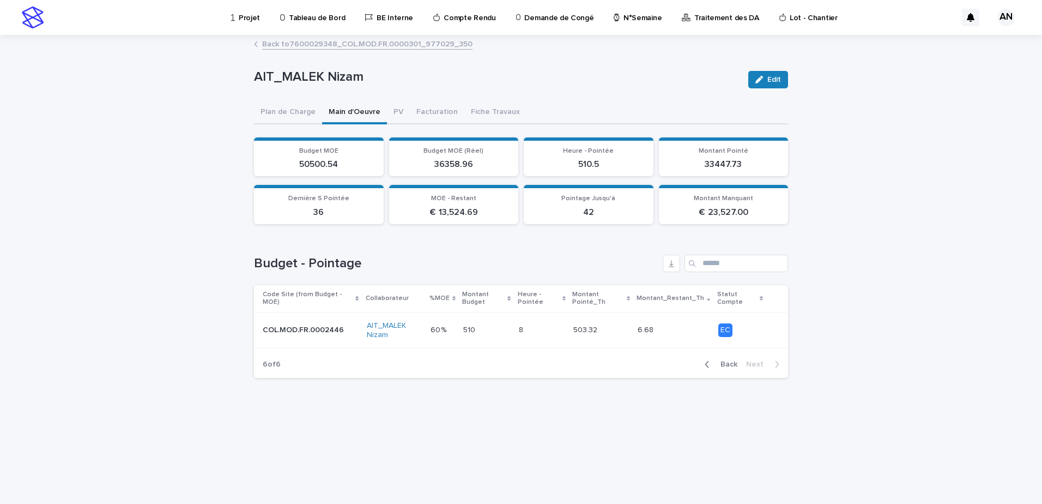
click at [724, 364] on span "Back" at bounding box center [725, 364] width 23 height 8
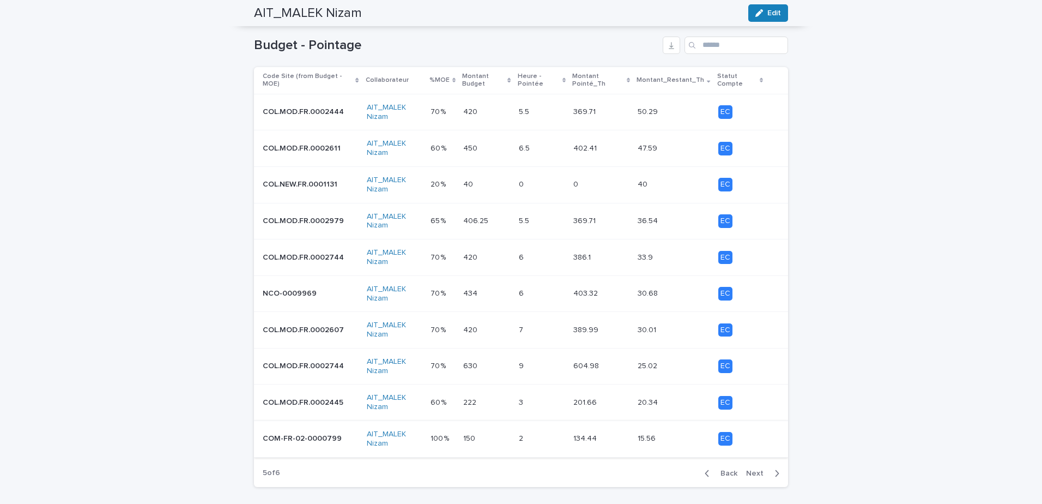
scroll to position [264, 0]
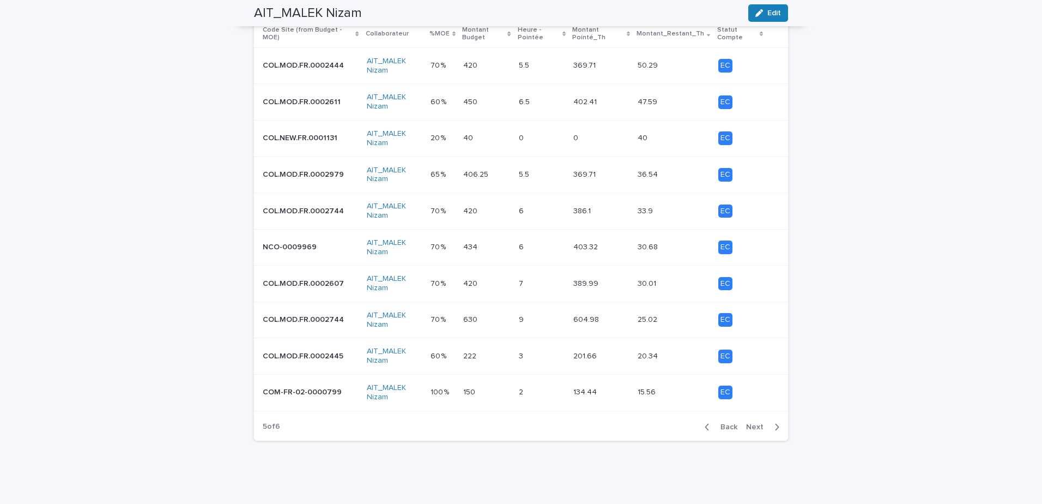
click at [714, 426] on span "Back" at bounding box center [725, 427] width 23 height 8
click at [720, 426] on span "Back" at bounding box center [725, 427] width 23 height 8
click at [719, 427] on span "Back" at bounding box center [725, 427] width 23 height 8
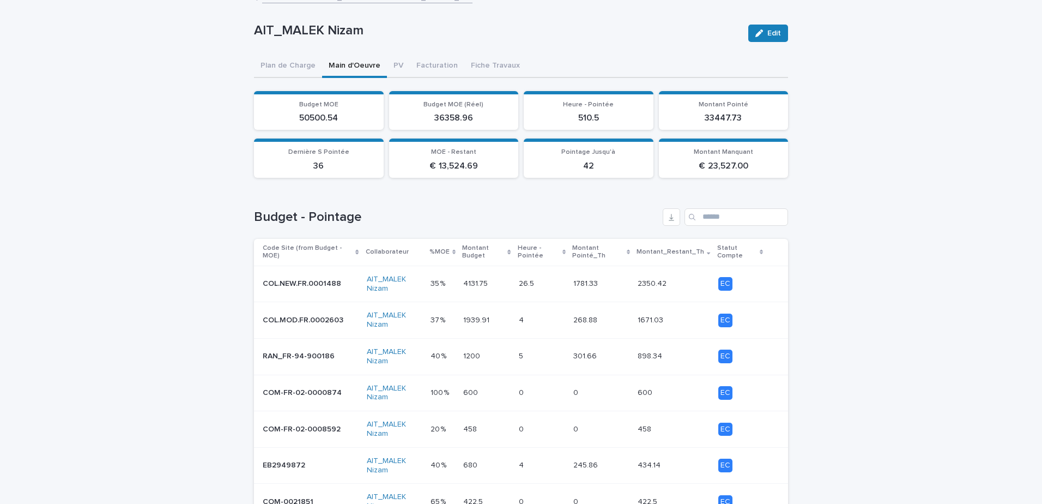
scroll to position [0, 0]
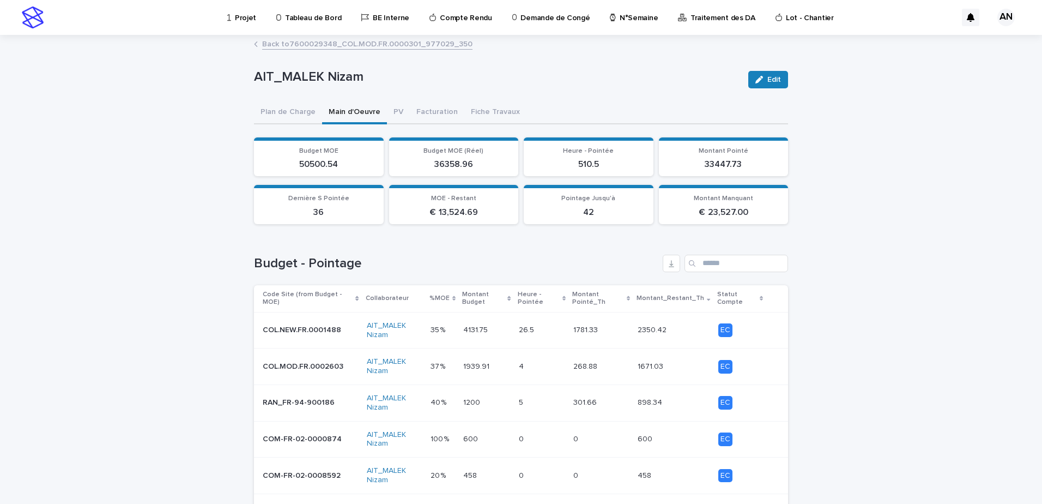
click at [285, 44] on link "Back to 7600029348_COL.MOD.FR.0000301_977029_350" at bounding box center [367, 43] width 210 height 13
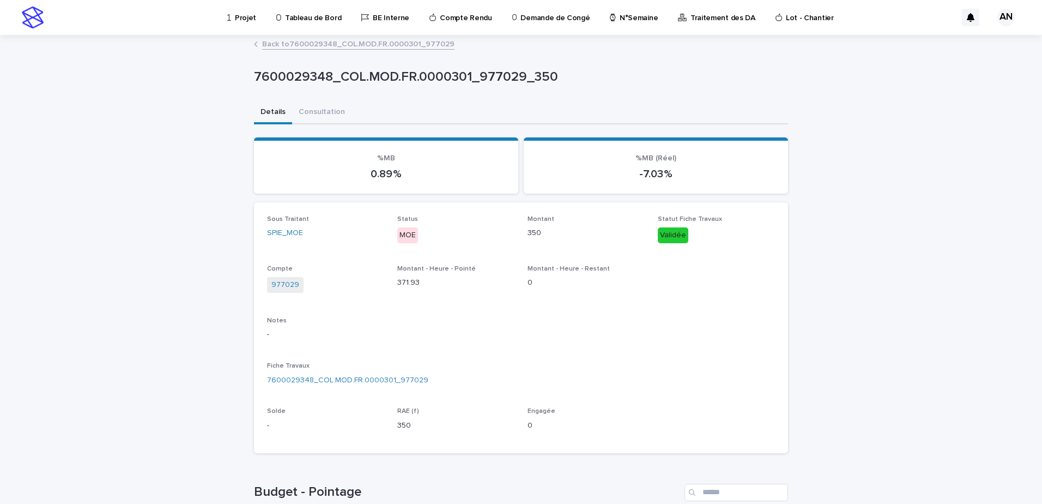
scroll to position [166, 0]
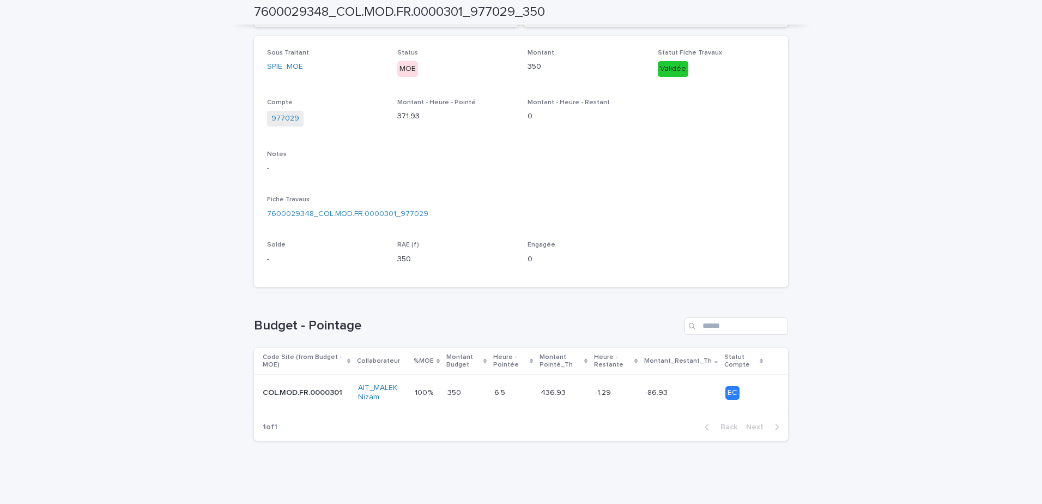
click at [482, 399] on div "350 350" at bounding box center [467, 393] width 38 height 18
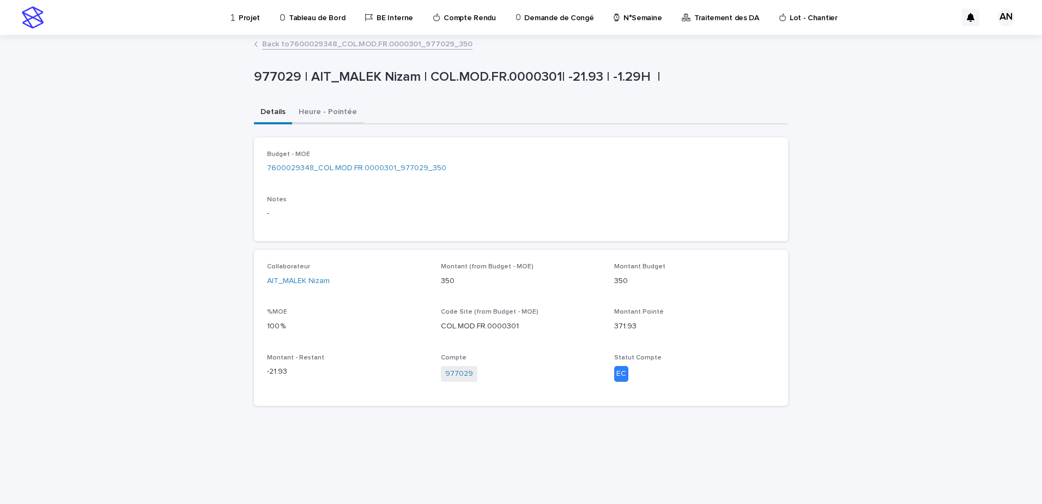
click at [336, 112] on button "Heure - Pointée" at bounding box center [327, 112] width 71 height 23
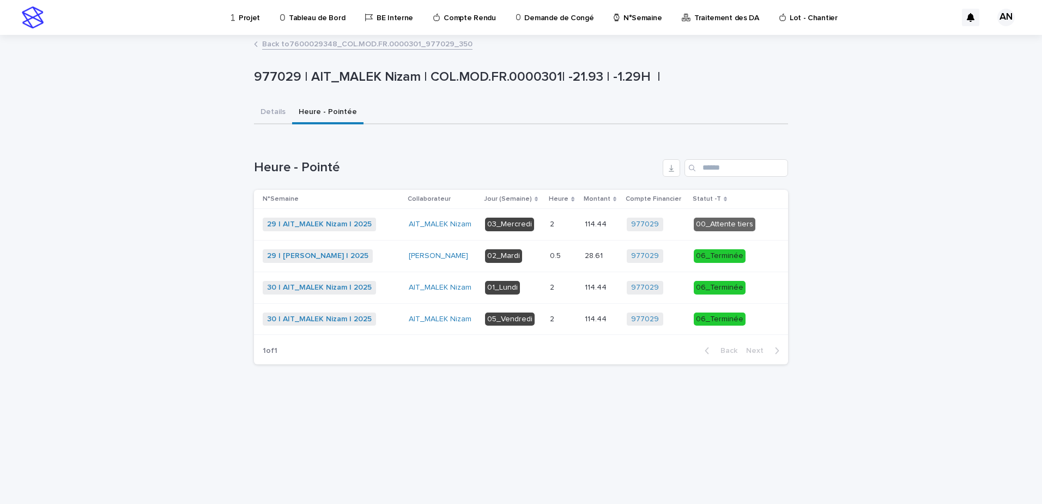
click at [400, 259] on div "29 | NIARE MORIBA | 2025 + 0" at bounding box center [331, 256] width 137 height 14
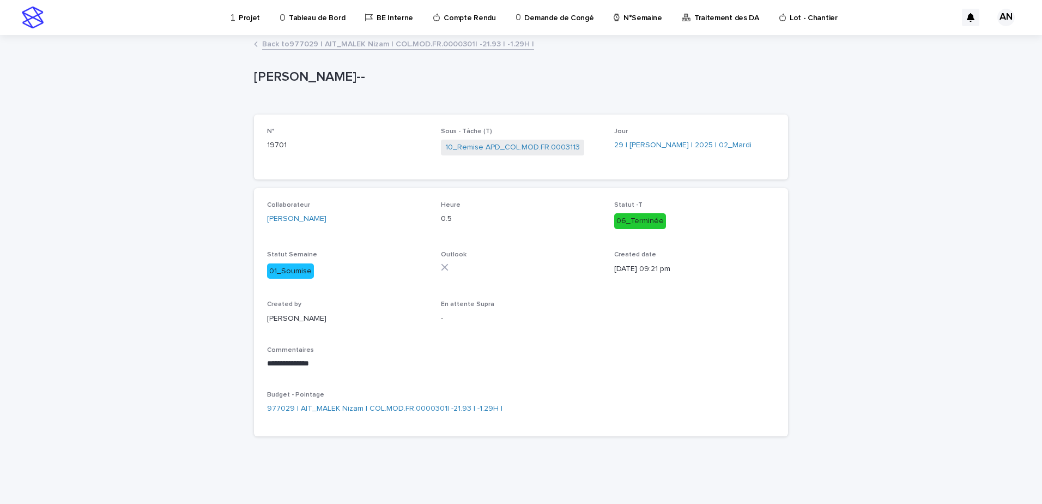
click at [909, 273] on div "**********" at bounding box center [521, 270] width 1042 height 468
click at [372, 49] on link "Back to 977029 | AIT_MALEK Nizam | COL.MOD.FR.0000301| -21.93 | -1.29H |" at bounding box center [398, 43] width 272 height 13
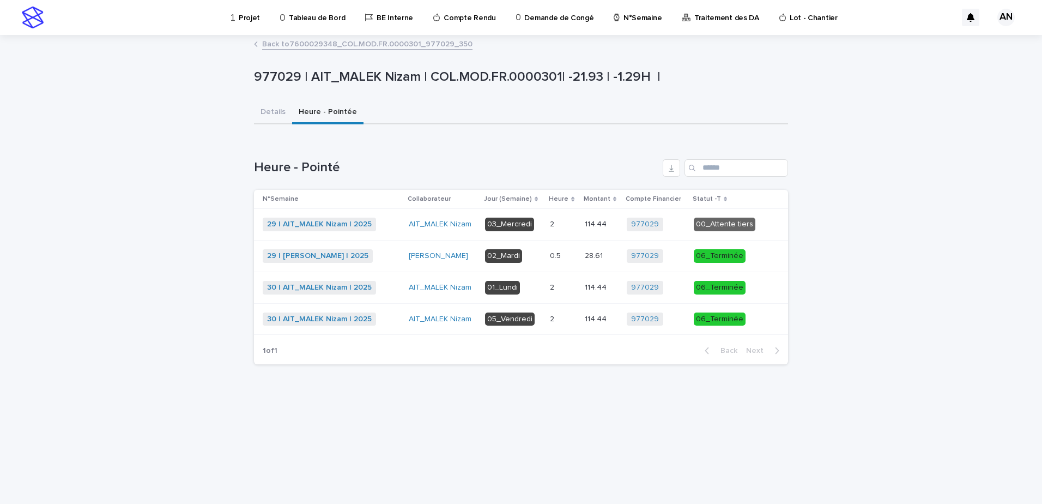
click at [372, 46] on link "Back to 7600029348_COL.MOD.FR.0000301_977029_350" at bounding box center [367, 43] width 210 height 13
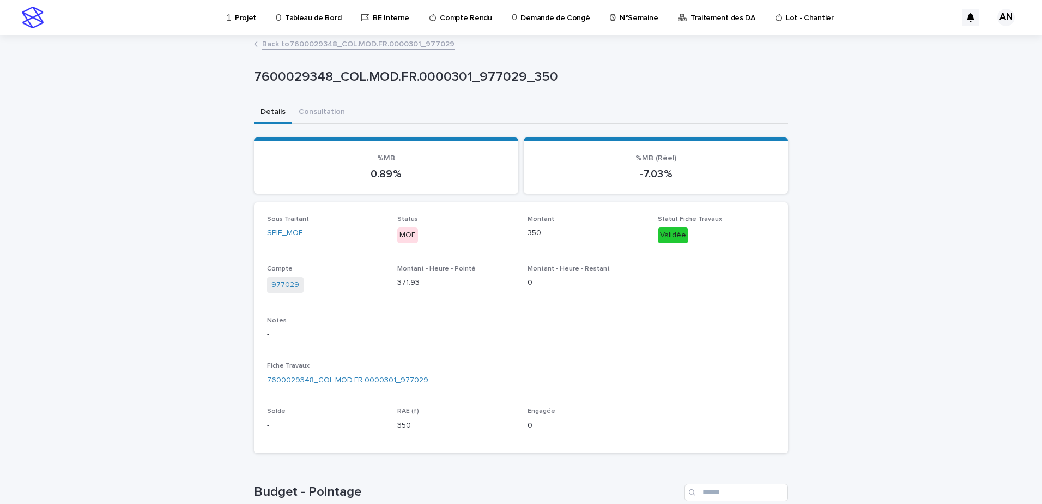
click at [307, 52] on div "Back to 7600029348_COL.MOD.FR.0000301_977029" at bounding box center [521, 44] width 545 height 15
click at [310, 45] on link "Back to 7600029348_COL.MOD.FR.0000301_977029" at bounding box center [358, 43] width 192 height 13
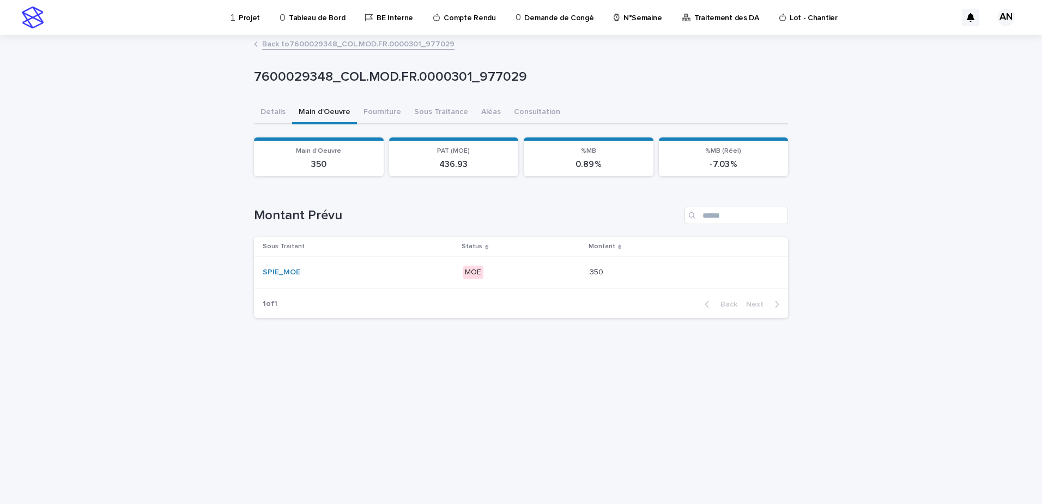
click at [311, 43] on link "Back to 7600029348_COL.MOD.FR.0000301_977029" at bounding box center [358, 43] width 192 height 13
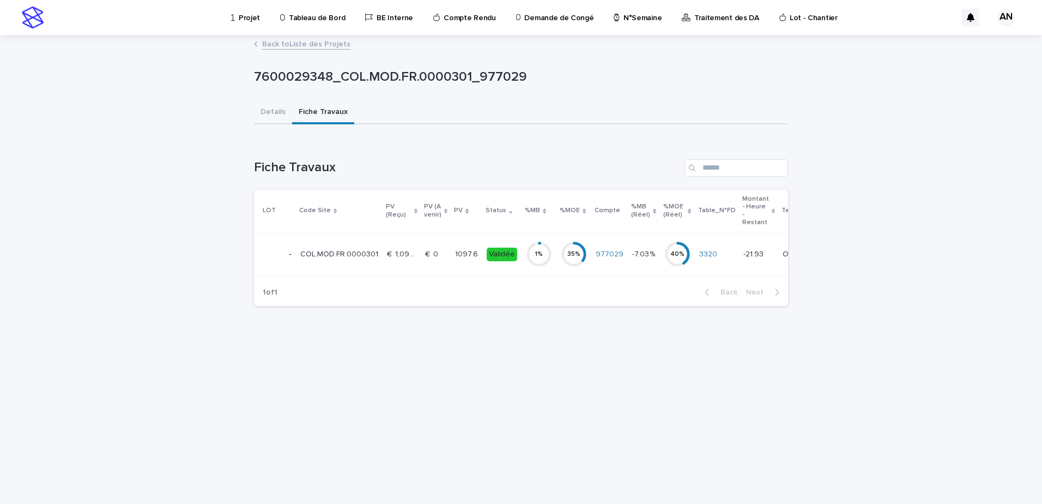
click at [427, 264] on td "€  0 €  0" at bounding box center [436, 254] width 30 height 44
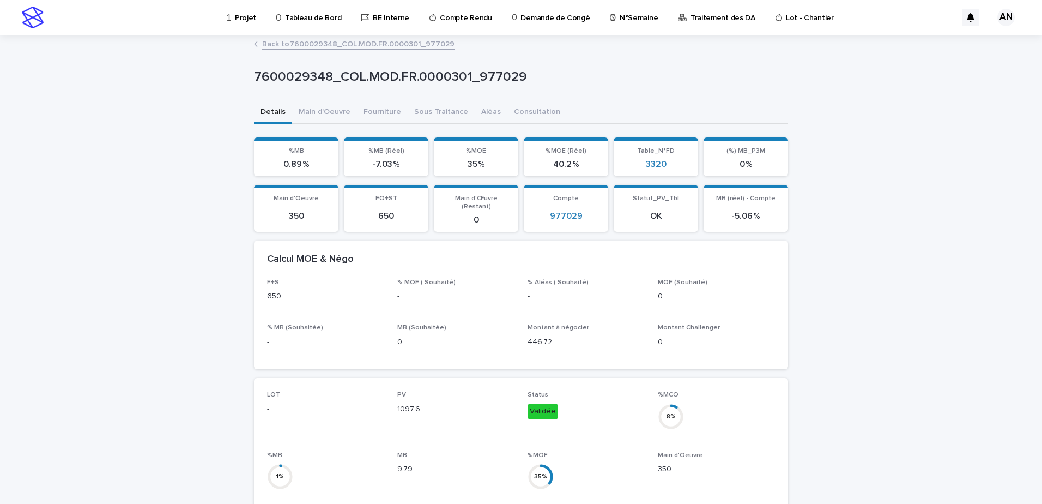
click at [349, 47] on link "Back to 7600029348_COL.MOD.FR.0000301_977029" at bounding box center [358, 43] width 192 height 13
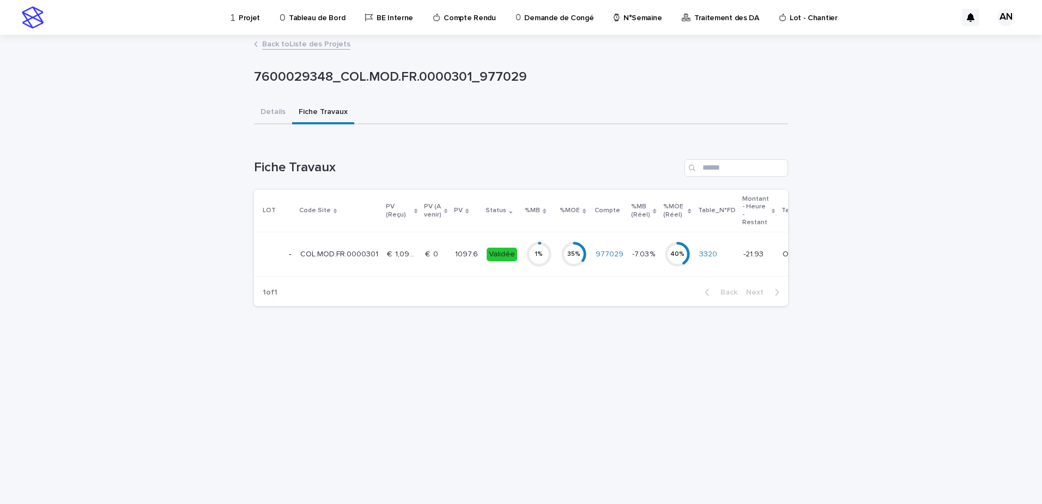
click at [330, 43] on link "Back to Liste des Projets" at bounding box center [306, 43] width 88 height 13
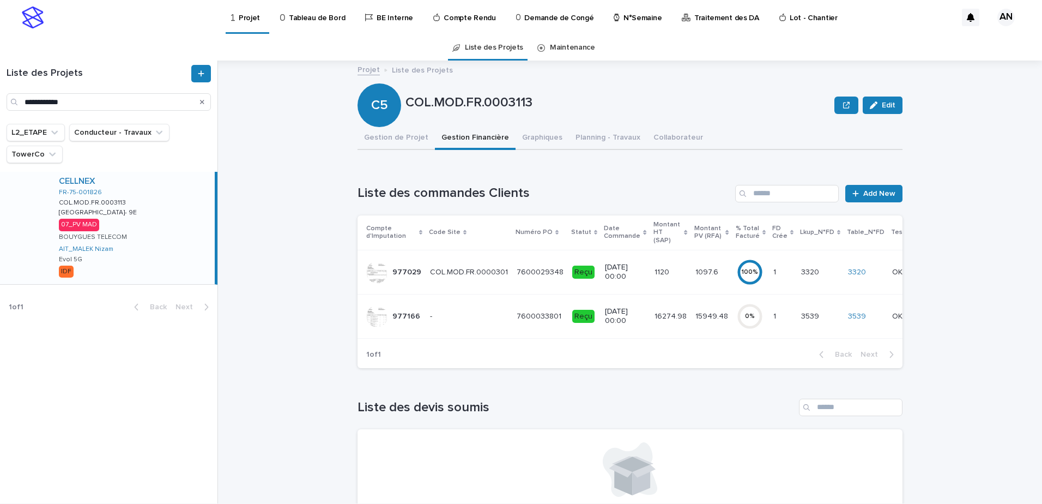
scroll to position [76, 0]
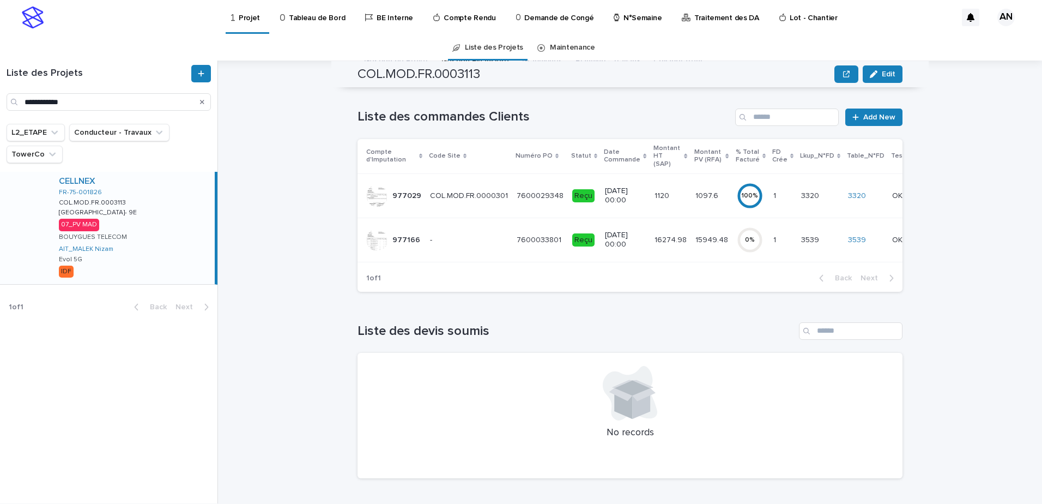
click at [203, 104] on div "Search" at bounding box center [202, 101] width 17 height 17
click at [203, 103] on icon "Search" at bounding box center [202, 102] width 4 height 4
click at [124, 102] on input "Search" at bounding box center [109, 101] width 204 height 17
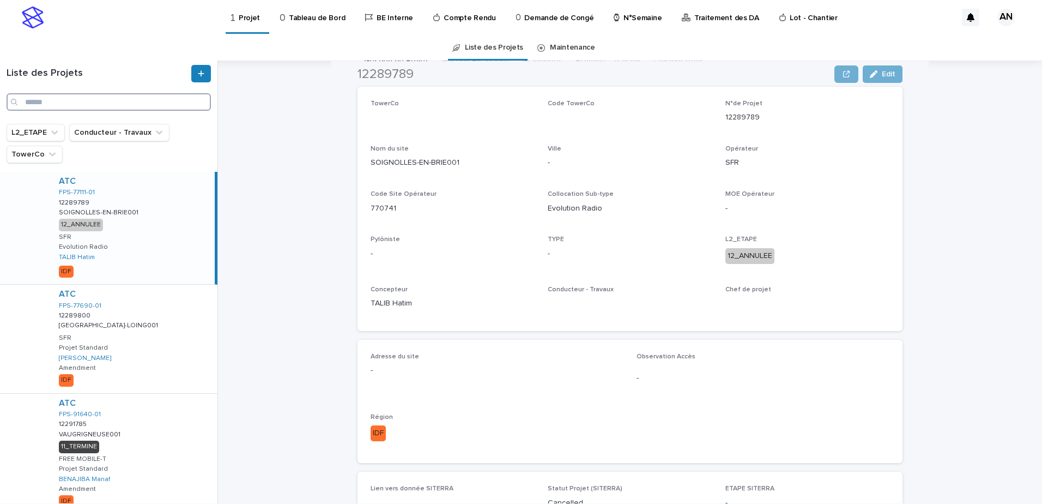
paste input "**********"
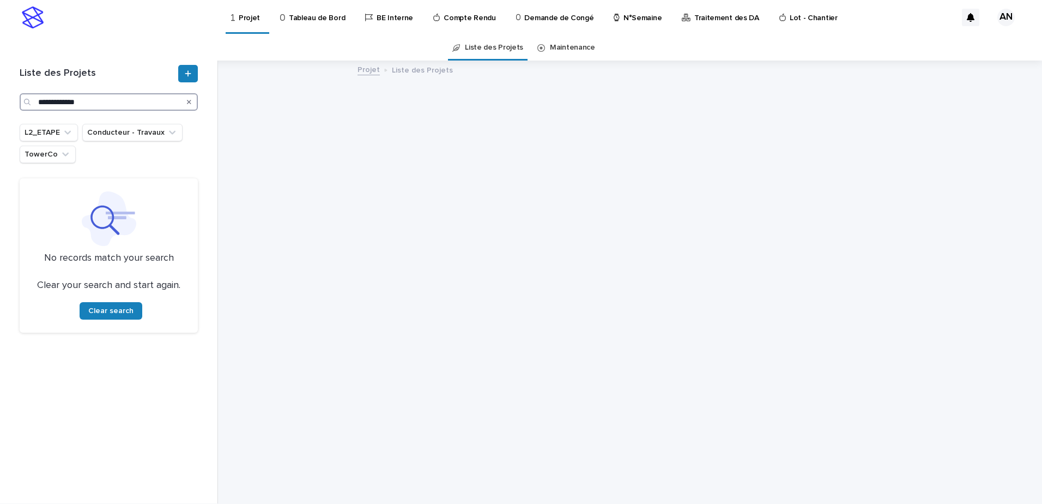
click at [41, 104] on input "**********" at bounding box center [109, 101] width 178 height 17
type input "**********"
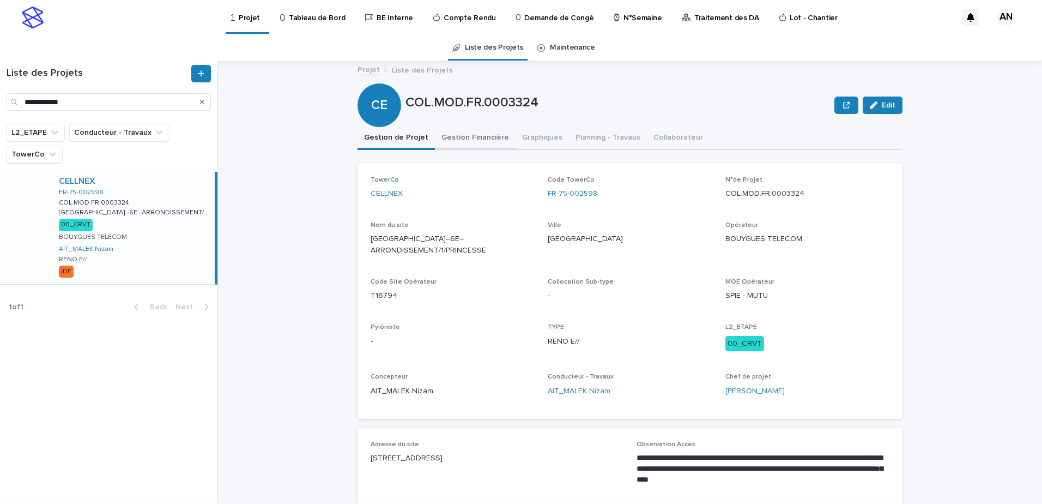
click at [485, 142] on button "Gestion Financière" at bounding box center [475, 138] width 81 height 23
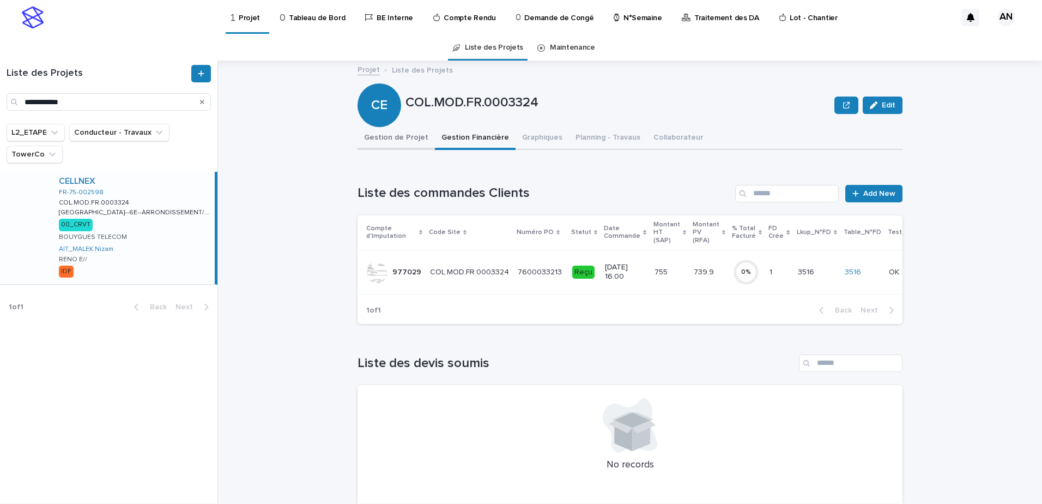
click at [400, 142] on button "Gestion de Projet" at bounding box center [396, 138] width 77 height 23
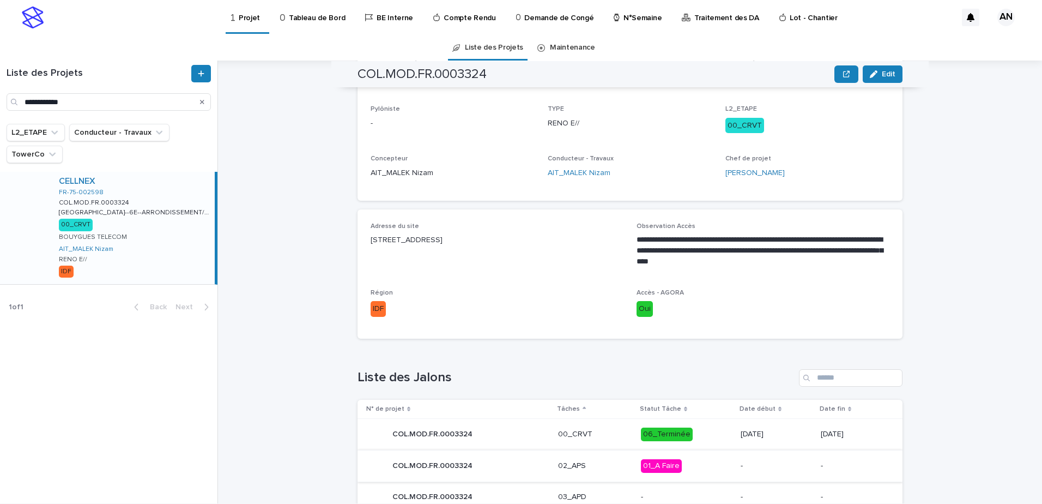
scroll to position [382, 0]
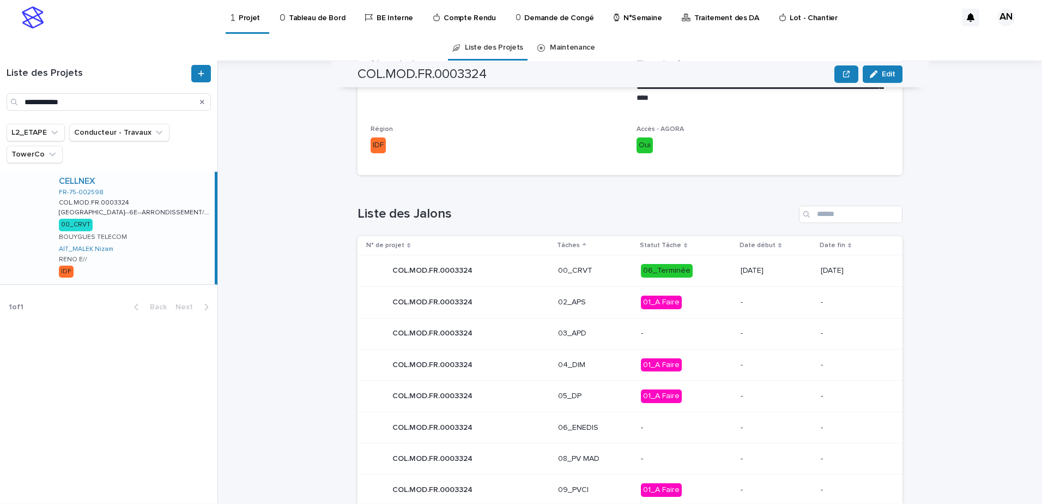
click at [600, 264] on div "00_CRVT" at bounding box center [595, 269] width 74 height 11
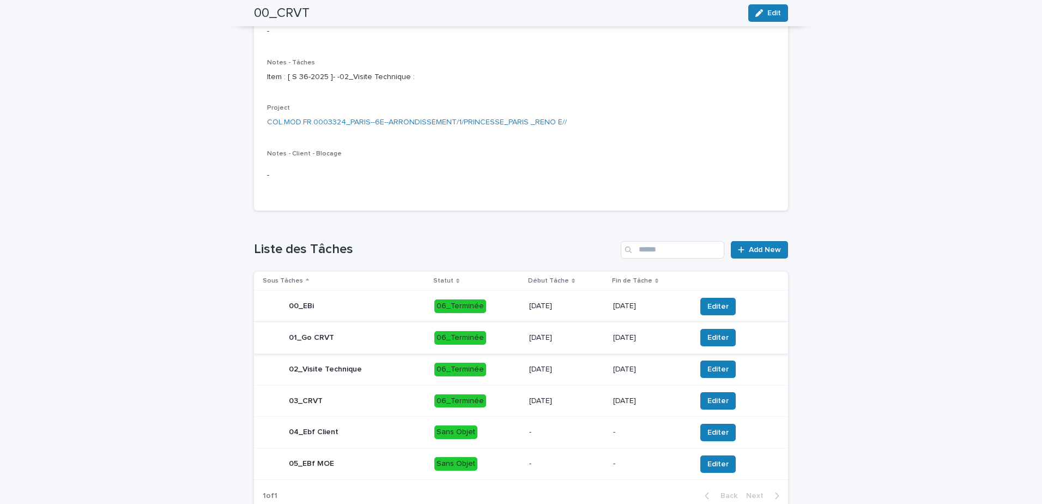
scroll to position [244, 0]
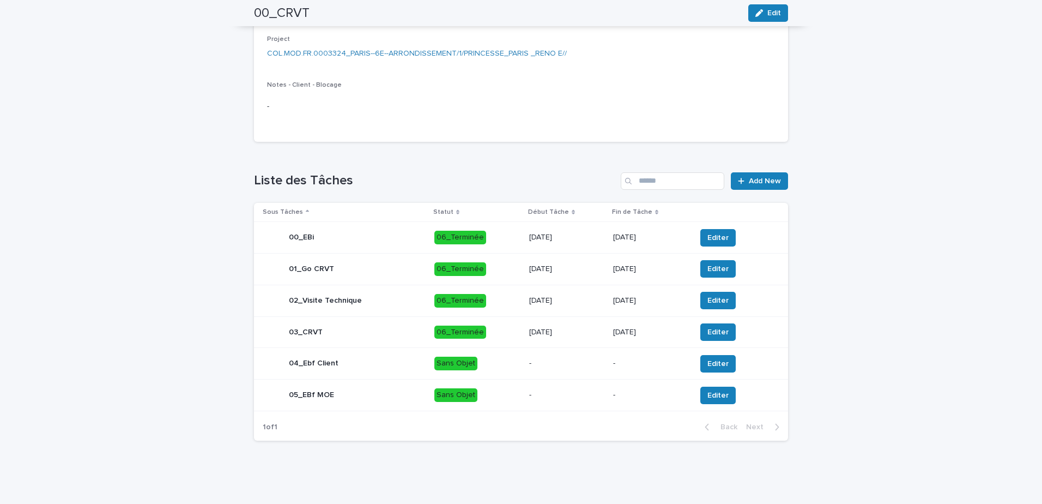
click at [386, 329] on div "03_CRVT" at bounding box center [344, 332] width 163 height 22
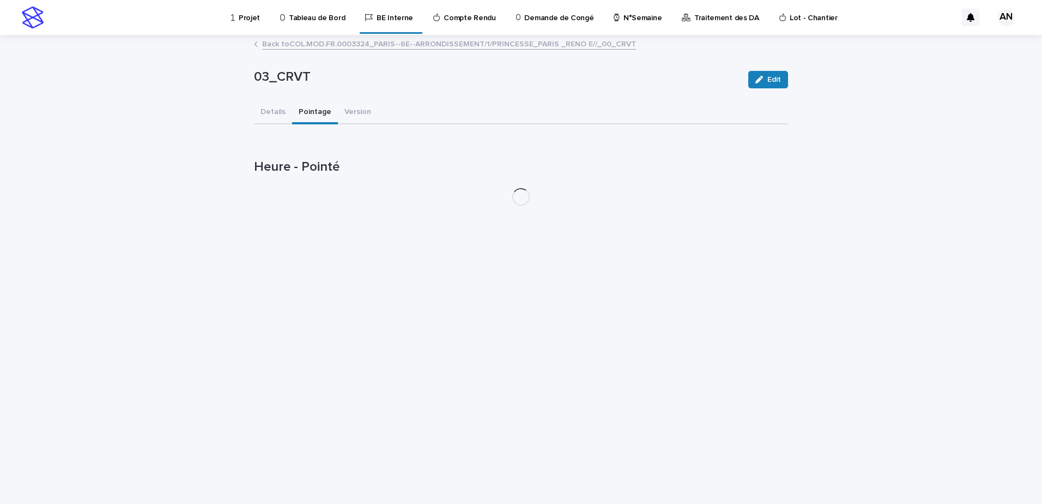
click at [300, 110] on button "Pointage" at bounding box center [315, 112] width 46 height 23
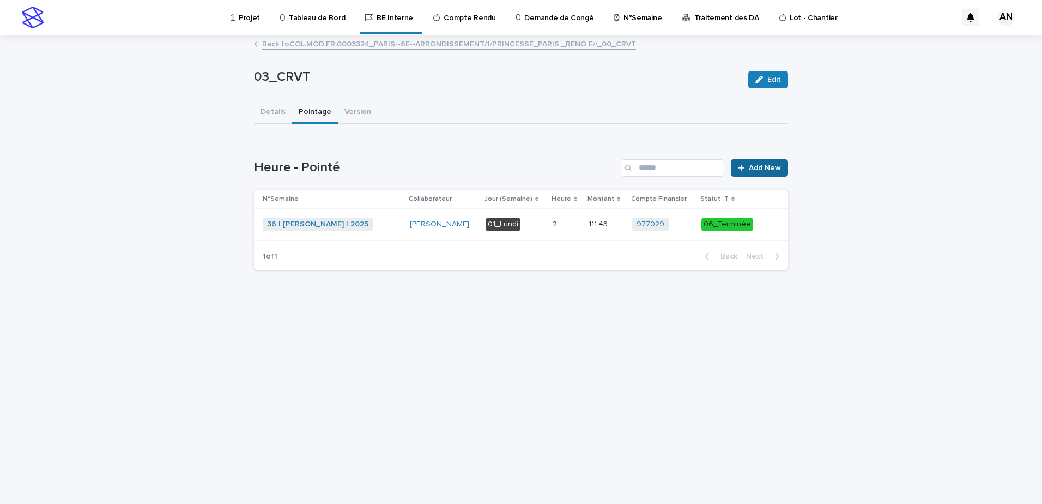
click at [764, 170] on span "Add New" at bounding box center [765, 168] width 32 height 8
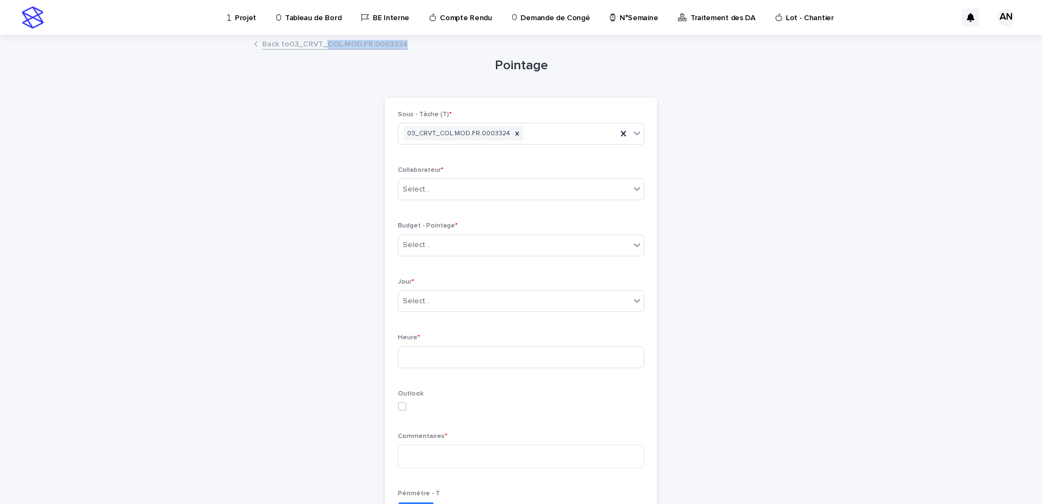
drag, startPoint x: 411, startPoint y: 44, endPoint x: 322, endPoint y: 43, distance: 88.9
click at [322, 43] on div "Back to 03_CRVT_COL.MOD.FR.0003324" at bounding box center [521, 44] width 545 height 15
copy link "COL.MOD.FR.0003324"
click at [497, 193] on div "Select..." at bounding box center [515, 189] width 232 height 18
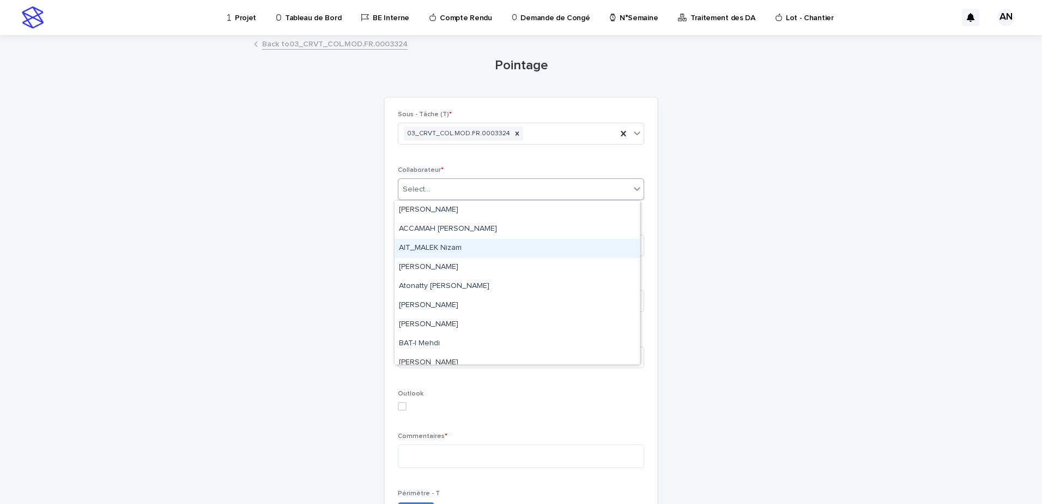
click at [468, 250] on div "AIT_MALEK Nizam" at bounding box center [517, 248] width 245 height 19
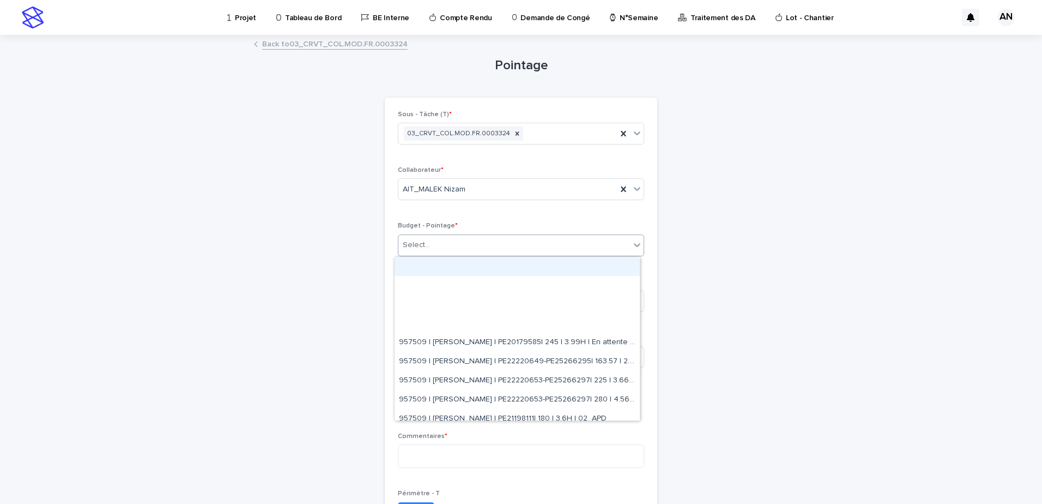
click at [469, 249] on div "Select..." at bounding box center [515, 245] width 232 height 18
paste input "**********"
type input "**********"
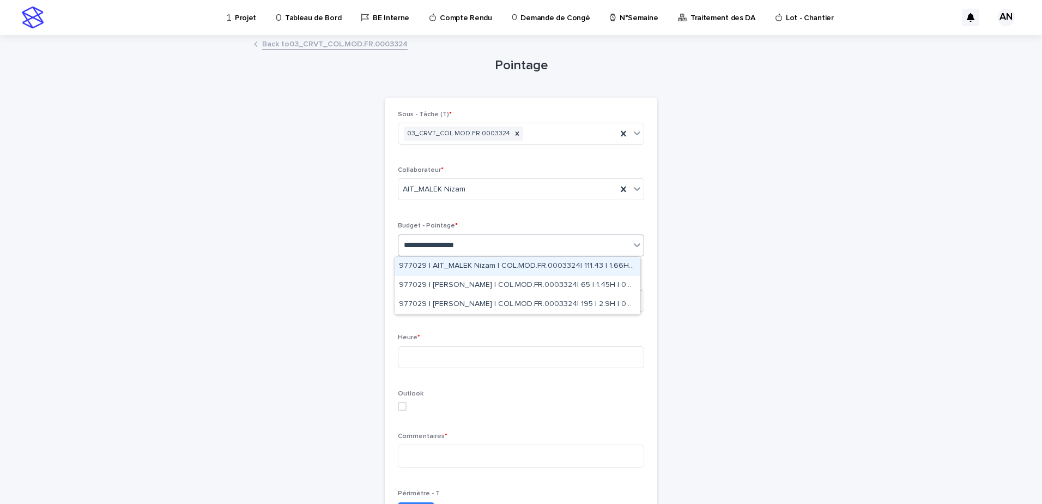
click at [614, 269] on div "977029 | AIT_MALEK Nizam | COL.MOD.FR.0003324| 111.43 | 1.66H | 00_CRVT" at bounding box center [517, 266] width 245 height 19
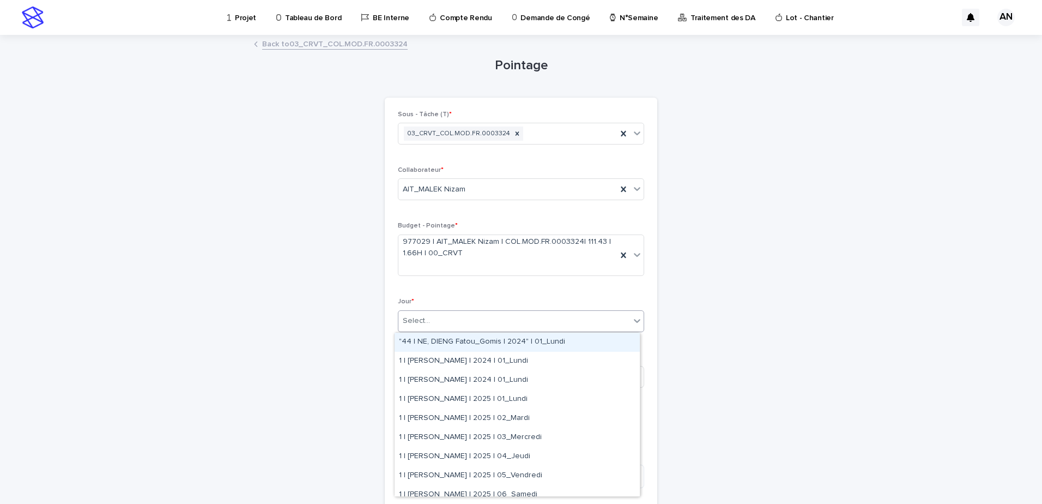
click at [462, 326] on div "Select..." at bounding box center [515, 321] width 232 height 18
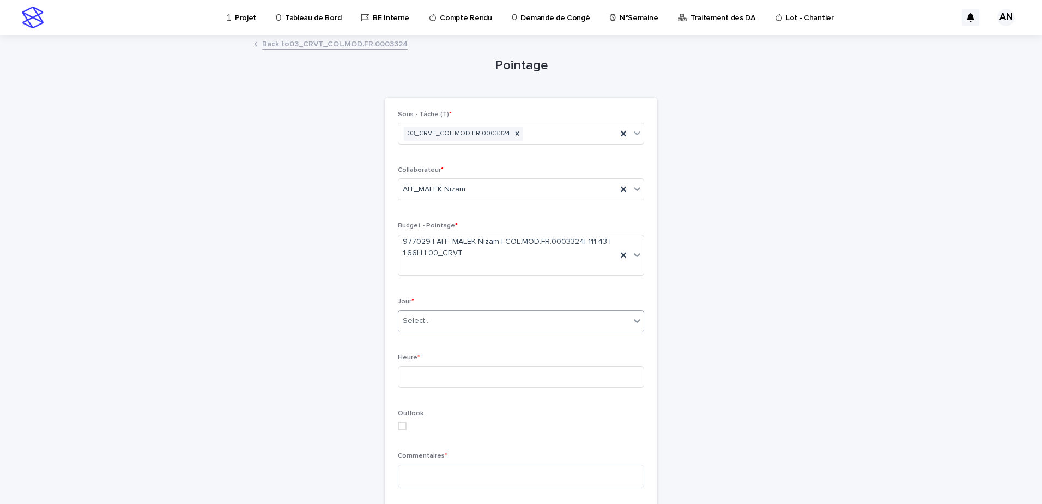
click at [552, 324] on div "Select..." at bounding box center [515, 321] width 232 height 18
type input "*****"
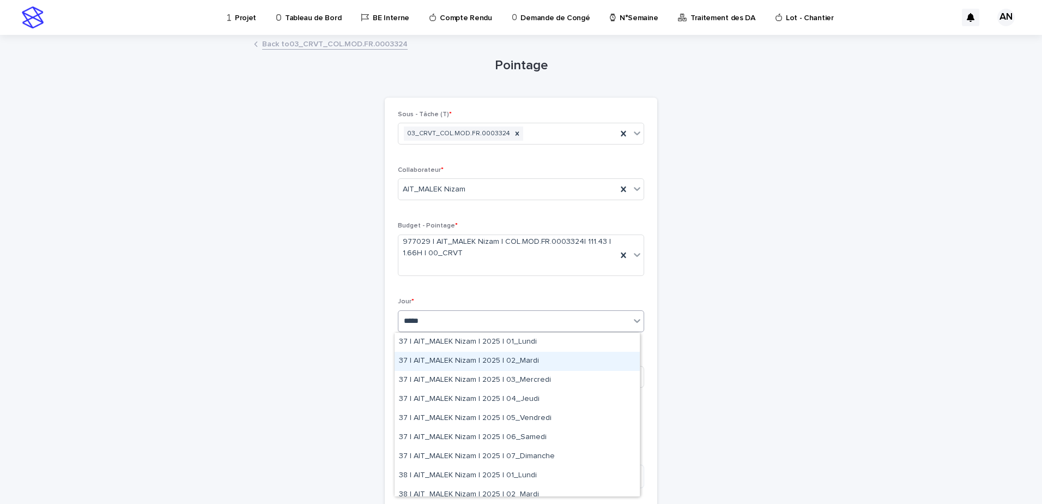
click at [518, 368] on div "37 | AIT_MALEK Nizam | 2025 | 02_Mardi" at bounding box center [517, 361] width 245 height 19
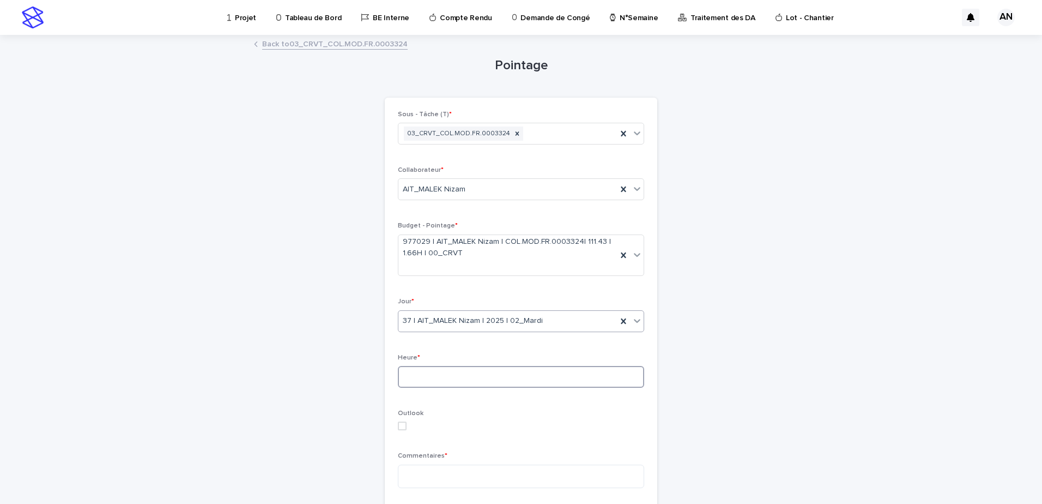
click at [444, 382] on input at bounding box center [521, 377] width 246 height 22
type input "*"
click at [425, 482] on textarea at bounding box center [521, 476] width 246 height 23
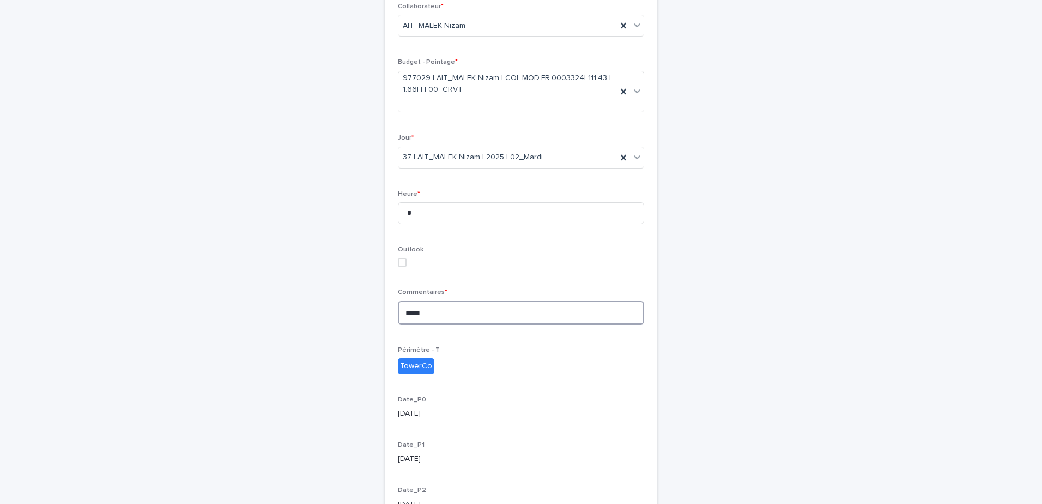
scroll to position [272, 0]
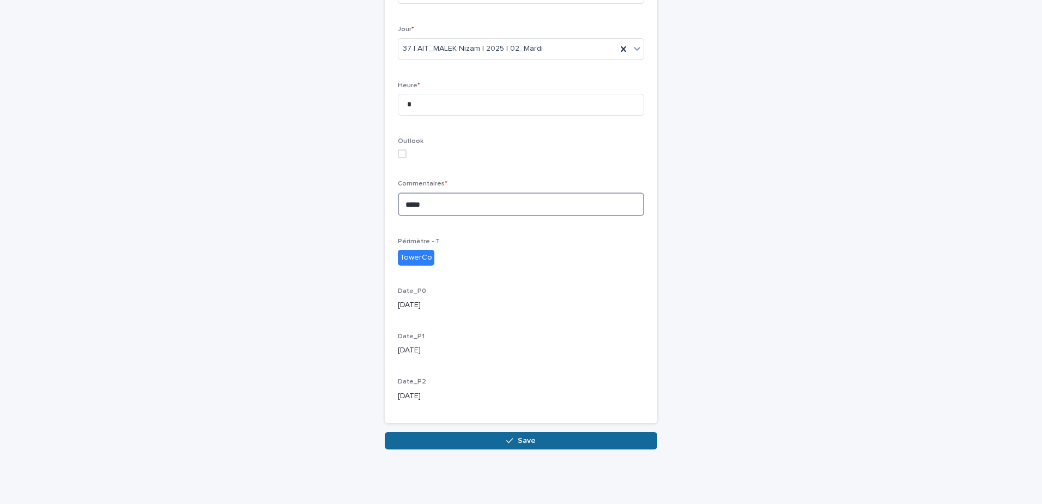
type textarea "****"
click at [567, 439] on button "Save" at bounding box center [521, 440] width 273 height 17
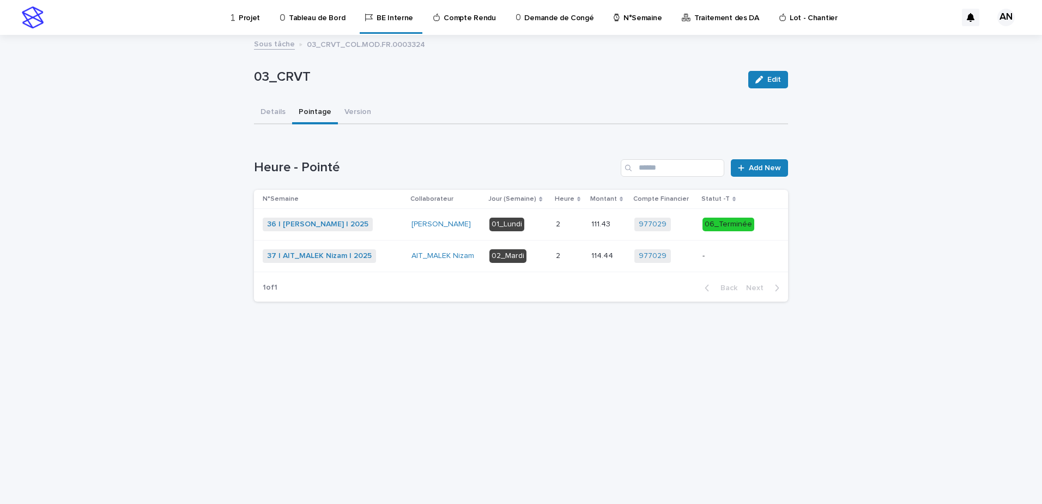
click at [391, 246] on div "37 | AIT_MALEK Nizam | 2025 + 0" at bounding box center [333, 256] width 140 height 22
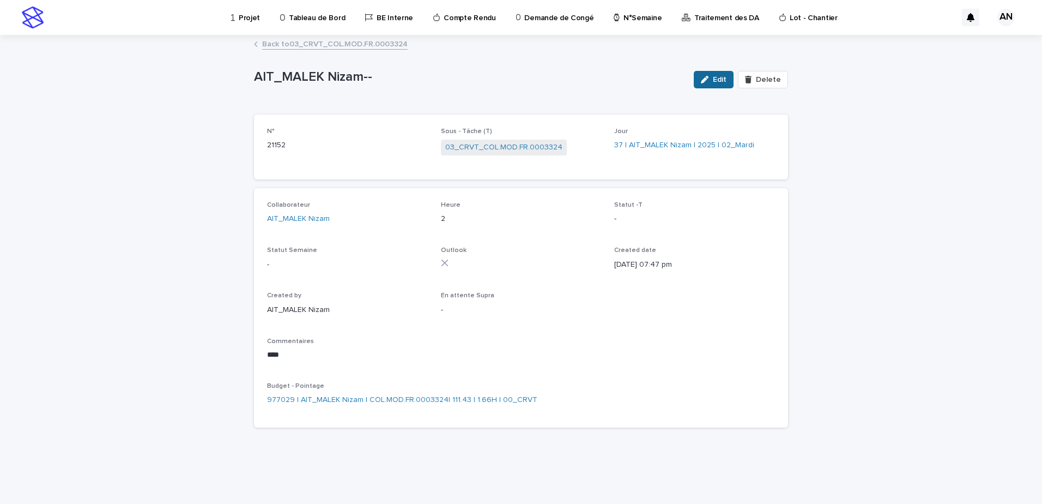
click at [718, 86] on button "Edit" at bounding box center [714, 79] width 40 height 17
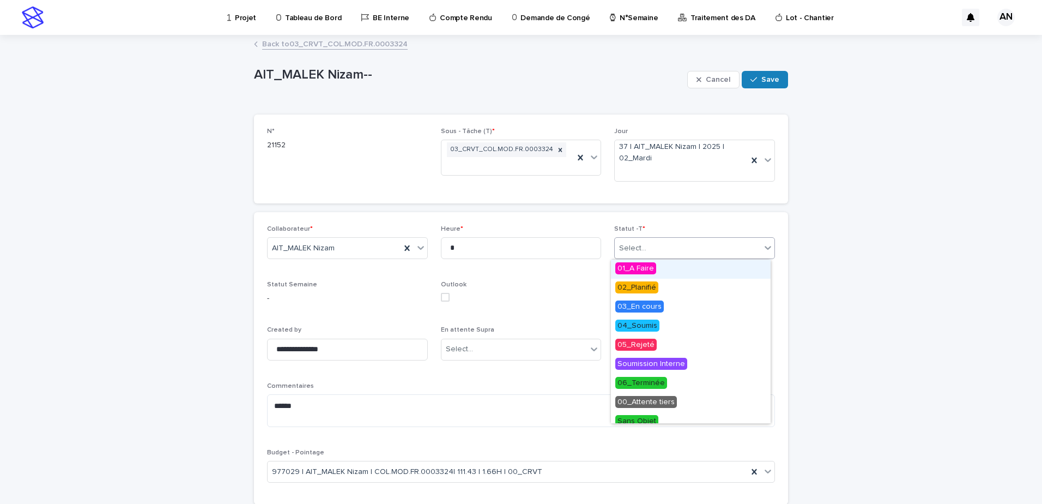
click at [744, 258] on body "**********" at bounding box center [521, 252] width 1042 height 504
click at [663, 381] on span "06_Terminée" at bounding box center [642, 383] width 52 height 12
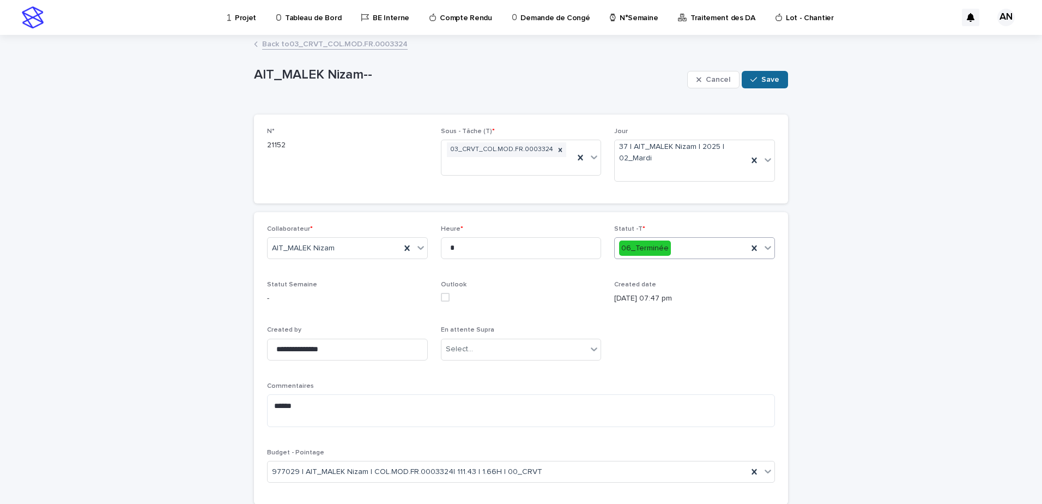
click at [769, 80] on span "Save" at bounding box center [771, 80] width 18 height 8
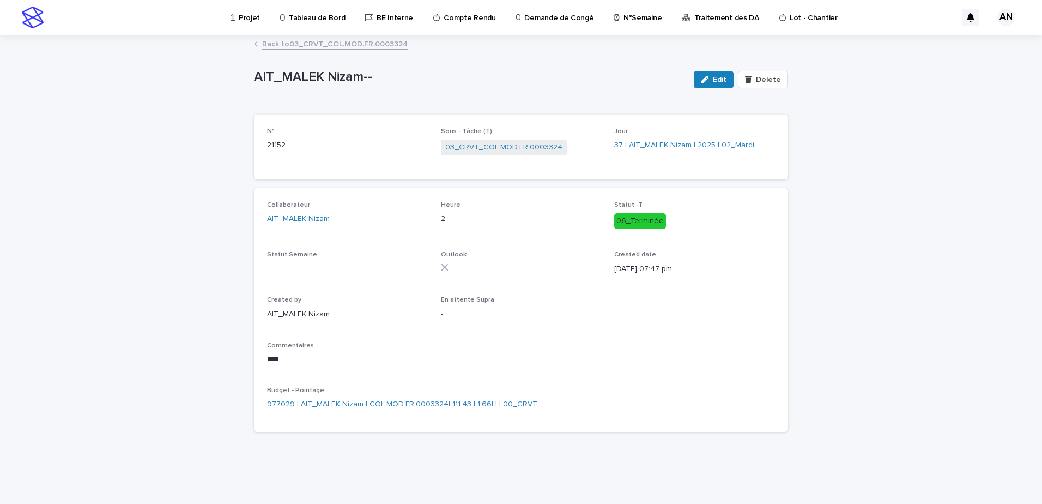
click at [324, 42] on link "Back to 03_CRVT_COL.MOD.FR.0003324" at bounding box center [335, 43] width 146 height 13
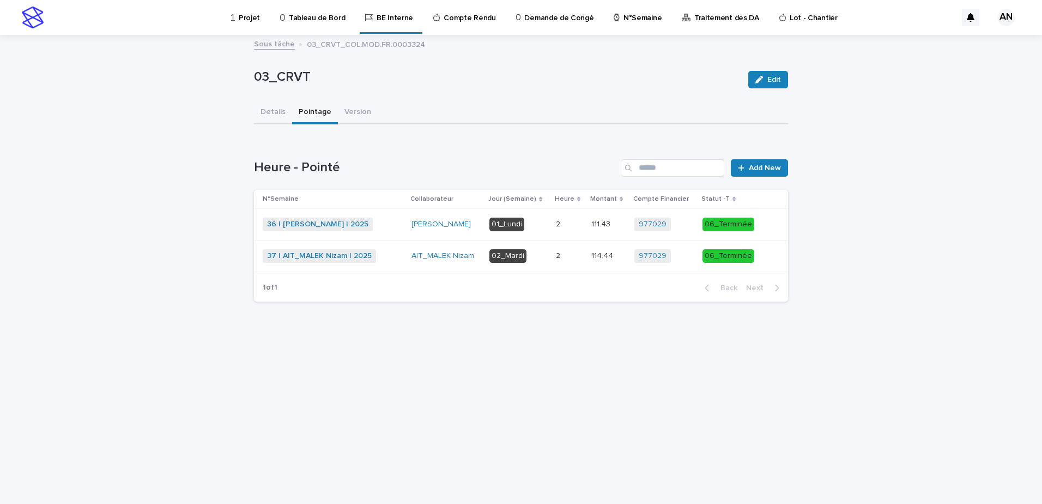
click at [400, 227] on div "36 | BOUFARES Afif | 2025 + 0" at bounding box center [333, 225] width 140 height 14
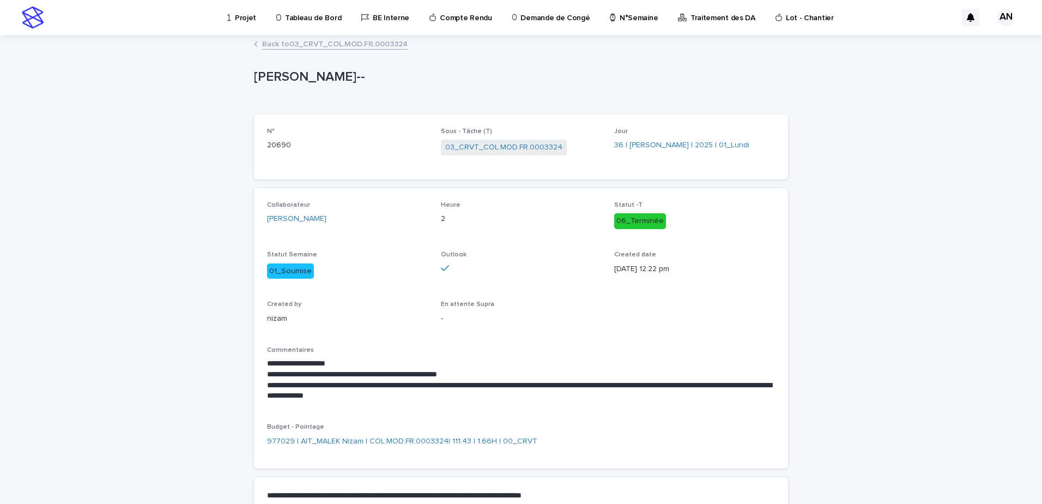
click at [331, 43] on link "Back to 03_CRVT_COL.MOD.FR.0003324" at bounding box center [335, 43] width 146 height 13
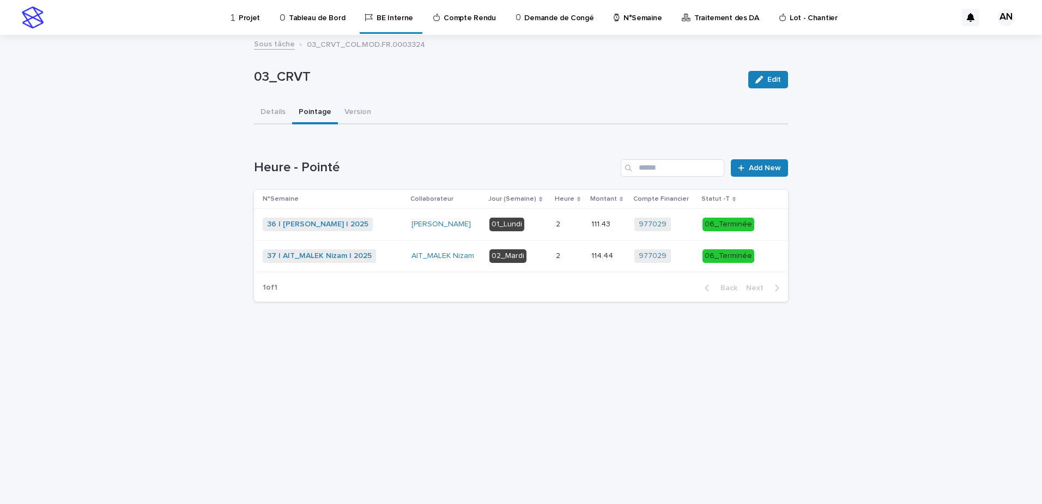
click at [243, 23] on link "Projet" at bounding box center [247, 17] width 35 height 34
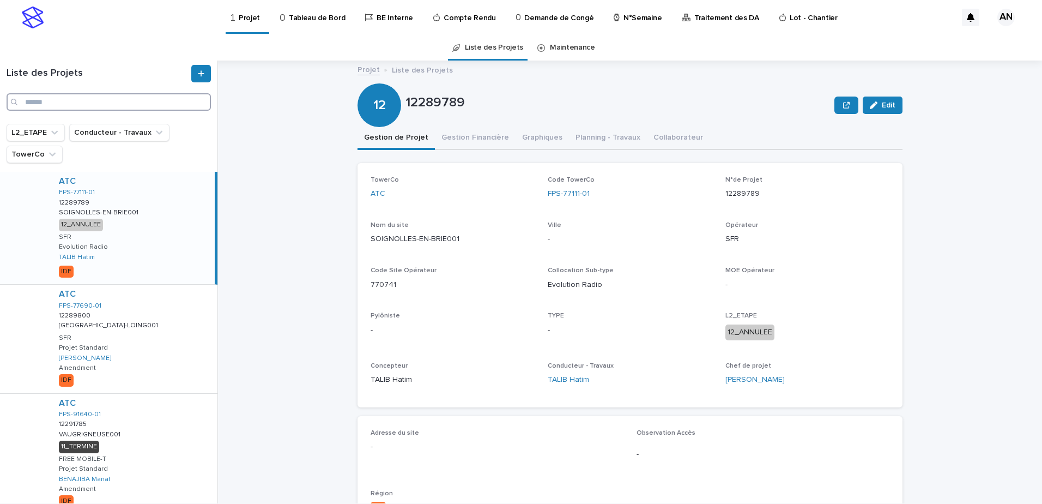
click at [116, 96] on input "Search" at bounding box center [109, 101] width 204 height 17
paste input "**********"
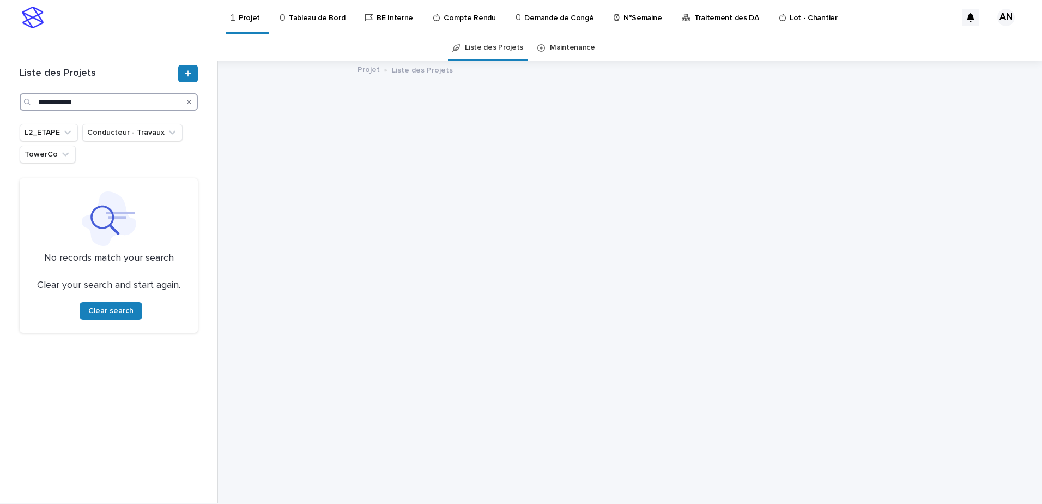
type input "**********"
click at [39, 102] on input "**********" at bounding box center [109, 101] width 178 height 17
click at [105, 104] on input "**********" at bounding box center [109, 101] width 178 height 17
click at [38, 101] on input "**********" at bounding box center [109, 101] width 178 height 17
click at [125, 96] on input "**********" at bounding box center [109, 101] width 178 height 17
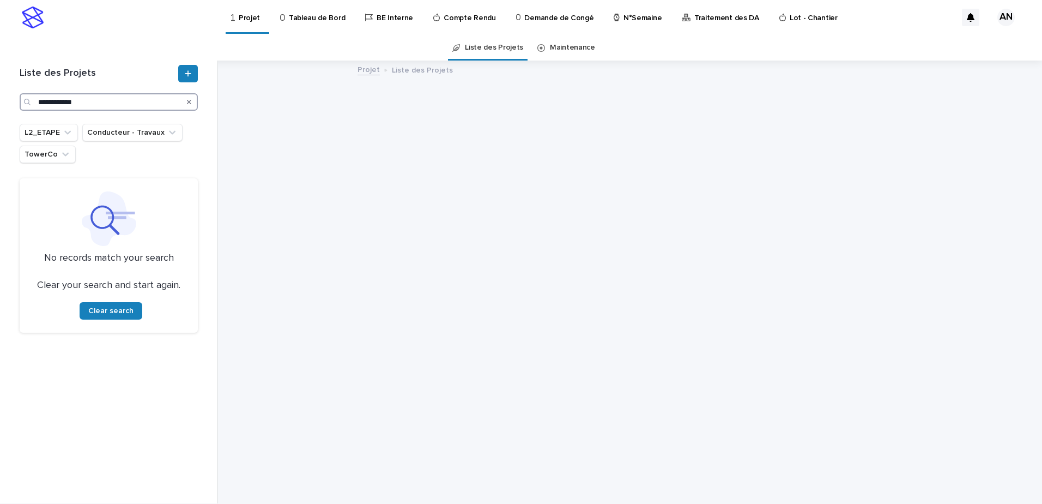
click at [38, 99] on input "**********" at bounding box center [109, 101] width 178 height 17
click at [190, 101] on icon "Search" at bounding box center [189, 102] width 4 height 4
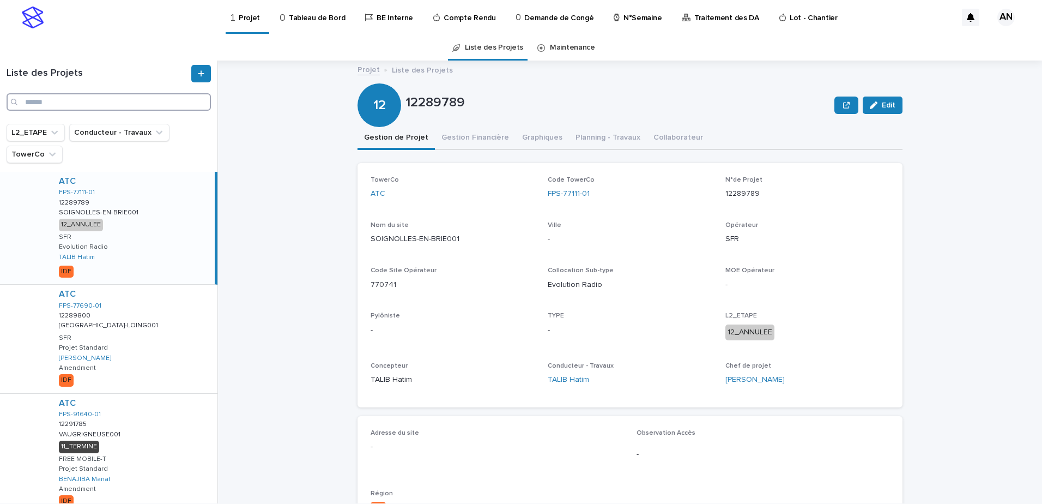
click at [130, 103] on input "Search" at bounding box center [109, 101] width 204 height 17
paste input "**********"
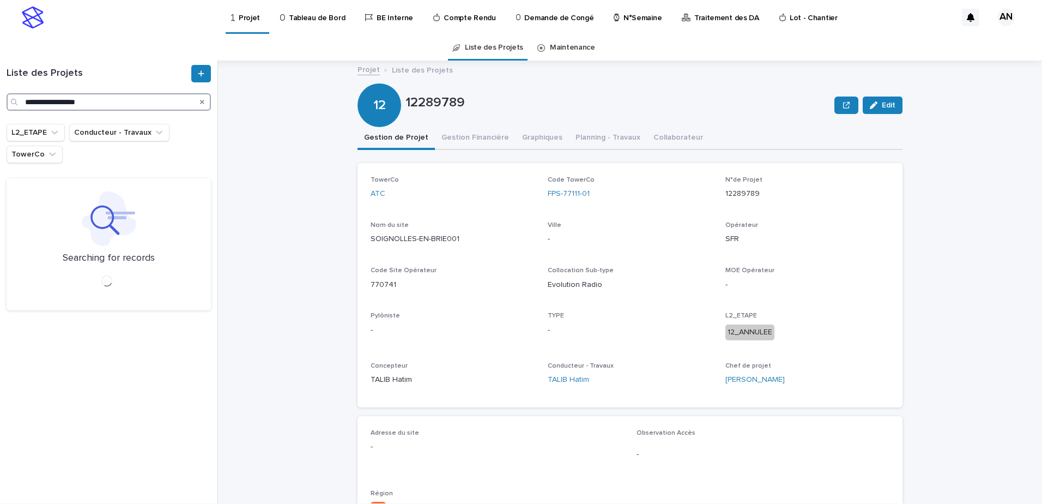
type input "**********"
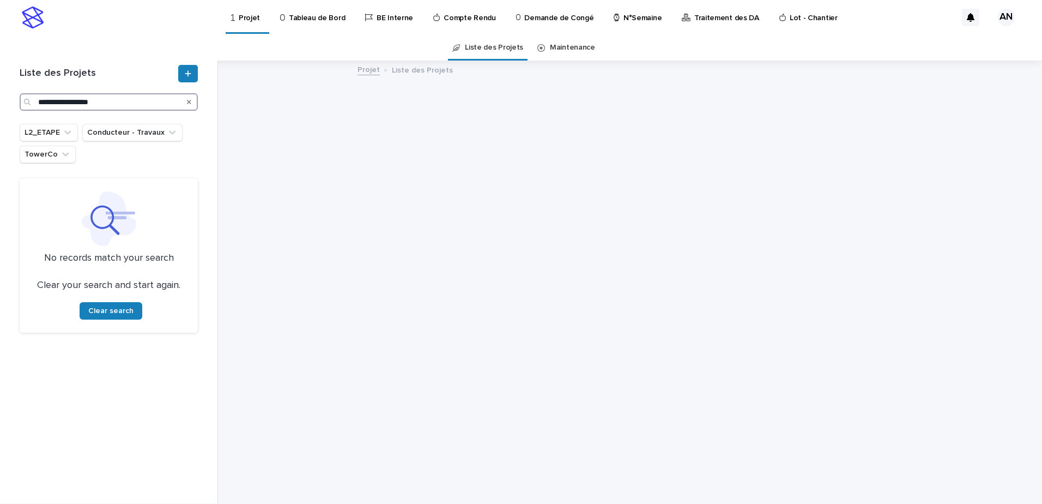
click at [130, 102] on input "**********" at bounding box center [109, 101] width 178 height 17
click at [190, 102] on icon "Search" at bounding box center [189, 102] width 4 height 7
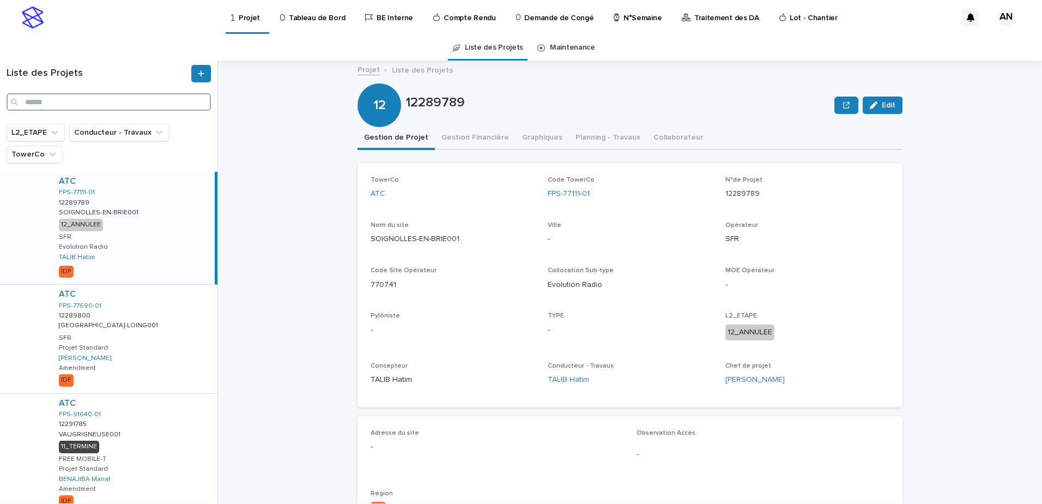
click at [92, 106] on input "Search" at bounding box center [109, 101] width 204 height 17
paste input "**********"
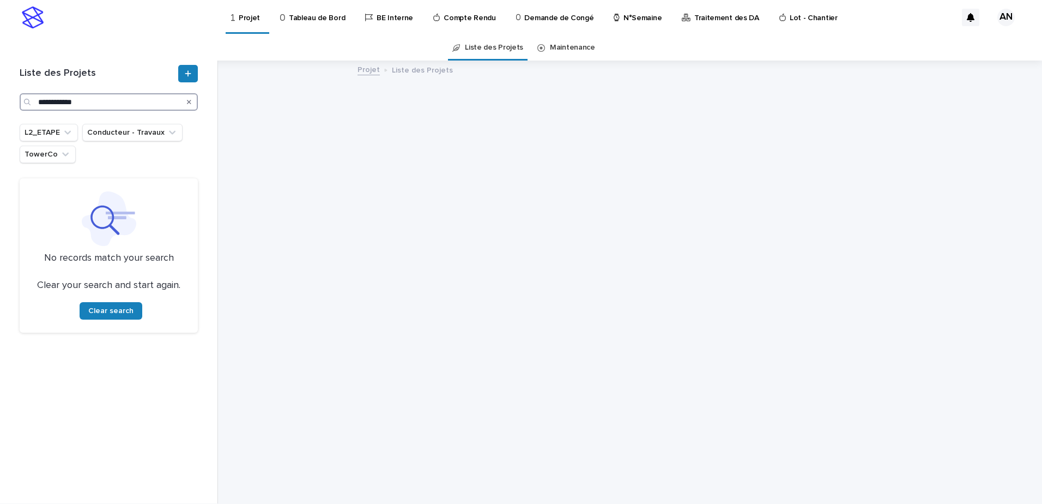
type input "**********"
click at [188, 105] on icon "Search" at bounding box center [189, 102] width 4 height 7
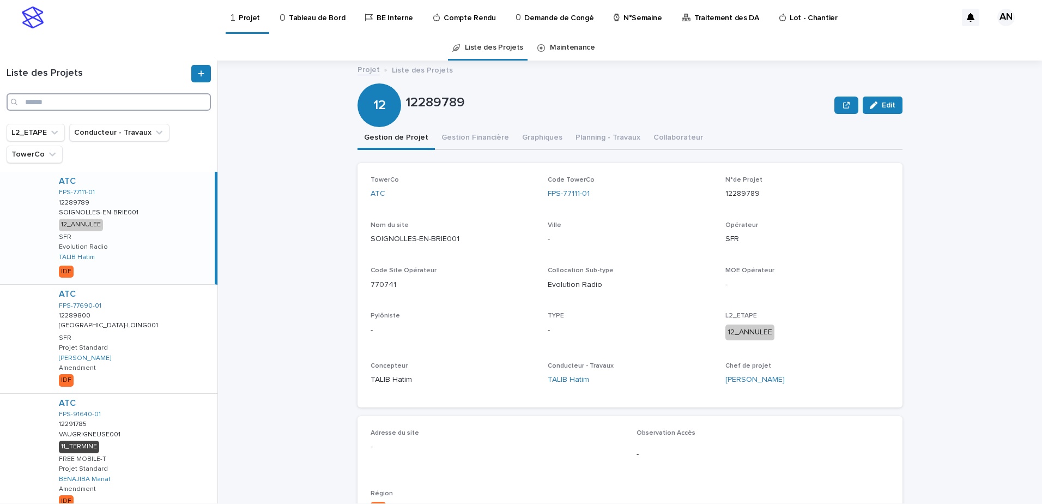
click at [137, 105] on input "Search" at bounding box center [109, 101] width 204 height 17
paste input "**********"
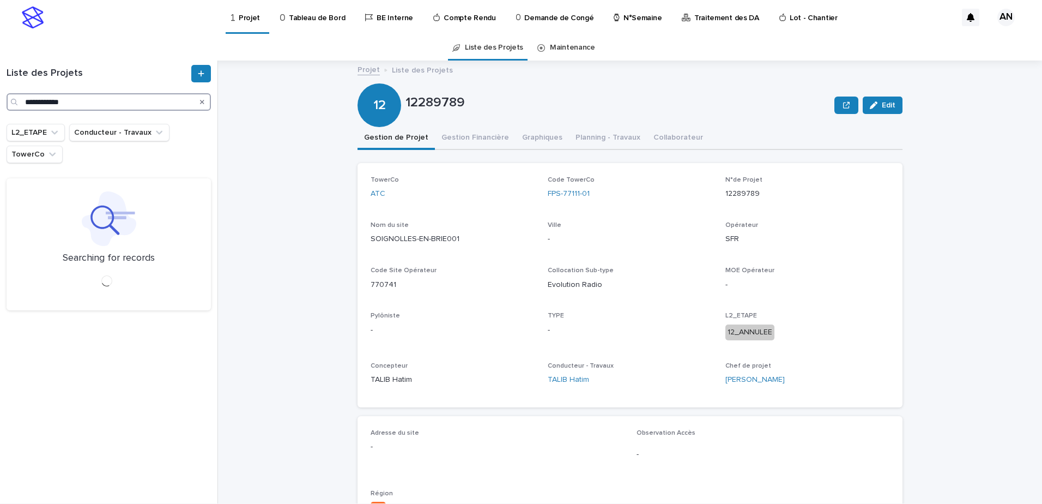
type input "**********"
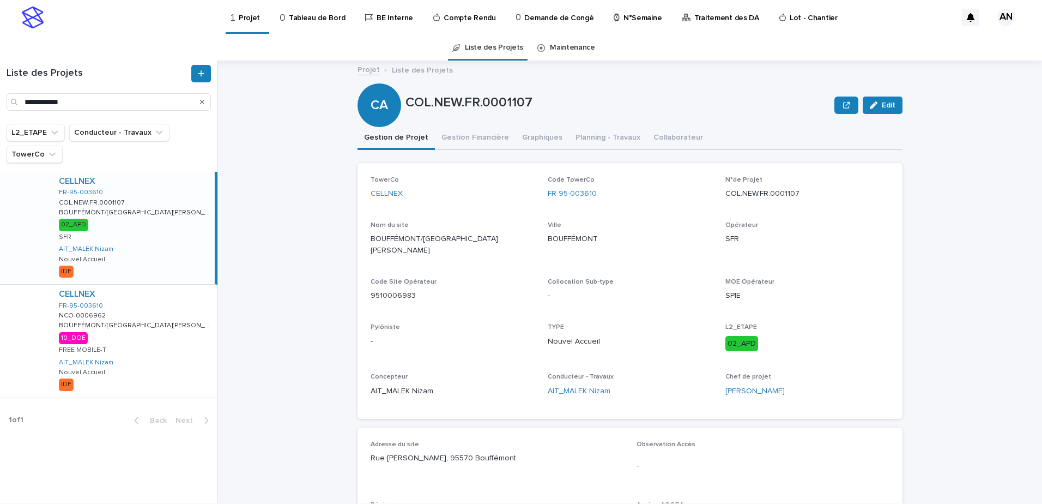
click at [202, 101] on icon "Search" at bounding box center [202, 102] width 4 height 4
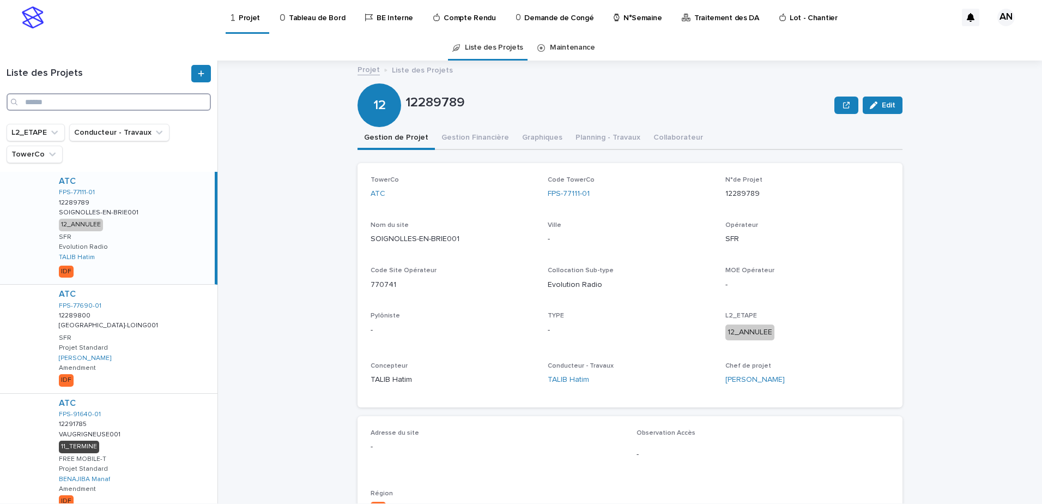
click at [96, 102] on input "Search" at bounding box center [109, 101] width 204 height 17
paste input "**********"
type input "**********"
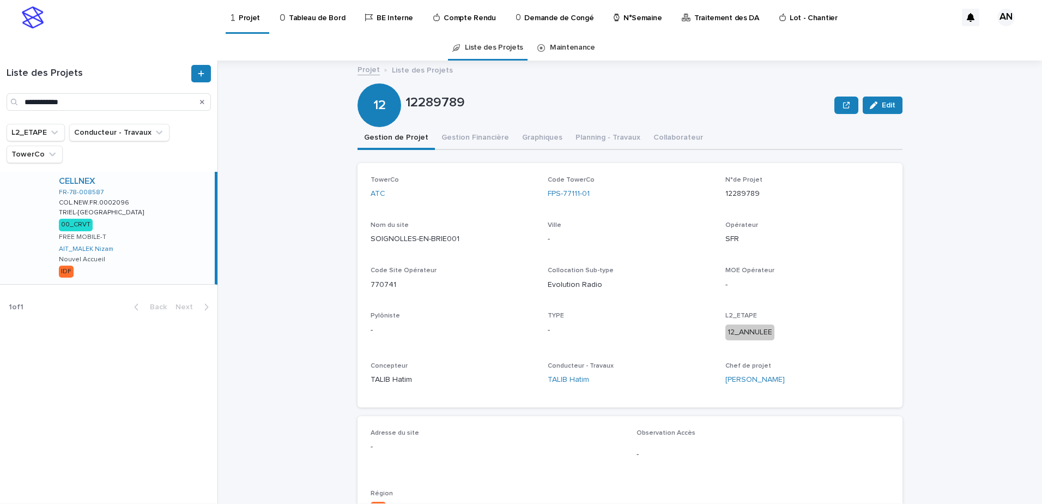
click at [152, 216] on div "CELLNEX FR-78-008587 COL.NEW.FR.0002096 COL.NEW.FR.0002096 TRIEL-SUR-SEINE TRIE…" at bounding box center [132, 228] width 165 height 112
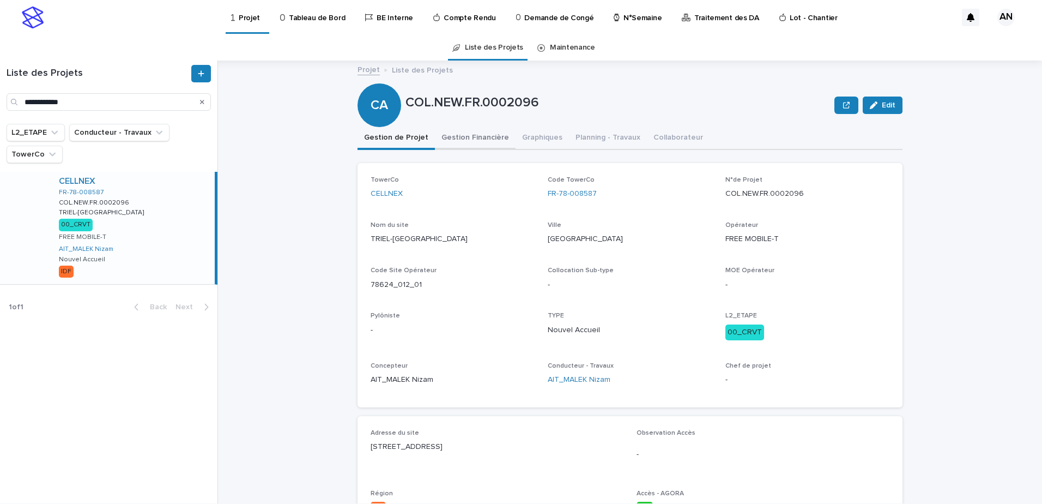
click at [451, 141] on button "Gestion Financière" at bounding box center [475, 138] width 81 height 23
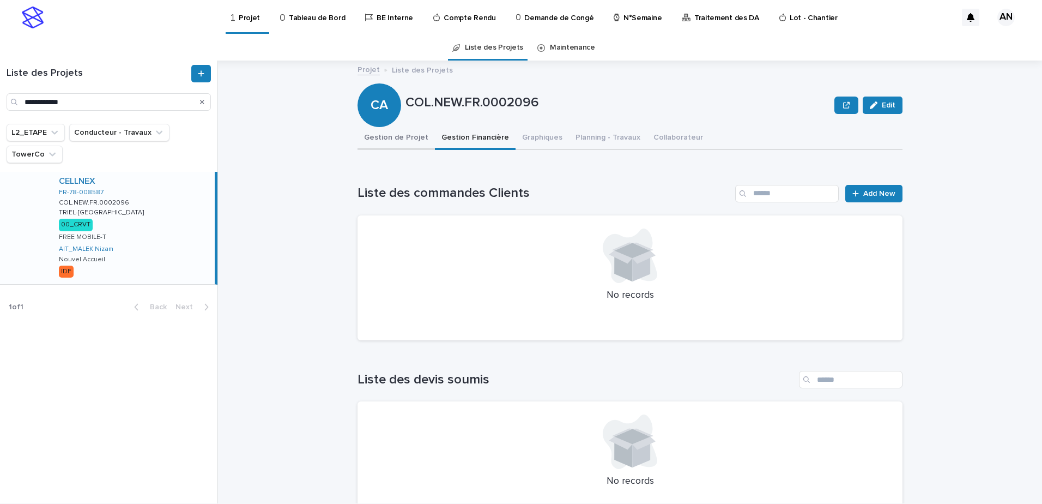
click at [401, 141] on button "Gestion de Projet" at bounding box center [396, 138] width 77 height 23
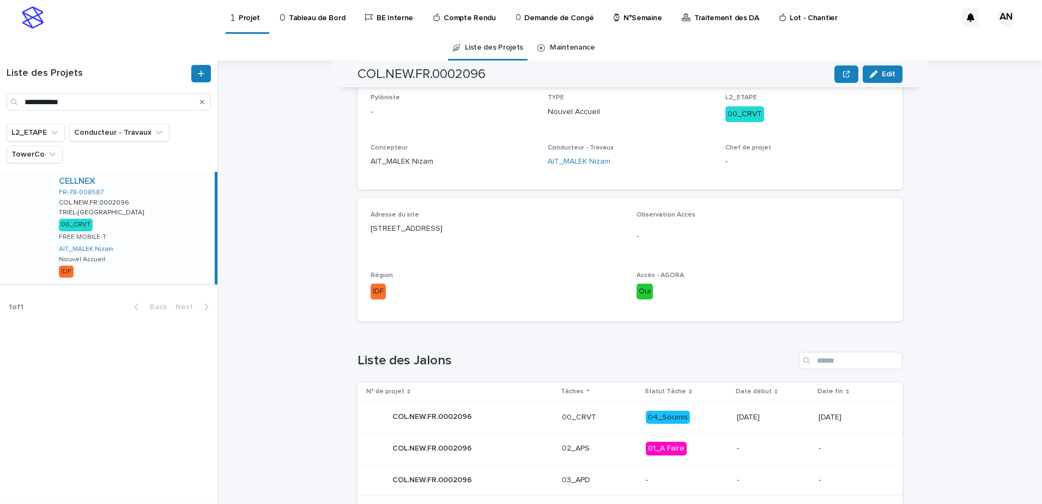
scroll to position [382, 0]
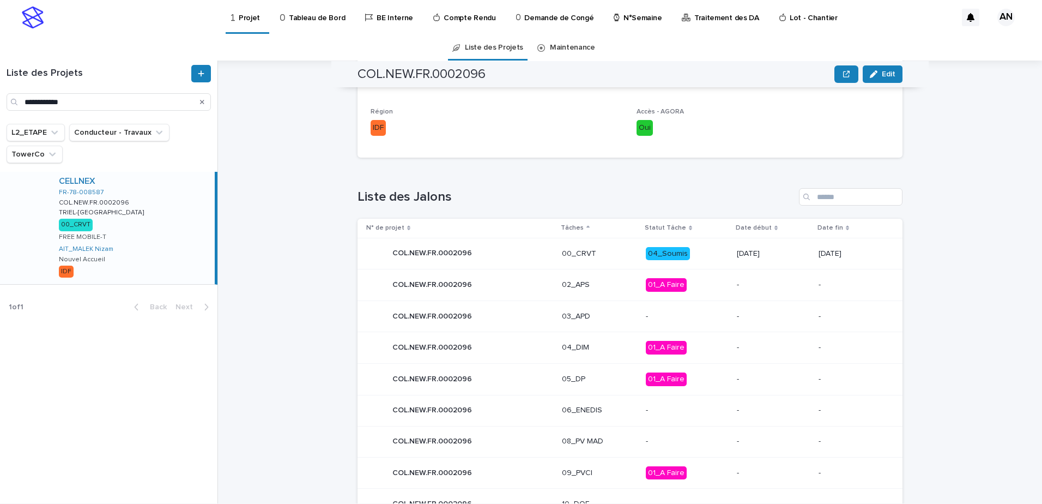
click at [605, 251] on p "00_CRVT" at bounding box center [600, 253] width 76 height 9
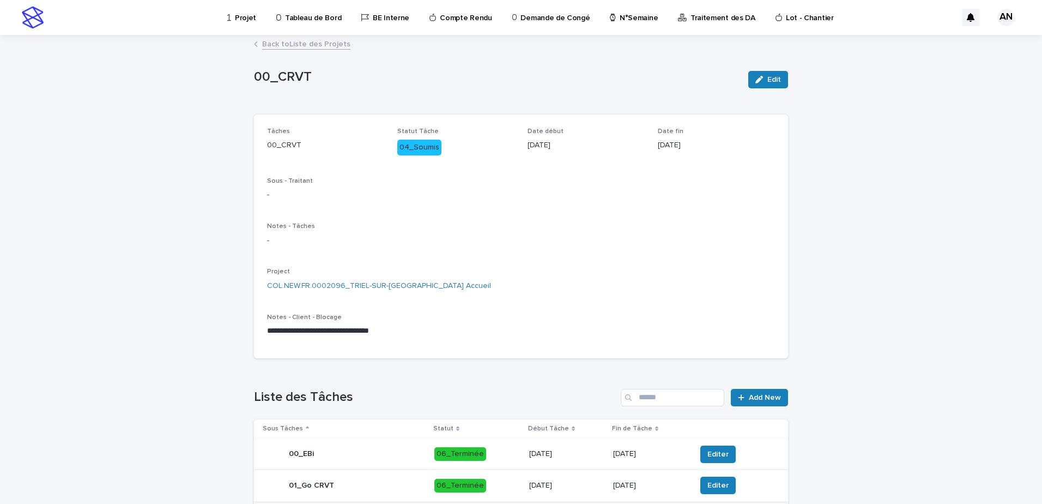
scroll to position [216, 0]
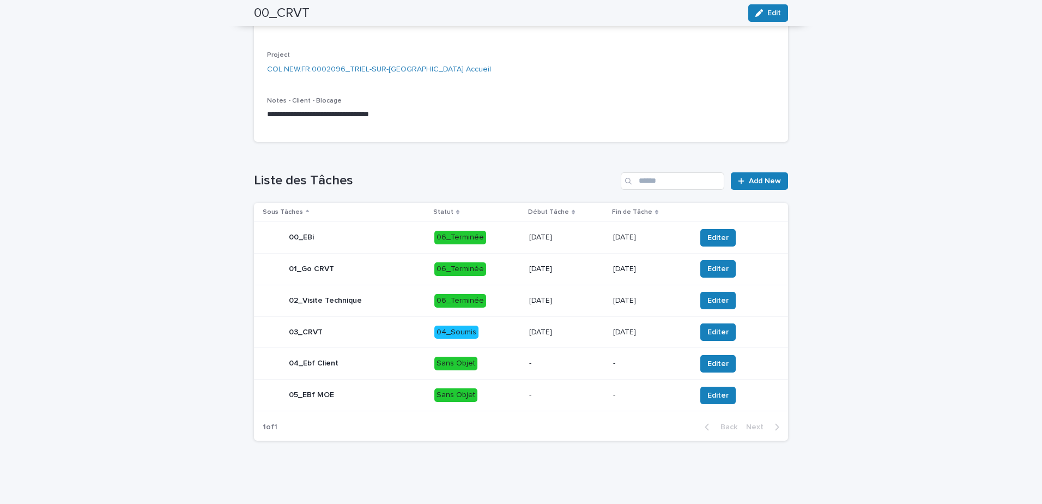
click at [494, 331] on p "04_Soumis" at bounding box center [478, 332] width 86 height 14
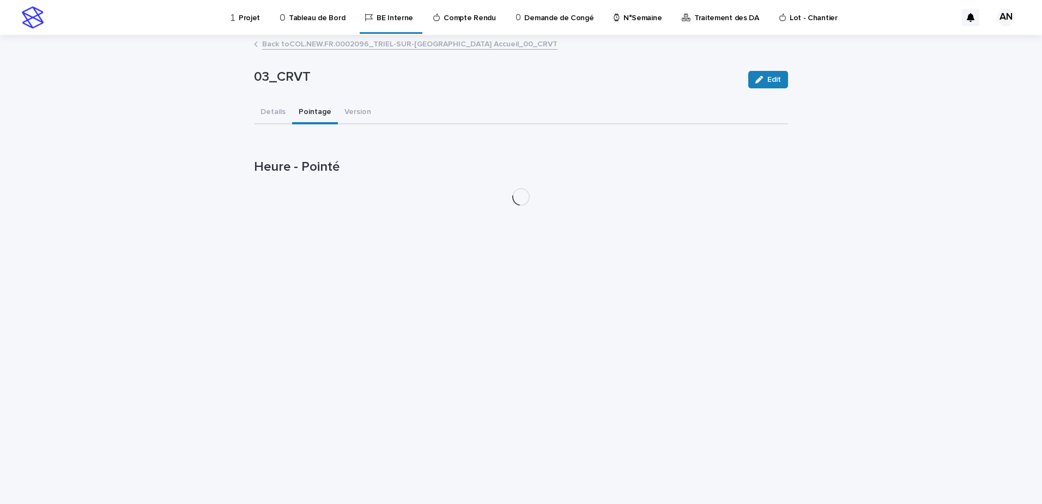
click at [307, 115] on button "Pointage" at bounding box center [315, 112] width 46 height 23
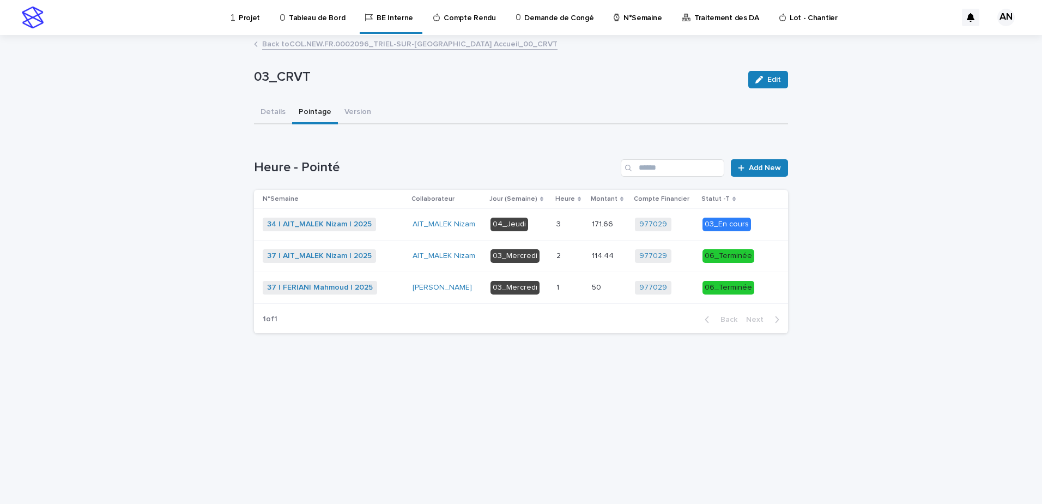
click at [400, 252] on div "37 | AIT_MALEK Nizam | 2025 + 0" at bounding box center [333, 256] width 141 height 14
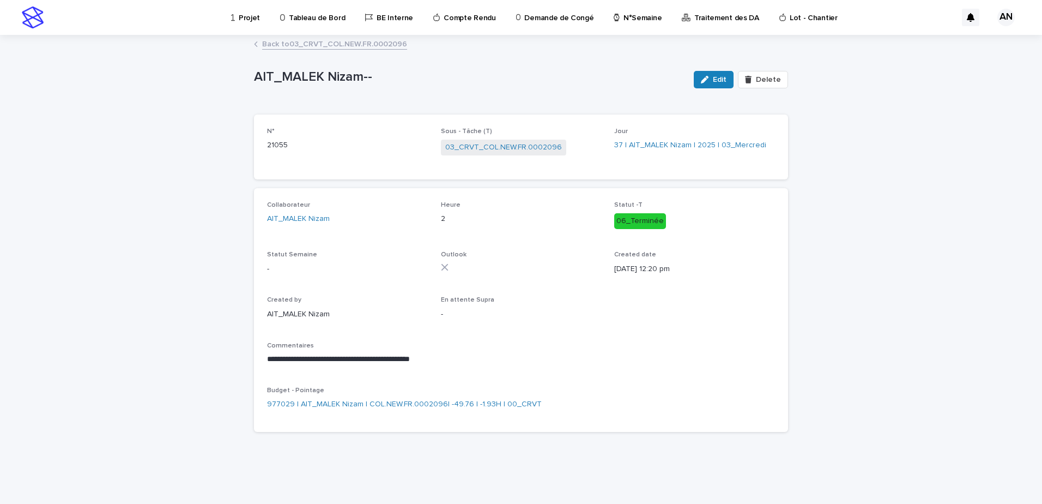
click at [371, 41] on link "Back to 03_CRVT_COL.NEW.FR.0002096" at bounding box center [334, 43] width 145 height 13
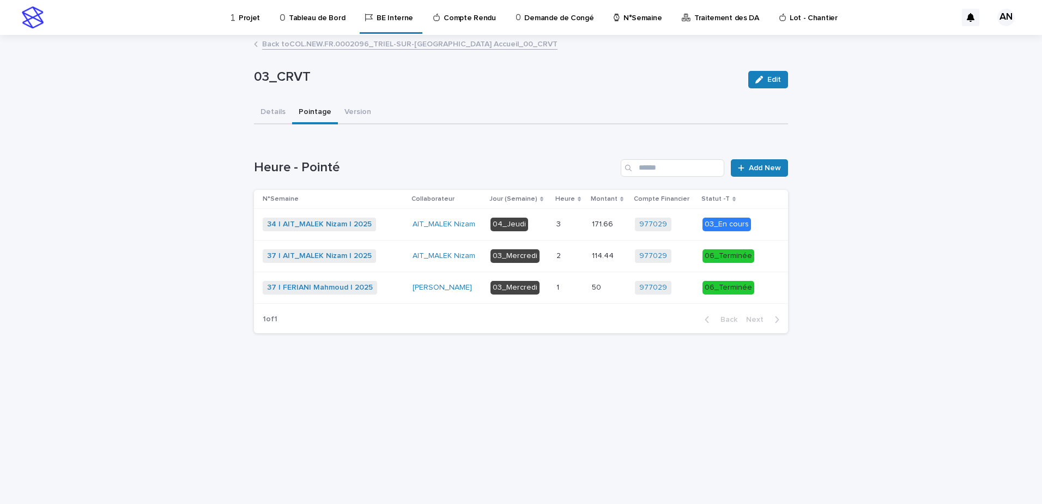
click at [544, 220] on p "04_Jeudi" at bounding box center [519, 225] width 57 height 14
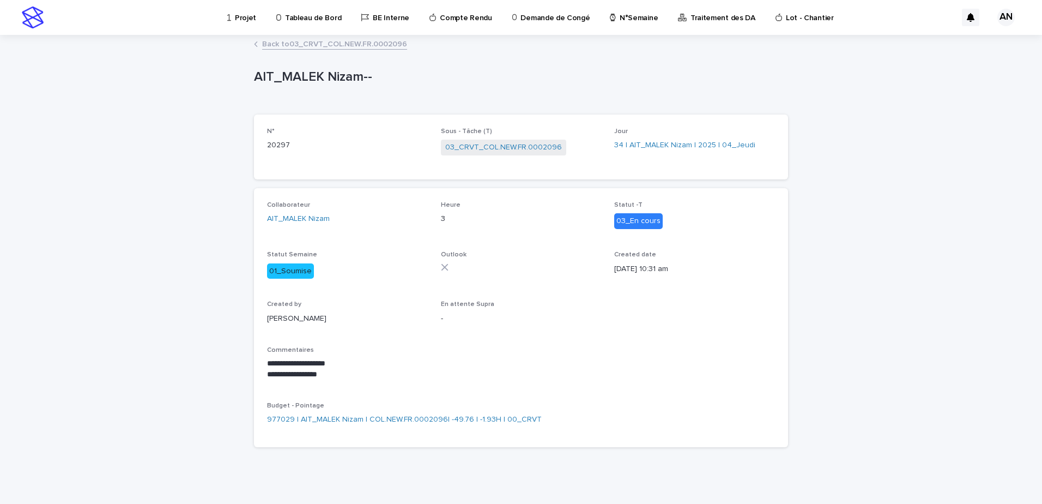
click at [366, 45] on link "Back to 03_CRVT_COL.NEW.FR.0002096" at bounding box center [334, 43] width 145 height 13
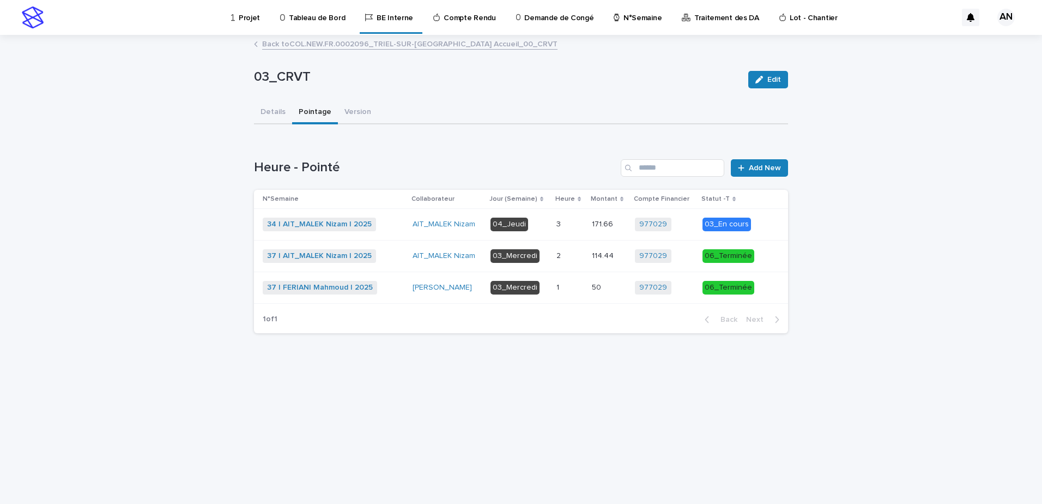
click at [391, 291] on div "37 | FERIANI Mahmoud | 2025 + 0" at bounding box center [333, 288] width 141 height 14
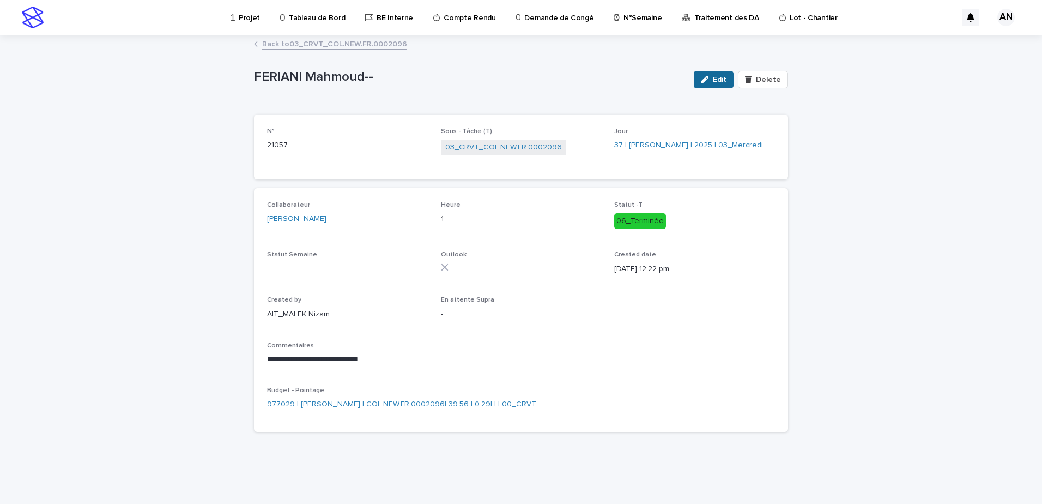
click at [715, 83] on button "Edit" at bounding box center [714, 79] width 40 height 17
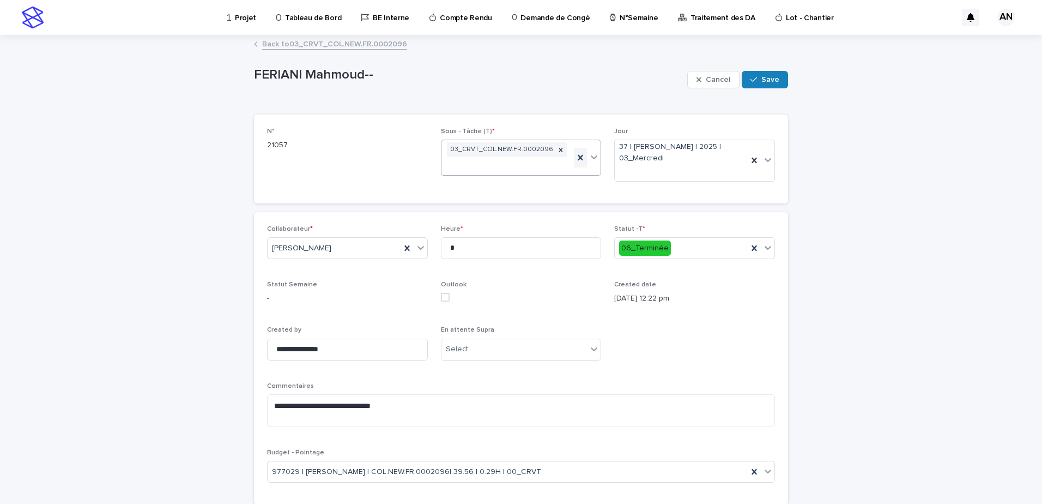
click at [577, 152] on icon at bounding box center [580, 157] width 11 height 11
click at [752, 159] on icon at bounding box center [754, 160] width 5 height 5
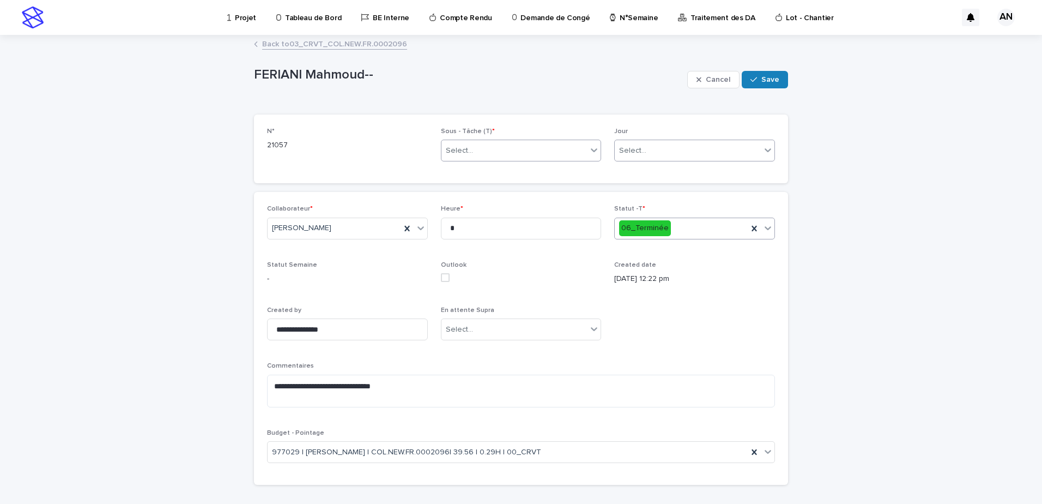
click at [764, 226] on icon at bounding box center [768, 227] width 11 height 11
click at [697, 79] on icon "button" at bounding box center [699, 79] width 5 height 5
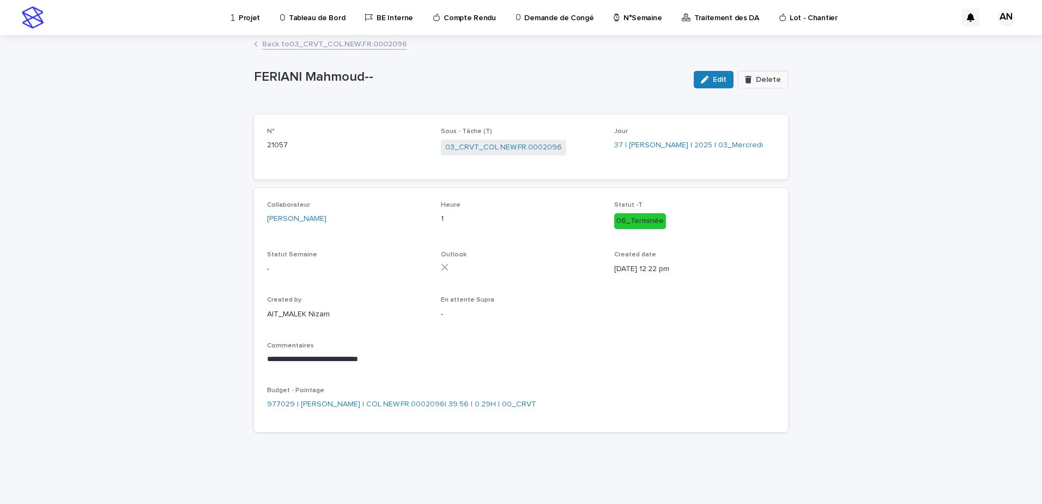
click at [768, 83] on span "Delete" at bounding box center [768, 80] width 25 height 8
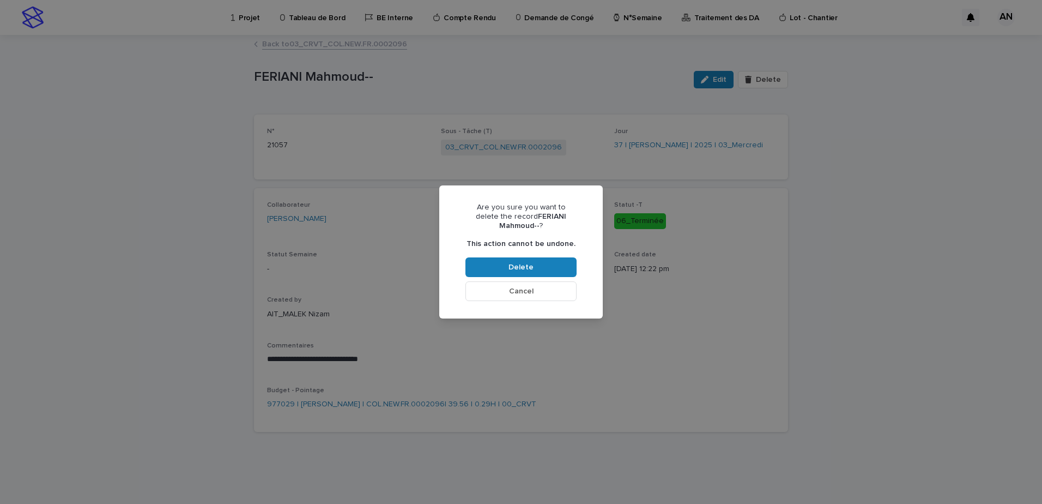
click at [539, 285] on button "Cancel" at bounding box center [521, 291] width 111 height 20
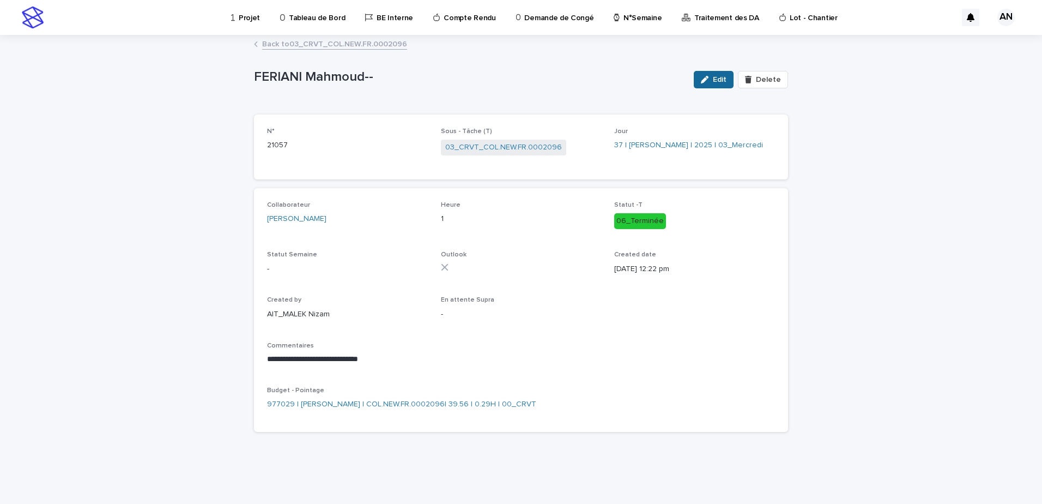
click at [715, 74] on button "Edit" at bounding box center [714, 79] width 40 height 17
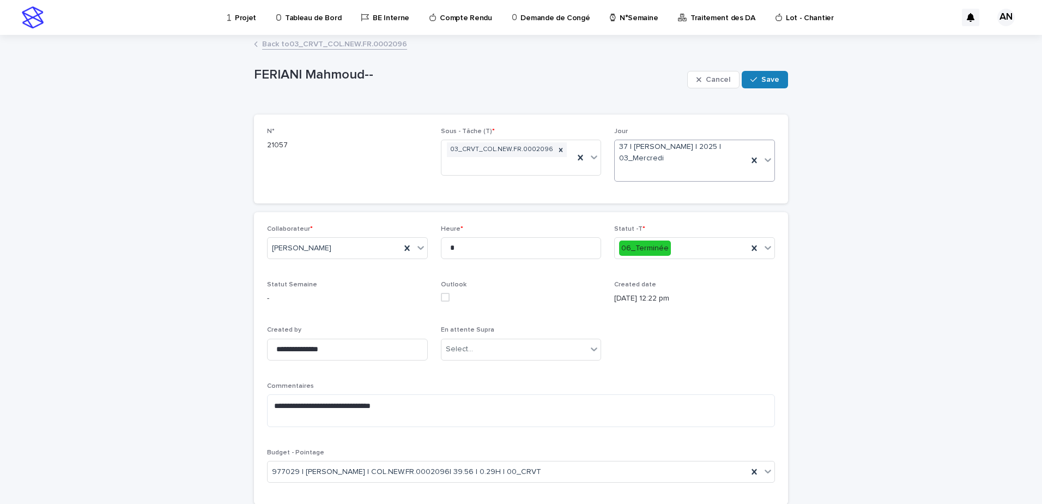
click at [765, 159] on icon at bounding box center [768, 159] width 11 height 11
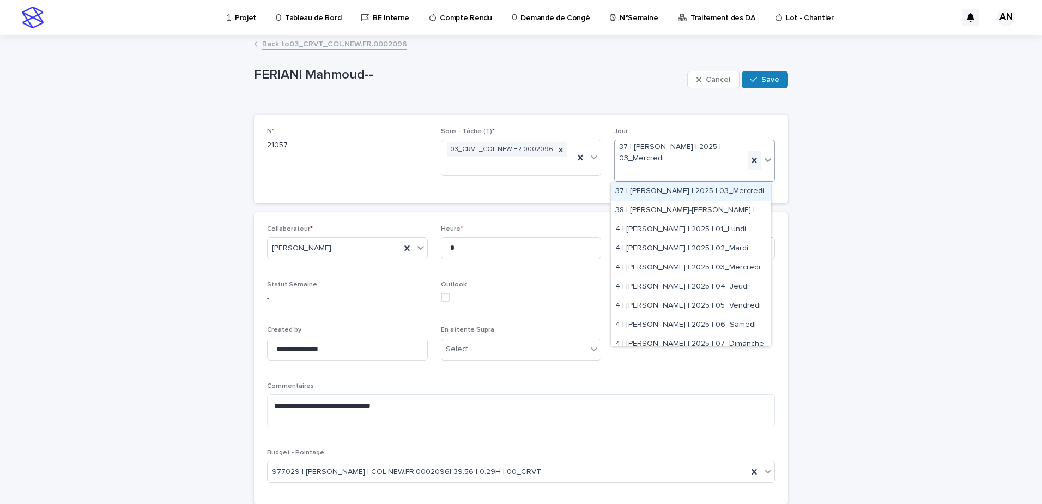
click at [749, 160] on icon at bounding box center [754, 160] width 11 height 11
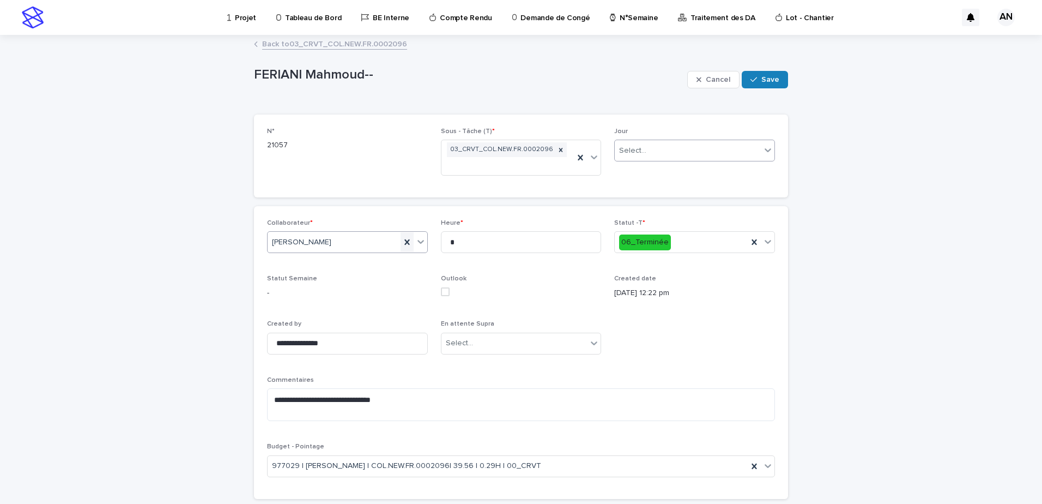
click at [403, 237] on icon at bounding box center [407, 242] width 11 height 11
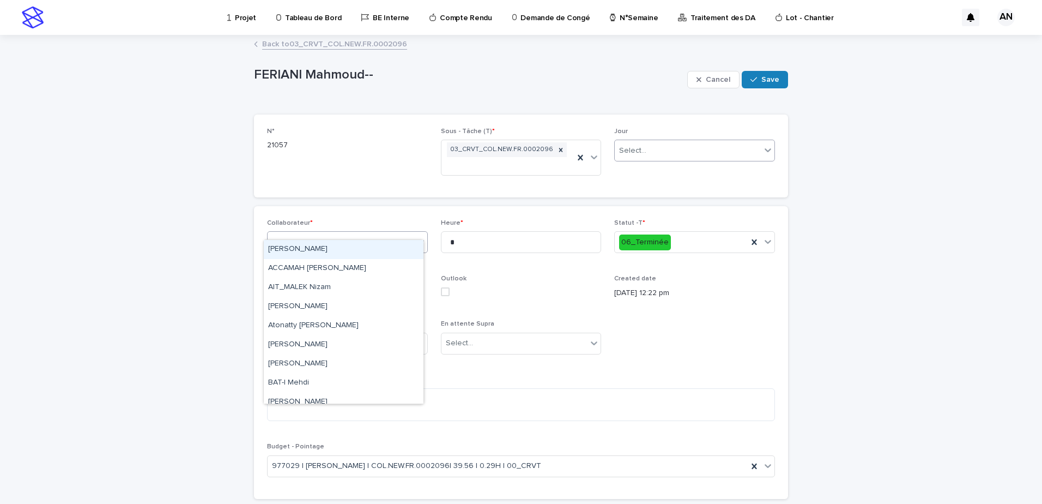
click at [405, 233] on div "Select..." at bounding box center [341, 242] width 146 height 18
drag, startPoint x: 297, startPoint y: 299, endPoint x: 305, endPoint y: 285, distance: 15.9
click at [305, 285] on div "AIT_MALEK Nizam" at bounding box center [344, 287] width 160 height 19
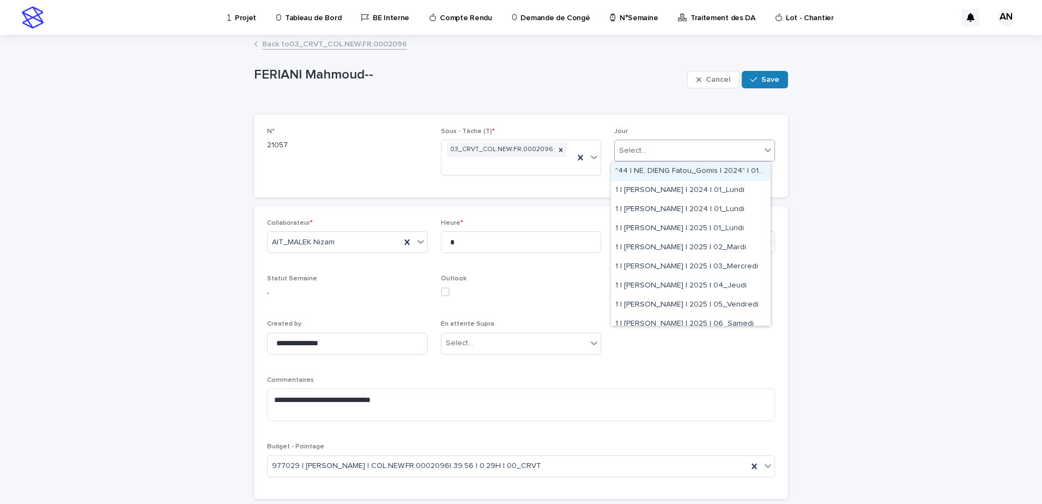
click at [749, 150] on div "Select..." at bounding box center [688, 151] width 146 height 18
type input "****"
click at [679, 174] on div "37 | AIT_MALEK Nizam | 2025 | 01_Lundi" at bounding box center [691, 171] width 160 height 19
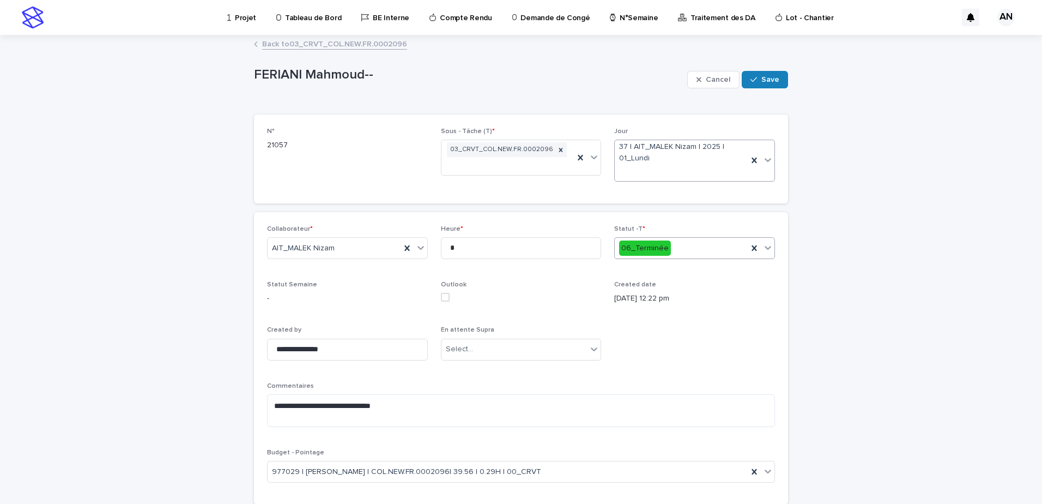
click at [766, 249] on icon at bounding box center [768, 247] width 11 height 11
click at [898, 170] on div "**********" at bounding box center [521, 302] width 1042 height 532
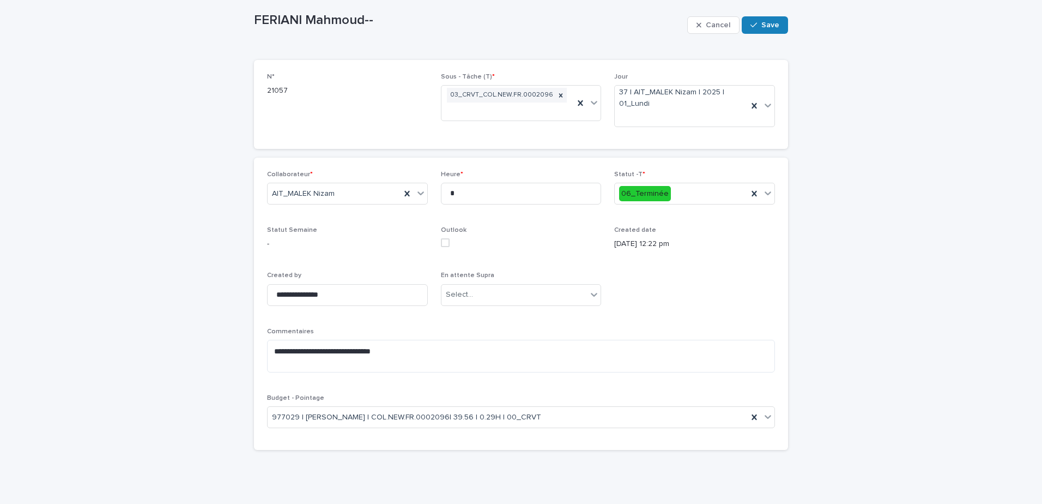
scroll to position [64, 0]
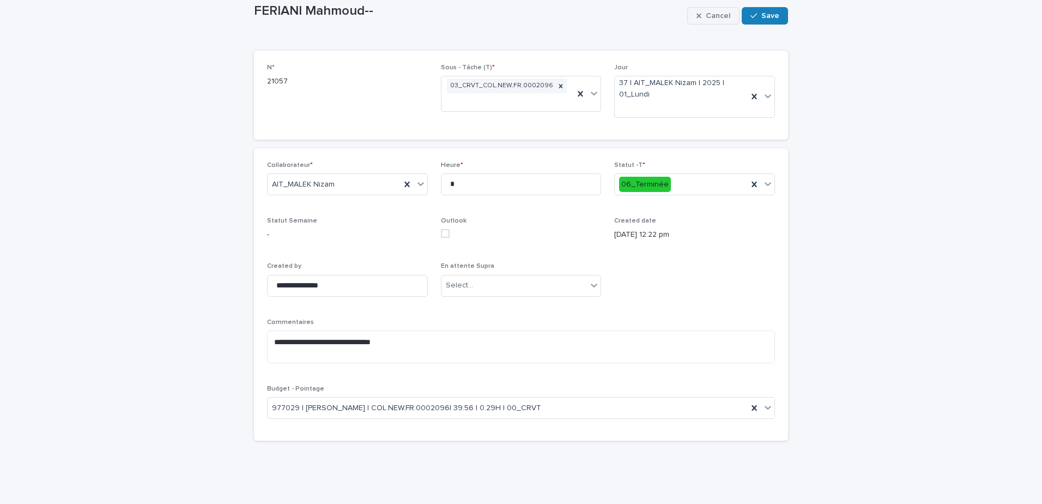
click at [699, 13] on icon "button" at bounding box center [699, 16] width 5 height 8
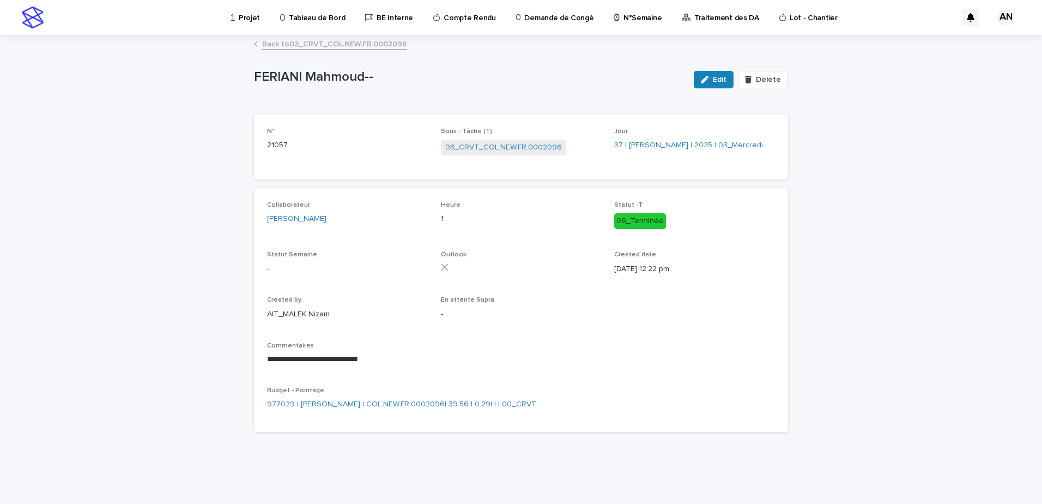
scroll to position [0, 0]
click at [354, 46] on link "Back to 03_CRVT_COL.NEW.FR.0002096" at bounding box center [334, 43] width 145 height 13
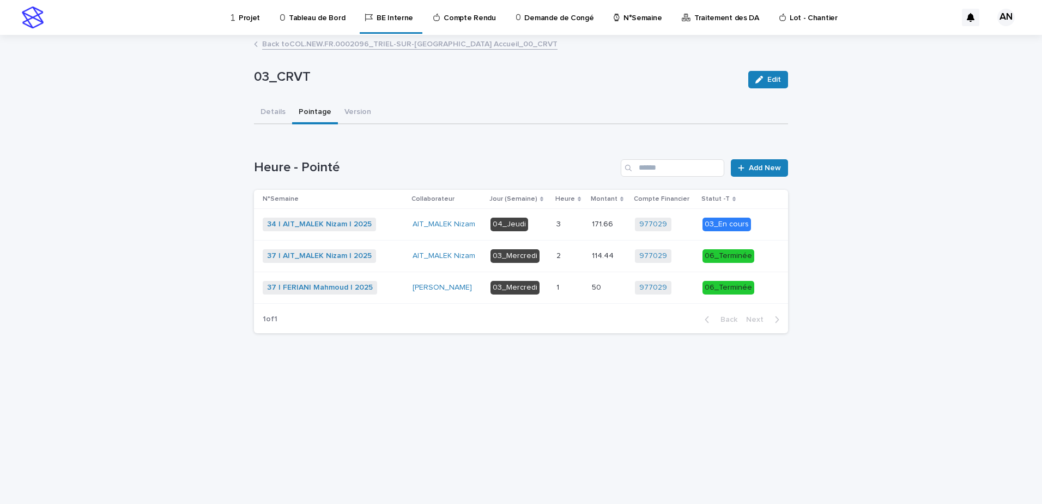
click at [322, 46] on link "Back to COL.NEW.FR.0002096_TRIEL-SUR-SEINE_Triel-sur-Seine_Nouvel Accueil_00_CR…" at bounding box center [409, 43] width 295 height 13
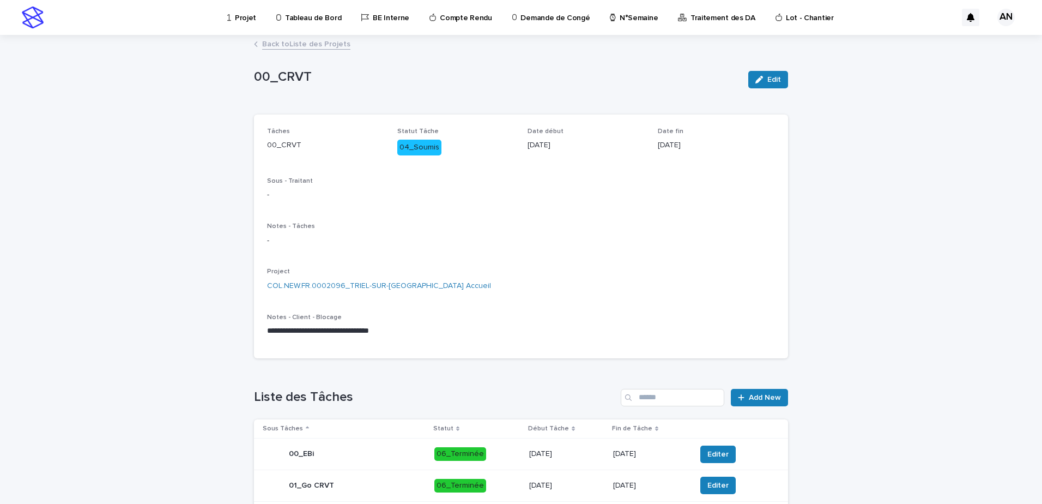
click at [237, 15] on p "Projet" at bounding box center [245, 11] width 21 height 23
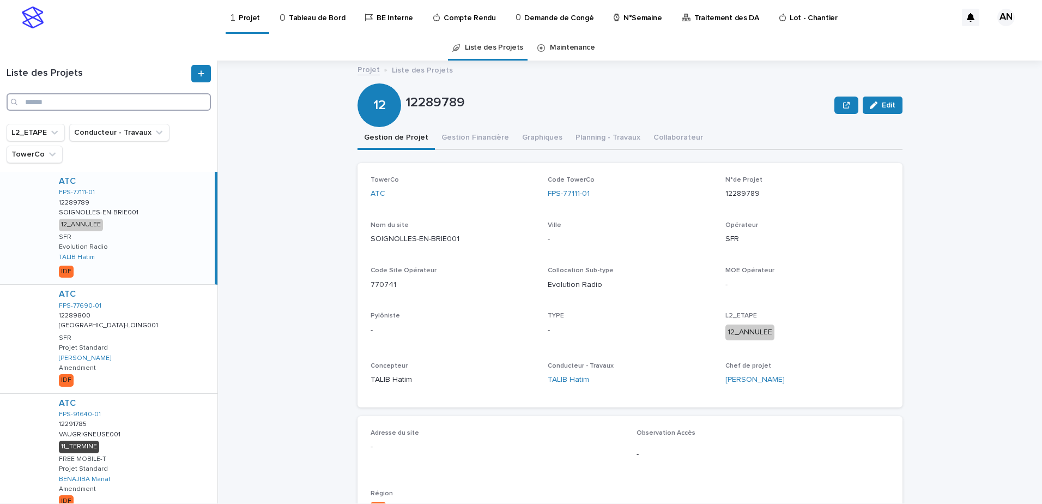
click at [113, 103] on input "Search" at bounding box center [109, 101] width 204 height 17
paste input "**********"
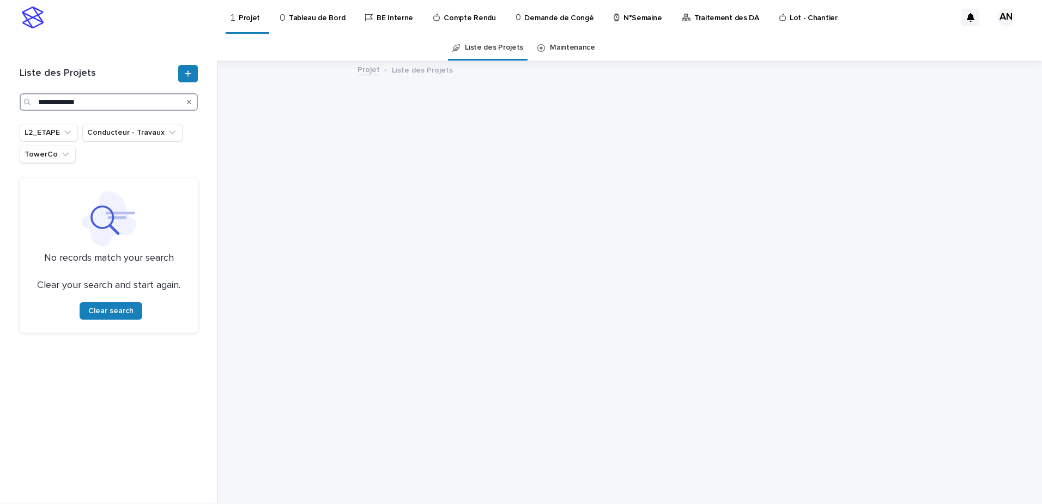
click at [38, 103] on input "**********" at bounding box center [109, 101] width 178 height 17
click at [132, 101] on input "**********" at bounding box center [109, 101] width 178 height 17
type input "**********"
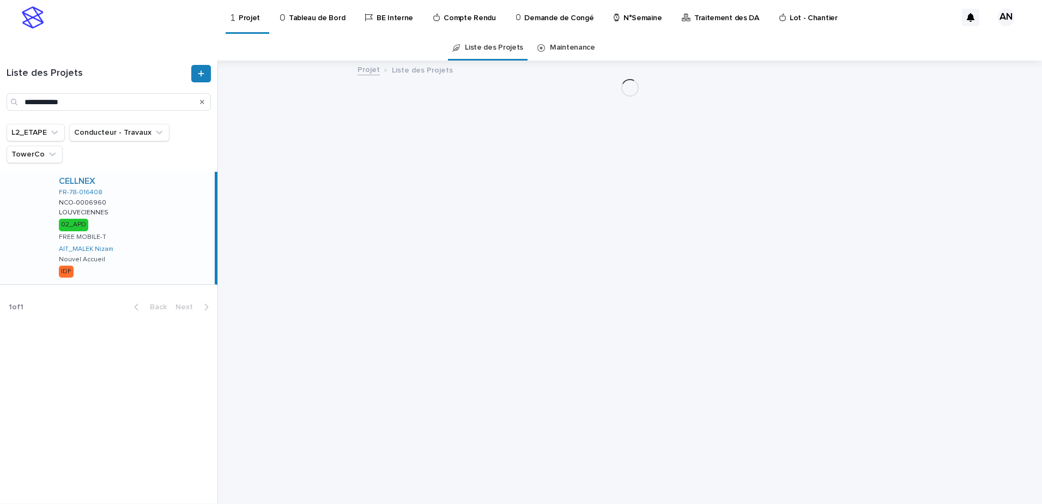
click at [161, 204] on div "CELLNEX FR-78-016408 NCO-0006960 NCO-0006960 LOUVECIENNES LOUVECIENNES 02_APD F…" at bounding box center [132, 228] width 165 height 112
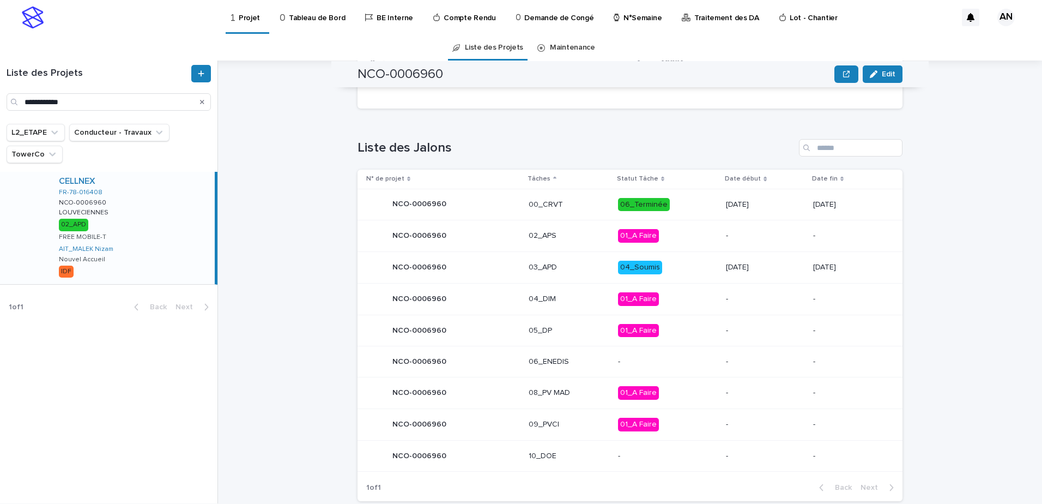
scroll to position [454, 0]
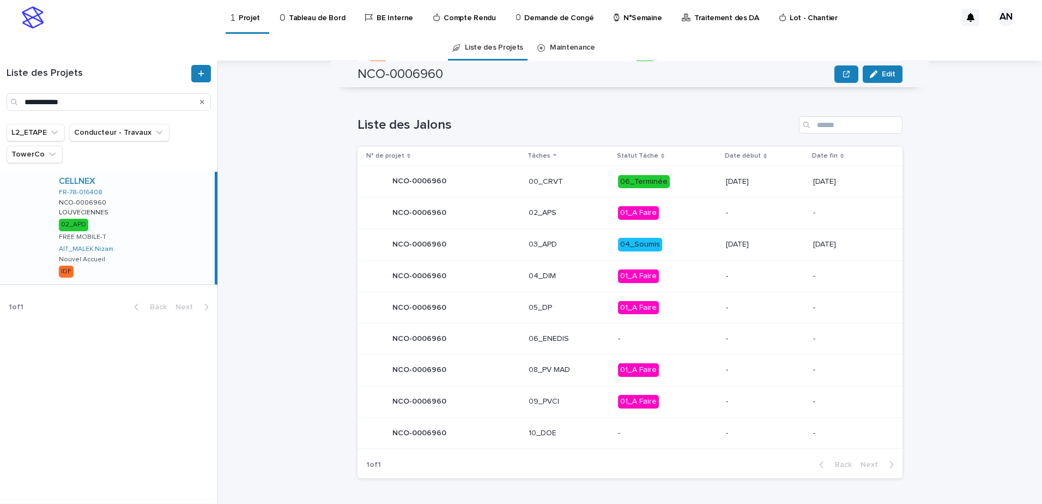
click at [566, 244] on p "03_APD" at bounding box center [569, 244] width 81 height 9
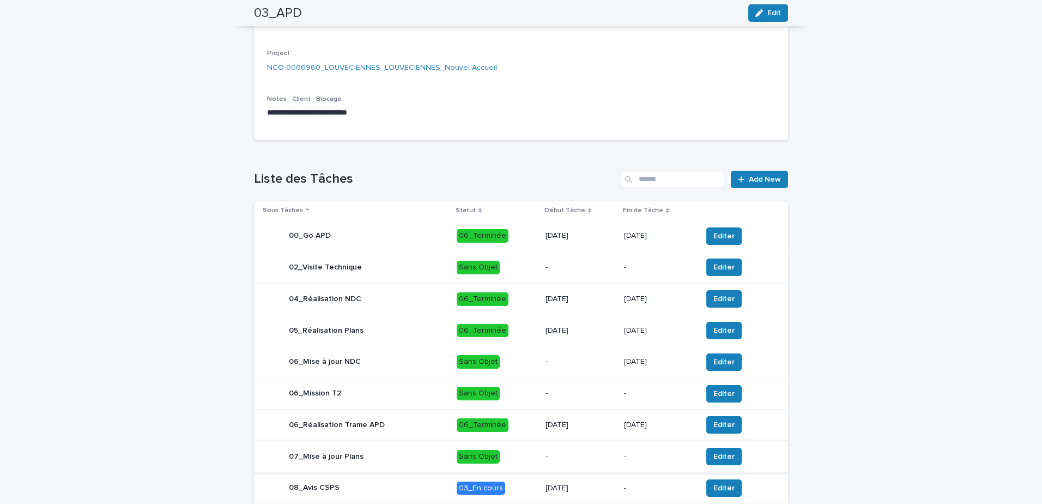
scroll to position [354, 0]
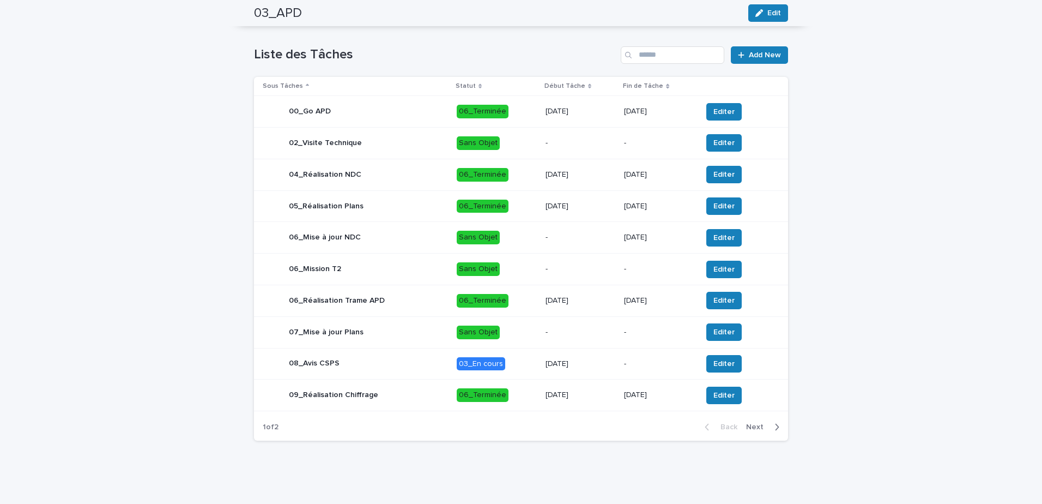
click at [759, 430] on span "Next" at bounding box center [758, 427] width 24 height 8
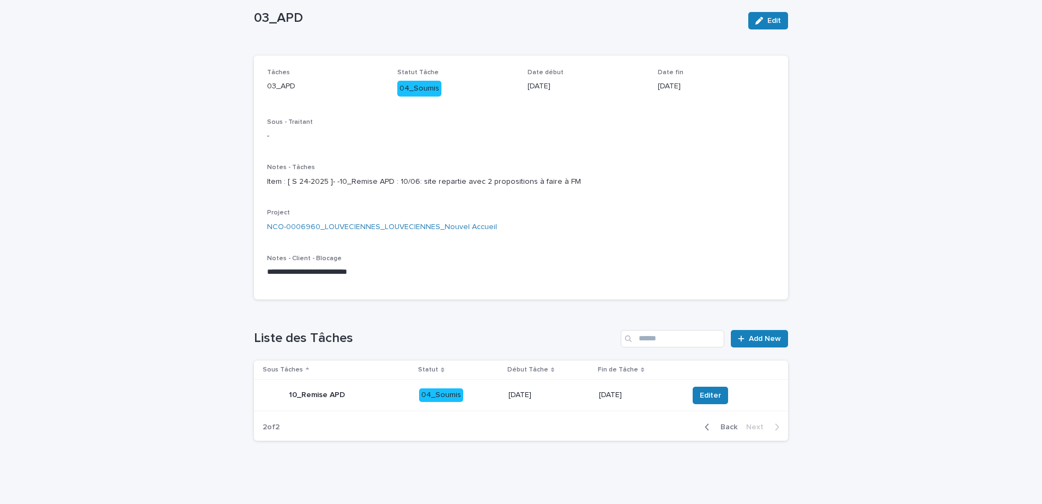
click at [474, 394] on p "04_Soumis" at bounding box center [459, 395] width 81 height 14
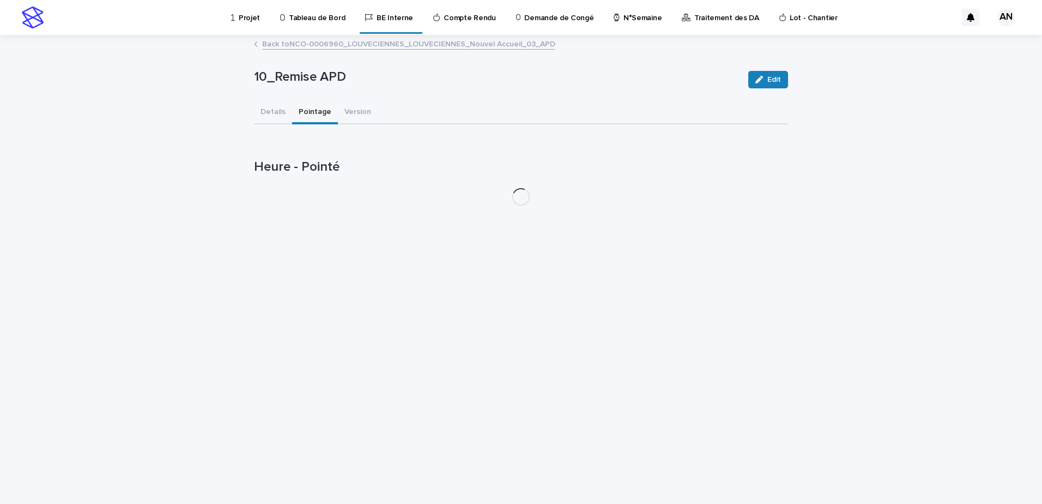
click at [312, 118] on button "Pointage" at bounding box center [315, 112] width 46 height 23
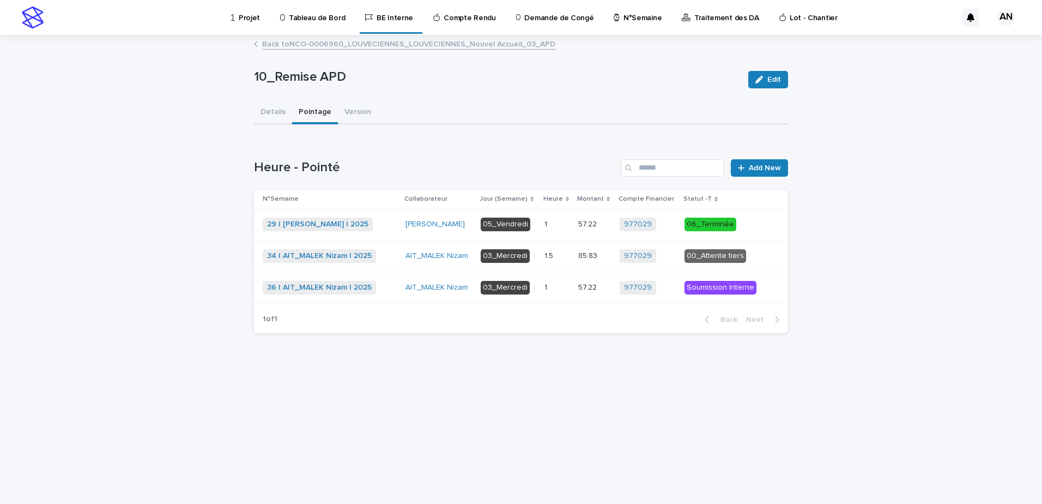
click at [393, 288] on div "36 | AIT_MALEK Nizam | 2025 + 0" at bounding box center [330, 288] width 134 height 14
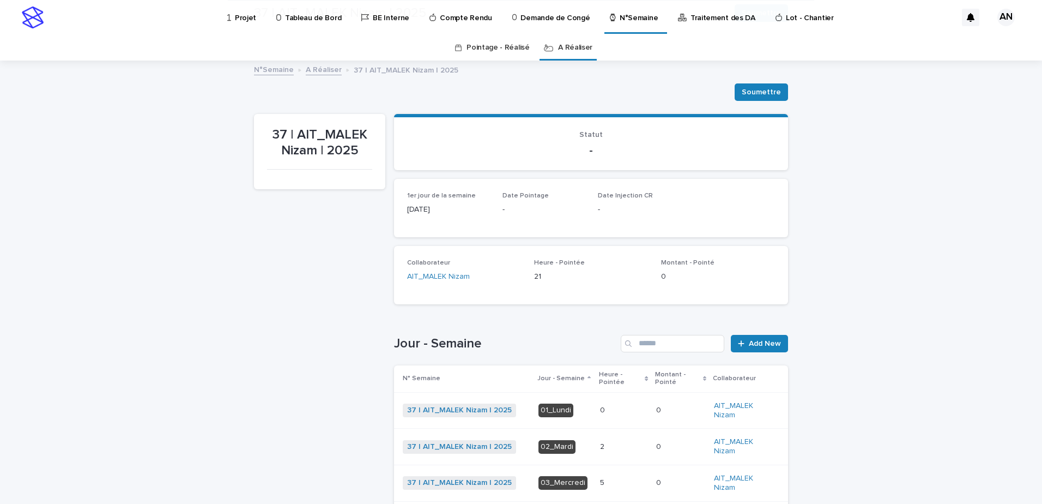
scroll to position [164, 0]
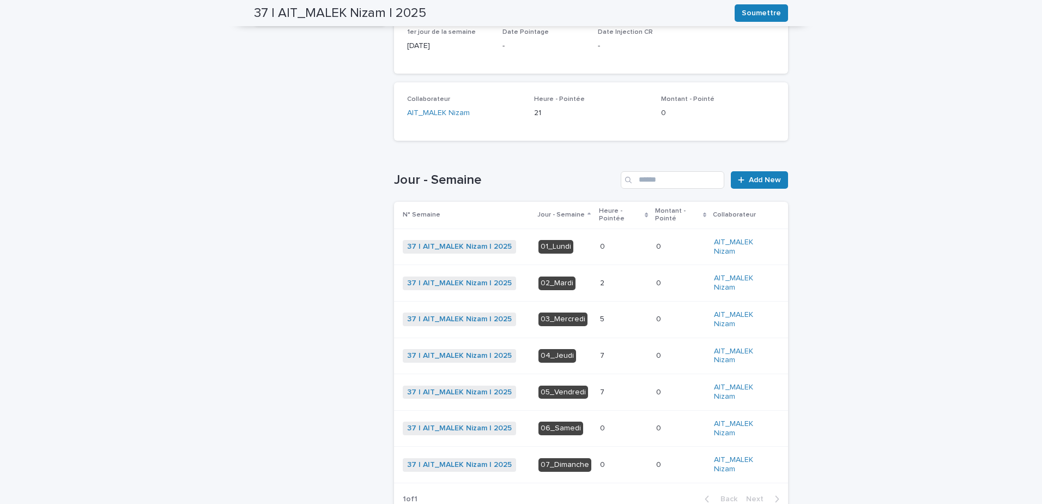
click at [613, 286] on p at bounding box center [623, 283] width 47 height 9
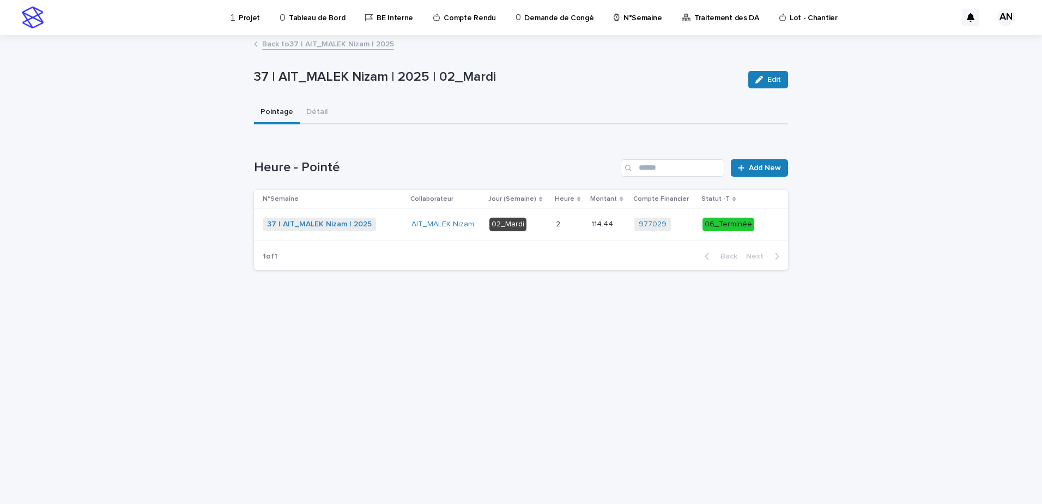
click at [325, 45] on link "Back to 37 | AIT_MALEK Nizam | 2025" at bounding box center [328, 43] width 132 height 13
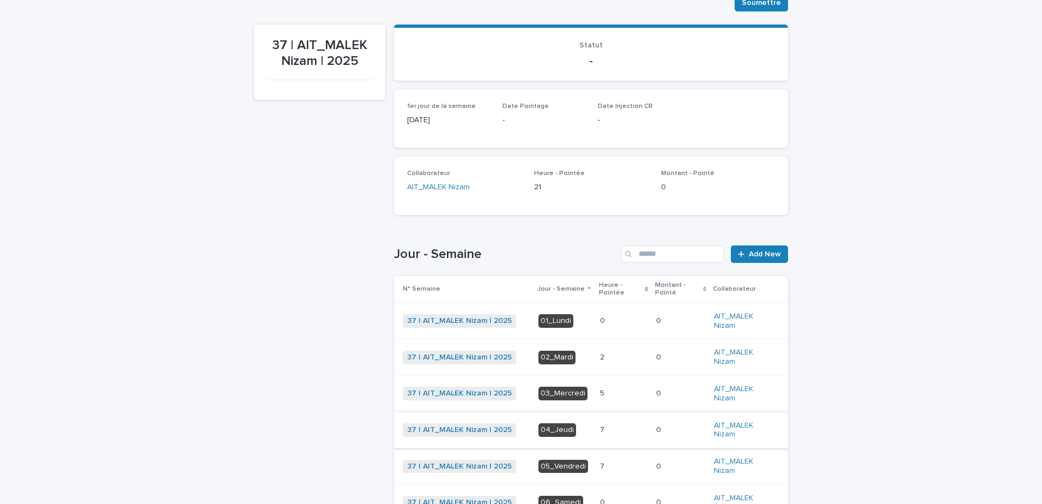
scroll to position [198, 0]
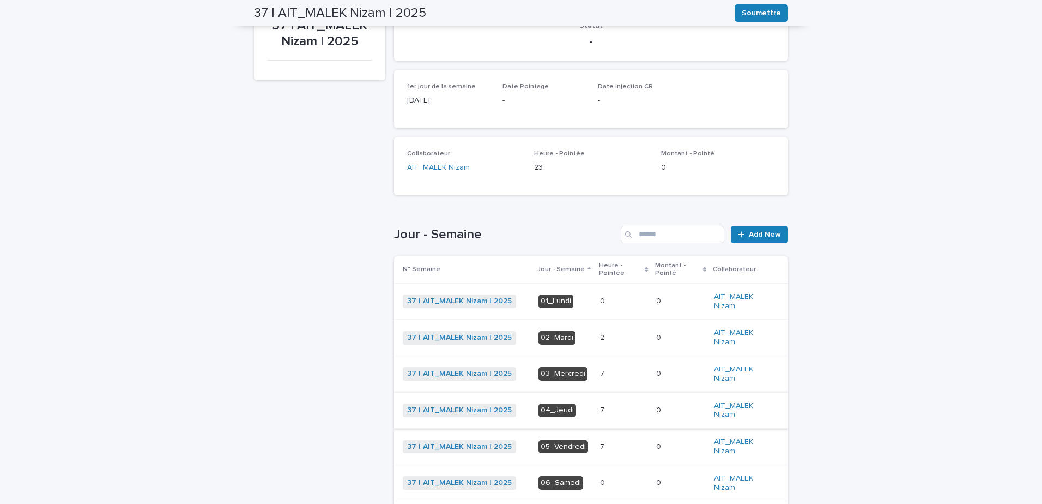
scroll to position [218, 0]
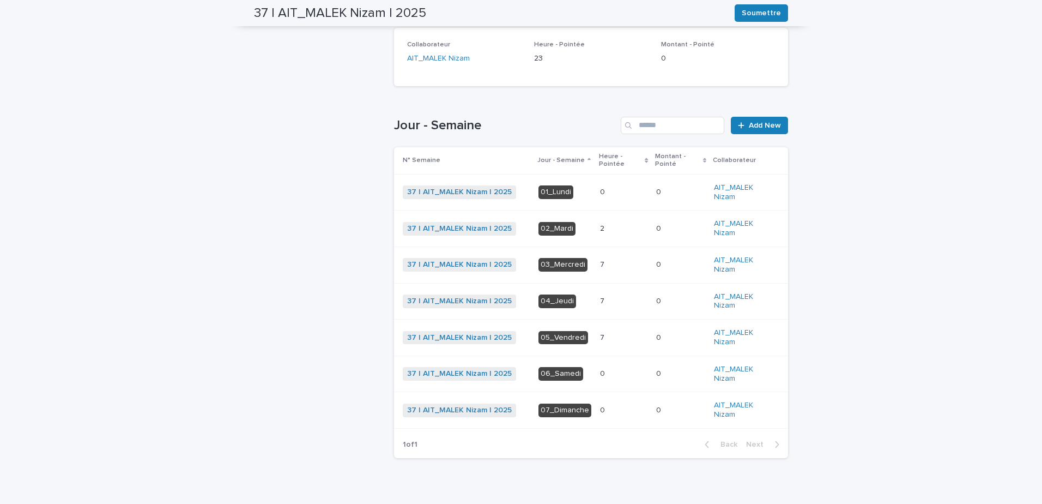
click at [600, 265] on p "7" at bounding box center [603, 263] width 7 height 11
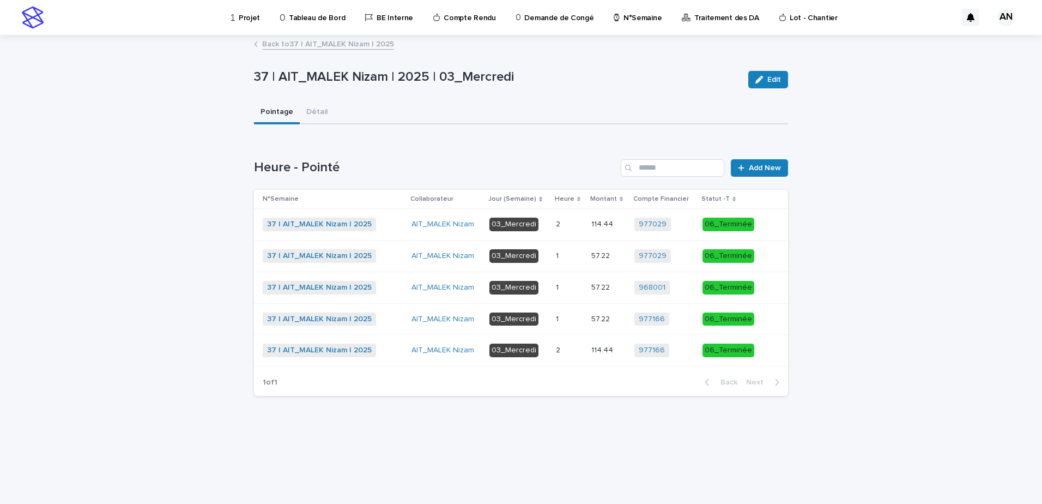
click at [572, 319] on p at bounding box center [569, 319] width 27 height 9
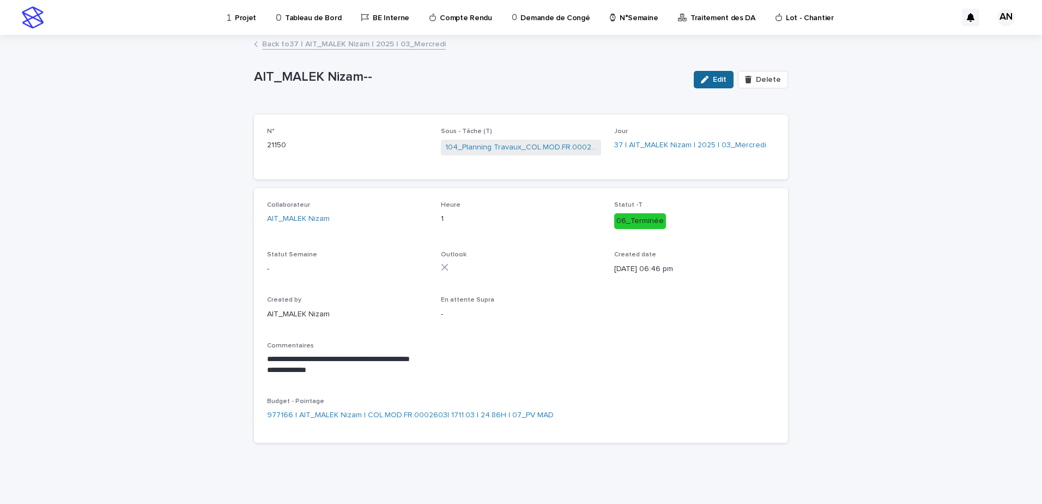
click at [708, 79] on div "button" at bounding box center [707, 80] width 12 height 8
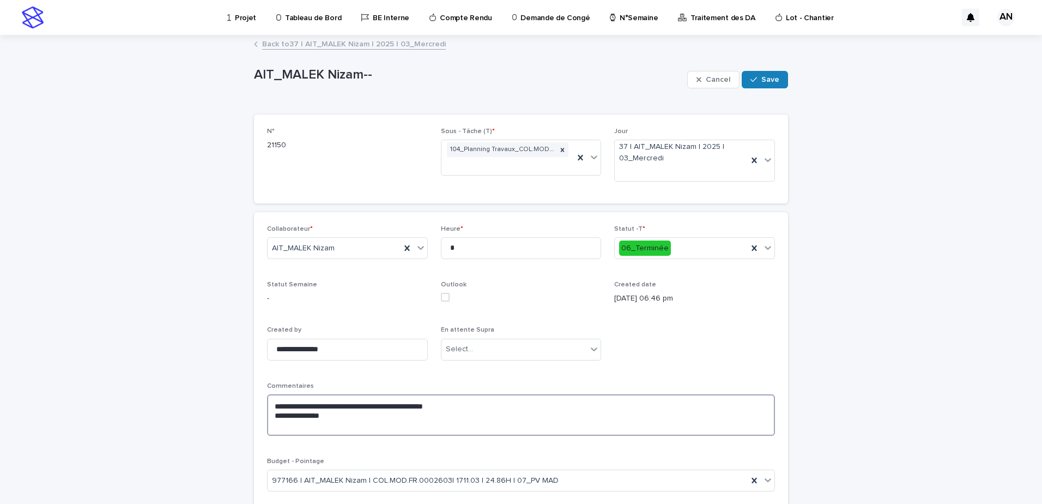
click at [509, 401] on textarea "**********" at bounding box center [521, 414] width 508 height 41
type textarea "**********"
click at [763, 77] on span "Save" at bounding box center [771, 80] width 18 height 8
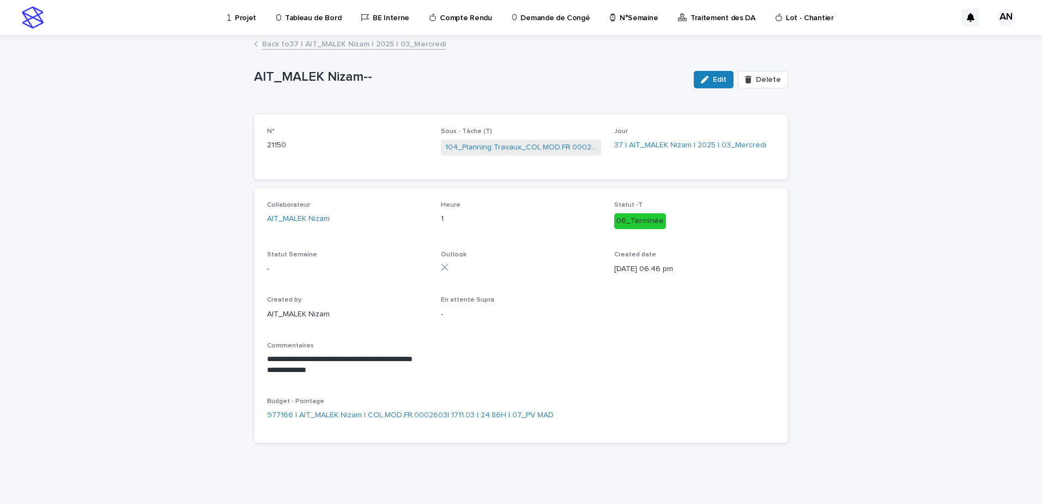
click at [389, 44] on link "Back to 37 | AIT_MALEK Nizam | 2025 | 03_Mercredi" at bounding box center [354, 43] width 184 height 13
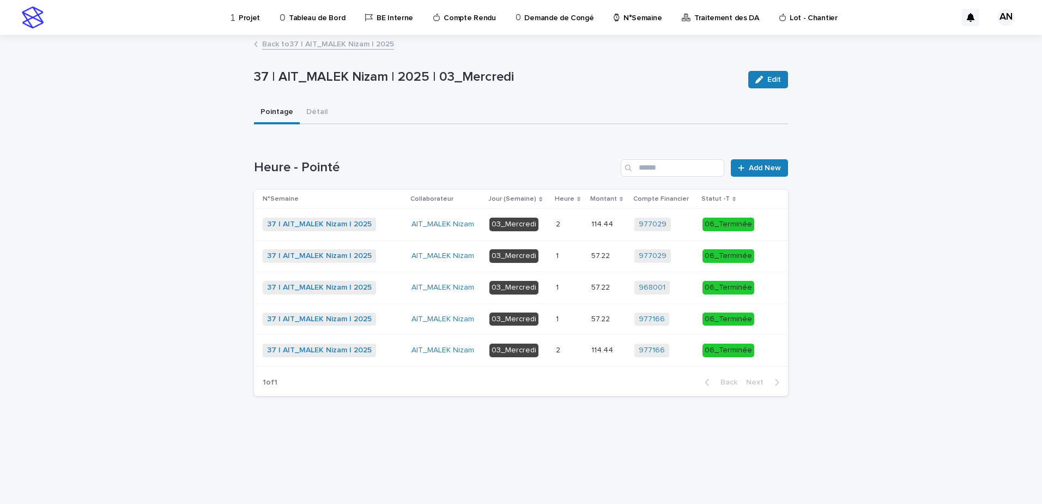
click at [561, 258] on p "1" at bounding box center [558, 254] width 5 height 11
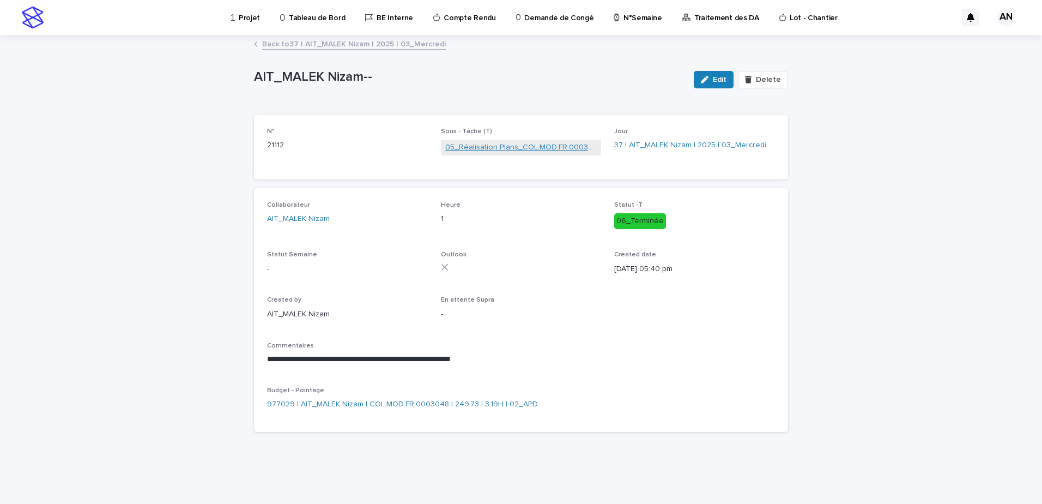
click at [499, 149] on link "05_Réalisation Plans_COL.MOD.FR.0003048" at bounding box center [521, 147] width 152 height 11
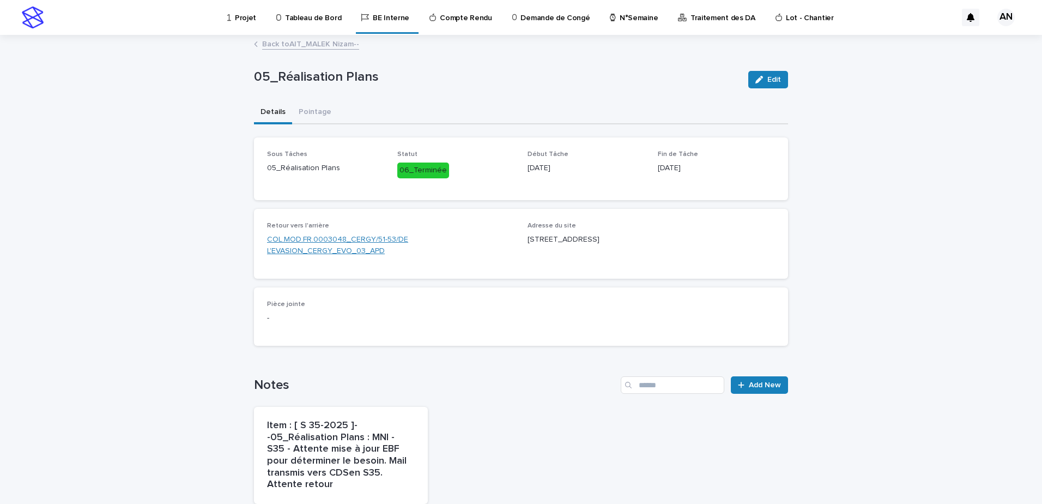
click at [350, 242] on link "COL.MOD.FR.0003048_CERGY/51-53/DE L'EVASION_CERGY_EVO_03_APD" at bounding box center [391, 245] width 248 height 23
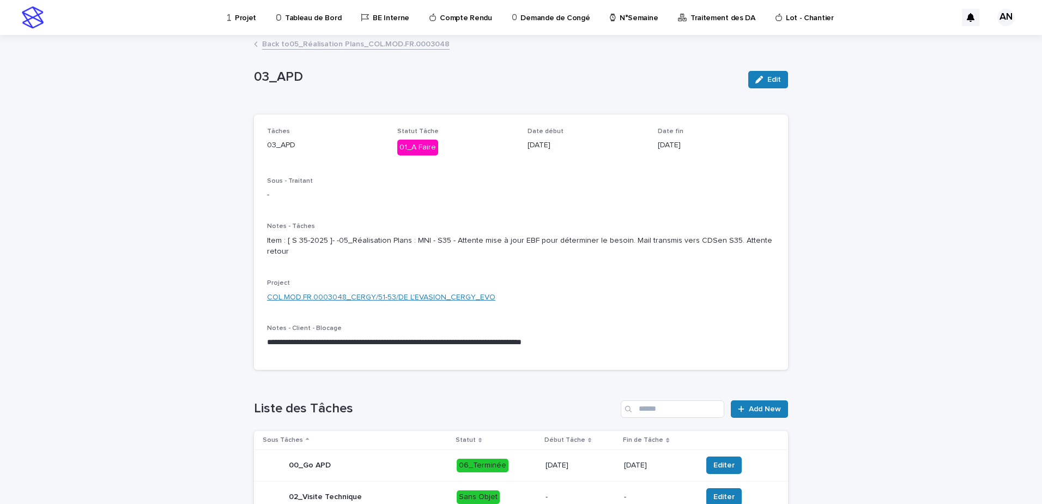
click at [444, 296] on link "COL.MOD.FR.0003048_CERGY/51-53/DE L'EVASION_CERGY_EVO" at bounding box center [381, 297] width 228 height 11
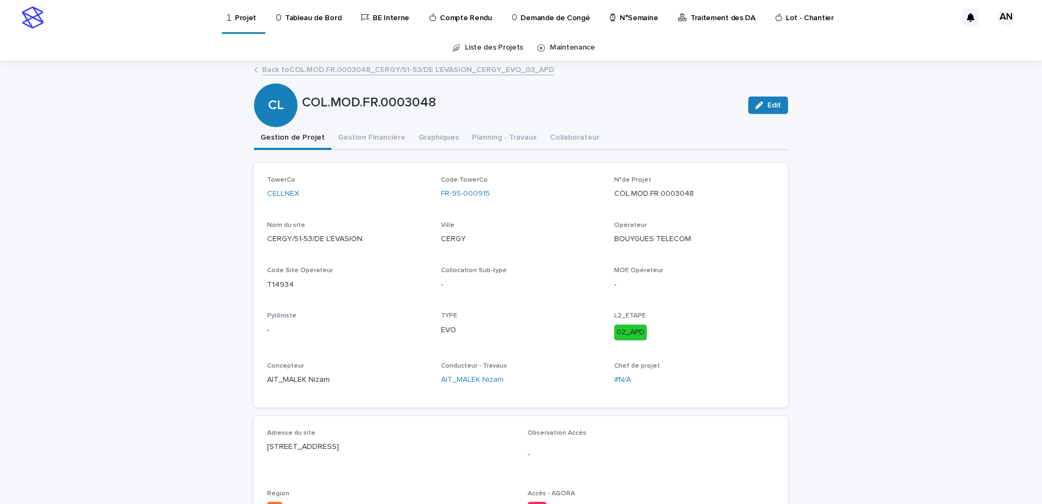
click at [341, 70] on link "Back to COL.MOD.FR.0003048_CERGY/51-53/DE L'EVASION_CERGY_EVO_03_APD" at bounding box center [408, 69] width 292 height 13
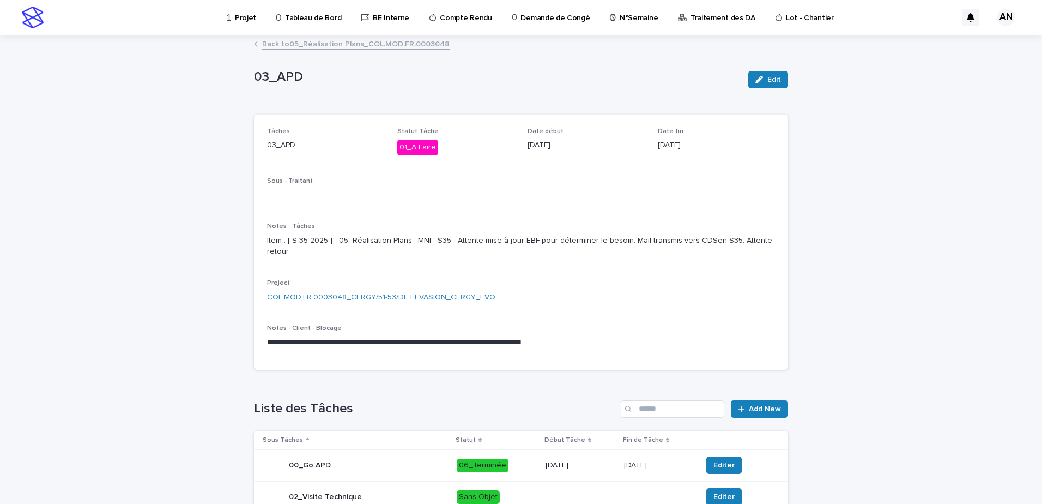
click at [321, 46] on link "Back to 05_Réalisation Plans_COL.MOD.FR.0003048" at bounding box center [356, 43] width 188 height 13
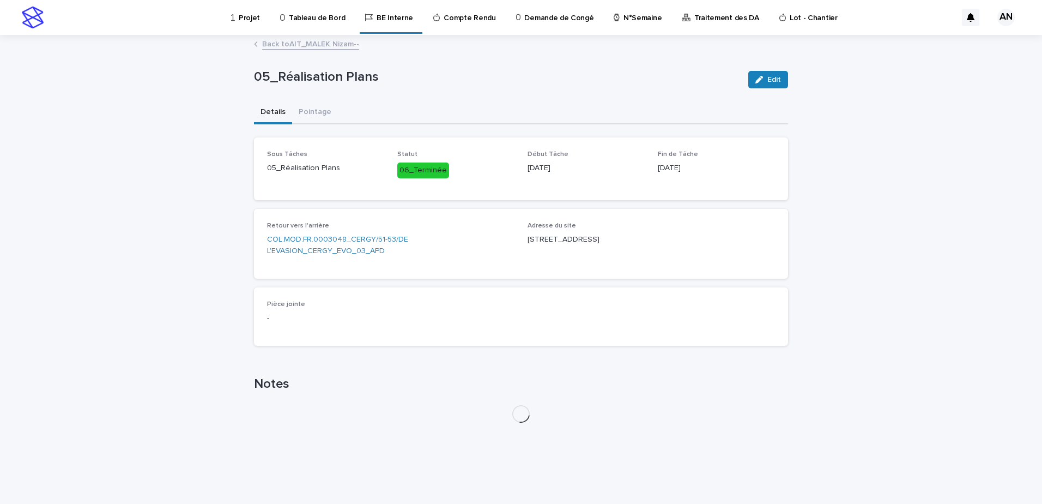
click at [317, 46] on link "Back to AIT_MALEK Nizam--" at bounding box center [310, 43] width 97 height 13
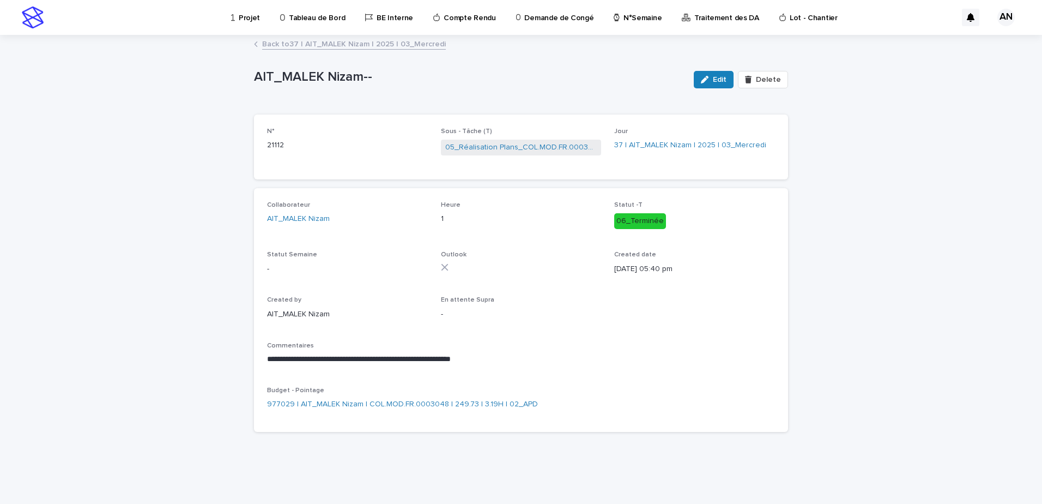
click at [310, 45] on link "Back to 37 | AIT_MALEK Nizam | 2025 | 03_Mercredi" at bounding box center [354, 43] width 184 height 13
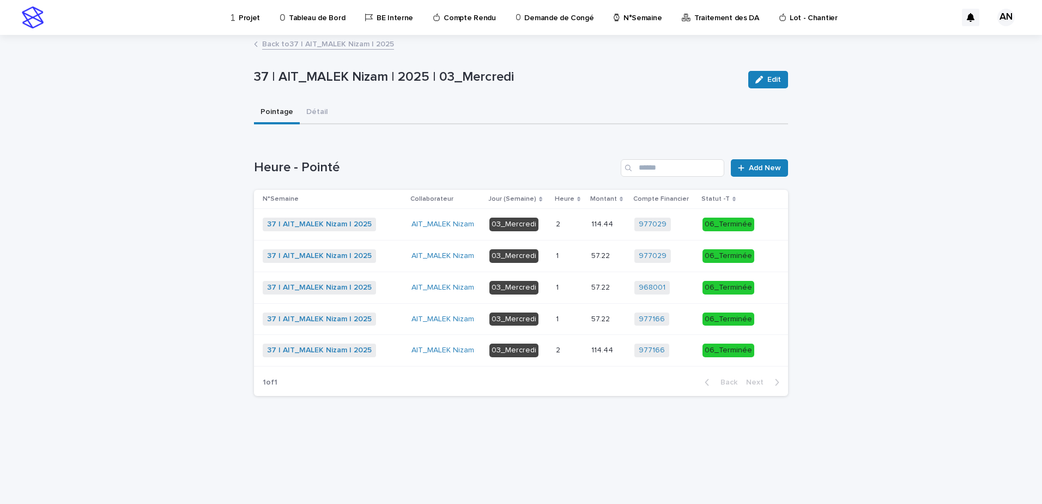
click at [329, 43] on link "Back to 37 | AIT_MALEK Nizam | 2025" at bounding box center [328, 43] width 132 height 13
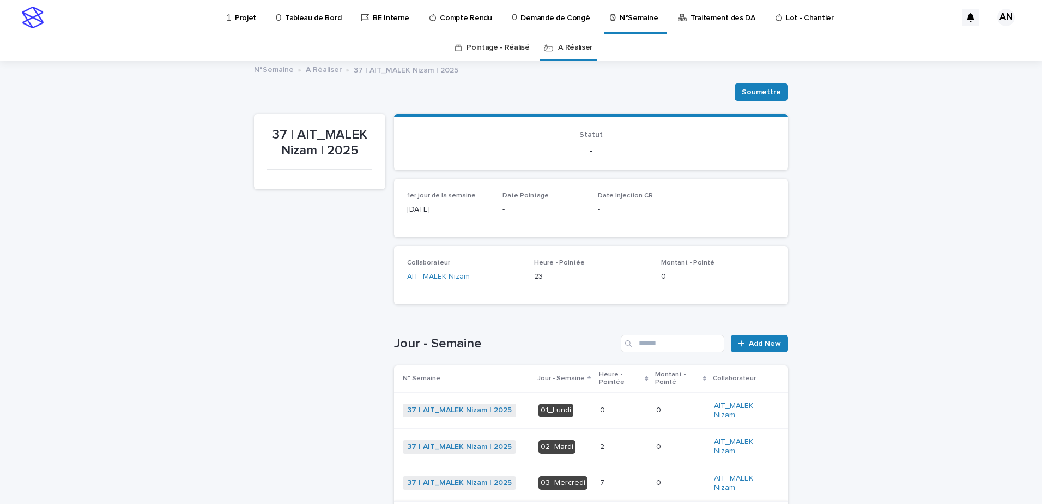
scroll to position [218, 0]
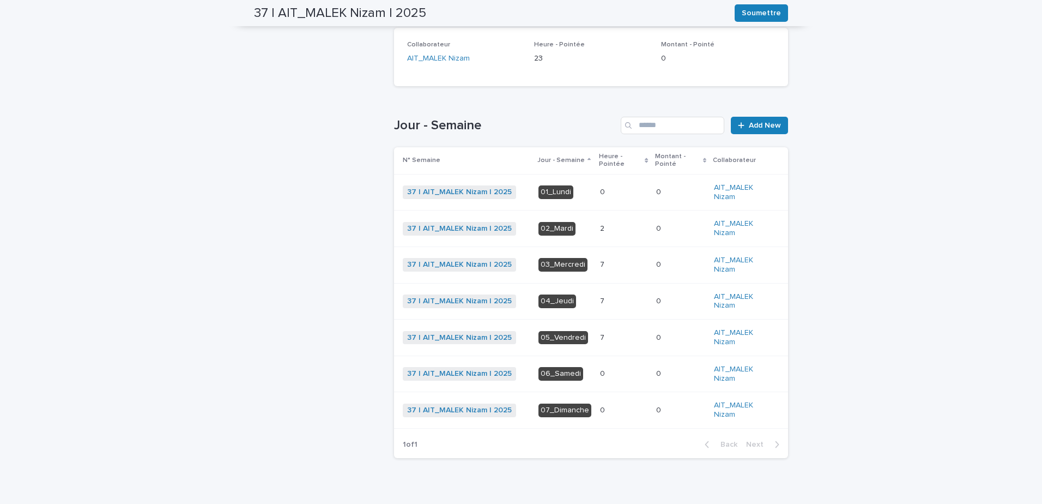
click at [604, 223] on div "2 2" at bounding box center [623, 229] width 47 height 18
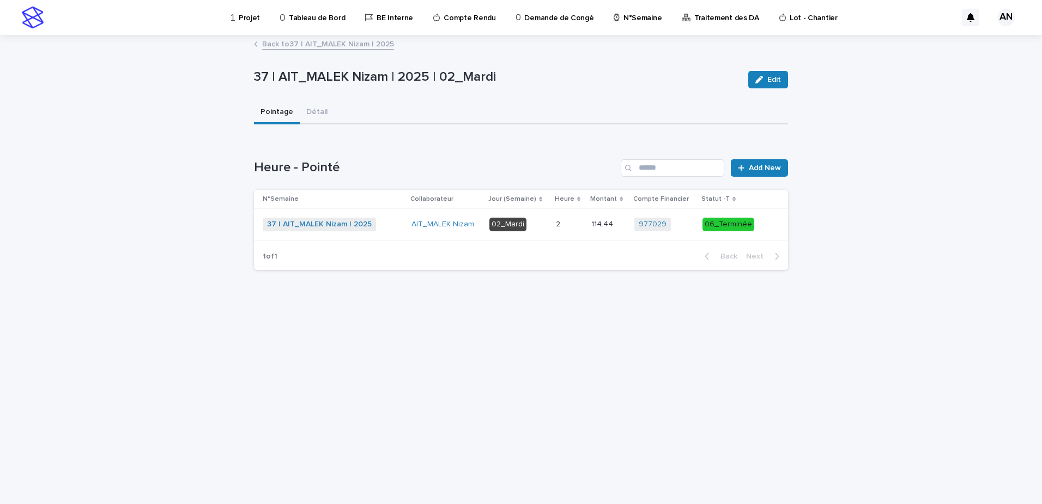
click at [406, 228] on td "37 | AIT_MALEK Nizam | 2025 + 0" at bounding box center [330, 225] width 153 height 32
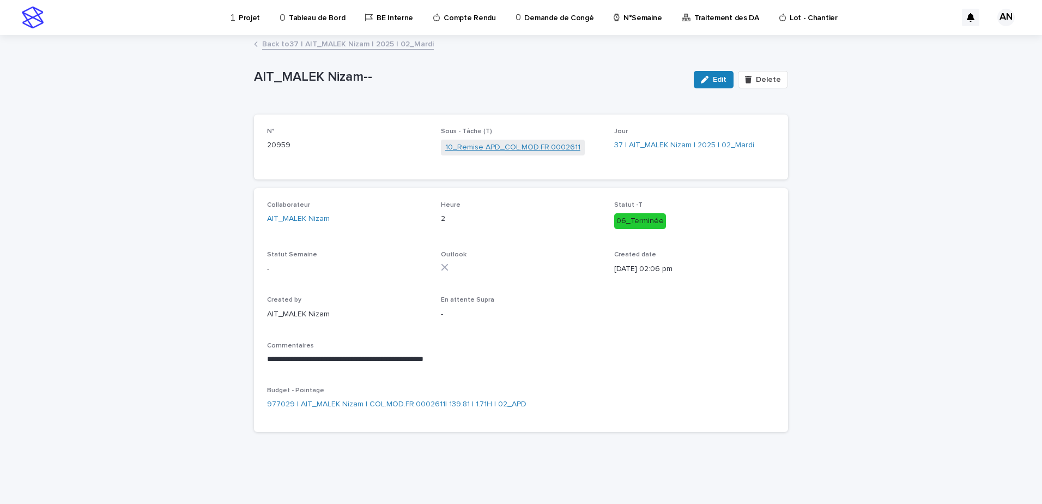
click at [523, 144] on link "10_Remise APD_COL.MOD.FR.0002611" at bounding box center [512, 147] width 135 height 11
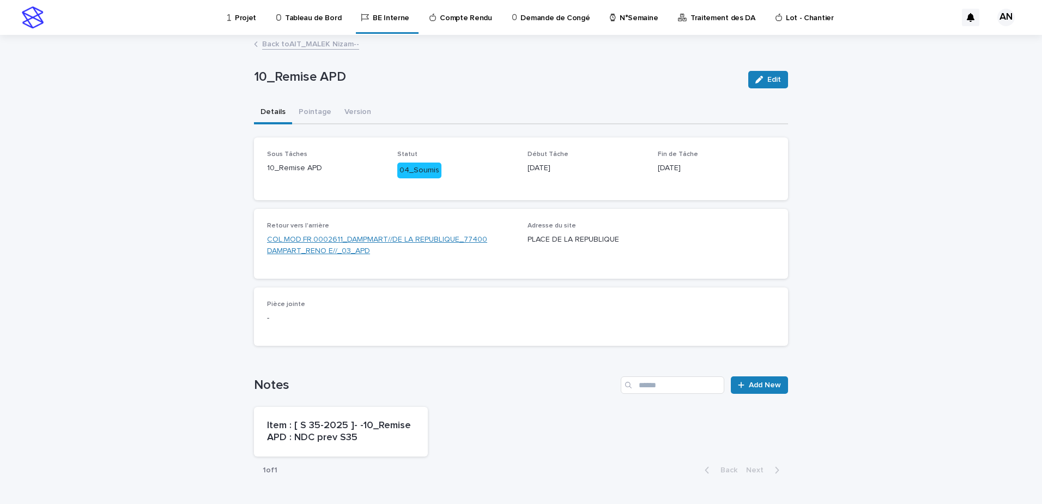
click at [449, 240] on link "COL.MOD.FR.0002611_DAMPMART//DE LA REPUBLIQUE_77400 DAMPART_RENO E//_03_APD" at bounding box center [391, 245] width 248 height 23
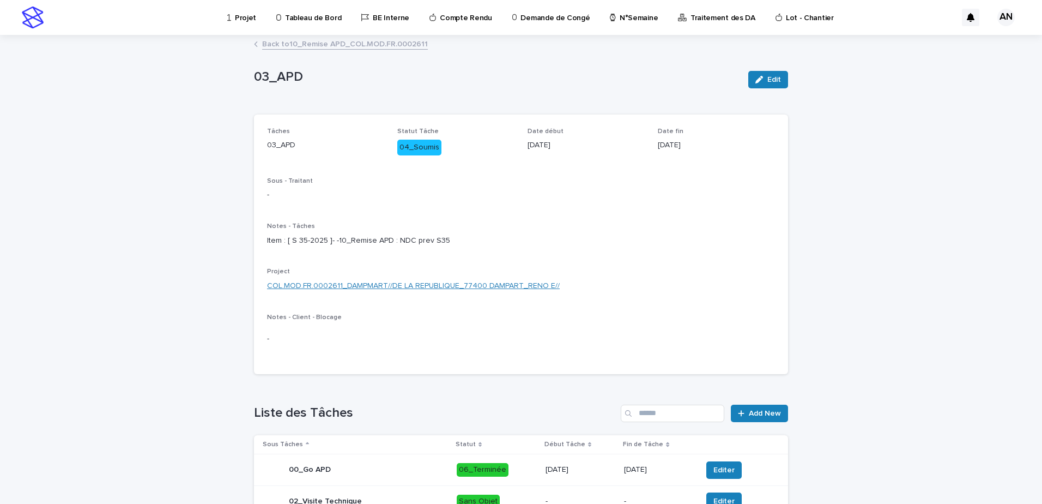
click at [470, 292] on link "COL.MOD.FR.0002611_DAMPMART//DE LA REPUBLIQUE_77400 DAMPART_RENO E//" at bounding box center [413, 285] width 293 height 11
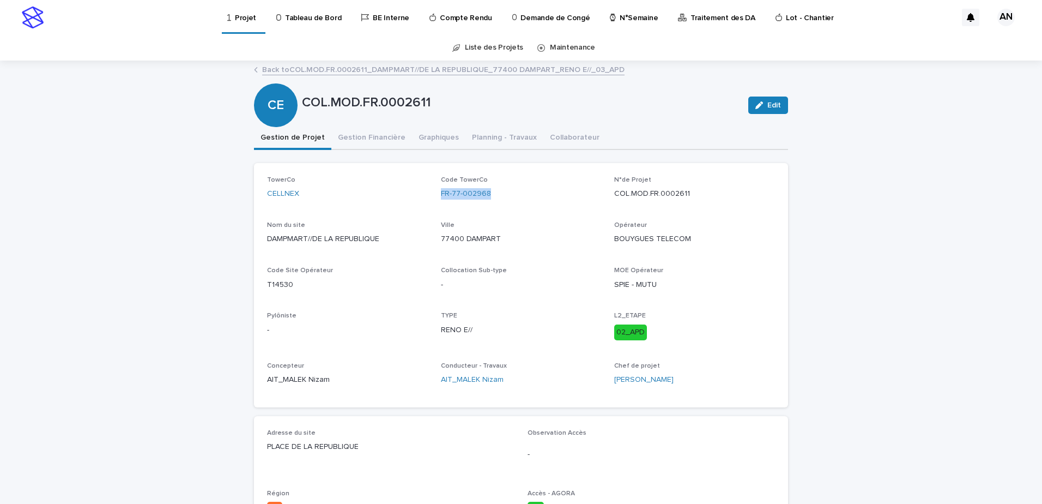
drag, startPoint x: 493, startPoint y: 194, endPoint x: 436, endPoint y: 201, distance: 58.2
click at [436, 201] on div "TowerCo CELLNEX Code TowerCo FR-77-002968 N°de Projet COL.MOD.FR.0002611 Nom du…" at bounding box center [521, 285] width 508 height 218
copy link "FR-77-002968"
click at [365, 73] on link "Back to COL.MOD.FR.0002611_DAMPMART//DE LA REPUBLIQUE_77400 DAMPART_RENO E//_03…" at bounding box center [443, 69] width 363 height 13
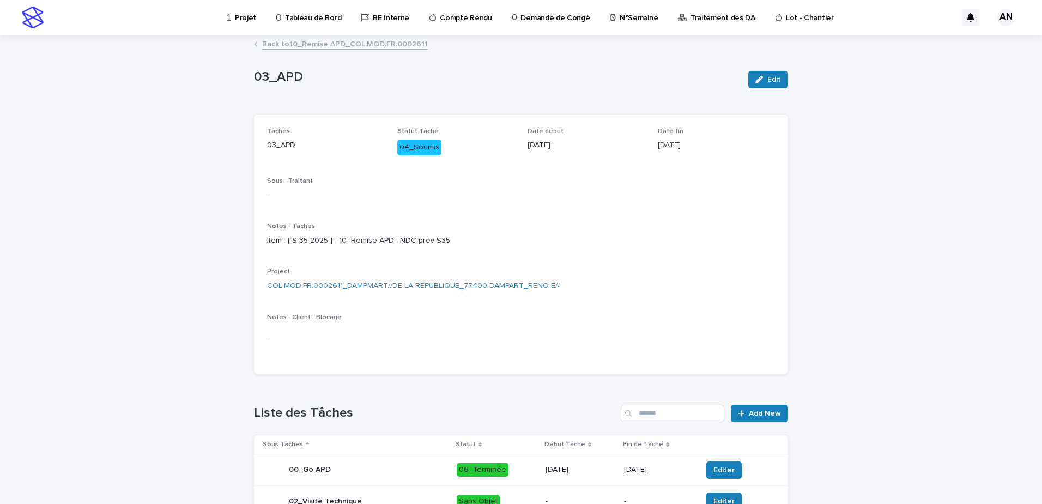
click at [378, 43] on link "Back to 10_Remise APD_COL.MOD.FR.0002611" at bounding box center [345, 43] width 166 height 13
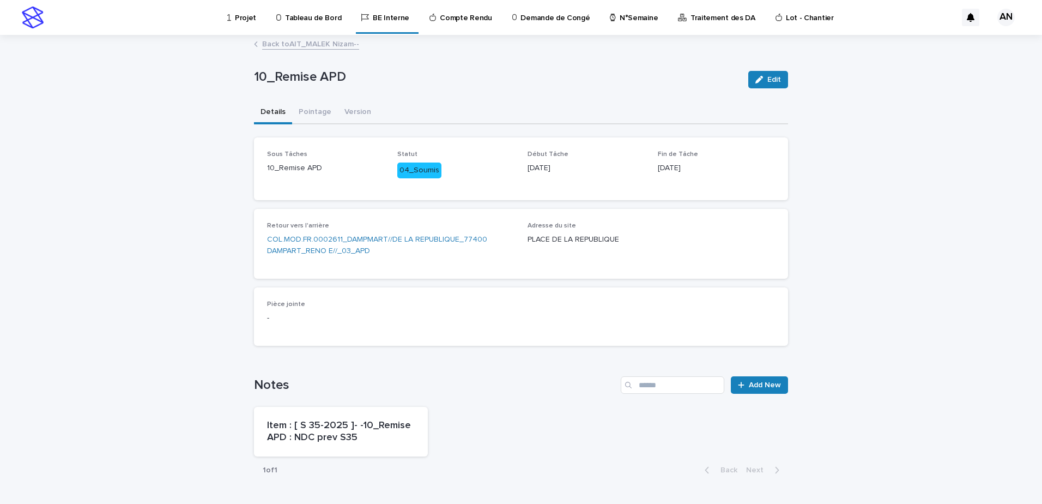
click at [308, 41] on link "Back to AIT_MALEK Nizam--" at bounding box center [310, 43] width 97 height 13
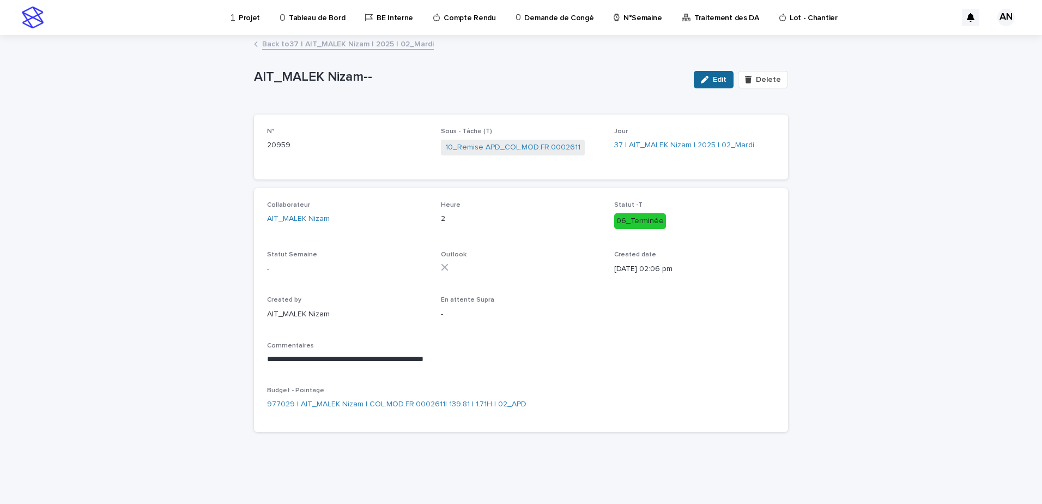
click at [713, 79] on div "button" at bounding box center [707, 80] width 12 height 8
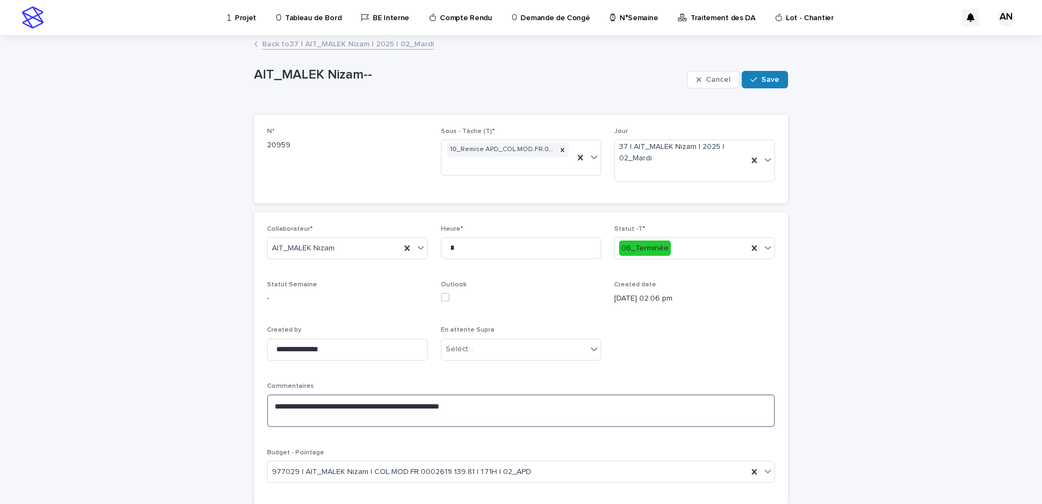
click at [390, 407] on textarea "**********" at bounding box center [521, 410] width 508 height 33
type textarea "**********"
click at [471, 249] on input "*" at bounding box center [521, 248] width 161 height 22
type input "*"
drag, startPoint x: 423, startPoint y: 405, endPoint x: 405, endPoint y: 403, distance: 18.0
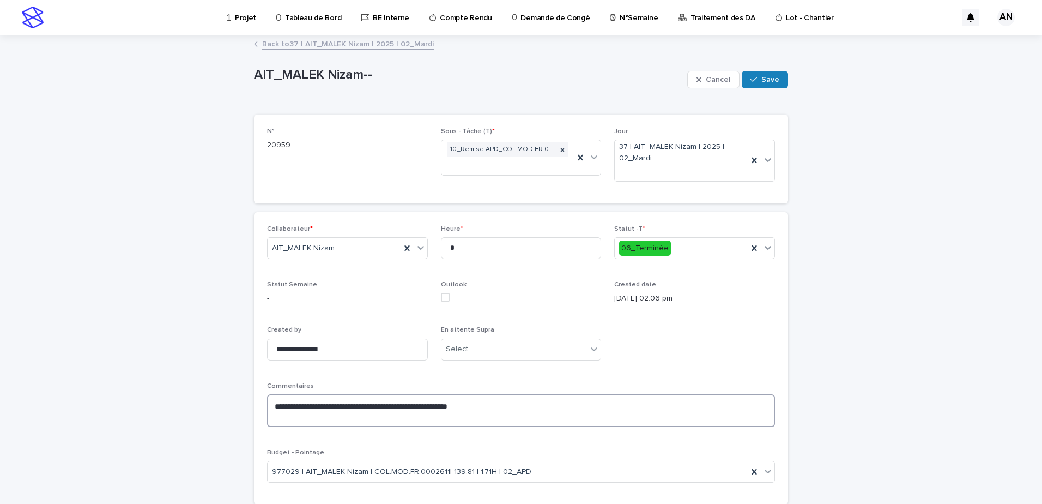
click at [405, 403] on textarea "**********" at bounding box center [521, 410] width 508 height 33
type textarea "**********"
click at [770, 87] on button "Save" at bounding box center [765, 79] width 46 height 17
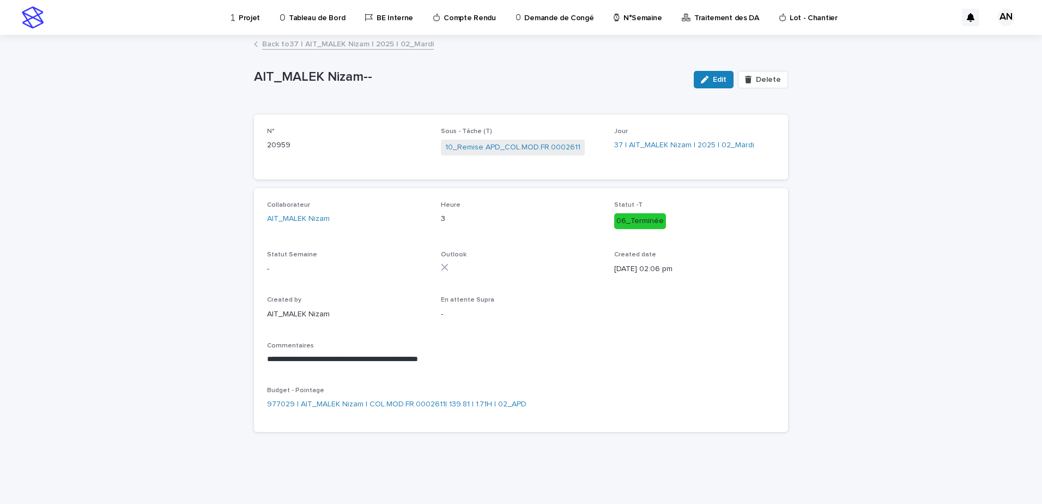
click at [370, 40] on link "Back to 37 | AIT_MALEK Nizam | 2025 | 02_Mardi" at bounding box center [348, 43] width 172 height 13
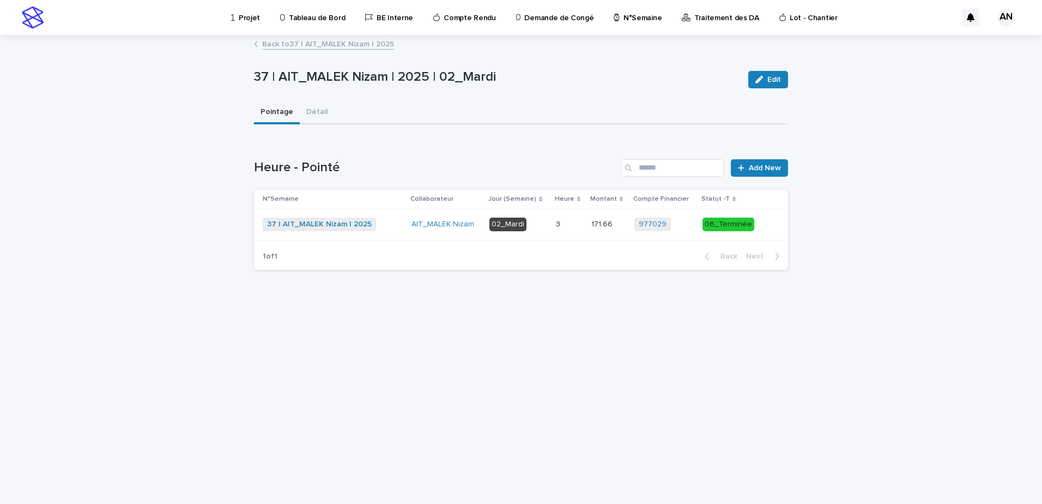
click at [330, 38] on link "Back to 37 | AIT_MALEK Nizam | 2025" at bounding box center [328, 43] width 132 height 13
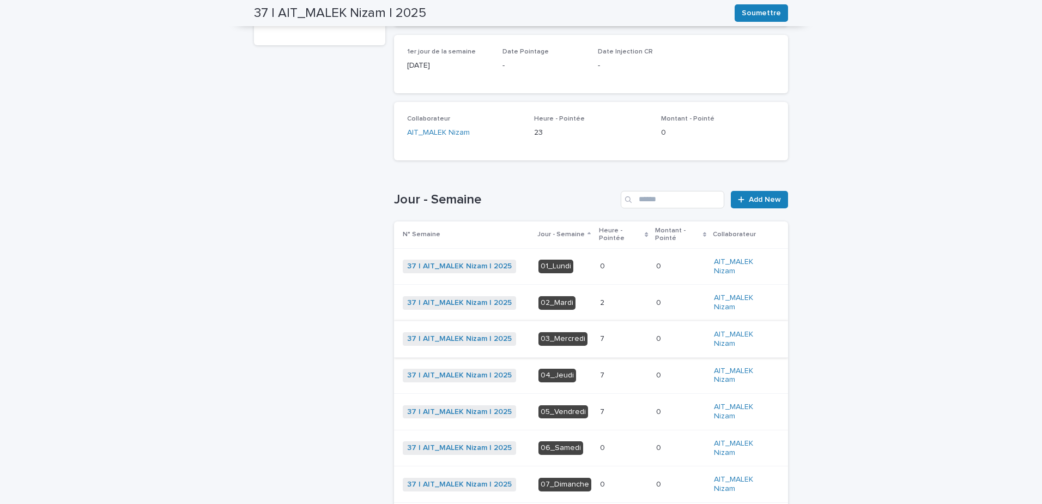
scroll to position [198, 0]
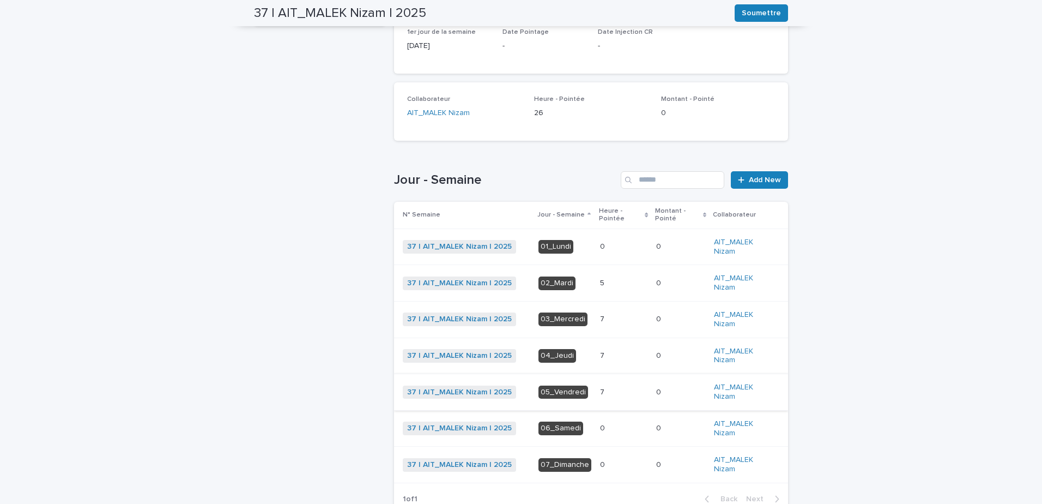
scroll to position [236, 0]
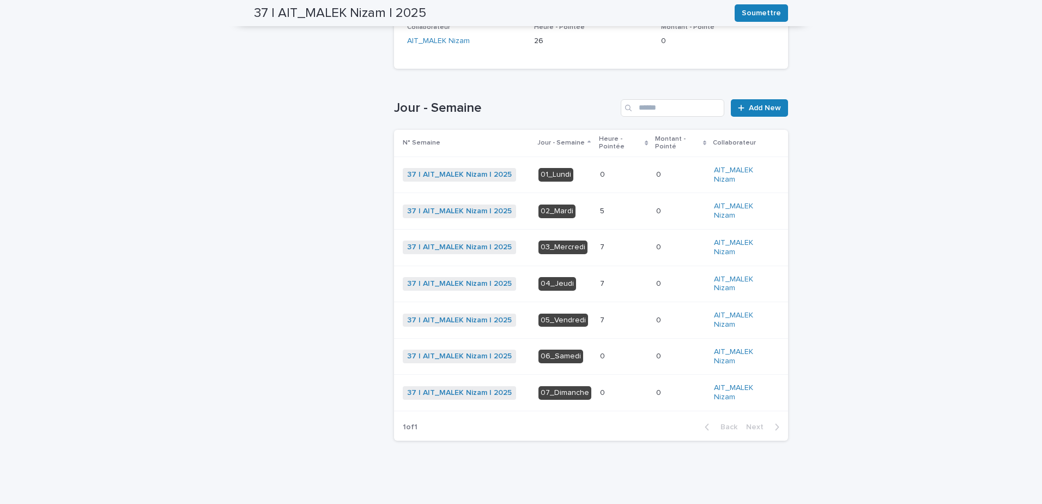
click at [612, 209] on p at bounding box center [623, 211] width 47 height 9
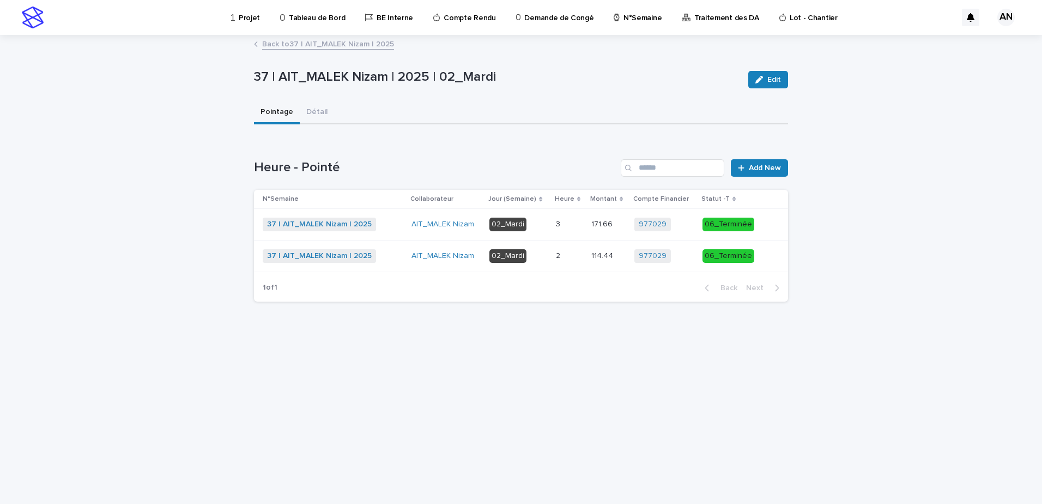
click at [578, 256] on p at bounding box center [569, 255] width 27 height 9
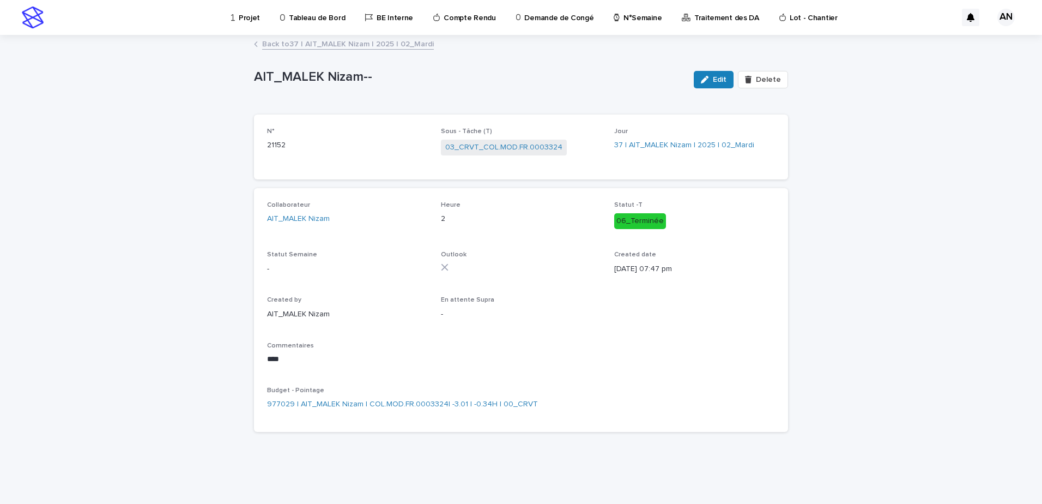
click at [325, 44] on link "Back to 37 | AIT_MALEK Nizam | 2025 | 02_Mardi" at bounding box center [348, 43] width 172 height 13
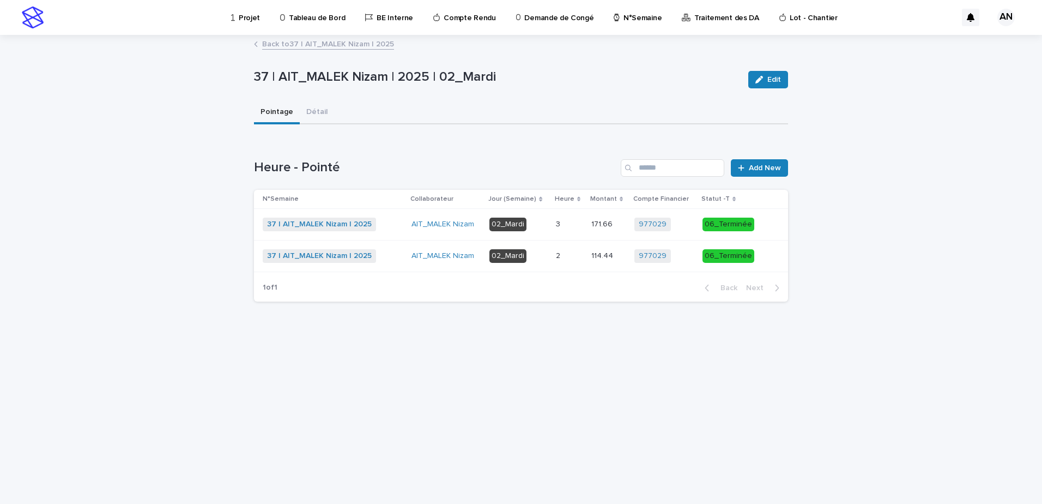
click at [545, 224] on p "02_Mardi" at bounding box center [519, 225] width 58 height 14
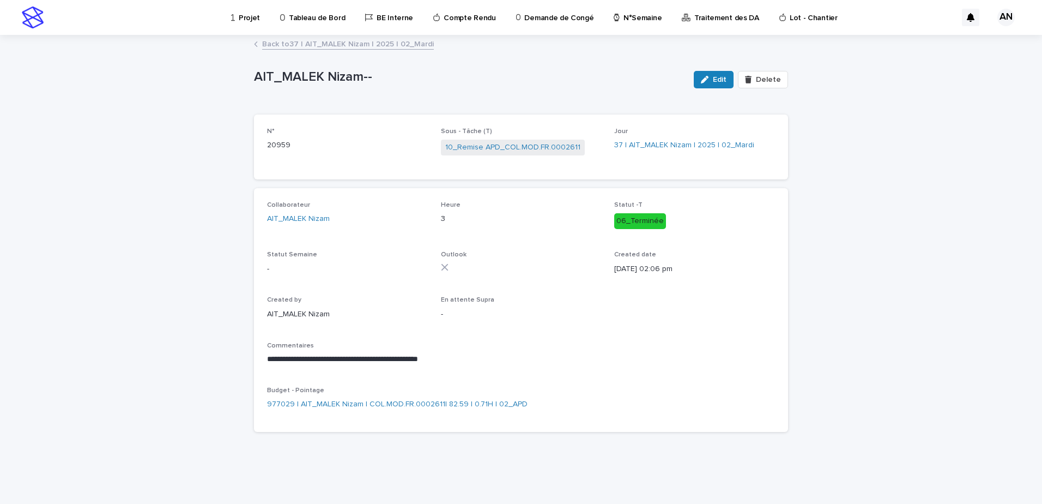
click at [292, 42] on link "Back to 37 | AIT_MALEK Nizam | 2025 | 02_Mardi" at bounding box center [348, 43] width 172 height 13
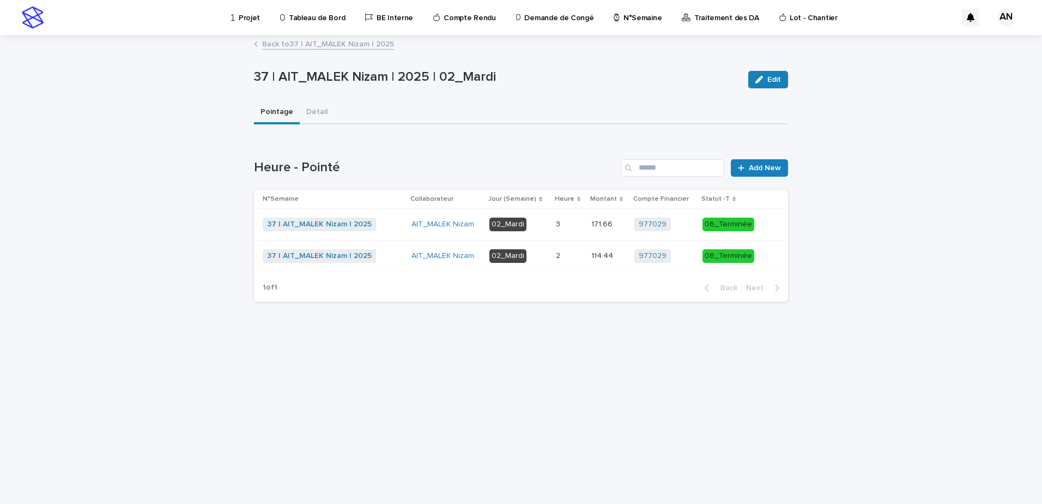
click at [336, 34] on div "Projet Tableau de Bord BE Interne Compte Rendu Demande de Congé N°Semaine Trait…" at bounding box center [503, 17] width 908 height 35
click at [333, 41] on link "Back to 37 | AIT_MALEK Nizam | 2025" at bounding box center [328, 43] width 132 height 13
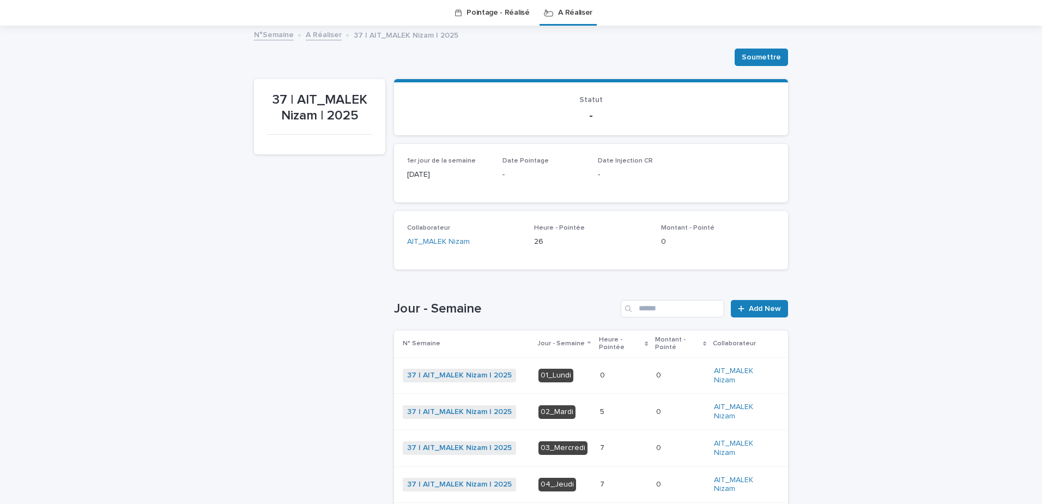
scroll to position [198, 0]
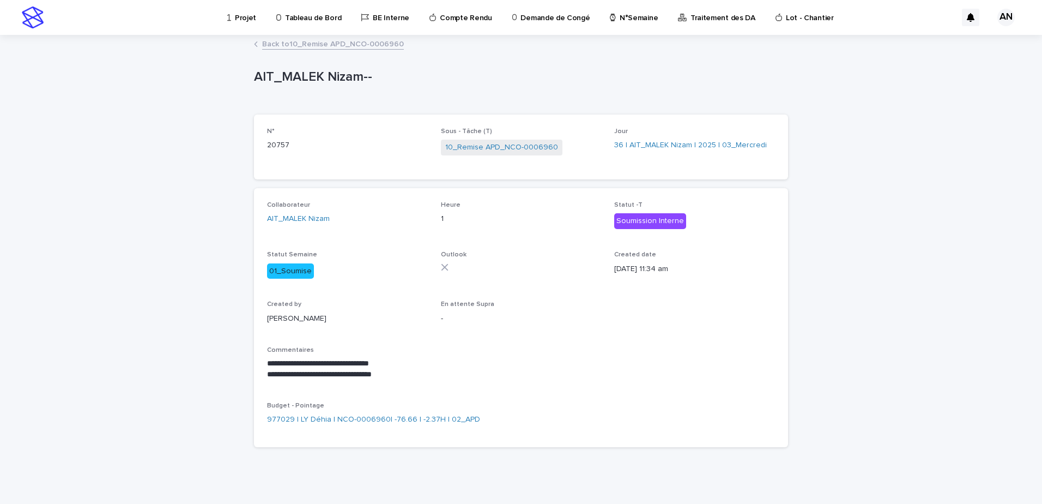
click at [347, 47] on link "Back to 10_Remise APD_NCO-0006960" at bounding box center [333, 43] width 142 height 13
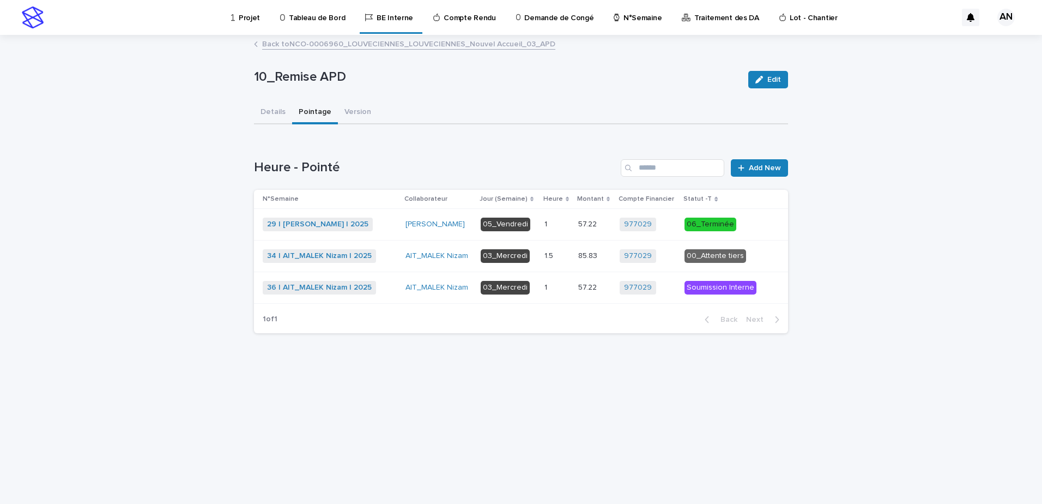
click at [245, 16] on p "Projet" at bounding box center [249, 11] width 21 height 23
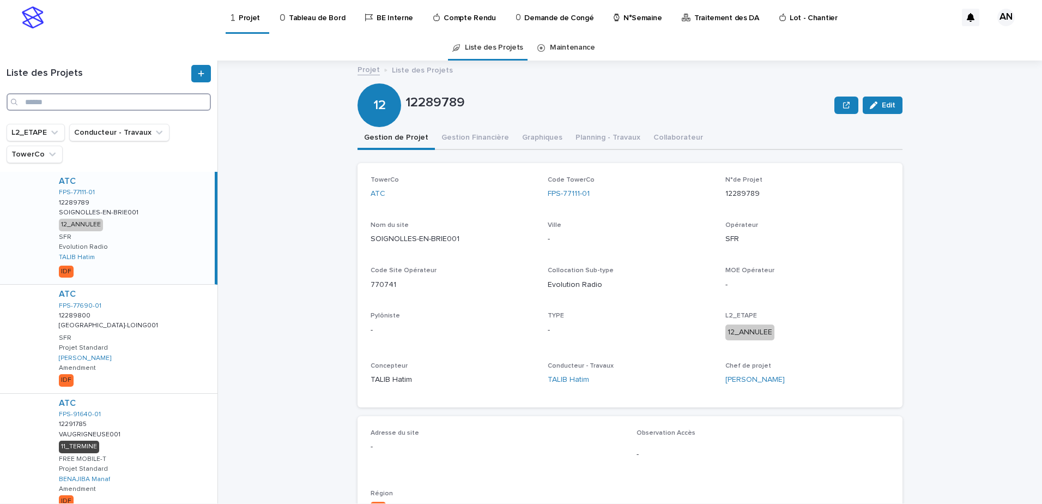
click at [88, 104] on input "Search" at bounding box center [109, 101] width 204 height 17
paste input "**********"
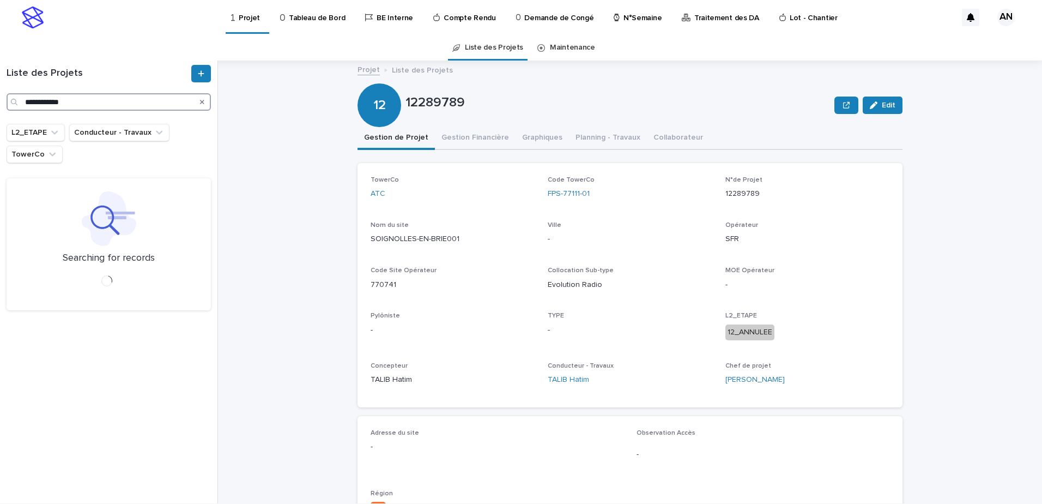
type input "**********"
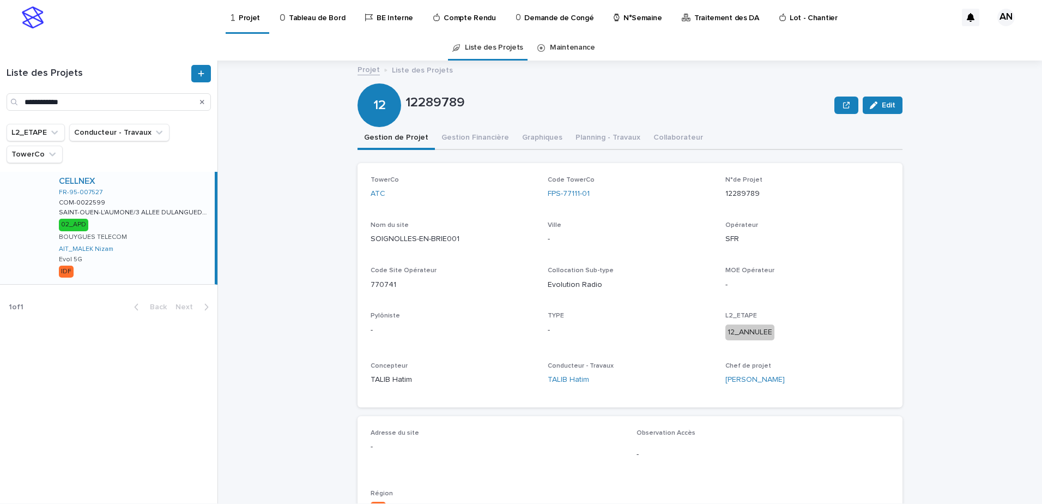
click at [150, 186] on div "CELLNEX" at bounding box center [135, 181] width 152 height 10
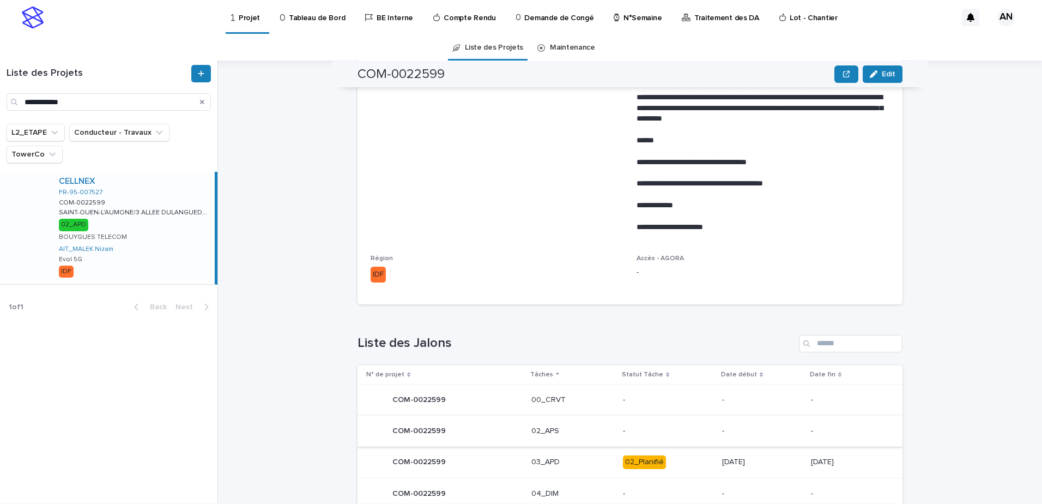
scroll to position [653, 0]
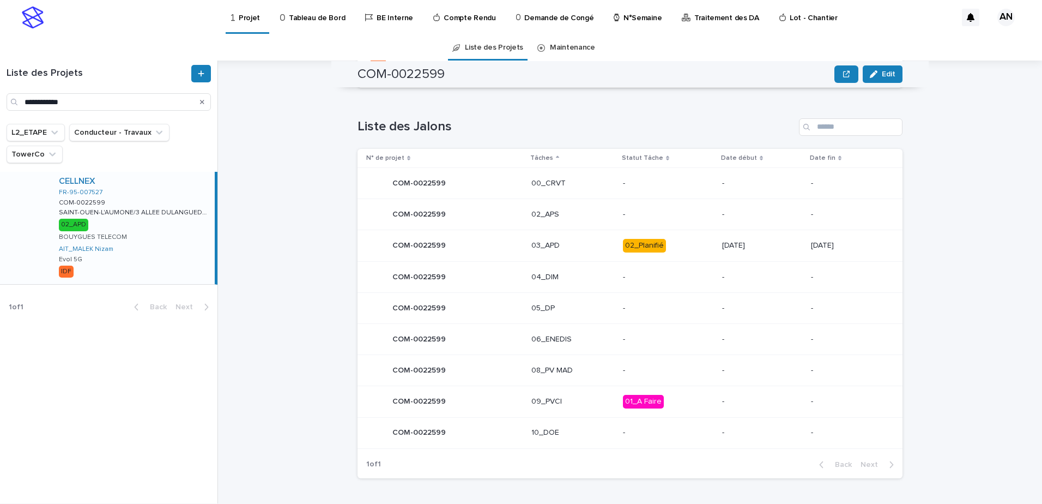
click at [576, 248] on p "03_APD" at bounding box center [573, 245] width 83 height 9
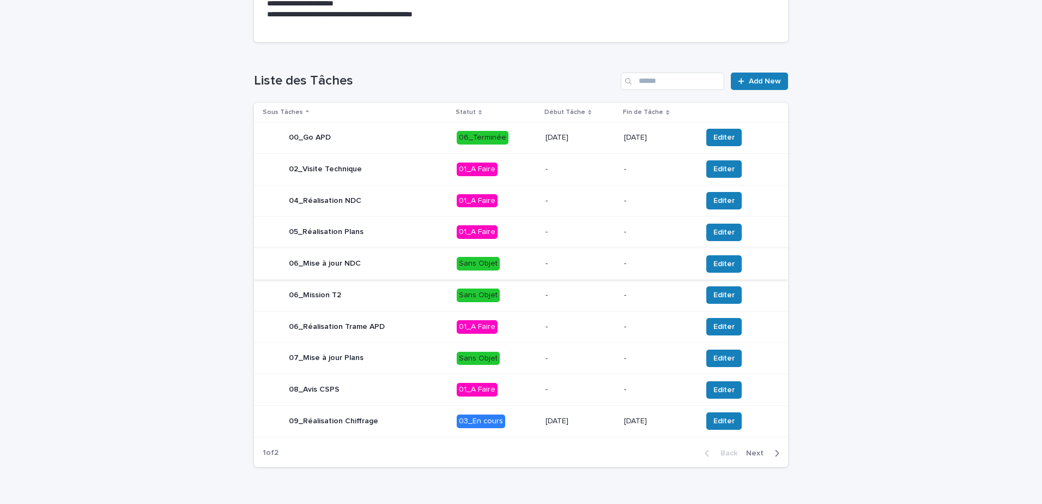
scroll to position [353, 0]
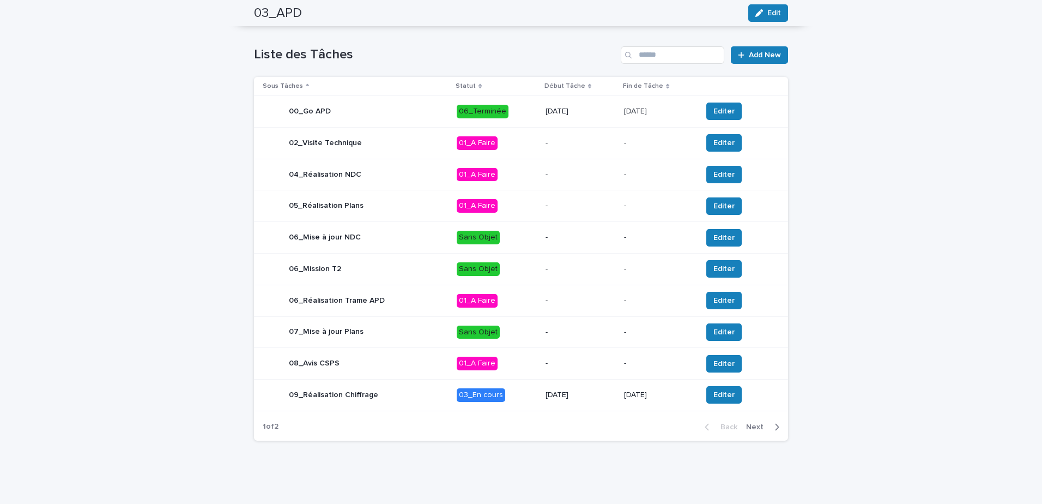
click at [413, 396] on div "09_Réalisation Chiffrage" at bounding box center [355, 395] width 185 height 22
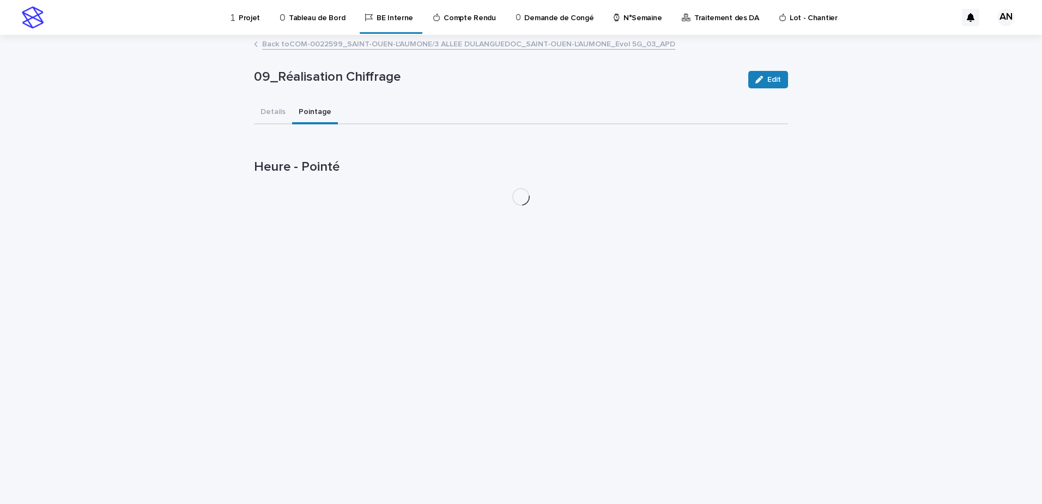
click at [304, 113] on button "Pointage" at bounding box center [315, 112] width 46 height 23
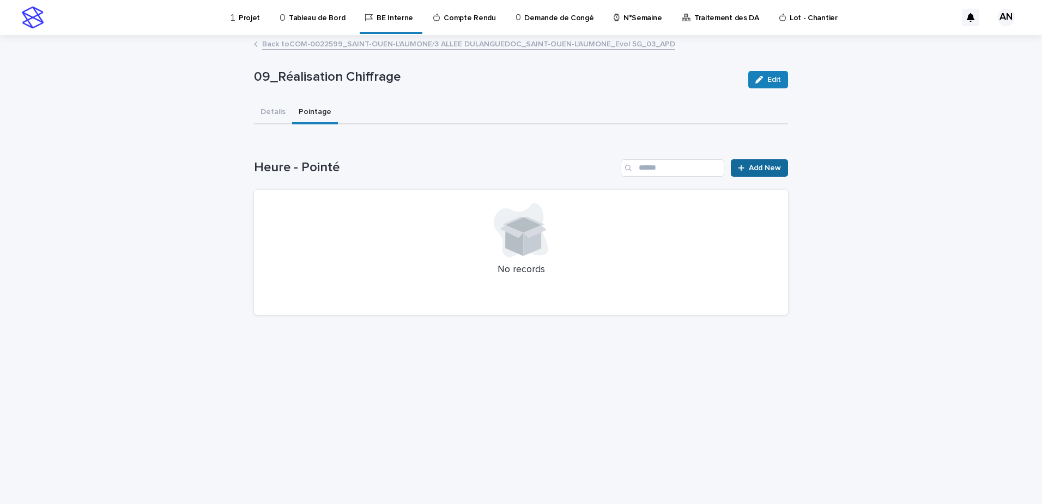
click at [779, 169] on span "Add New" at bounding box center [765, 168] width 32 height 8
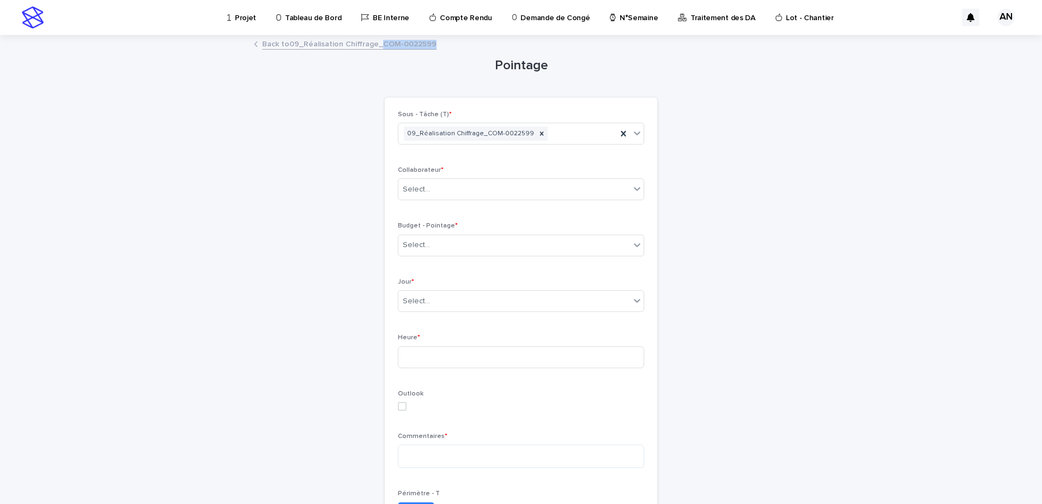
drag, startPoint x: 437, startPoint y: 44, endPoint x: 376, endPoint y: 47, distance: 60.6
click at [376, 47] on div "Back to 09_Réalisation Chiffrage_COM-0022599" at bounding box center [521, 44] width 545 height 15
copy link "COM-0022599"
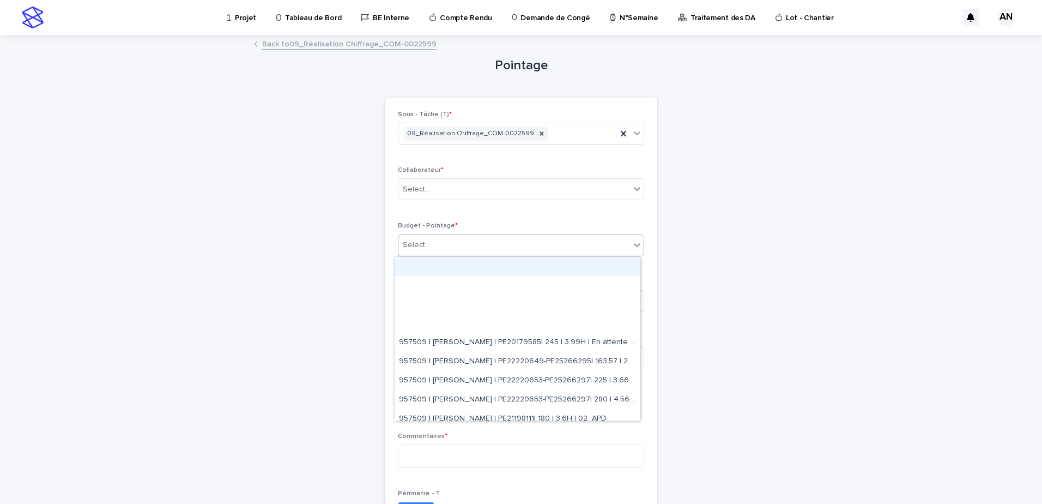
click at [485, 246] on div "Select..." at bounding box center [515, 245] width 232 height 18
paste input "**********"
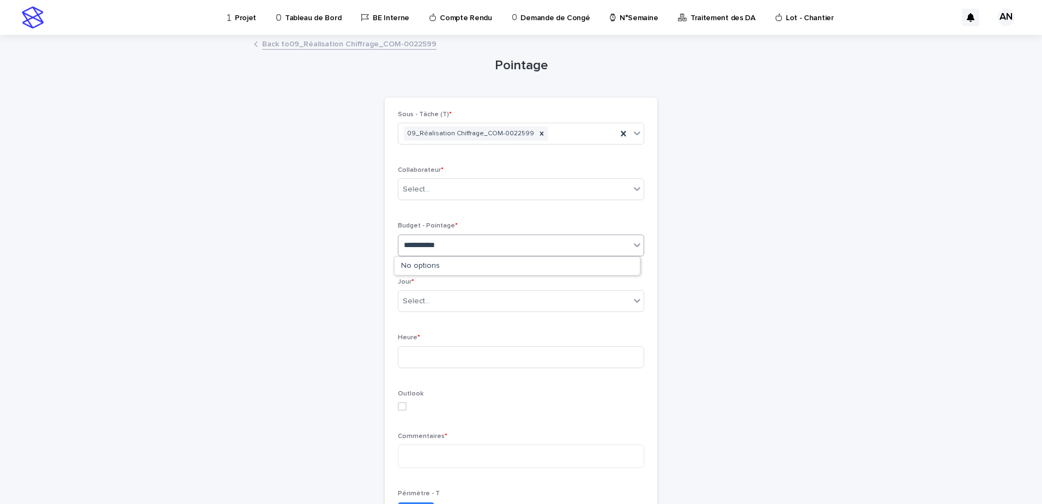
type input "**********"
click at [755, 176] on div "Pointage Loading... Saving… Loading... Saving… Loading... Saving… Sous - Tâche …" at bounding box center [521, 369] width 534 height 666
click at [315, 43] on link "Back to 09_Réalisation Chiffrage_COM-0022599" at bounding box center [349, 43] width 174 height 13
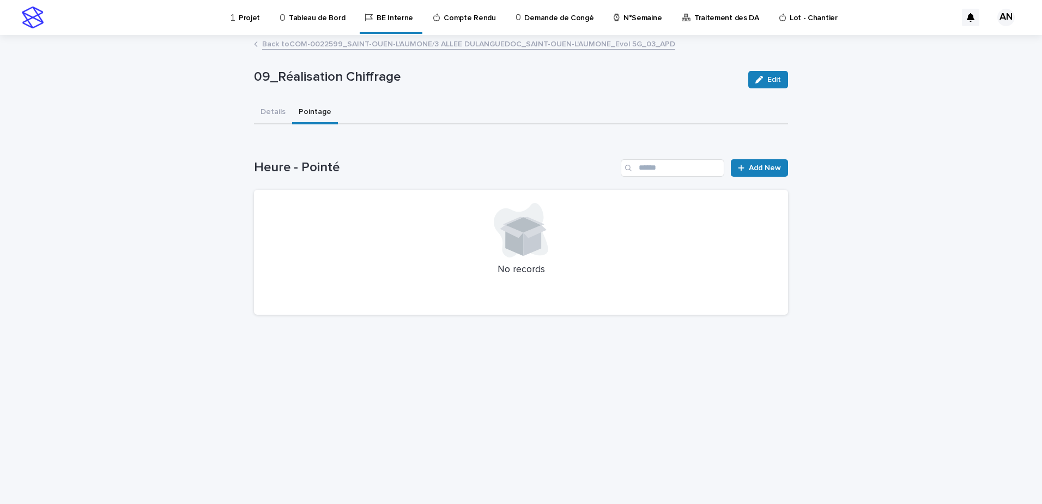
click at [314, 44] on link "Back to COM-0022599_SAINT-OUEN-L'AUMONE/3 ALLEE DULANGUEDOC_SAINT-OUEN-L'AUMONE…" at bounding box center [468, 43] width 413 height 13
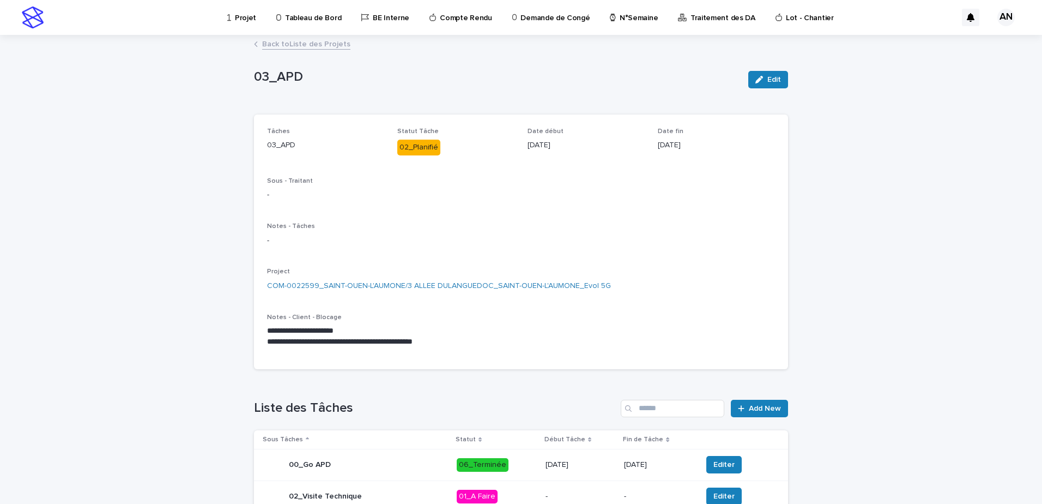
click at [302, 44] on link "Back to Liste des Projets" at bounding box center [306, 43] width 88 height 13
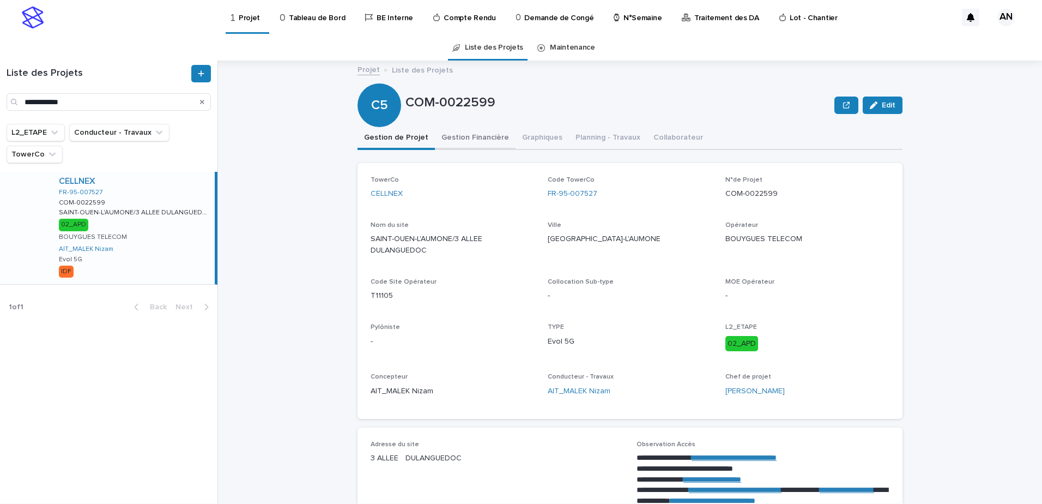
click at [456, 132] on button "Gestion Financière" at bounding box center [475, 138] width 81 height 23
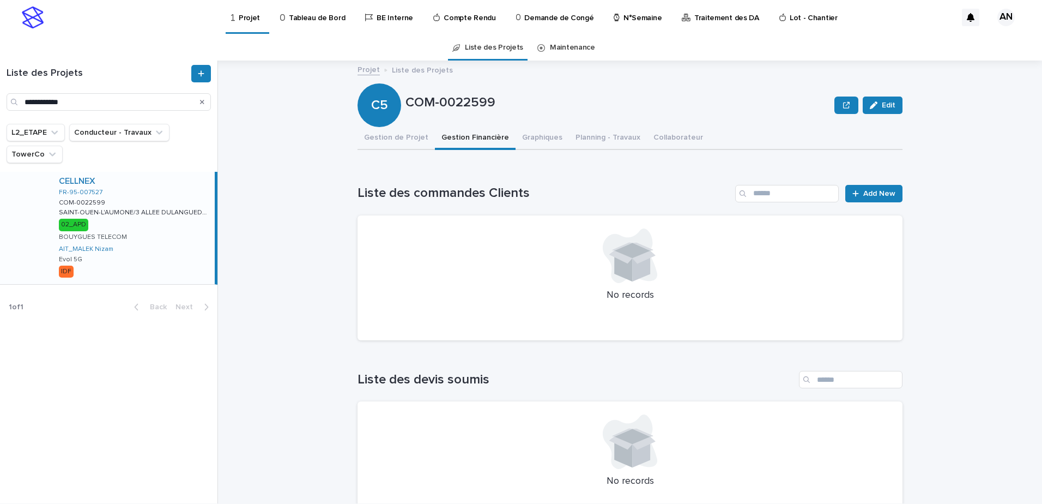
click at [456, 140] on button "Gestion Financière" at bounding box center [475, 138] width 81 height 23
click at [887, 108] on button "Edit" at bounding box center [883, 104] width 40 height 17
click at [904, 141] on div "**********" at bounding box center [636, 282] width 811 height 443
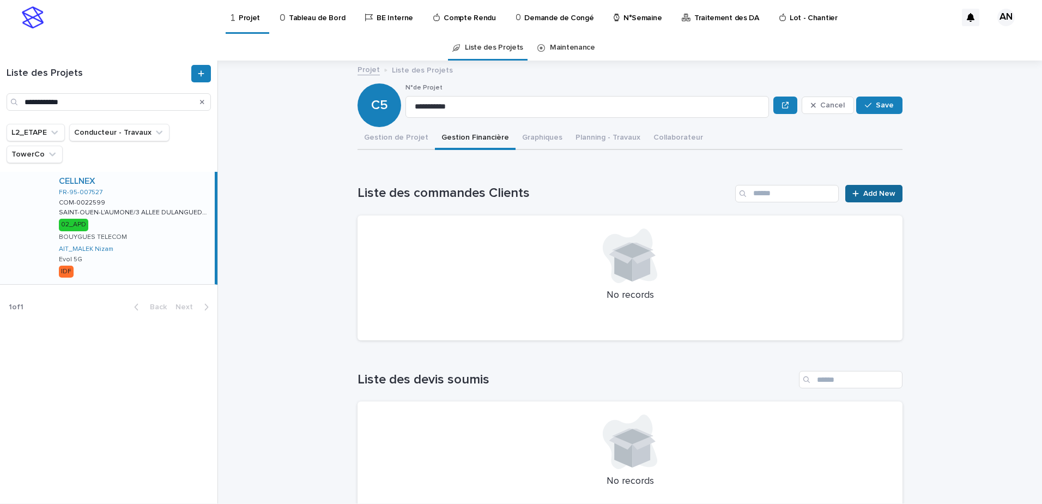
click at [882, 193] on span "Add New" at bounding box center [880, 194] width 32 height 8
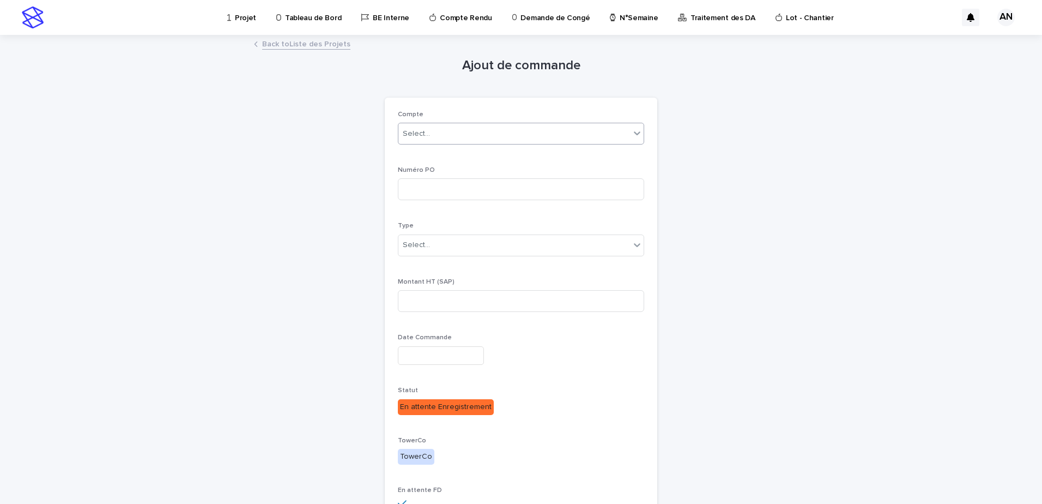
click at [575, 129] on div "Select..." at bounding box center [515, 134] width 232 height 18
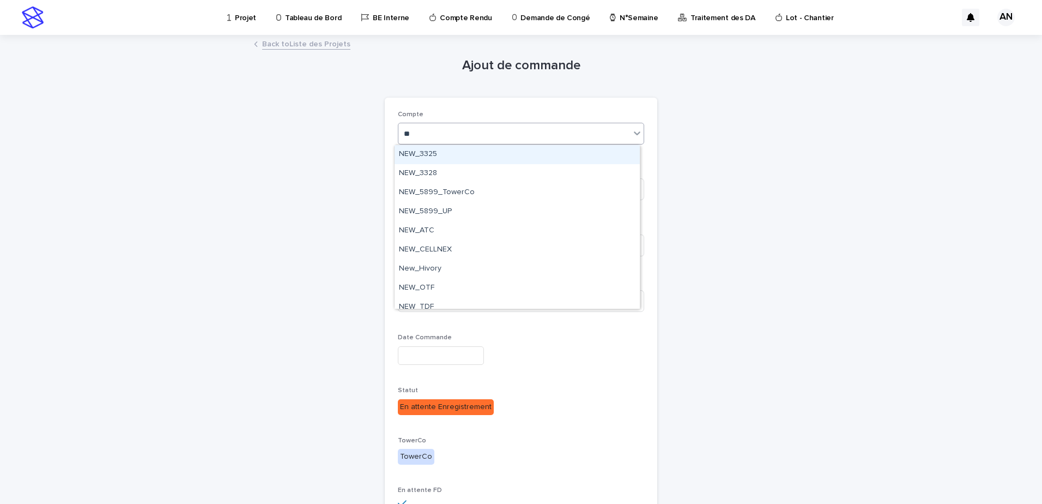
type input "***"
click at [451, 152] on div "NEW_CELLNEX" at bounding box center [517, 154] width 245 height 19
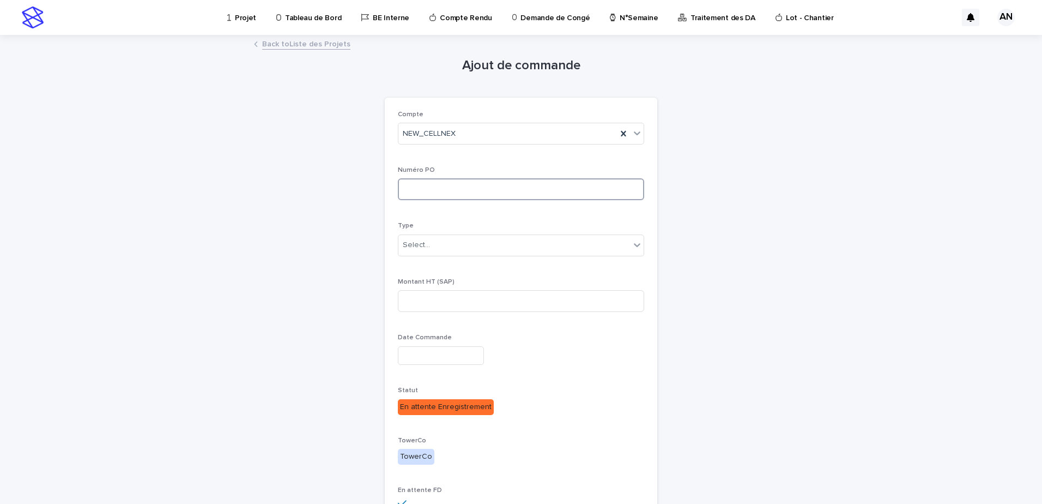
click at [442, 188] on input at bounding box center [521, 189] width 246 height 22
type input "**"
click at [492, 246] on div "Select..." at bounding box center [515, 245] width 232 height 18
click at [583, 251] on div "Select..." at bounding box center [515, 245] width 232 height 18
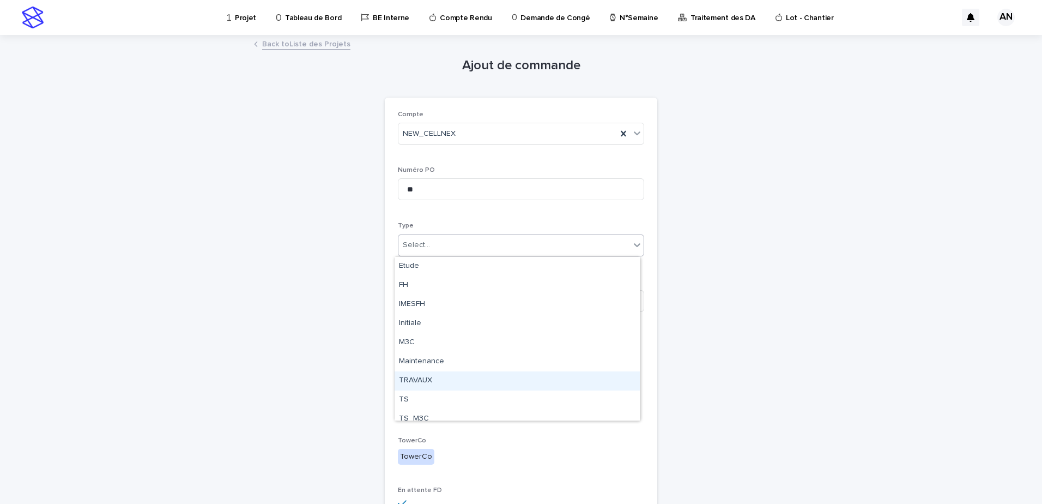
click at [461, 379] on div "TRAVAUX" at bounding box center [517, 380] width 245 height 19
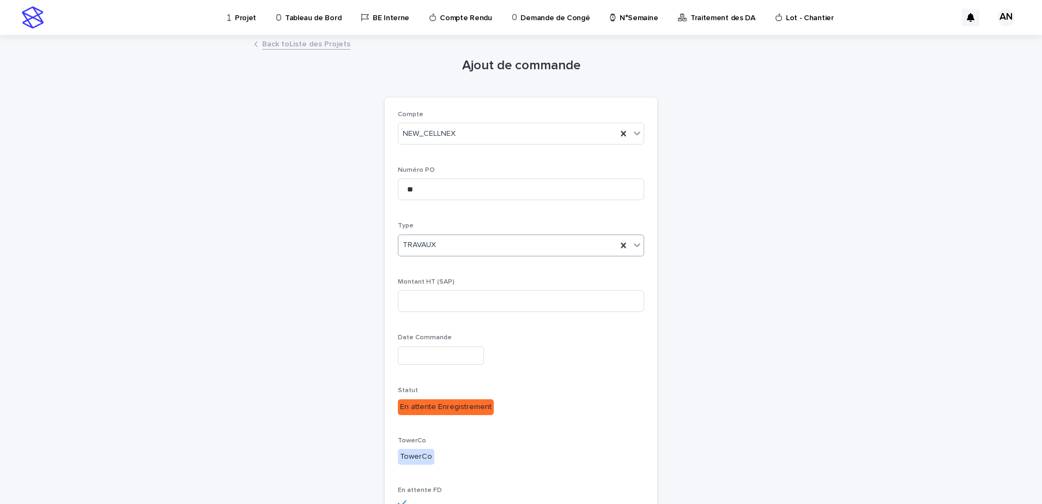
click at [632, 245] on icon at bounding box center [637, 244] width 11 height 11
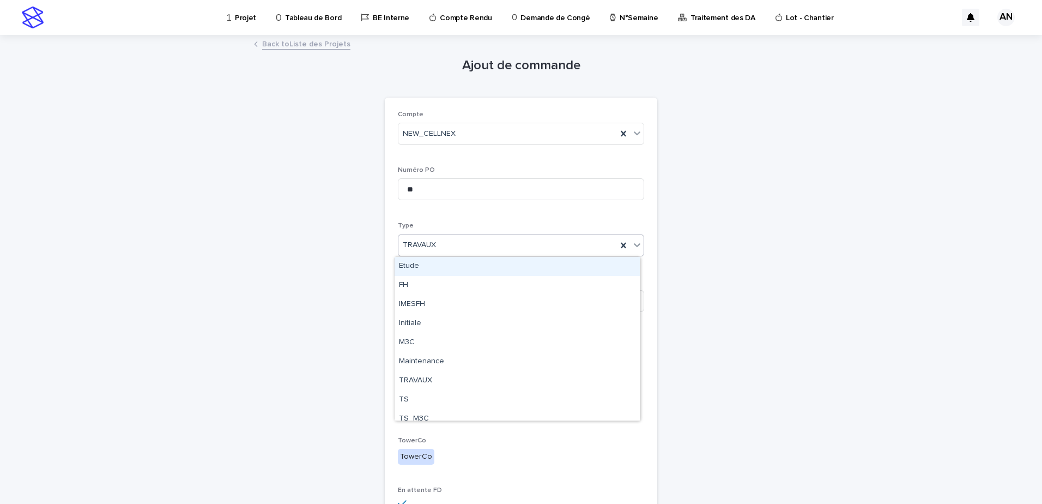
click at [430, 265] on div "Etude" at bounding box center [517, 266] width 245 height 19
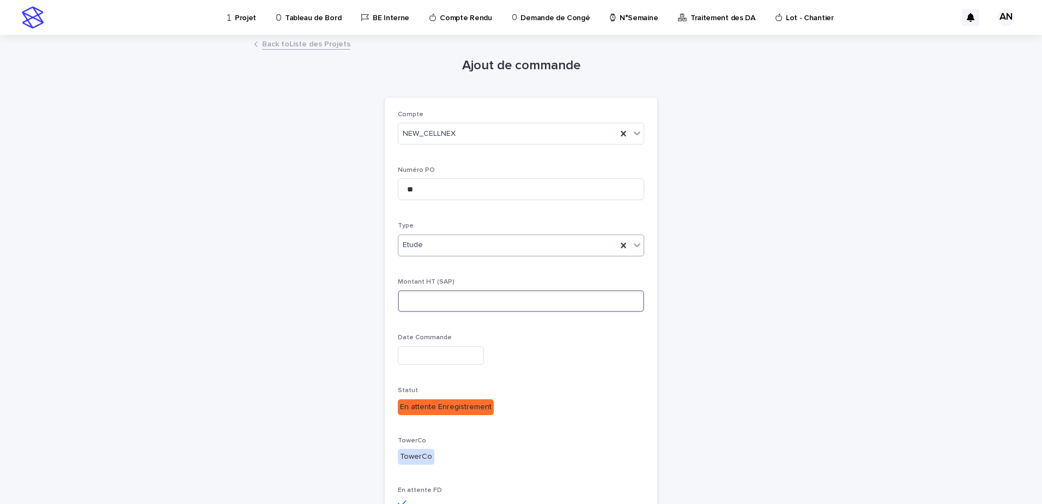
click at [431, 309] on input at bounding box center [521, 301] width 246 height 22
click at [448, 359] on input "text" at bounding box center [441, 355] width 86 height 19
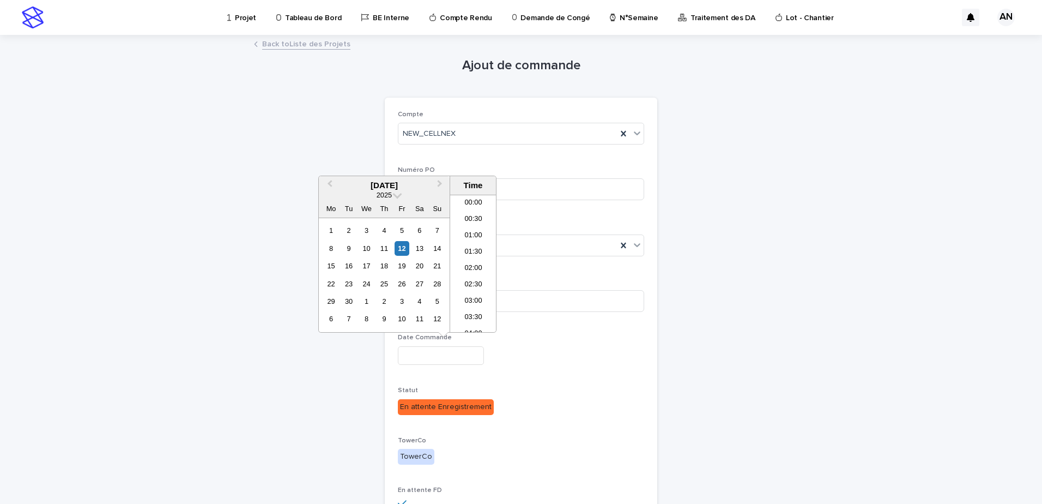
scroll to position [594, 0]
click at [324, 361] on div "Ajout de commande Loading... Saving… Loading... Saving… Loading... Saving… Comp…" at bounding box center [521, 296] width 534 height 520
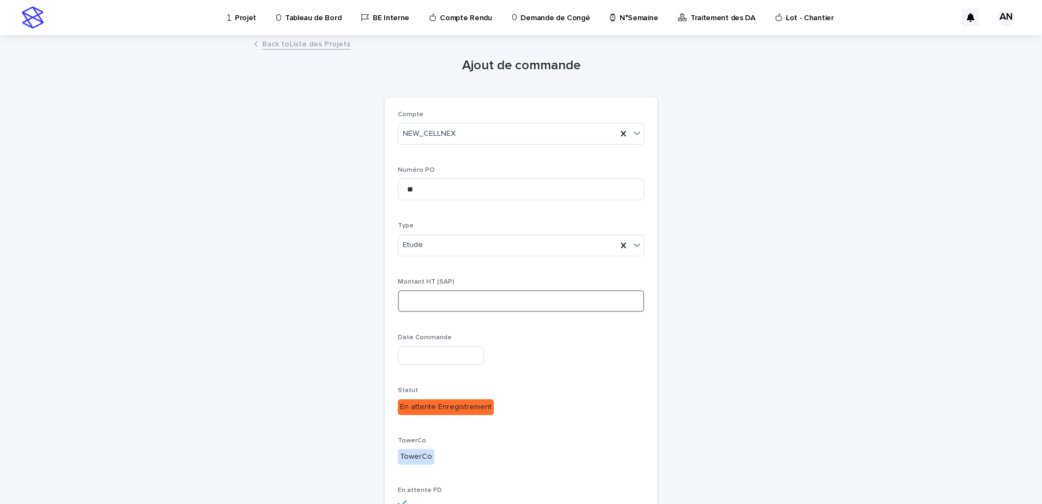
click at [504, 300] on input at bounding box center [521, 301] width 246 height 22
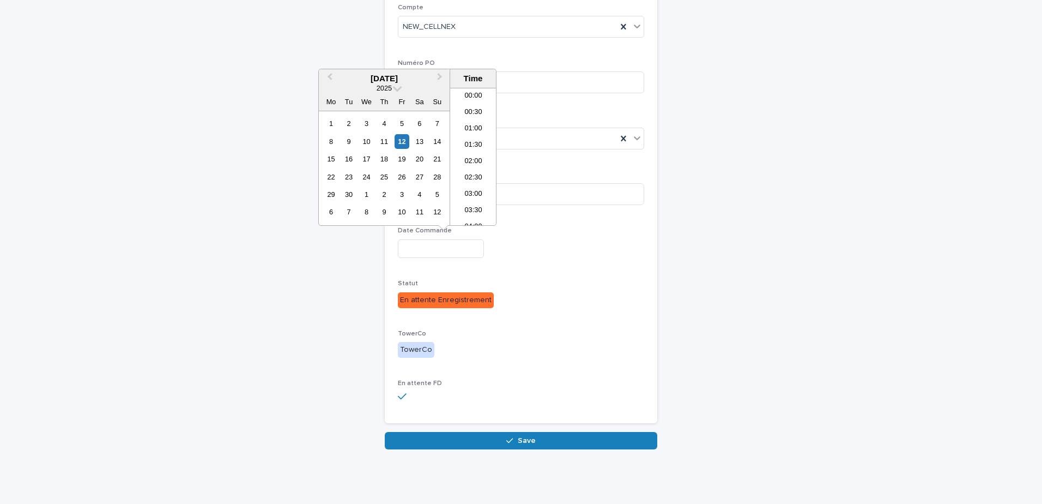
click at [469, 249] on input "text" at bounding box center [441, 248] width 86 height 19
click at [400, 140] on div "12" at bounding box center [402, 141] width 15 height 15
type input "**********"
click at [758, 269] on div "**********" at bounding box center [521, 189] width 534 height 520
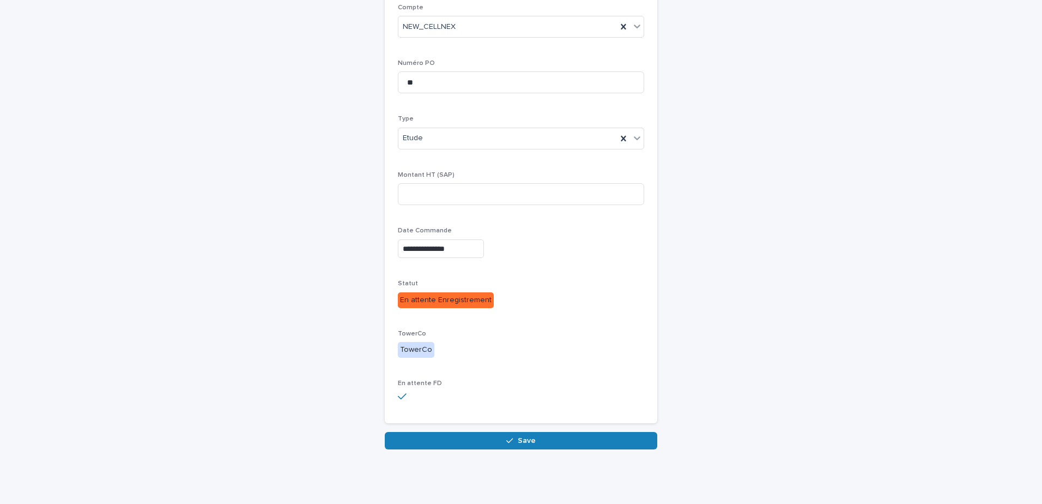
scroll to position [0, 0]
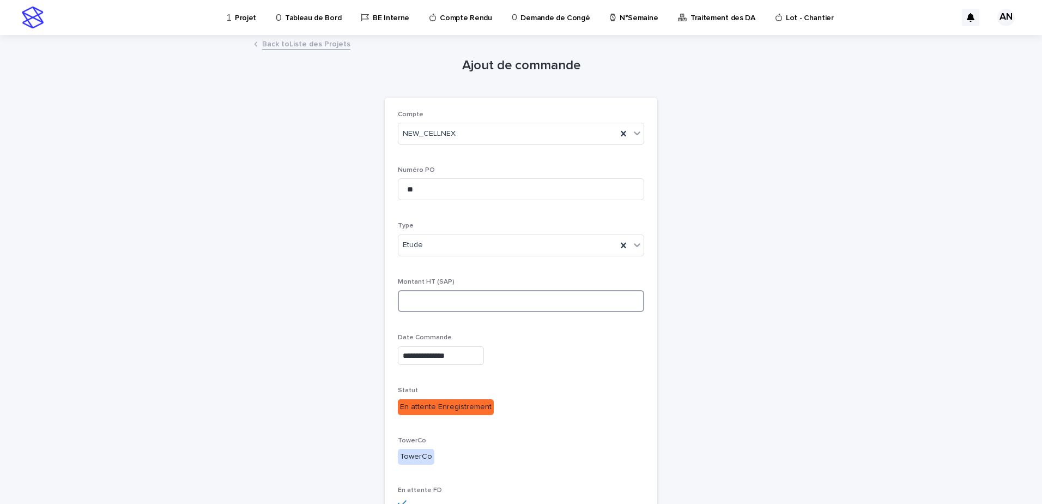
click at [456, 305] on input at bounding box center [521, 301] width 246 height 22
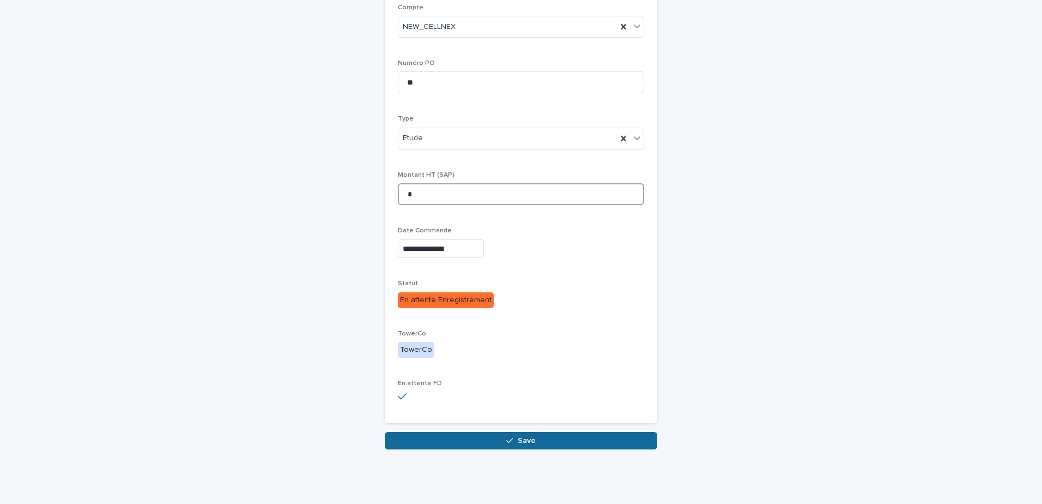
type input "*"
click at [529, 440] on span "Save" at bounding box center [527, 441] width 18 height 8
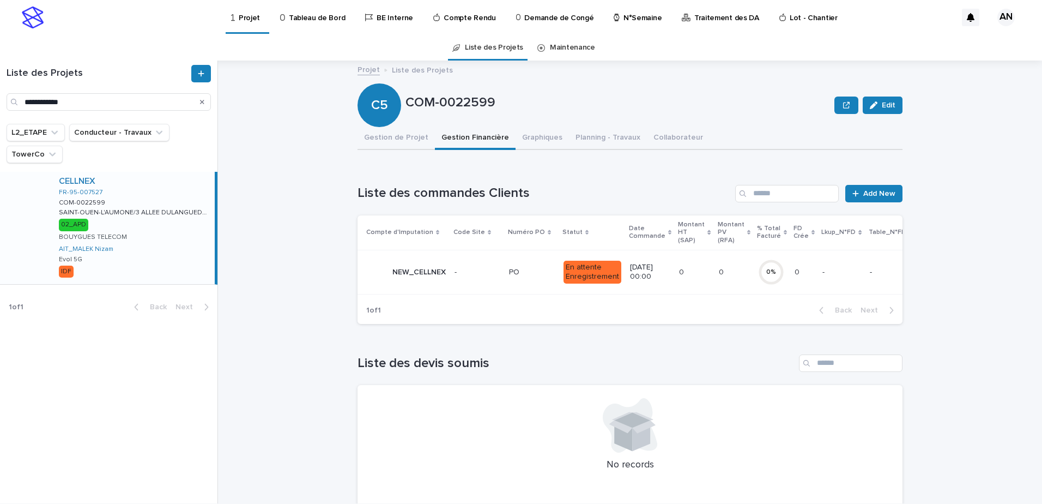
click at [492, 276] on p at bounding box center [478, 272] width 46 height 9
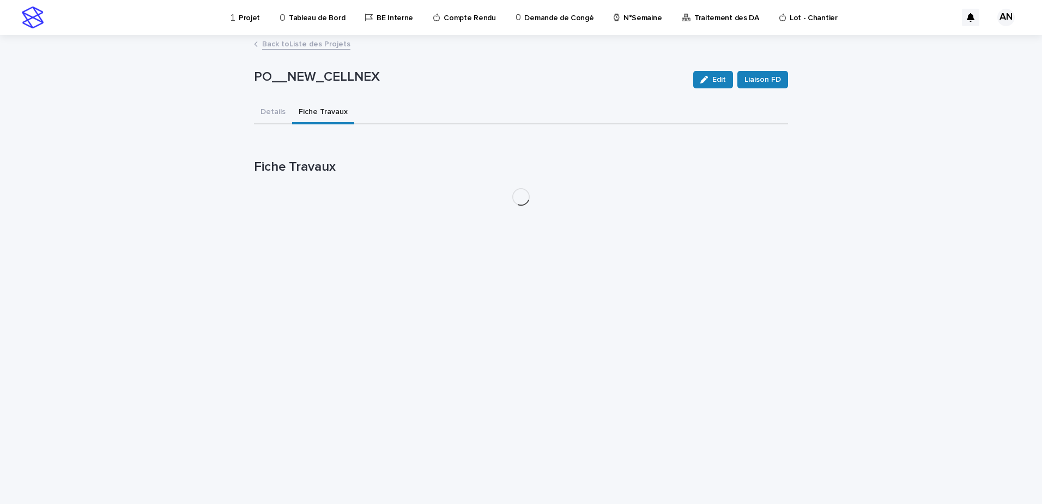
click at [308, 104] on button "Fiche Travaux" at bounding box center [323, 112] width 62 height 23
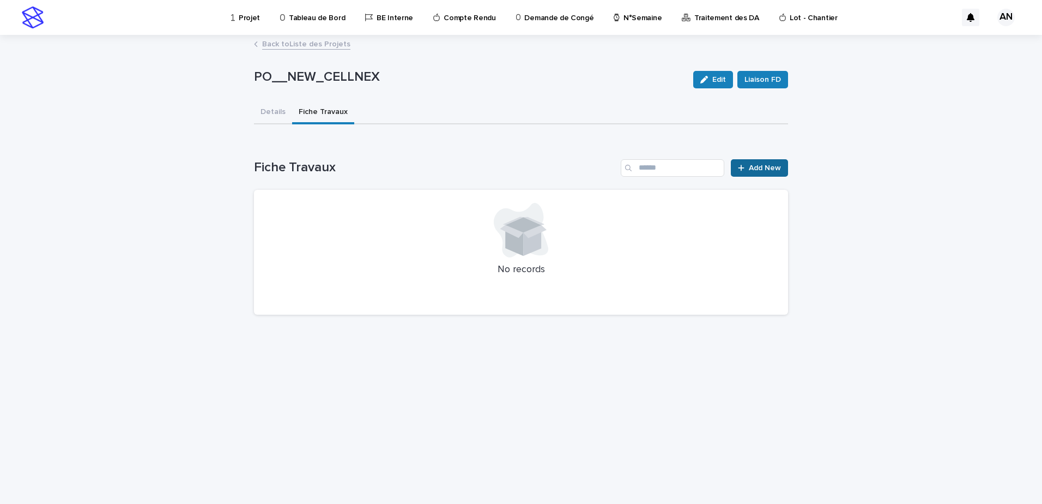
click at [763, 170] on span "Add New" at bounding box center [765, 168] width 32 height 8
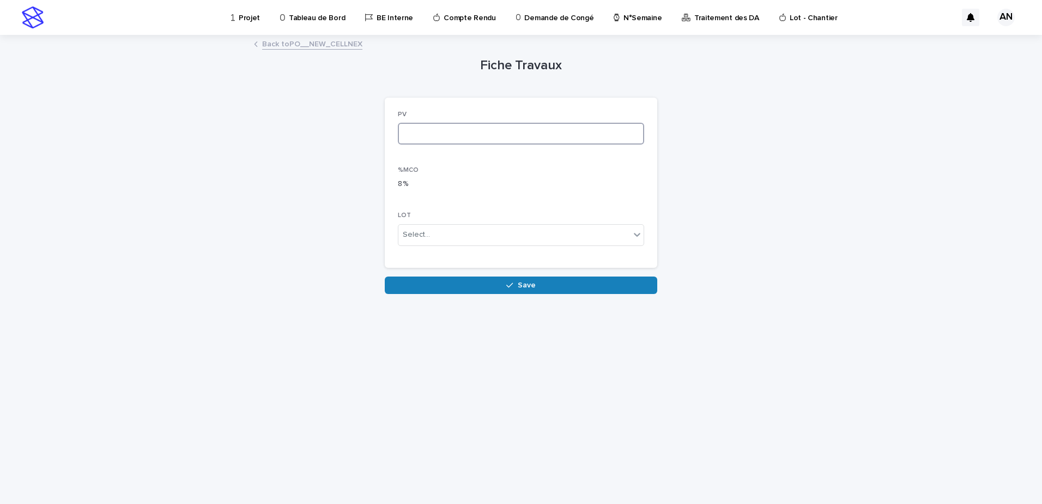
click at [511, 130] on input at bounding box center [521, 134] width 246 height 22
type input "*"
click at [631, 238] on div at bounding box center [637, 235] width 13 height 20
click at [836, 213] on div "Loading... Saving… Loading... Saving… Fiche Travaux Loading... Saving… Loading.…" at bounding box center [521, 270] width 1042 height 468
click at [538, 290] on button "Save" at bounding box center [521, 284] width 273 height 17
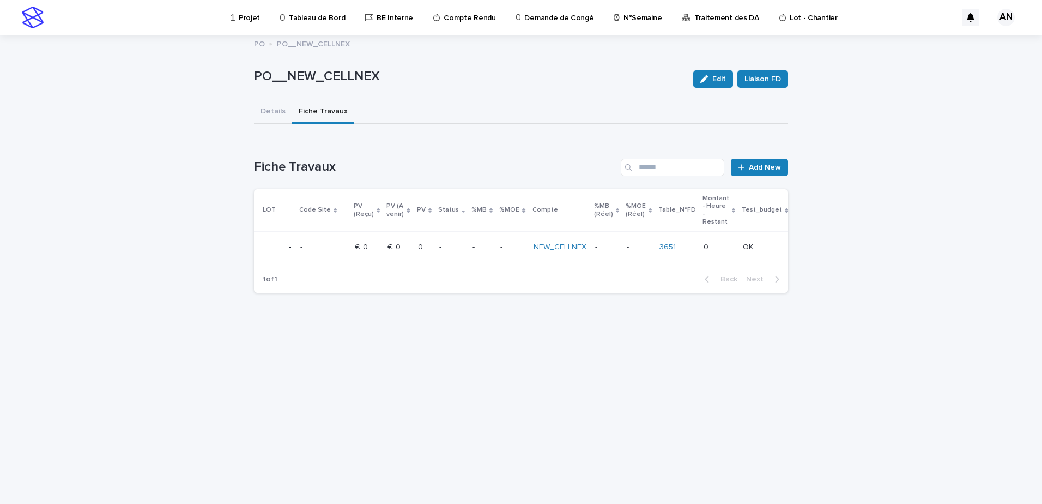
drag, startPoint x: 494, startPoint y: 264, endPoint x: 591, endPoint y: 269, distance: 96.6
click at [591, 266] on div "LOT Code Site PV (Reçu) PV (A venir) PV Status %MB %MOE Compte %MB (Réel) %MOE …" at bounding box center [521, 227] width 534 height 76
click at [728, 385] on div "Loading... Saving… Loading... Saving… PO__NEW_CELLNEX Edit Liaison FD PO__NEW_C…" at bounding box center [521, 255] width 545 height 441
click at [333, 246] on p at bounding box center [323, 247] width 46 height 9
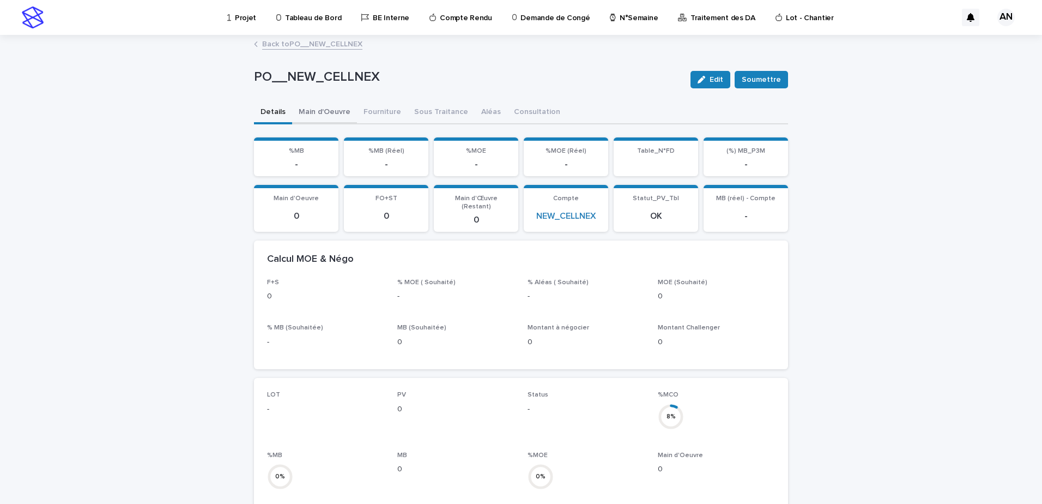
click at [316, 111] on button "Main d'Oeuvre" at bounding box center [324, 112] width 65 height 23
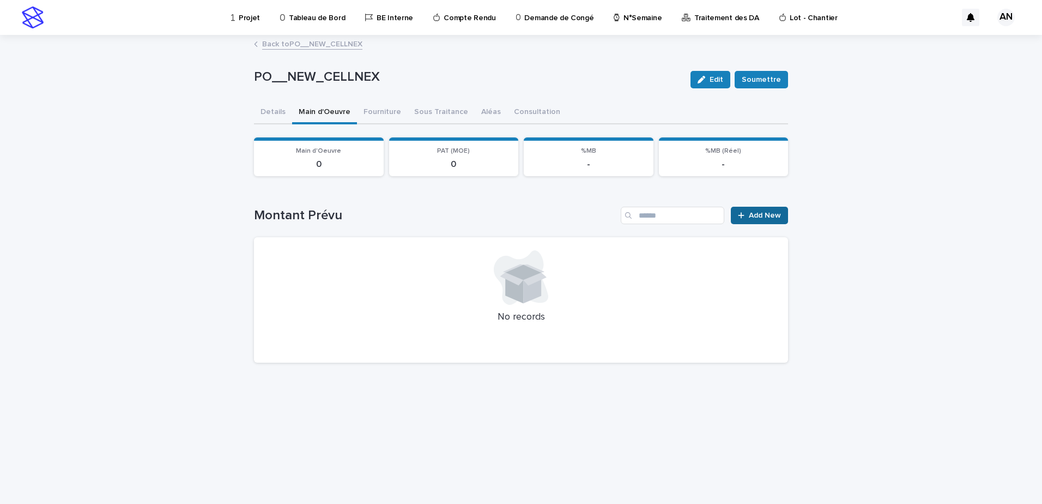
click at [769, 219] on span "Add New" at bounding box center [765, 216] width 32 height 8
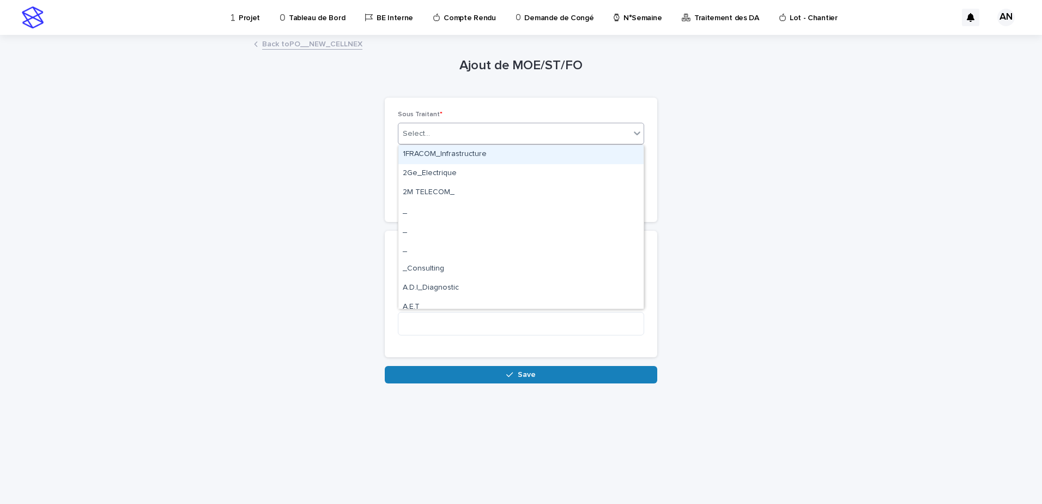
click at [563, 125] on div "Select..." at bounding box center [515, 134] width 232 height 18
type input "****"
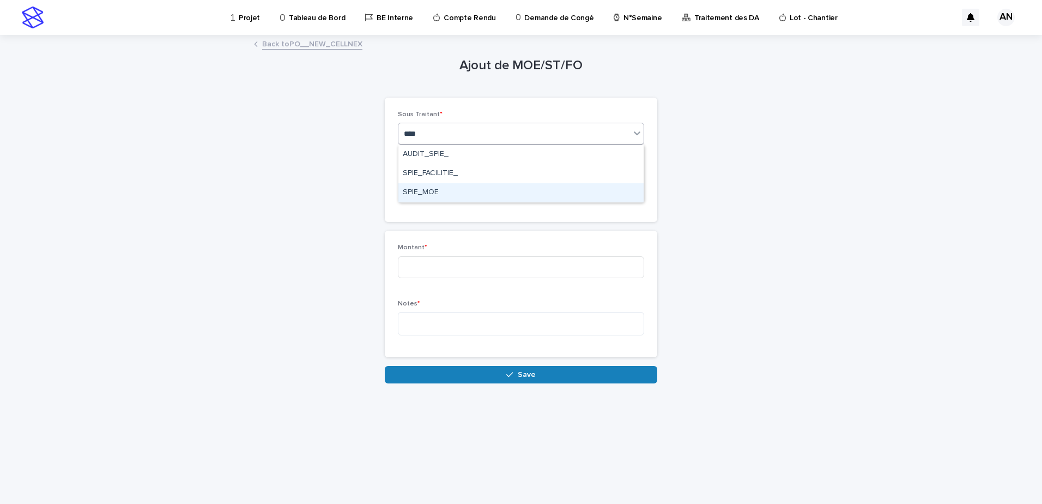
click at [447, 194] on div "SPIE_MOE" at bounding box center [521, 192] width 245 height 19
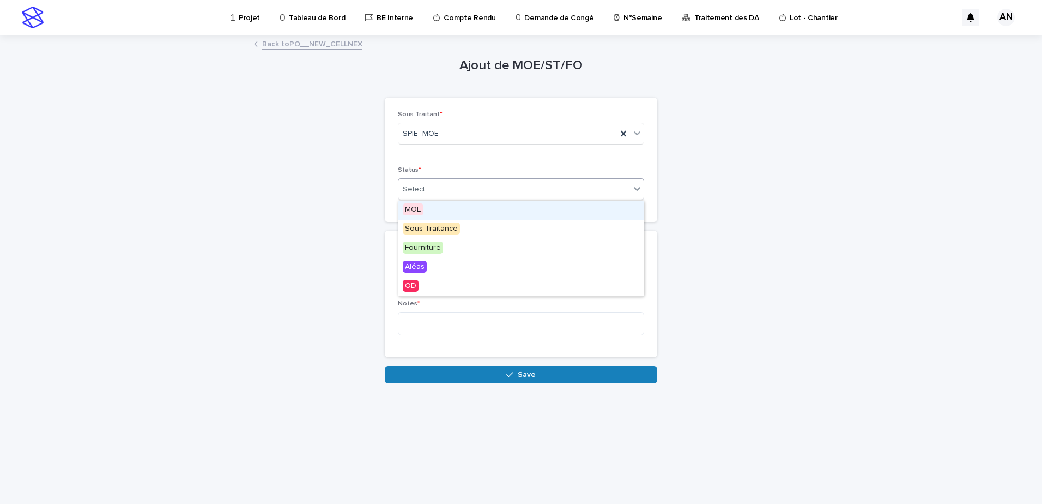
click at [453, 190] on div "Select..." at bounding box center [515, 189] width 232 height 18
click at [455, 210] on div "MOE" at bounding box center [521, 210] width 245 height 19
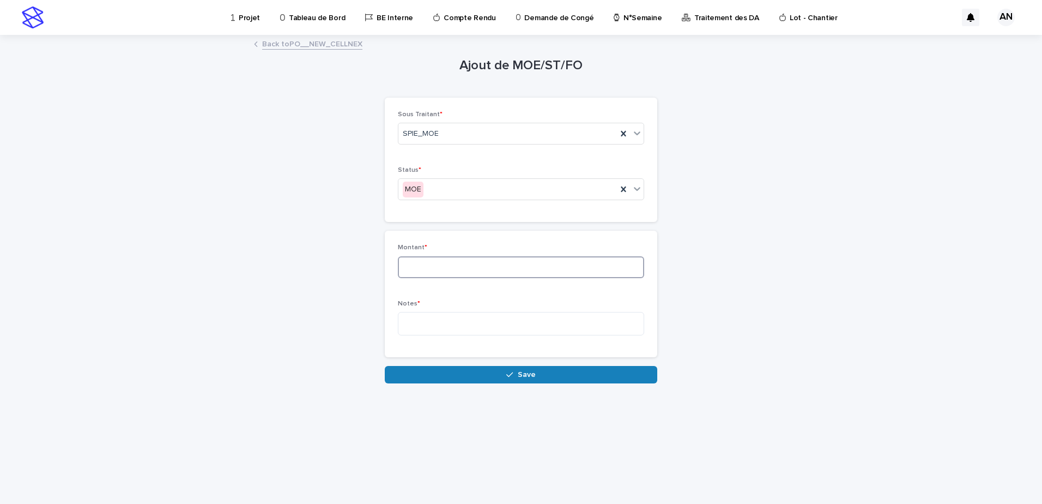
click at [453, 261] on input at bounding box center [521, 267] width 246 height 22
type input "***"
click at [446, 333] on textarea at bounding box center [521, 323] width 246 height 23
click at [580, 321] on textarea "**********" at bounding box center [521, 323] width 246 height 23
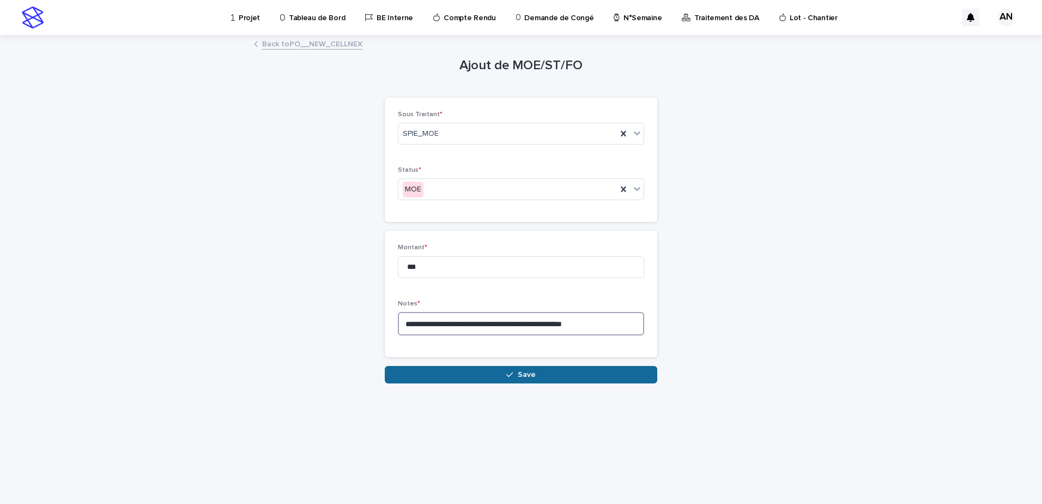
type textarea "**********"
click at [590, 379] on button "Save" at bounding box center [521, 374] width 273 height 17
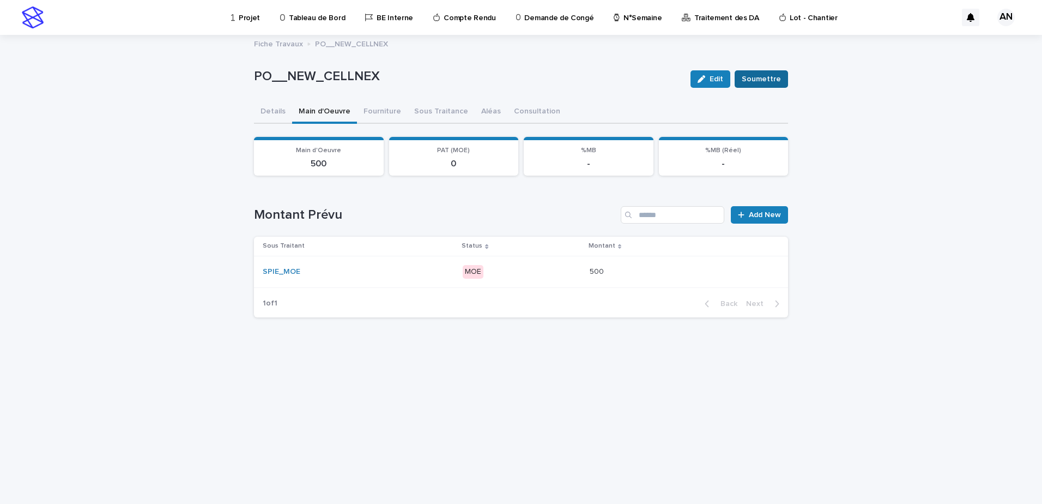
click at [769, 81] on span "Soumettre" at bounding box center [761, 79] width 39 height 11
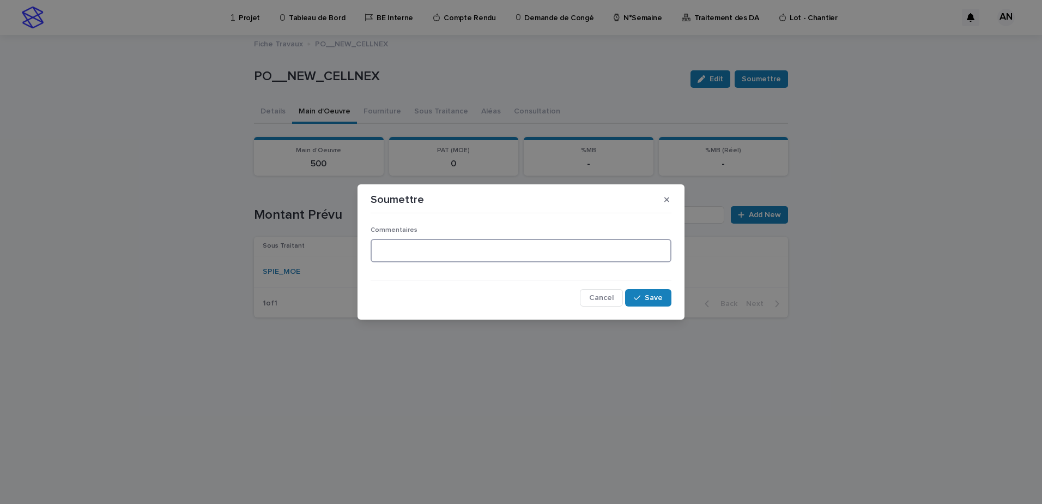
click at [444, 256] on textarea at bounding box center [521, 250] width 301 height 23
type textarea "*"
type textarea "**********"
click at [643, 274] on div "**********" at bounding box center [521, 262] width 301 height 88
click at [650, 302] on button "Save" at bounding box center [648, 297] width 46 height 17
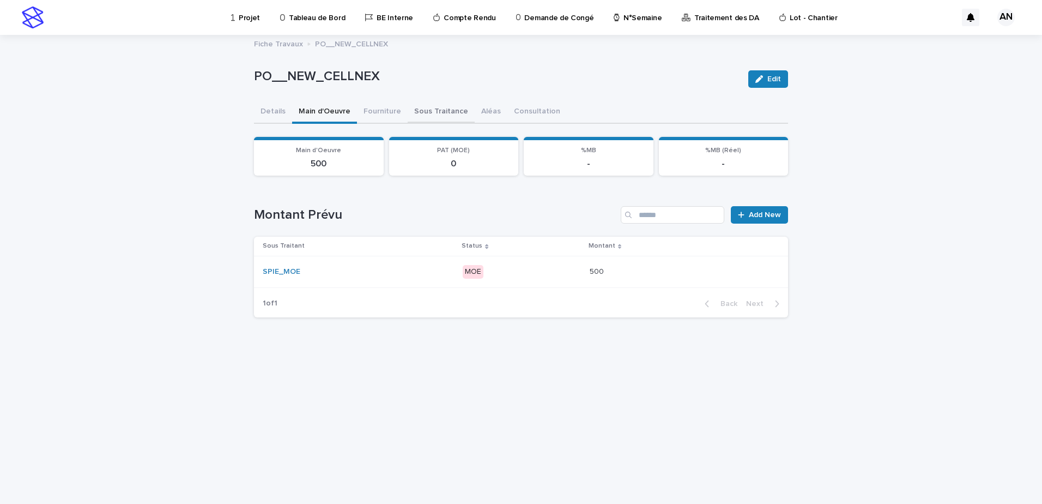
click at [430, 112] on button "Sous Traitance" at bounding box center [441, 112] width 67 height 23
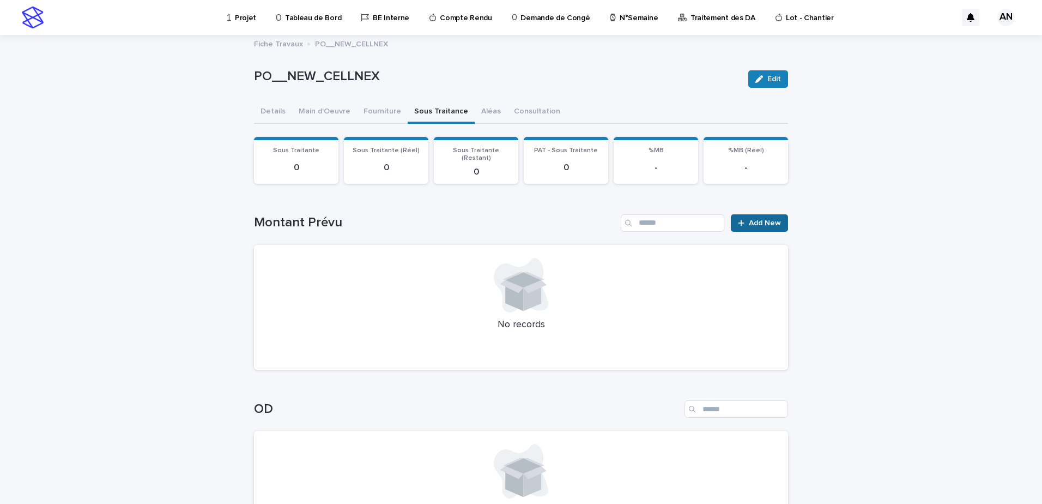
click at [749, 219] on span "Add New" at bounding box center [765, 223] width 32 height 8
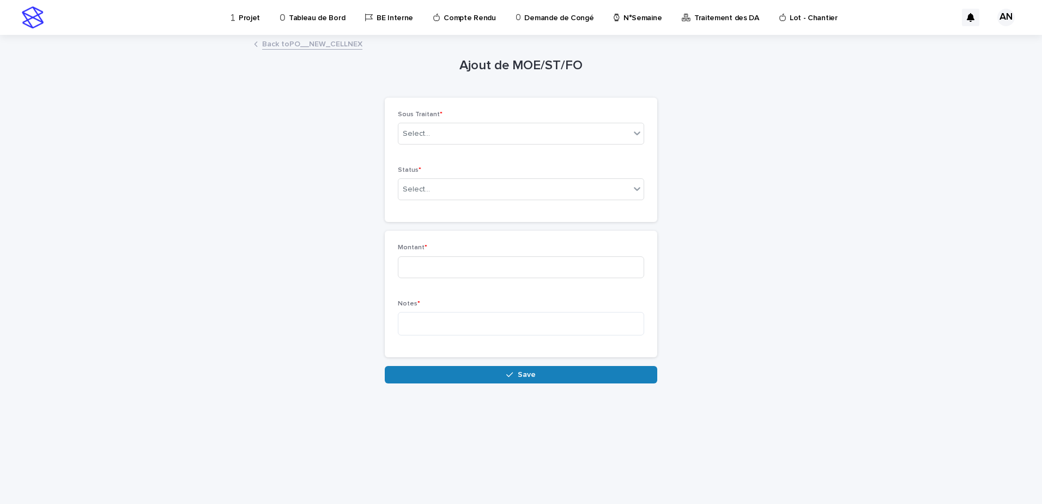
click at [345, 44] on link "Back to PO__NEW_CELLNEX" at bounding box center [312, 43] width 100 height 13
